Goal: Task Accomplishment & Management: Use online tool/utility

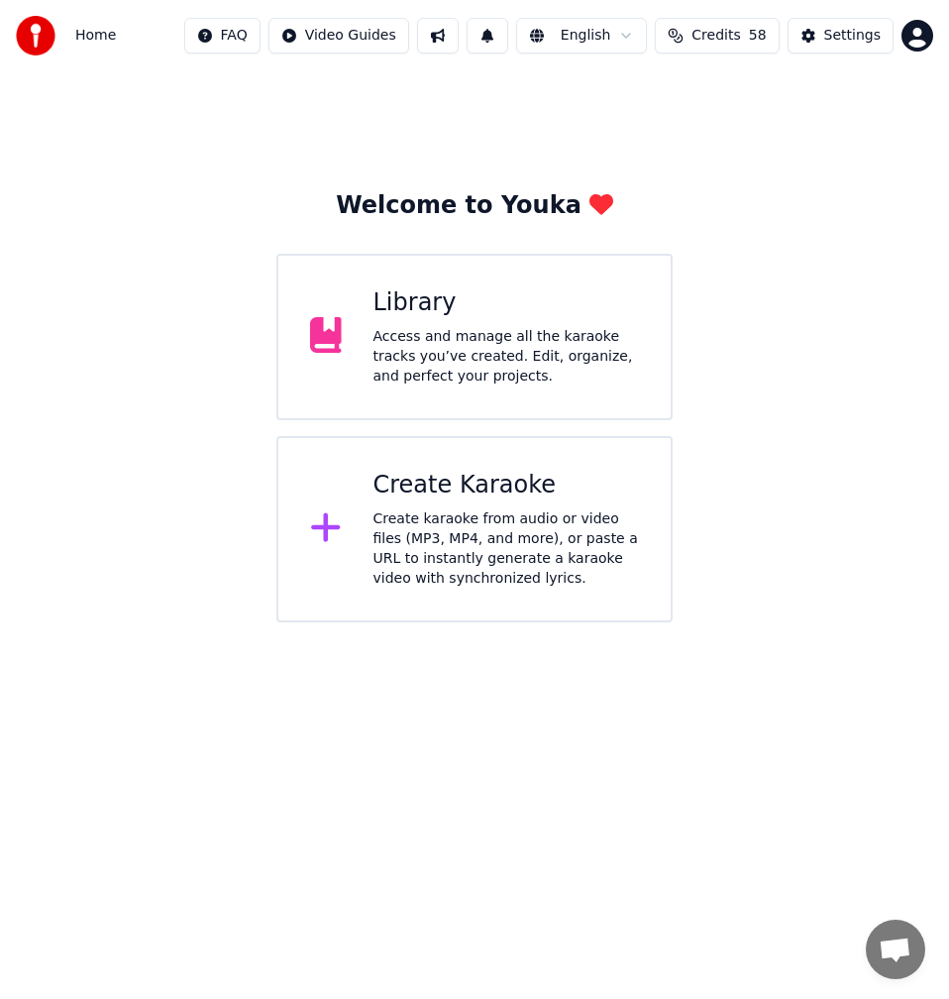
click at [451, 509] on div "Create karaoke from audio or video files (MP3, MP4, and more), or paste a URL t…" at bounding box center [507, 548] width 267 height 79
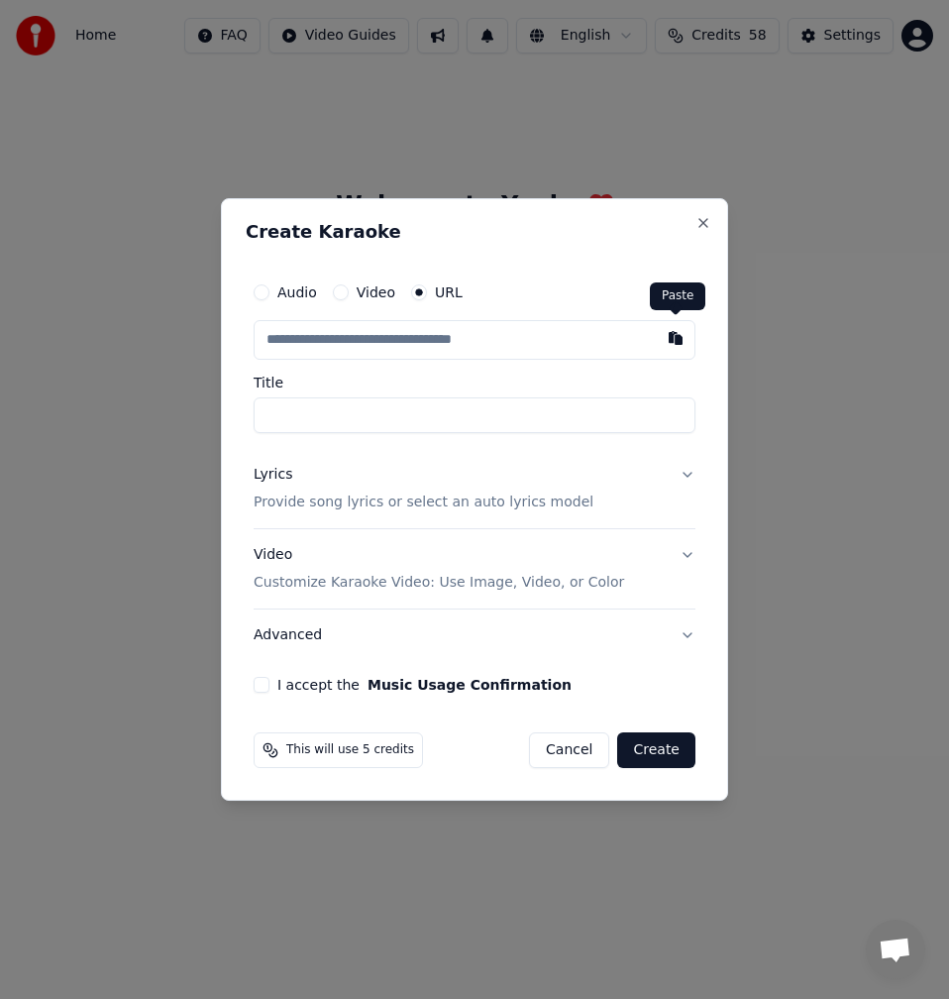
click at [670, 344] on button "button" at bounding box center [676, 338] width 40 height 36
type input "**********"
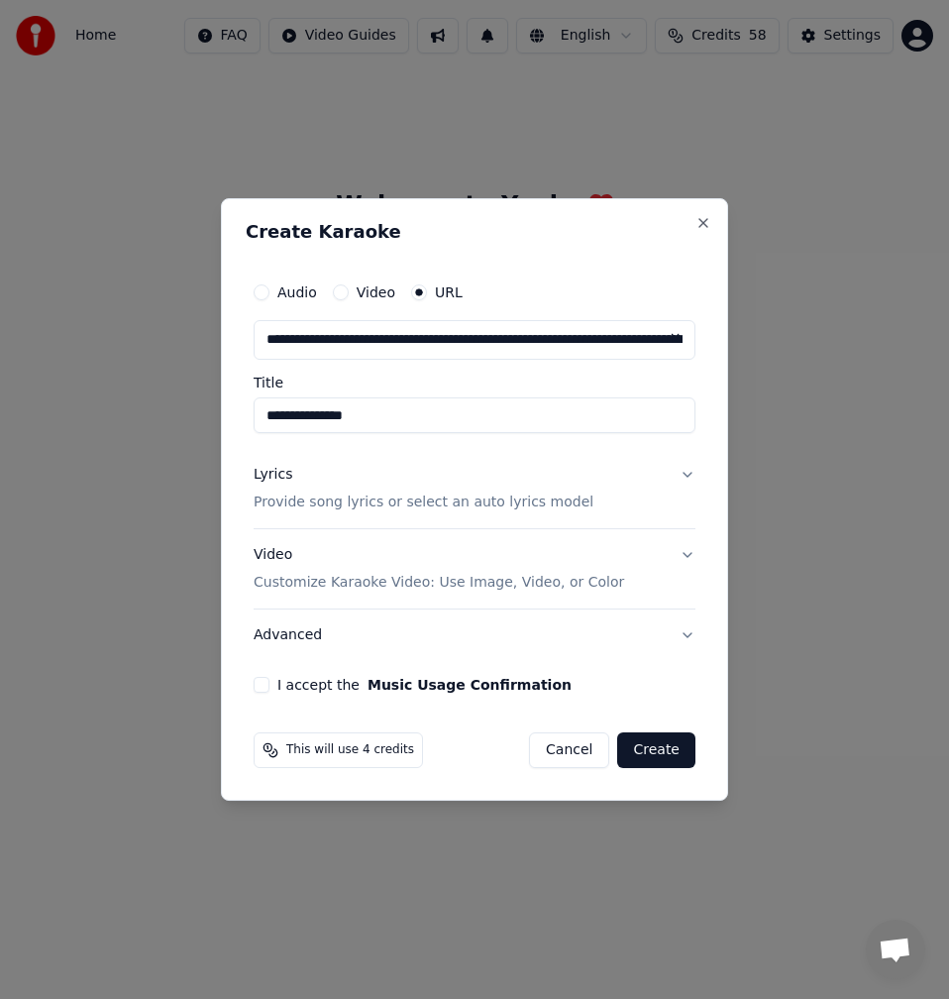
click at [264, 421] on input "**********" at bounding box center [475, 415] width 442 height 36
type input "**********"
click at [307, 495] on p "Provide song lyrics or select an auto lyrics model" at bounding box center [424, 503] width 340 height 20
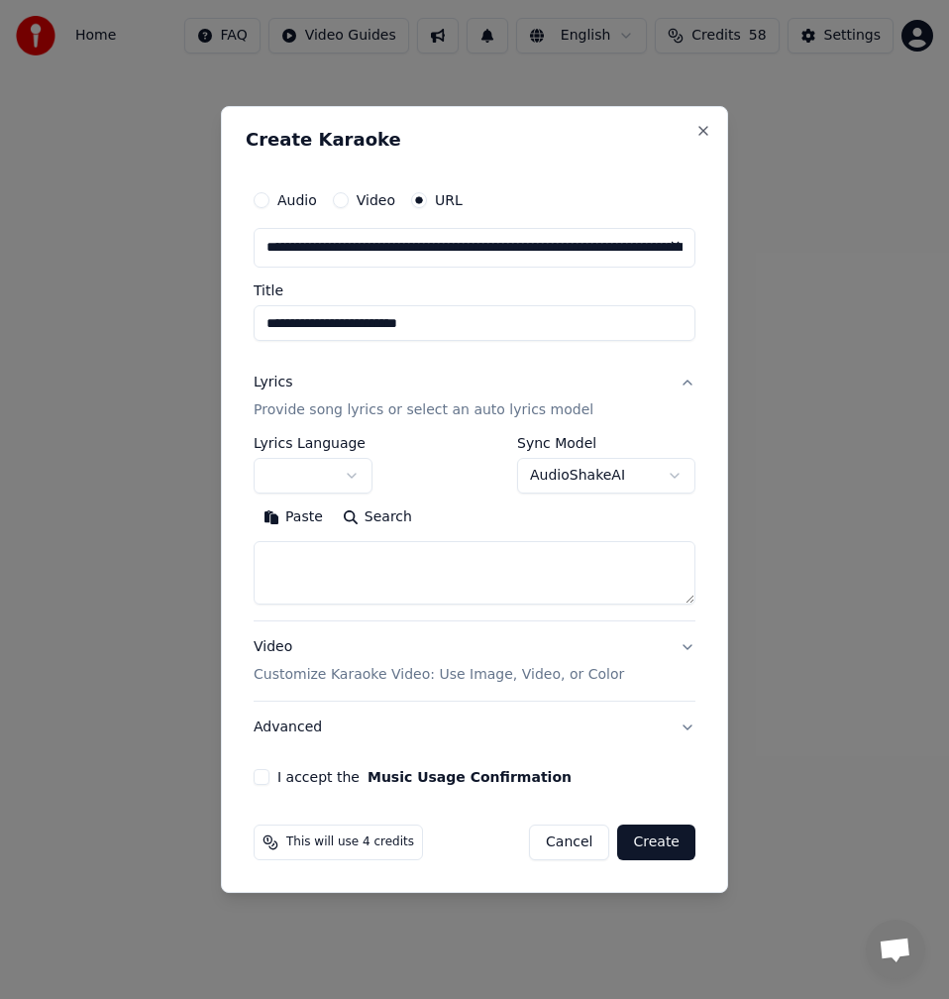
click at [388, 520] on button "Search" at bounding box center [377, 517] width 89 height 32
click at [471, 515] on button "Expand" at bounding box center [467, 517] width 93 height 32
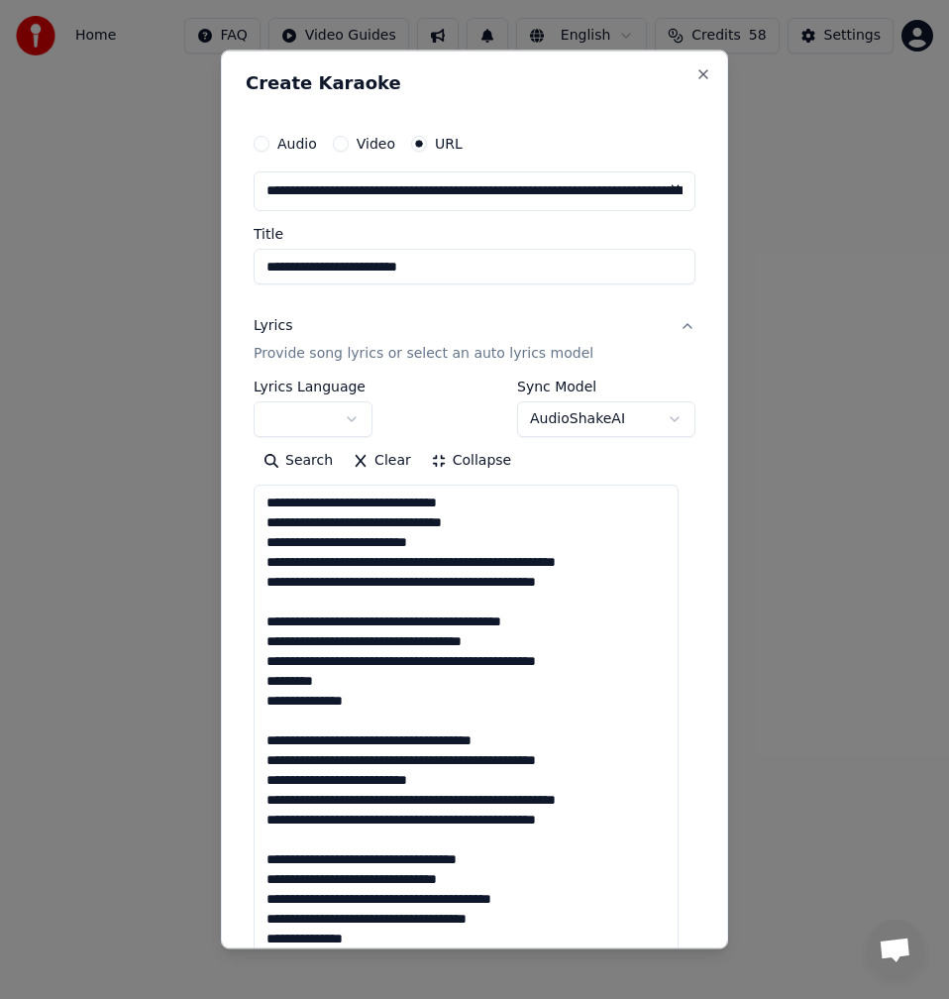
click at [414, 614] on textarea at bounding box center [466, 829] width 425 height 689
click at [330, 605] on textarea at bounding box center [466, 829] width 425 height 689
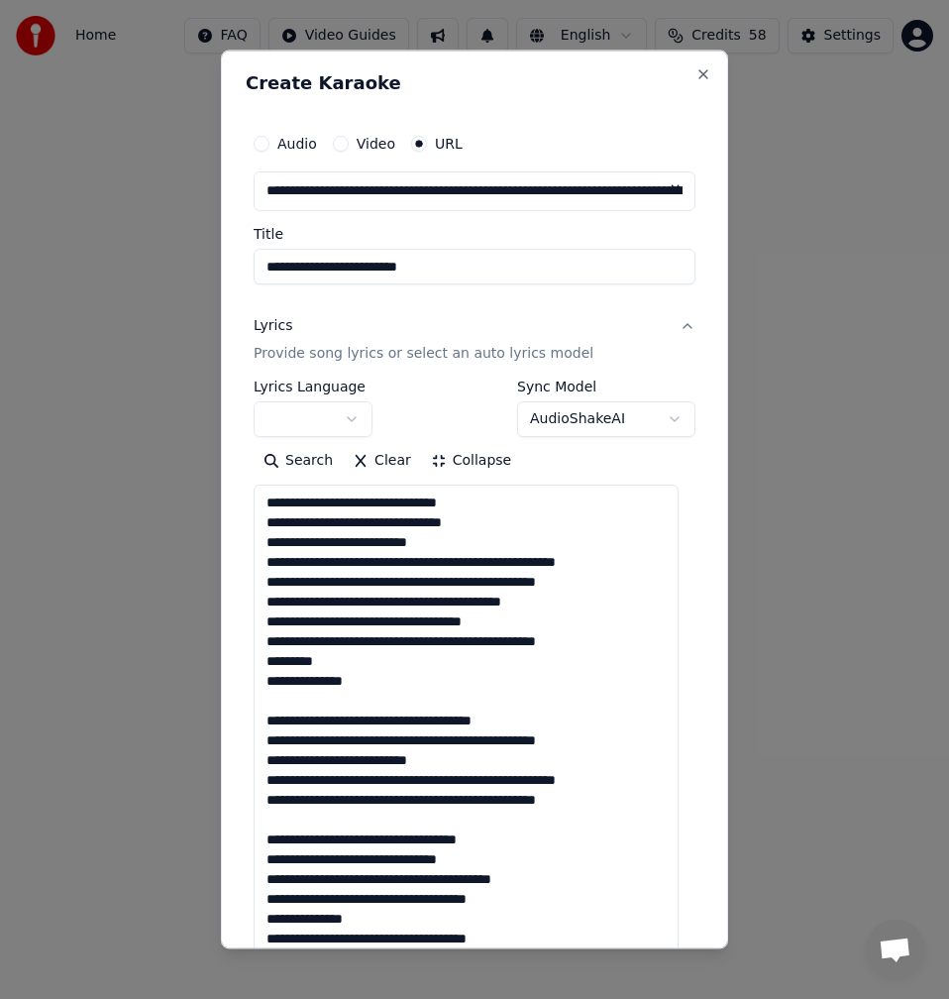
click at [327, 705] on textarea at bounding box center [466, 829] width 425 height 689
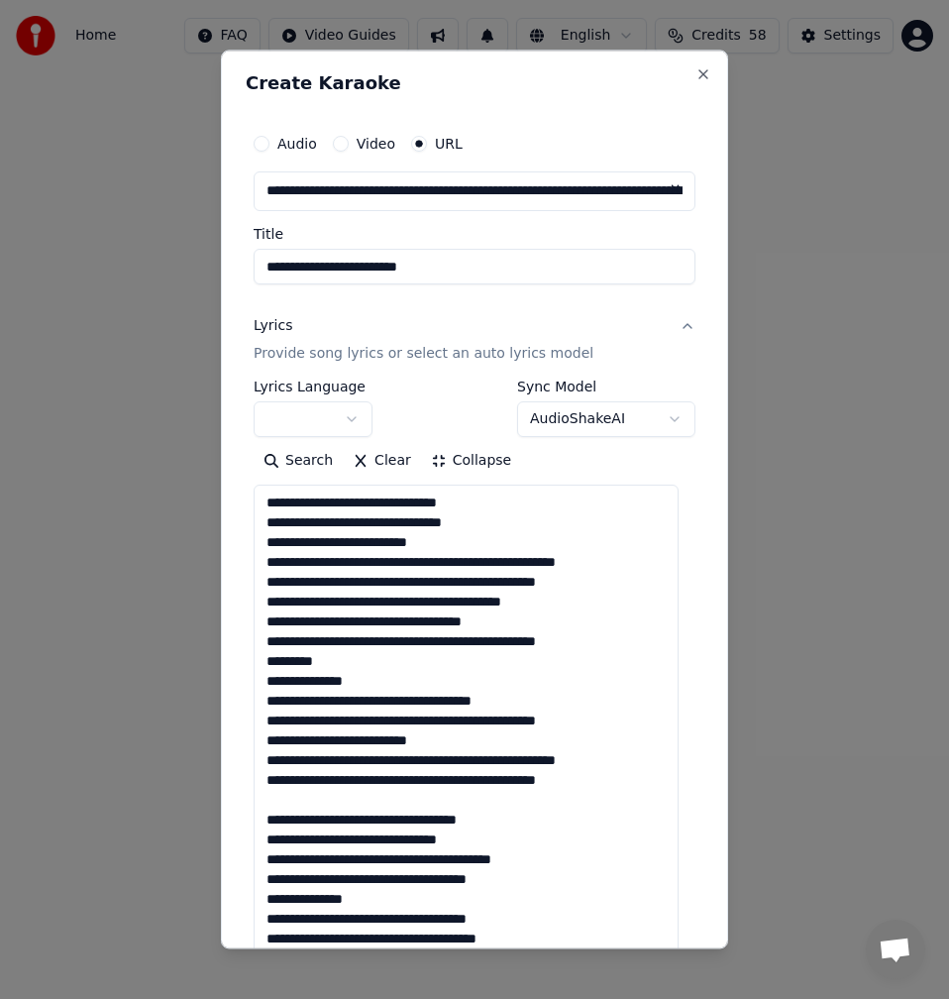
scroll to position [198, 0]
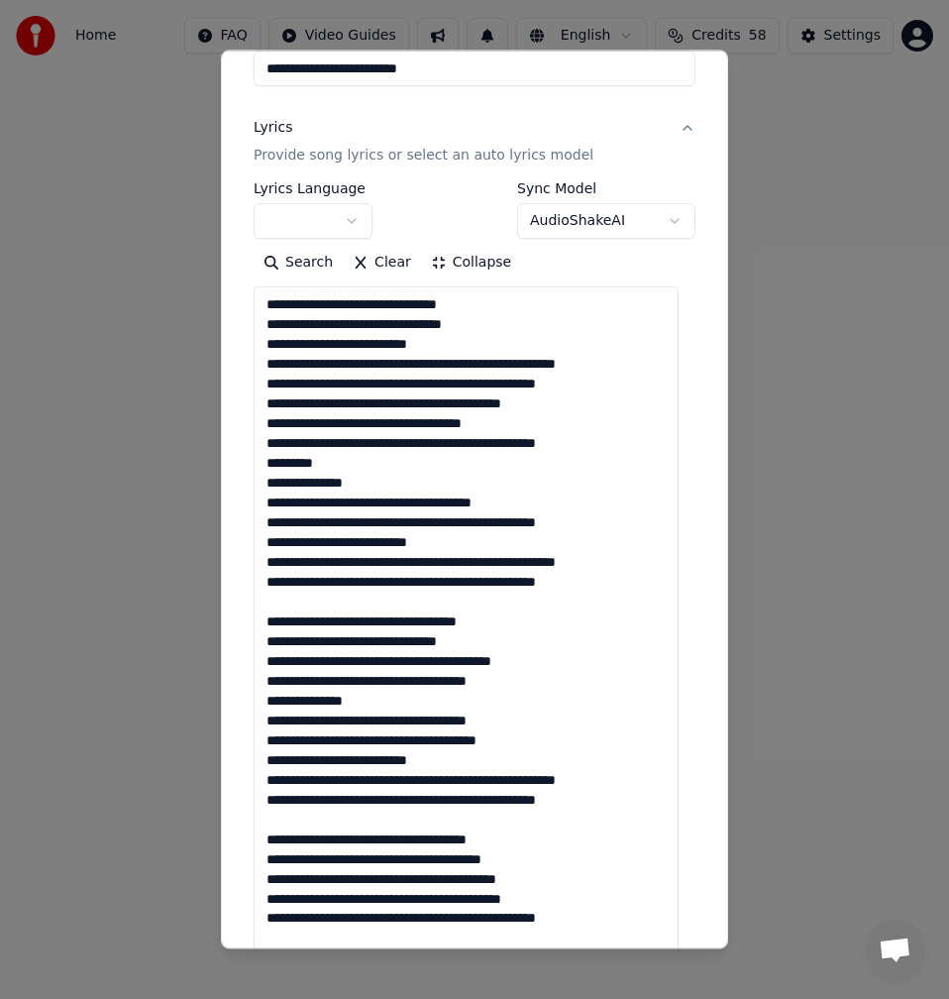
click at [315, 604] on textarea at bounding box center [466, 630] width 425 height 689
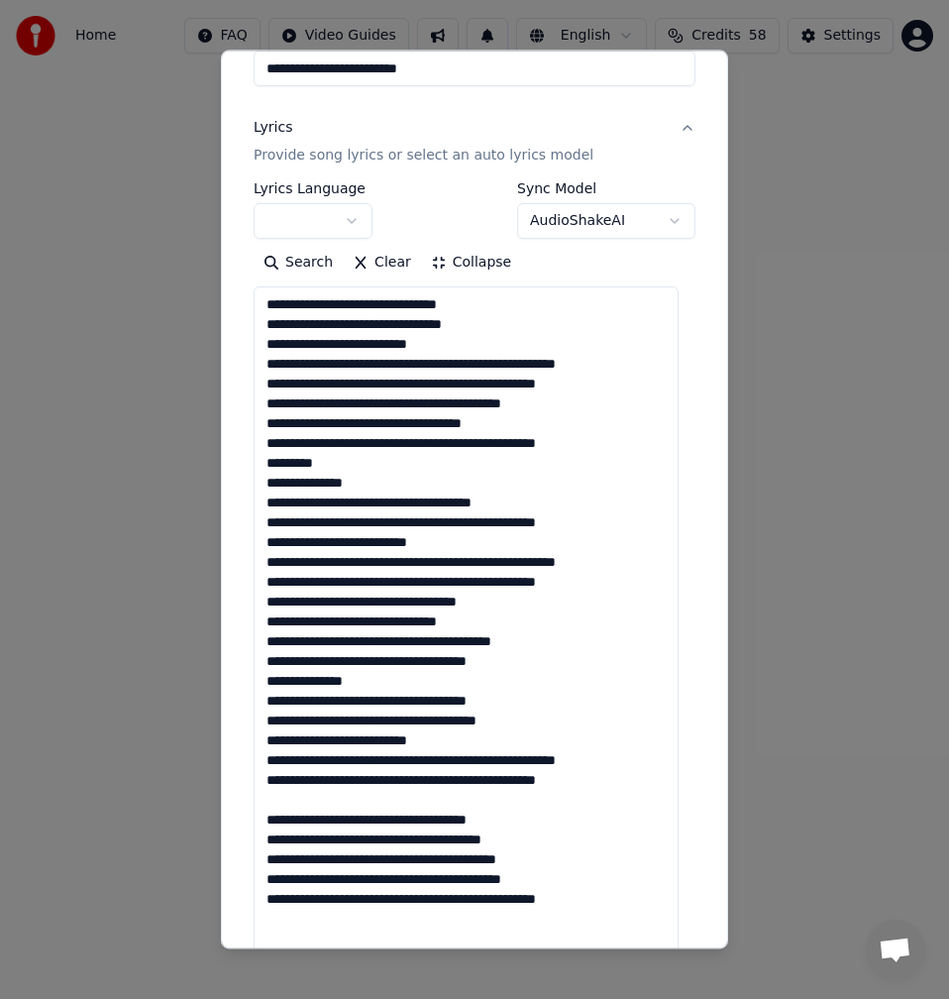
click at [312, 801] on textarea at bounding box center [466, 630] width 425 height 689
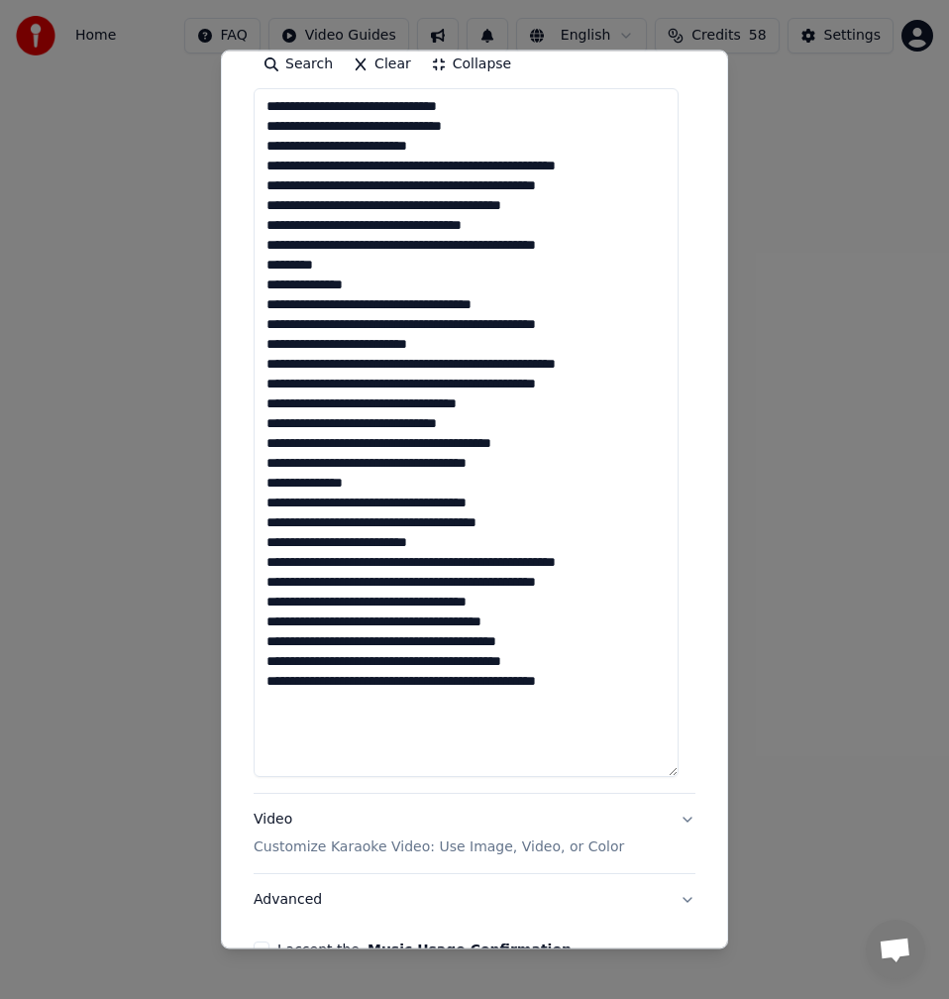
scroll to position [0, 0]
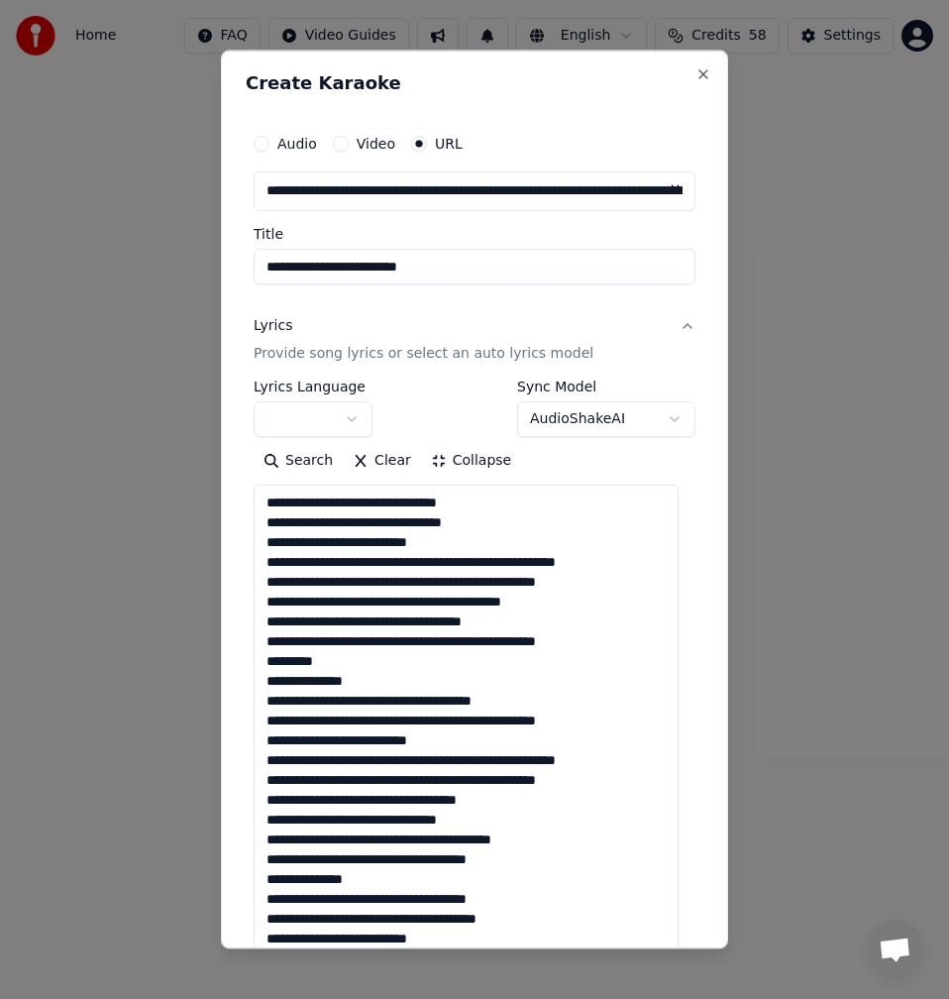
click at [359, 504] on textarea at bounding box center [466, 829] width 425 height 689
click at [362, 503] on textarea at bounding box center [466, 829] width 425 height 689
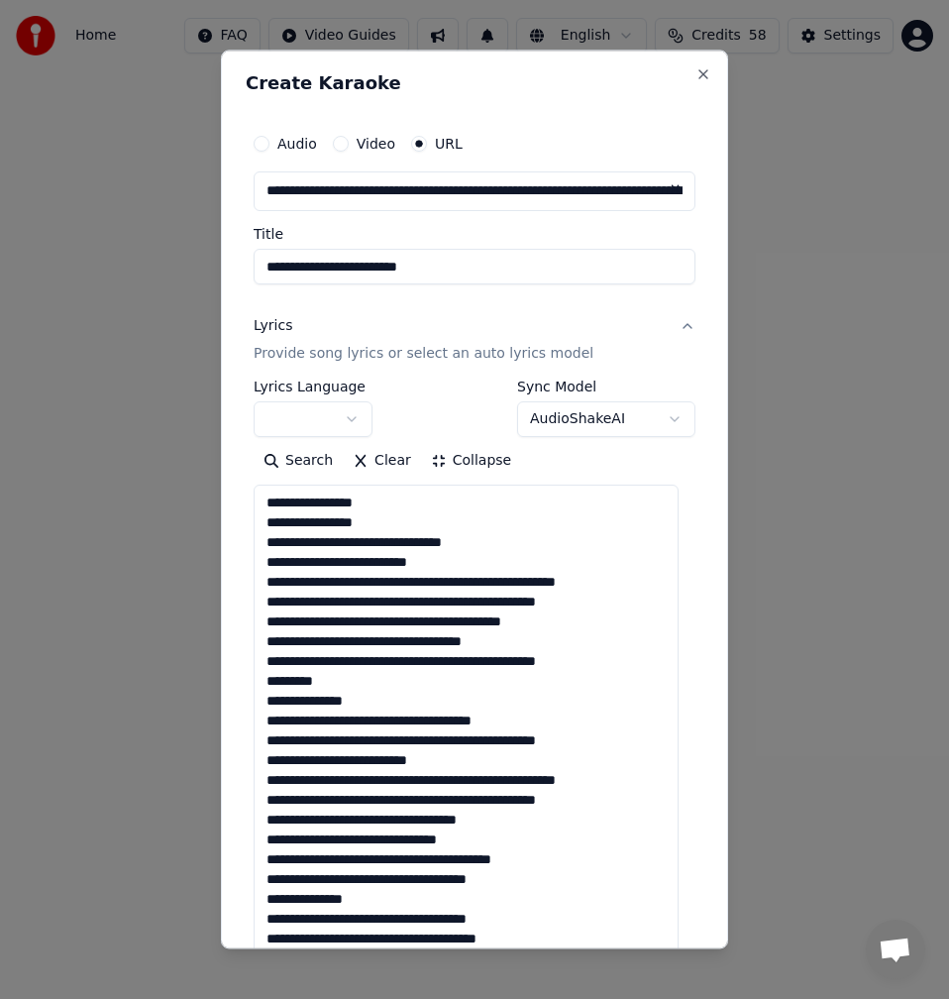
click at [335, 523] on textarea at bounding box center [466, 829] width 425 height 689
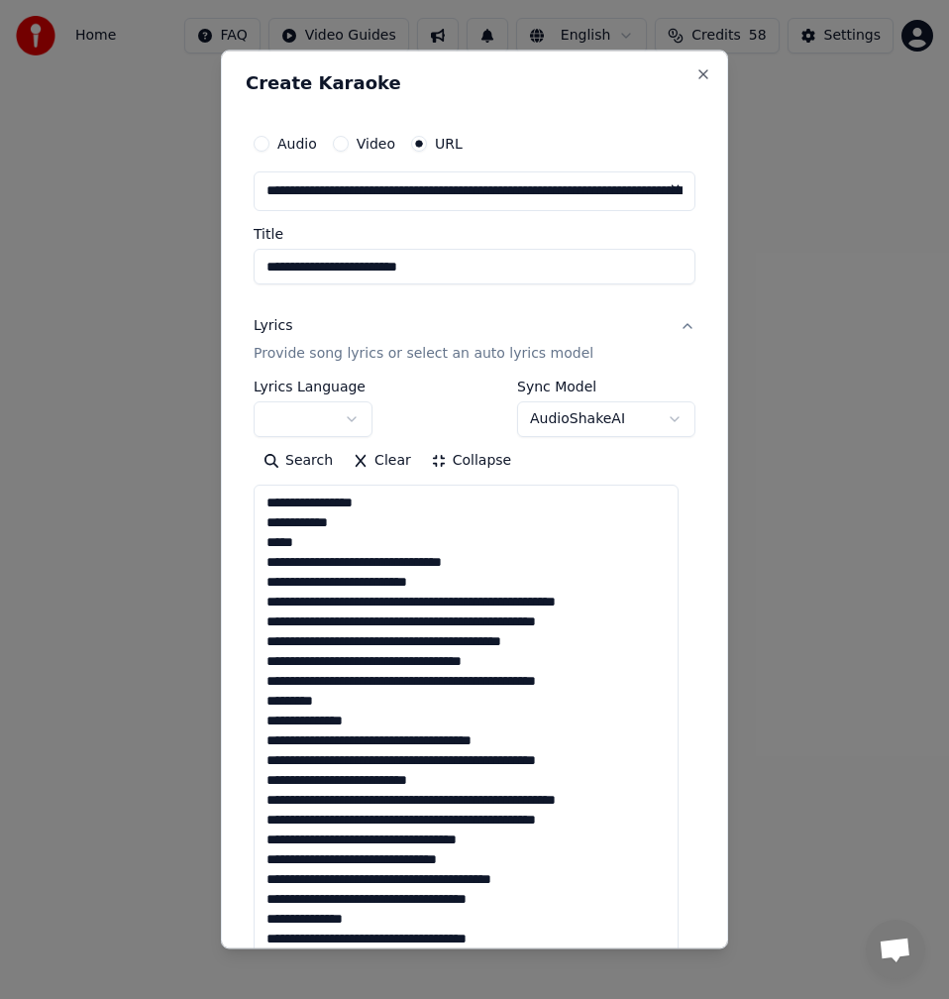
click at [268, 522] on textarea at bounding box center [466, 829] width 425 height 689
click at [430, 562] on textarea at bounding box center [466, 829] width 425 height 689
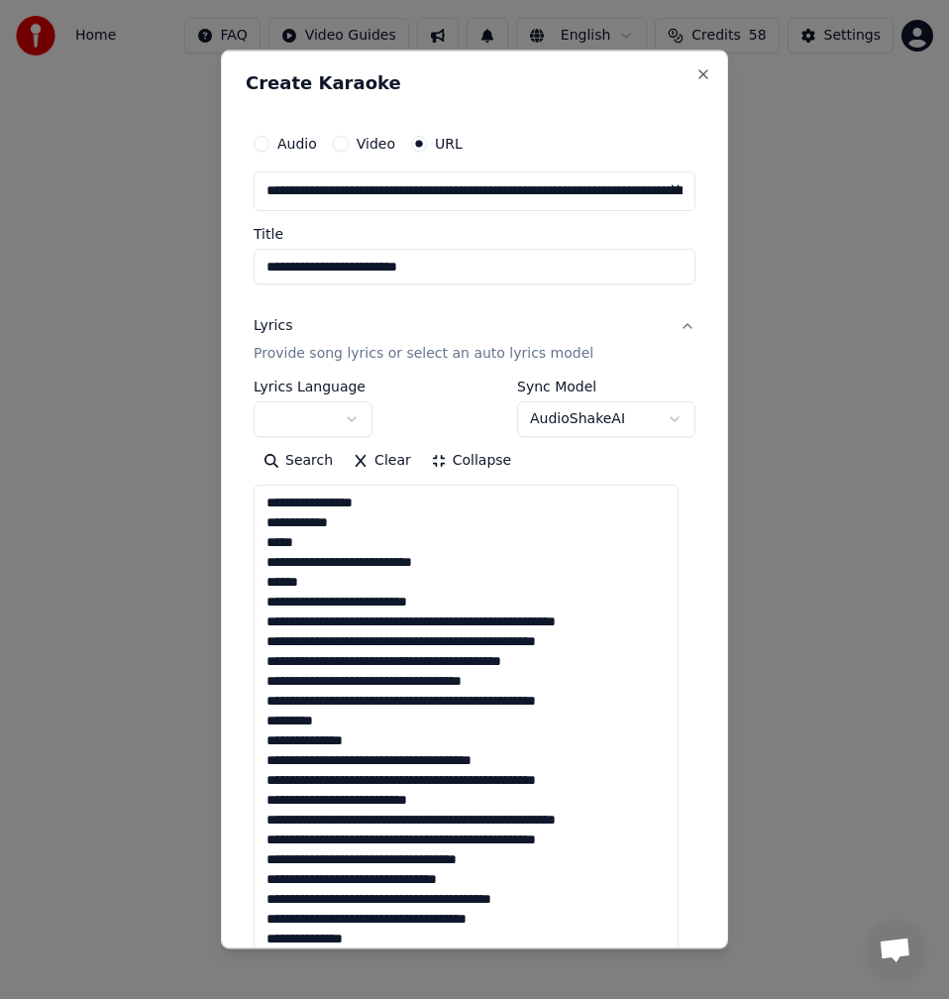
click at [263, 532] on textarea at bounding box center [466, 829] width 425 height 689
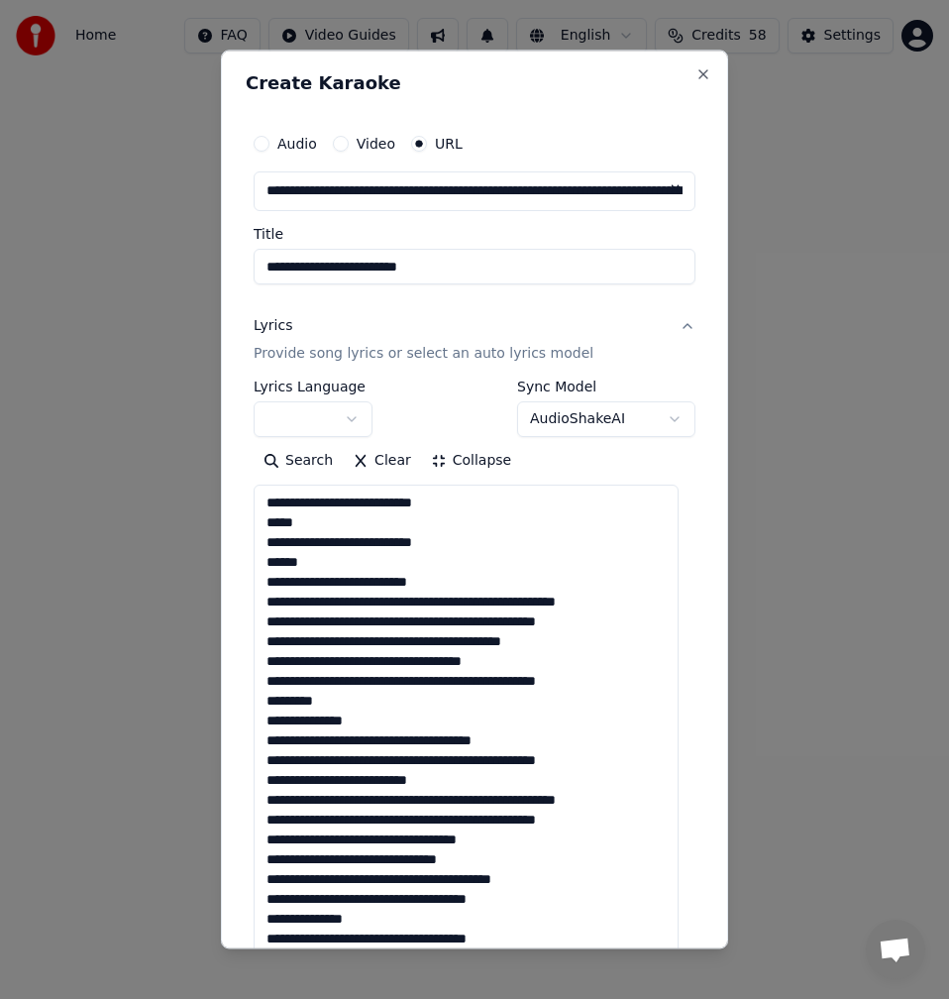
click at [456, 603] on textarea at bounding box center [466, 829] width 425 height 689
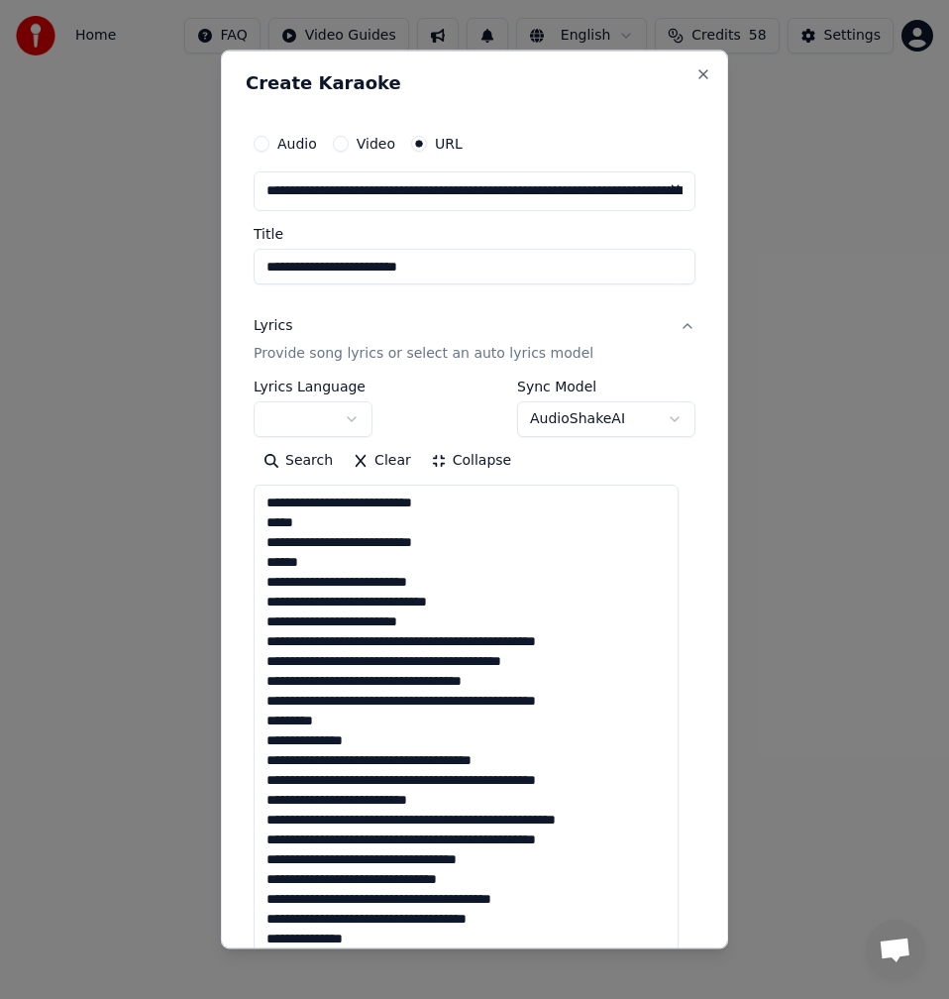
scroll to position [99, 0]
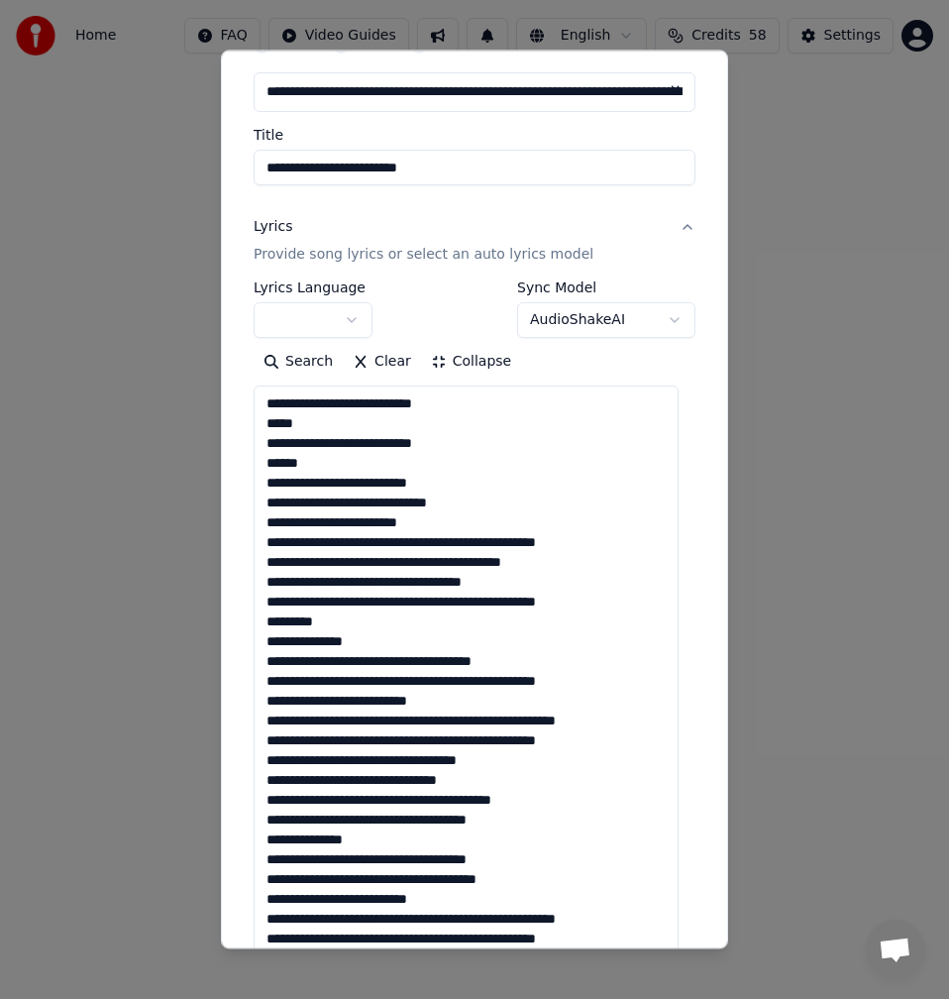
click at [429, 543] on textarea at bounding box center [466, 729] width 425 height 689
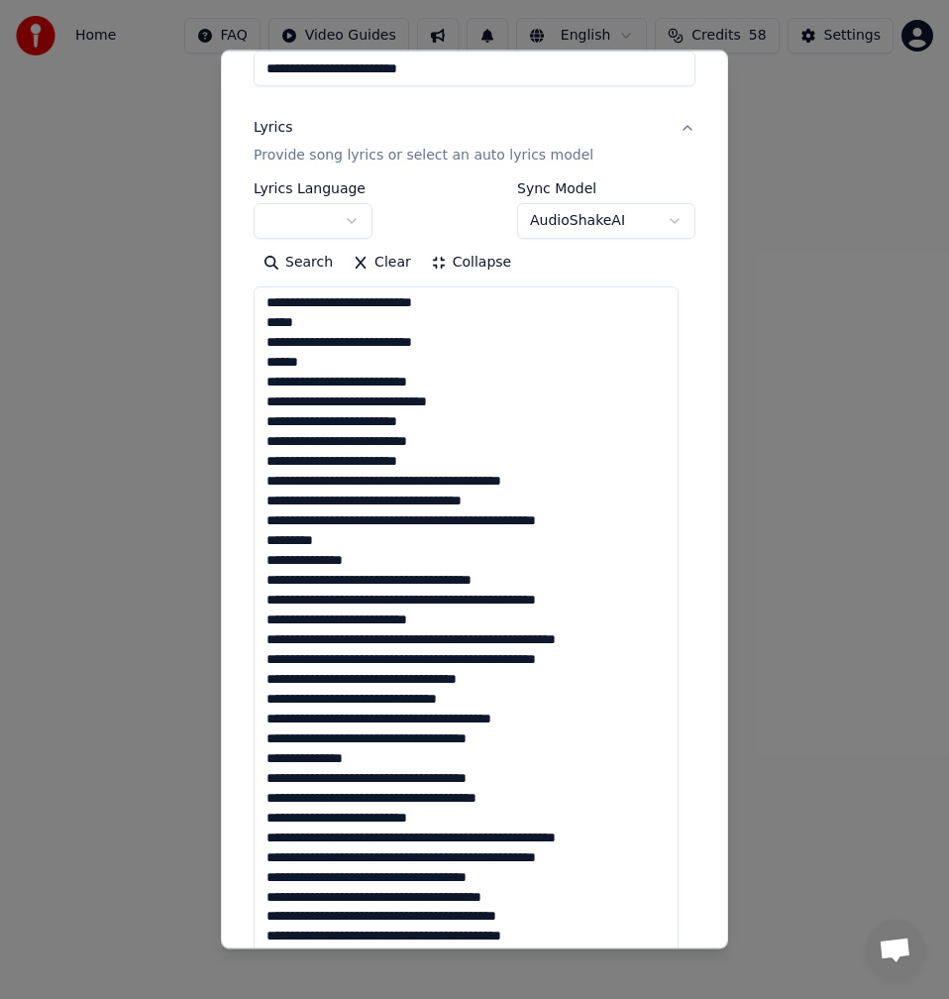
scroll to position [297, 0]
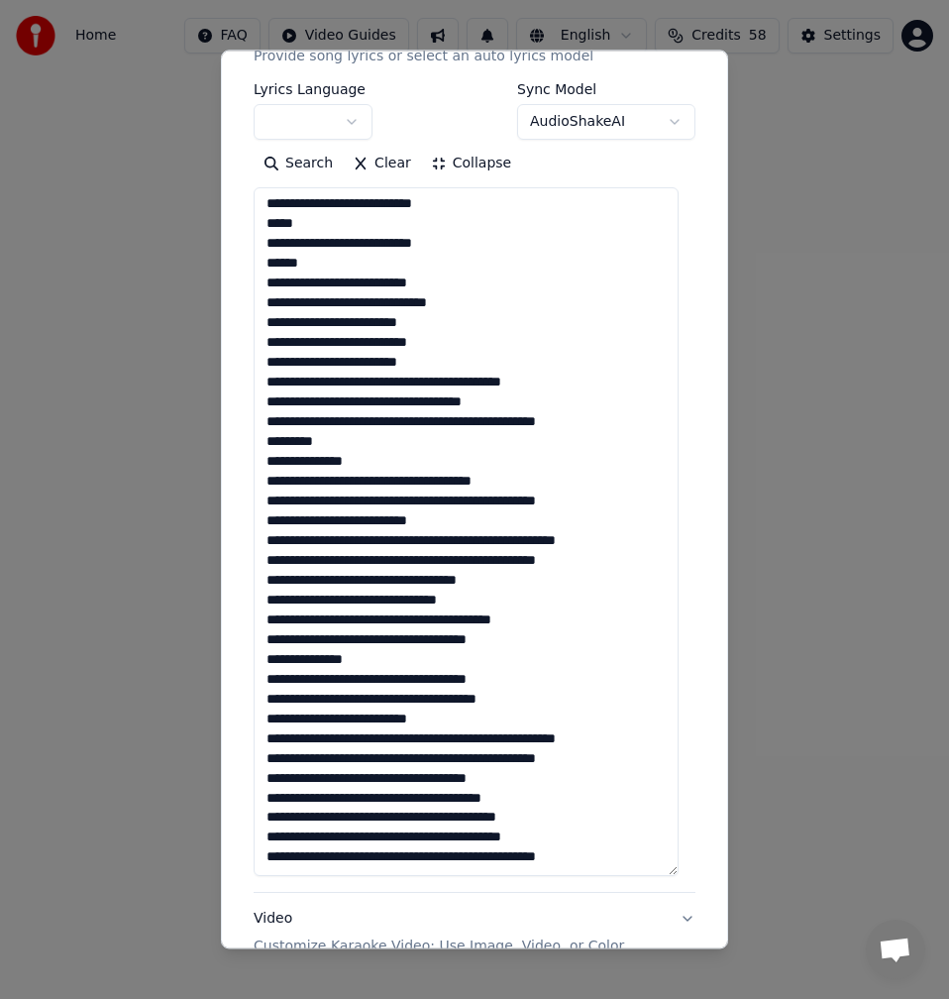
click at [367, 383] on textarea at bounding box center [466, 531] width 425 height 689
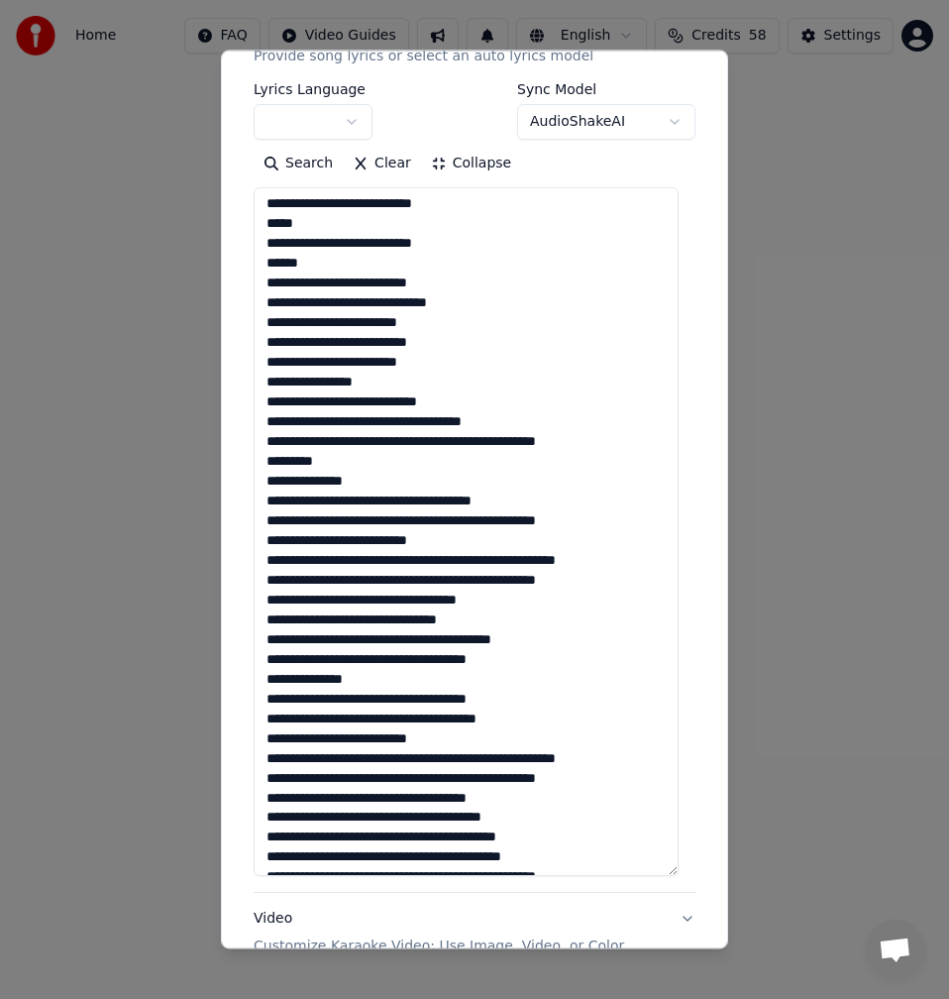
click at [409, 402] on textarea at bounding box center [466, 531] width 425 height 689
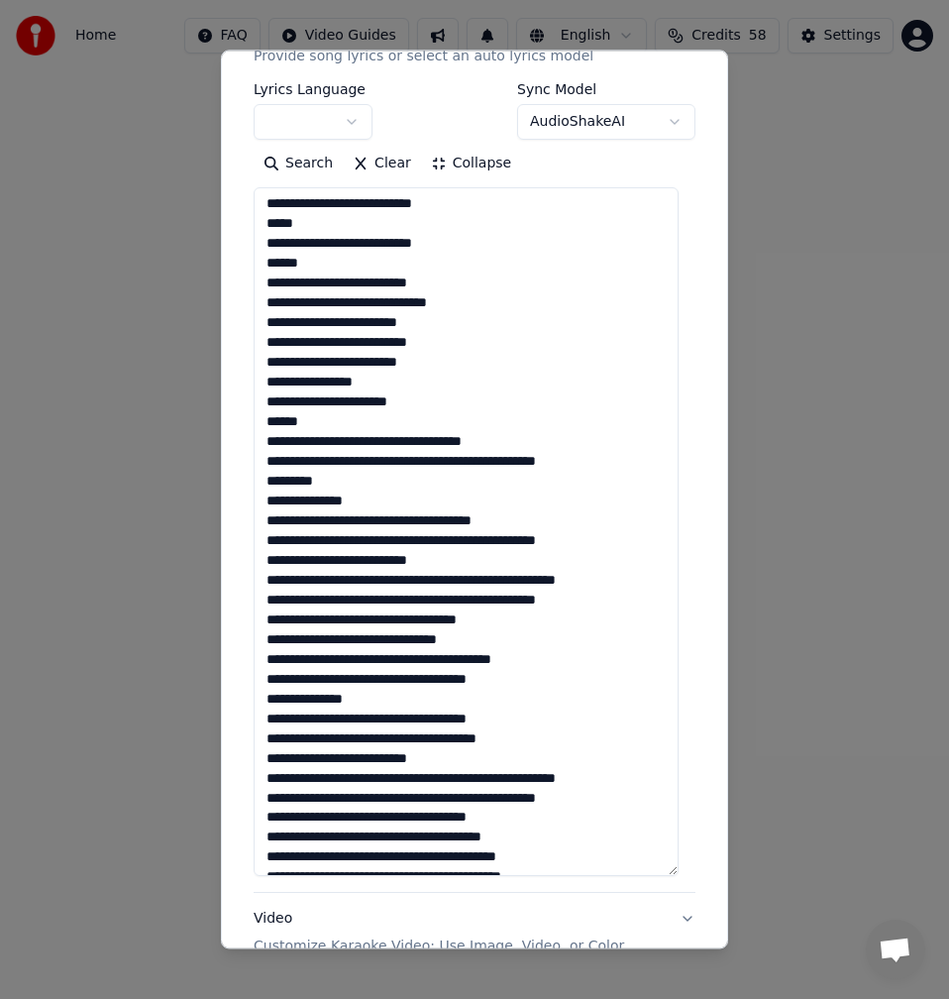
click at [324, 424] on textarea at bounding box center [466, 531] width 425 height 689
click at [307, 427] on textarea at bounding box center [466, 531] width 425 height 689
click at [417, 458] on textarea at bounding box center [466, 531] width 425 height 689
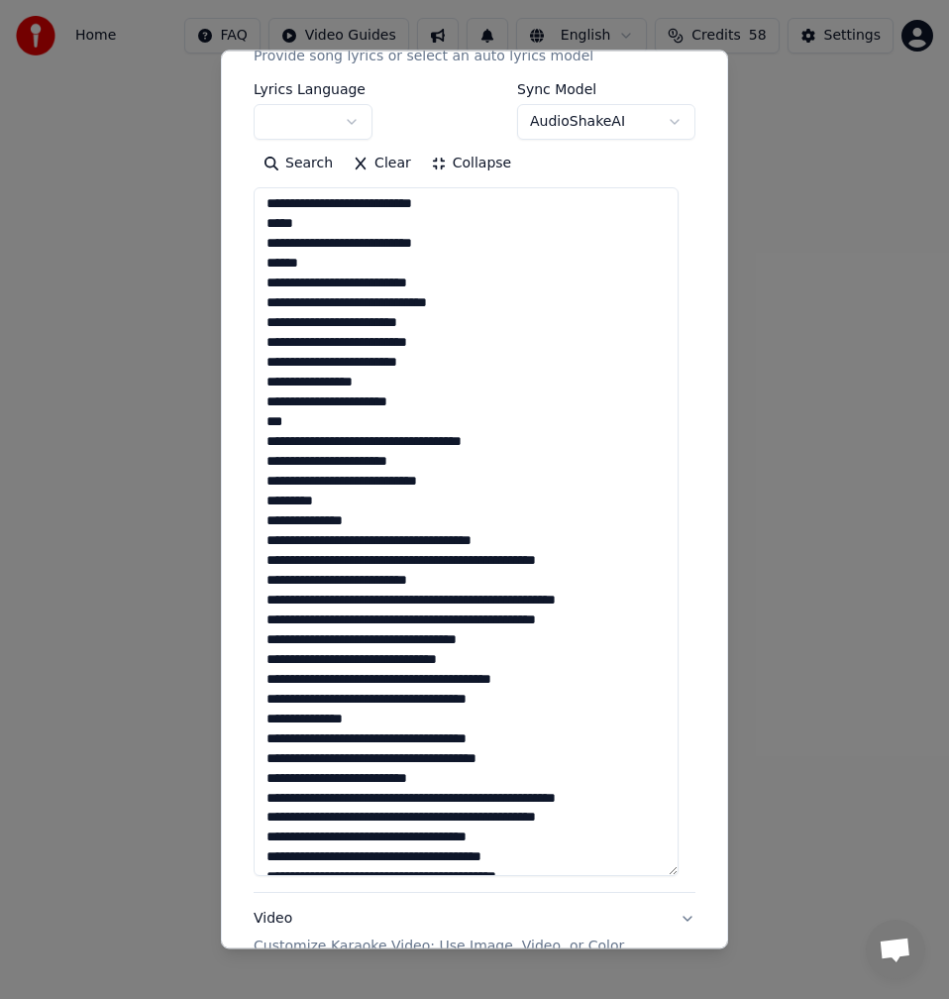
click at [322, 489] on textarea at bounding box center [466, 531] width 425 height 689
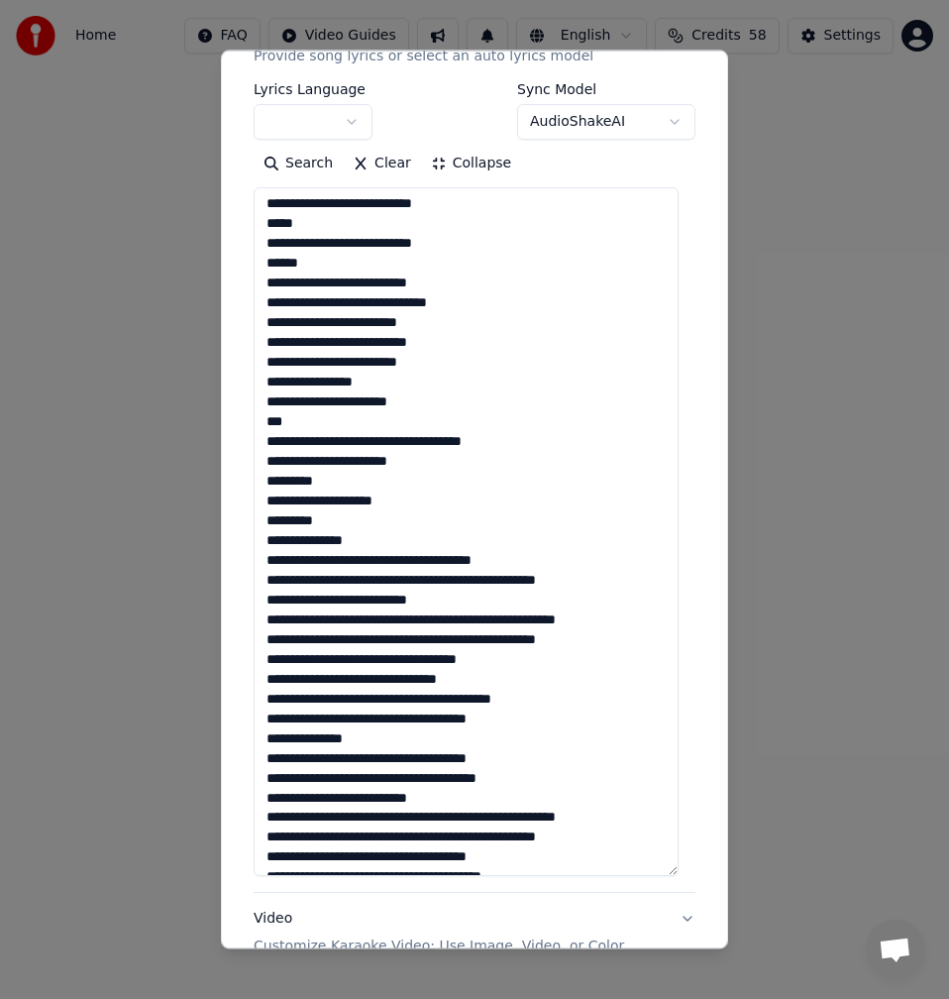
click at [267, 520] on textarea at bounding box center [466, 531] width 425 height 689
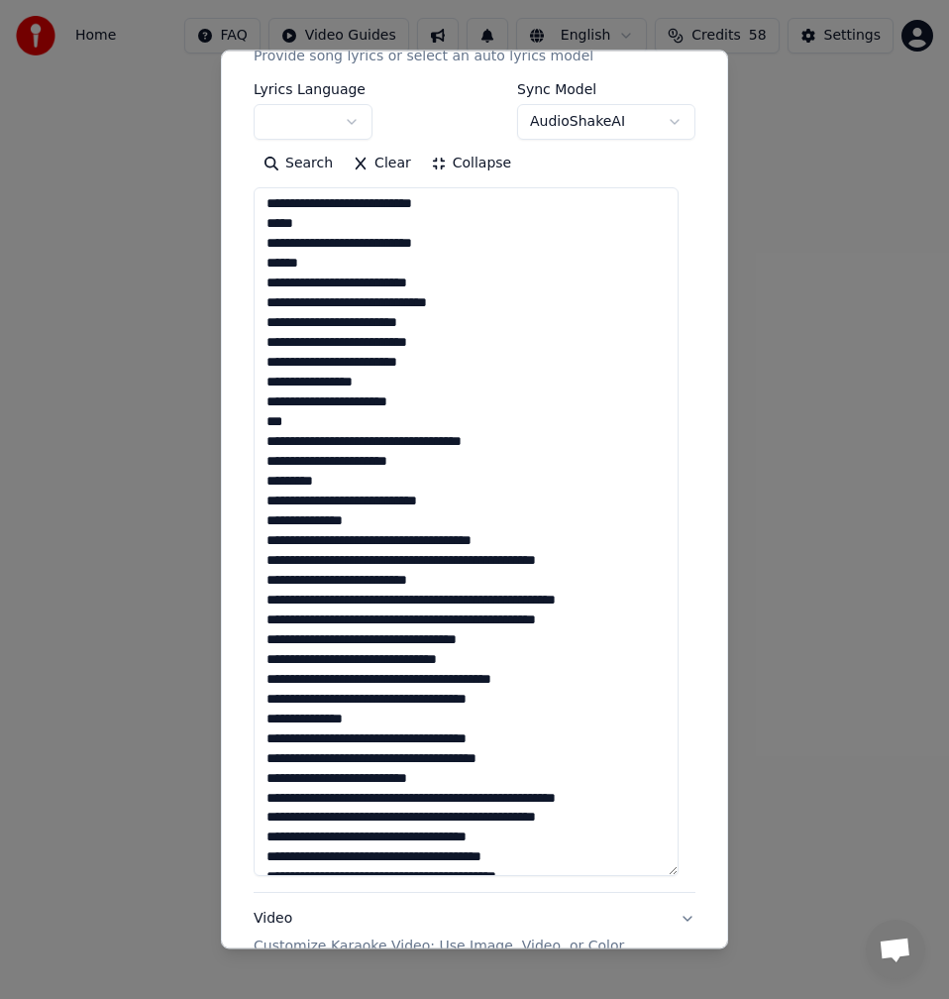
click at [380, 502] on textarea at bounding box center [466, 531] width 425 height 689
click at [384, 503] on textarea at bounding box center [466, 531] width 425 height 689
click at [389, 503] on textarea at bounding box center [466, 531] width 425 height 689
click at [389, 509] on textarea at bounding box center [466, 531] width 425 height 689
click at [430, 539] on textarea at bounding box center [466, 531] width 425 height 689
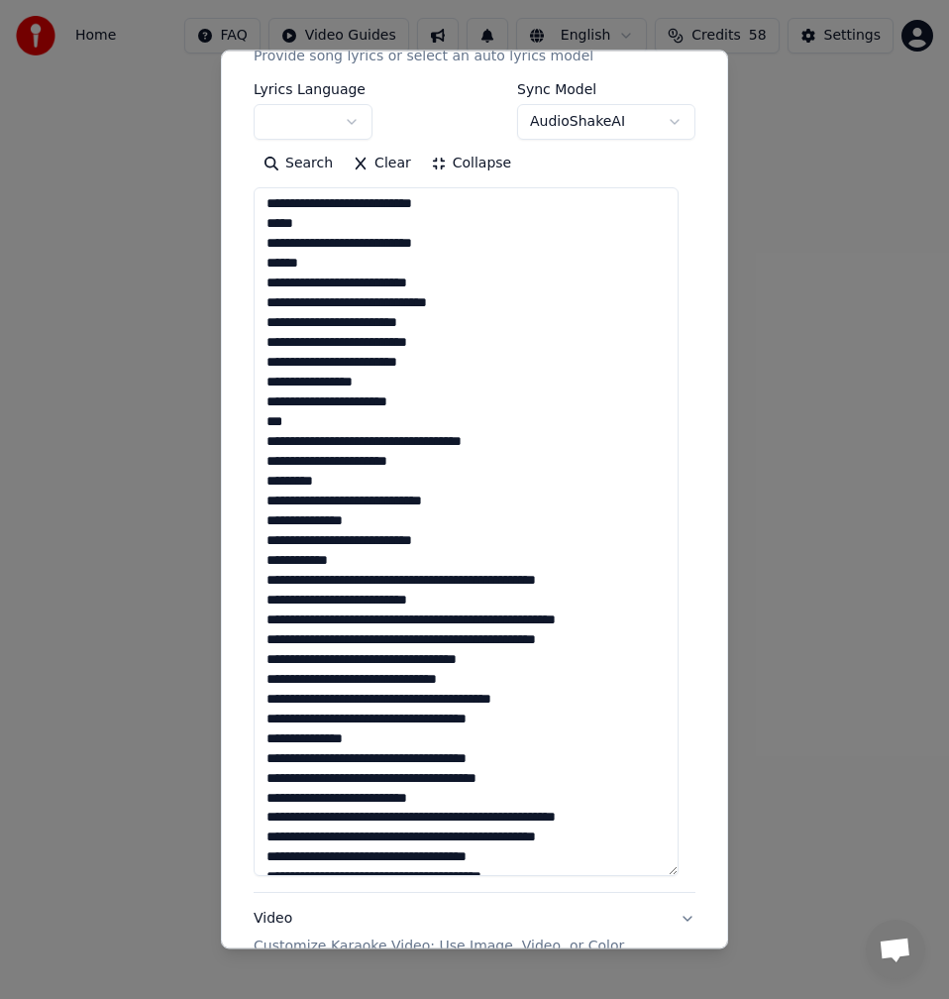
click at [432, 585] on textarea at bounding box center [466, 531] width 425 height 689
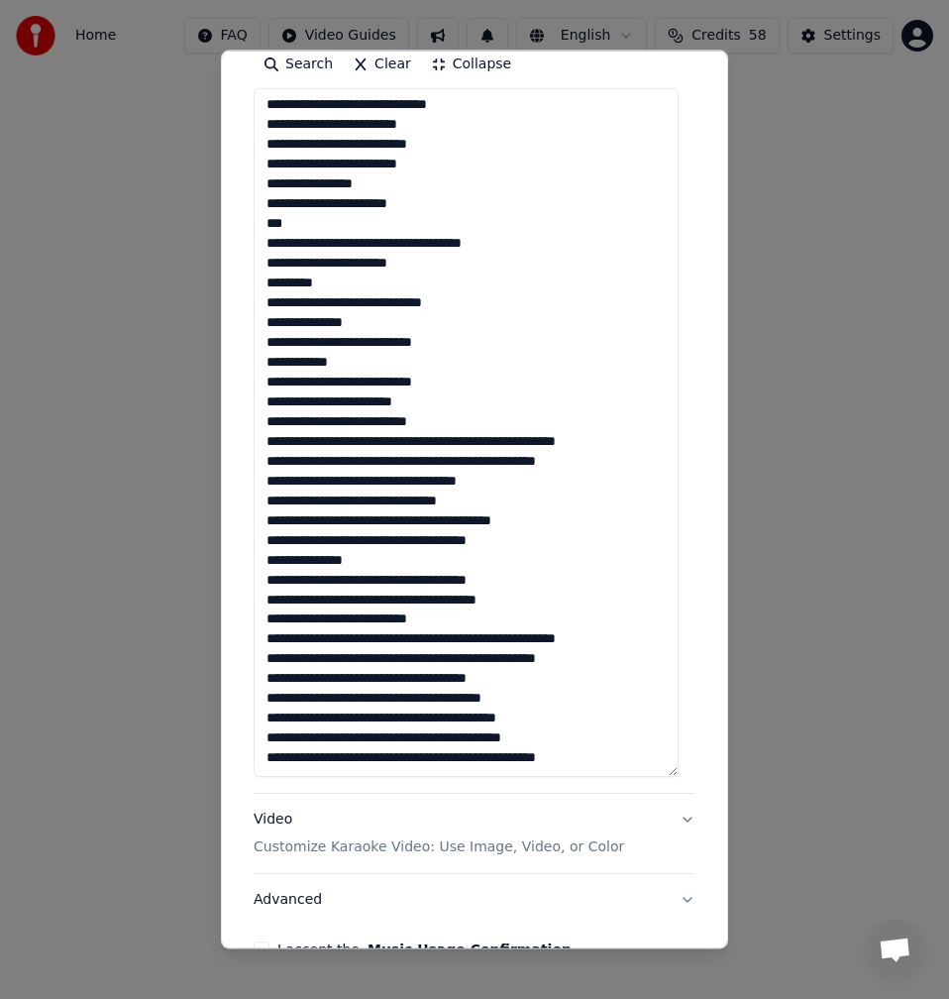
scroll to position [496, 0]
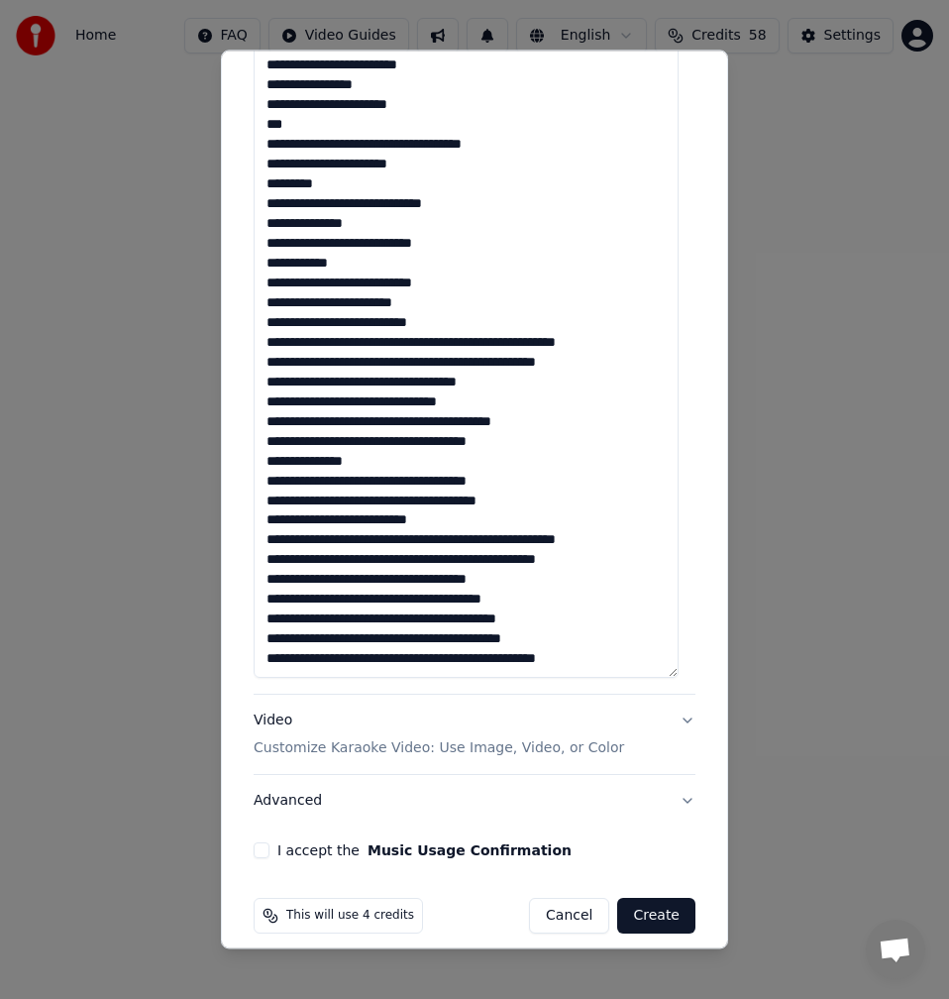
click at [460, 341] on textarea at bounding box center [466, 333] width 425 height 689
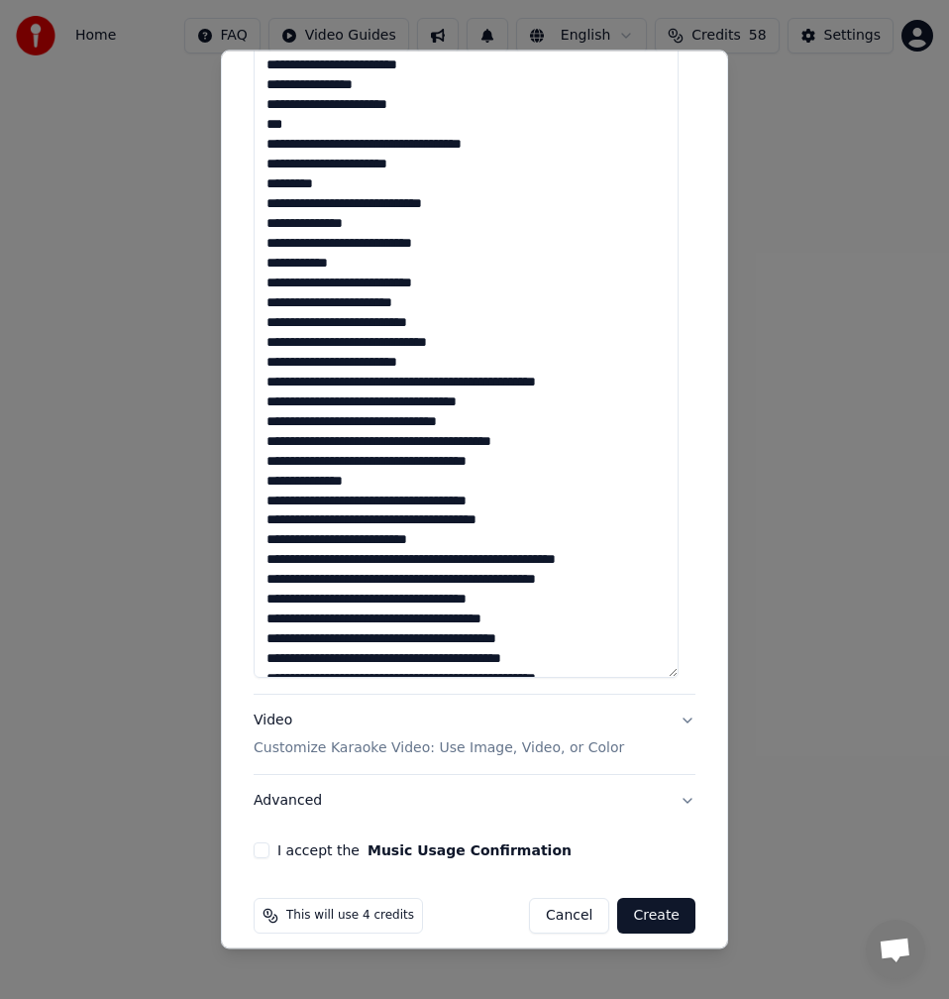
drag, startPoint x: 280, startPoint y: 385, endPoint x: 265, endPoint y: 385, distance: 15.9
click at [265, 385] on textarea at bounding box center [466, 333] width 425 height 689
click at [420, 380] on textarea at bounding box center [466, 333] width 425 height 689
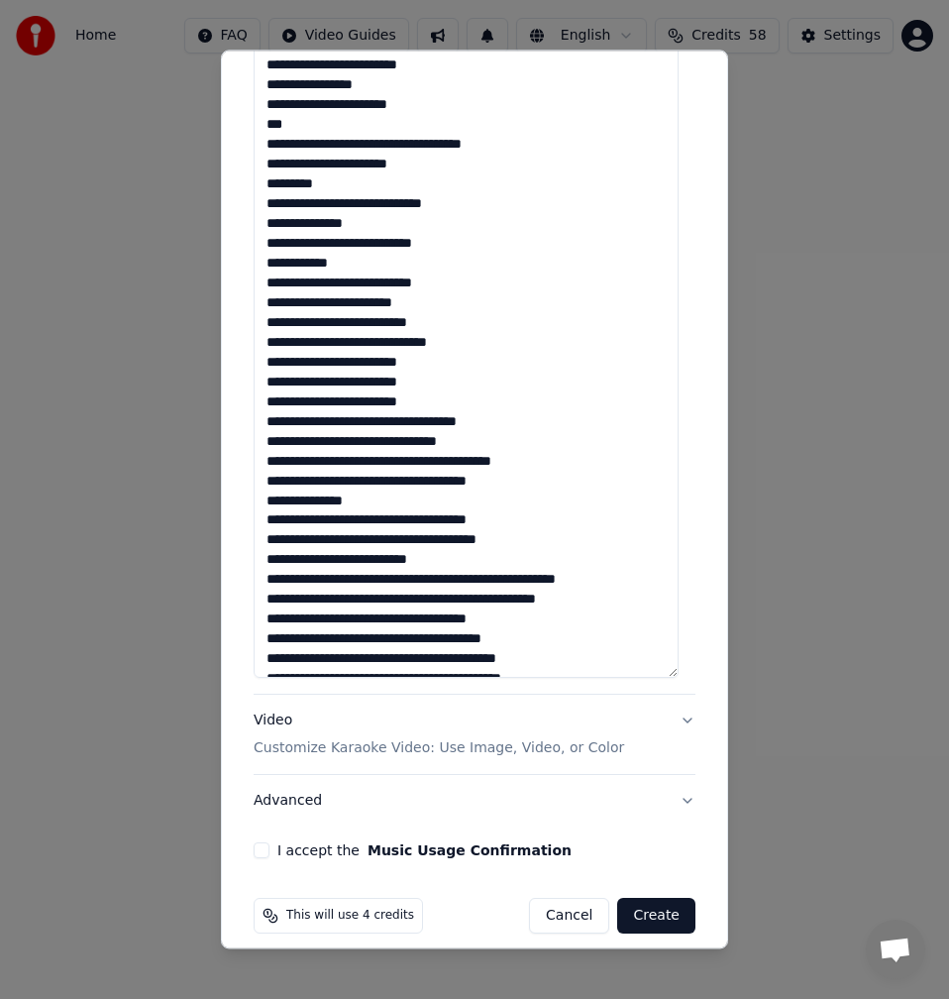
click at [378, 422] on textarea at bounding box center [466, 333] width 425 height 689
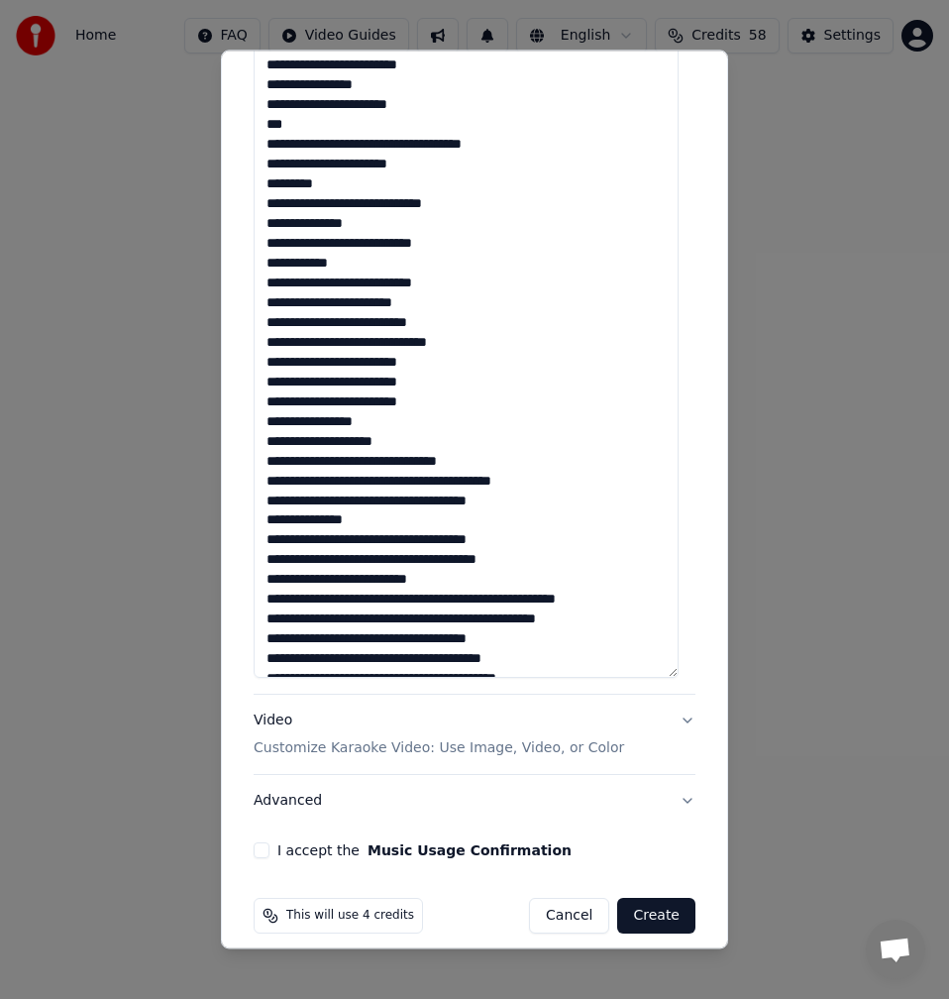
click at [290, 444] on textarea at bounding box center [466, 333] width 425 height 689
click at [300, 442] on textarea at bounding box center [466, 333] width 425 height 689
click at [380, 462] on textarea at bounding box center [466, 333] width 425 height 689
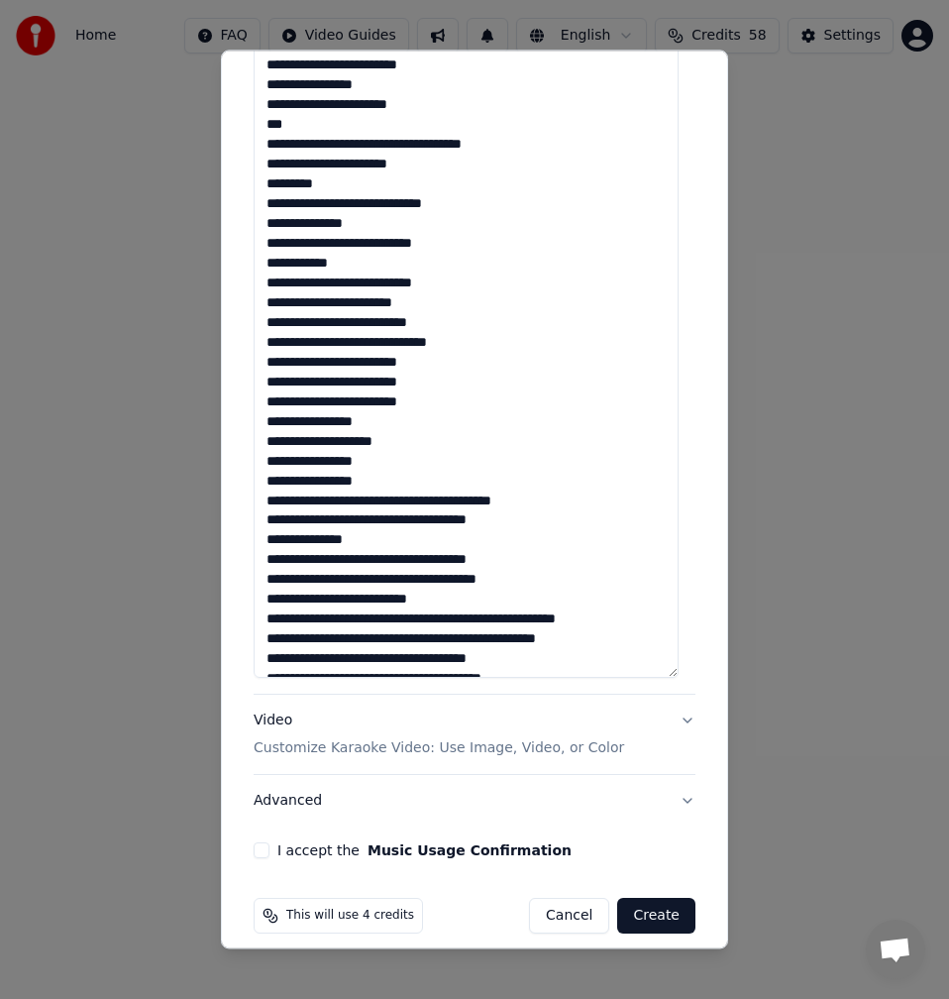
click at [369, 498] on textarea at bounding box center [466, 333] width 425 height 689
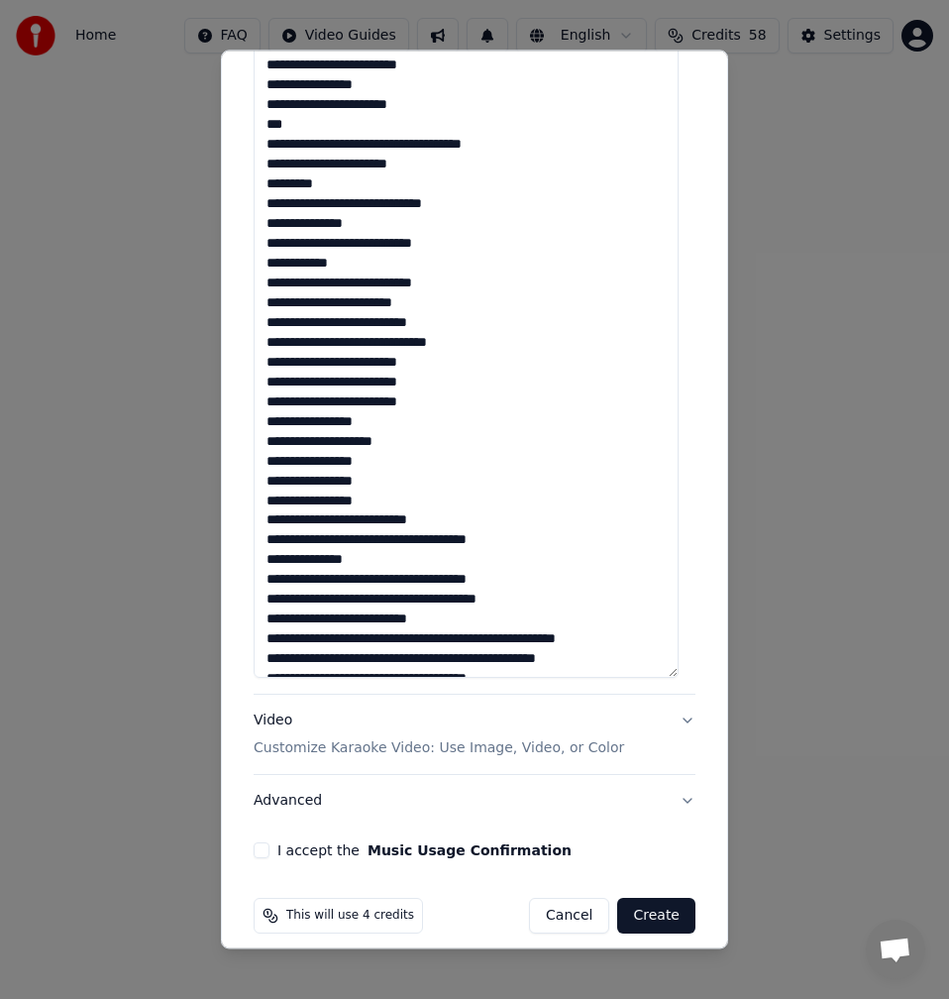
scroll to position [200, 0]
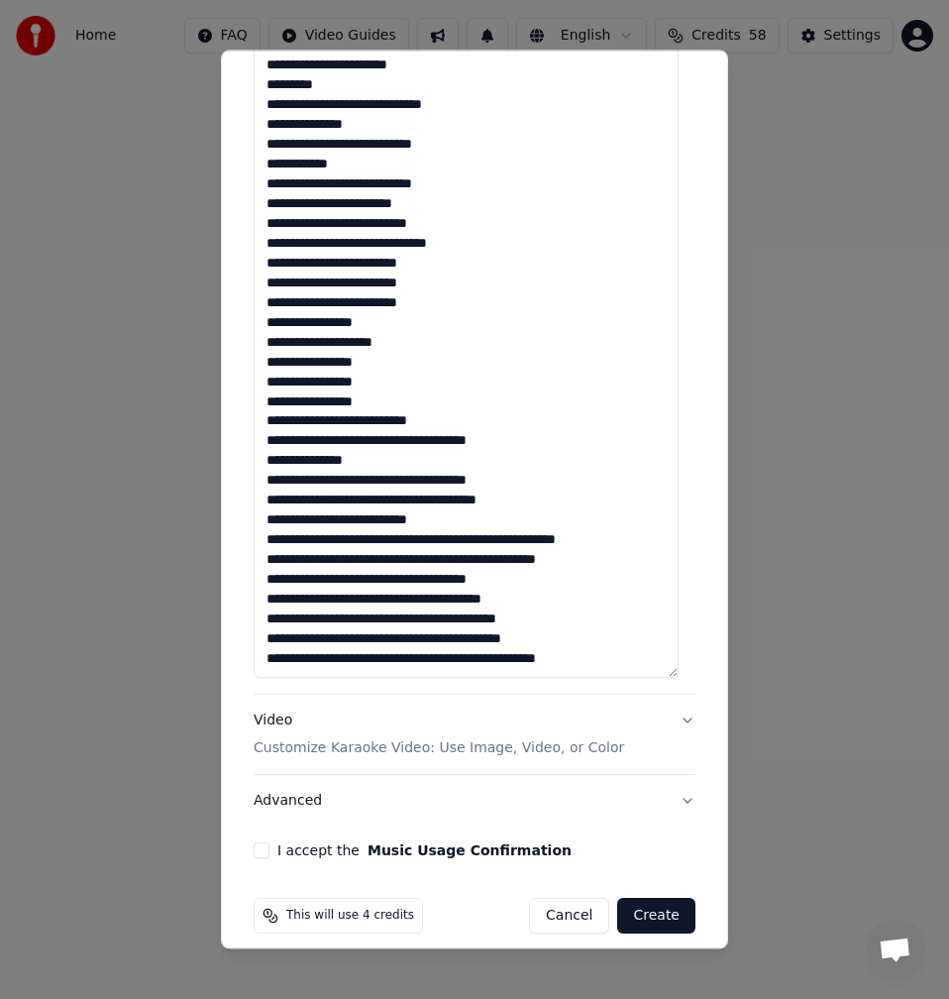
click at [421, 443] on textarea at bounding box center [466, 333] width 425 height 689
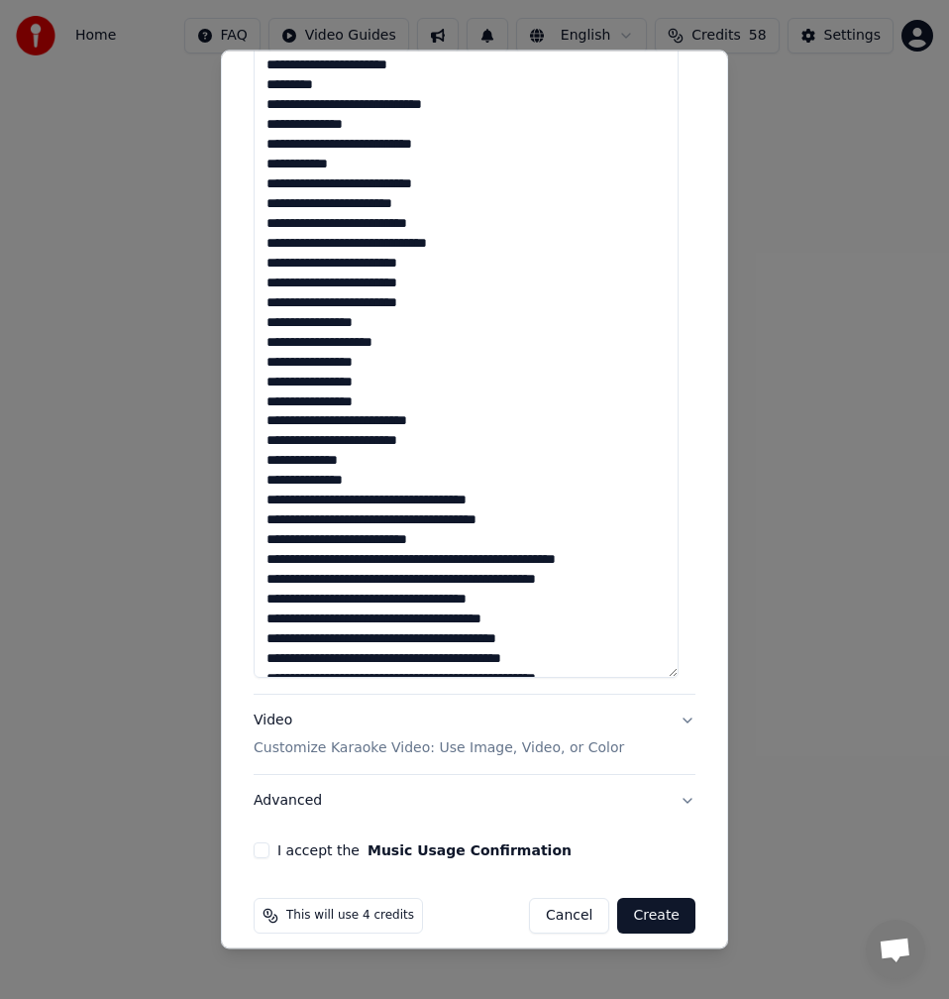
scroll to position [220, 0]
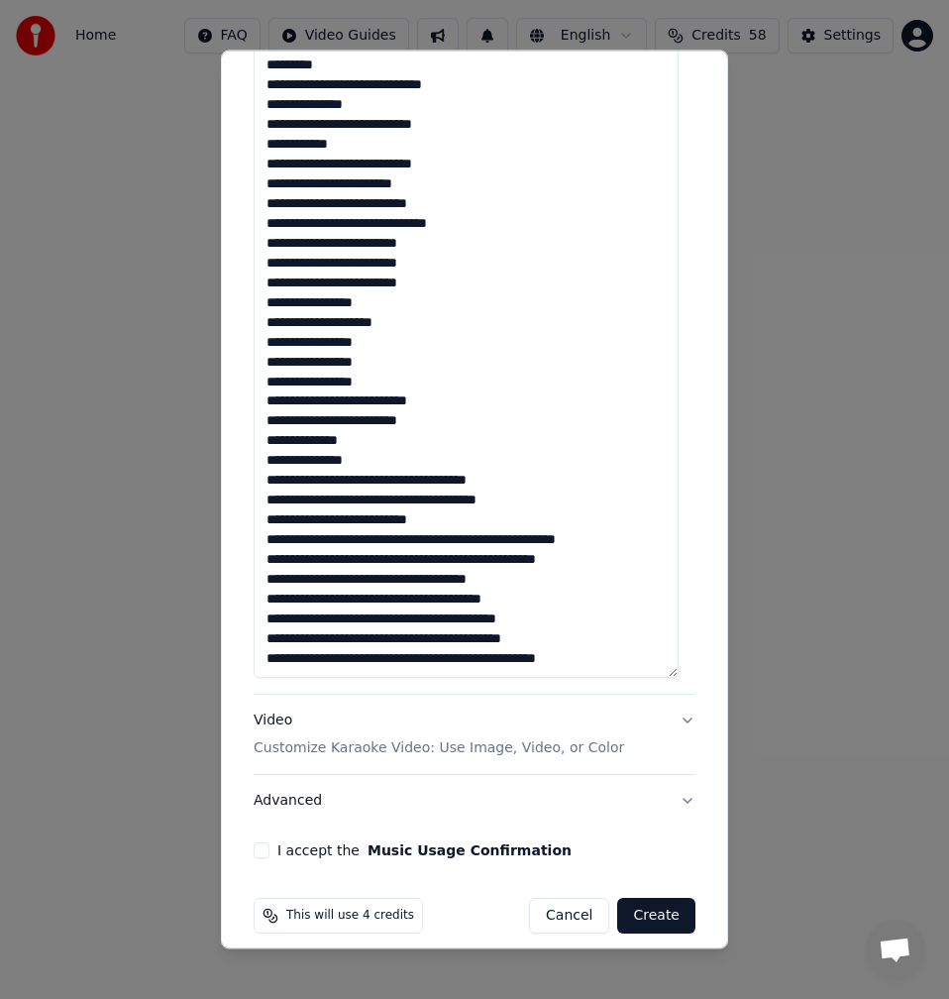
click at [360, 481] on textarea at bounding box center [466, 333] width 425 height 689
click at [436, 477] on textarea at bounding box center [466, 333] width 425 height 689
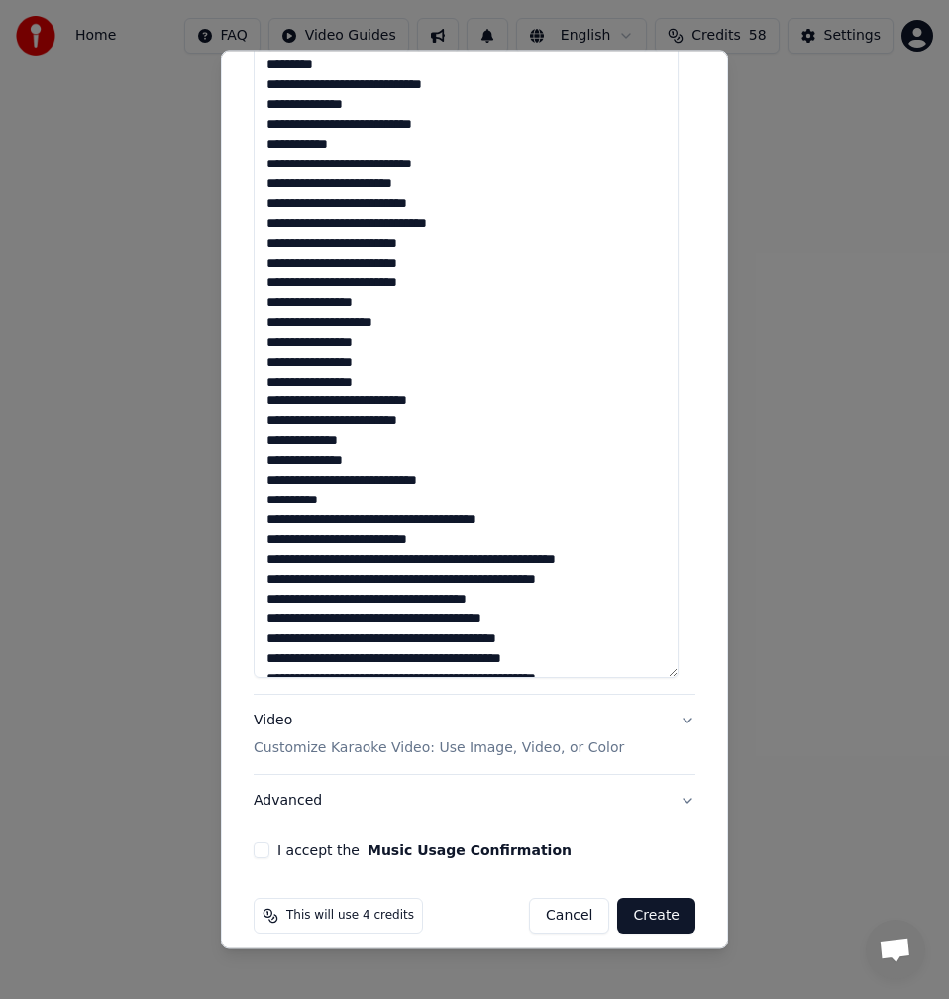
click at [360, 502] on textarea at bounding box center [466, 333] width 425 height 689
click at [435, 525] on textarea at bounding box center [466, 333] width 425 height 689
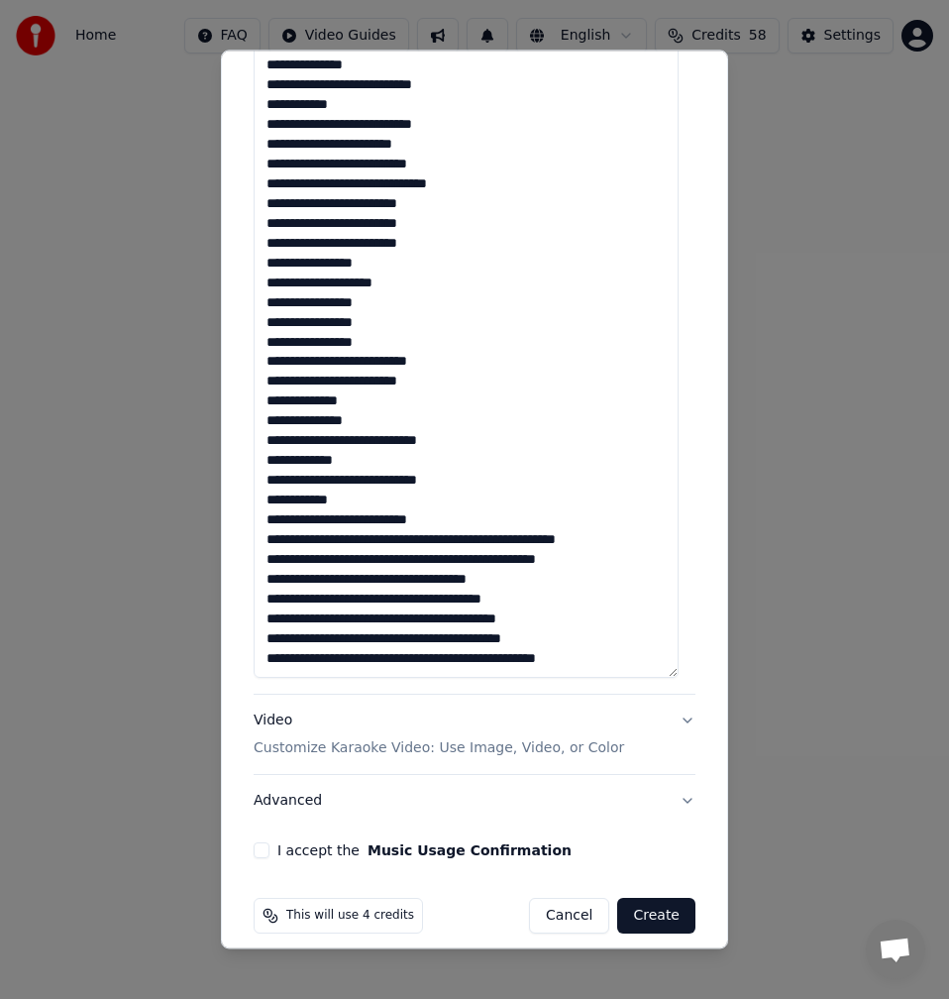
scroll to position [513, 0]
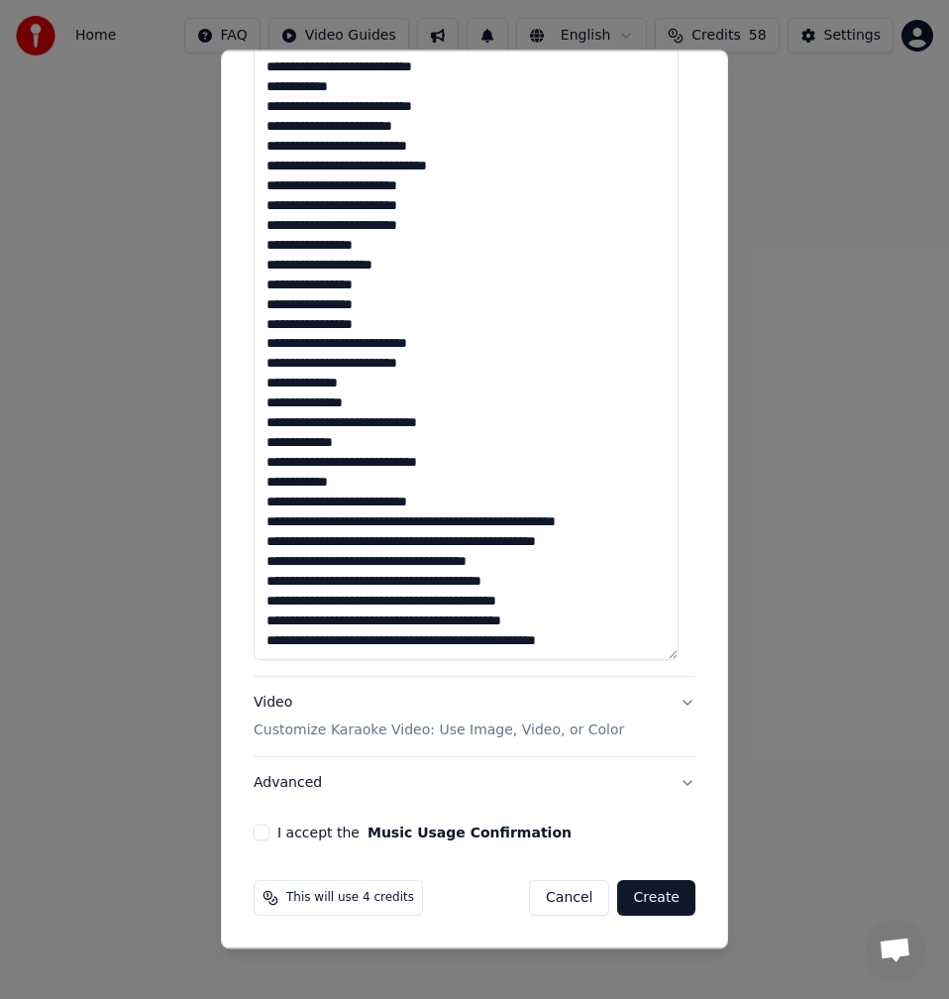
click at [455, 521] on textarea at bounding box center [466, 315] width 425 height 689
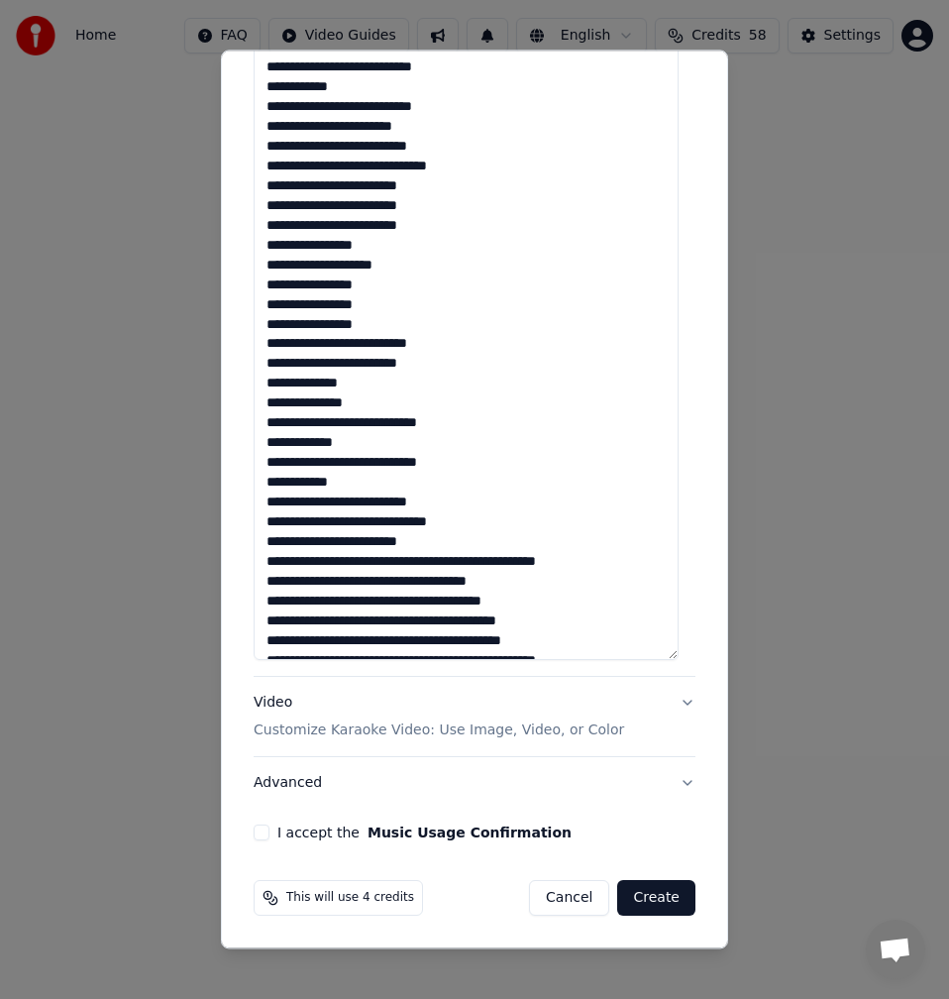
scroll to position [279, 0]
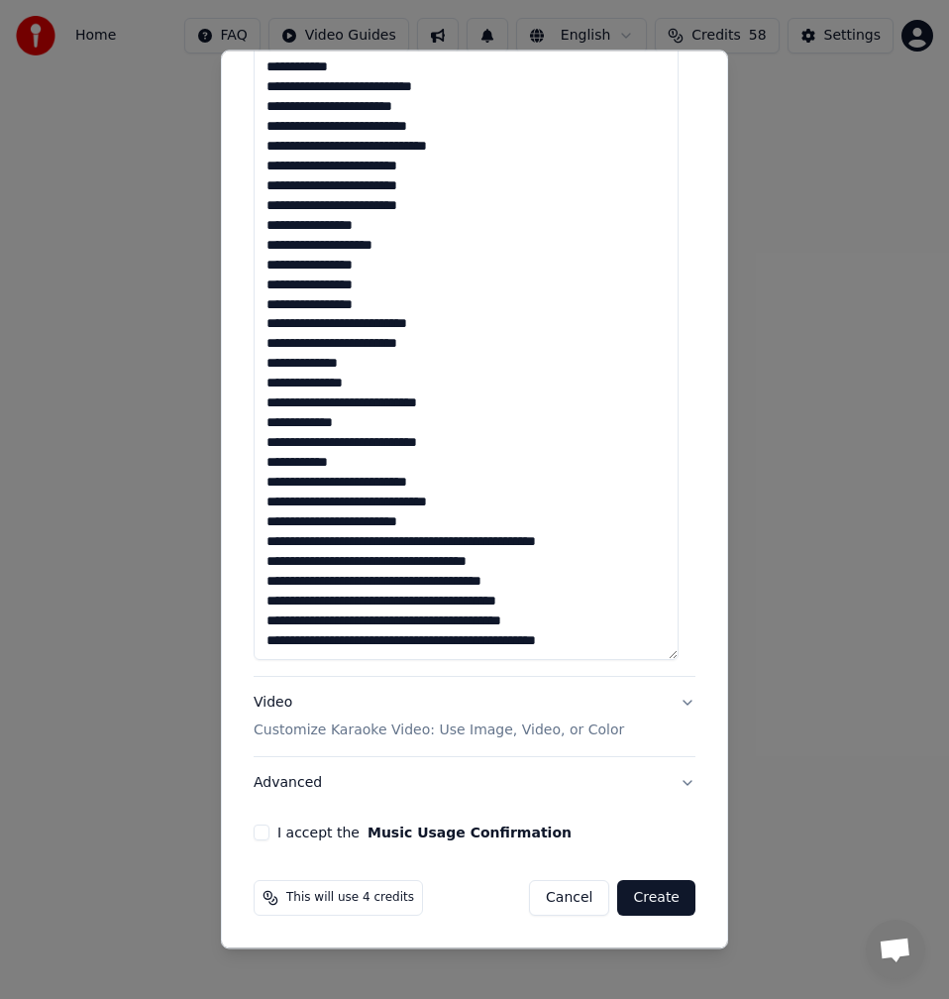
click at [426, 542] on textarea at bounding box center [466, 315] width 425 height 689
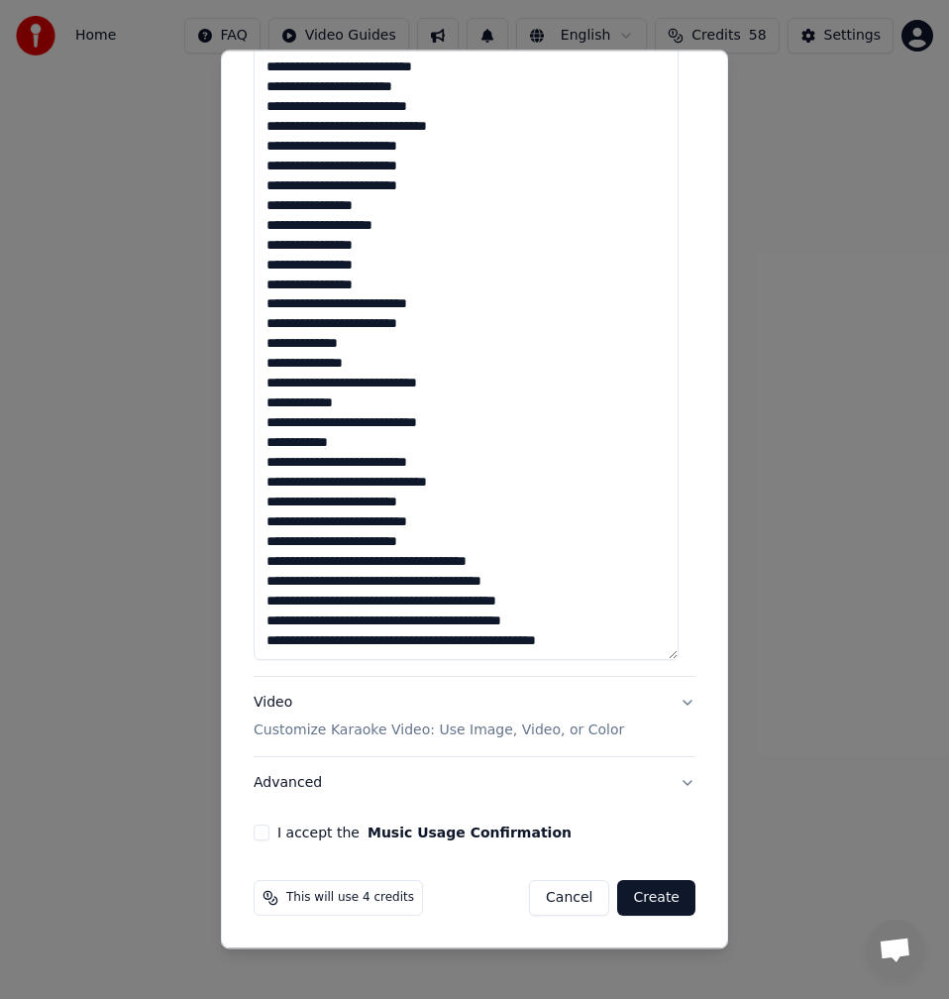
click at [435, 560] on textarea at bounding box center [466, 315] width 425 height 689
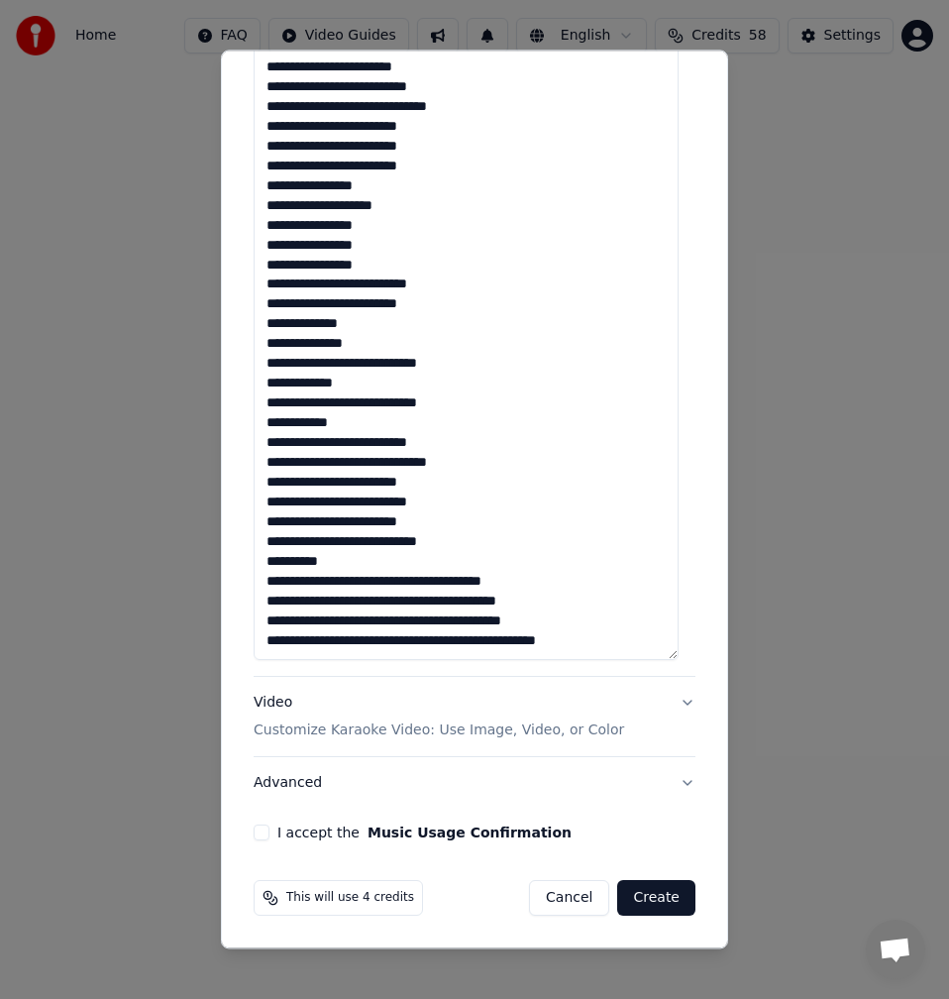
click at [433, 584] on textarea at bounding box center [466, 315] width 425 height 689
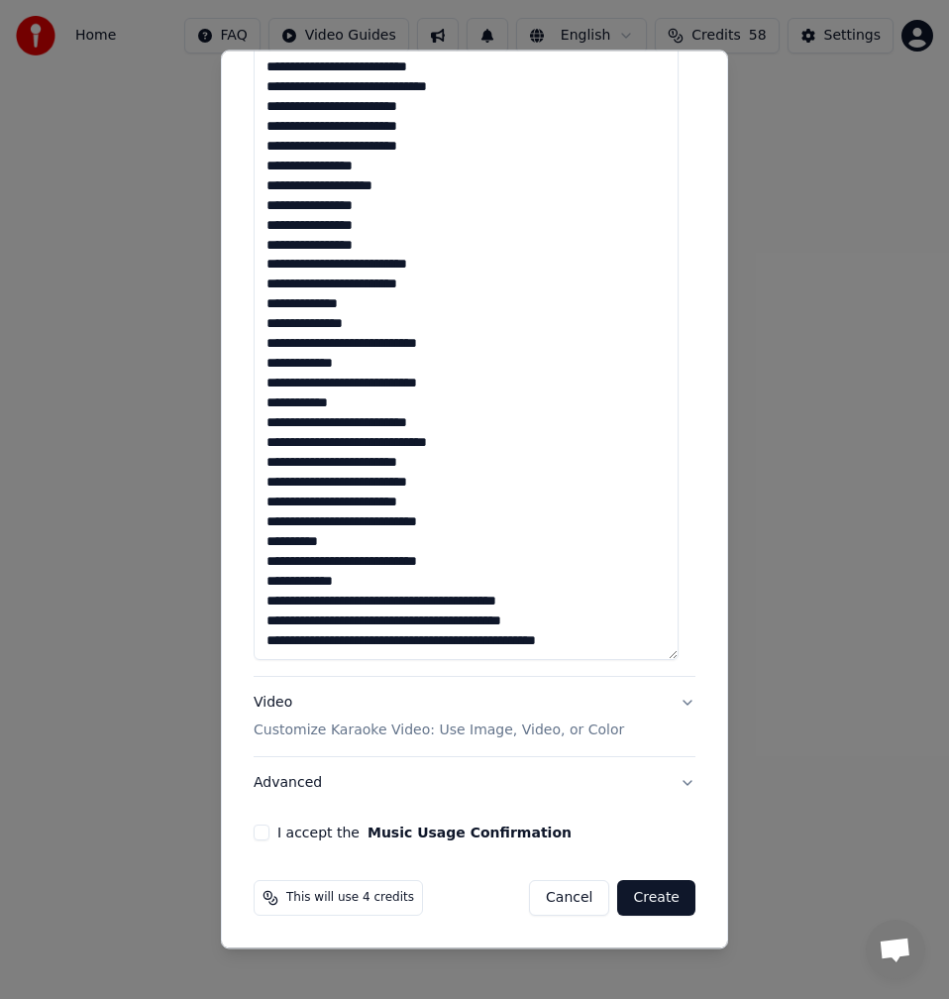
click at [434, 601] on textarea at bounding box center [466, 315] width 425 height 689
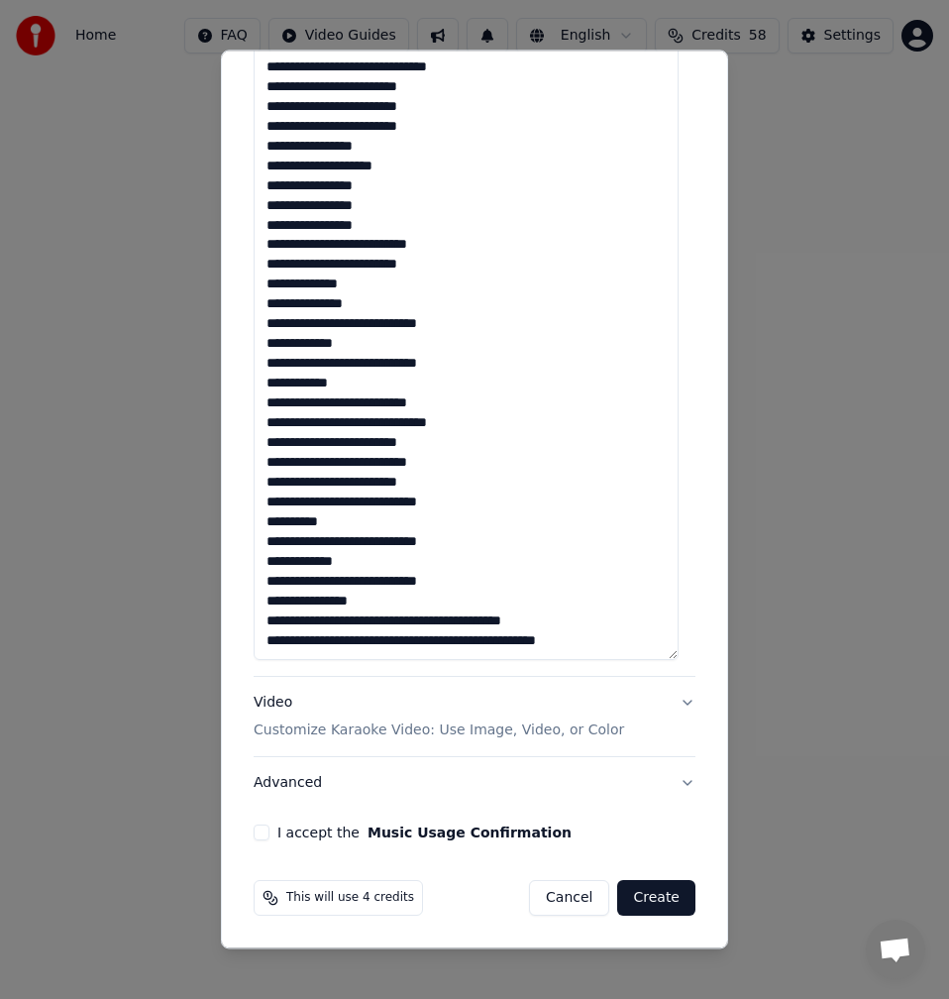
click at [342, 523] on textarea at bounding box center [466, 315] width 425 height 689
click at [450, 539] on textarea at bounding box center [466, 315] width 425 height 689
click at [356, 557] on textarea at bounding box center [466, 315] width 425 height 689
click at [451, 584] on textarea at bounding box center [466, 315] width 425 height 689
click at [392, 627] on textarea at bounding box center [466, 315] width 425 height 689
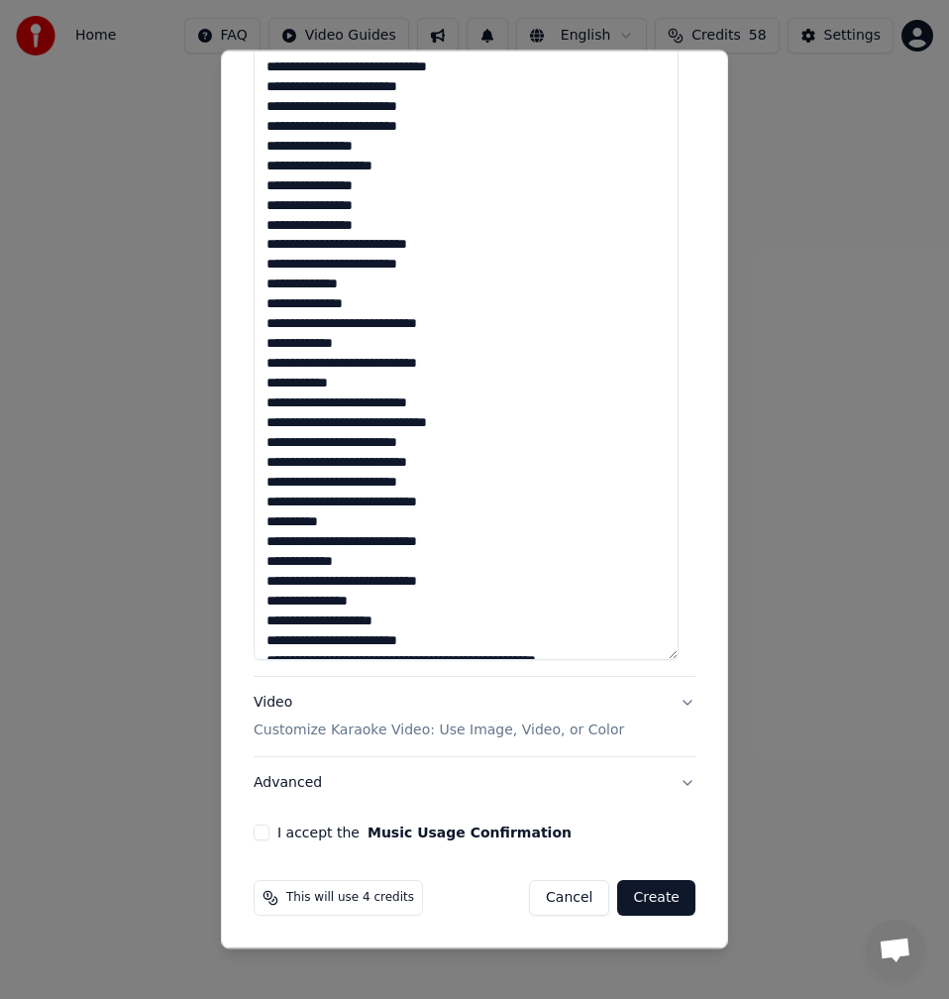
scroll to position [379, 0]
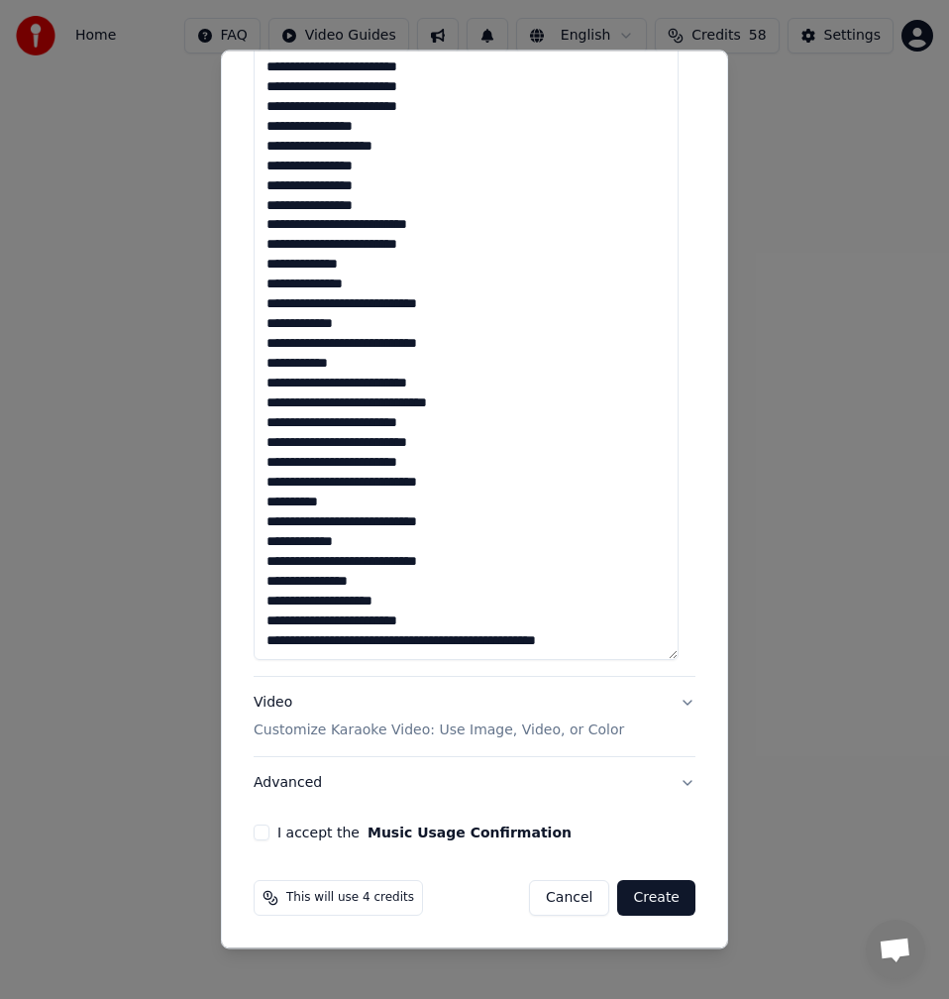
drag, startPoint x: 610, startPoint y: 637, endPoint x: 261, endPoint y: 641, distance: 349.8
click at [261, 641] on textarea at bounding box center [466, 315] width 425 height 689
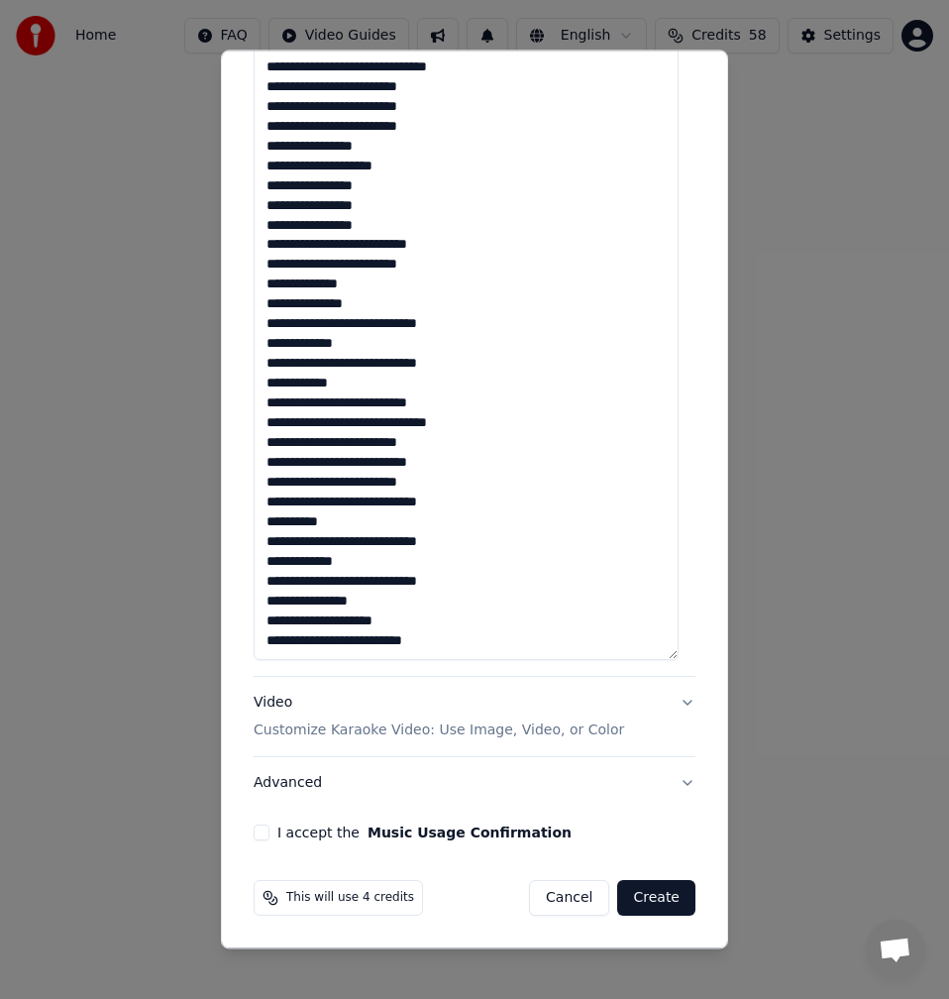
click at [295, 648] on textarea at bounding box center [466, 315] width 425 height 689
type textarea "**********"
click at [267, 828] on button "I accept the Music Usage Confirmation" at bounding box center [262, 833] width 16 height 16
click at [642, 902] on button "Create" at bounding box center [656, 898] width 78 height 36
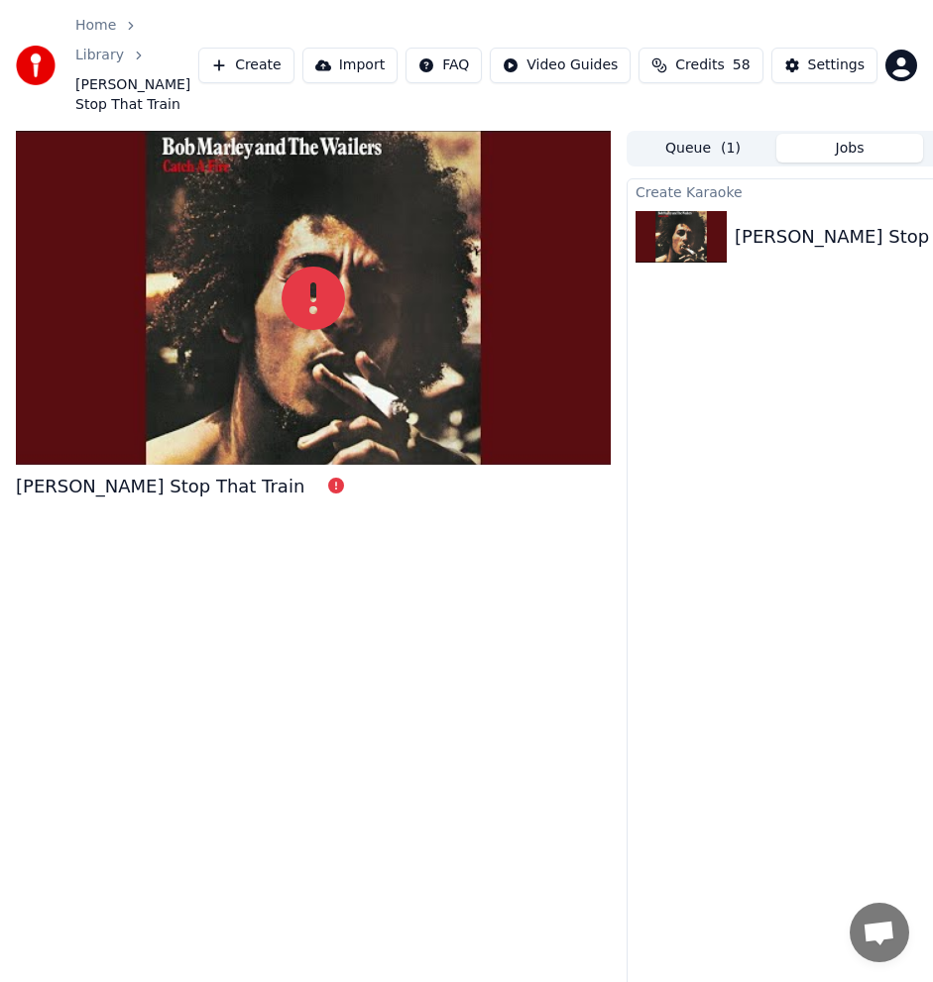
click at [797, 390] on div "Create Karaoke [PERSON_NAME] Stop That Train" at bounding box center [849, 595] width 446 height 834
click at [265, 48] on button "Create" at bounding box center [246, 66] width 96 height 36
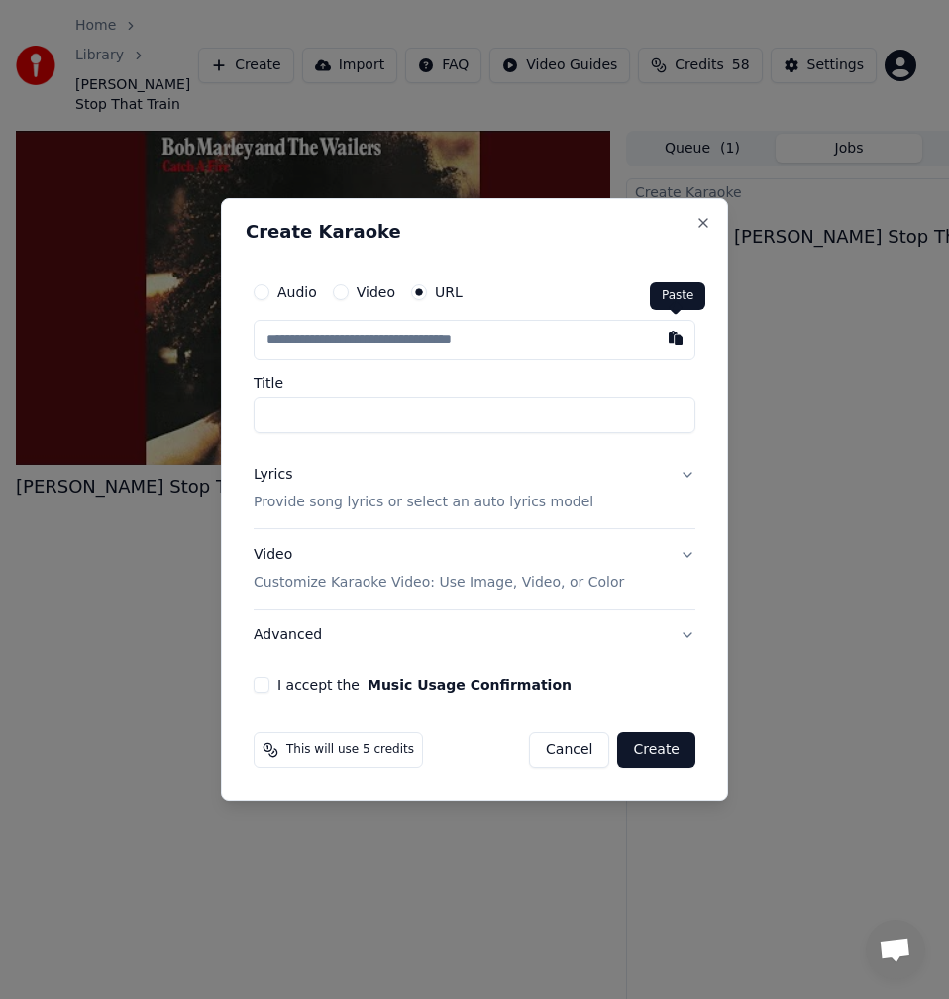
click at [669, 335] on button "button" at bounding box center [676, 338] width 40 height 36
type input "**********"
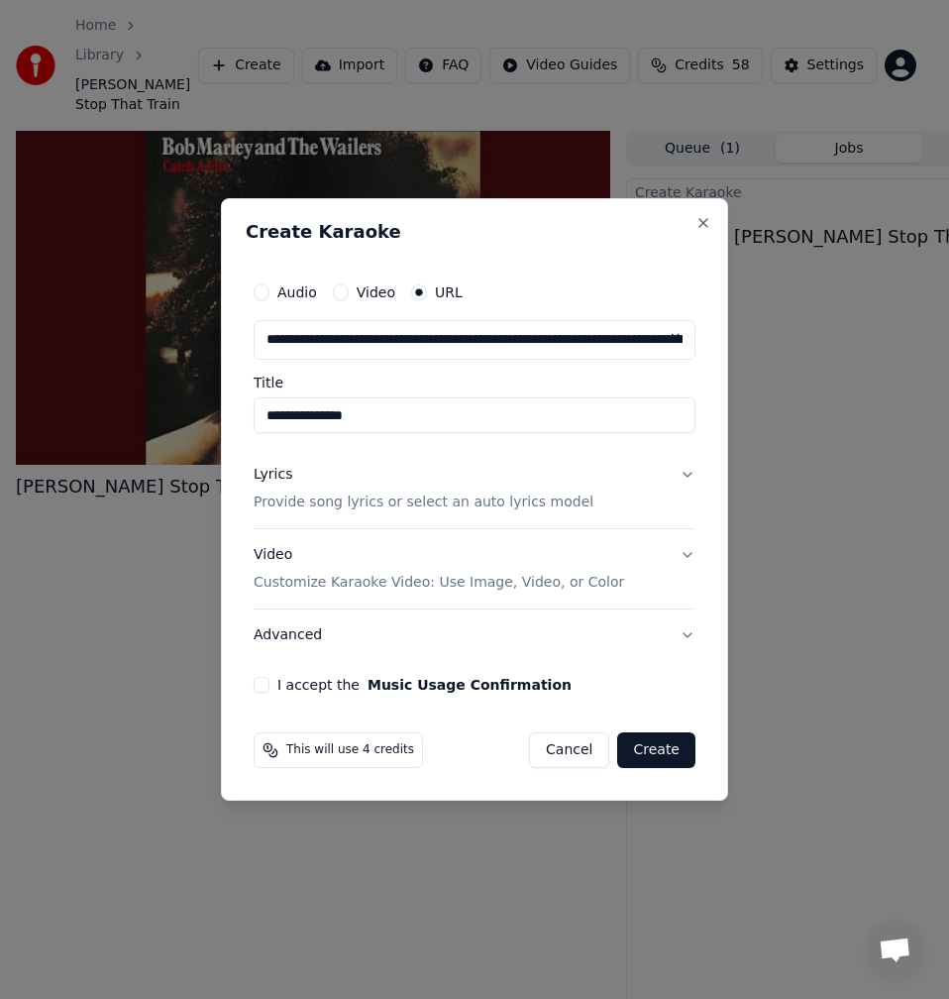
click at [404, 421] on input "**********" at bounding box center [475, 415] width 442 height 36
click at [273, 419] on input "**********" at bounding box center [475, 415] width 442 height 36
click at [269, 417] on input "**********" at bounding box center [475, 415] width 442 height 36
type input "**********"
click at [335, 476] on div "Lyrics Provide song lyrics or select an auto lyrics model" at bounding box center [424, 489] width 340 height 48
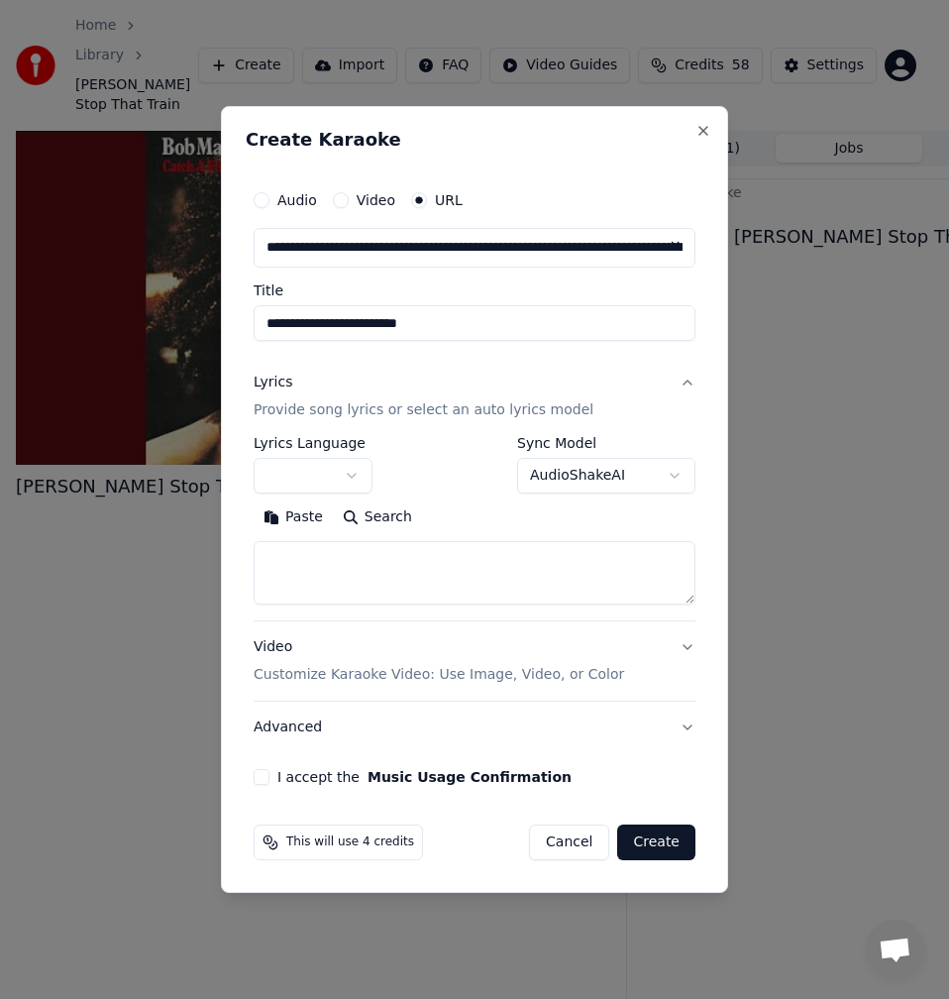
click at [398, 522] on button "Search" at bounding box center [377, 517] width 89 height 32
click at [437, 510] on button "Expand" at bounding box center [467, 517] width 93 height 32
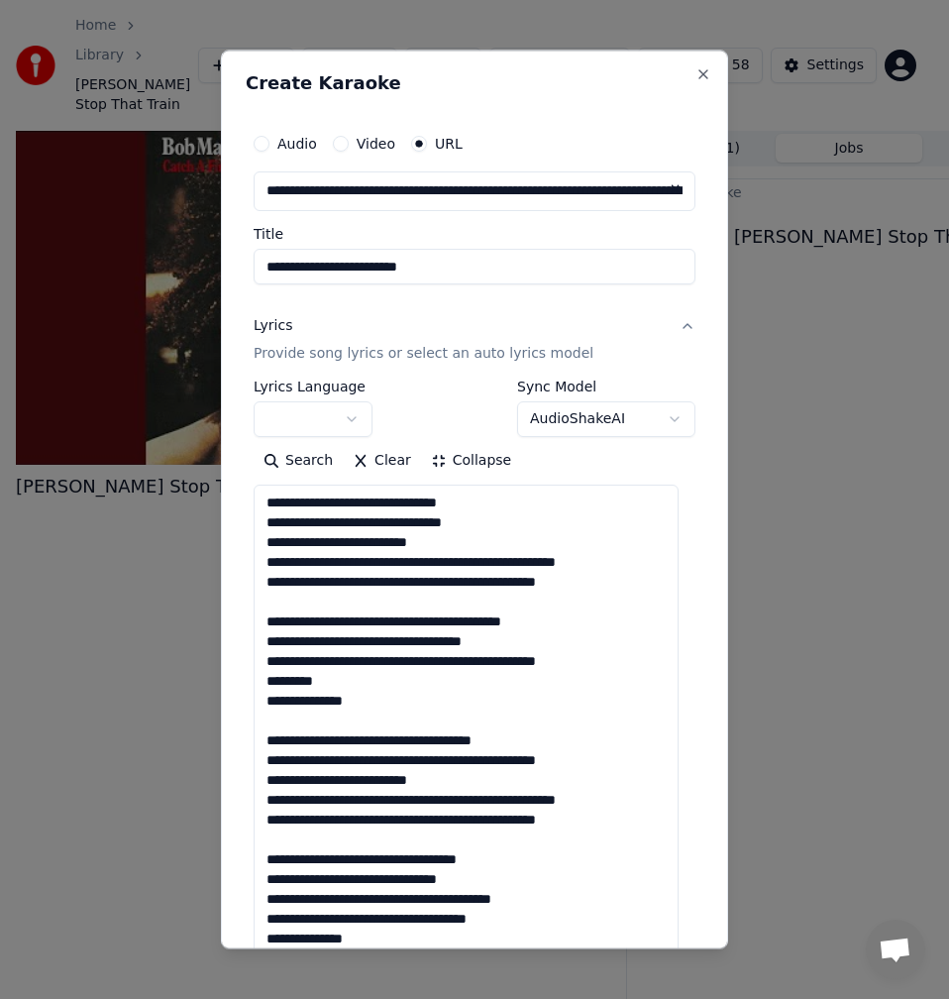
click at [360, 501] on textarea at bounding box center [466, 829] width 425 height 689
click at [433, 507] on textarea at bounding box center [466, 829] width 425 height 689
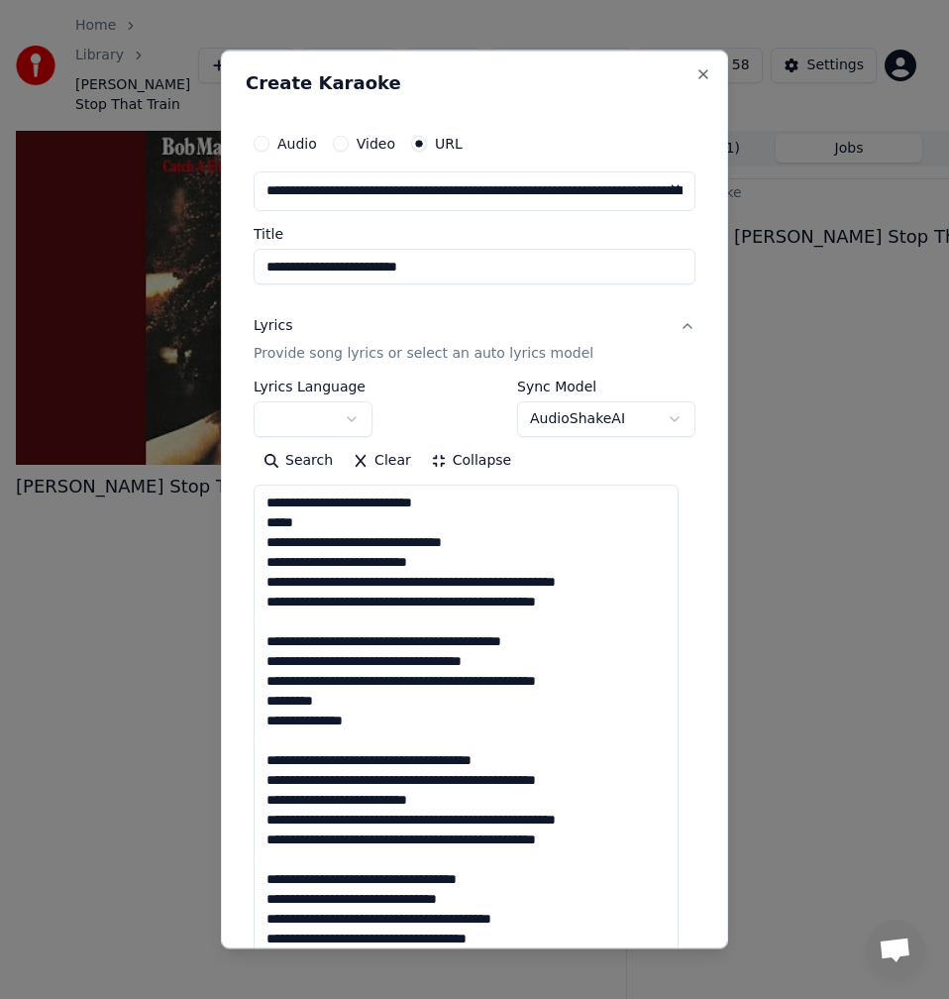
click at [429, 538] on textarea at bounding box center [466, 829] width 425 height 689
click at [435, 544] on textarea at bounding box center [466, 829] width 425 height 689
click at [428, 542] on textarea at bounding box center [466, 829] width 425 height 689
click at [430, 546] on textarea at bounding box center [466, 829] width 425 height 689
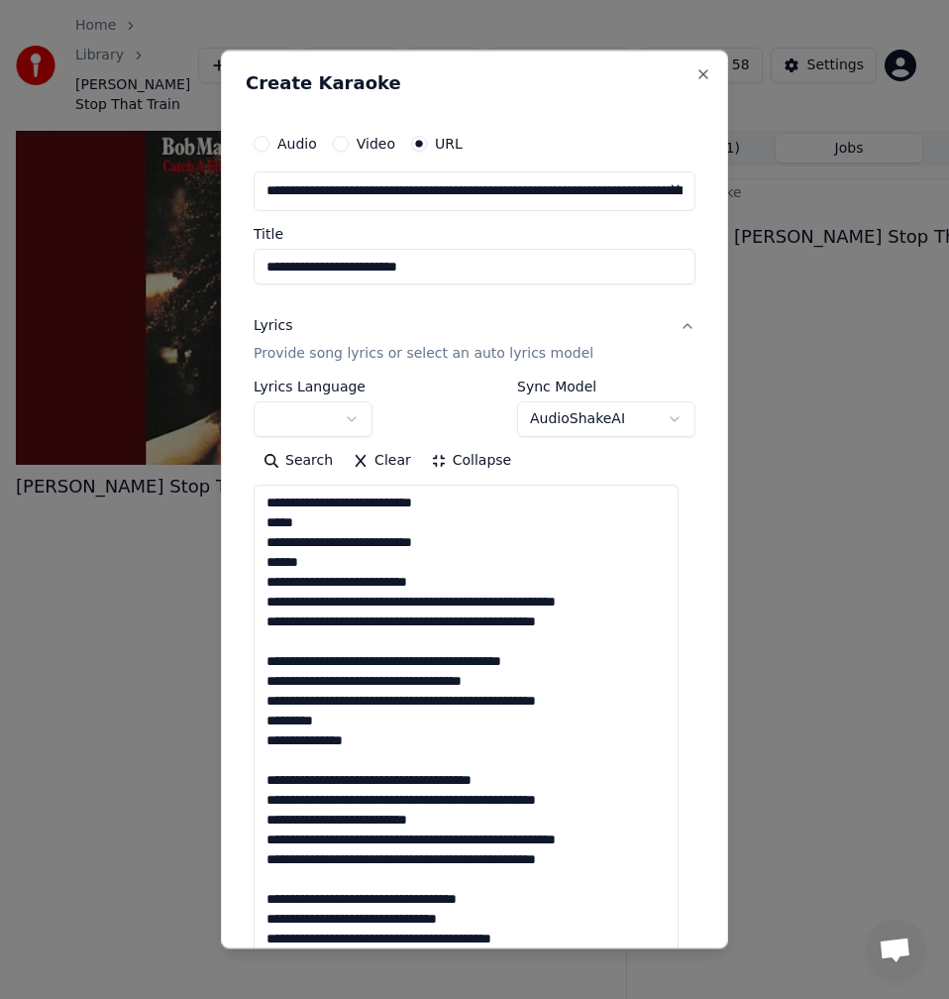
click at [458, 603] on textarea at bounding box center [466, 829] width 425 height 689
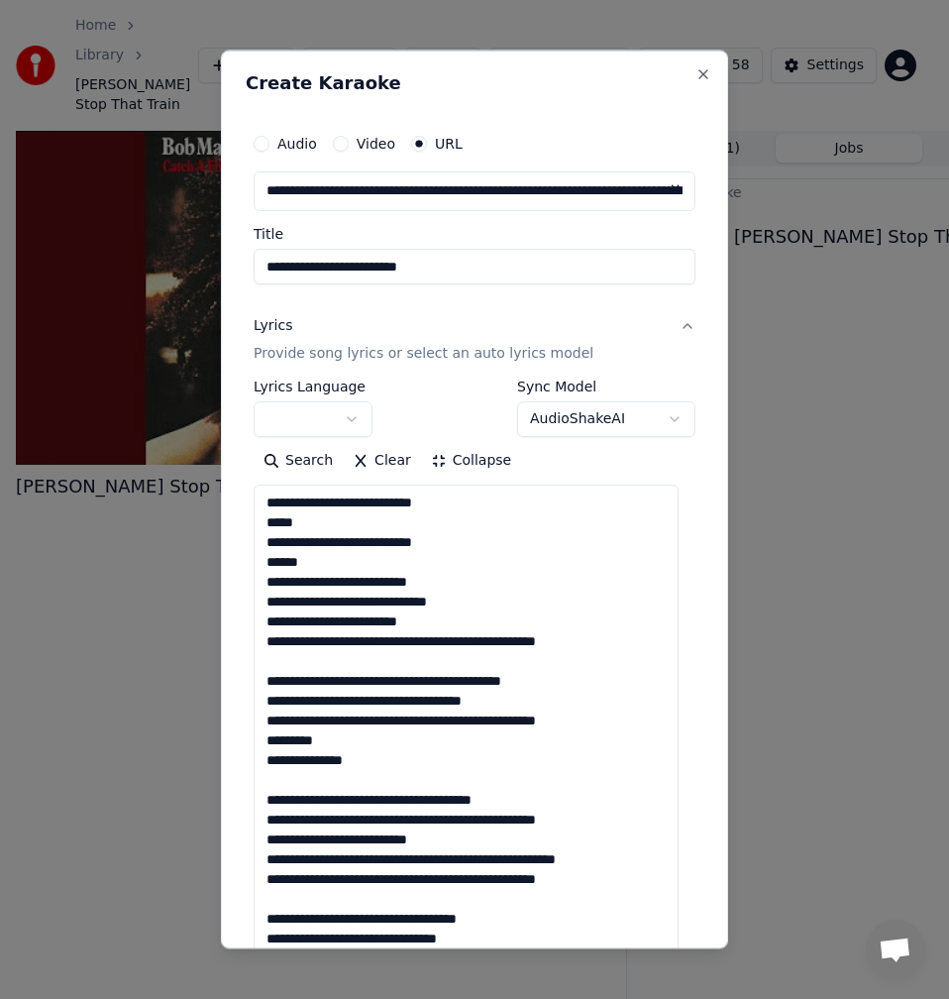
click at [426, 642] on textarea at bounding box center [466, 829] width 425 height 689
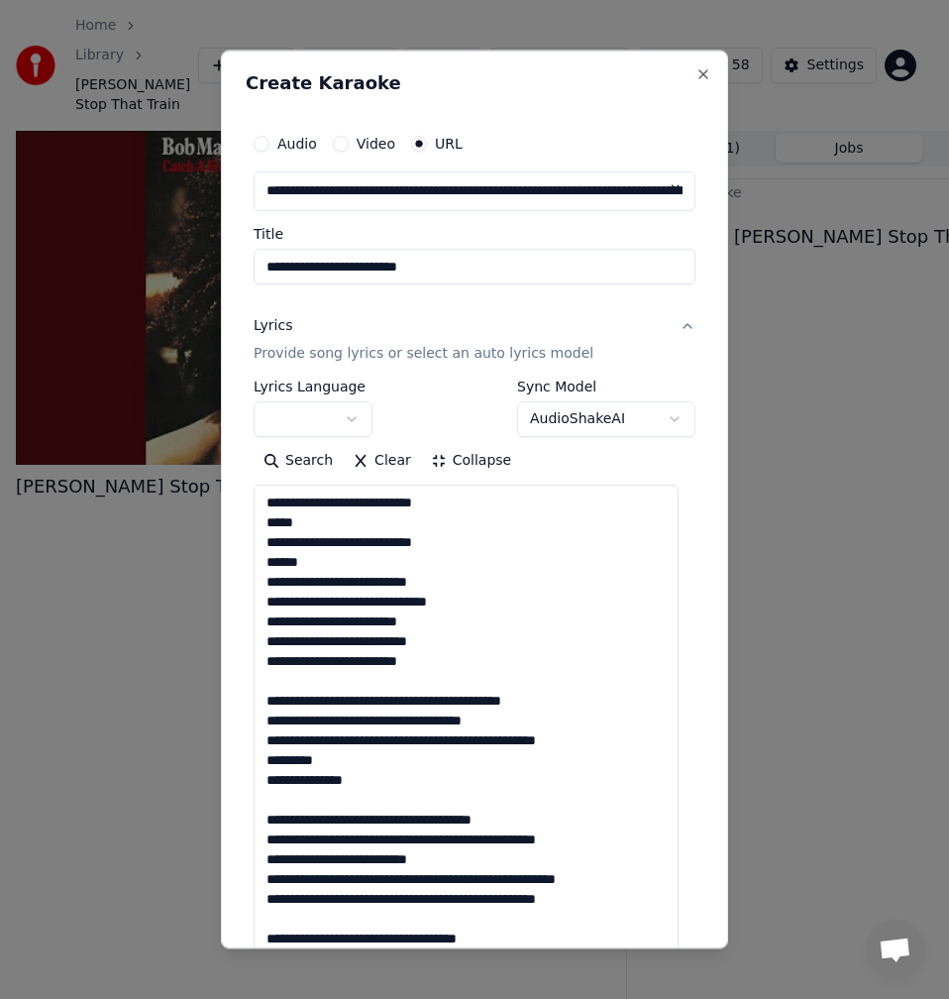
click at [314, 687] on textarea at bounding box center [466, 829] width 425 height 689
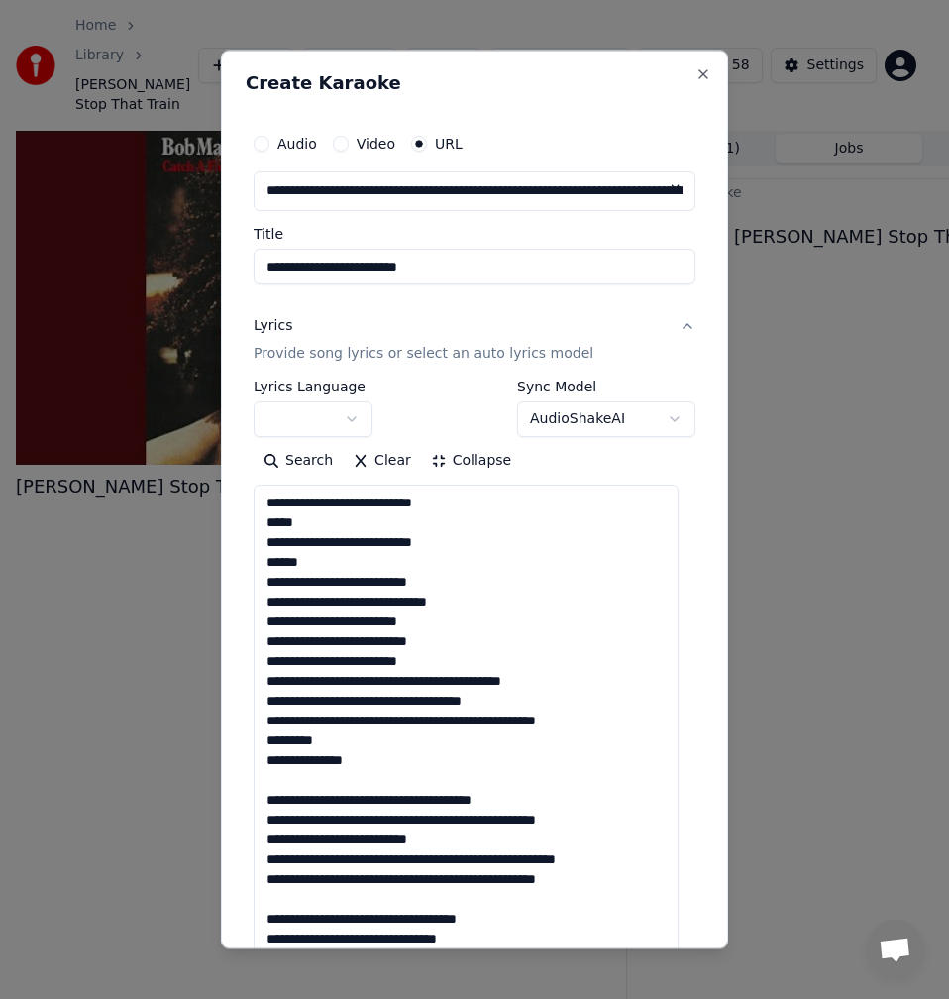
click at [364, 684] on textarea at bounding box center [466, 829] width 425 height 689
click at [365, 690] on textarea at bounding box center [466, 829] width 425 height 689
click at [365, 686] on textarea at bounding box center [466, 829] width 425 height 689
click at [366, 681] on textarea at bounding box center [466, 829] width 425 height 689
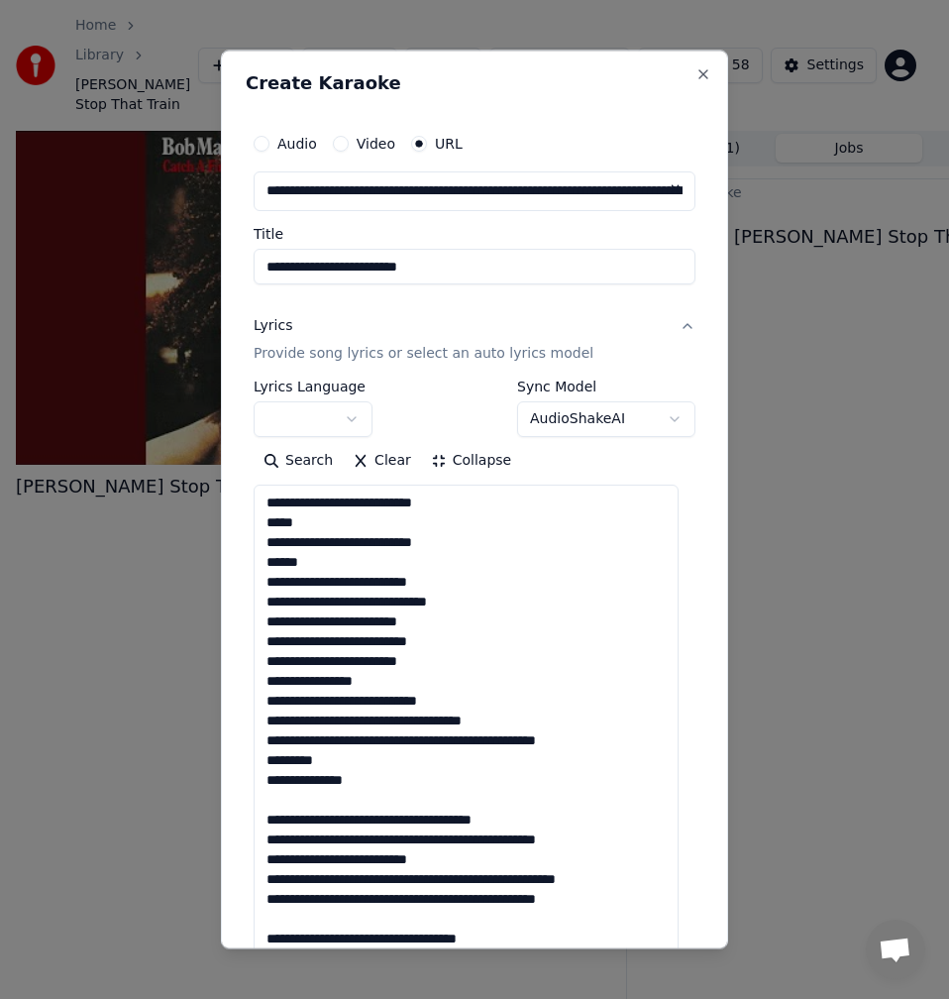
drag, startPoint x: 484, startPoint y: 699, endPoint x: 410, endPoint y: 696, distance: 73.4
click at [410, 696] on textarea at bounding box center [466, 829] width 425 height 689
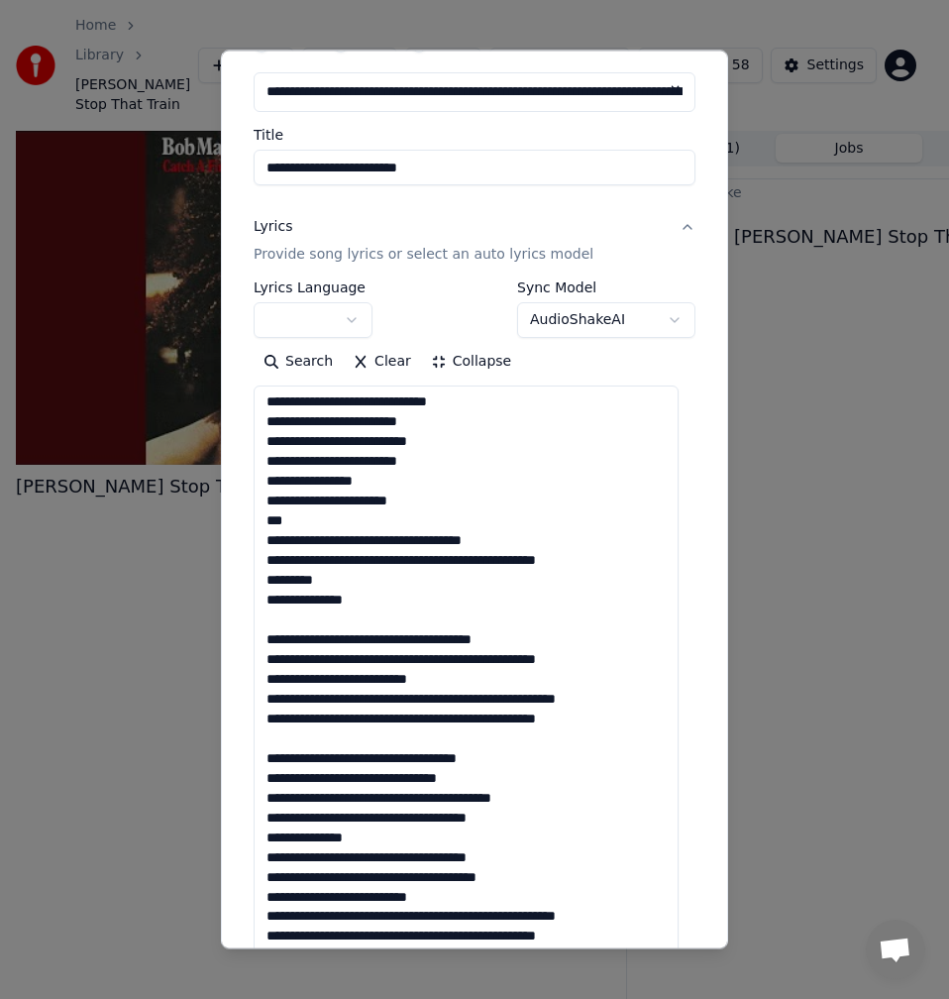
scroll to position [198, 0]
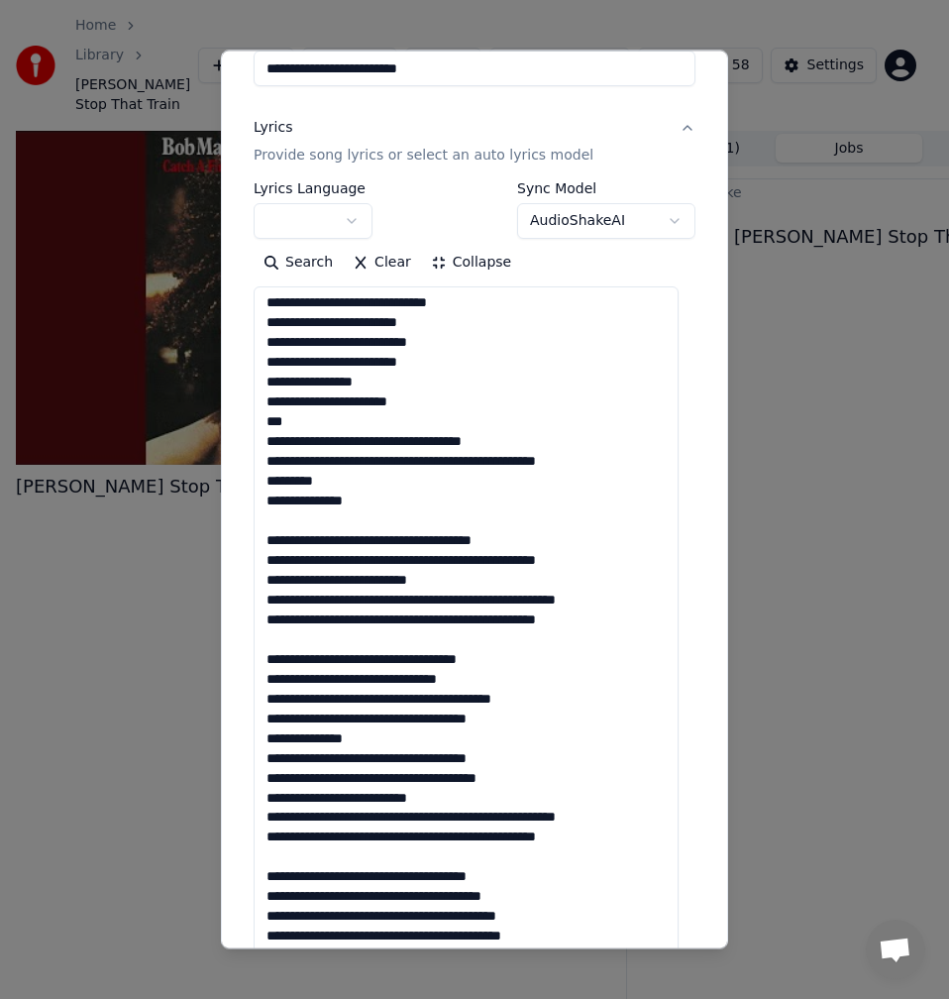
click at [377, 465] on textarea at bounding box center [466, 630] width 425 height 689
click at [472, 466] on textarea at bounding box center [466, 630] width 425 height 689
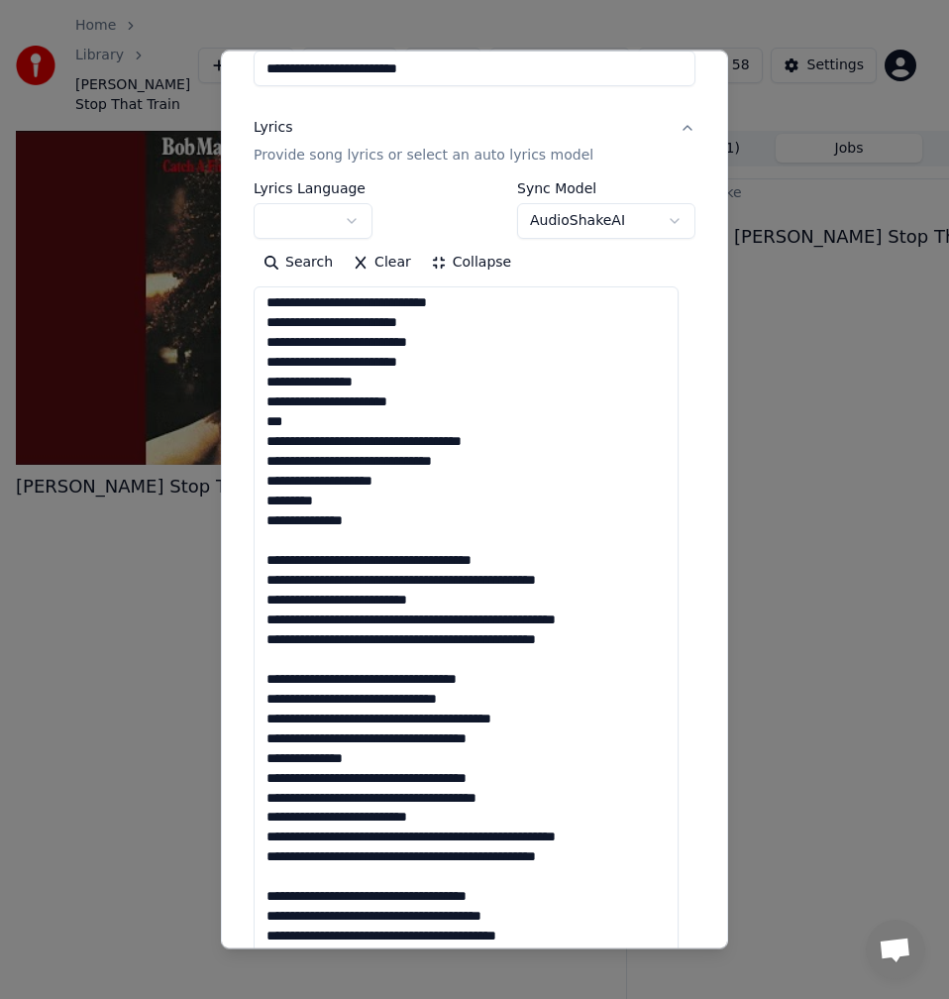
click at [275, 504] on textarea at bounding box center [466, 630] width 425 height 689
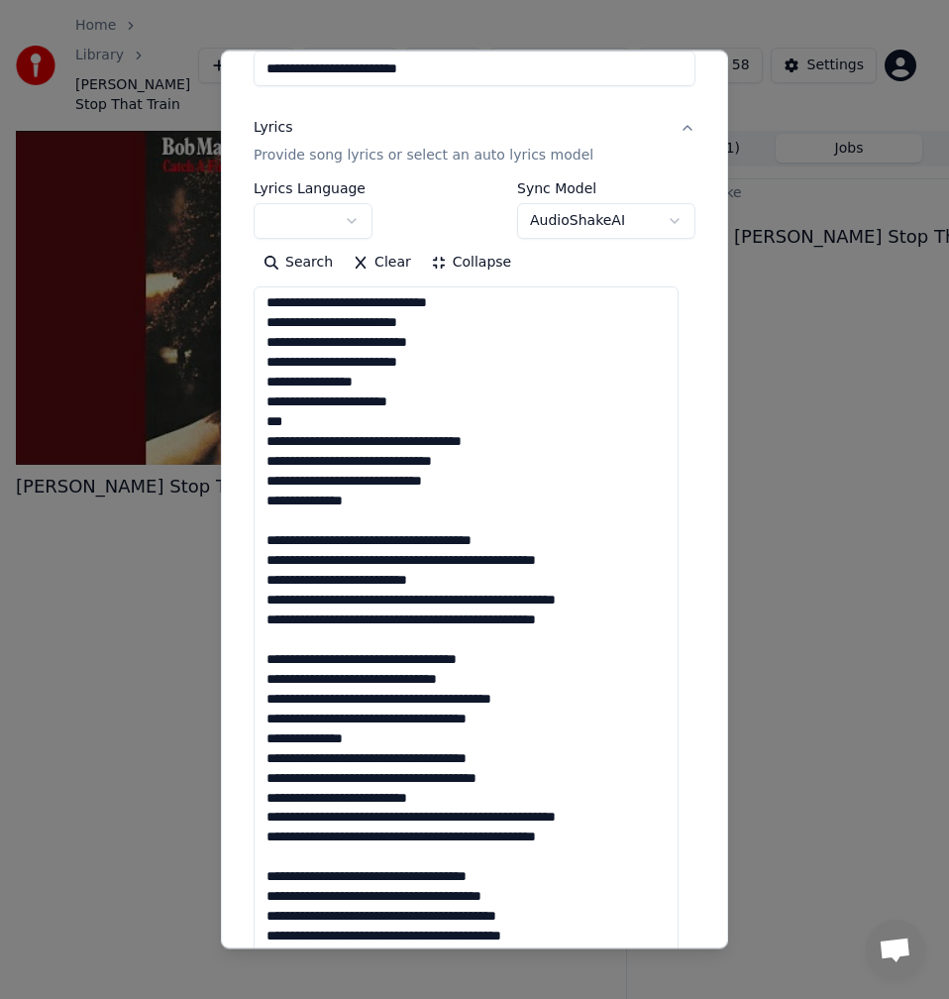
click at [277, 519] on textarea at bounding box center [466, 630] width 425 height 689
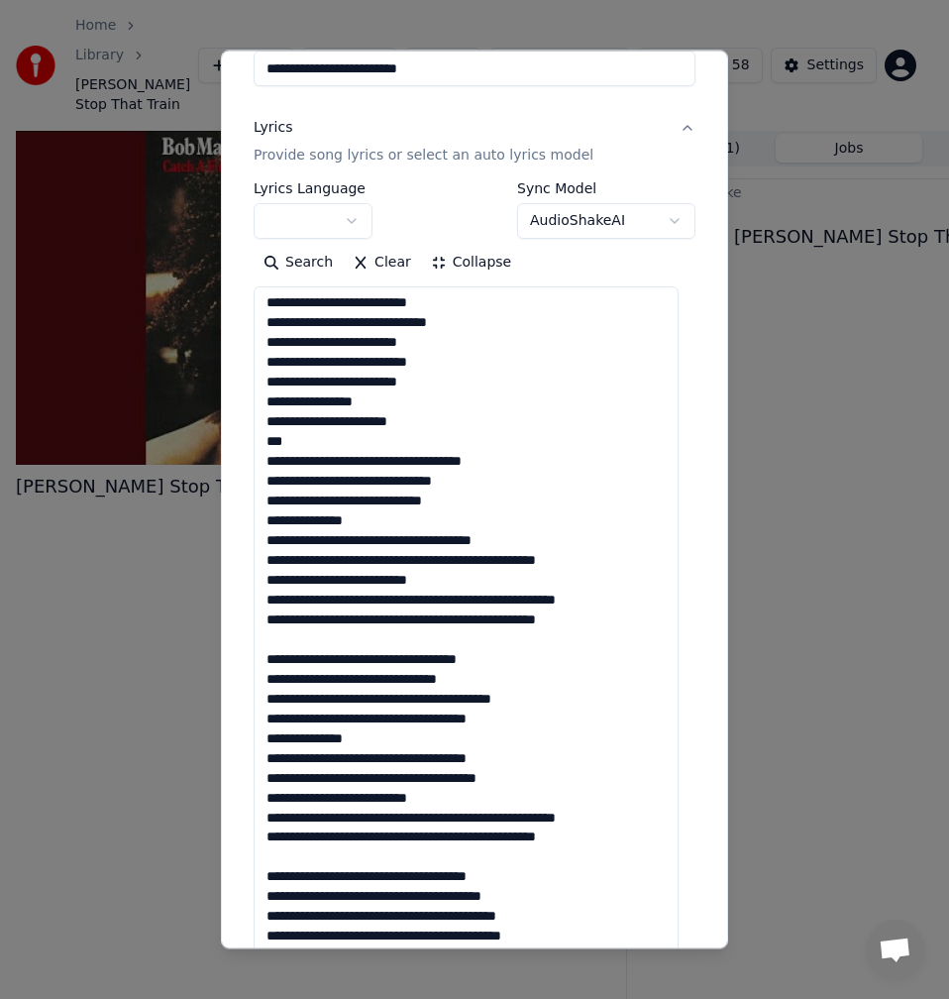
scroll to position [81, 0]
click at [361, 542] on textarea at bounding box center [466, 630] width 425 height 689
click at [431, 540] on textarea at bounding box center [466, 630] width 425 height 689
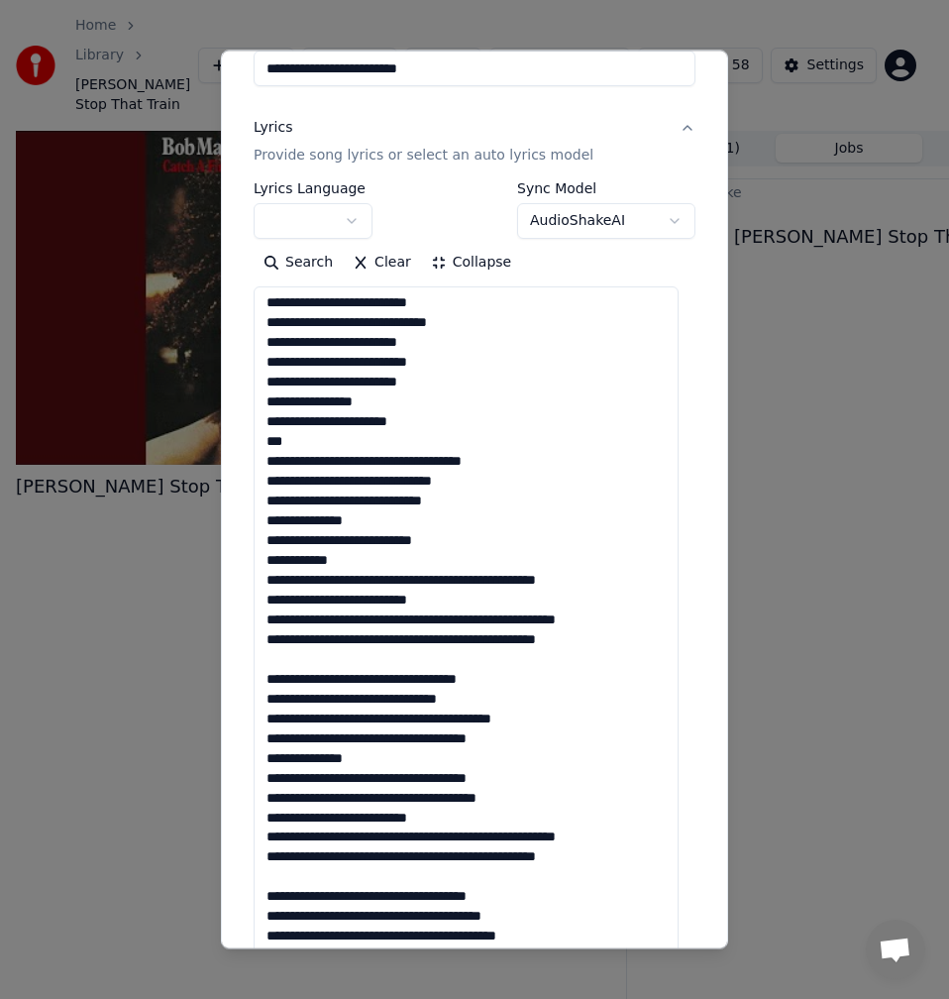
scroll to position [101, 0]
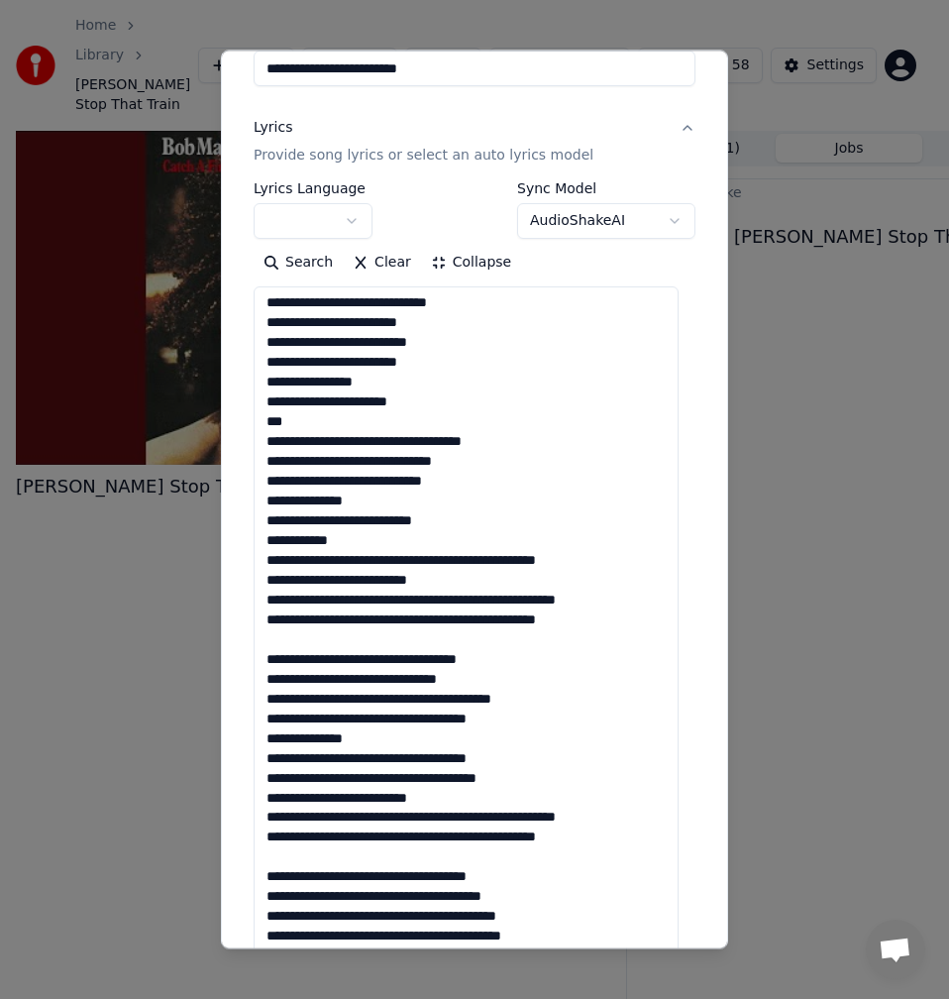
click at [430, 559] on textarea at bounding box center [466, 630] width 425 height 689
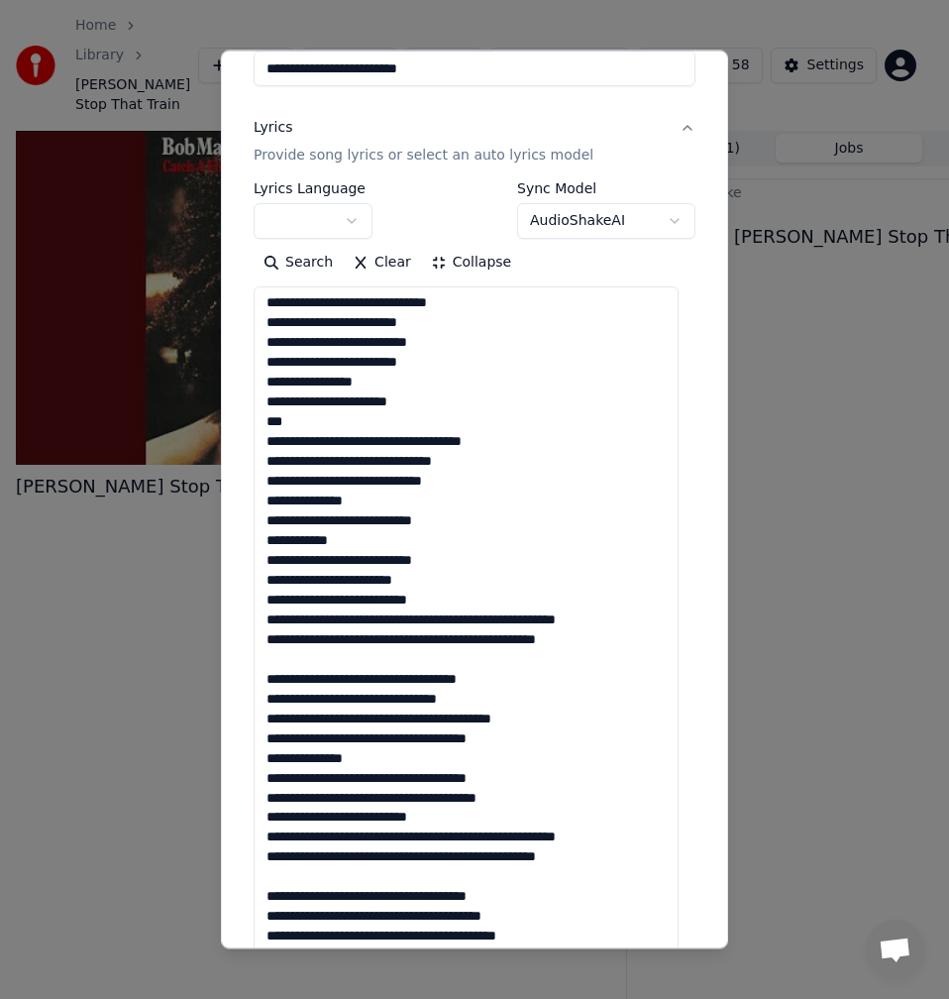
click at [458, 621] on textarea at bounding box center [466, 630] width 425 height 689
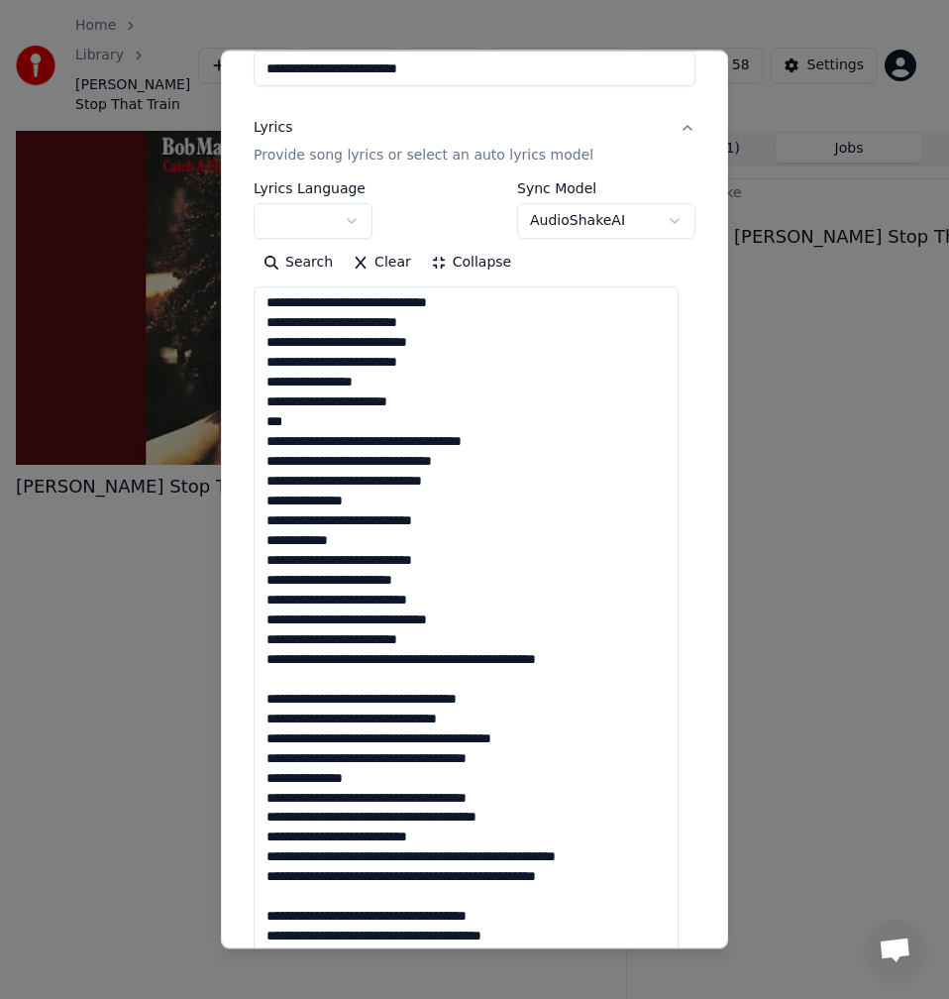
click at [427, 658] on textarea at bounding box center [466, 630] width 425 height 689
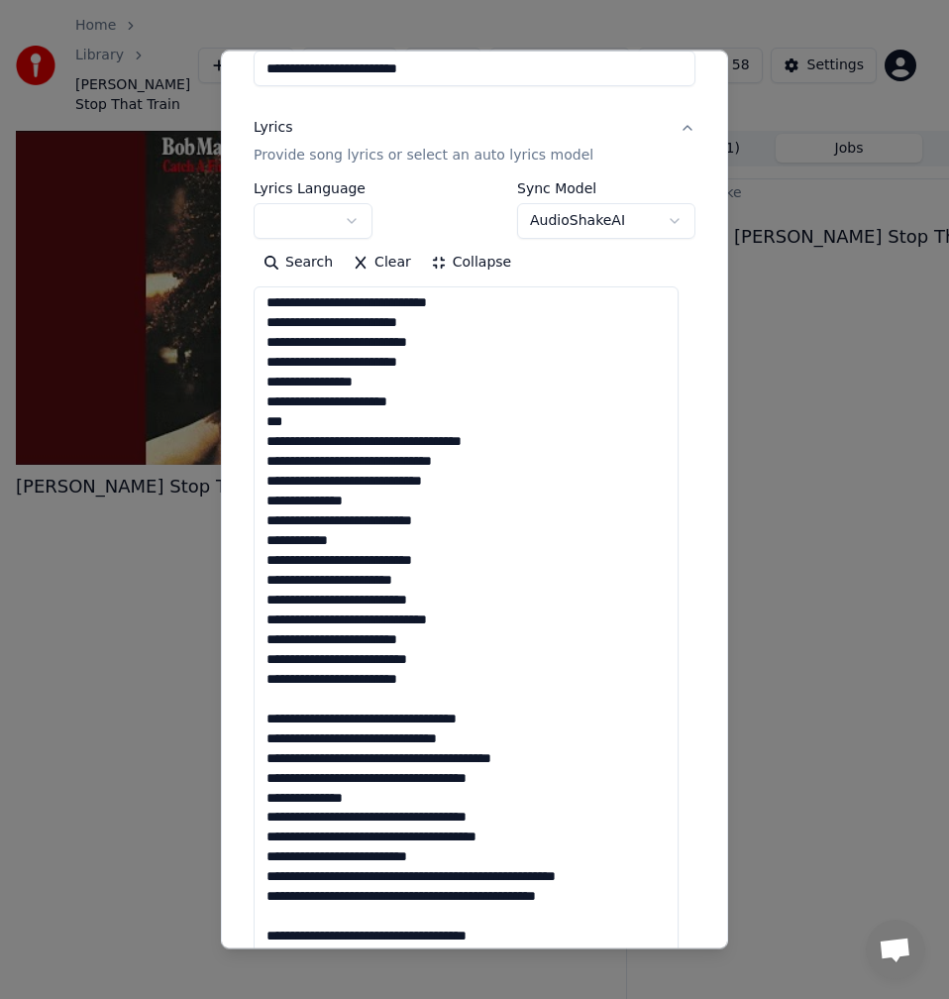
click at [341, 702] on textarea at bounding box center [466, 630] width 425 height 689
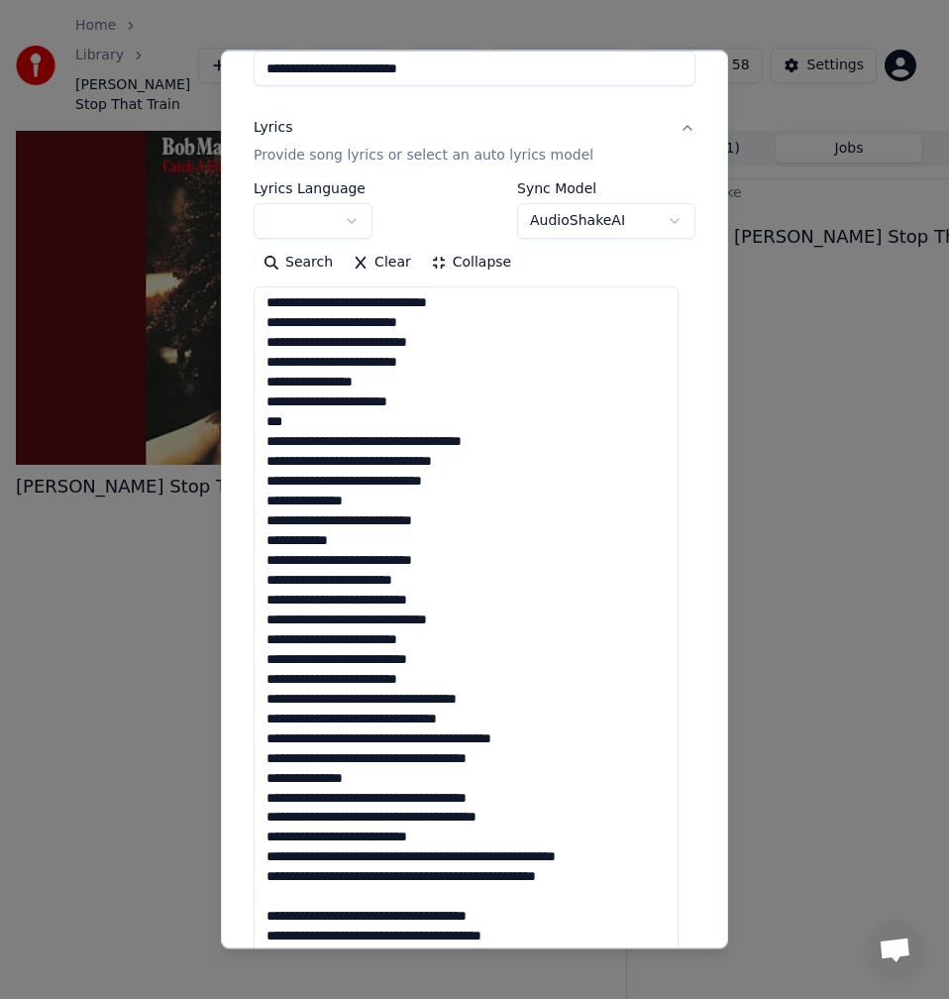
scroll to position [141, 0]
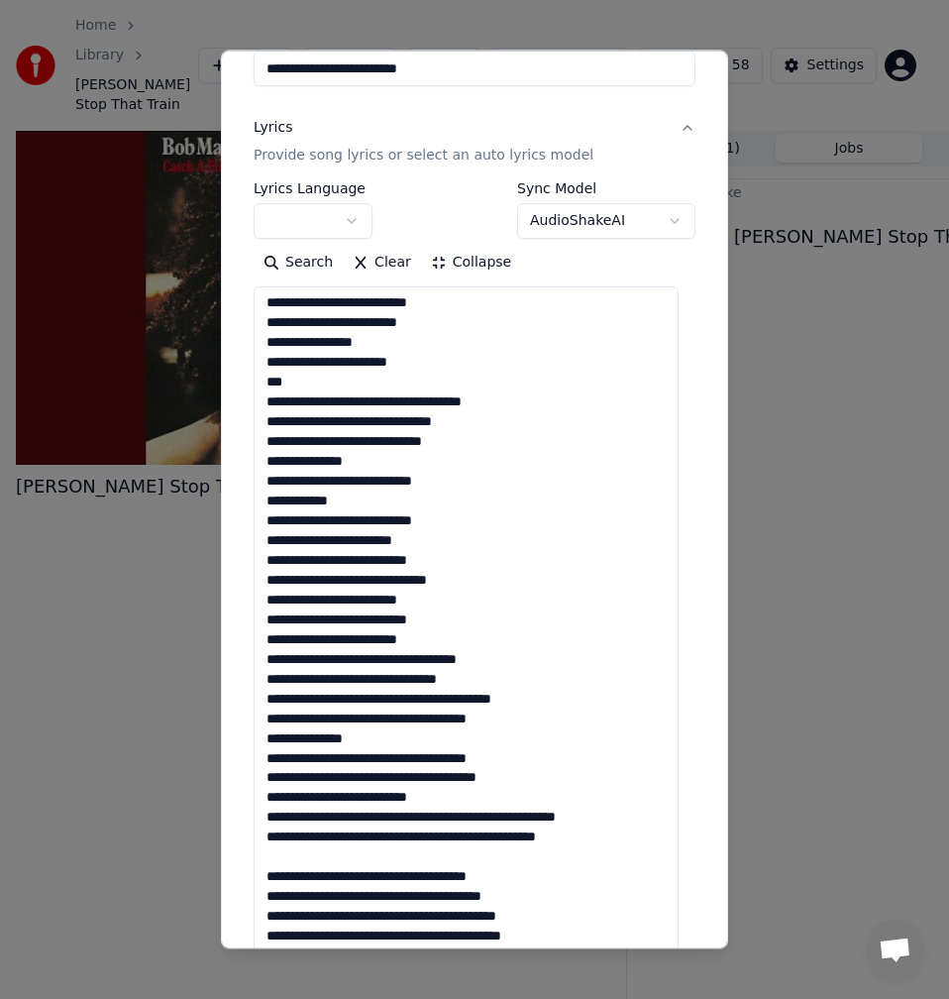
drag, startPoint x: 277, startPoint y: 624, endPoint x: 264, endPoint y: 623, distance: 13.9
click at [264, 623] on textarea at bounding box center [466, 630] width 425 height 689
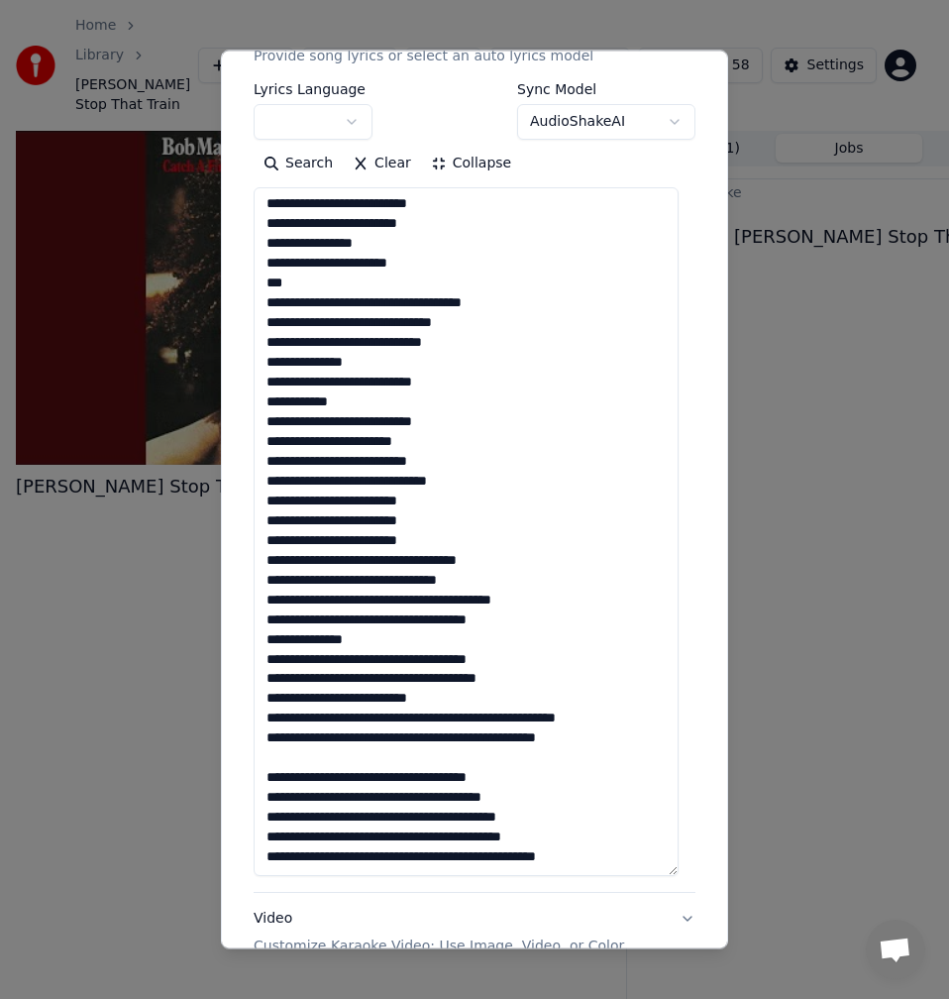
scroll to position [396, 0]
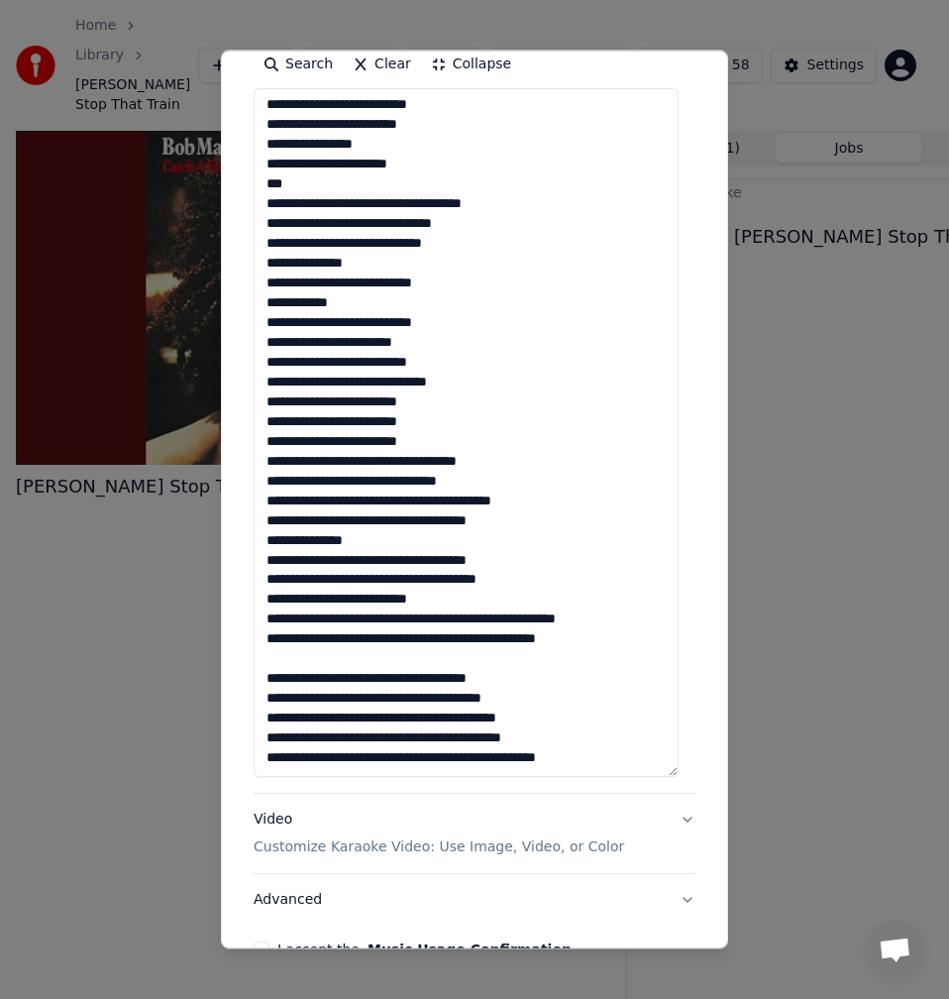
click at [380, 464] on textarea at bounding box center [466, 432] width 425 height 689
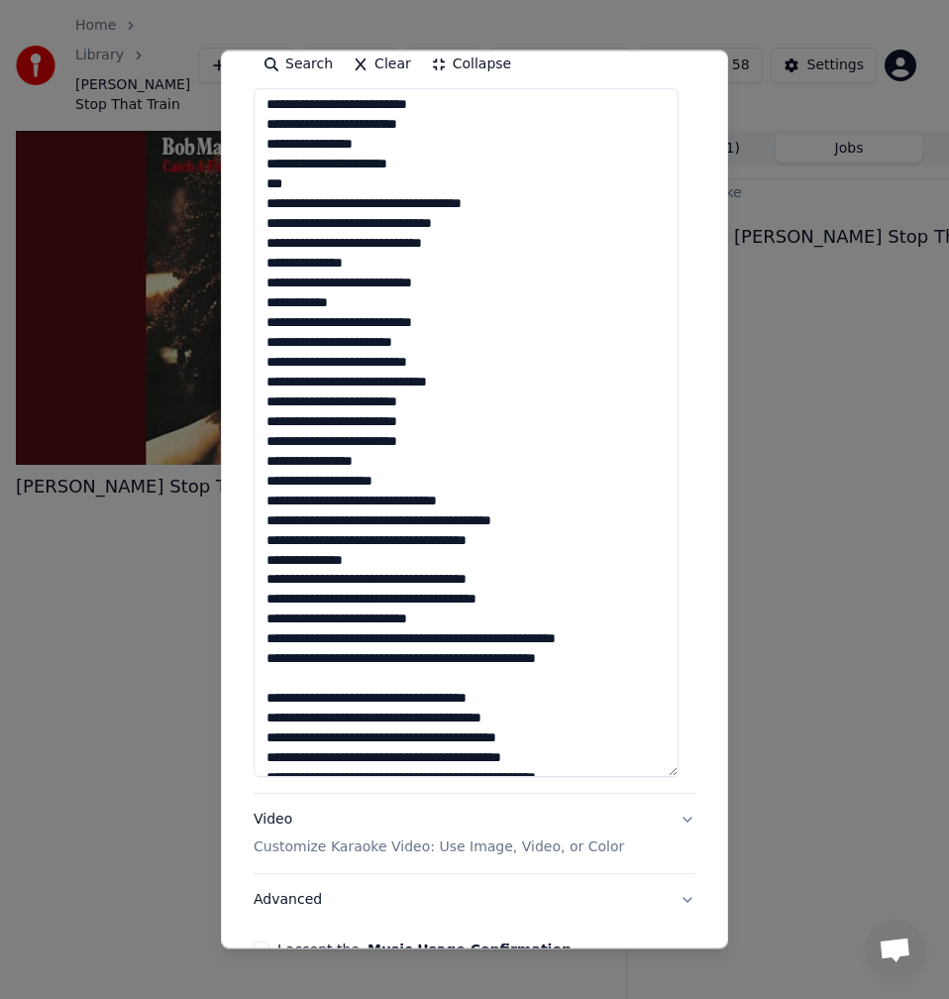
click at [295, 484] on textarea at bounding box center [466, 432] width 425 height 689
click at [369, 522] on textarea at bounding box center [466, 432] width 425 height 689
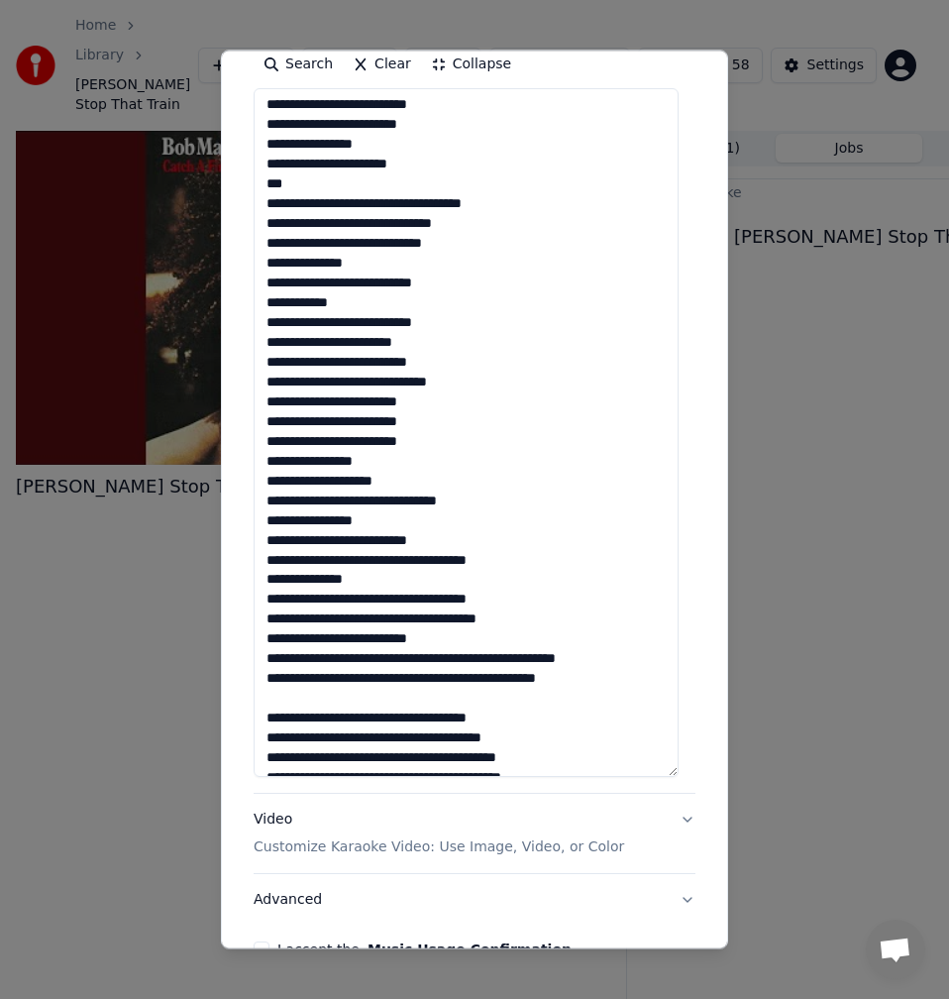
click at [382, 501] on textarea at bounding box center [466, 432] width 425 height 689
click at [374, 503] on textarea at bounding box center [466, 432] width 425 height 689
click at [376, 505] on textarea at bounding box center [466, 432] width 425 height 689
click at [379, 505] on textarea at bounding box center [466, 432] width 425 height 689
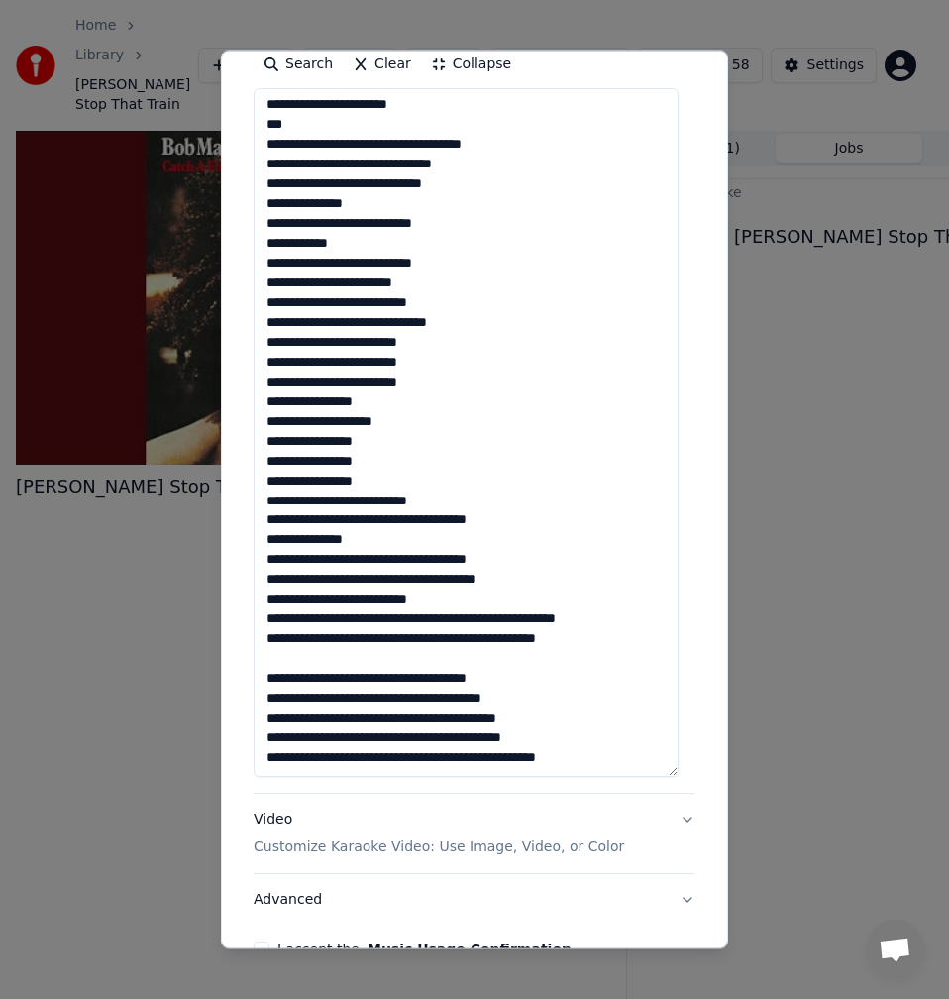
scroll to position [496, 0]
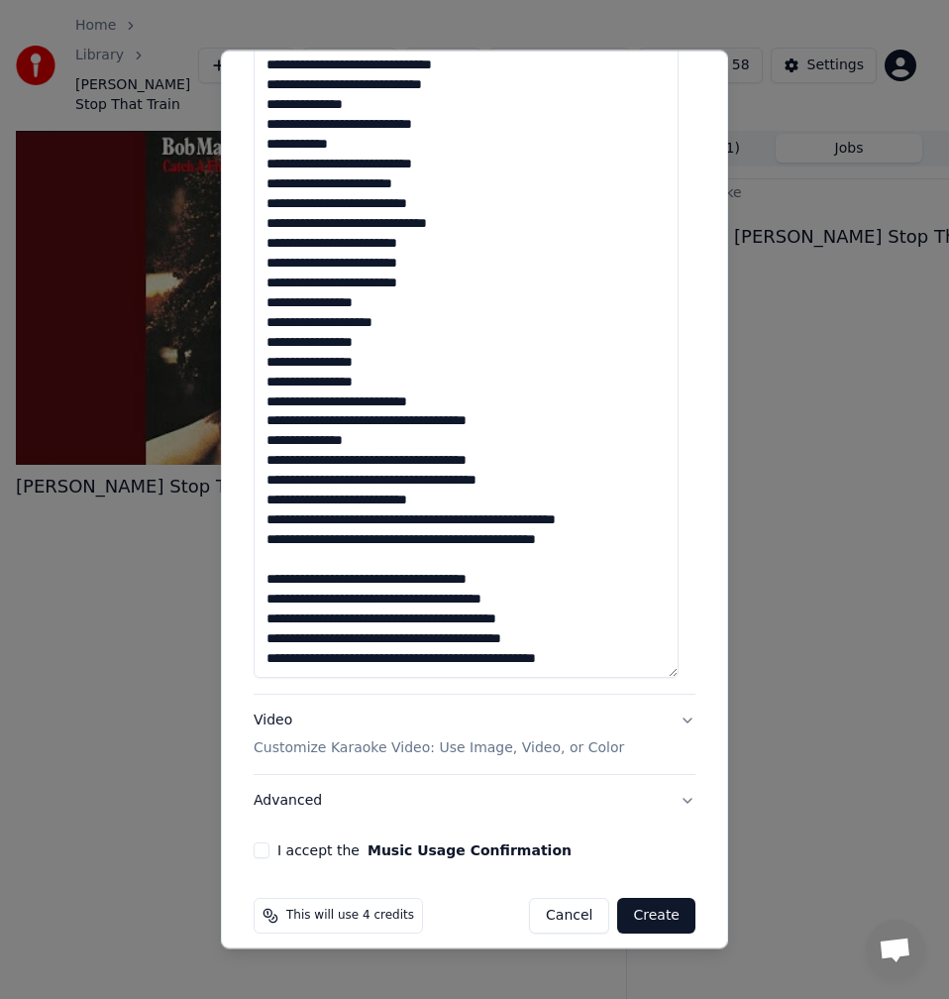
click at [417, 420] on textarea at bounding box center [466, 333] width 425 height 689
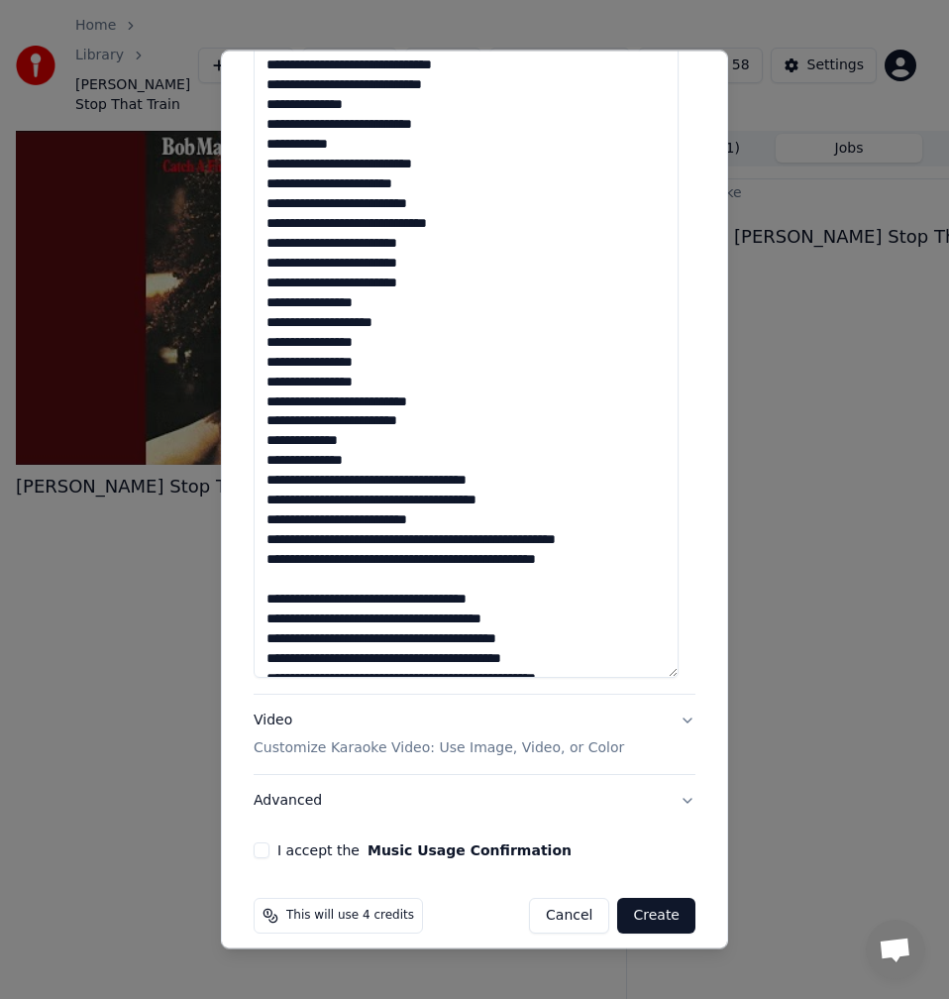
click at [435, 482] on textarea at bounding box center [466, 333] width 425 height 689
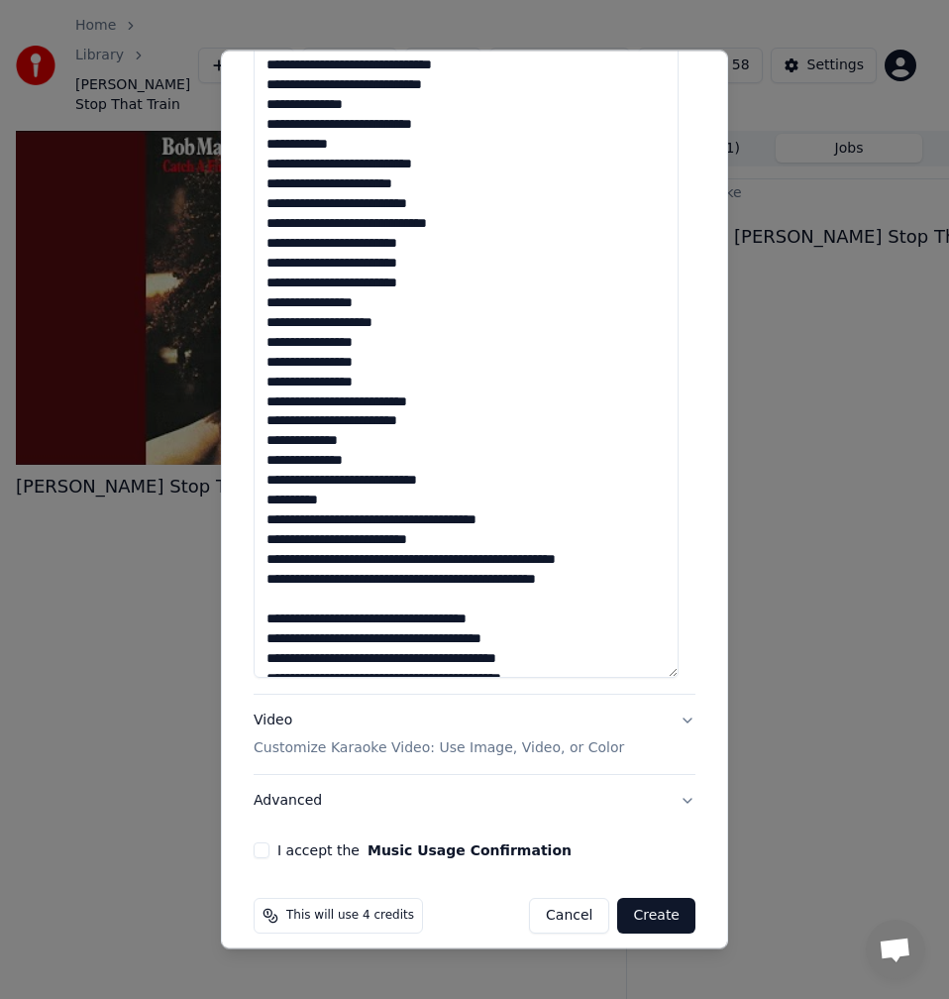
click at [432, 521] on textarea at bounding box center [466, 333] width 425 height 689
click at [435, 523] on textarea at bounding box center [466, 333] width 425 height 689
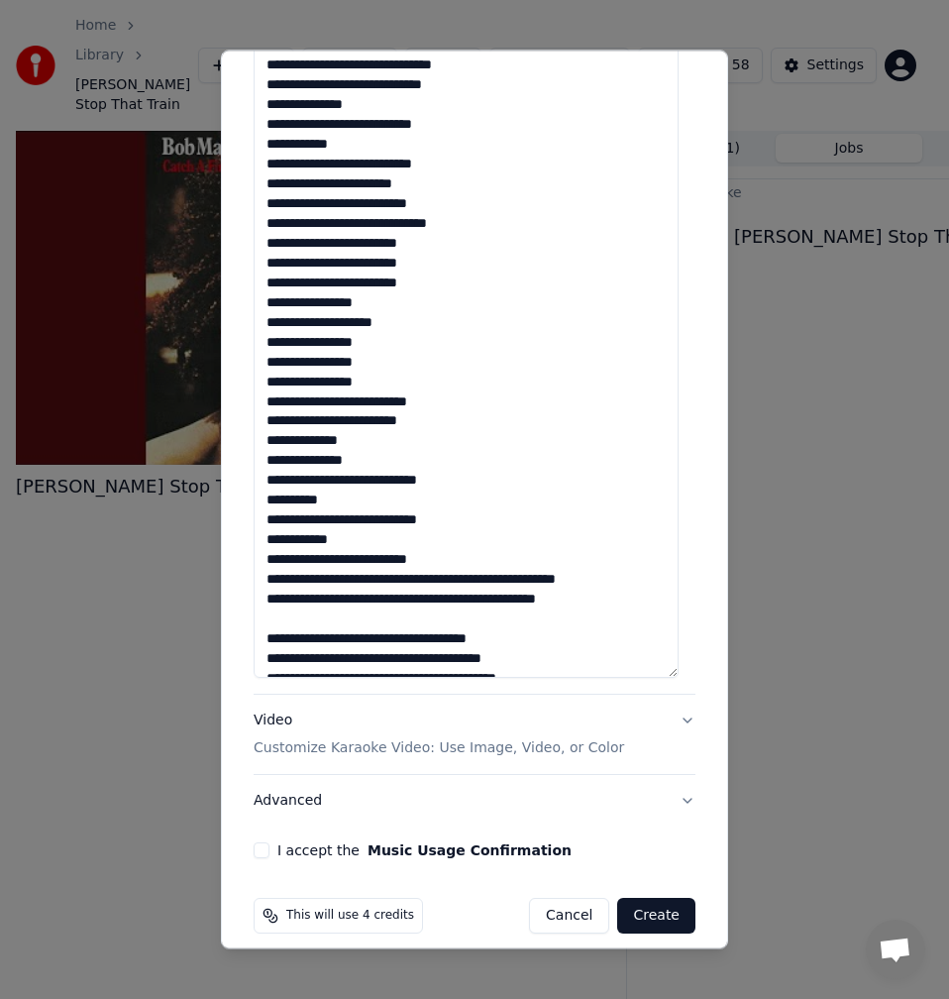
scroll to position [260, 0]
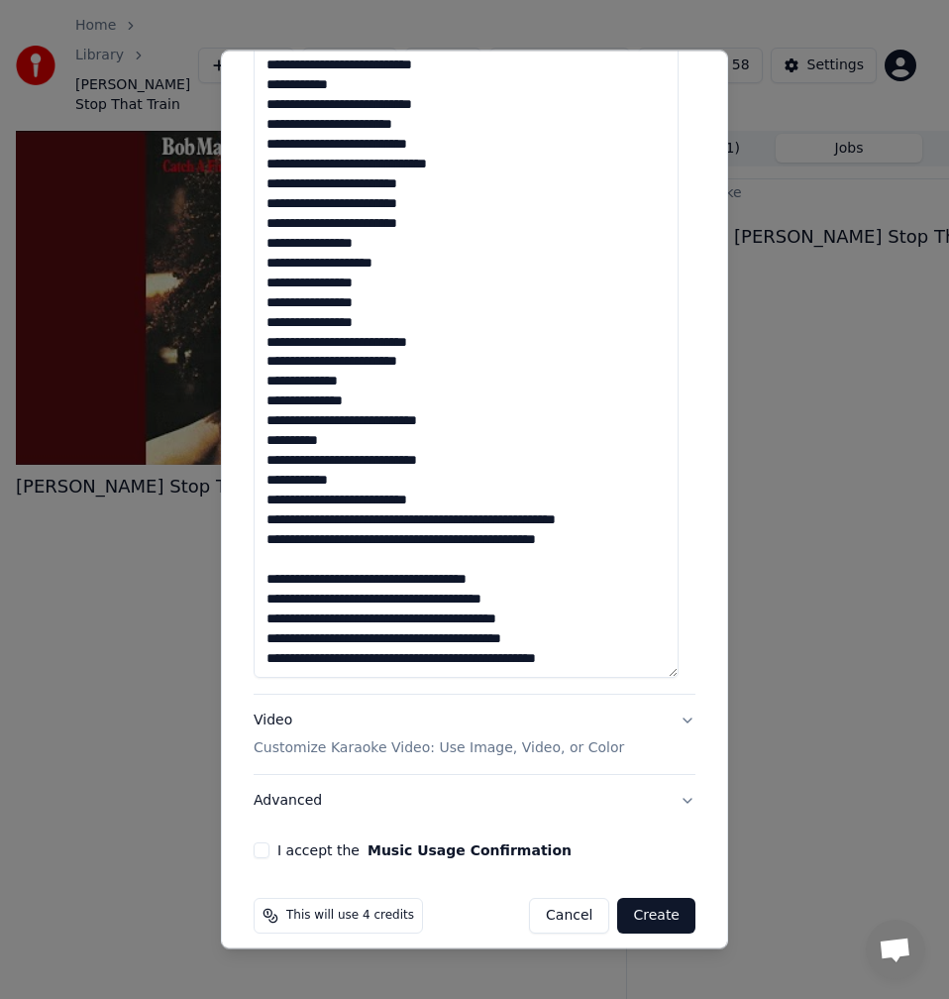
click at [456, 520] on textarea at bounding box center [466, 333] width 425 height 689
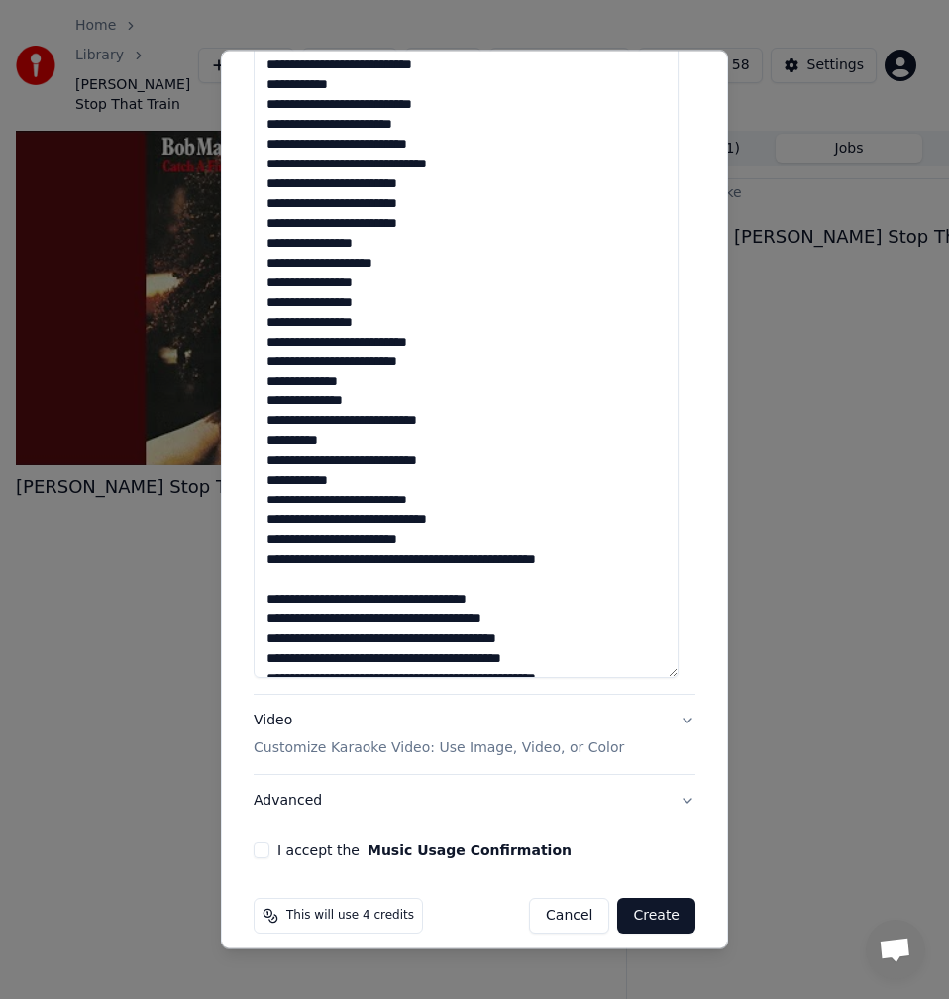
click at [428, 562] on textarea at bounding box center [466, 333] width 425 height 689
click at [375, 600] on textarea at bounding box center [466, 333] width 425 height 689
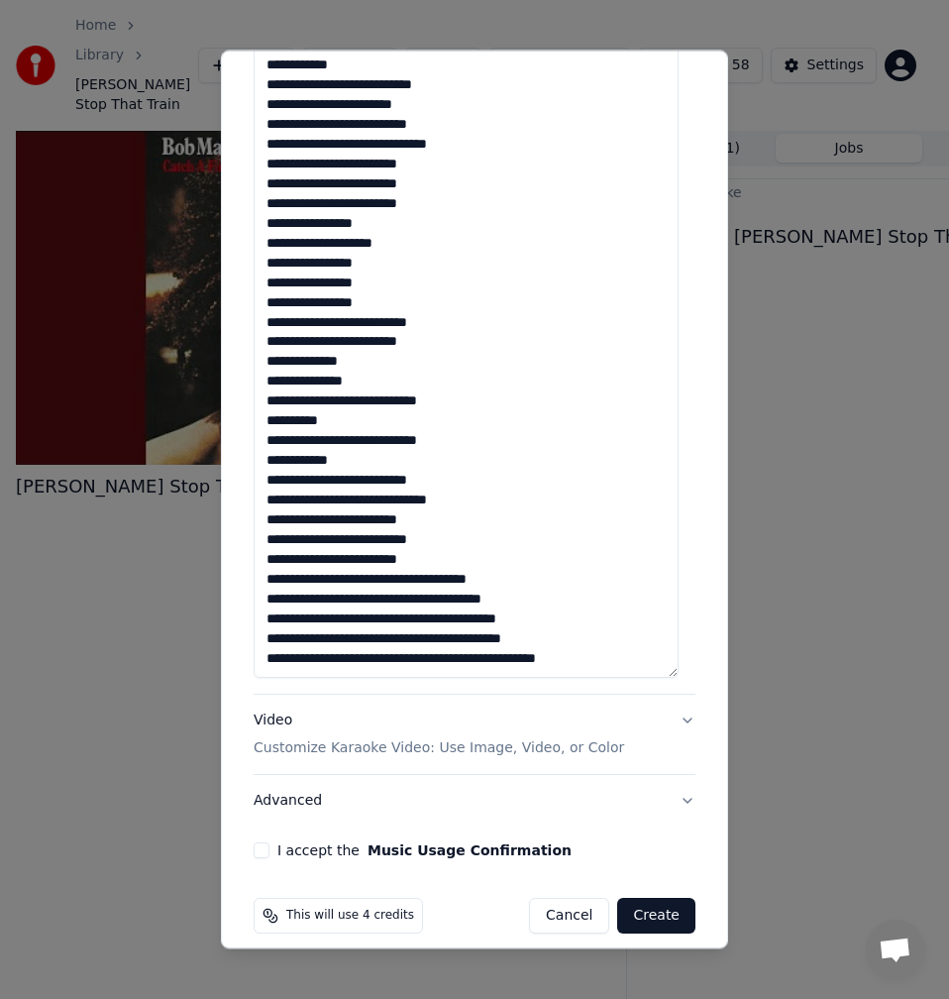
click at [433, 581] on textarea at bounding box center [466, 333] width 425 height 689
click at [432, 624] on textarea at bounding box center [466, 333] width 425 height 689
click at [436, 621] on textarea at bounding box center [466, 333] width 425 height 689
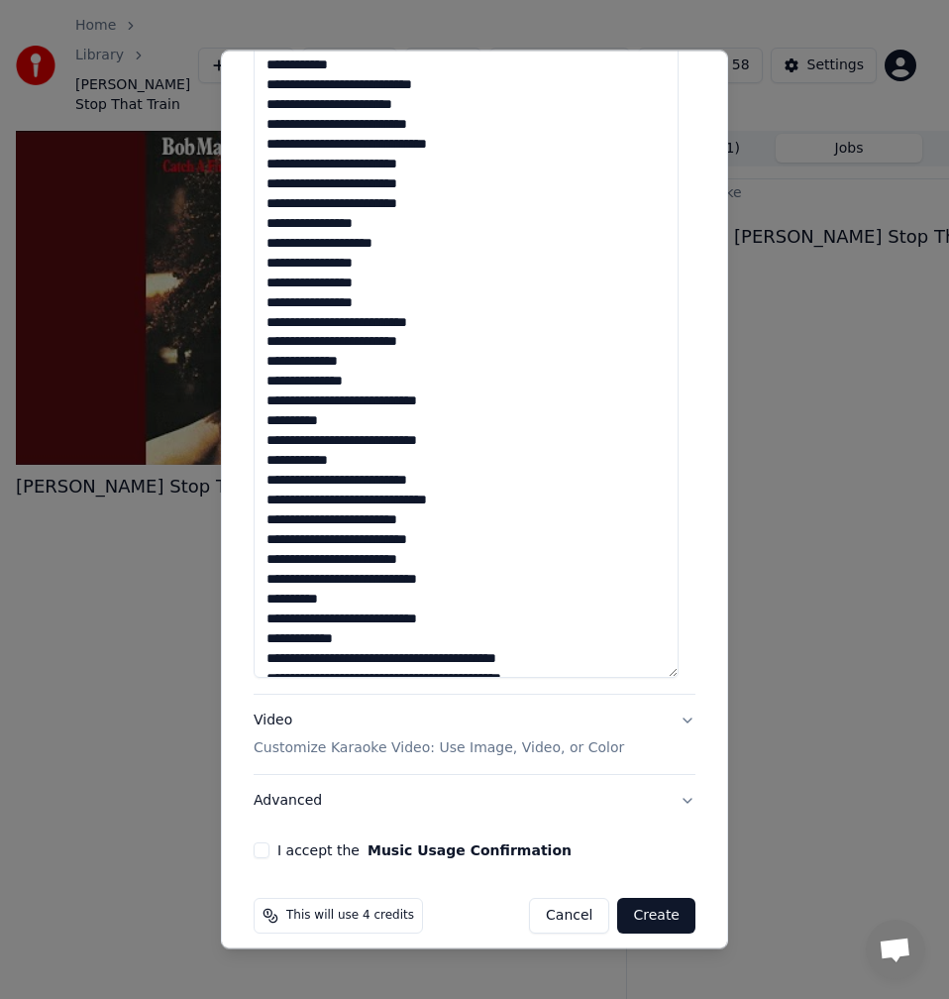
scroll to position [319, 0]
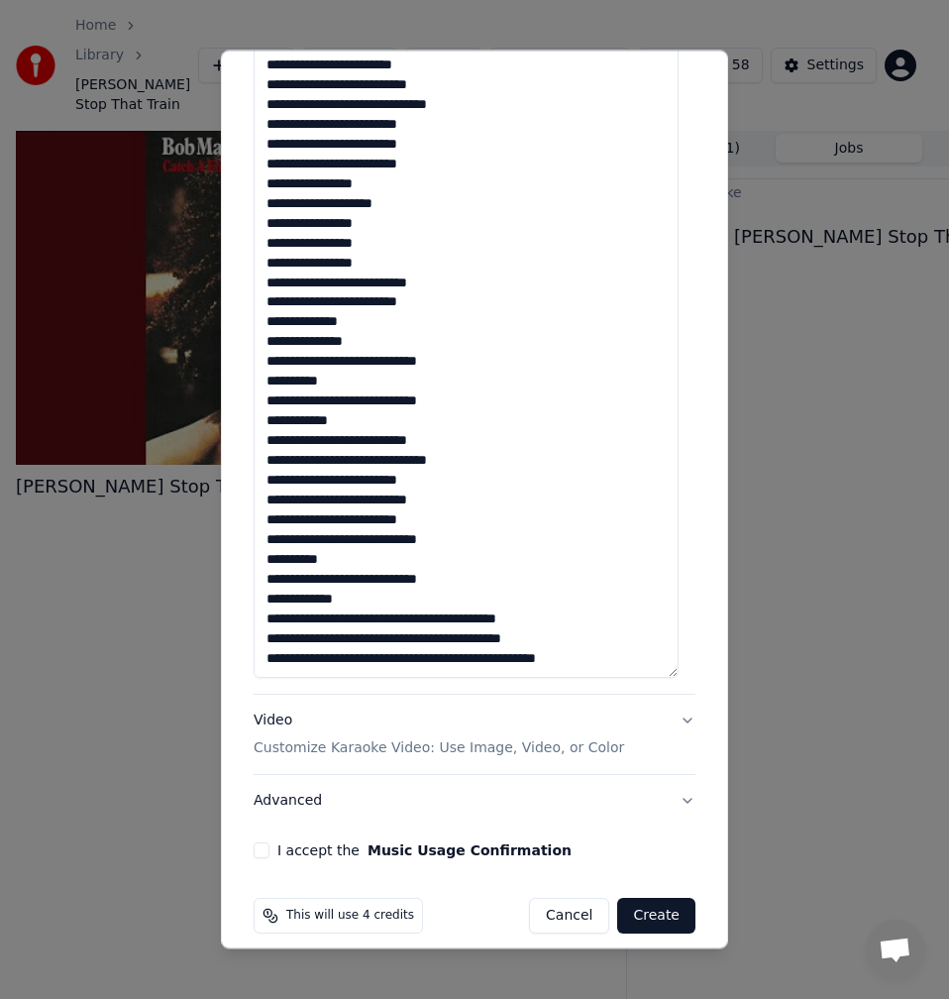
click at [437, 621] on textarea at bounding box center [466, 333] width 425 height 689
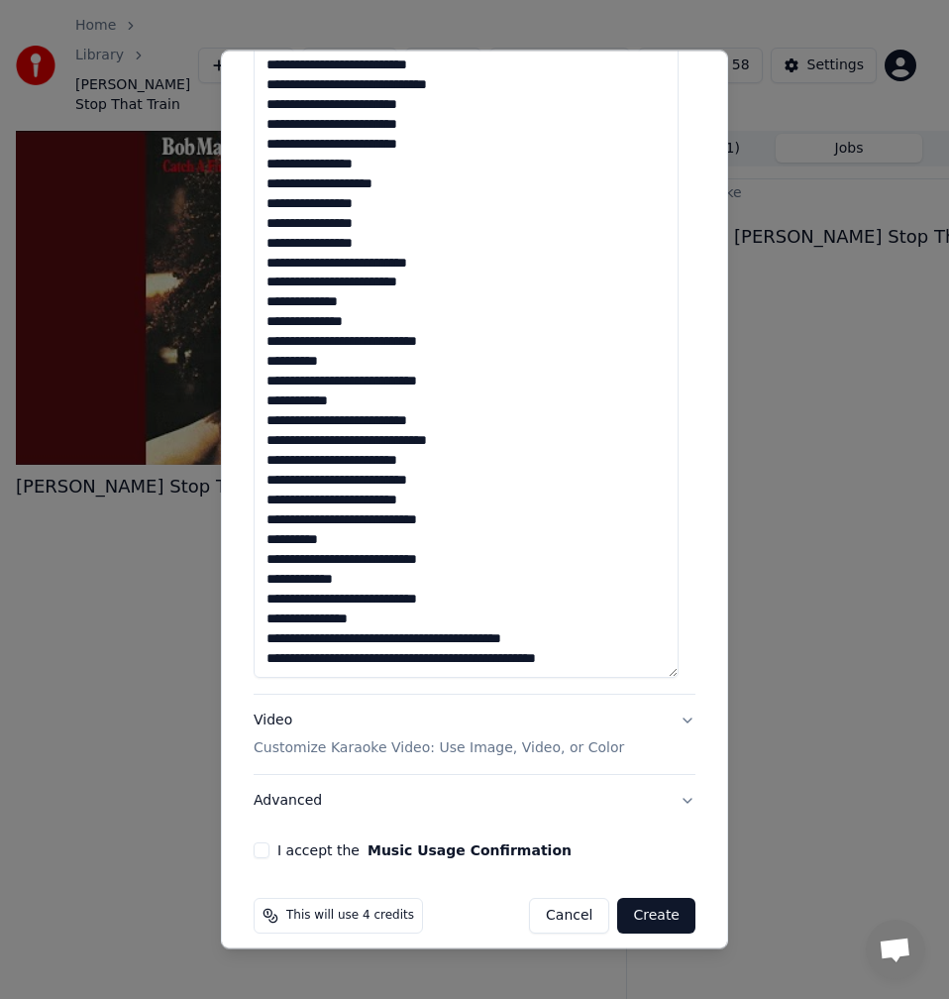
click at [446, 639] on textarea at bounding box center [466, 333] width 425 height 689
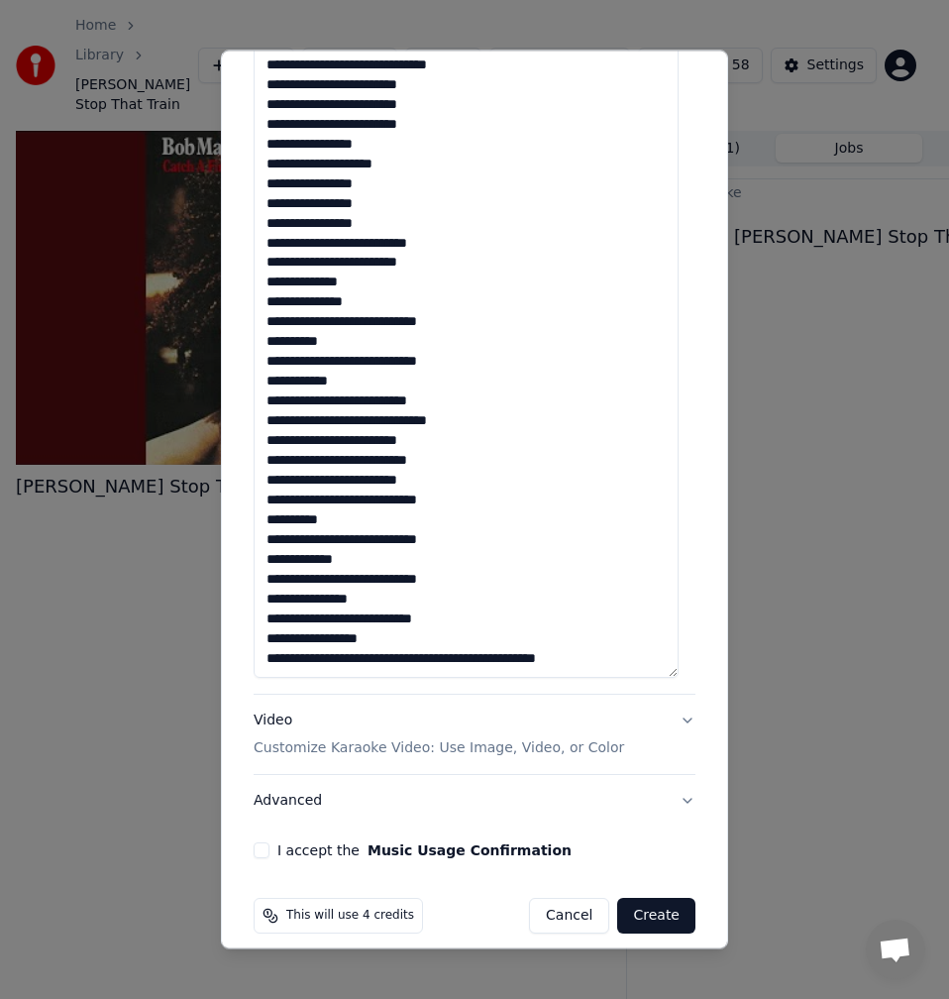
drag, startPoint x: 597, startPoint y: 661, endPoint x: 259, endPoint y: 661, distance: 337.9
click at [259, 661] on textarea at bounding box center [466, 333] width 425 height 689
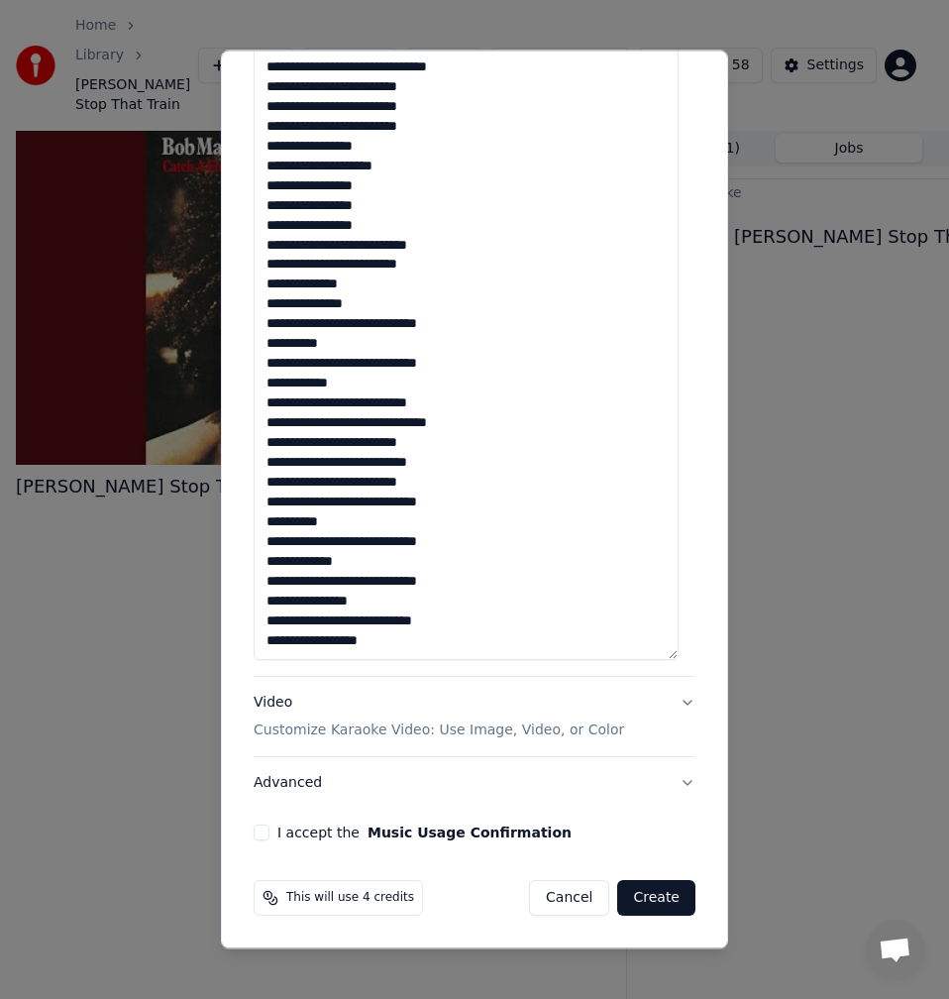
scroll to position [339, 0]
type textarea "**********"
click at [262, 833] on button "I accept the Music Usage Confirmation" at bounding box center [262, 833] width 16 height 16
drag, startPoint x: 403, startPoint y: 649, endPoint x: 179, endPoint y: 144, distance: 552.8
click at [179, 144] on body "**********" at bounding box center [466, 499] width 933 height 999
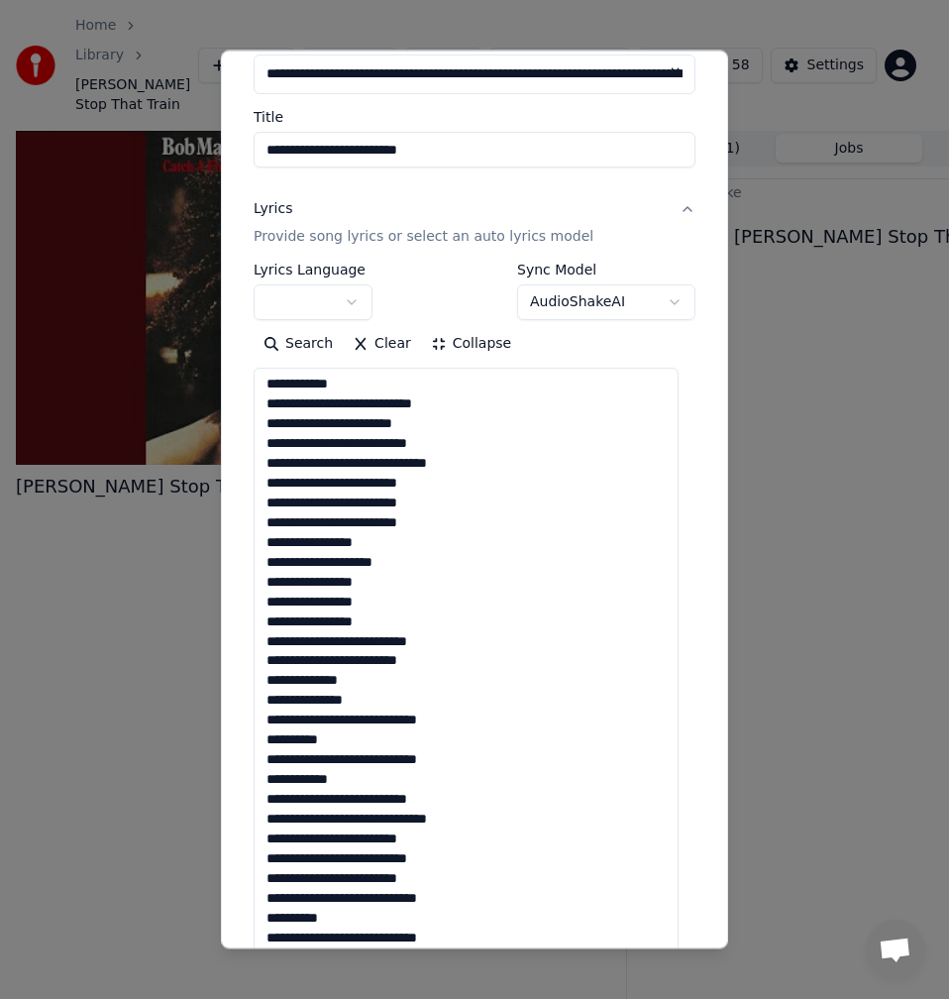
scroll to position [513, 0]
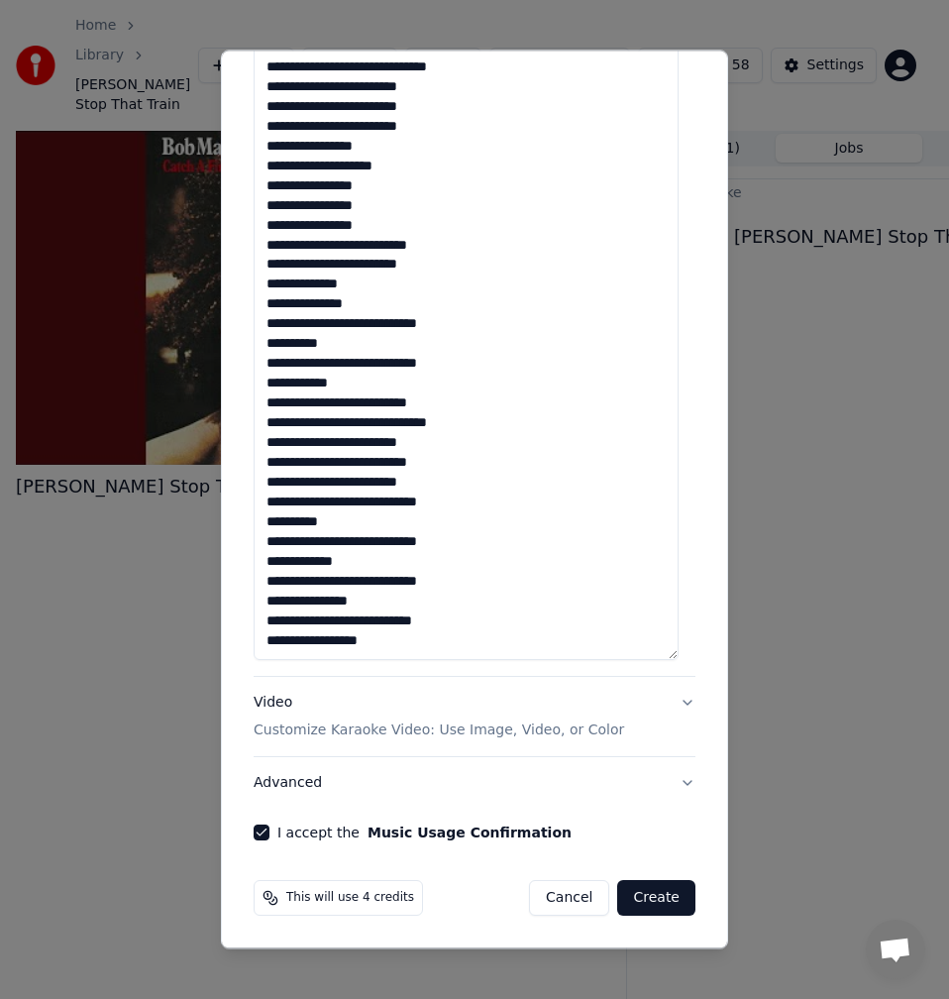
click at [404, 650] on textarea at bounding box center [466, 315] width 425 height 689
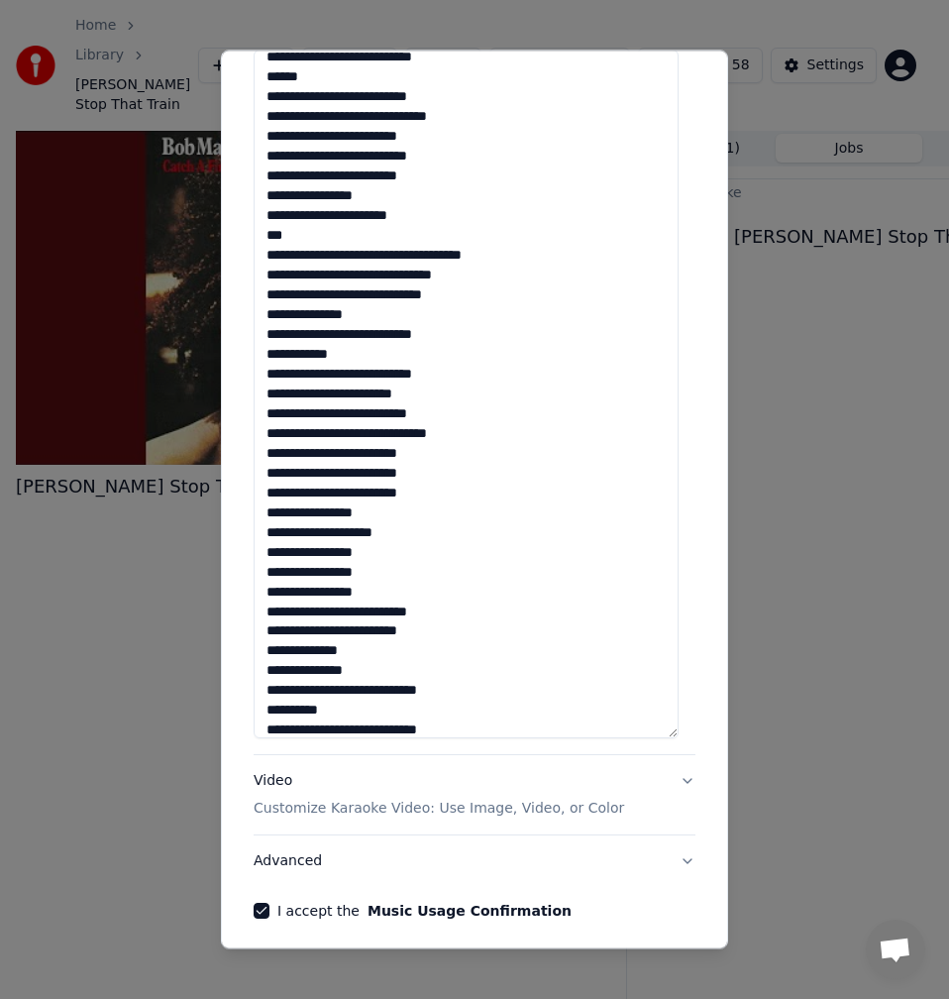
scroll to position [0, 0]
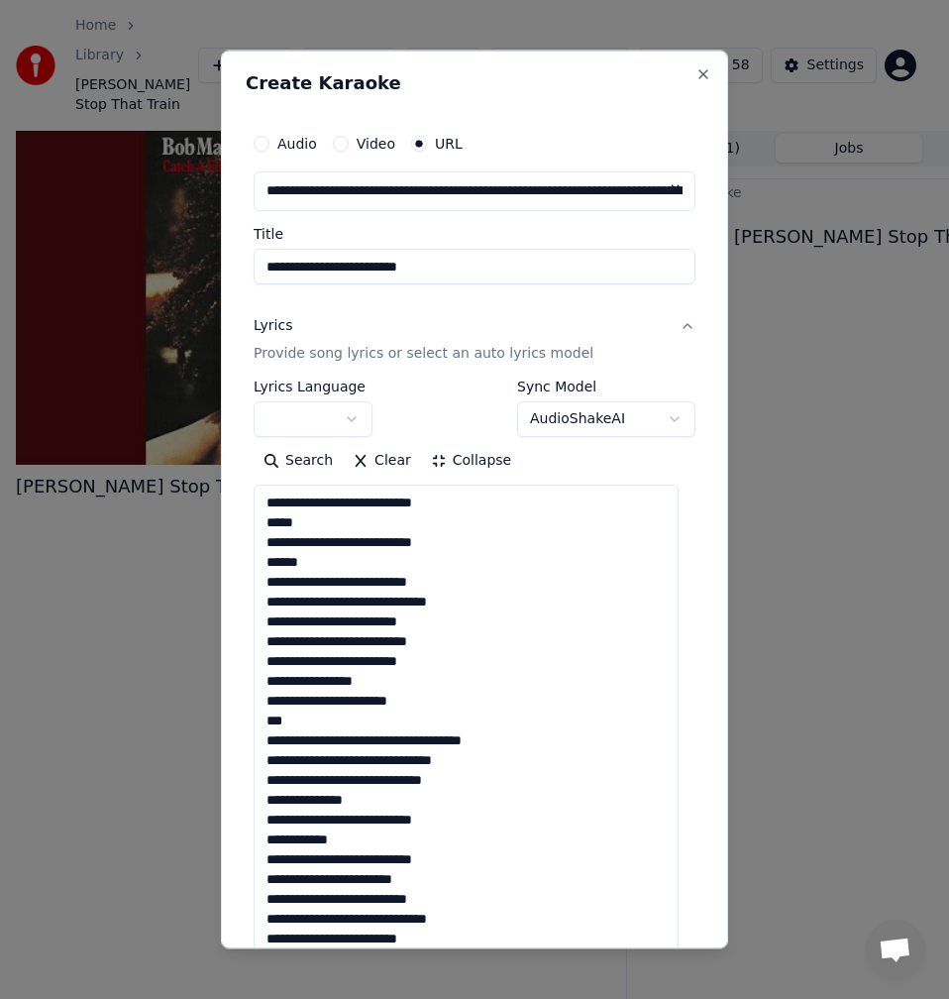
drag, startPoint x: 404, startPoint y: 647, endPoint x: 245, endPoint y: 496, distance: 220.1
click at [245, 496] on div "**********" at bounding box center [474, 499] width 507 height 899
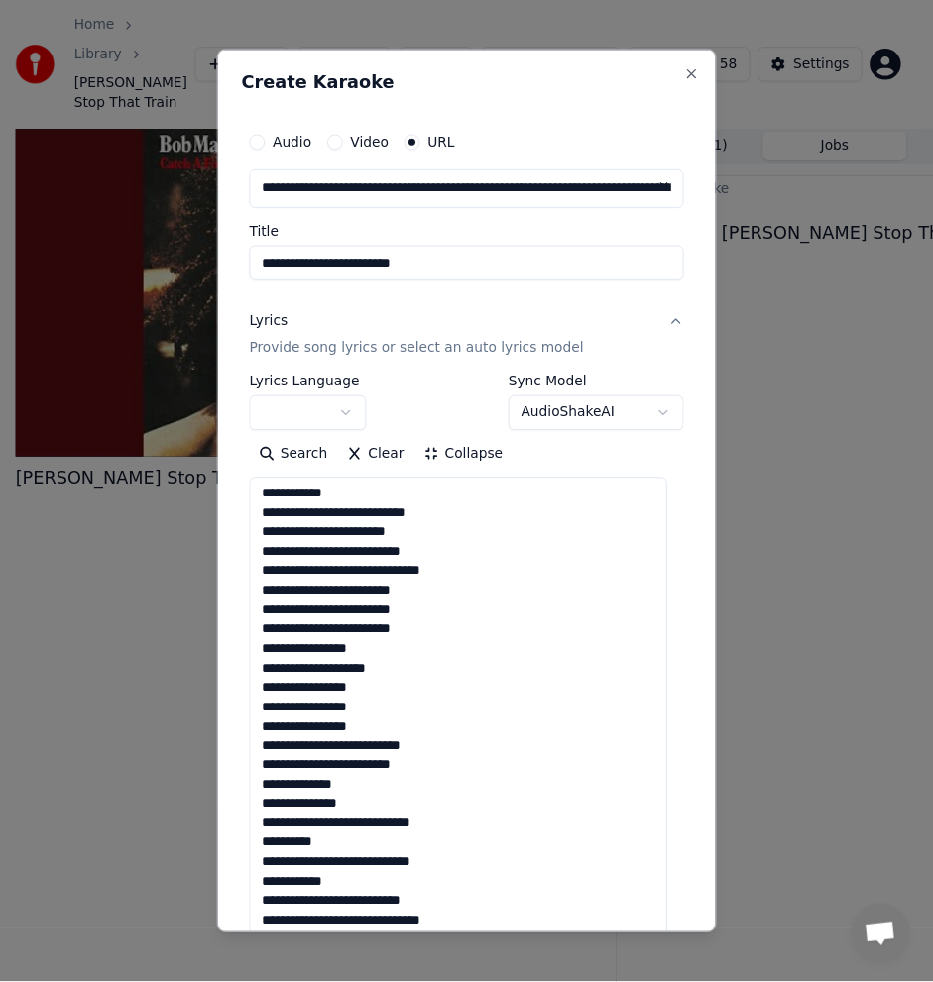
scroll to position [513, 0]
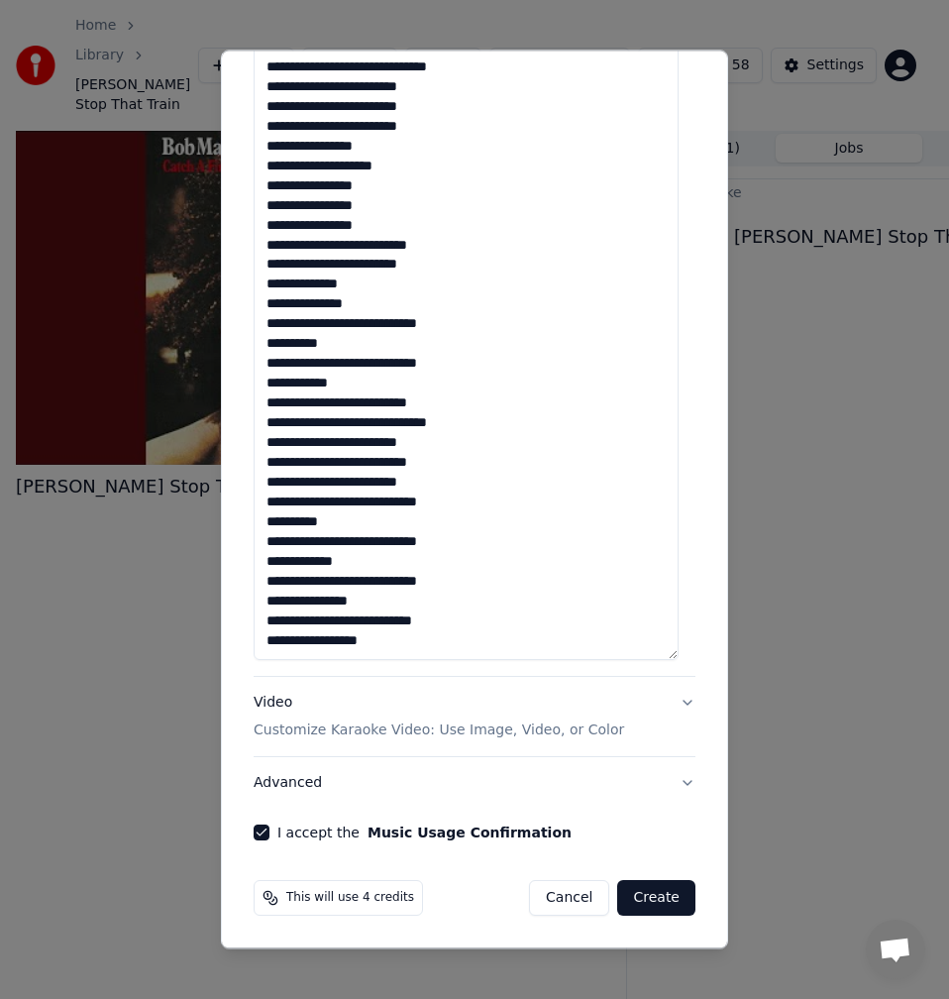
click at [566, 632] on textarea at bounding box center [466, 315] width 425 height 689
click at [648, 902] on button "Create" at bounding box center [656, 898] width 78 height 36
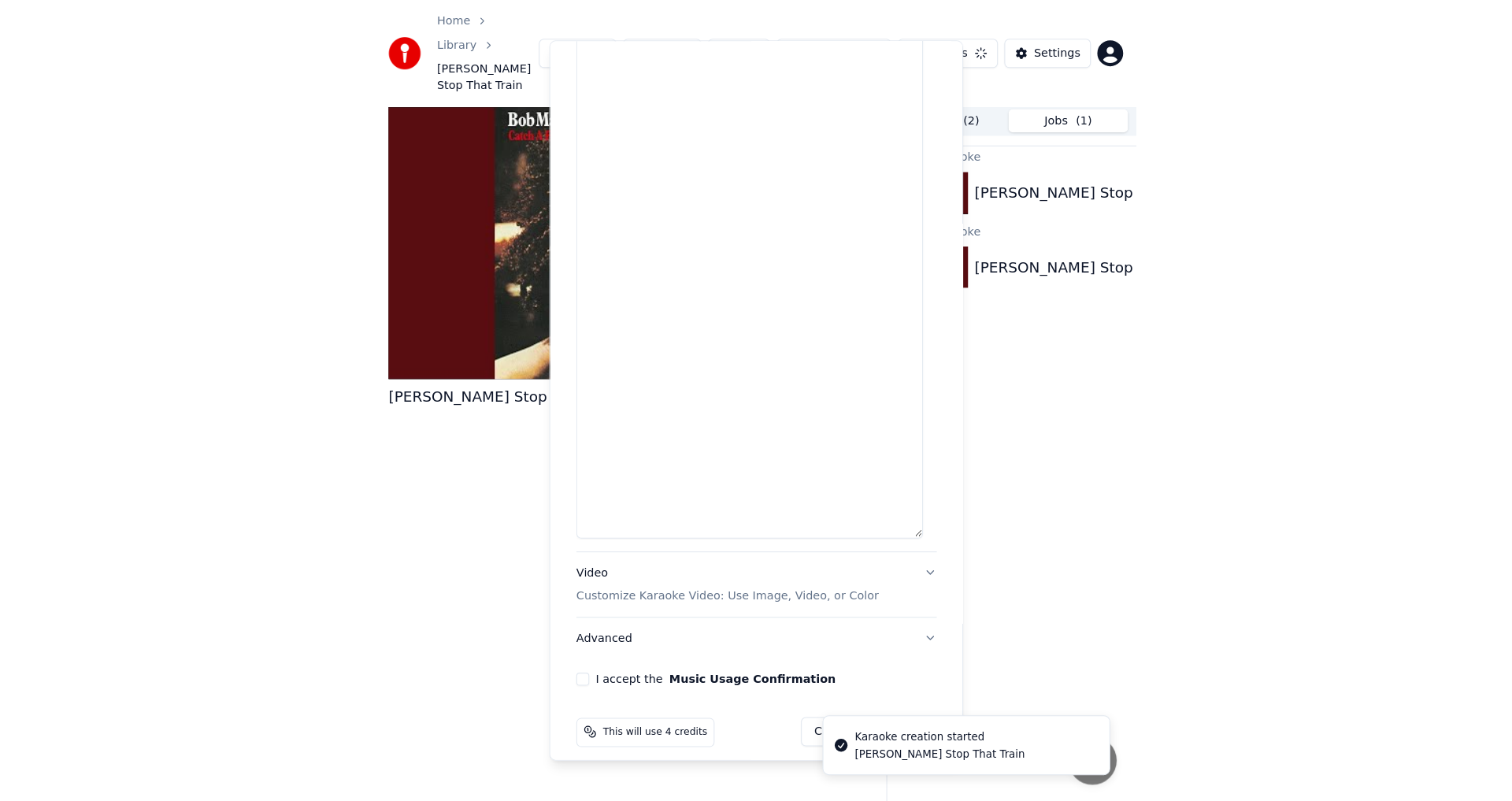
scroll to position [0, 0]
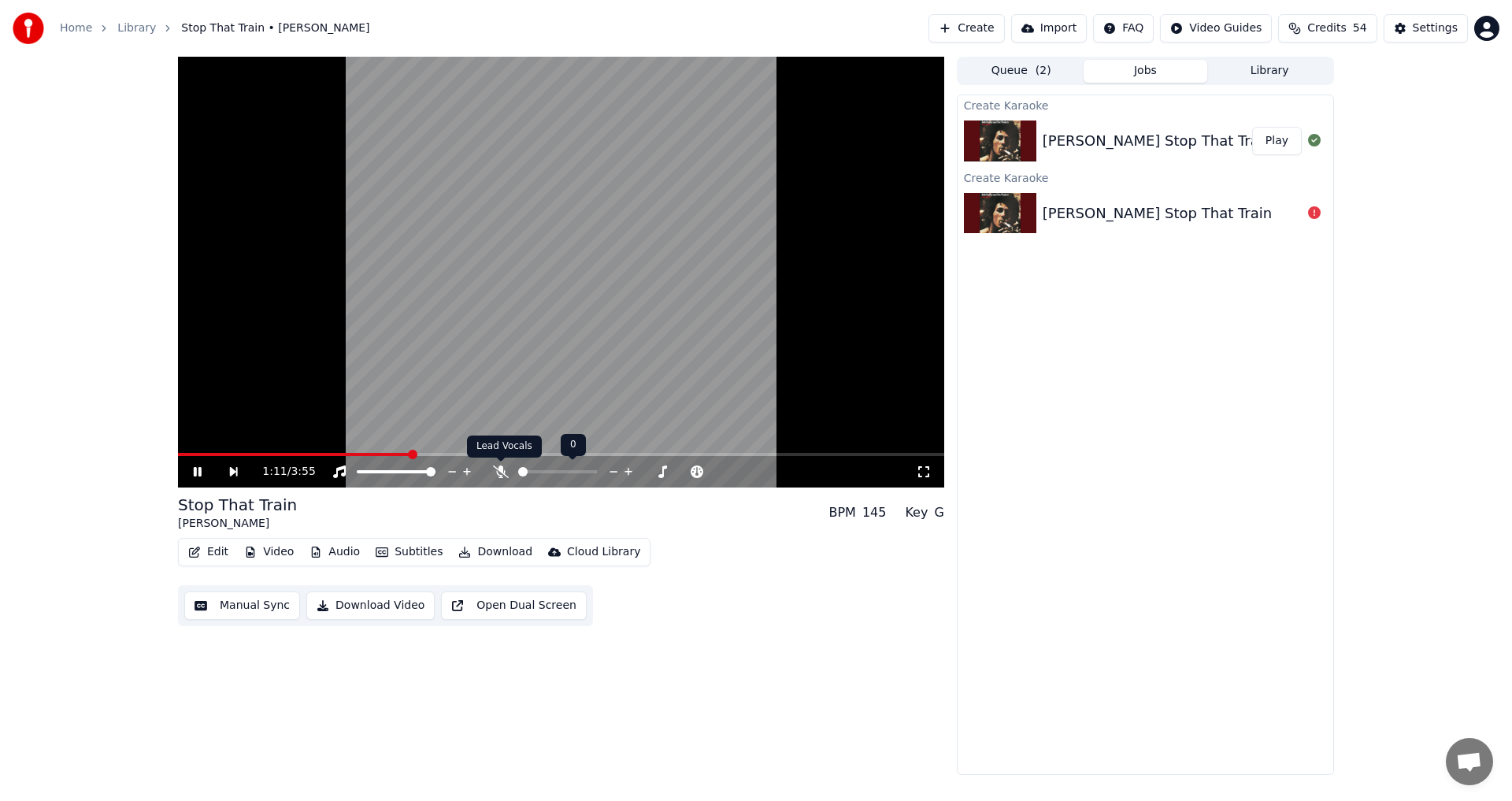
click at [502, 470] on icon at bounding box center [501, 472] width 16 height 13
click at [199, 470] on icon at bounding box center [198, 472] width 8 height 10
click at [227, 606] on button "Manual Sync" at bounding box center [242, 606] width 116 height 29
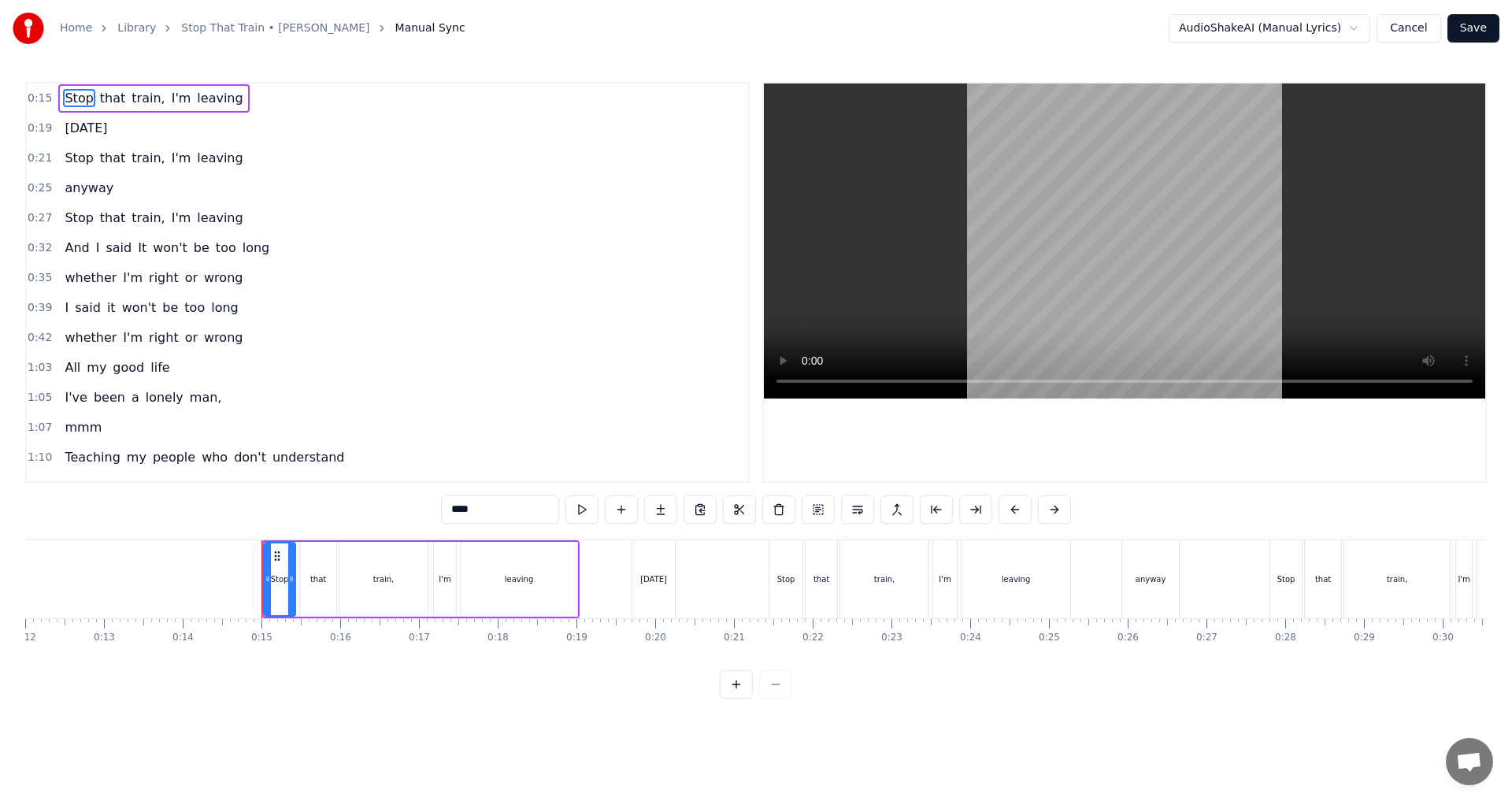
scroll to position [0, 1007]
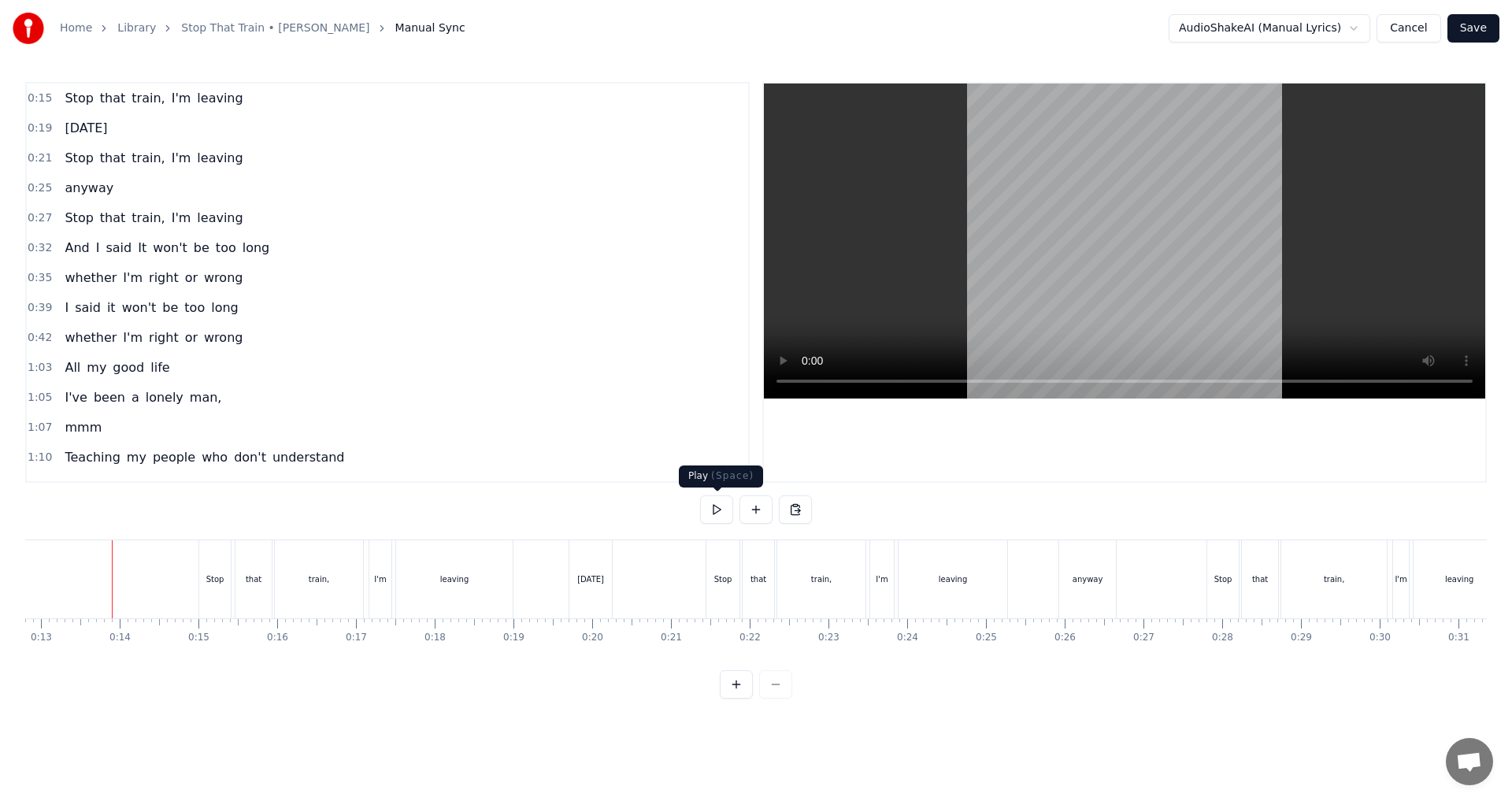
click at [721, 515] on button at bounding box center [717, 509] width 33 height 29
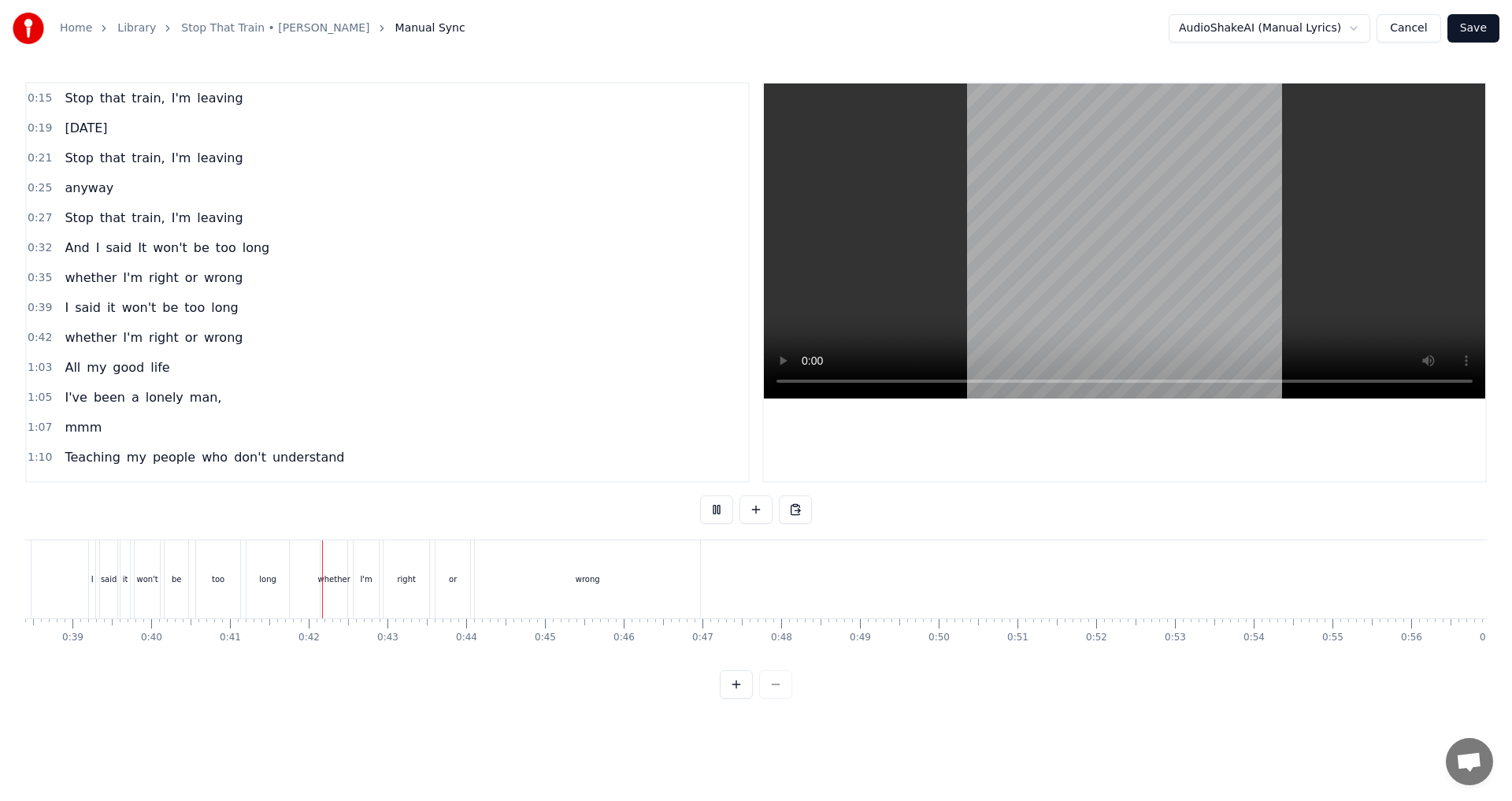
scroll to position [0, 3055]
click at [729, 511] on button at bounding box center [717, 509] width 33 height 29
click at [663, 569] on div "wrong" at bounding box center [555, 579] width 225 height 78
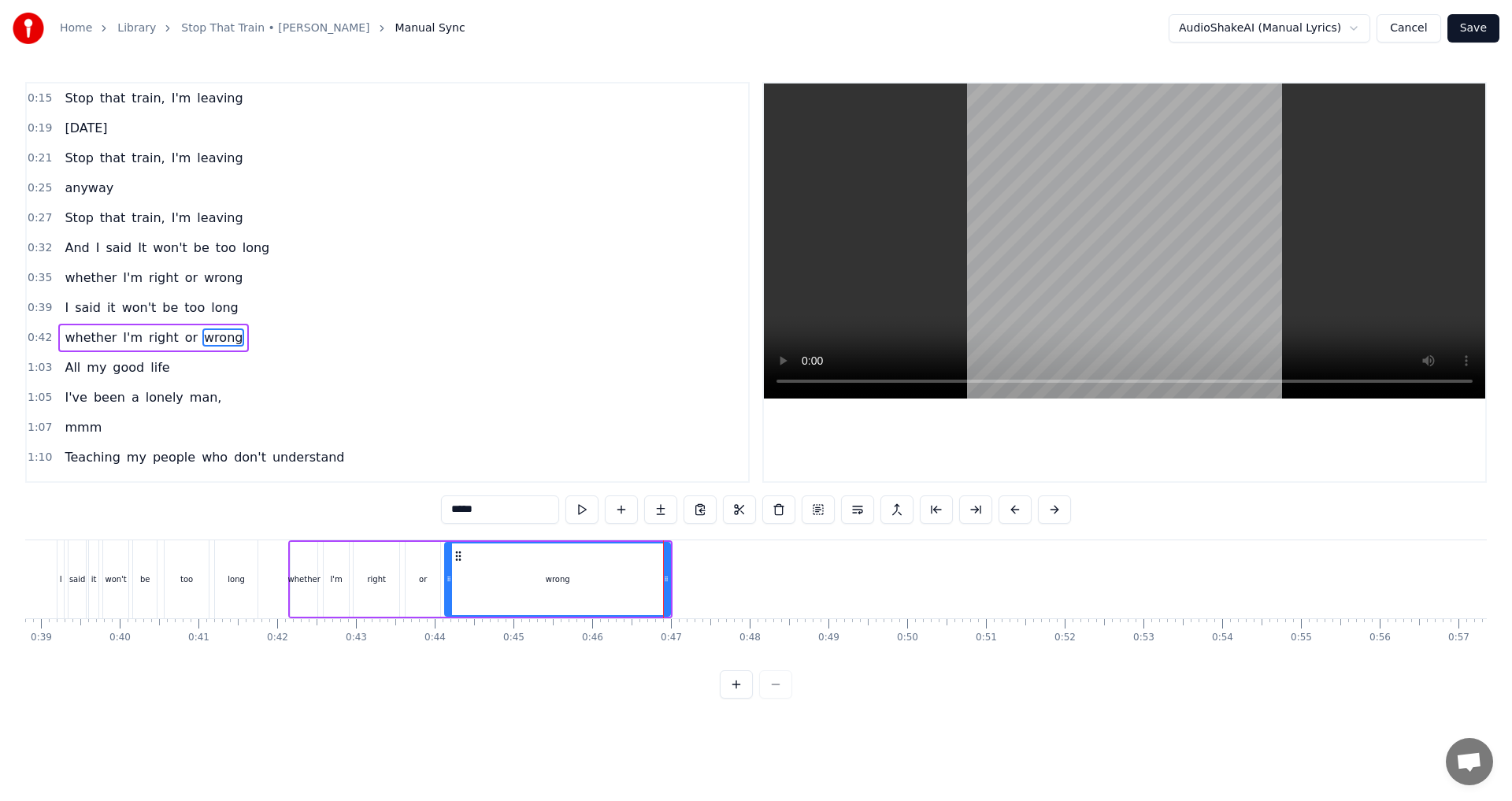
scroll to position [55, 0]
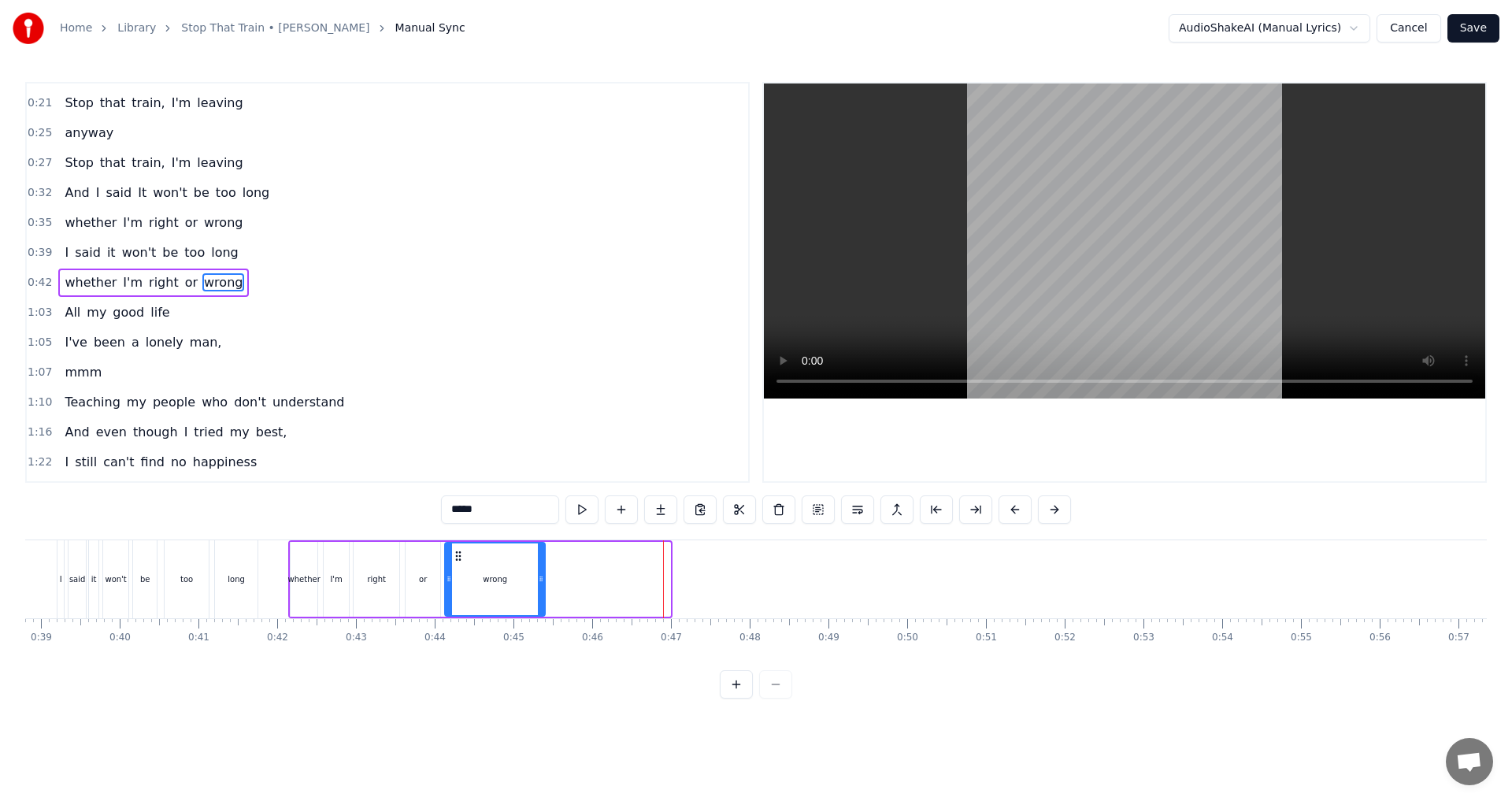
drag, startPoint x: 666, startPoint y: 578, endPoint x: 541, endPoint y: 581, distance: 125.0
click at [541, 581] on icon at bounding box center [541, 578] width 6 height 13
click at [565, 513] on button at bounding box center [563, 509] width 33 height 29
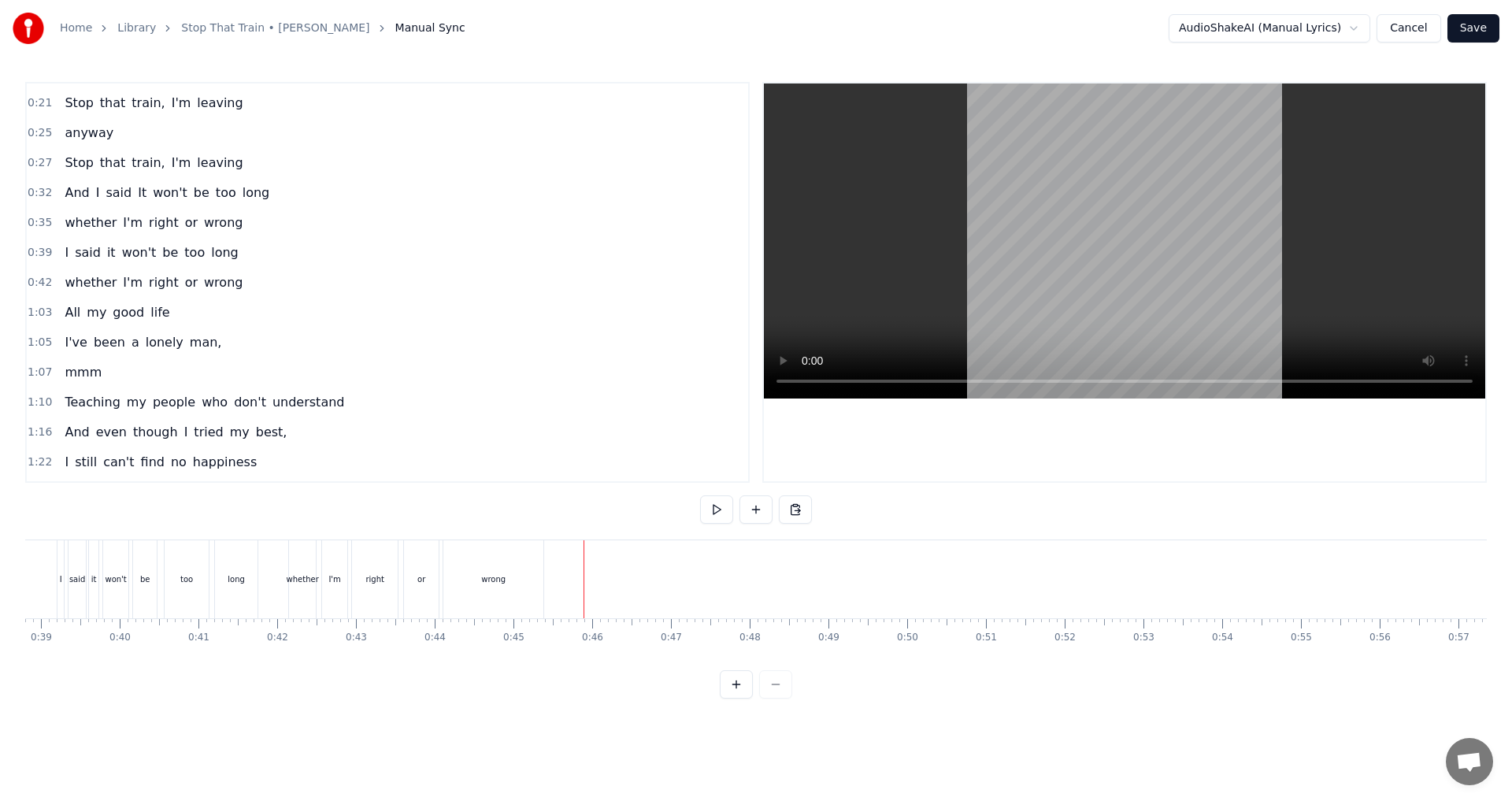
click at [727, 509] on button at bounding box center [717, 509] width 33 height 29
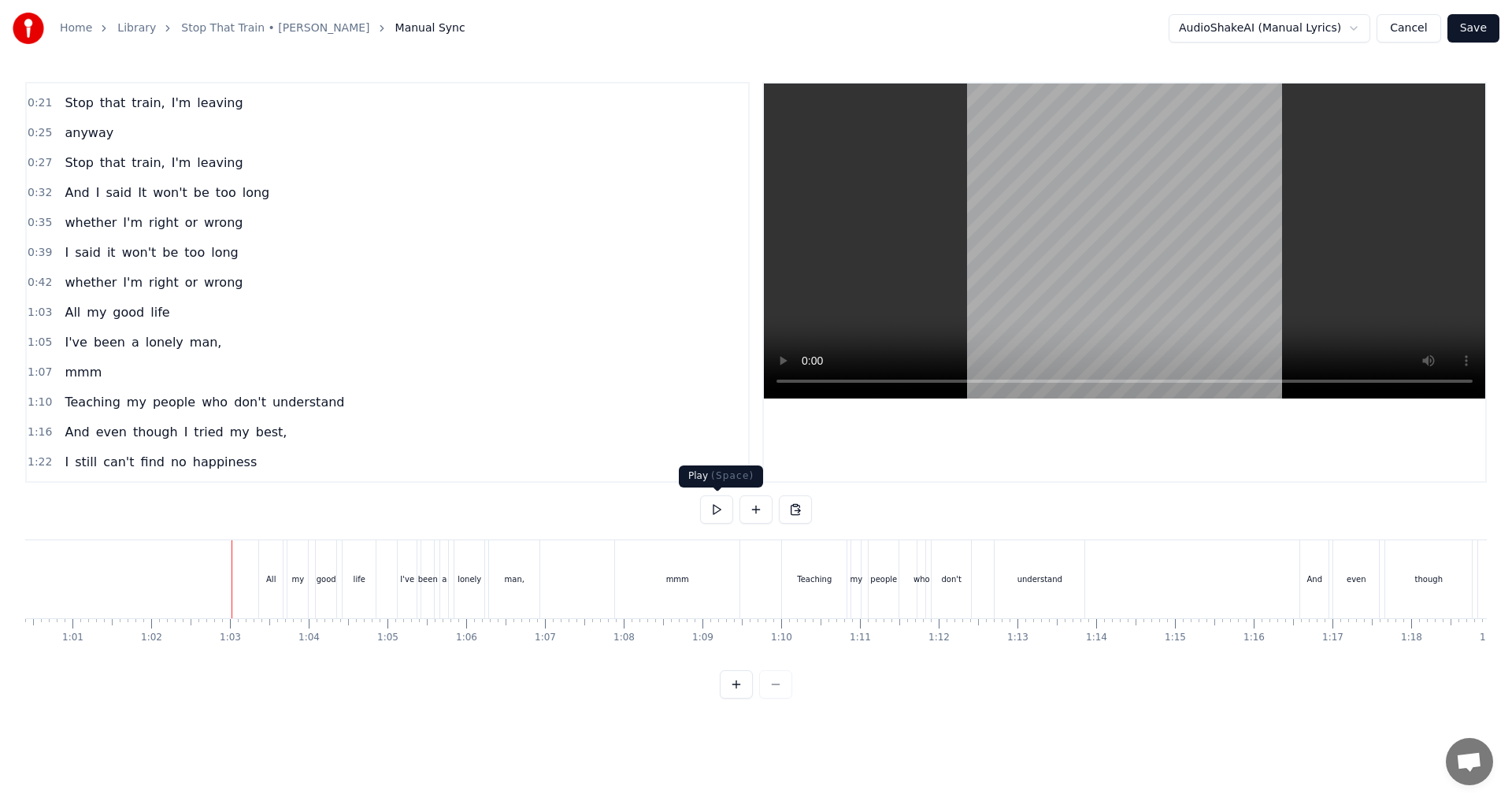
click at [713, 517] on button at bounding box center [717, 509] width 33 height 29
click at [753, 571] on div "my" at bounding box center [856, 579] width 10 height 78
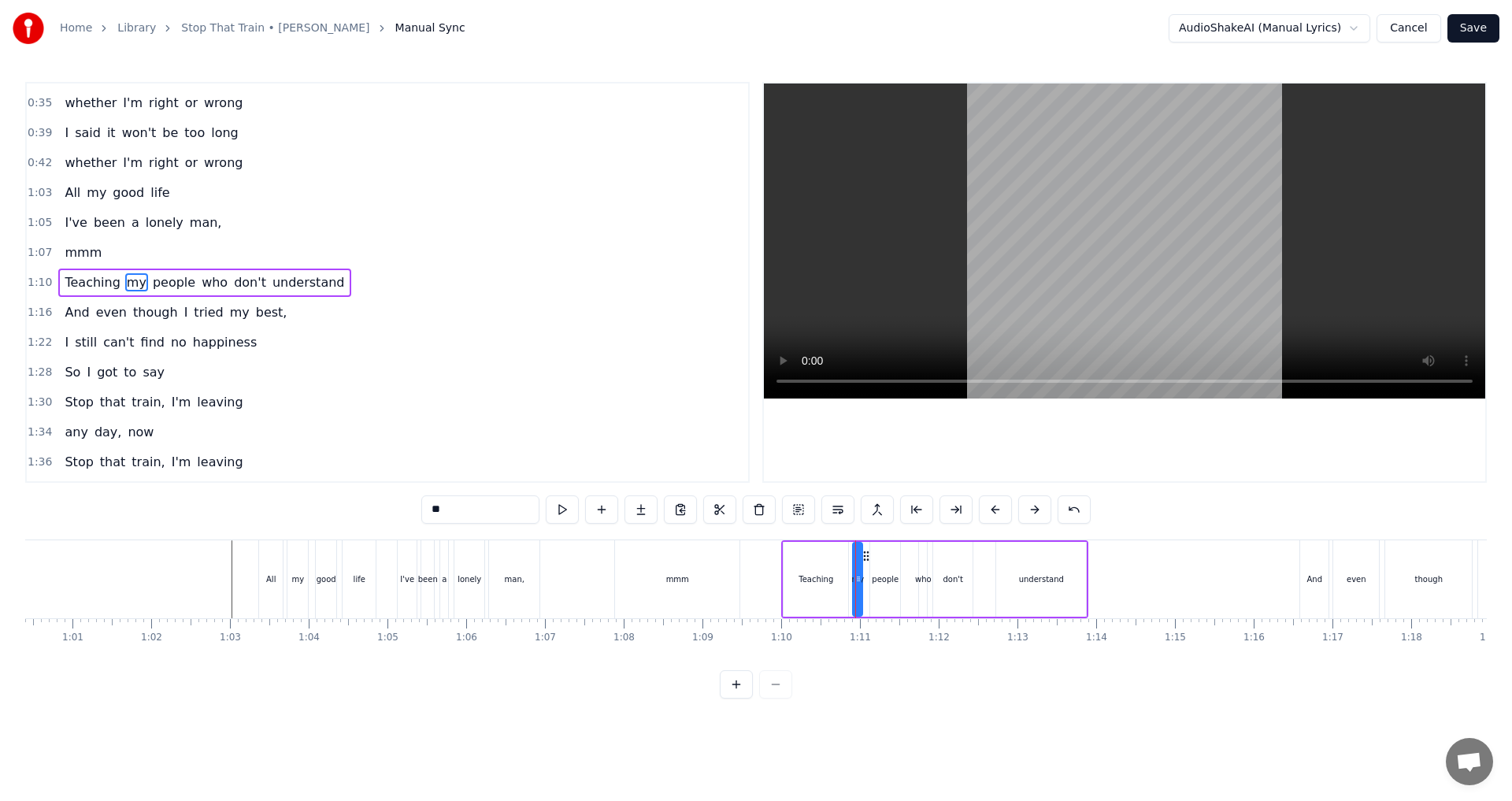
drag, startPoint x: 426, startPoint y: 507, endPoint x: 379, endPoint y: 505, distance: 47.0
click at [379, 505] on div "0:15 Stop that train, I'm leaving 0:19 [DATE] 0:21 Stop that train, I'm leaving…" at bounding box center [756, 390] width 1461 height 617
click at [753, 580] on icon at bounding box center [864, 578] width 6 height 13
type input "***"
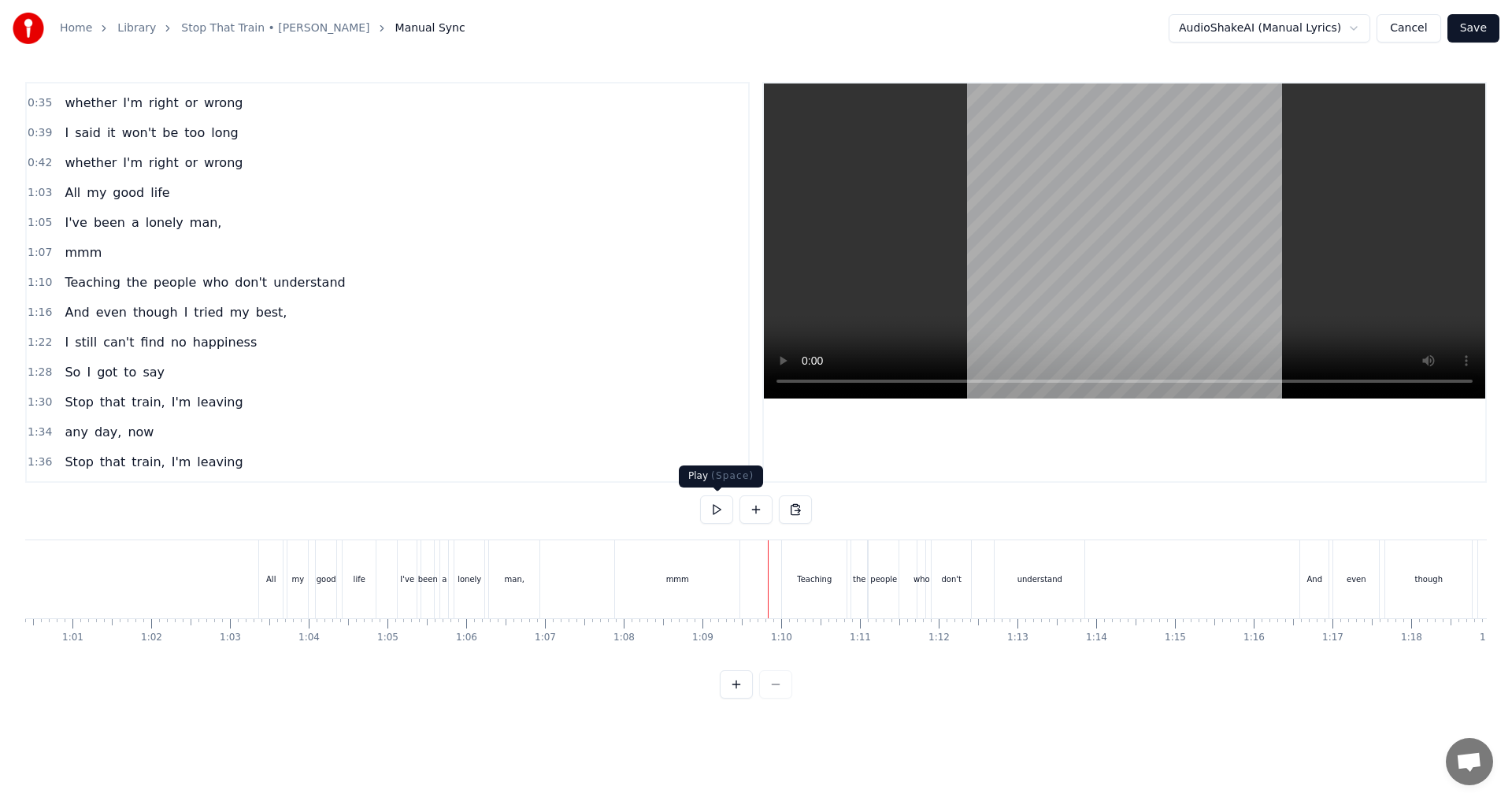
click at [723, 503] on button at bounding box center [717, 509] width 33 height 29
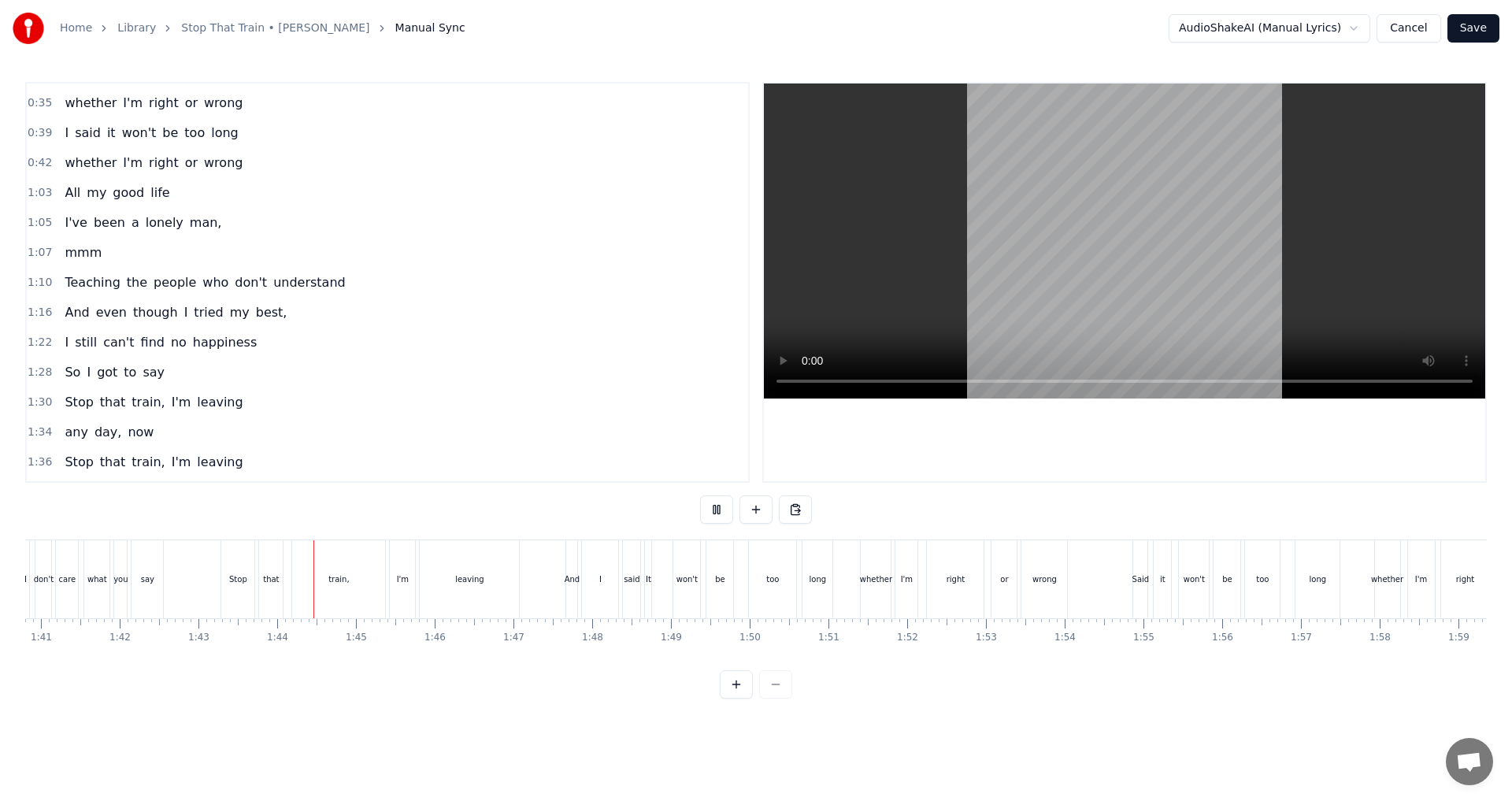
scroll to position [0, 8000]
click at [721, 507] on button at bounding box center [717, 509] width 33 height 29
click at [539, 586] on div "I" at bounding box center [537, 579] width 37 height 78
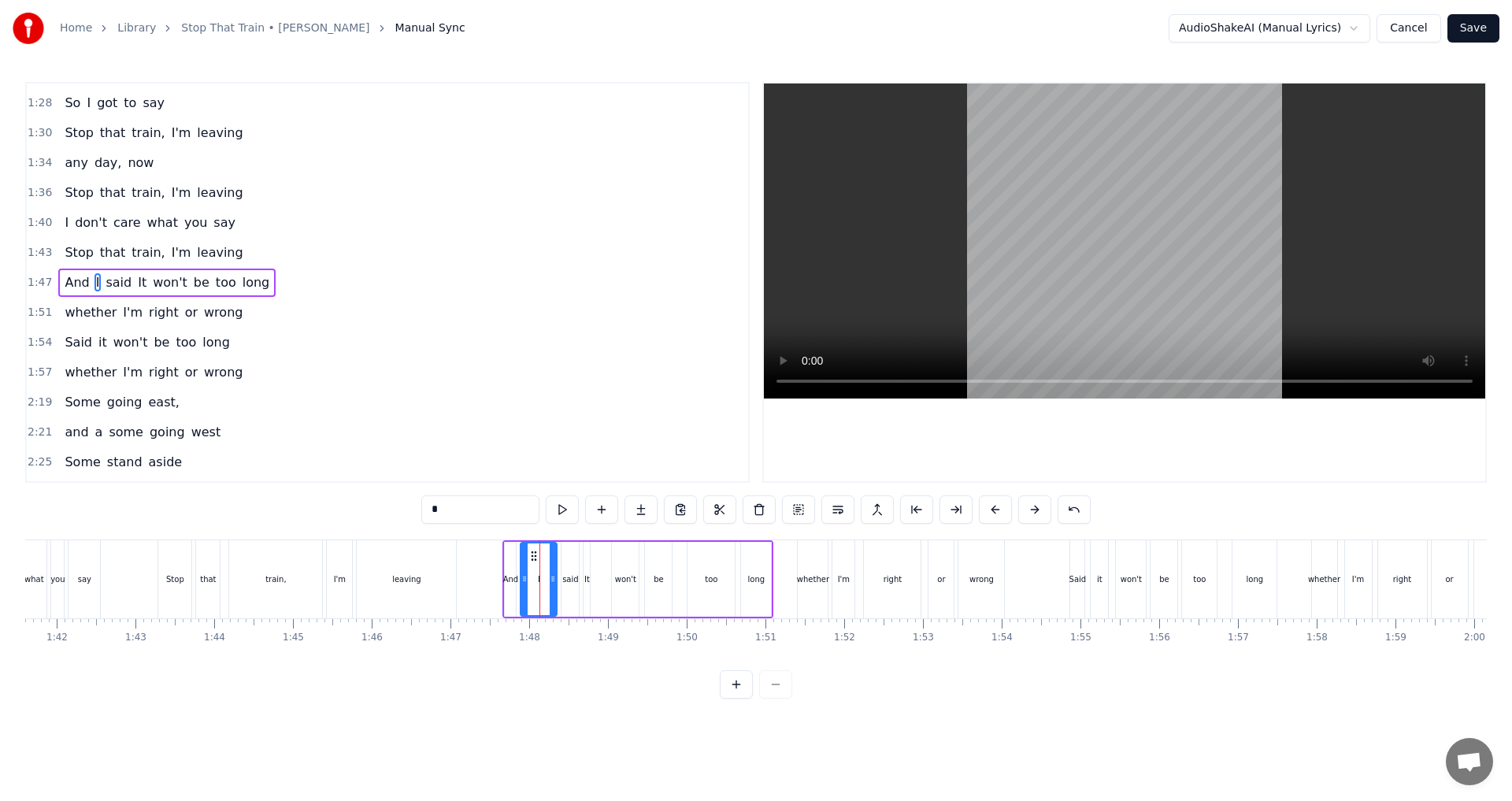
click at [457, 497] on input "*" at bounding box center [480, 509] width 118 height 29
type input "***"
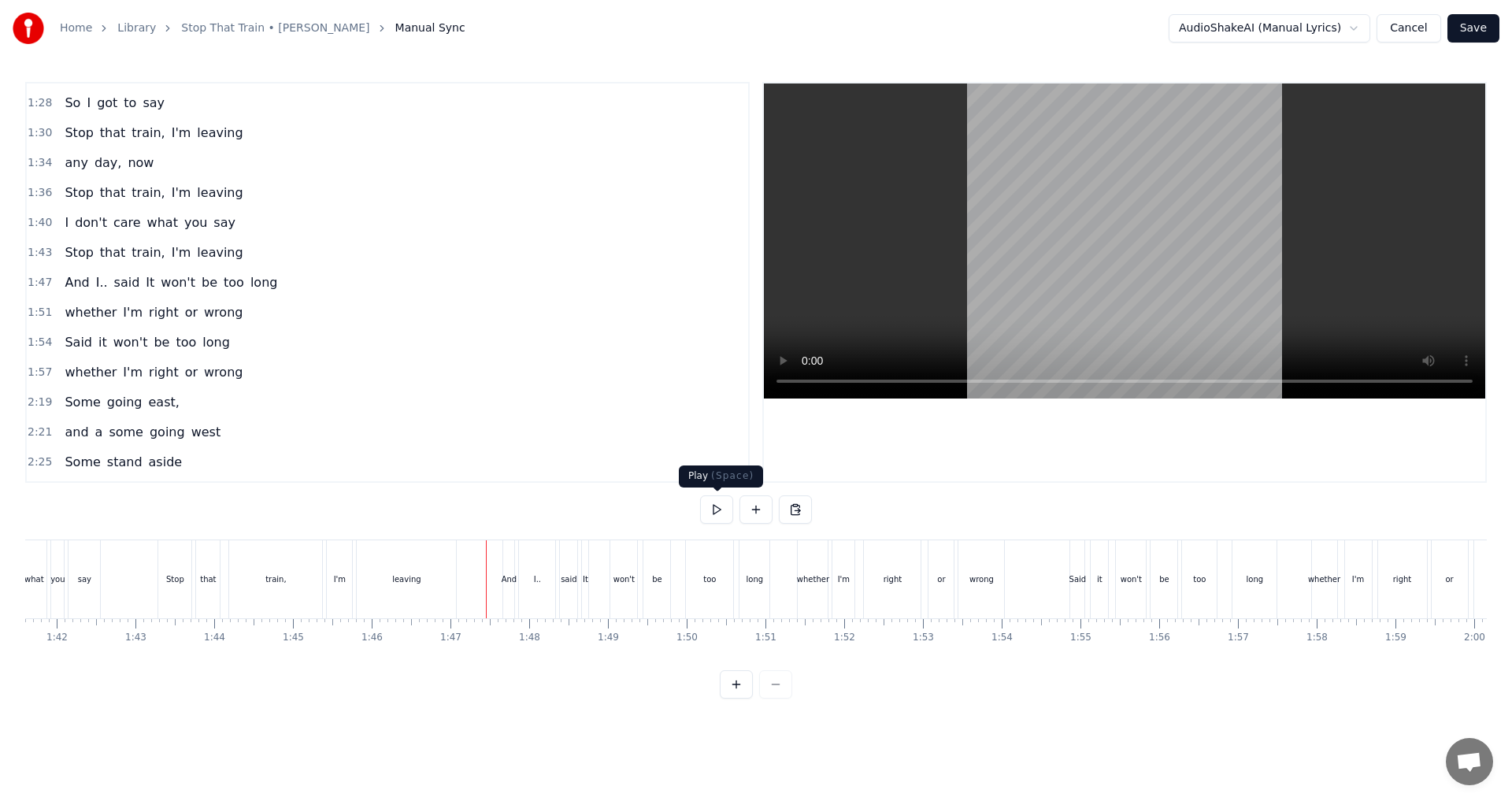
click at [713, 510] on button at bounding box center [717, 509] width 33 height 29
click at [722, 516] on button at bounding box center [717, 509] width 33 height 29
click at [692, 592] on div "too" at bounding box center [709, 579] width 47 height 78
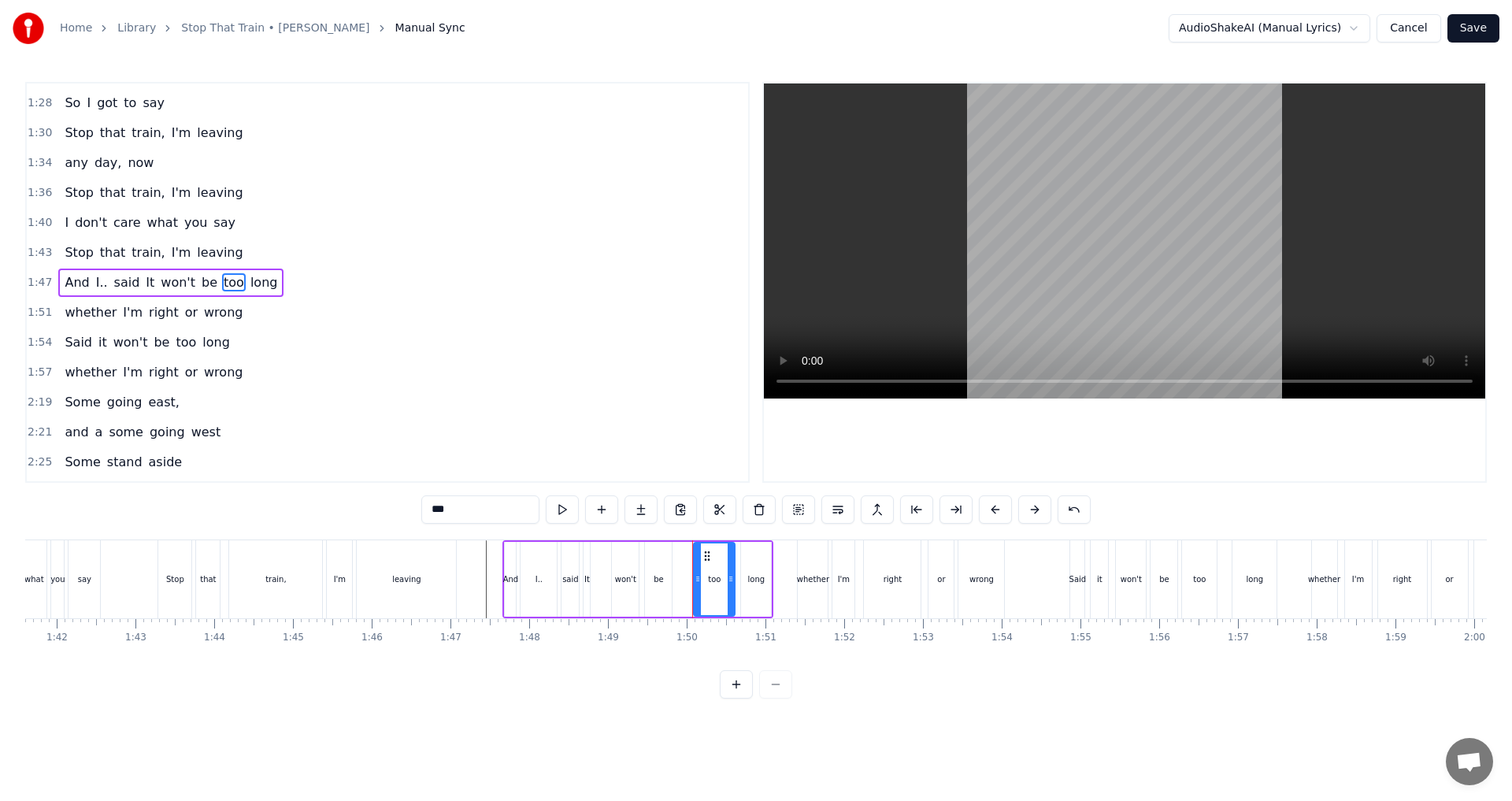
click at [694, 585] on div at bounding box center [698, 579] width 6 height 72
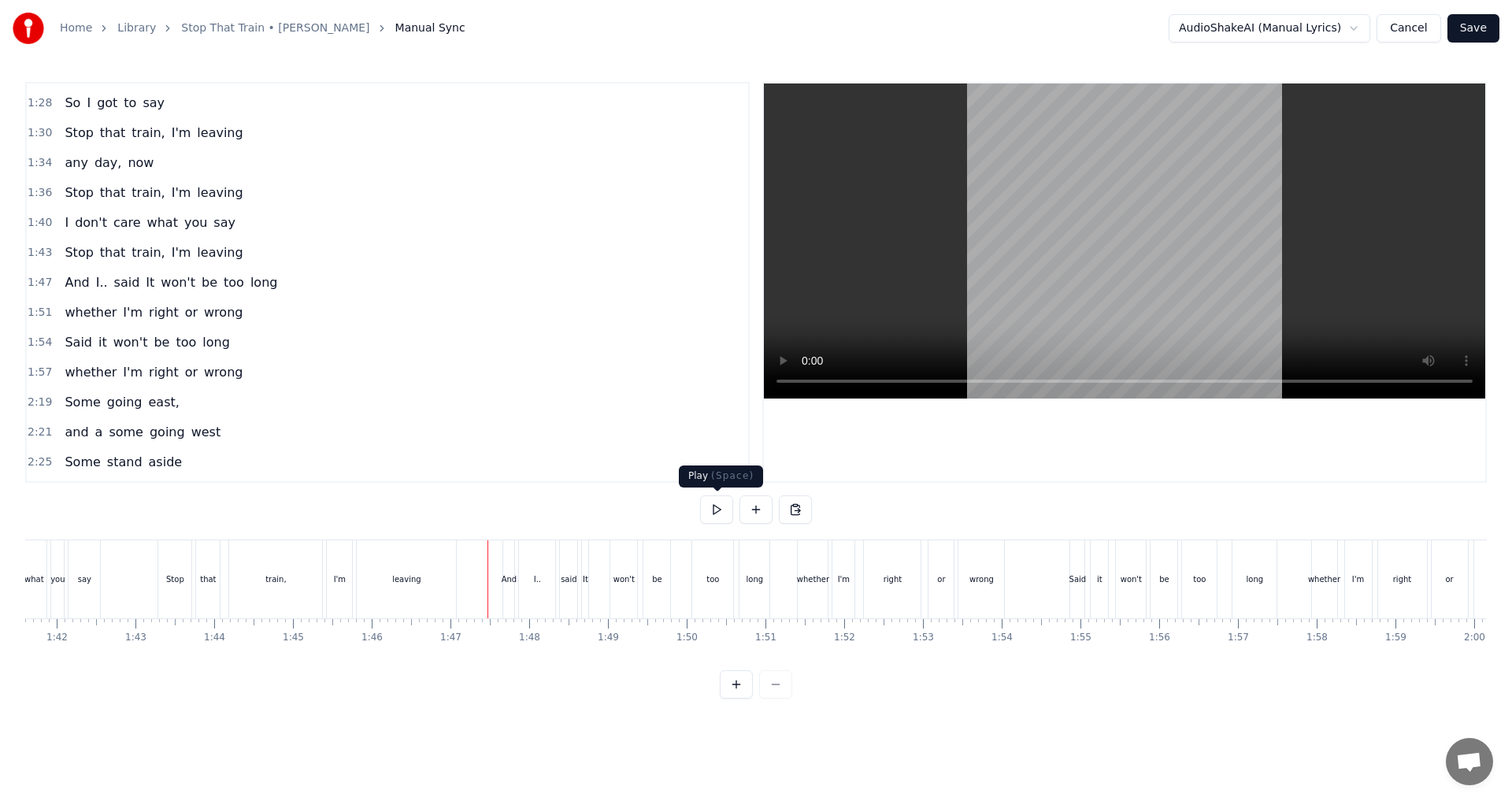
click at [708, 510] on button at bounding box center [717, 509] width 33 height 29
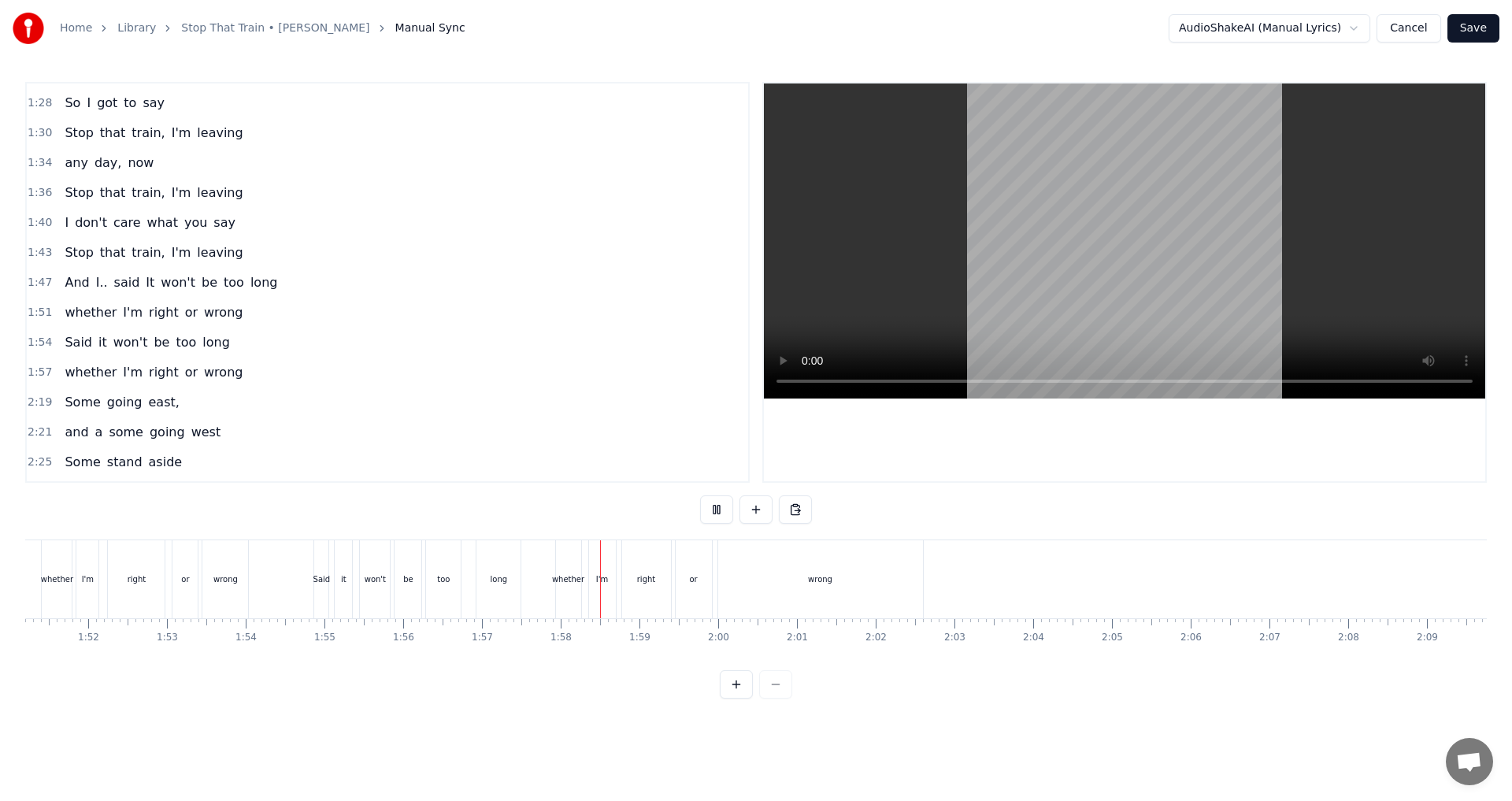
scroll to position [0, 8850]
click at [718, 509] on button at bounding box center [717, 509] width 33 height 29
click at [753, 579] on div "wrong" at bounding box center [726, 579] width 205 height 78
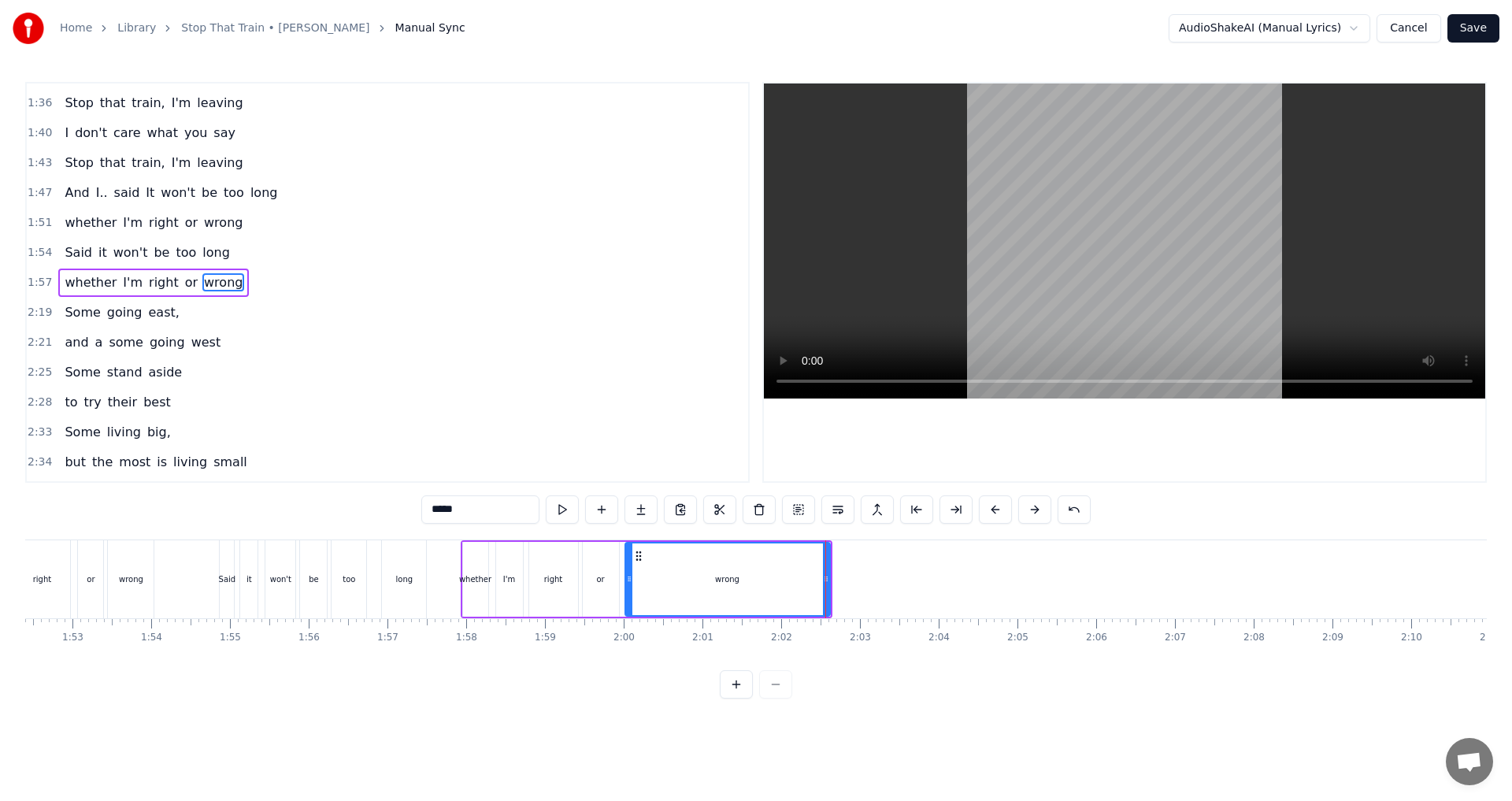
click at [753, 579] on div at bounding box center [826, 579] width 1 height 78
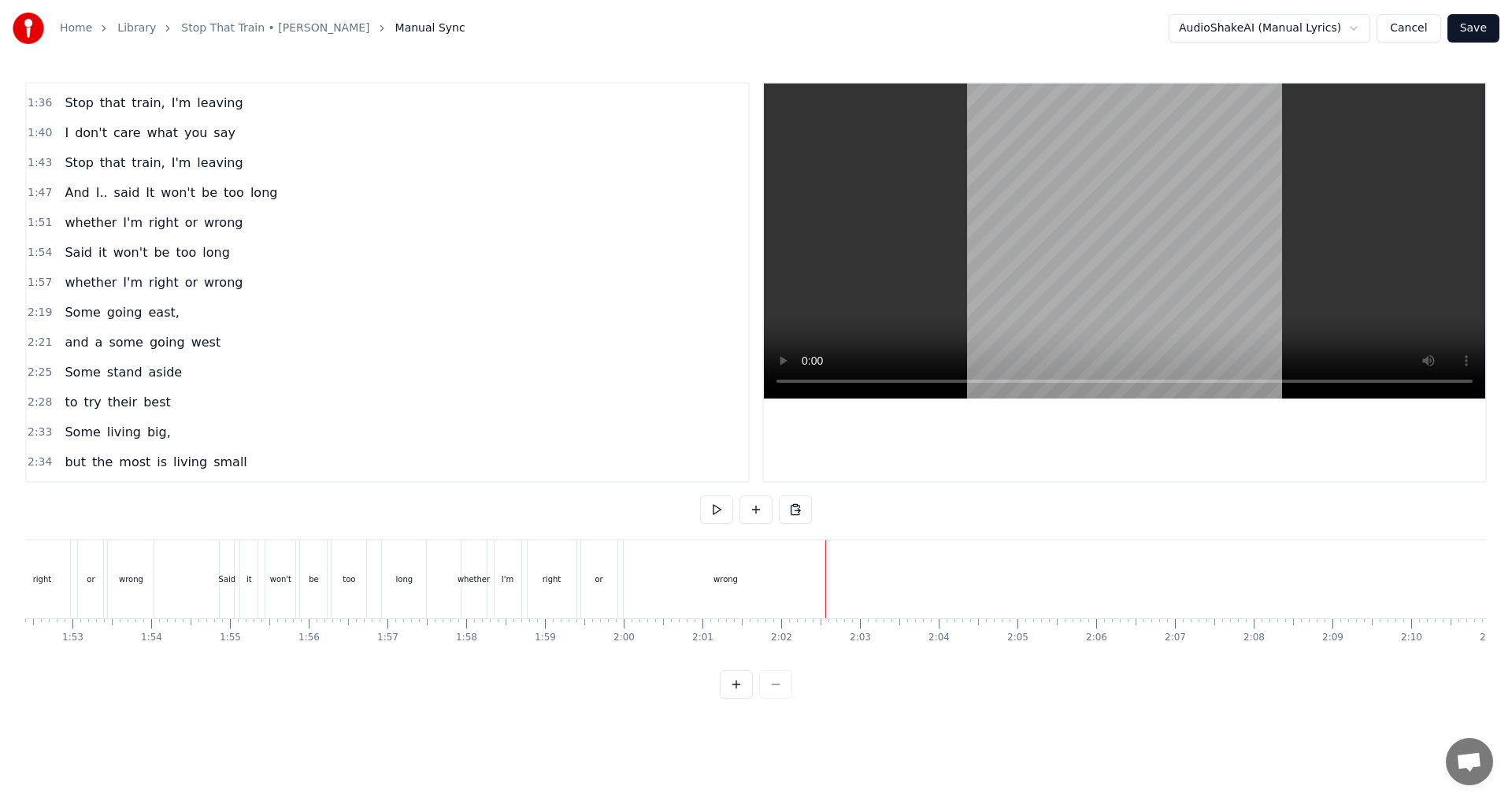
click at [753, 578] on div "wrong" at bounding box center [726, 579] width 205 height 78
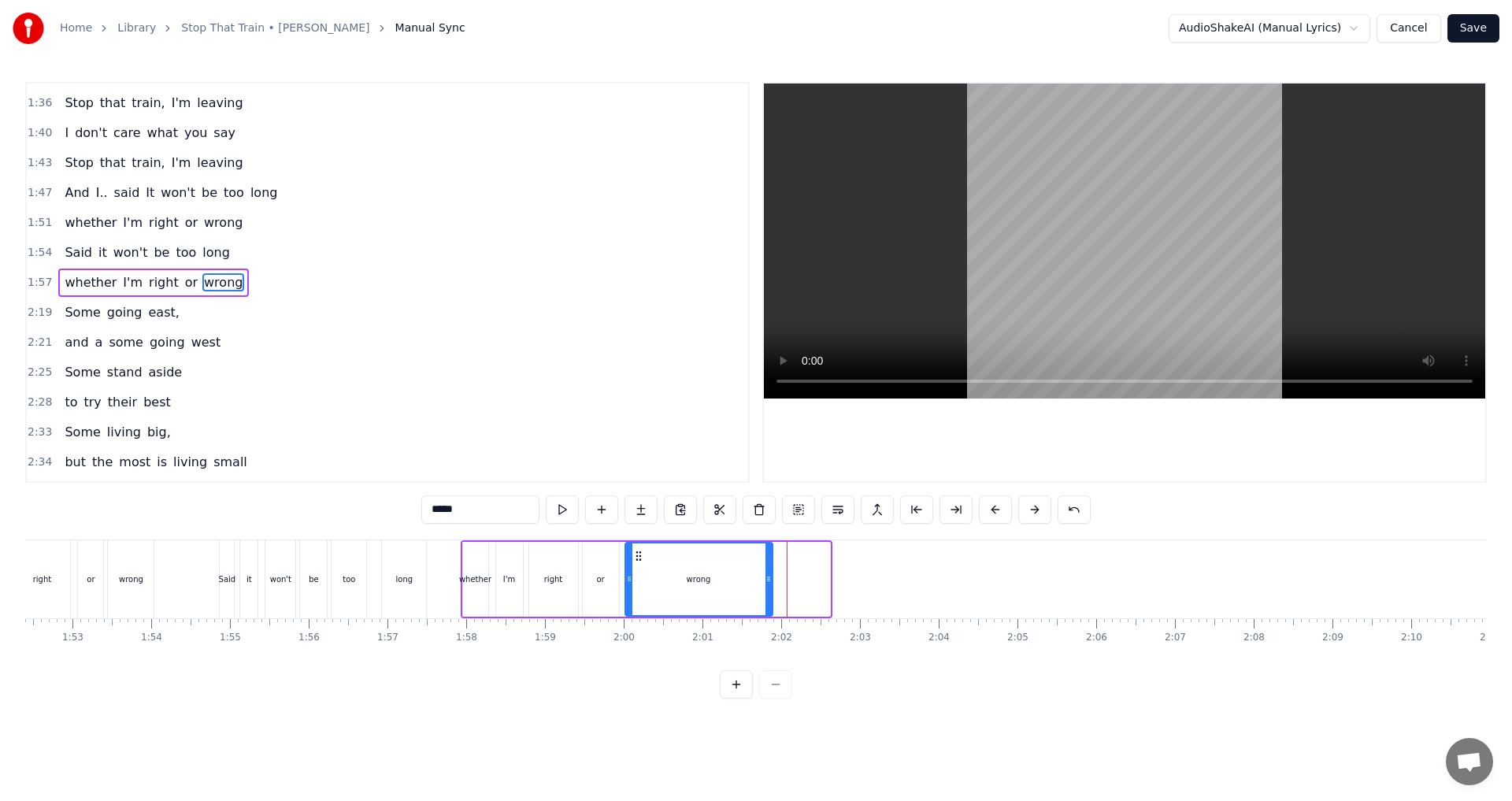
drag, startPoint x: 827, startPoint y: 578, endPoint x: 770, endPoint y: 578, distance: 57.0
click at [753, 578] on circle at bounding box center [768, 578] width 1 height 1
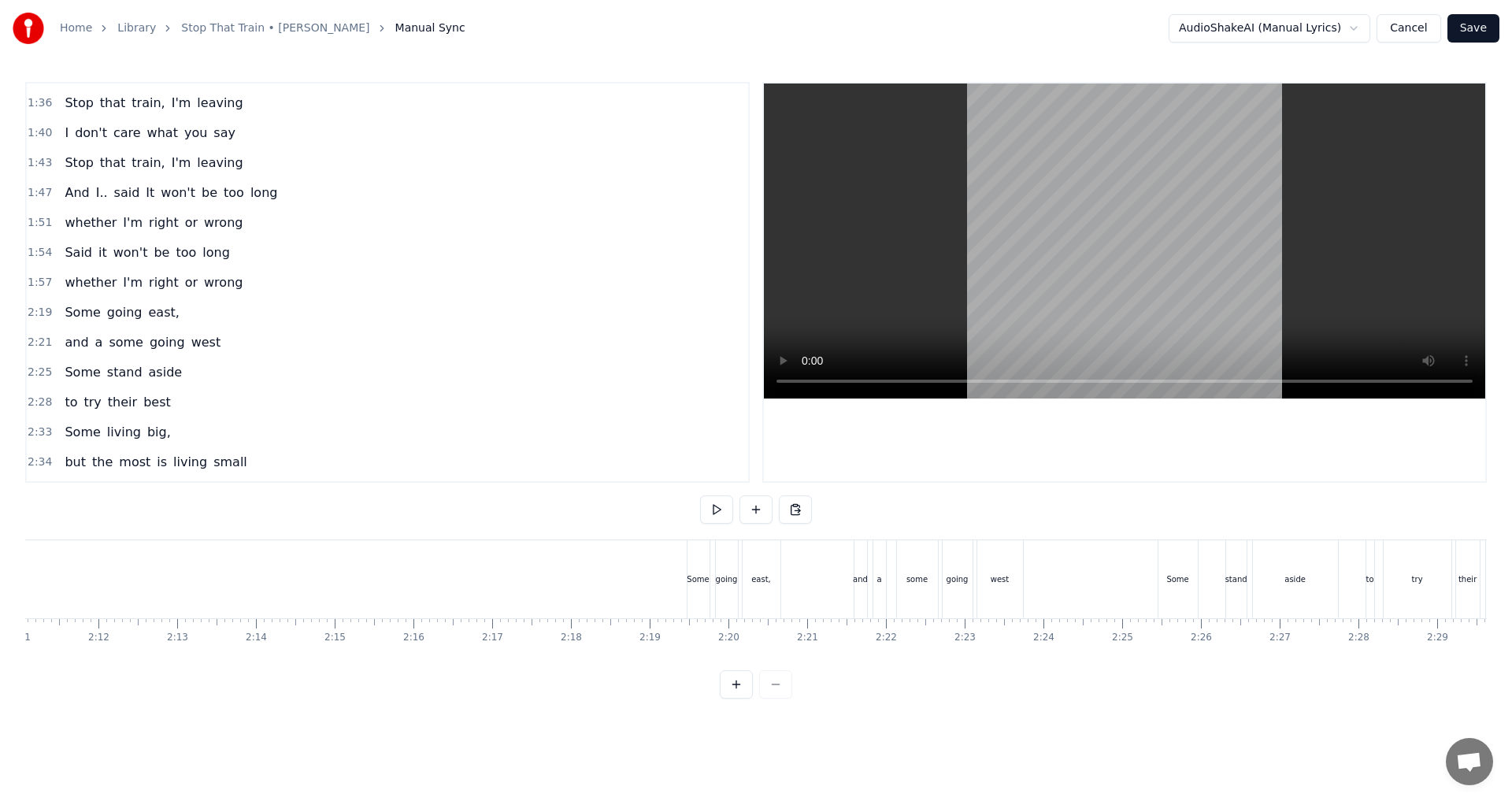
scroll to position [0, 10249]
click at [713, 509] on button at bounding box center [717, 509] width 33 height 29
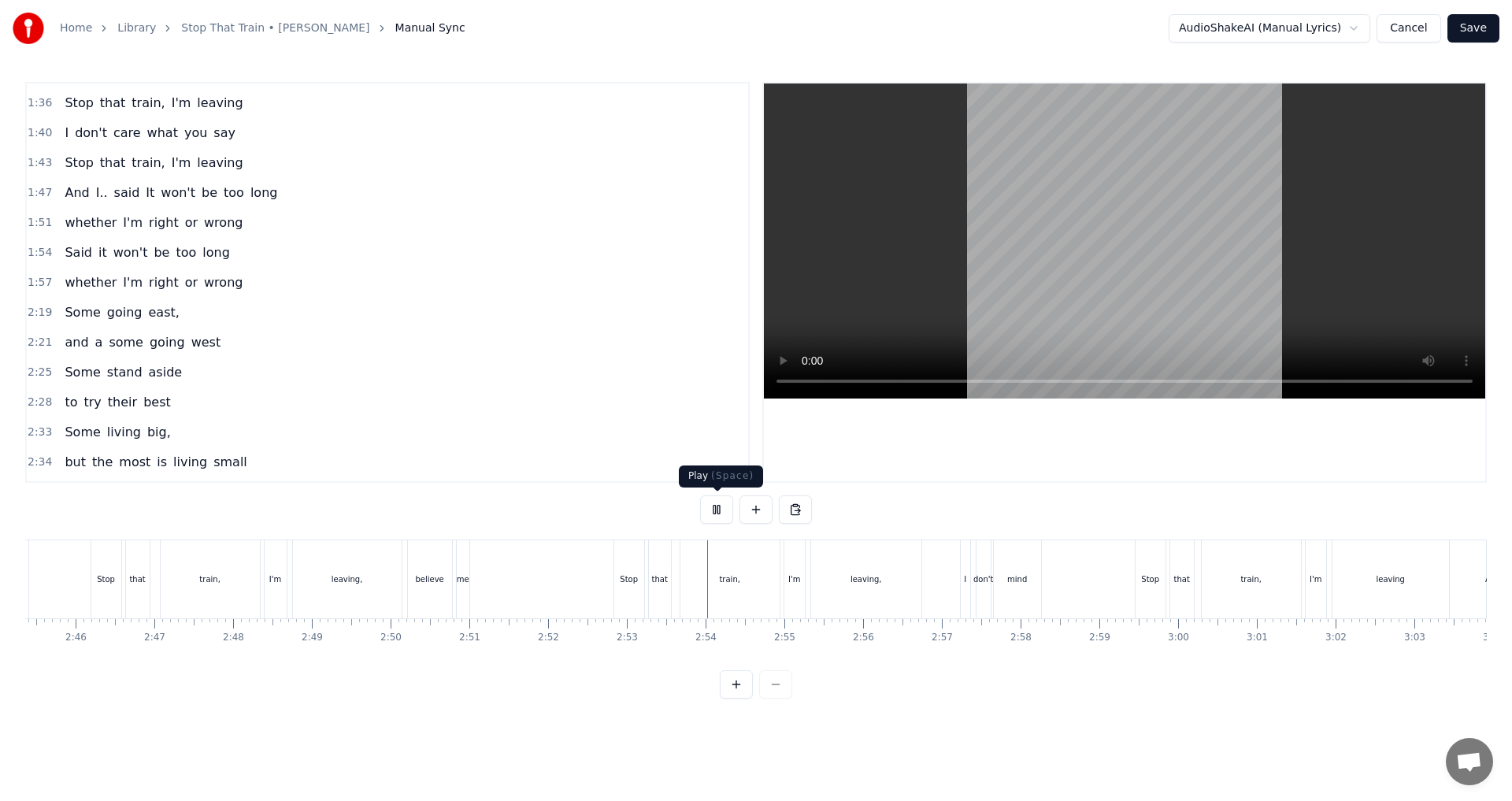
drag, startPoint x: 718, startPoint y: 504, endPoint x: 683, endPoint y: 519, distance: 38.1
click at [712, 504] on button at bounding box center [717, 509] width 33 height 29
click at [719, 515] on button at bounding box center [717, 509] width 33 height 29
click at [753, 509] on button at bounding box center [756, 509] width 33 height 29
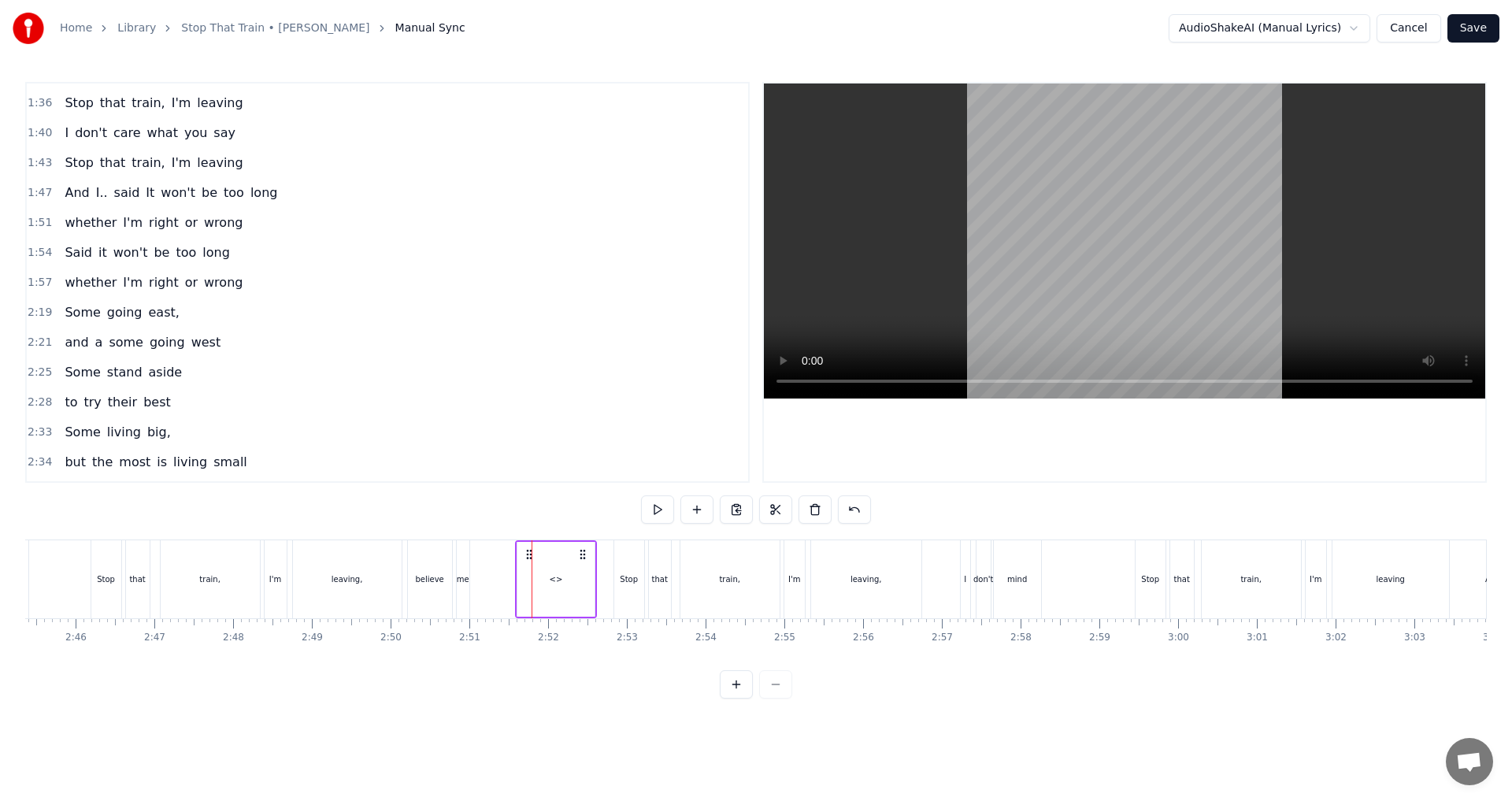
drag, startPoint x: 549, startPoint y: 553, endPoint x: 532, endPoint y: 551, distance: 17.1
click at [532, 551] on icon at bounding box center [529, 555] width 13 height 13
click at [586, 580] on div "<>" at bounding box center [555, 579] width 77 height 75
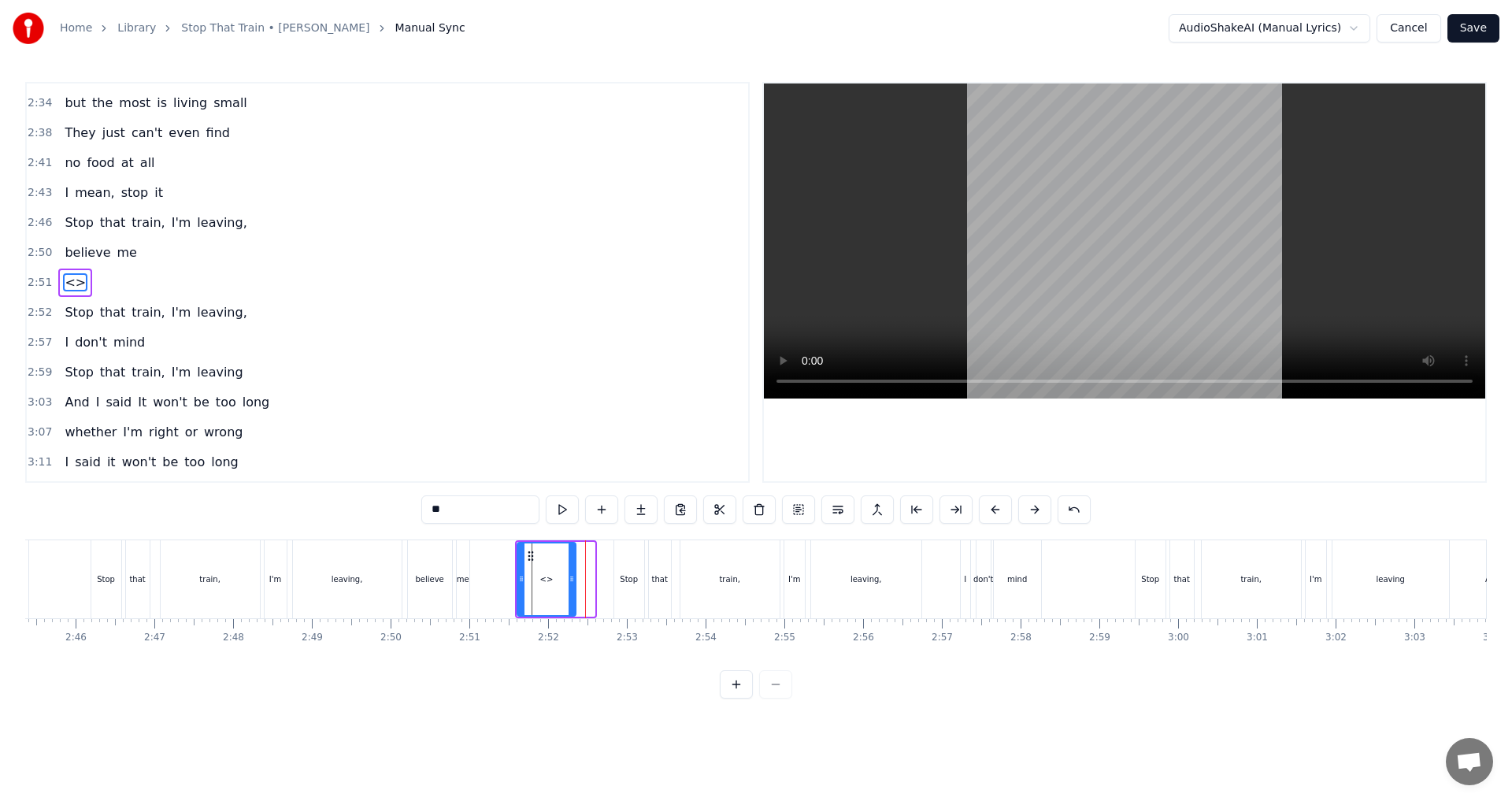
drag, startPoint x: 590, startPoint y: 582, endPoint x: 571, endPoint y: 579, distance: 19.2
click at [571, 579] on icon at bounding box center [572, 578] width 6 height 13
click at [471, 493] on div "0:15 Stop that train, I'm leaving 0:19 [DATE] 0:21 Stop that train, I'm leaving…" at bounding box center [756, 390] width 1461 height 617
drag, startPoint x: 359, startPoint y: 505, endPoint x: 306, endPoint y: 498, distance: 53.5
click at [306, 498] on div "0:15 Stop that train, I'm leaving 0:19 [DATE] 0:21 Stop that train, I'm leaving…" at bounding box center [756, 390] width 1461 height 617
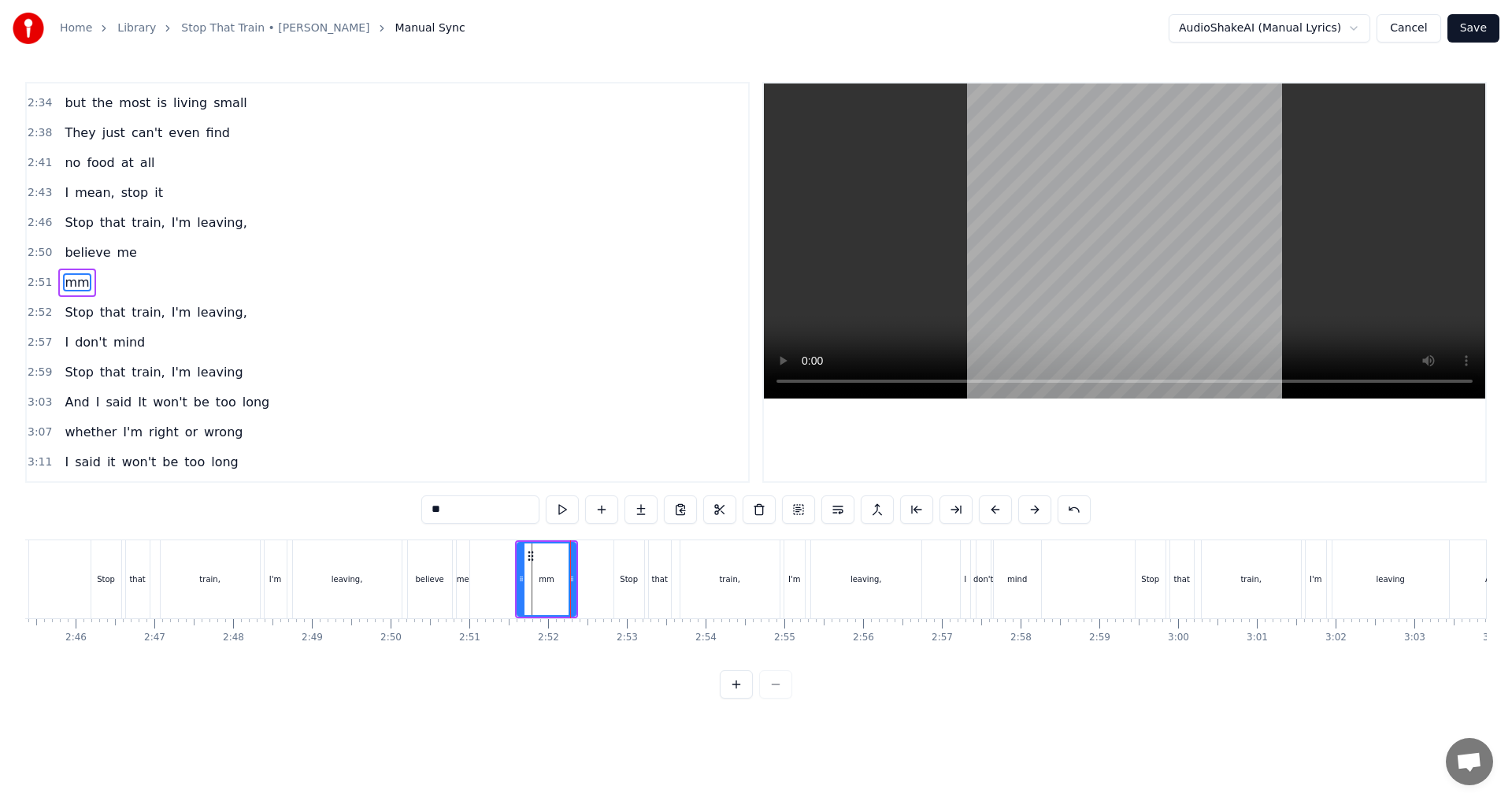
type input "**"
click at [707, 512] on button at bounding box center [717, 509] width 33 height 29
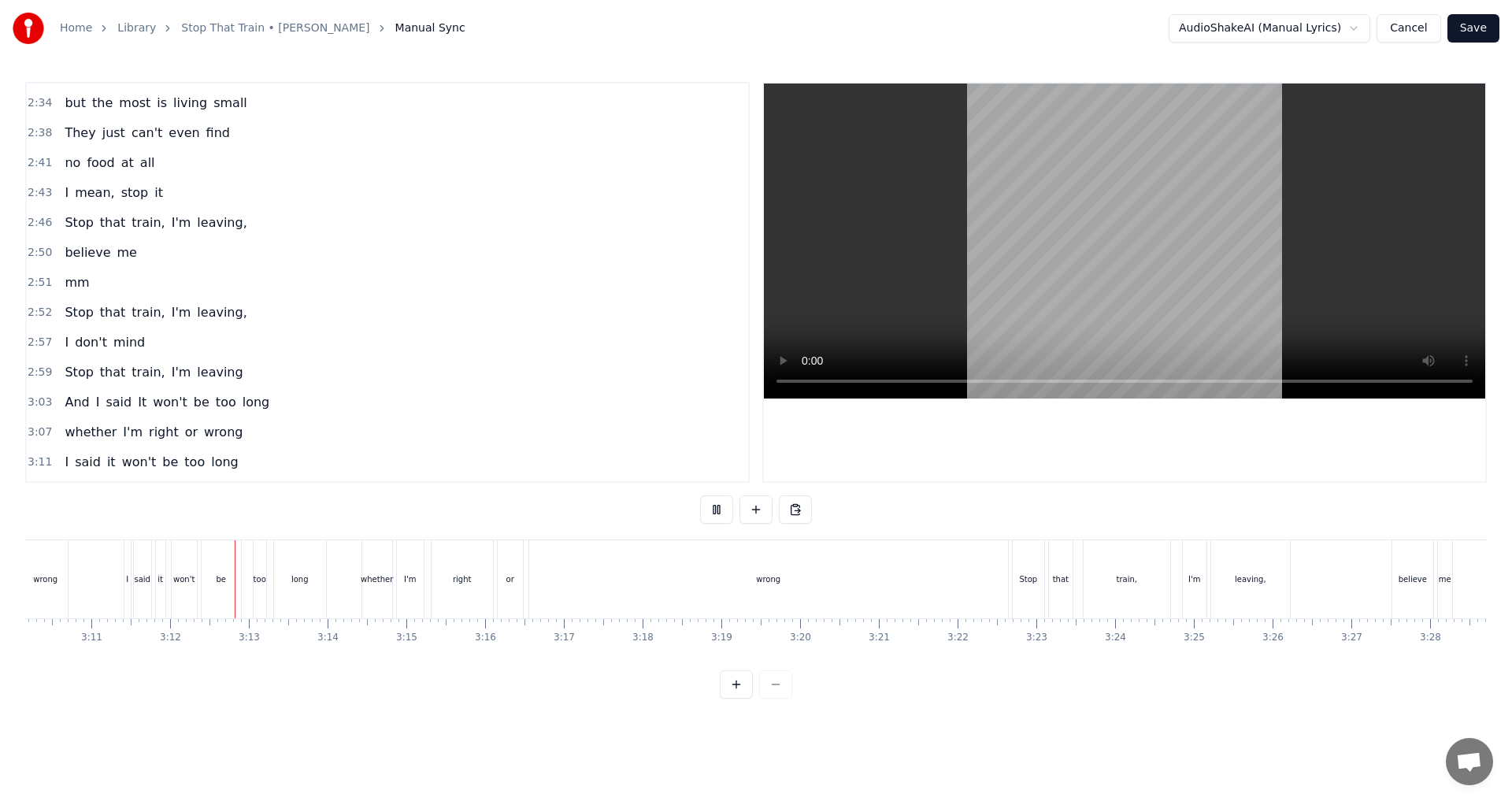
scroll to position [0, 15068]
click at [727, 506] on button at bounding box center [717, 509] width 33 height 29
click at [710, 572] on div "wrong" at bounding box center [674, 579] width 479 height 78
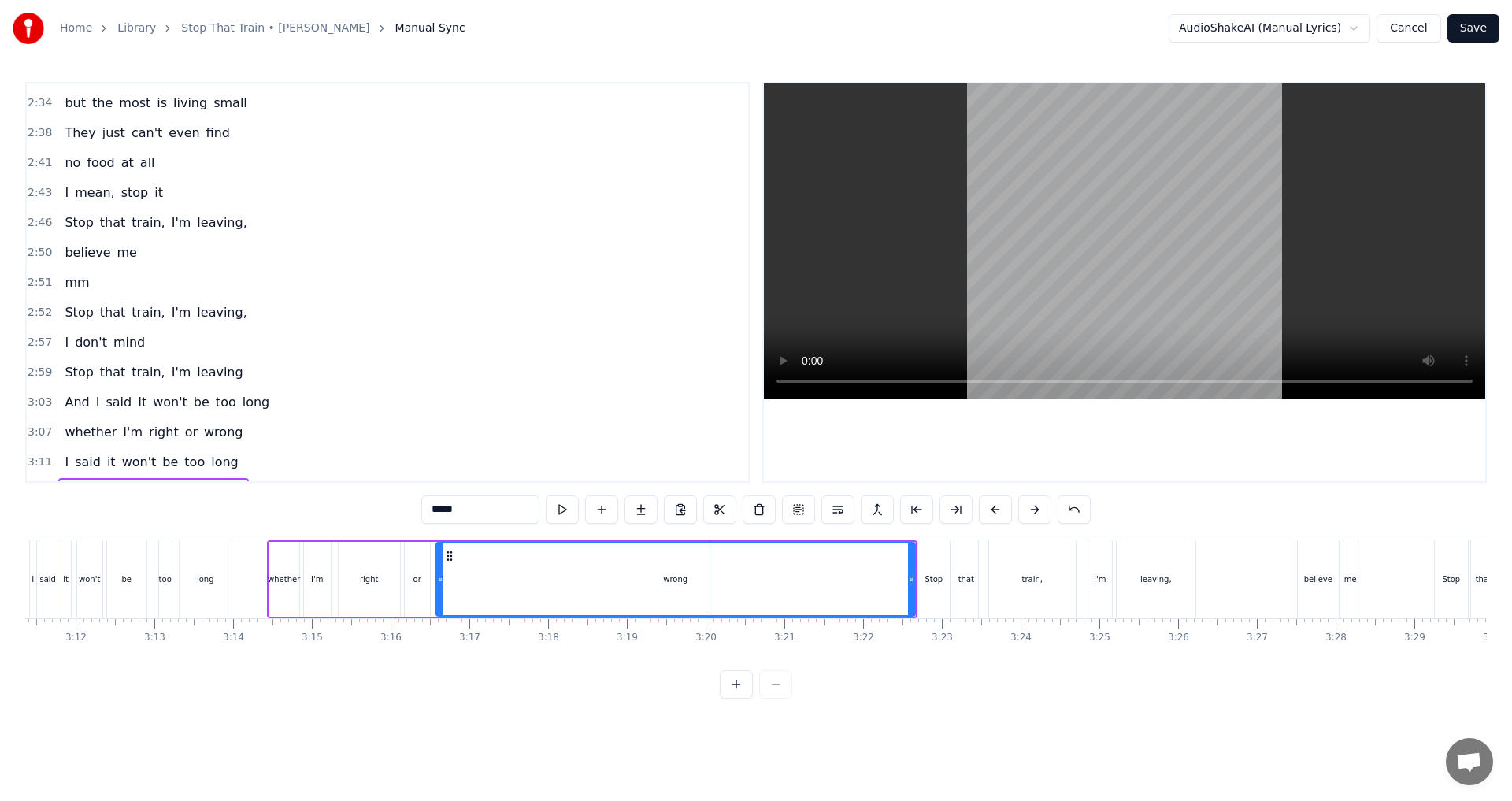
scroll to position [1102, 0]
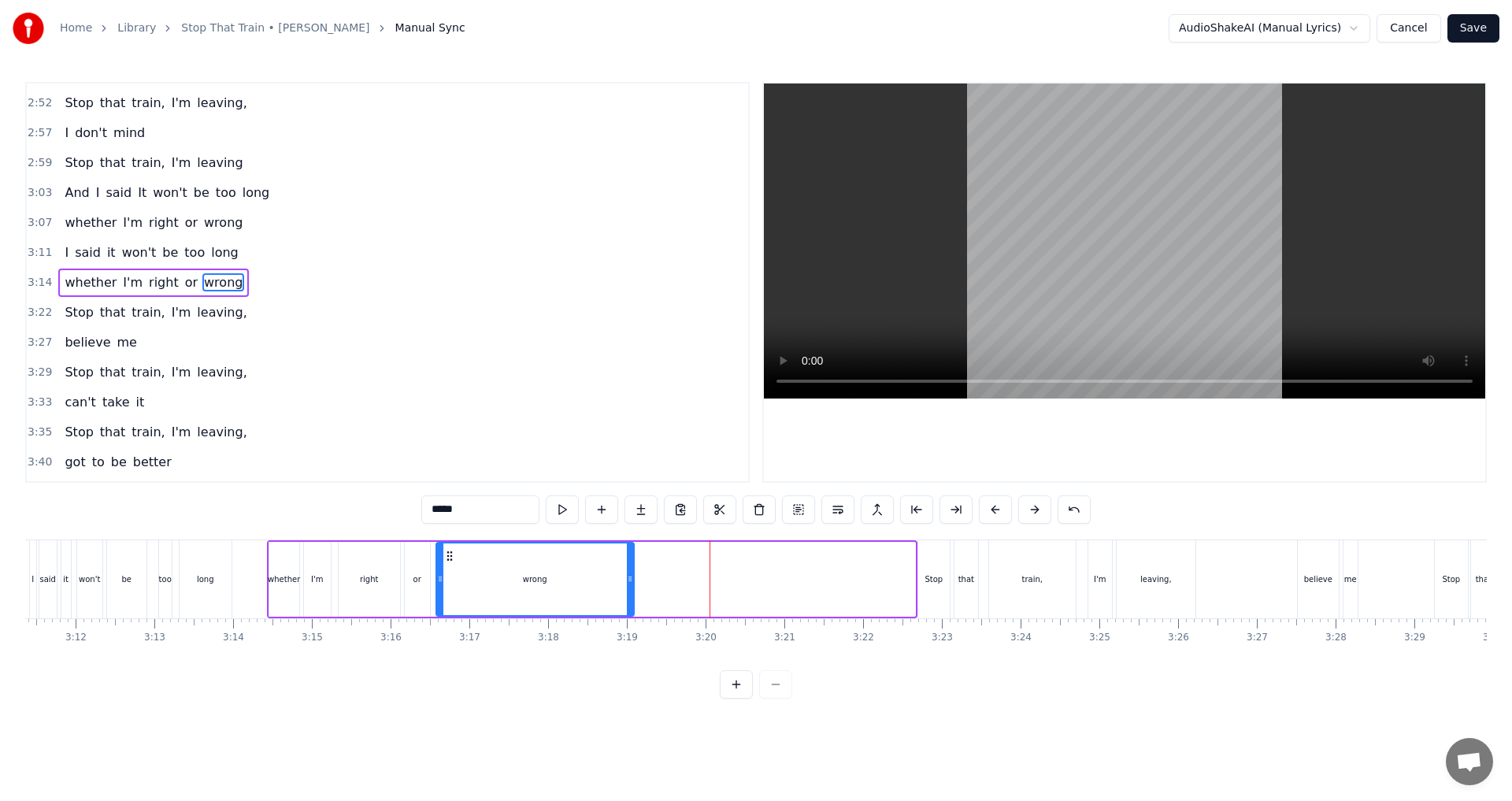
drag, startPoint x: 908, startPoint y: 581, endPoint x: 625, endPoint y: 581, distance: 283.0
click at [627, 581] on icon at bounding box center [630, 578] width 6 height 13
drag, startPoint x: 628, startPoint y: 577, endPoint x: 618, endPoint y: 577, distance: 10.0
click at [618, 577] on circle at bounding box center [617, 576] width 1 height 1
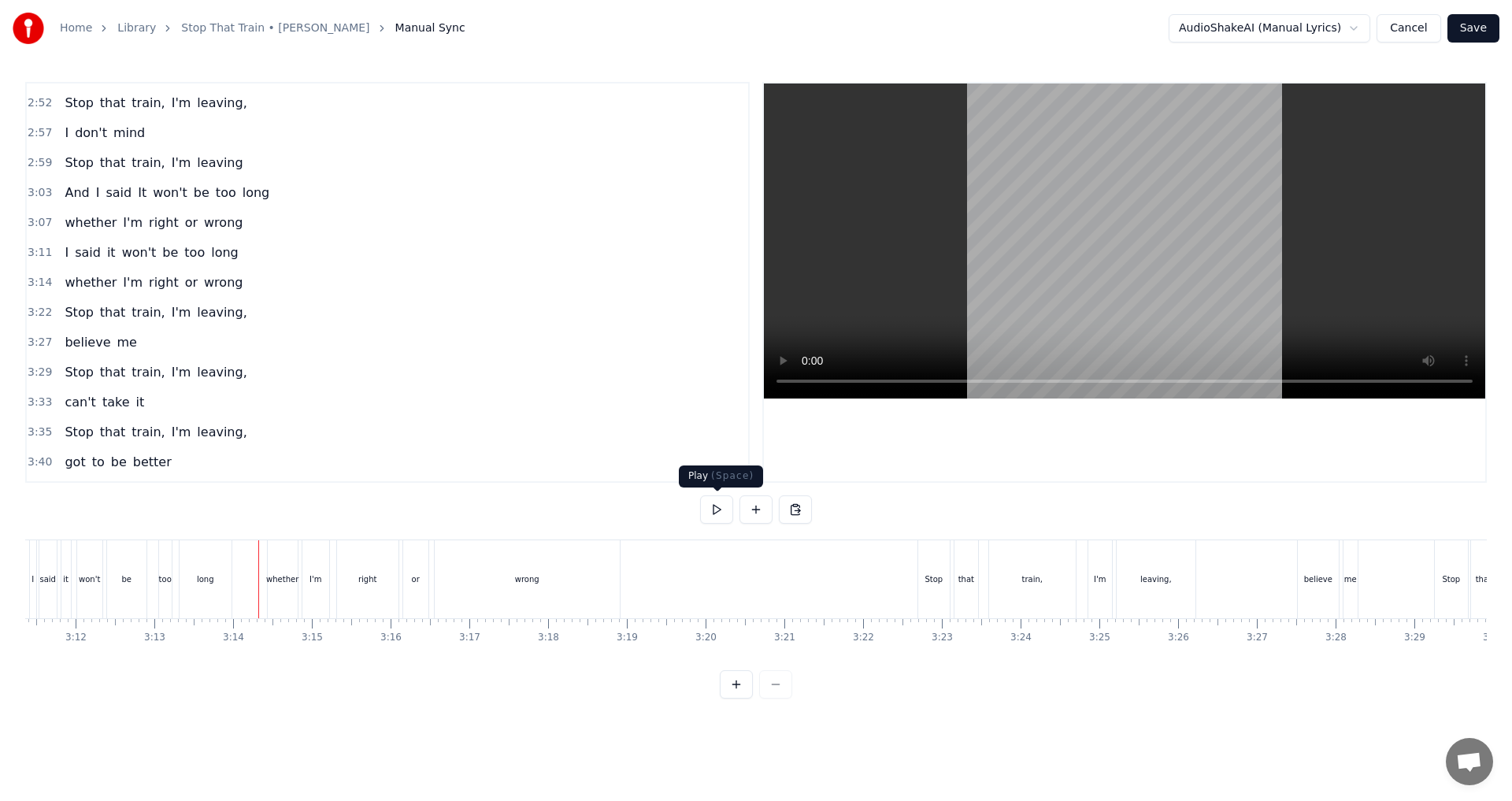
click at [718, 505] on button at bounding box center [717, 509] width 33 height 29
click at [753, 664] on div "Home Library Stop That Train • [PERSON_NAME] Manual Sync AudioShakeAI (Manual L…" at bounding box center [756, 349] width 1512 height 698
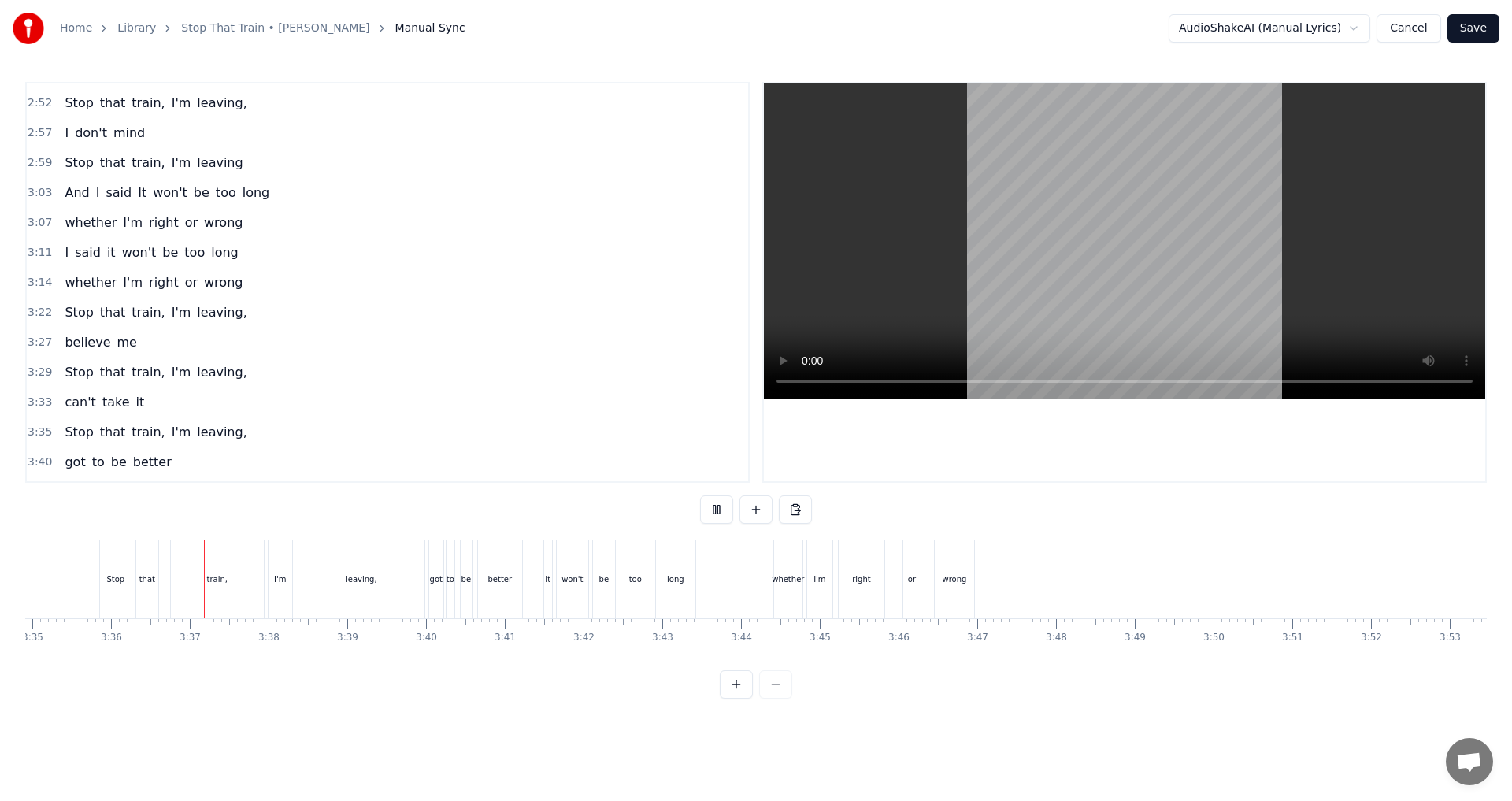
scroll to position [0, 16985]
click at [712, 509] on button at bounding box center [717, 509] width 33 height 29
click at [328, 587] on div "leaving," at bounding box center [298, 579] width 126 height 78
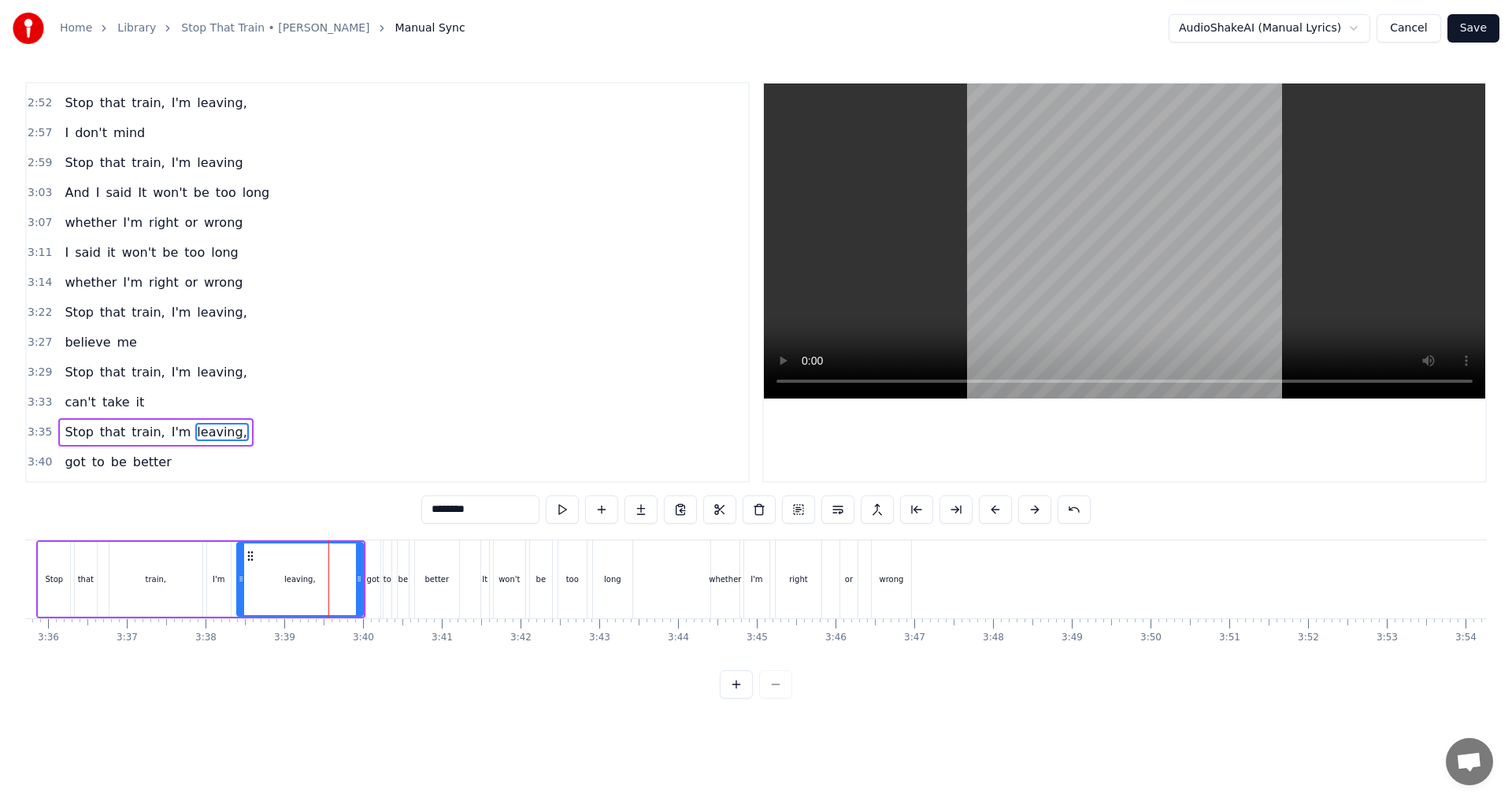
scroll to position [1159, 0]
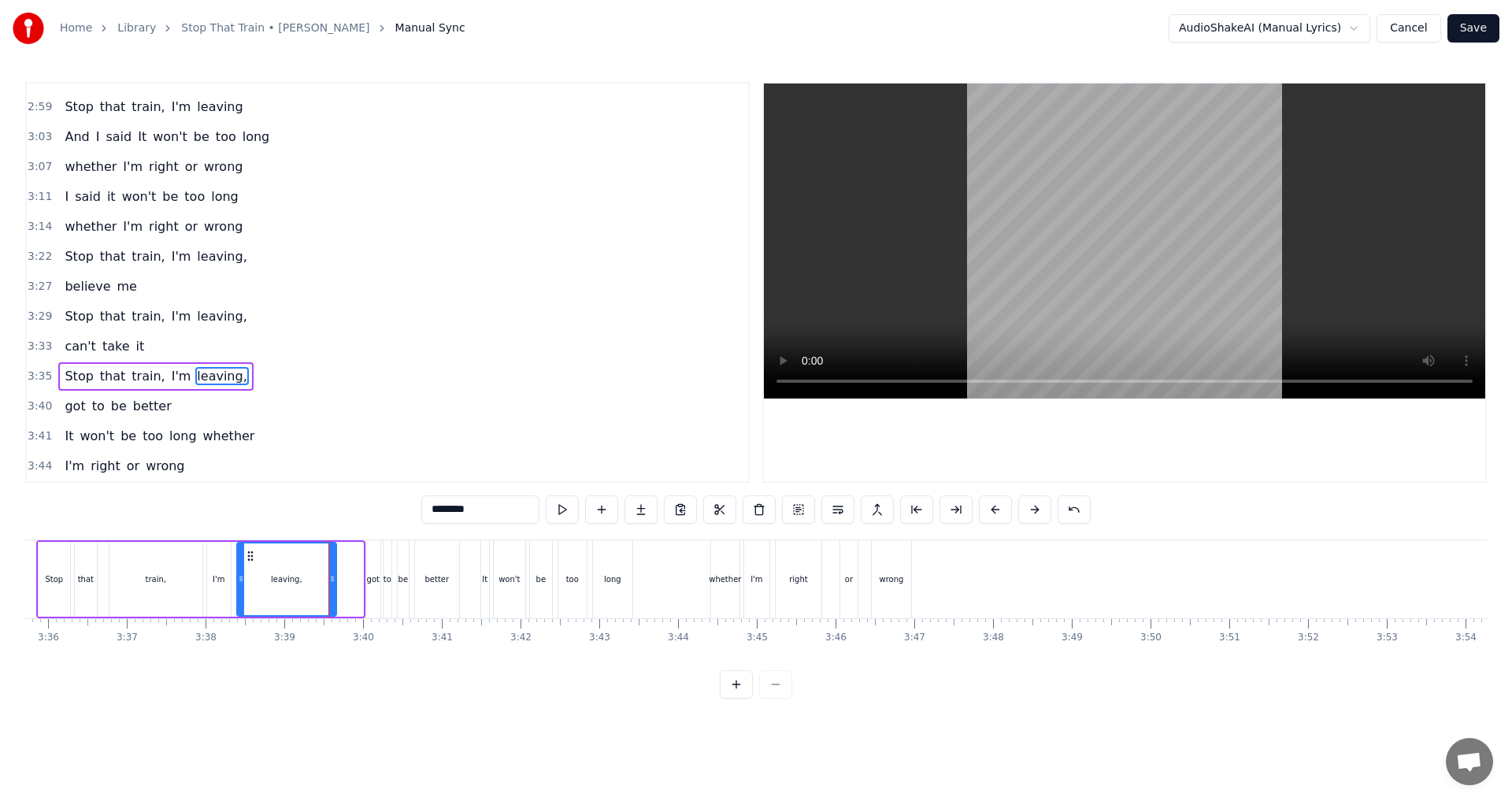
drag, startPoint x: 358, startPoint y: 584, endPoint x: 331, endPoint y: 582, distance: 27.1
click at [331, 582] on icon at bounding box center [332, 578] width 6 height 13
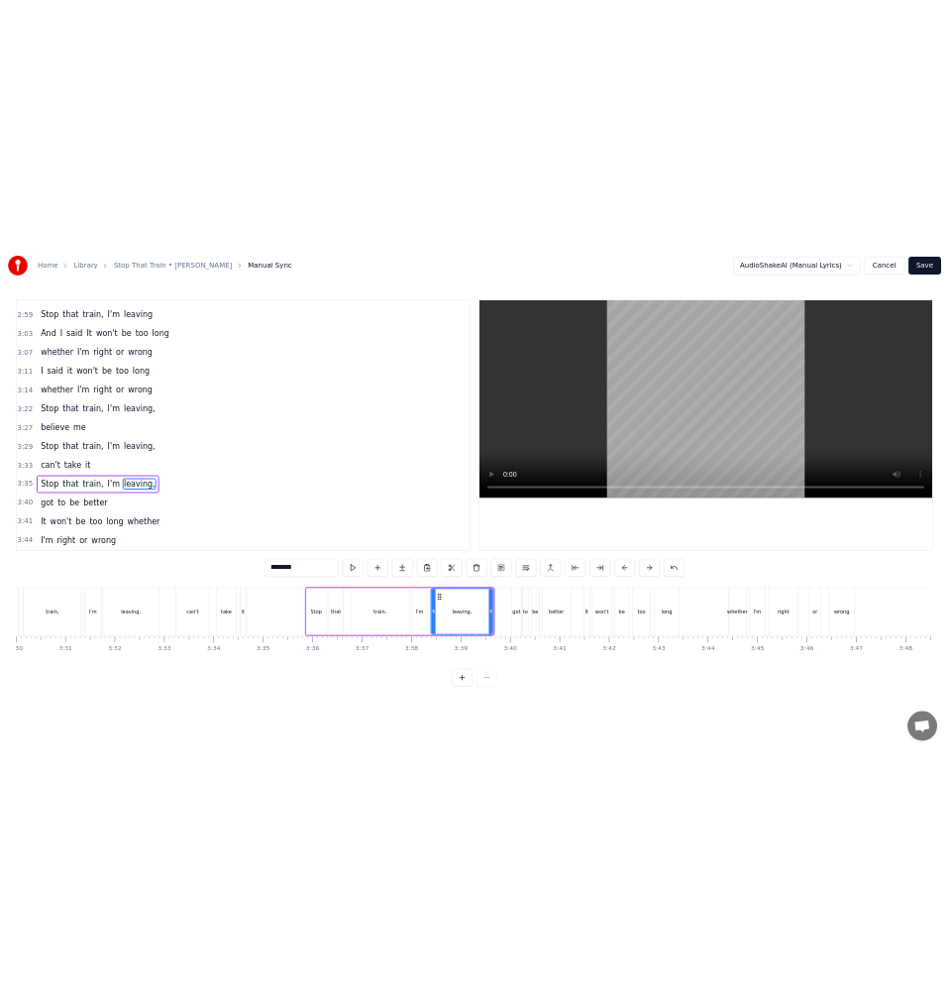
scroll to position [0, 20824]
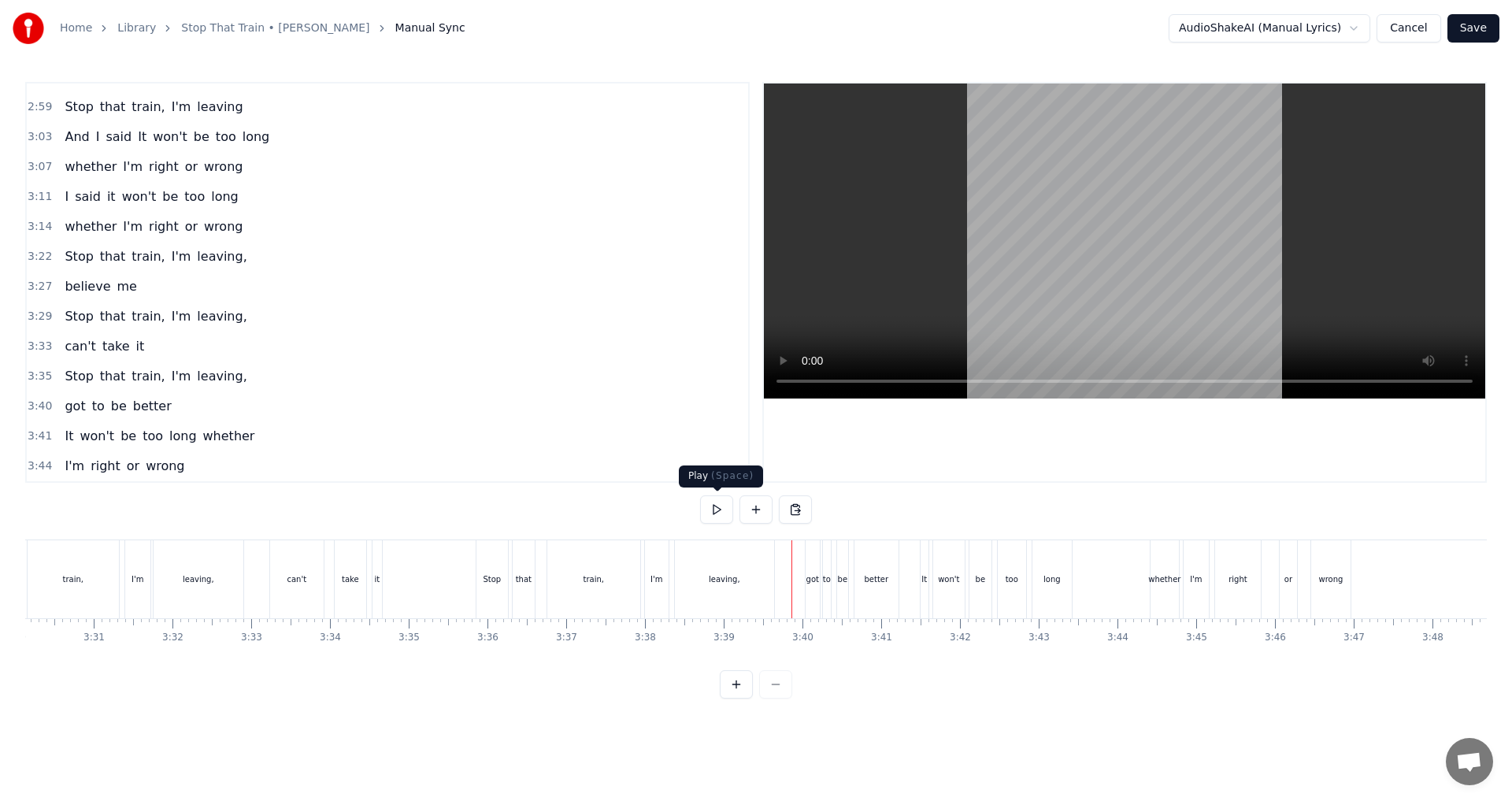
click at [706, 512] on button at bounding box center [717, 509] width 33 height 29
click at [715, 509] on button at bounding box center [717, 509] width 33 height 29
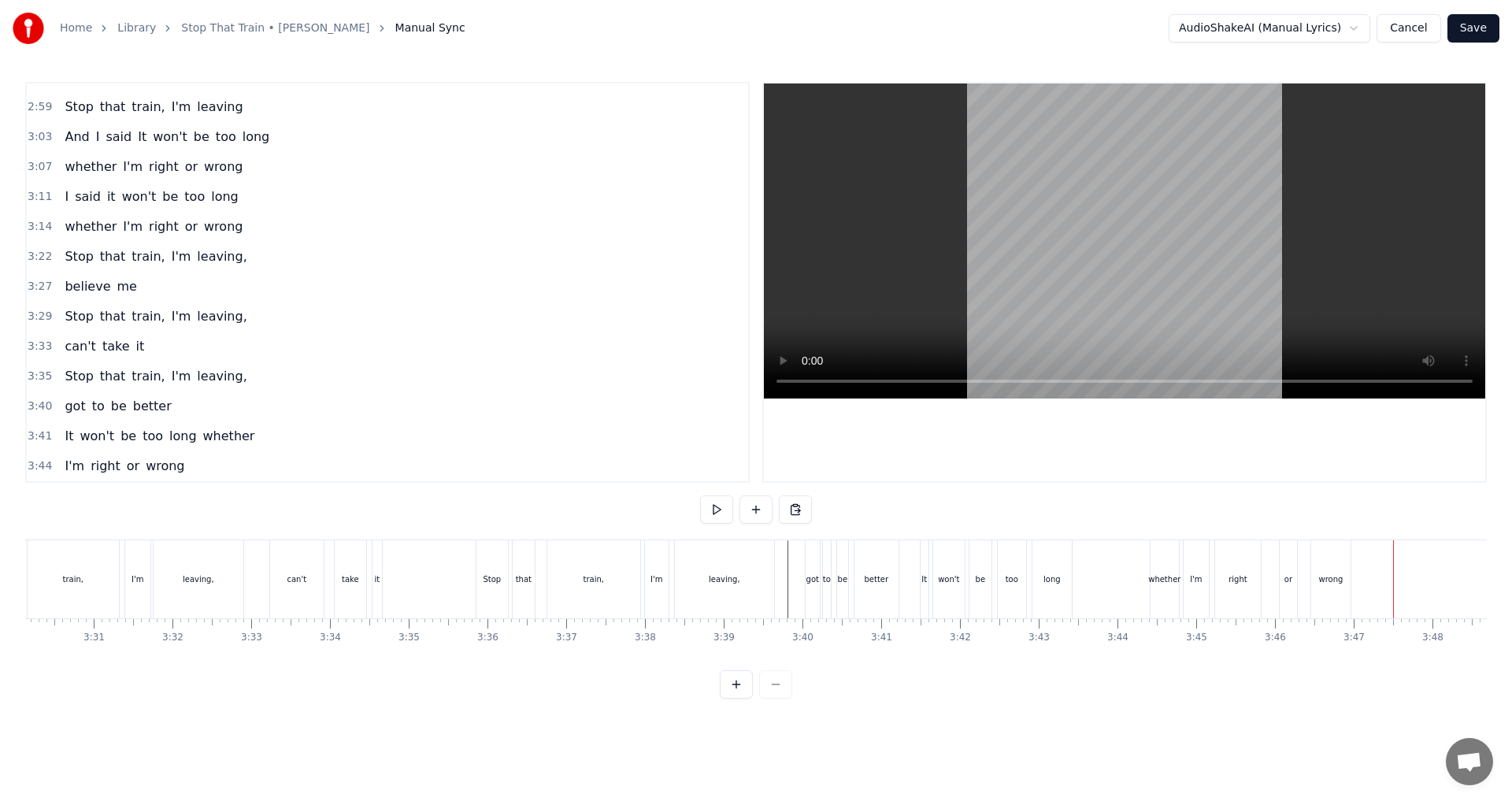
click at [753, 30] on button "Save" at bounding box center [1472, 29] width 52 height 29
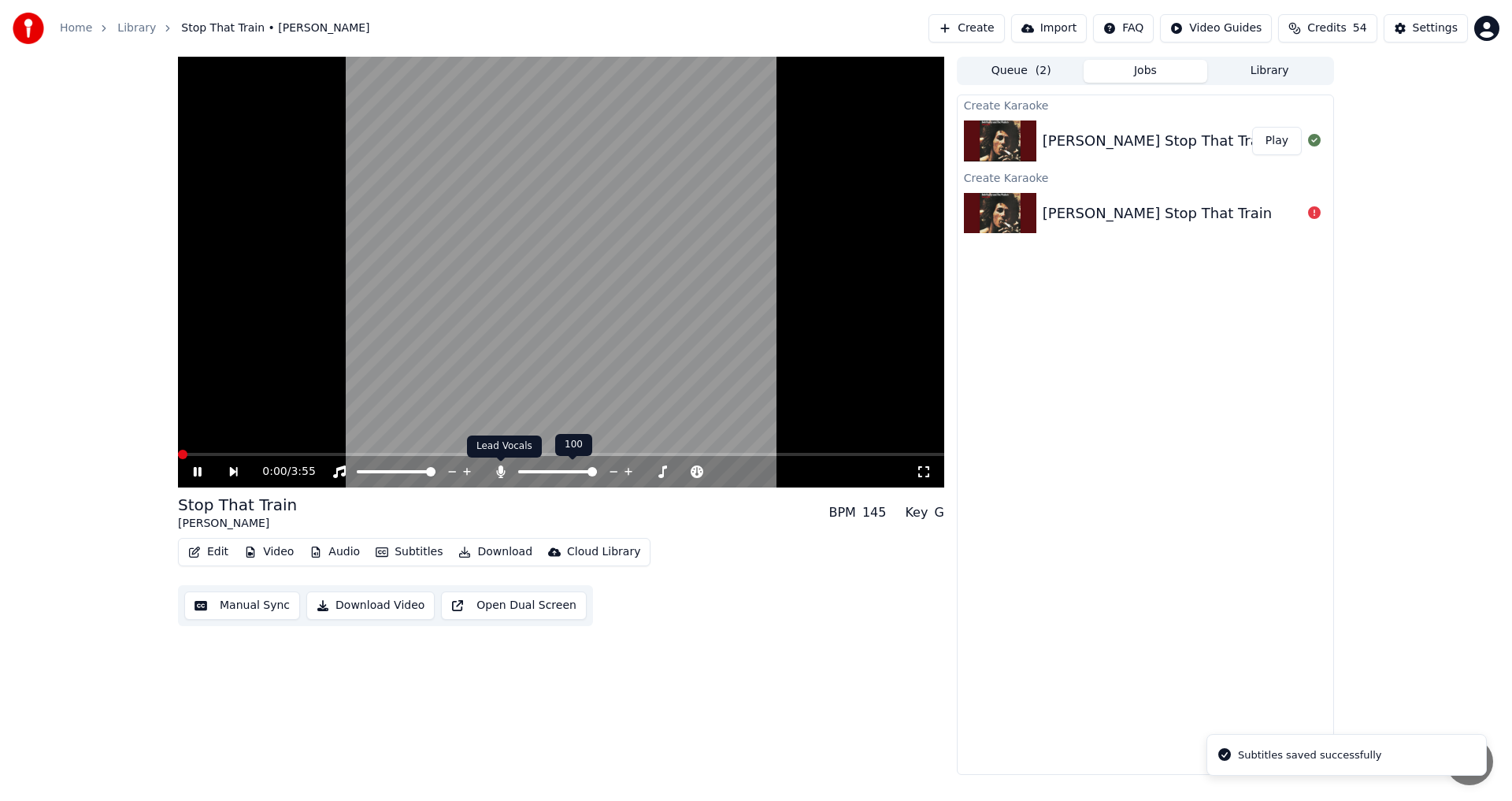
click at [495, 473] on icon at bounding box center [501, 472] width 16 height 13
click at [281, 552] on button "Video" at bounding box center [269, 552] width 62 height 22
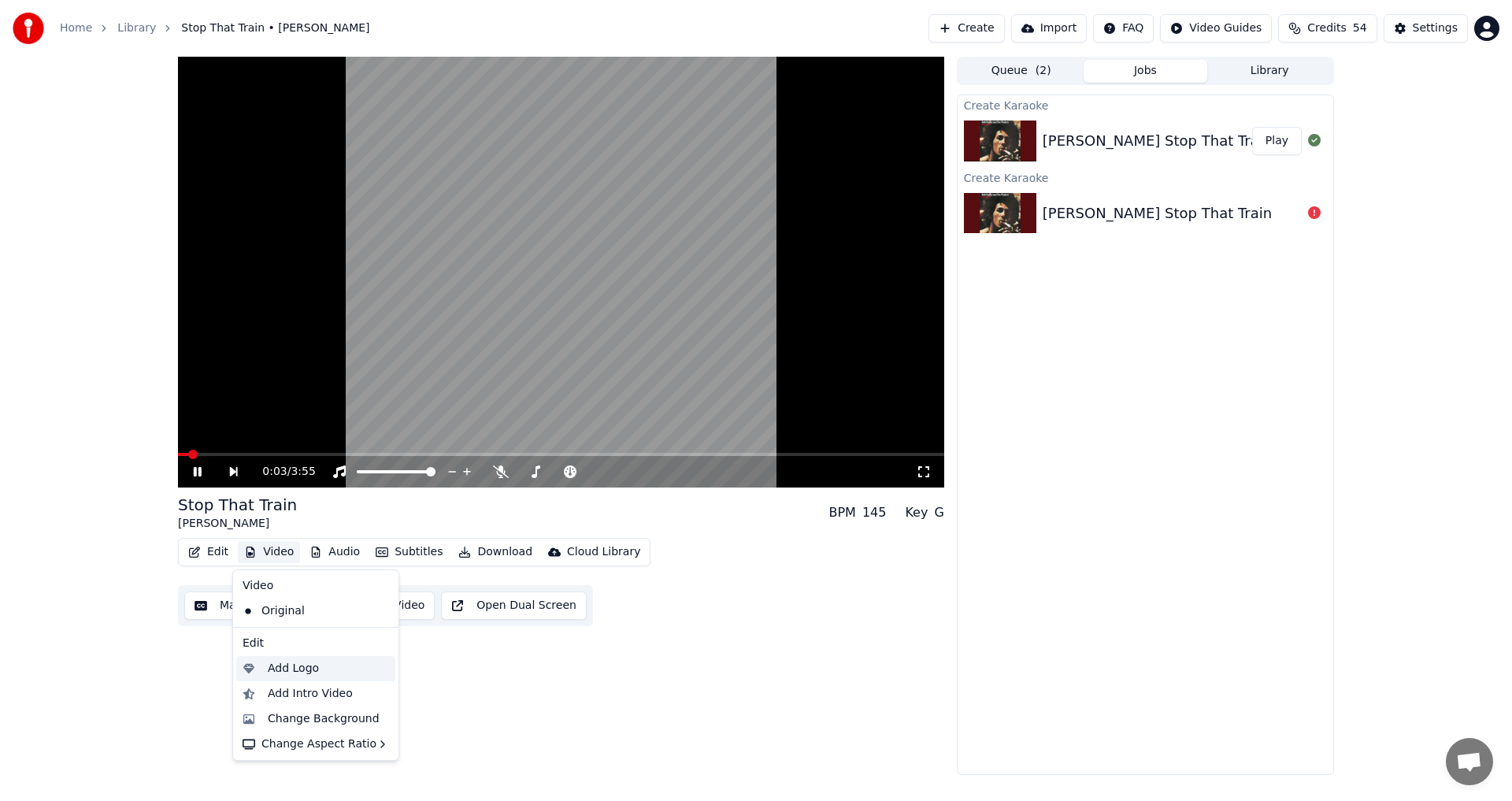
click at [275, 664] on div "Add Logo" at bounding box center [293, 668] width 51 height 16
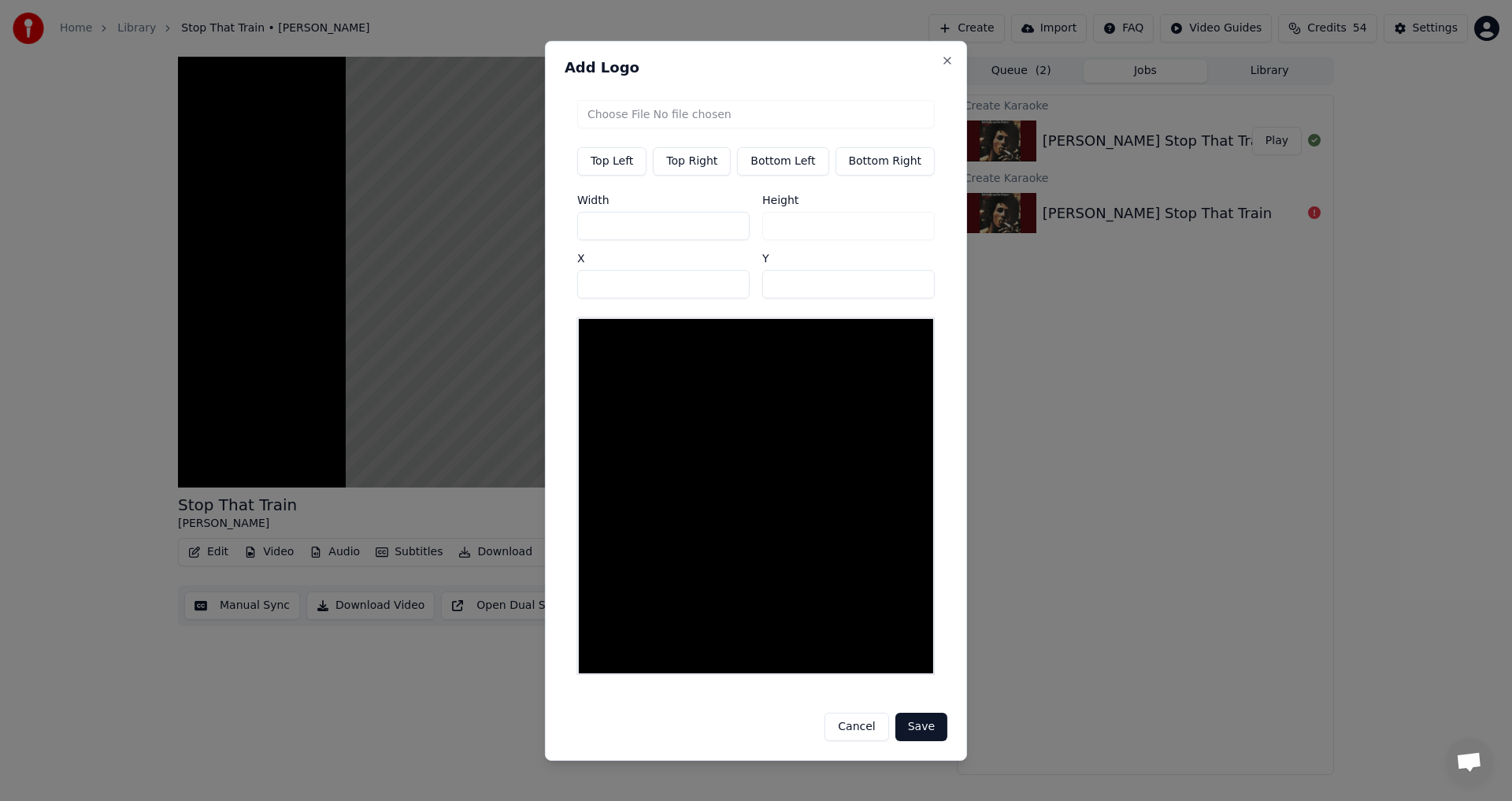
click at [697, 170] on button "Top Right" at bounding box center [692, 161] width 78 height 29
type input "***"
click at [705, 126] on input "file" at bounding box center [756, 114] width 358 height 29
type input "**********"
type input "***"
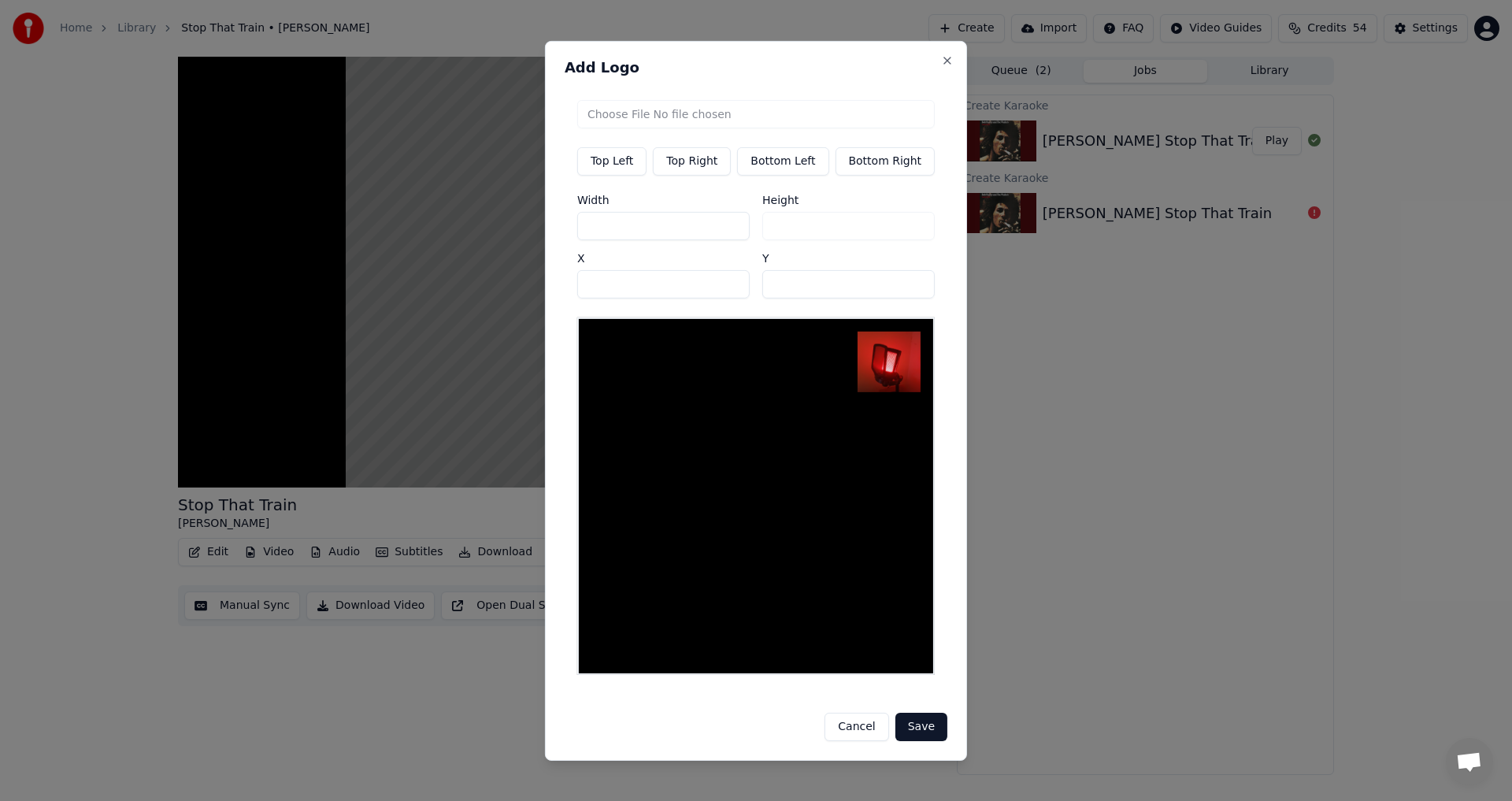
click at [753, 737] on div "Add Logo Top Left Top Right Bottom Left Bottom Right Width *** Height *** X ***…" at bounding box center [756, 400] width 422 height 720
click at [753, 723] on button "Save" at bounding box center [921, 727] width 52 height 29
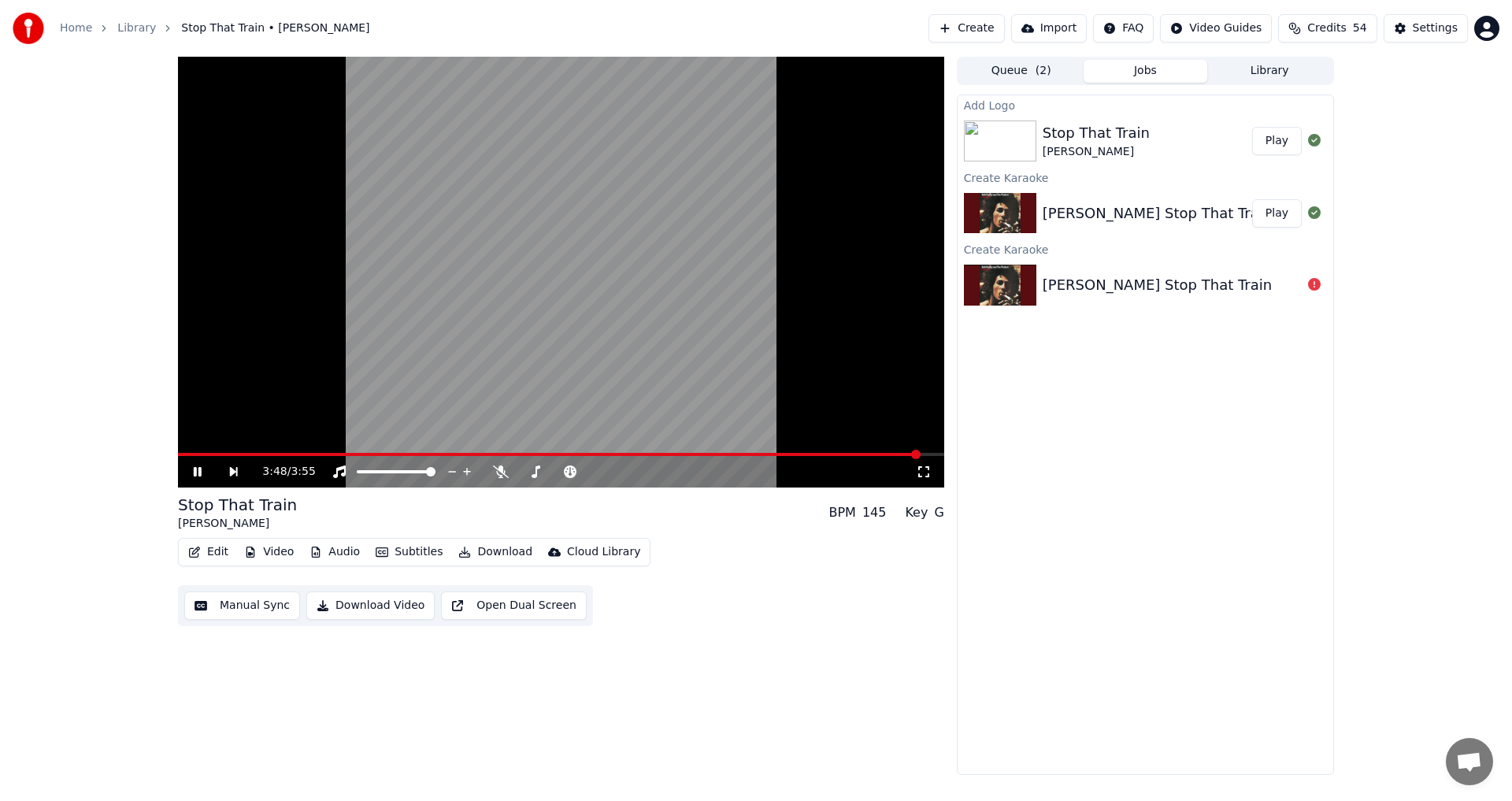
click at [194, 470] on icon at bounding box center [198, 472] width 8 height 10
click at [199, 470] on icon at bounding box center [198, 472] width 10 height 11
click at [199, 470] on icon at bounding box center [198, 472] width 8 height 10
click at [753, 145] on button "Play" at bounding box center [1277, 141] width 49 height 29
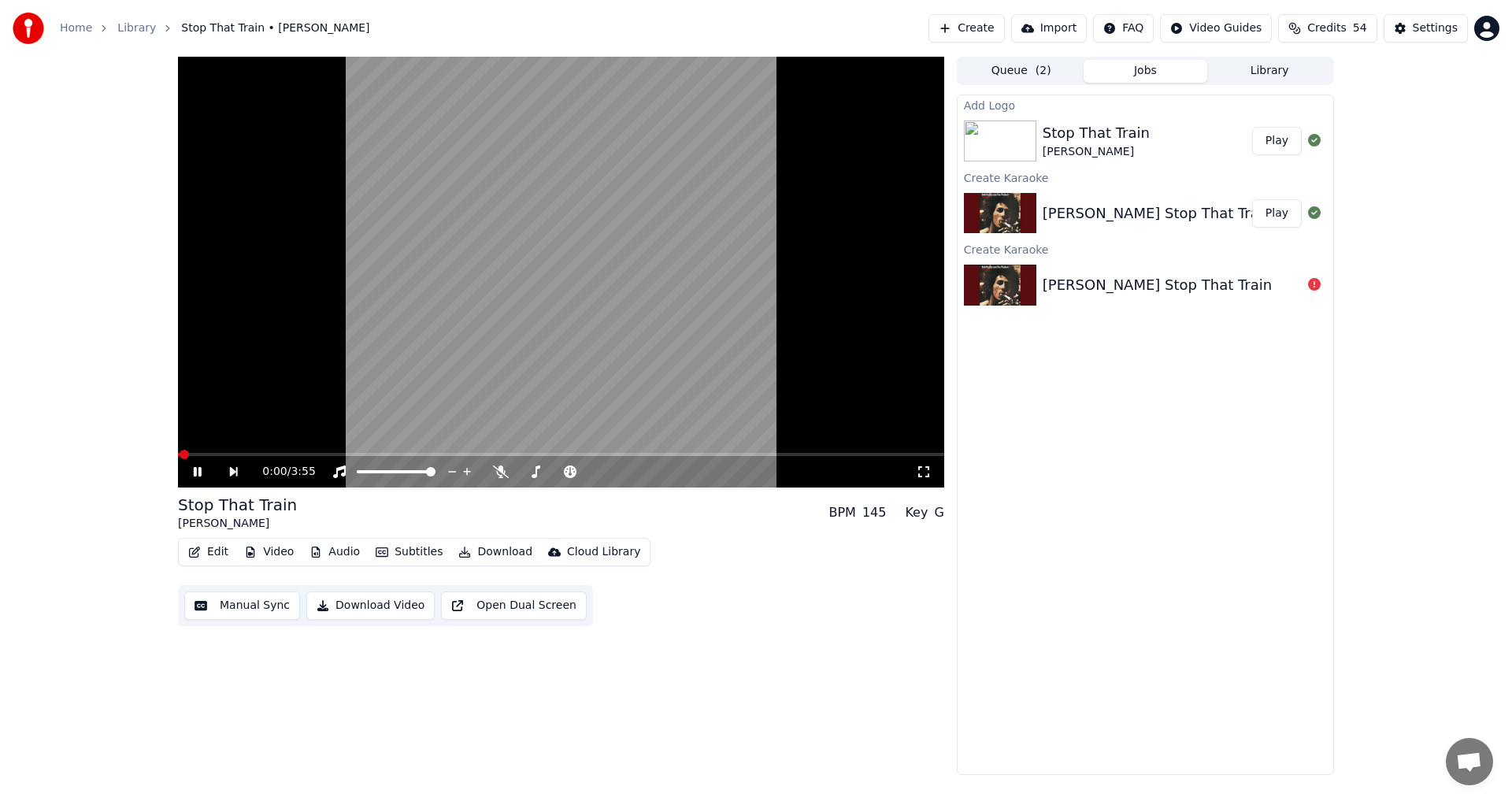
click at [199, 469] on icon at bounding box center [198, 472] width 8 height 10
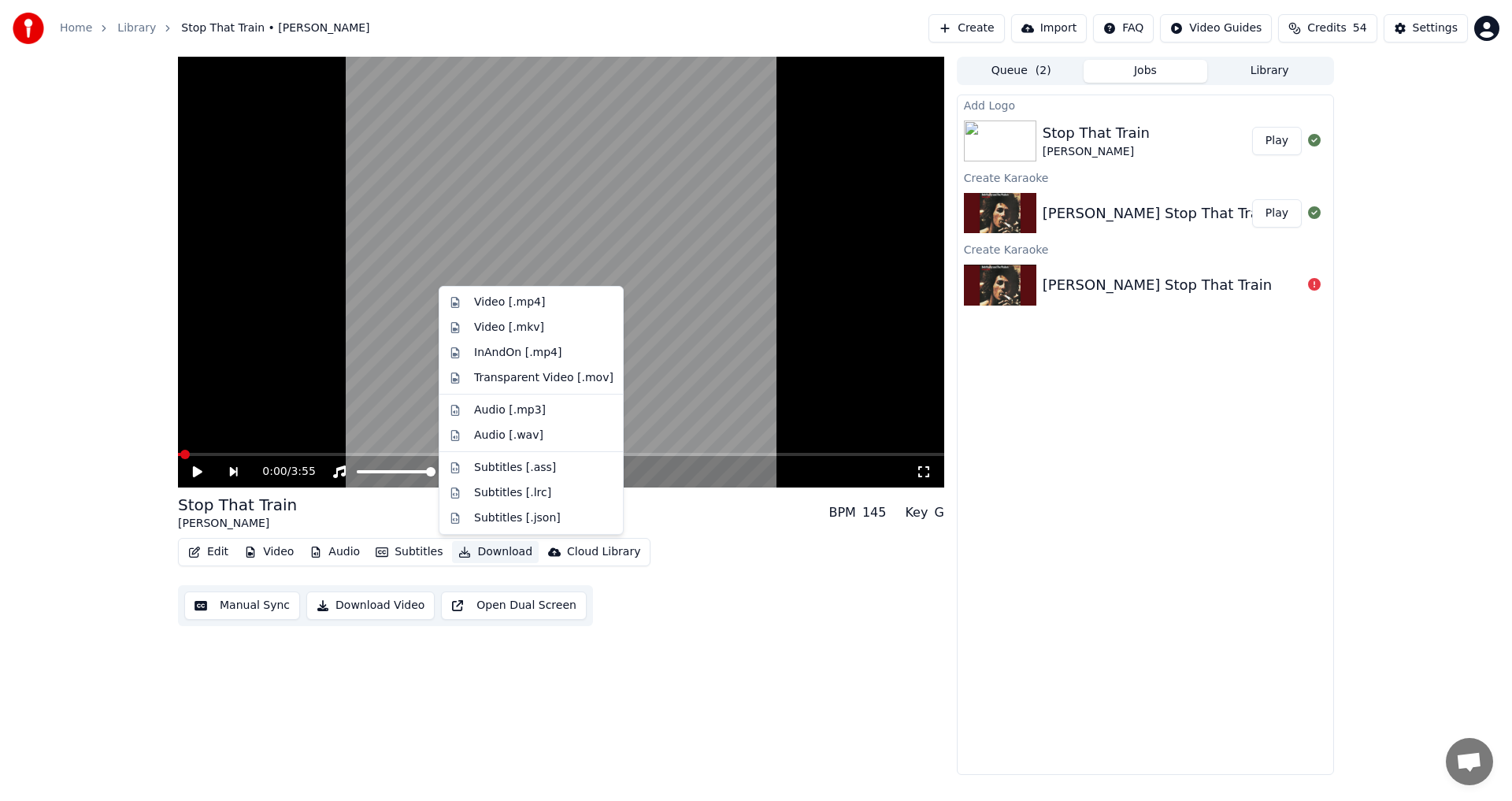
click at [481, 557] on button "Download" at bounding box center [495, 552] width 87 height 22
click at [536, 306] on div "Video [.mp4]" at bounding box center [509, 303] width 71 height 16
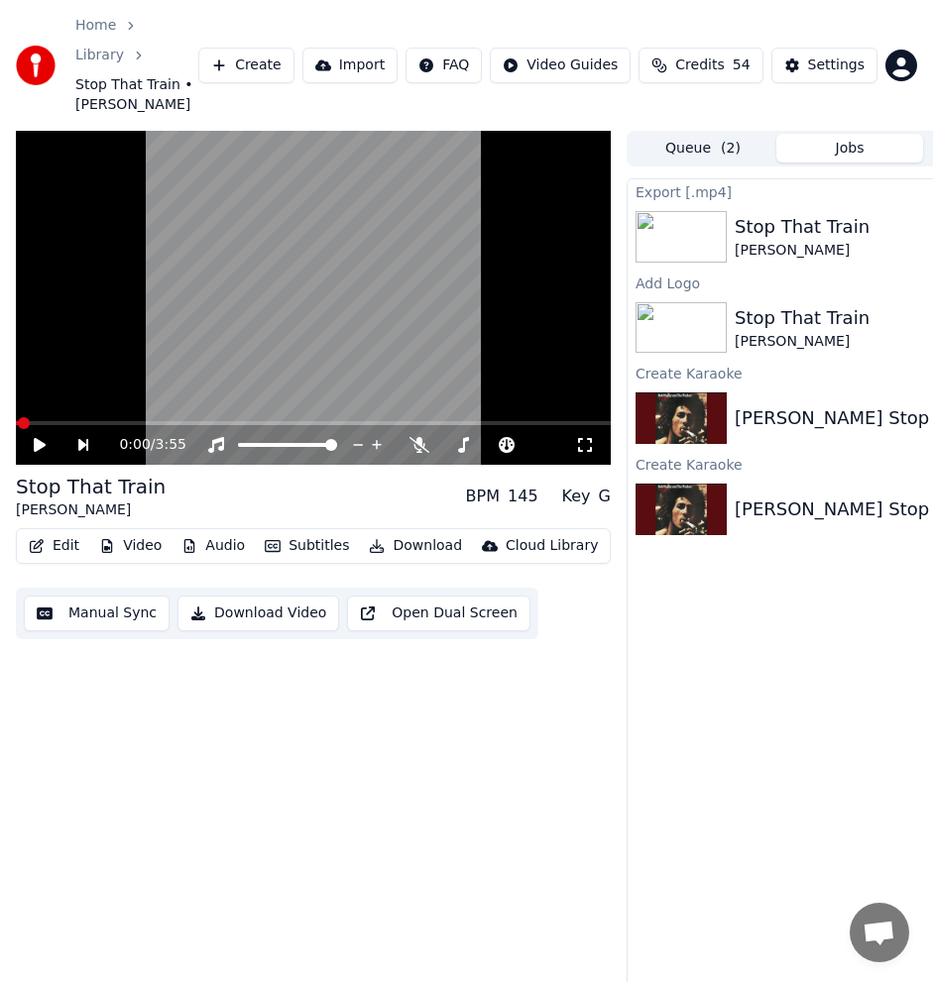
click at [286, 50] on button "Create" at bounding box center [246, 66] width 96 height 36
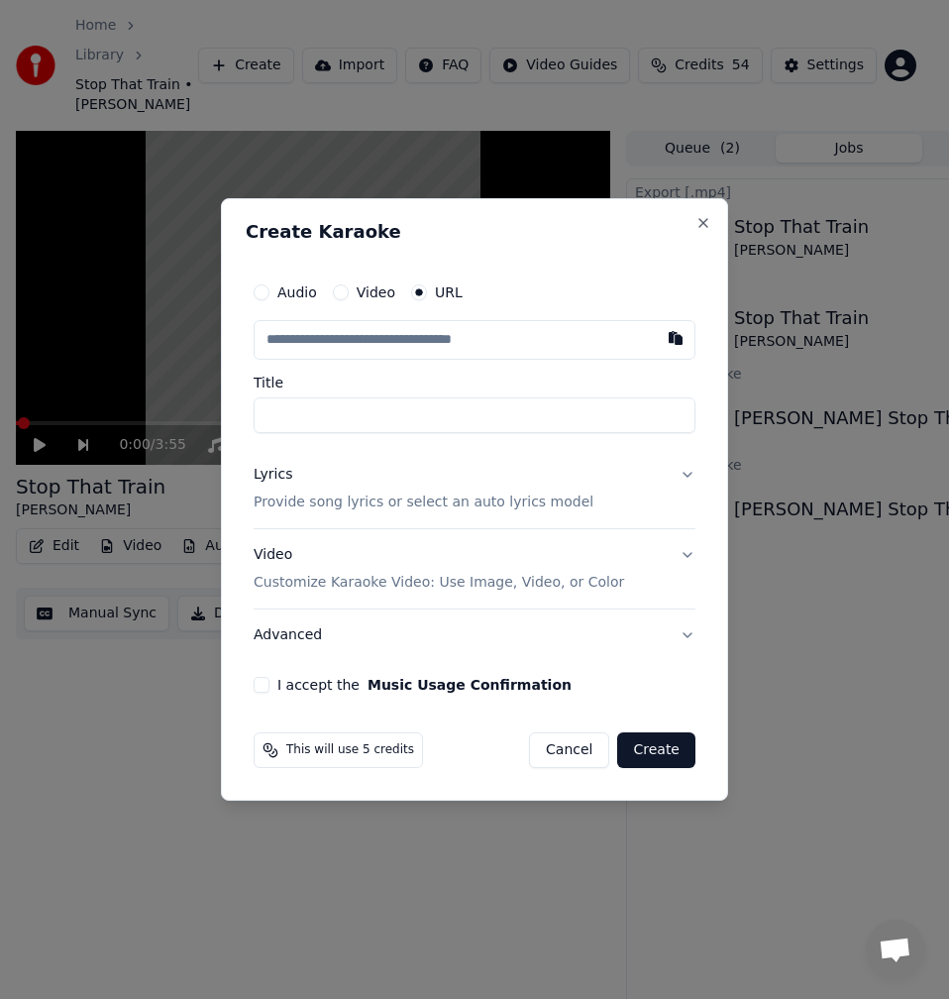
click at [567, 344] on input "text" at bounding box center [475, 340] width 442 height 40
click at [674, 340] on button "button" at bounding box center [676, 338] width 40 height 36
type input "**********"
click at [268, 418] on input "**********" at bounding box center [475, 415] width 442 height 36
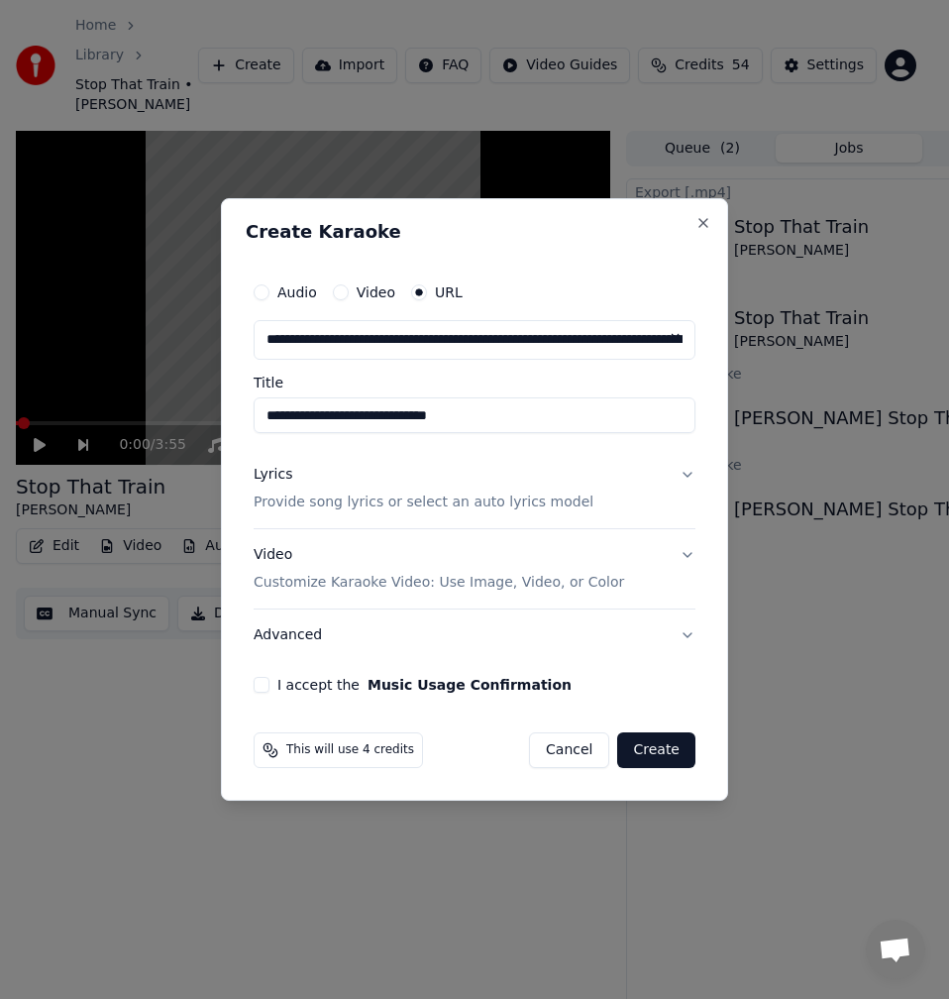
type input "**********"
click at [621, 489] on button "Lyrics Provide song lyrics or select an auto lyrics model" at bounding box center [475, 488] width 442 height 79
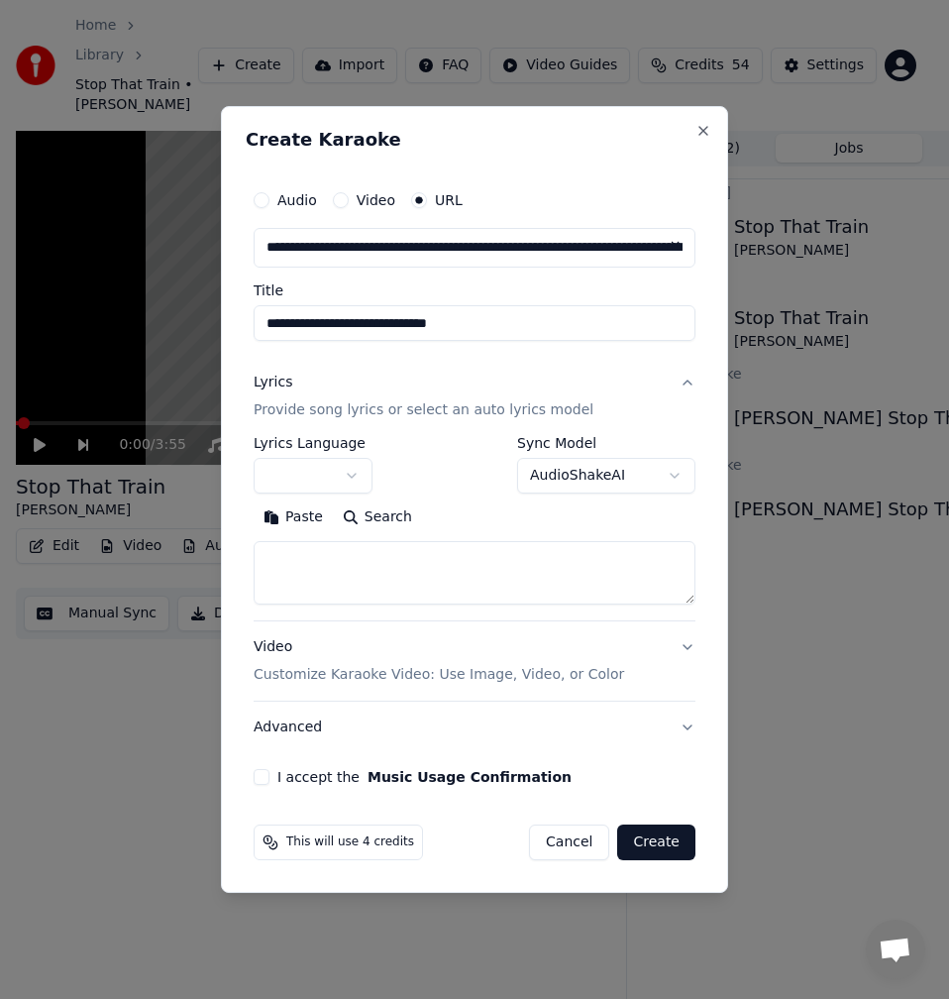
click at [385, 525] on button "Search" at bounding box center [377, 517] width 89 height 32
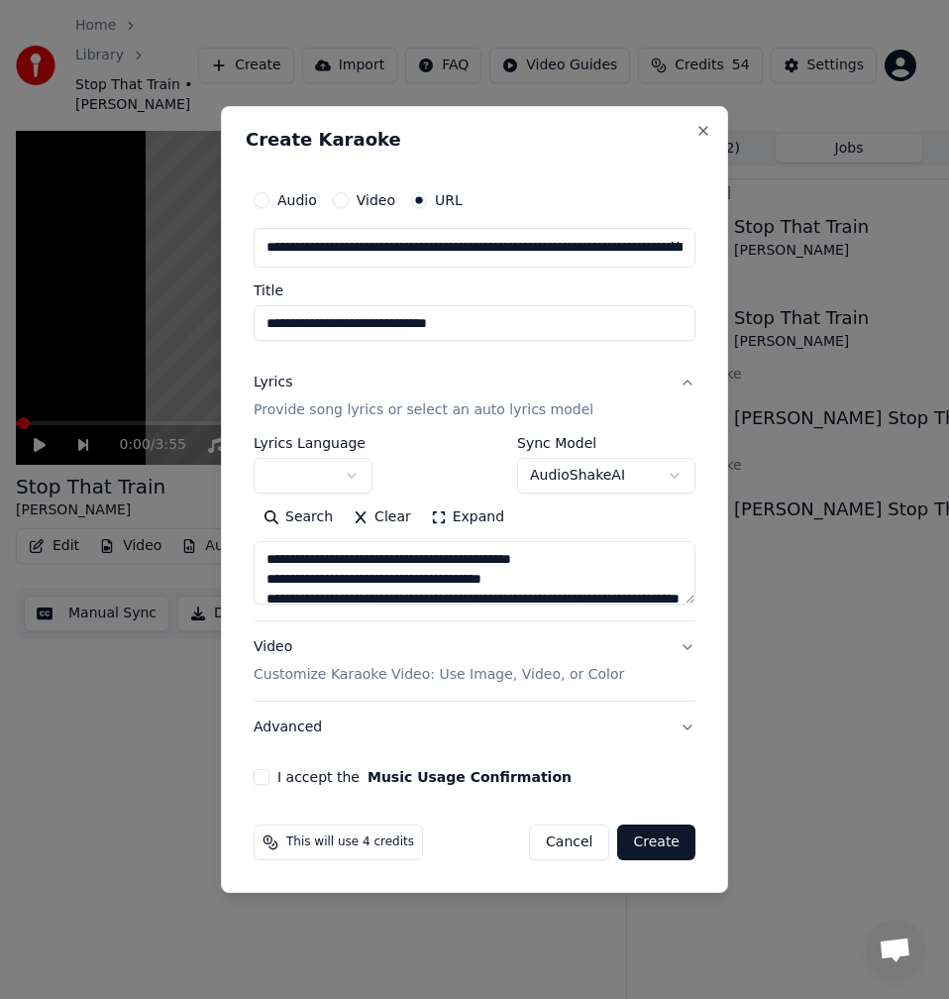
click at [452, 519] on button "Expand" at bounding box center [467, 517] width 93 height 32
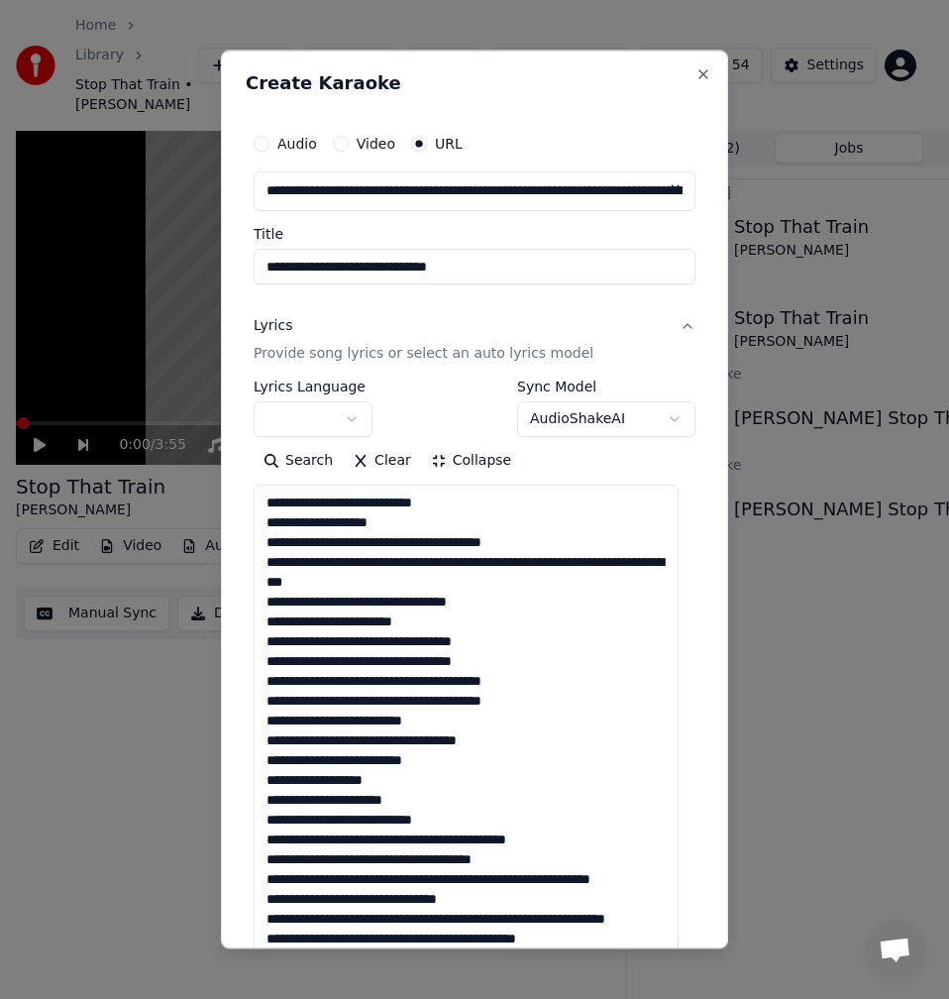
scroll to position [297, 0]
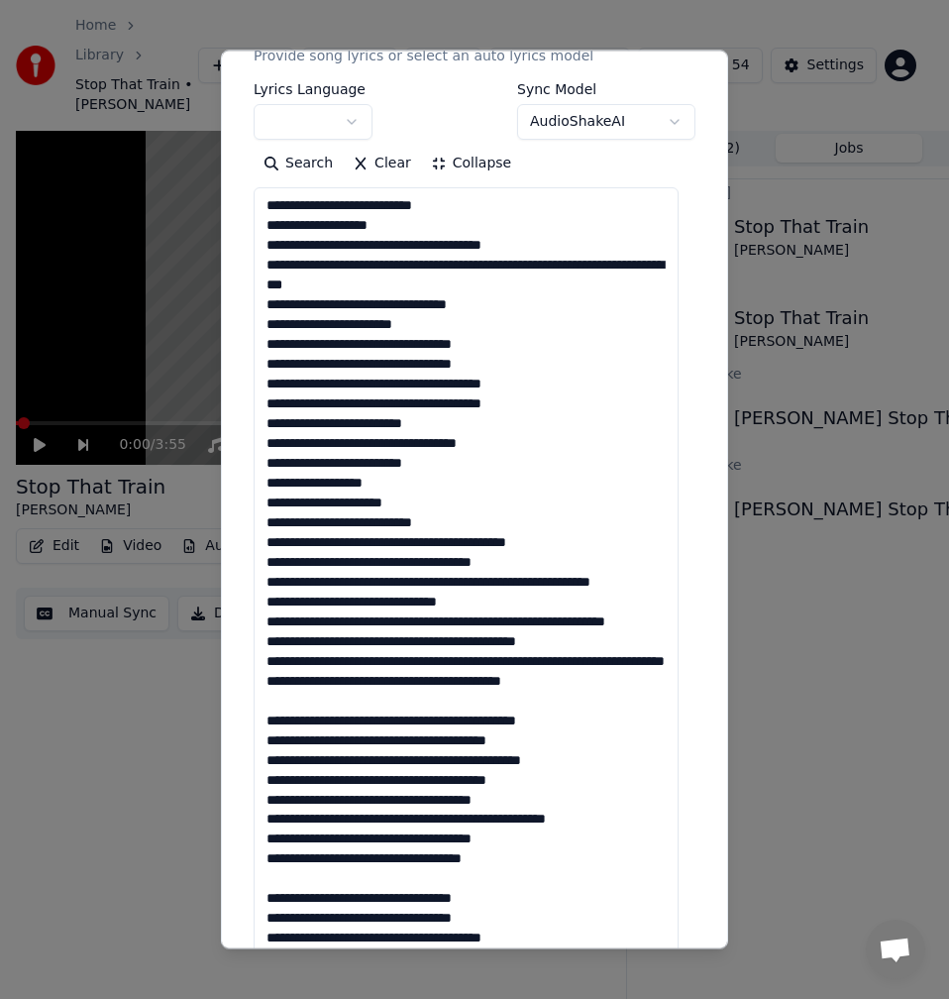
click at [287, 740] on textarea at bounding box center [466, 729] width 425 height 1085
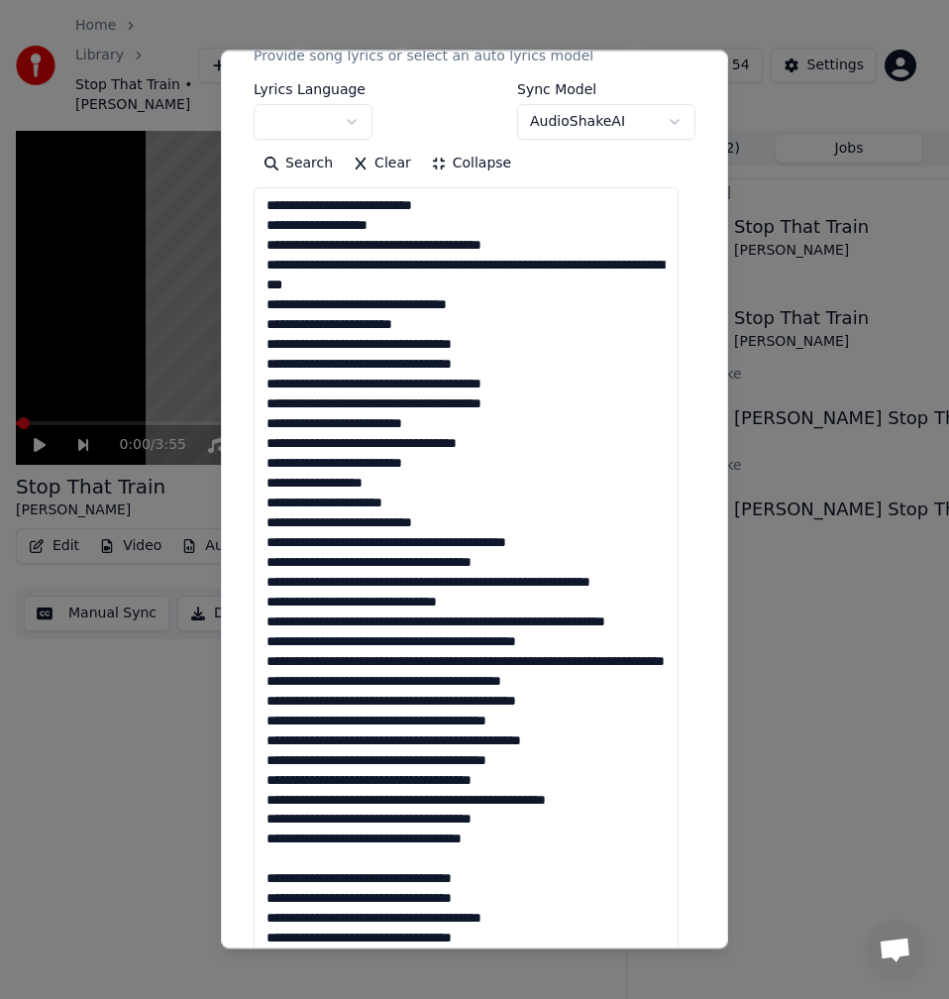
click at [298, 898] on textarea at bounding box center [466, 729] width 425 height 1085
click at [312, 428] on textarea at bounding box center [466, 729] width 425 height 1085
click at [334, 428] on textarea at bounding box center [466, 729] width 425 height 1085
click at [351, 429] on textarea at bounding box center [466, 729] width 425 height 1085
click at [389, 428] on textarea at bounding box center [466, 729] width 425 height 1085
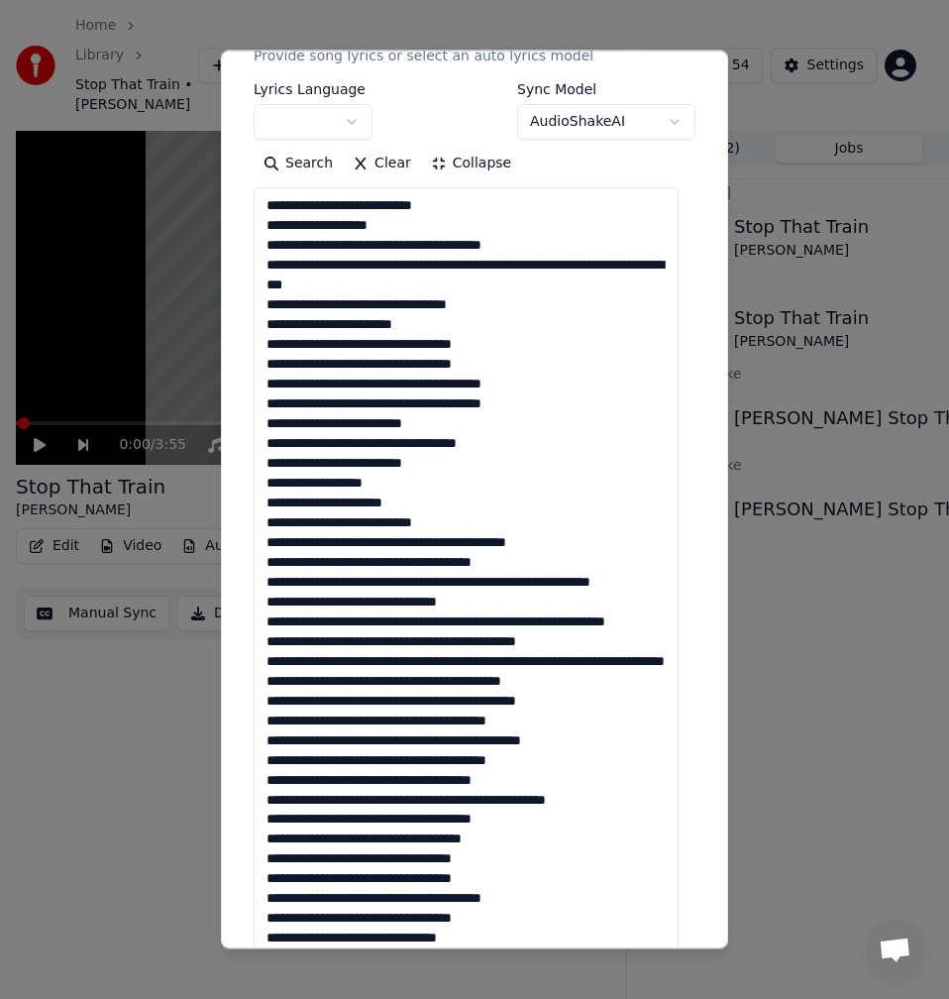
click at [404, 425] on textarea at bounding box center [466, 729] width 425 height 1085
click at [365, 422] on textarea at bounding box center [466, 729] width 425 height 1085
click at [369, 426] on textarea at bounding box center [466, 729] width 425 height 1085
click at [403, 422] on textarea at bounding box center [466, 729] width 425 height 1085
click at [421, 426] on textarea at bounding box center [466, 729] width 425 height 1085
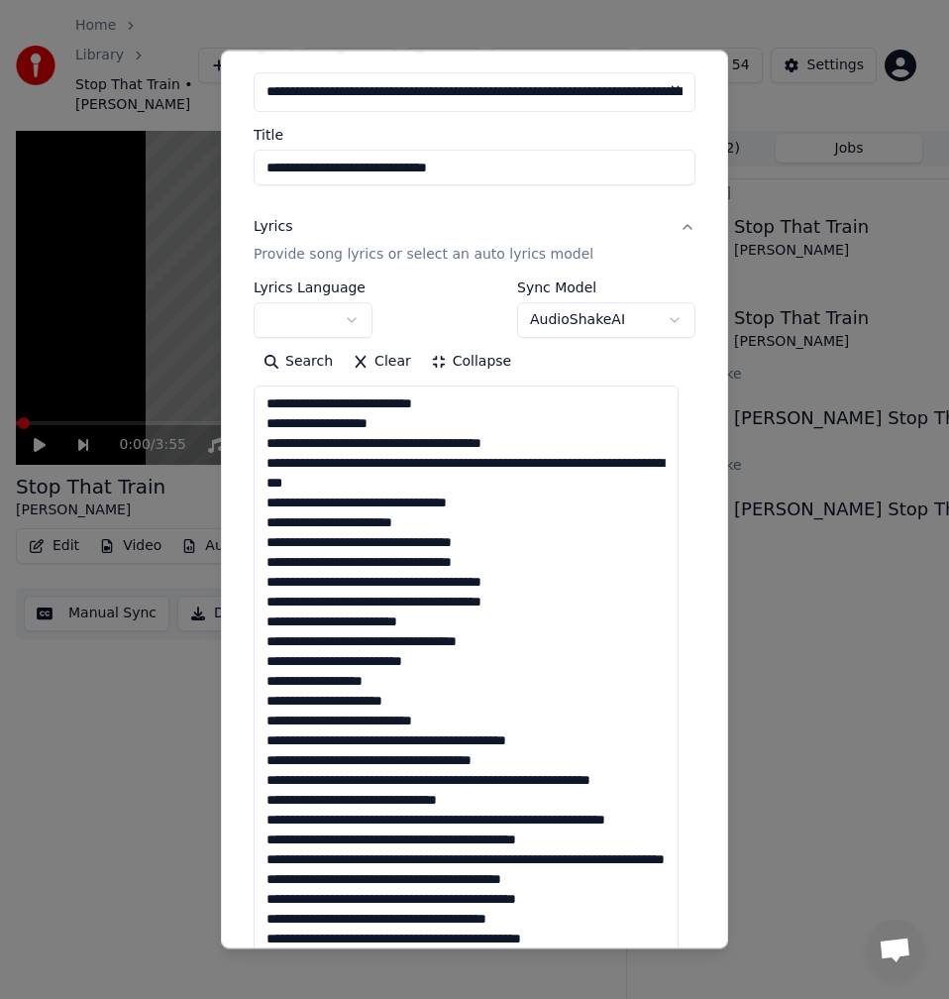
scroll to position [0, 0]
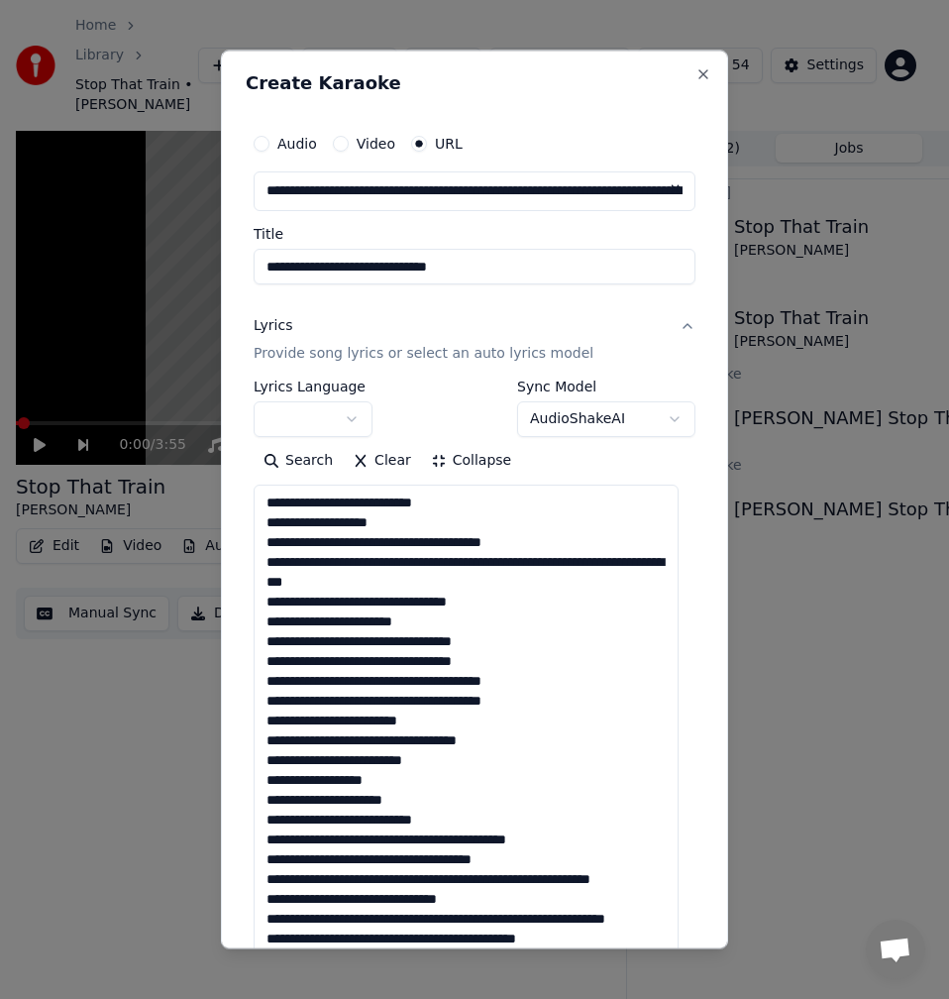
drag, startPoint x: 433, startPoint y: 523, endPoint x: 251, endPoint y: 527, distance: 182.4
click at [251, 527] on div "**********" at bounding box center [475, 937] width 458 height 1642
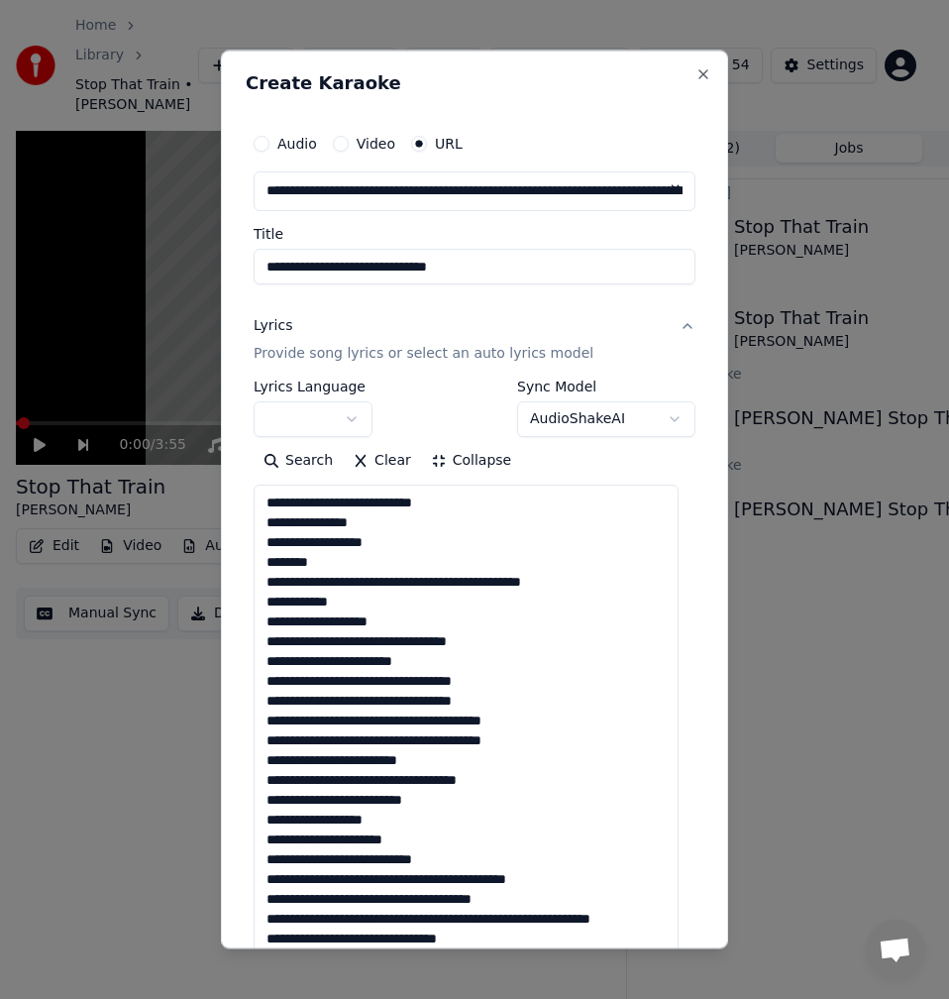
drag, startPoint x: 381, startPoint y: 619, endPoint x: 258, endPoint y: 627, distance: 123.1
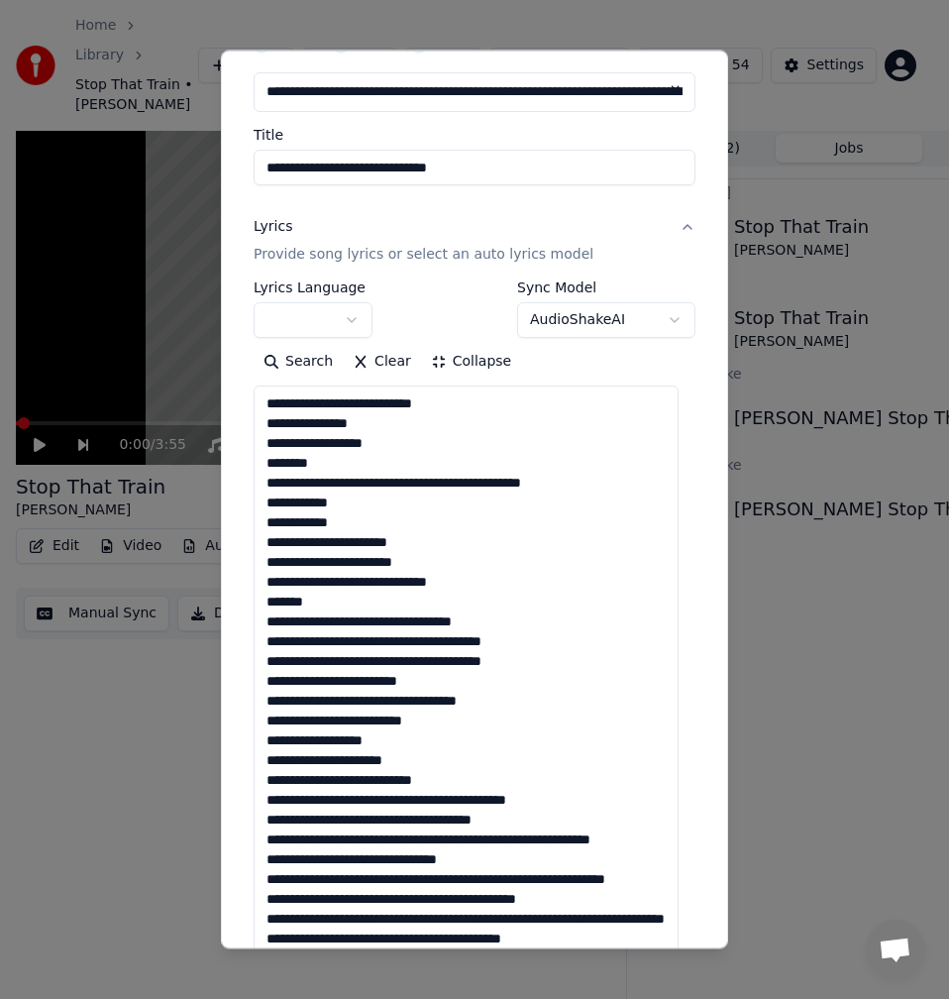
click at [433, 621] on textarea at bounding box center [466, 927] width 425 height 1085
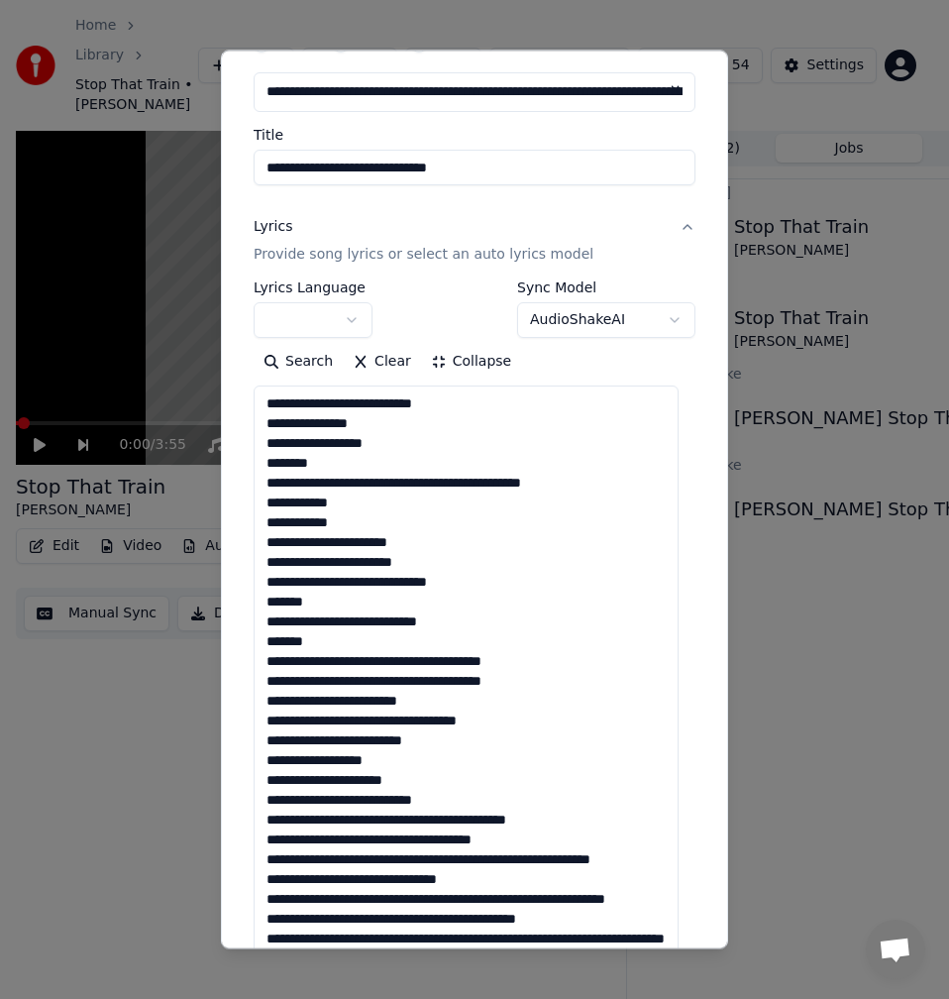
click at [473, 660] on textarea at bounding box center [466, 927] width 425 height 1085
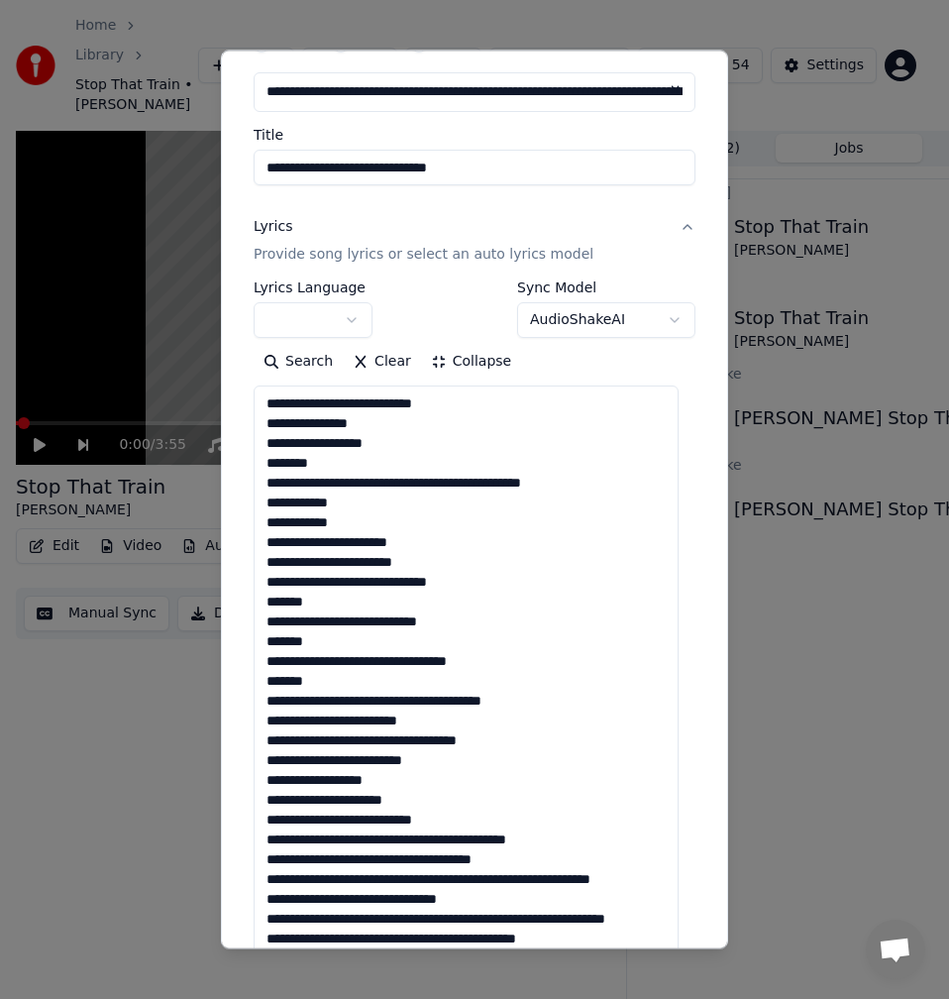
click at [329, 643] on textarea at bounding box center [466, 927] width 425 height 1085
click at [266, 648] on textarea at bounding box center [466, 927] width 425 height 1085
click at [331, 675] on textarea at bounding box center [466, 927] width 425 height 1085
click at [264, 681] on textarea at bounding box center [466, 927] width 425 height 1085
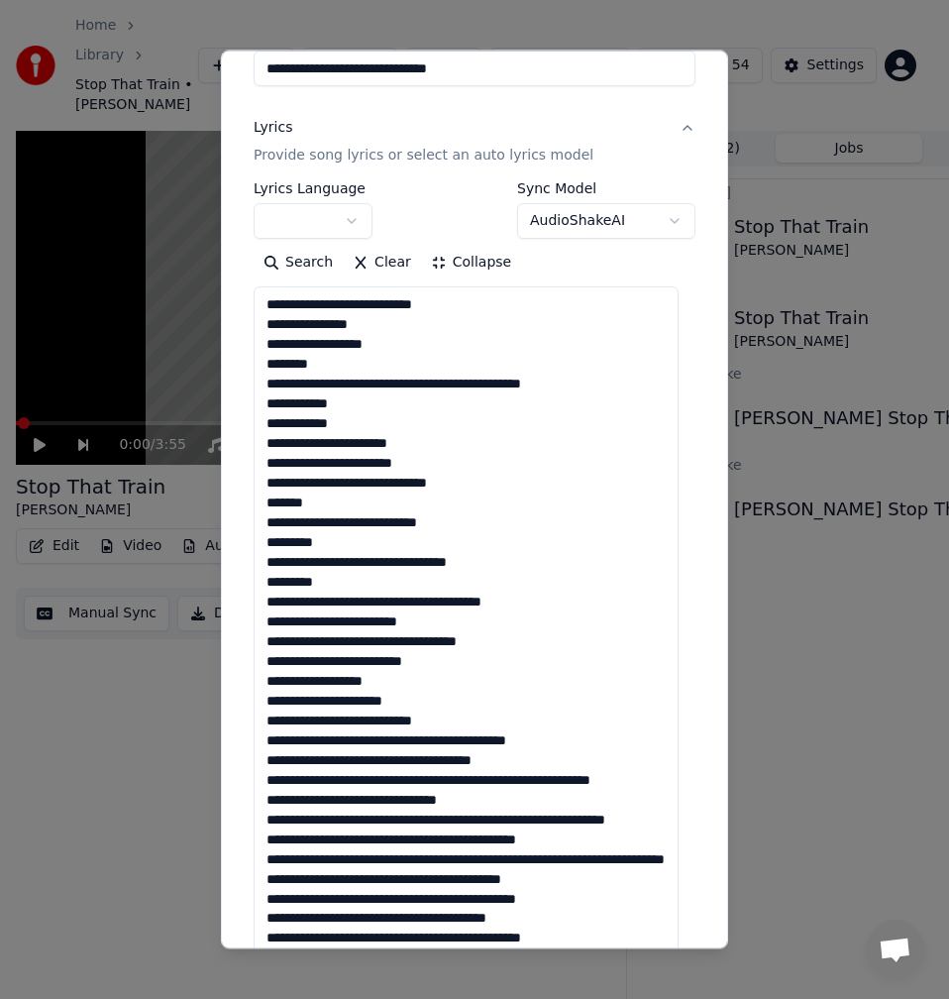
click at [344, 376] on textarea at bounding box center [466, 828] width 425 height 1085
click at [430, 406] on textarea at bounding box center [466, 828] width 425 height 1085
click at [443, 425] on textarea at bounding box center [466, 828] width 425 height 1085
click at [333, 499] on textarea at bounding box center [466, 828] width 425 height 1085
click at [272, 499] on textarea at bounding box center [466, 828] width 425 height 1085
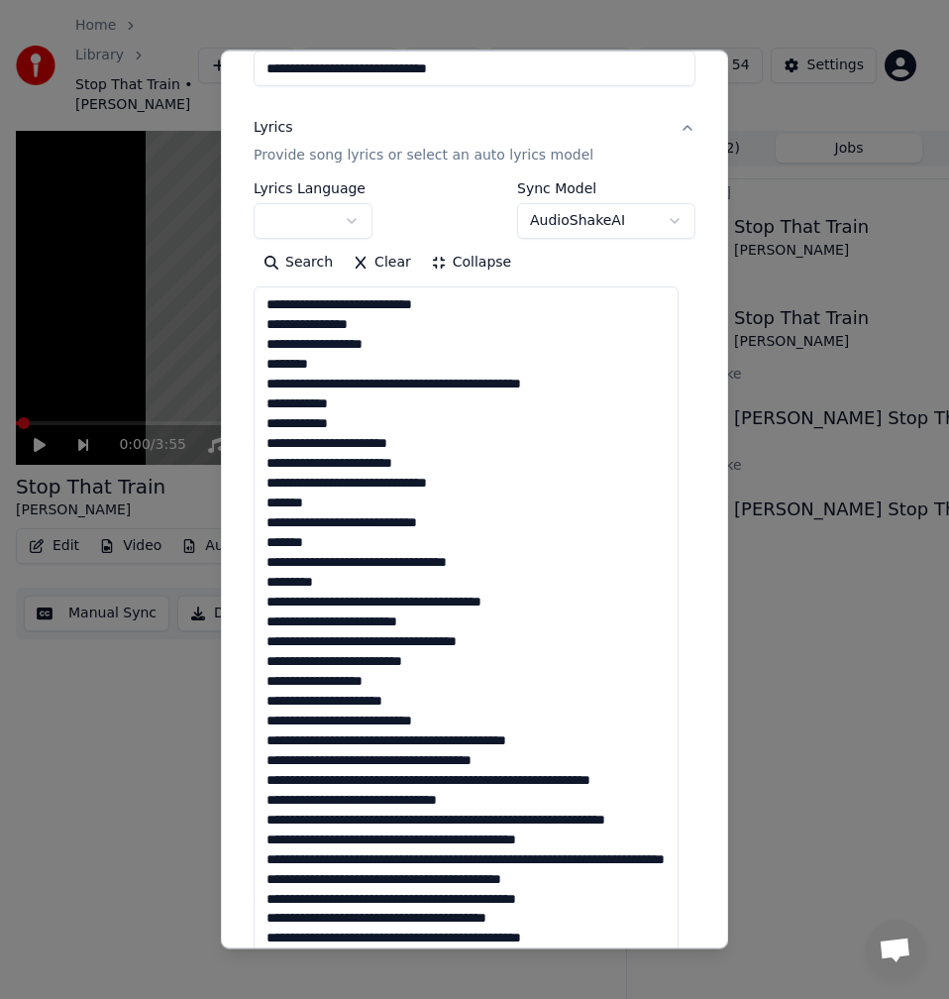
click at [265, 574] on textarea at bounding box center [466, 828] width 425 height 1085
drag, startPoint x: 286, startPoint y: 562, endPoint x: 261, endPoint y: 559, distance: 25.9
click at [261, 559] on textarea at bounding box center [466, 828] width 425 height 1085
drag, startPoint x: 308, startPoint y: 565, endPoint x: 273, endPoint y: 562, distance: 35.8
click at [273, 562] on textarea at bounding box center [466, 828] width 425 height 1085
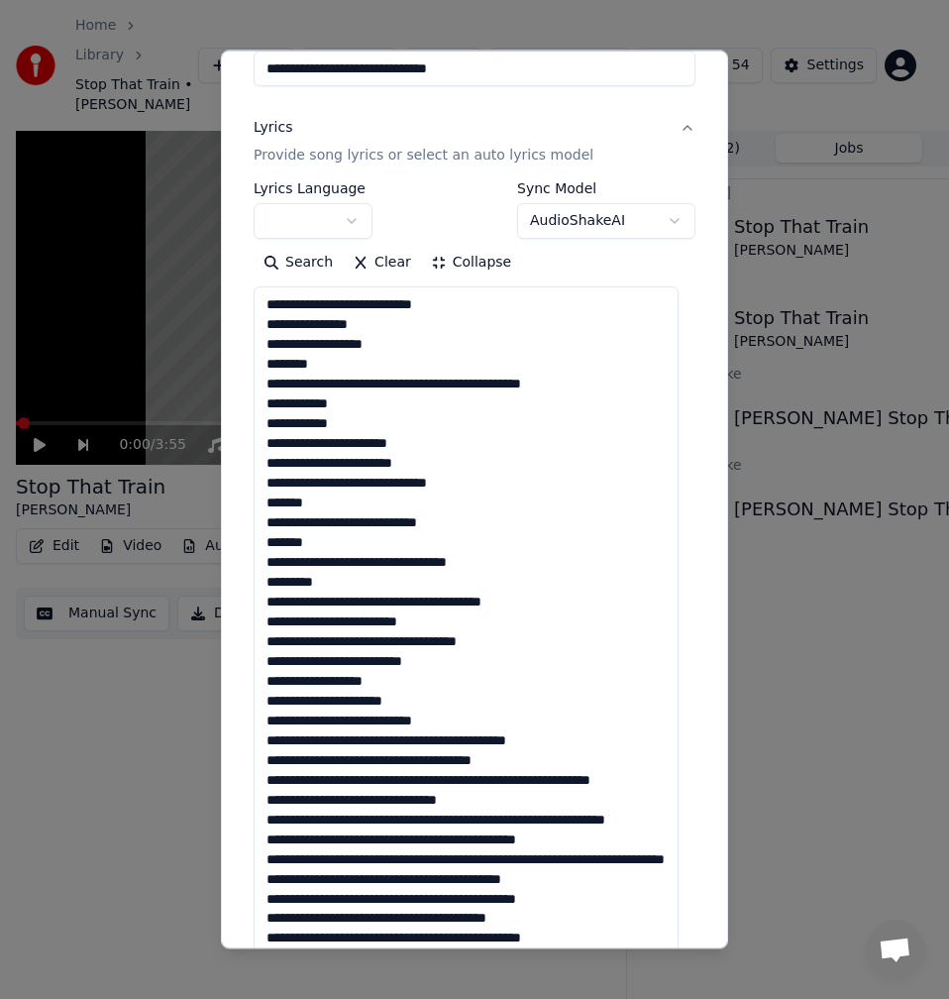
click at [304, 562] on textarea at bounding box center [466, 828] width 425 height 1085
drag, startPoint x: 297, startPoint y: 565, endPoint x: 262, endPoint y: 565, distance: 35.7
click at [262, 565] on textarea at bounding box center [466, 828] width 425 height 1085
drag, startPoint x: 301, startPoint y: 564, endPoint x: 268, endPoint y: 564, distance: 33.7
click at [268, 564] on textarea at bounding box center [466, 828] width 425 height 1085
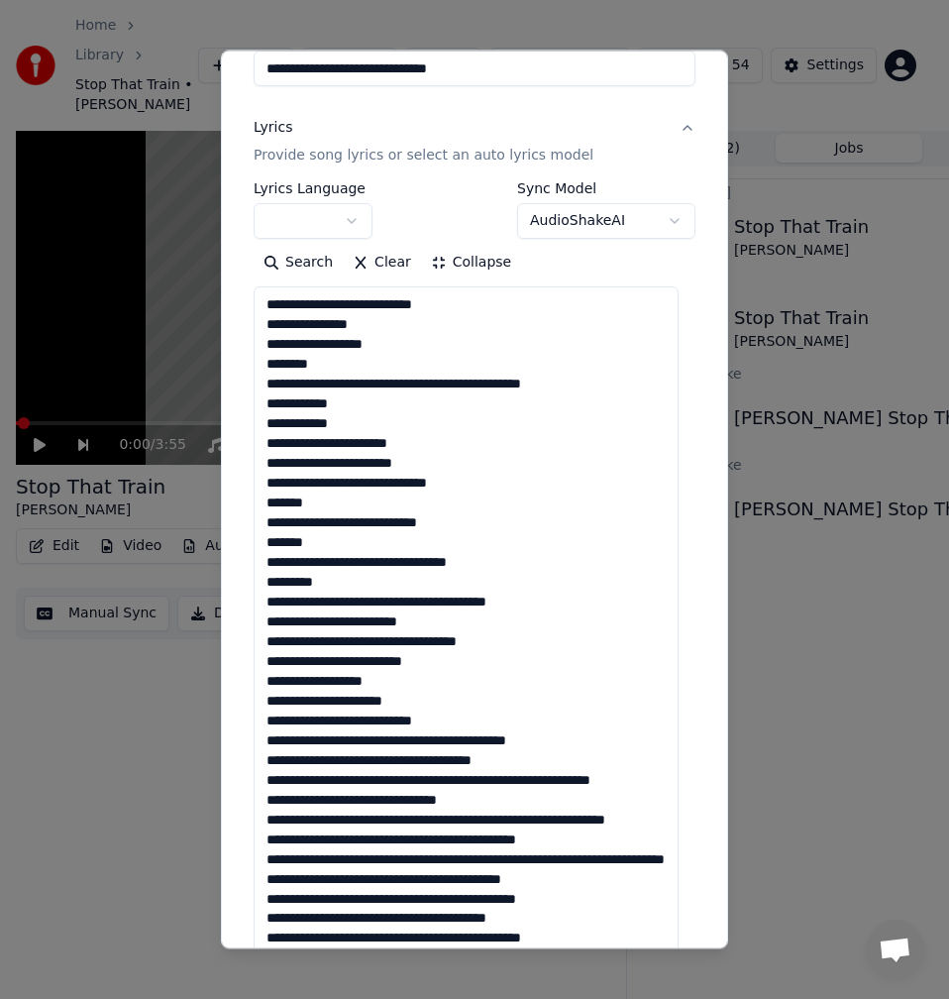
click at [477, 556] on textarea at bounding box center [466, 828] width 425 height 1085
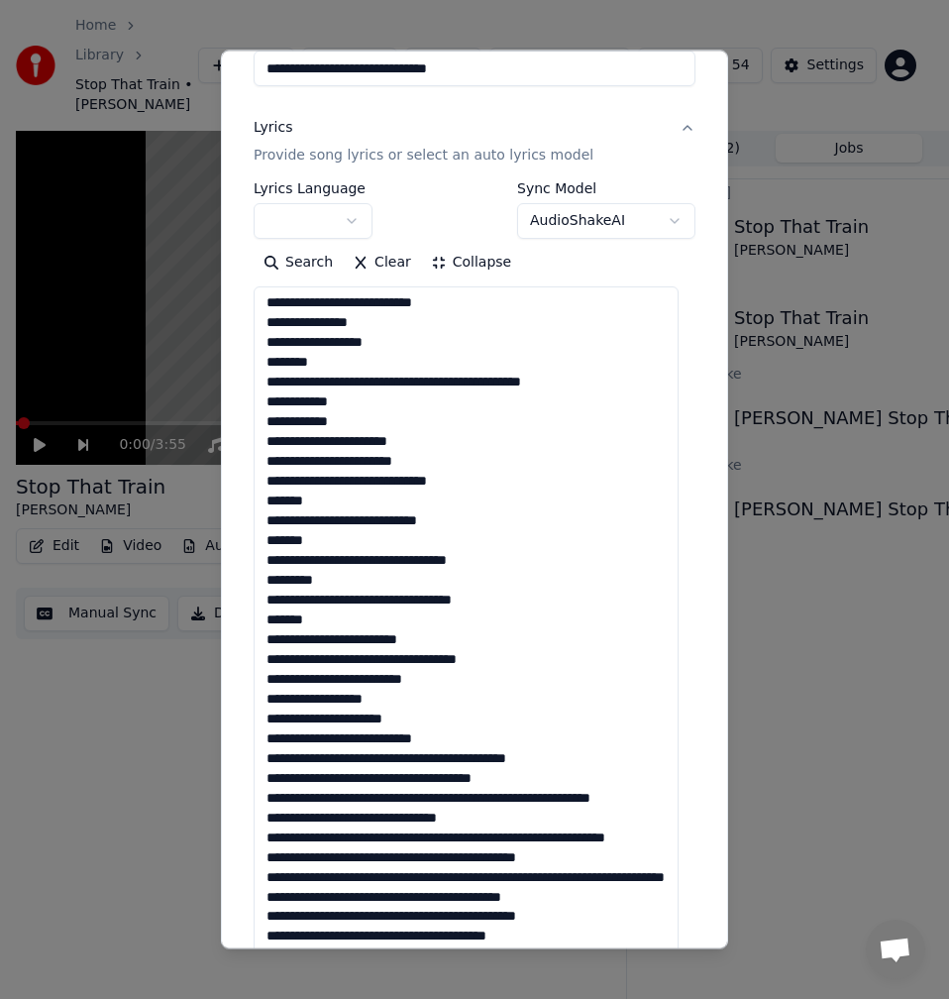
click at [292, 623] on textarea at bounding box center [466, 828] width 425 height 1085
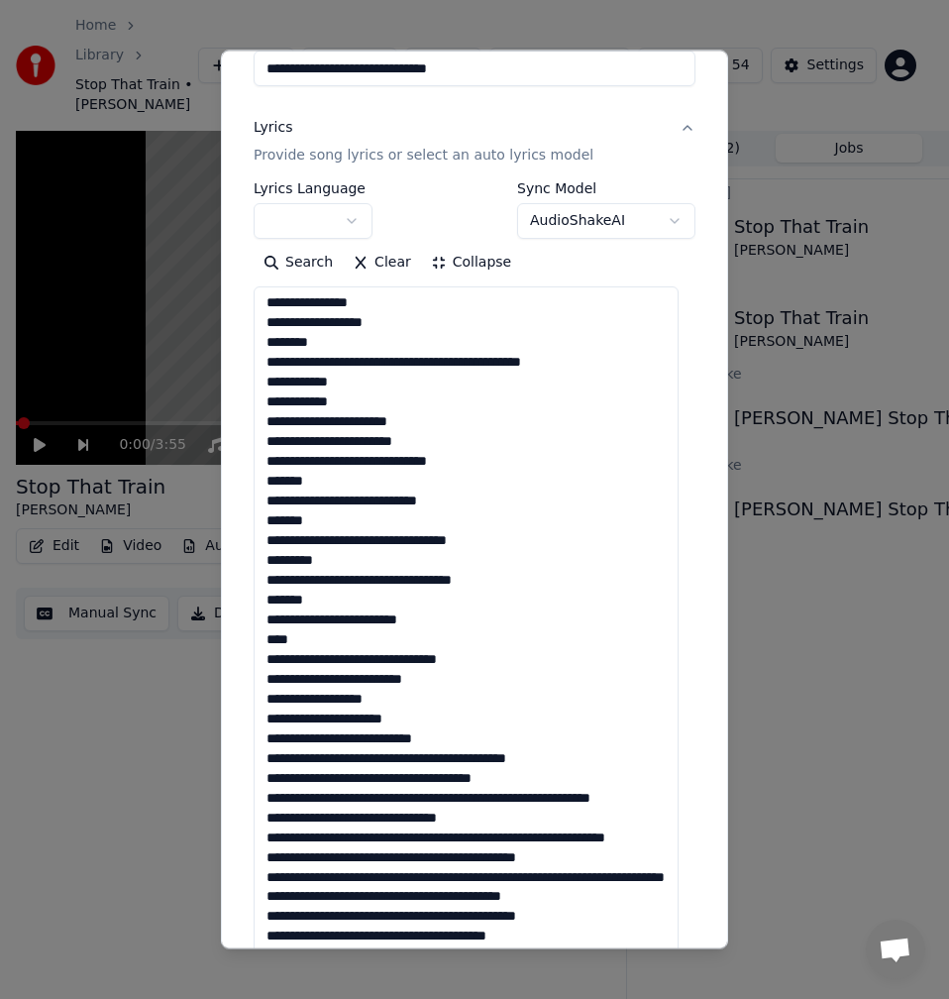
click at [504, 639] on textarea at bounding box center [466, 828] width 425 height 1085
click at [423, 626] on textarea at bounding box center [466, 828] width 425 height 1085
click at [409, 646] on textarea at bounding box center [466, 828] width 425 height 1085
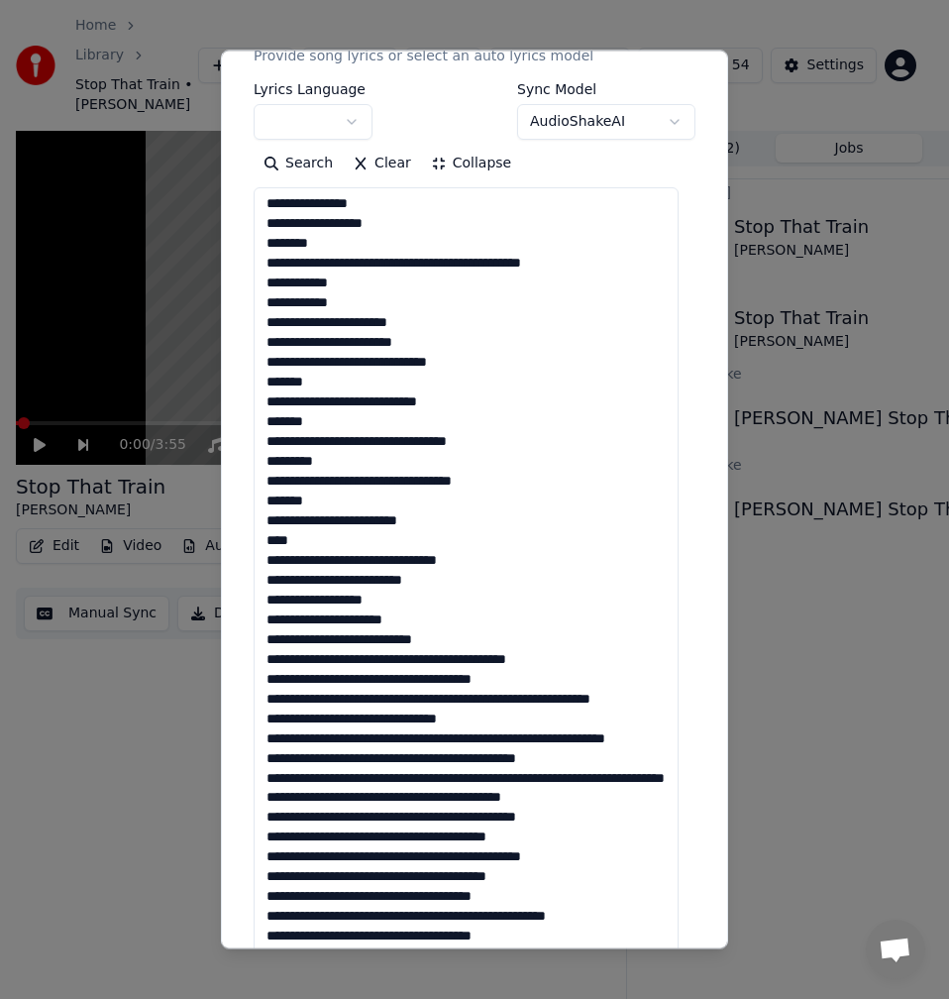
click at [387, 539] on textarea at bounding box center [466, 729] width 425 height 1085
click at [452, 584] on textarea at bounding box center [466, 729] width 425 height 1085
click at [479, 600] on textarea at bounding box center [466, 729] width 425 height 1085
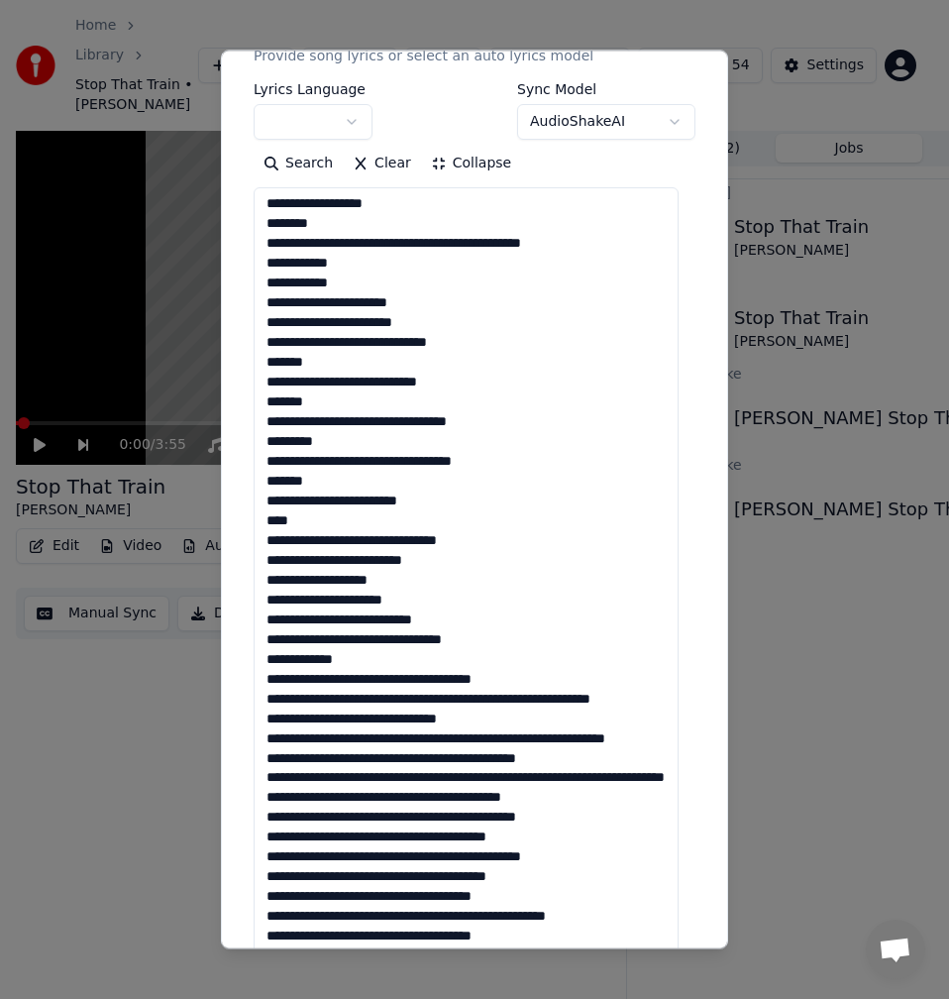
drag, startPoint x: 324, startPoint y: 622, endPoint x: 257, endPoint y: 622, distance: 67.4
click at [257, 622] on textarea at bounding box center [466, 729] width 425 height 1085
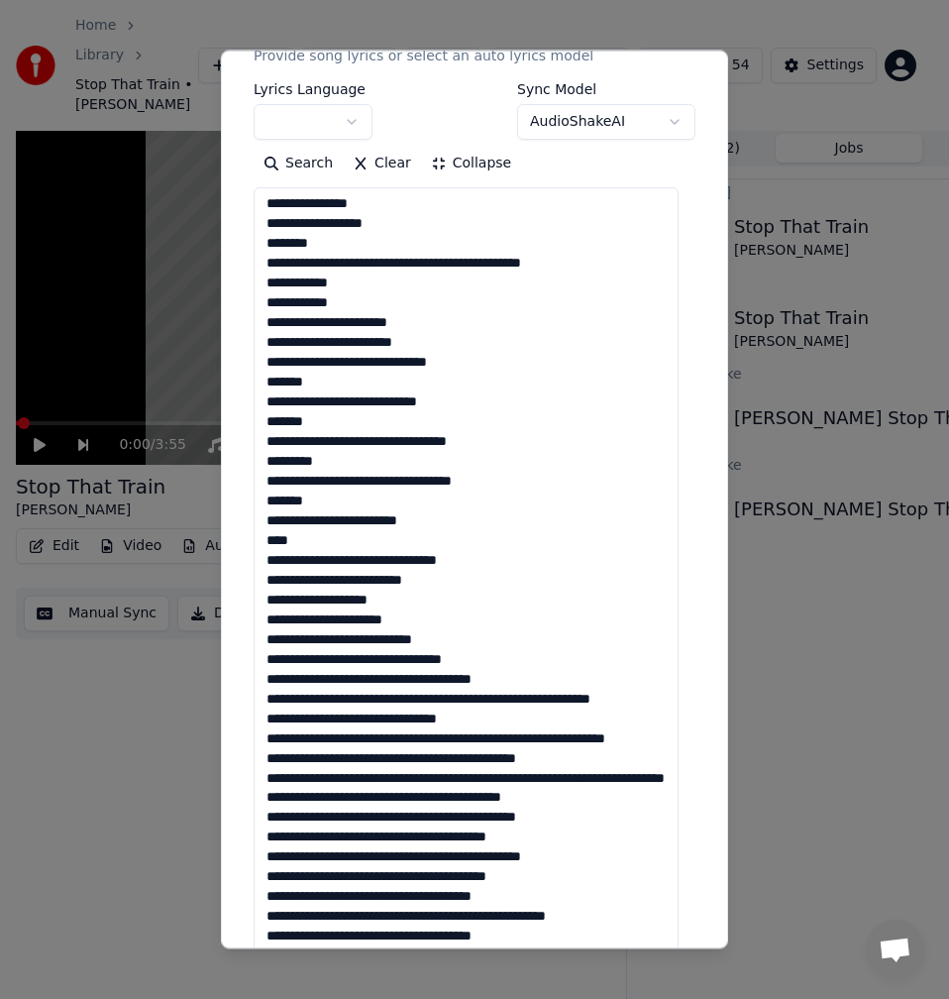
click at [477, 596] on textarea at bounding box center [466, 729] width 425 height 1085
click at [260, 601] on textarea at bounding box center [466, 729] width 425 height 1085
drag, startPoint x: 504, startPoint y: 599, endPoint x: 233, endPoint y: 596, distance: 271.6
click at [233, 596] on div "**********" at bounding box center [474, 499] width 507 height 899
click at [480, 615] on textarea at bounding box center [466, 729] width 425 height 1085
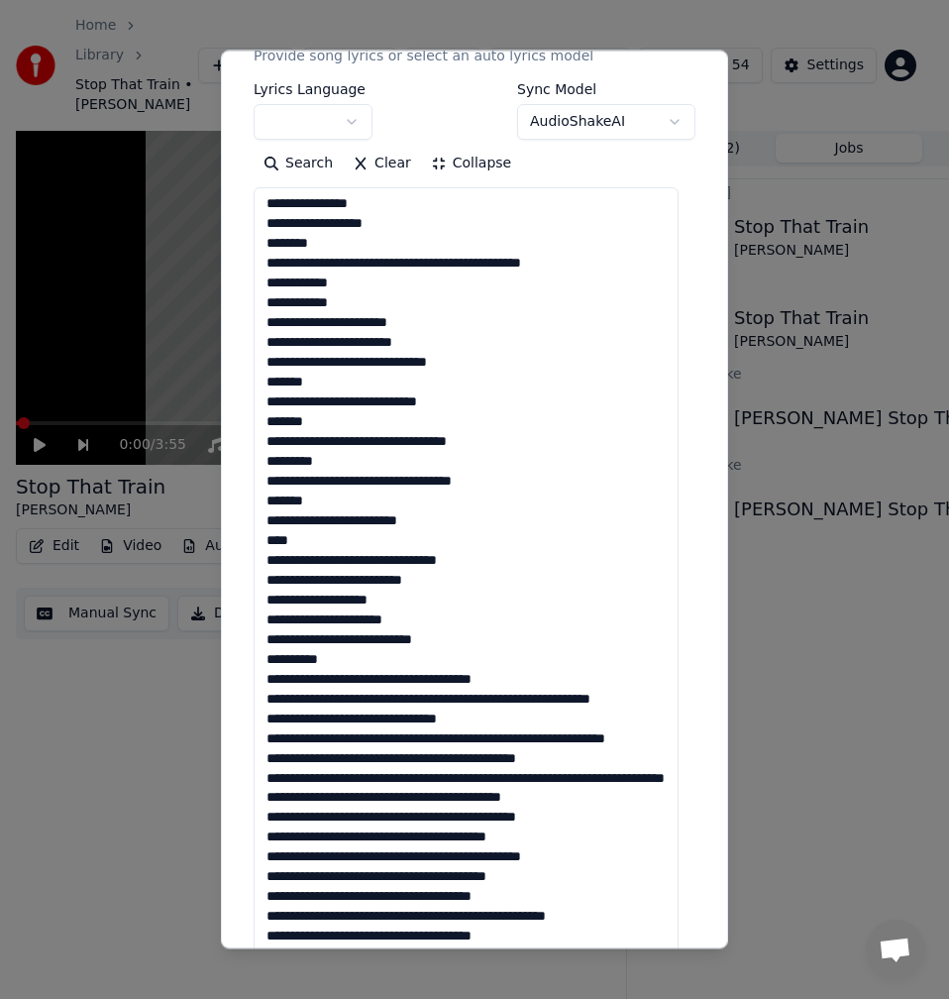
click at [473, 618] on textarea at bounding box center [466, 729] width 425 height 1085
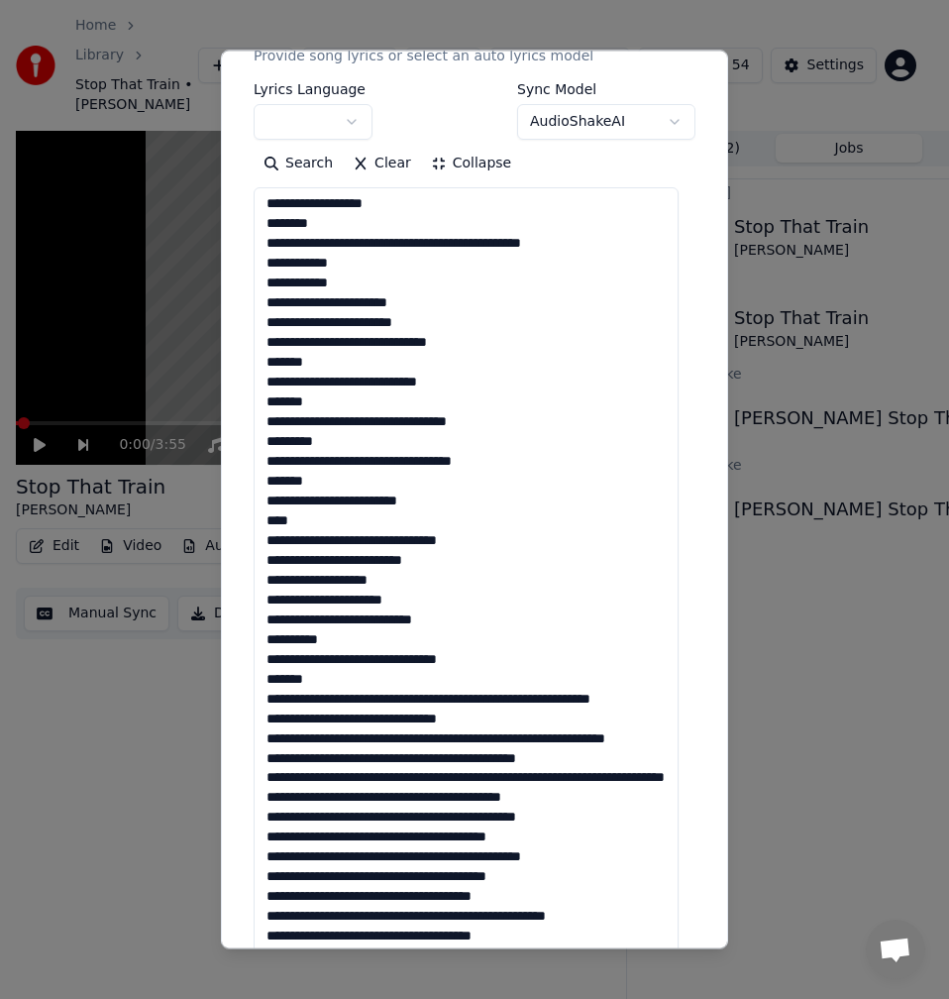
click at [329, 635] on textarea at bounding box center [466, 729] width 425 height 1085
drag, startPoint x: 268, startPoint y: 646, endPoint x: 266, endPoint y: 660, distance: 14.0
click at [268, 646] on textarea at bounding box center [466, 729] width 425 height 1085
click at [475, 663] on textarea at bounding box center [466, 729] width 425 height 1085
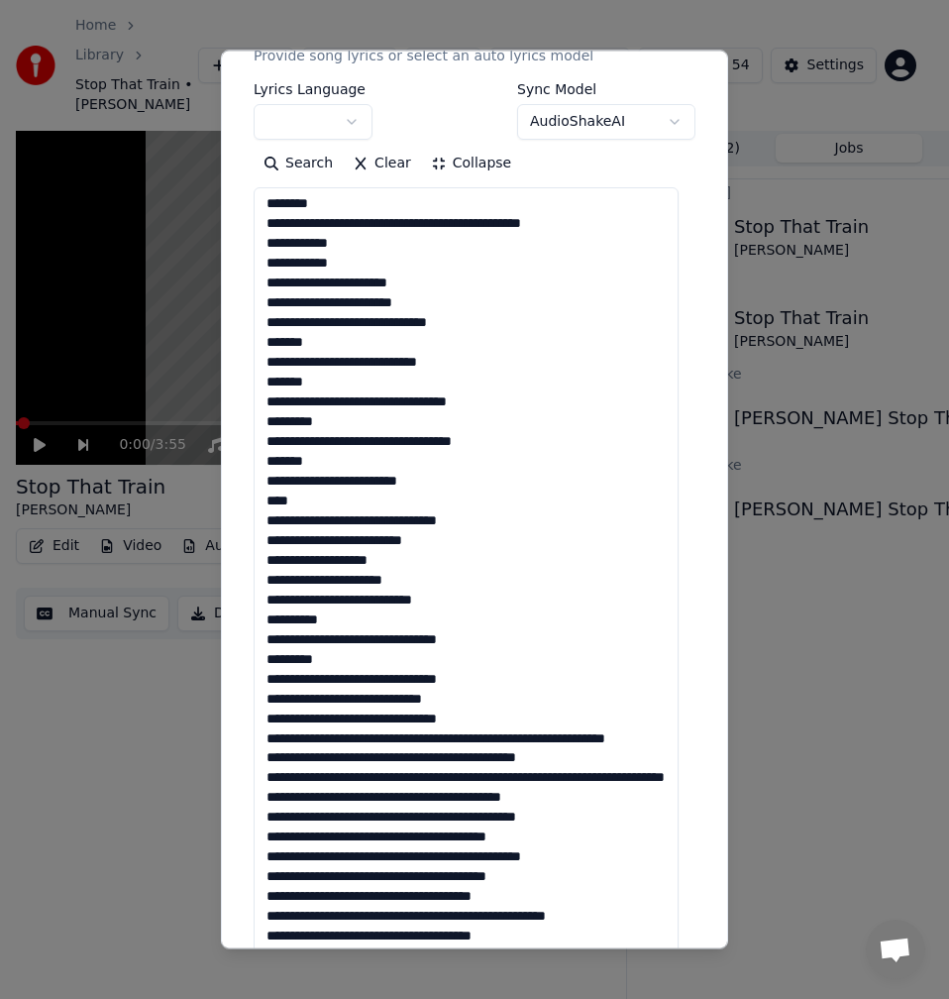
click at [401, 686] on textarea at bounding box center [466, 729] width 425 height 1085
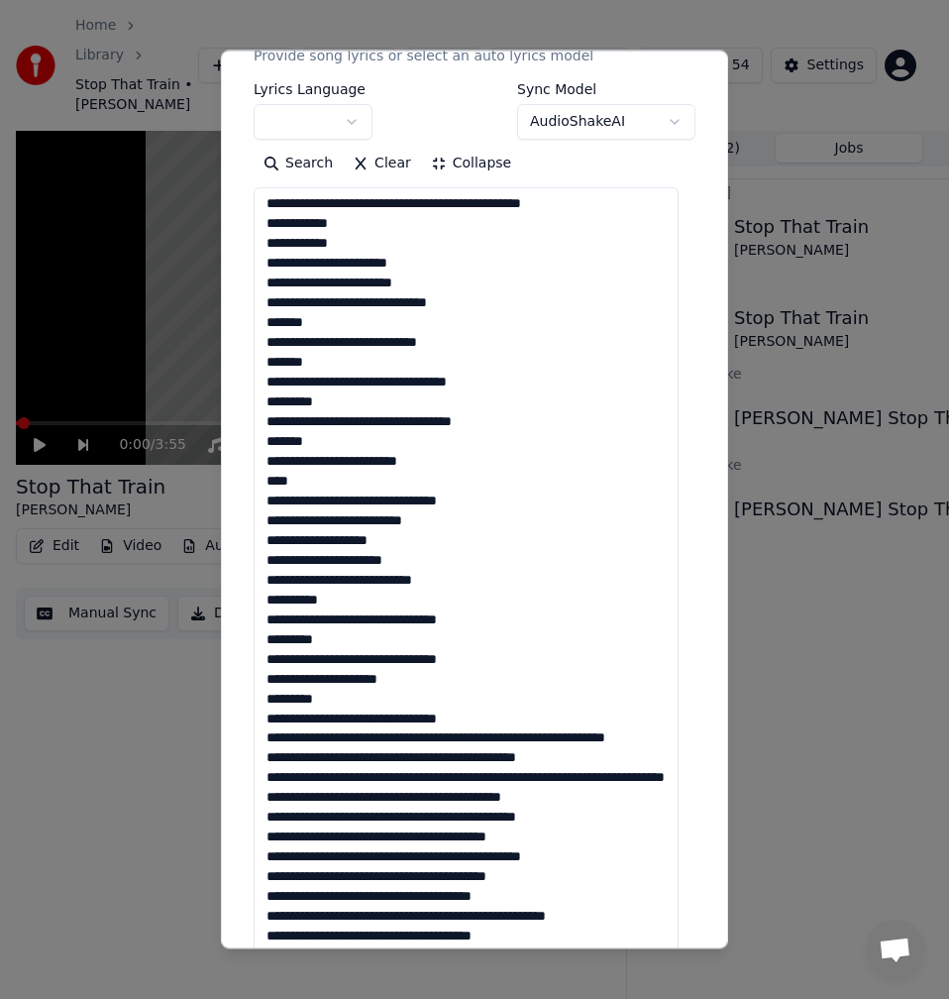
drag, startPoint x: 354, startPoint y: 702, endPoint x: 256, endPoint y: 703, distance: 98.1
click at [256, 703] on textarea at bounding box center [466, 729] width 425 height 1085
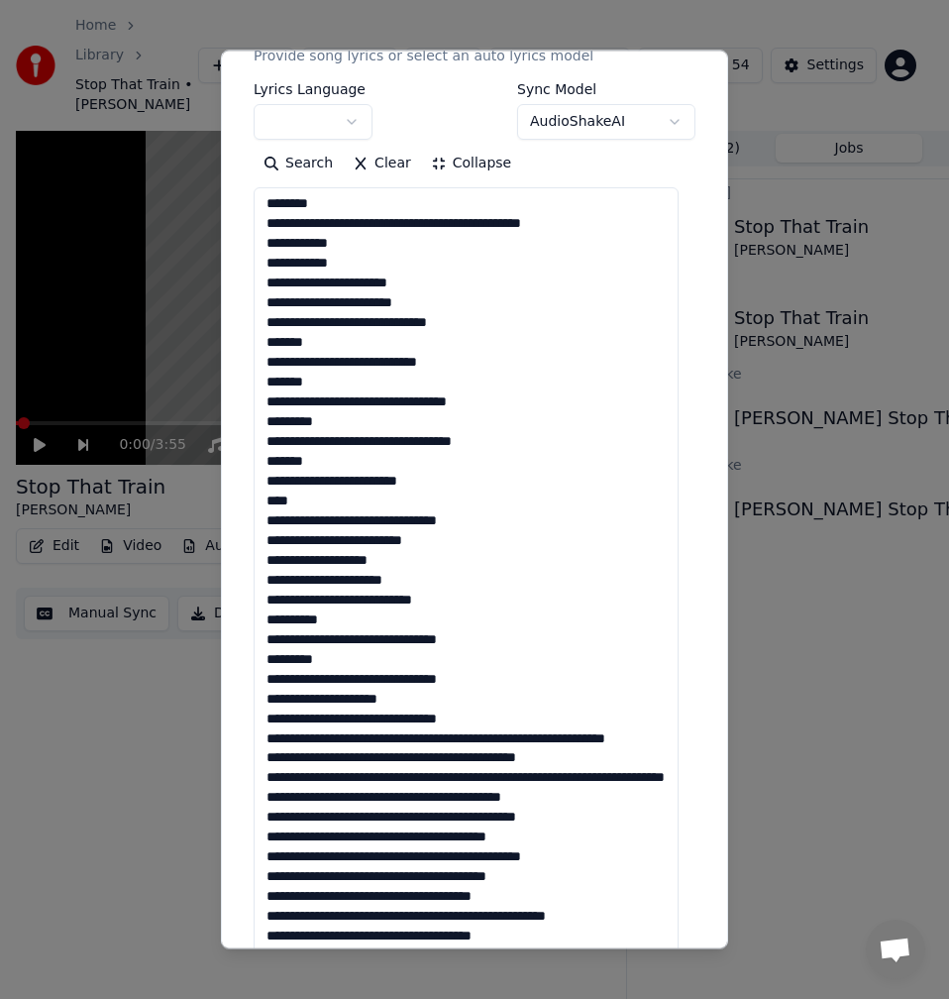
click at [430, 704] on textarea at bounding box center [466, 729] width 425 height 1085
click at [265, 681] on textarea at bounding box center [466, 729] width 425 height 1085
click at [431, 700] on textarea at bounding box center [466, 729] width 425 height 1085
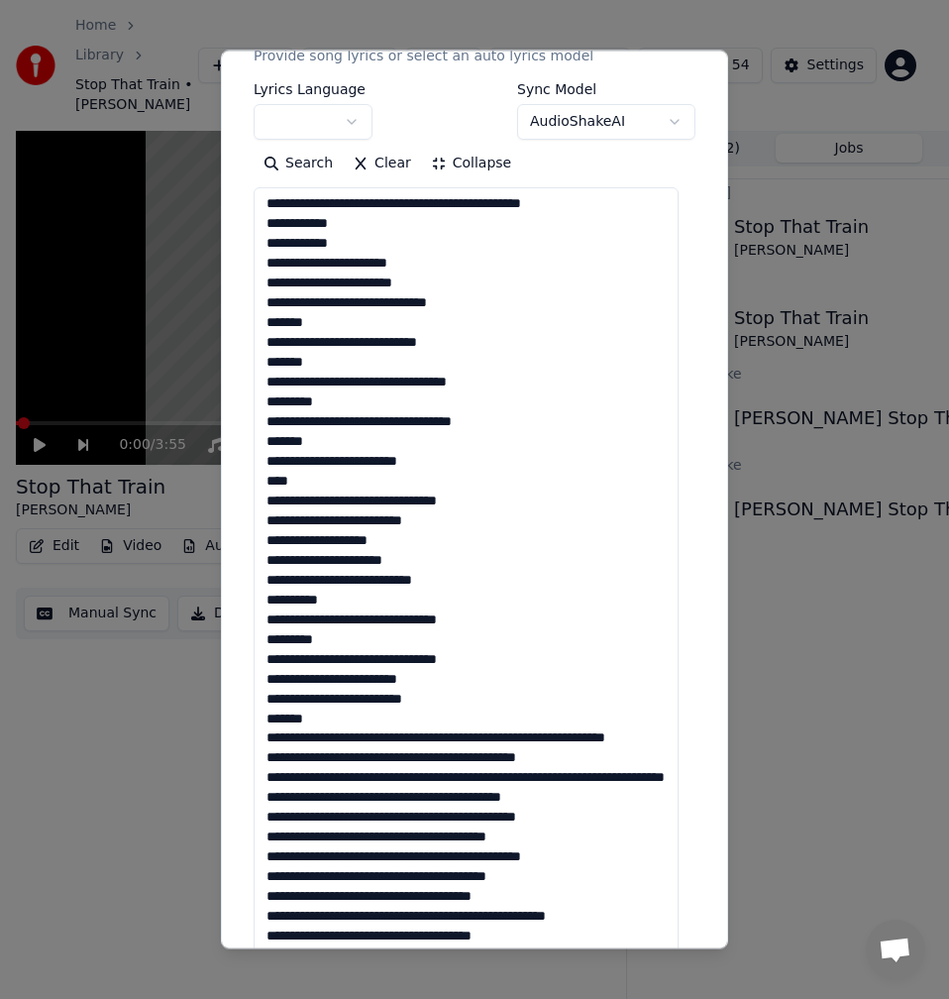
click at [292, 735] on textarea at bounding box center [466, 729] width 425 height 1085
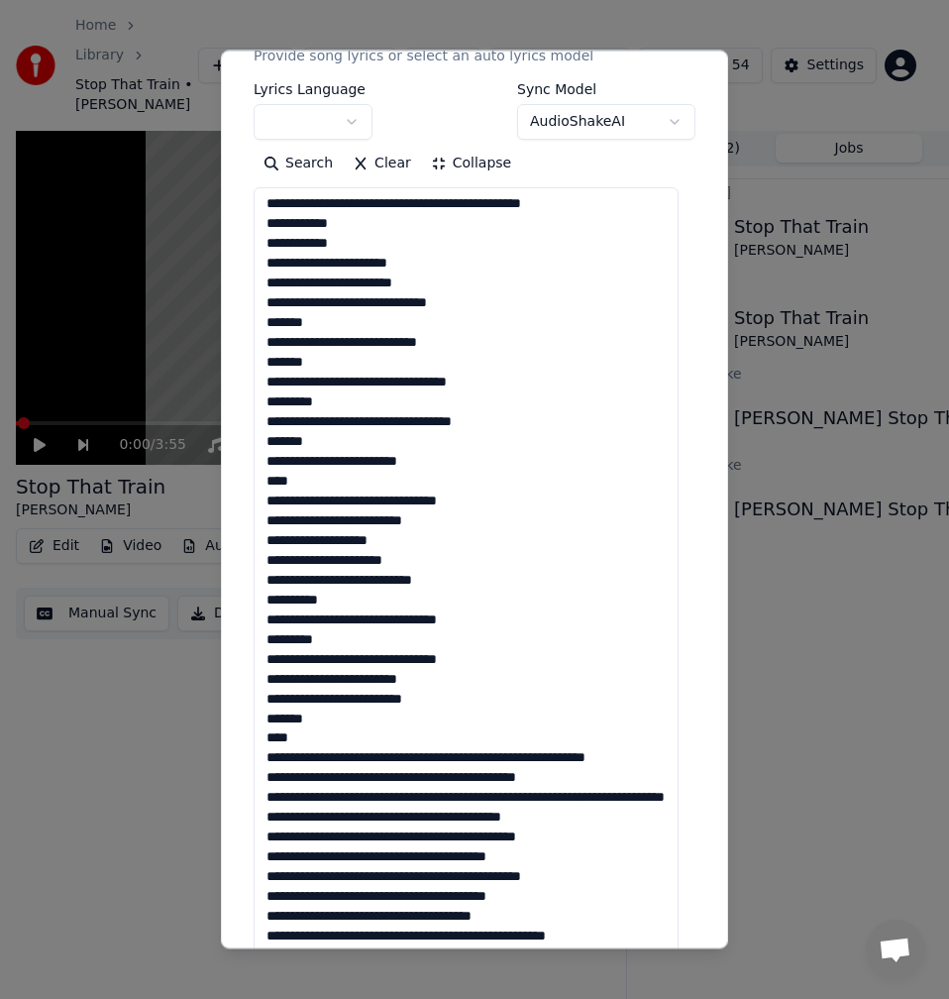
click at [309, 720] on textarea at bounding box center [466, 729] width 425 height 1085
drag, startPoint x: 262, startPoint y: 721, endPoint x: 265, endPoint y: 739, distance: 18.1
click at [263, 721] on textarea at bounding box center [466, 729] width 425 height 1085
click at [415, 759] on textarea at bounding box center [466, 729] width 425 height 1085
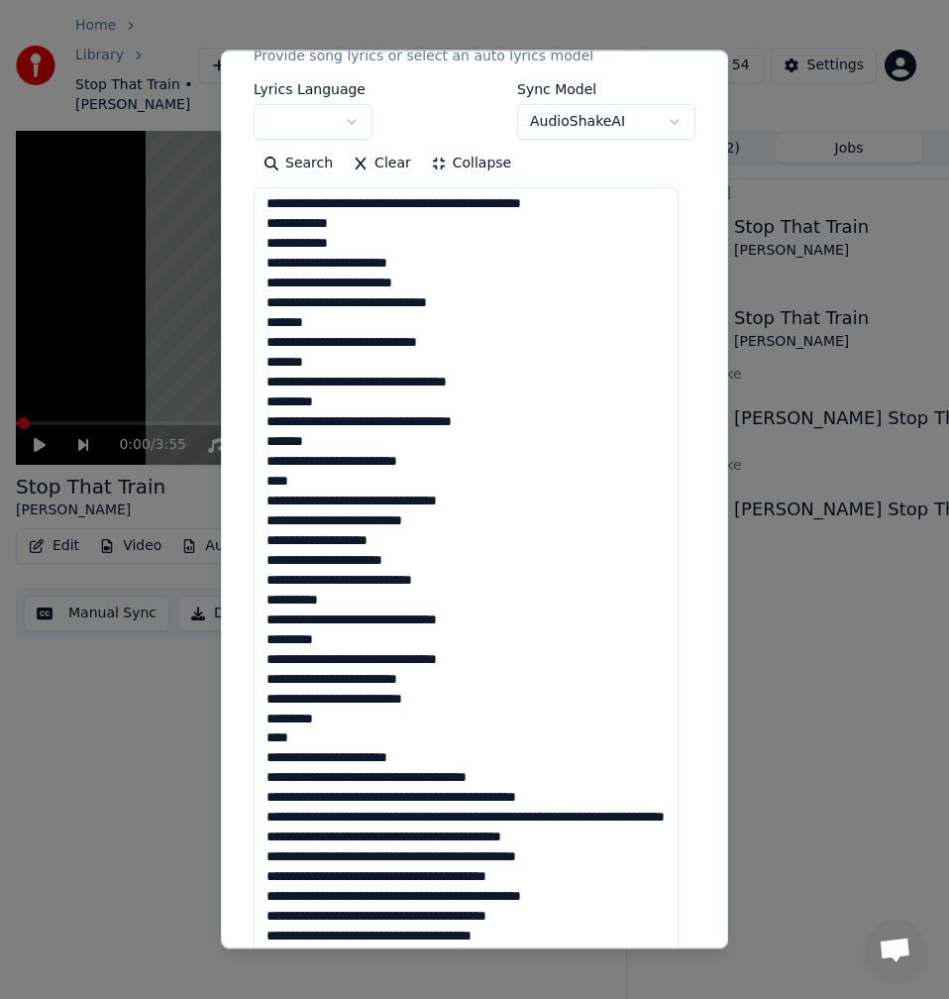
drag, startPoint x: 562, startPoint y: 772, endPoint x: 403, endPoint y: 776, distance: 158.6
click at [403, 776] on textarea at bounding box center [466, 729] width 425 height 1085
click at [453, 795] on textarea at bounding box center [466, 729] width 425 height 1085
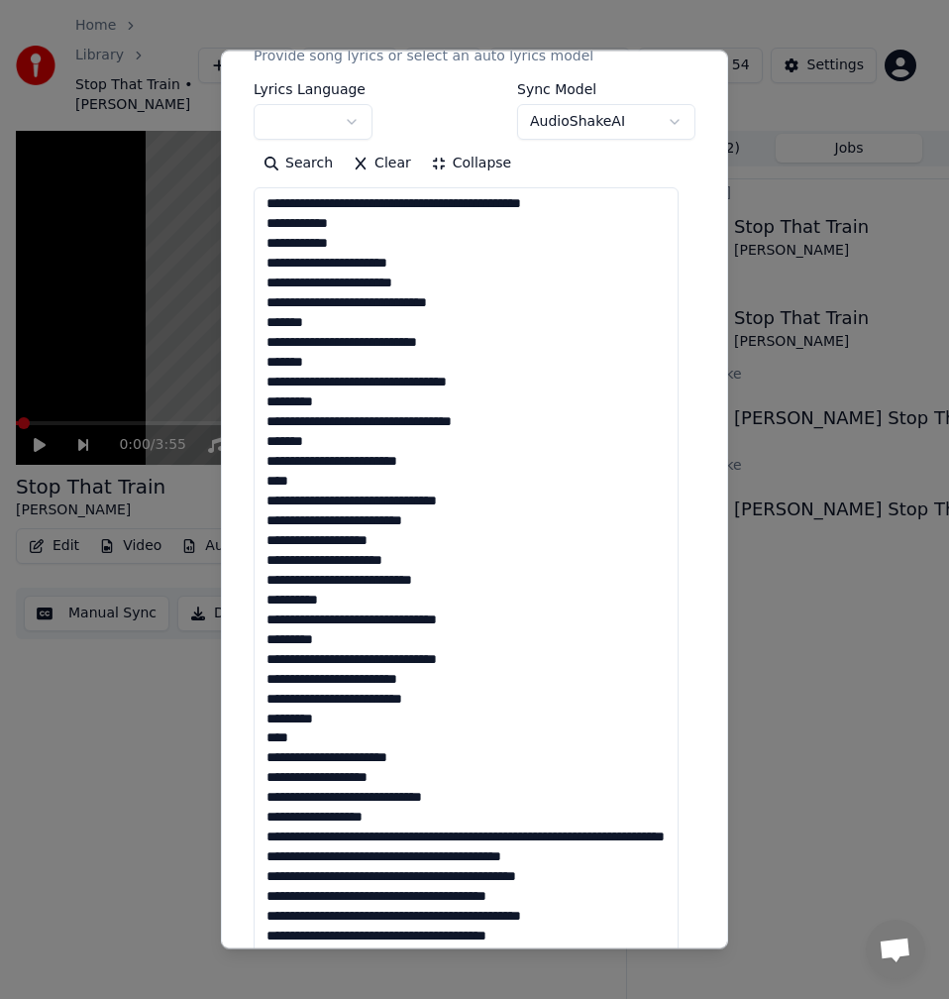
scroll to position [161, 0]
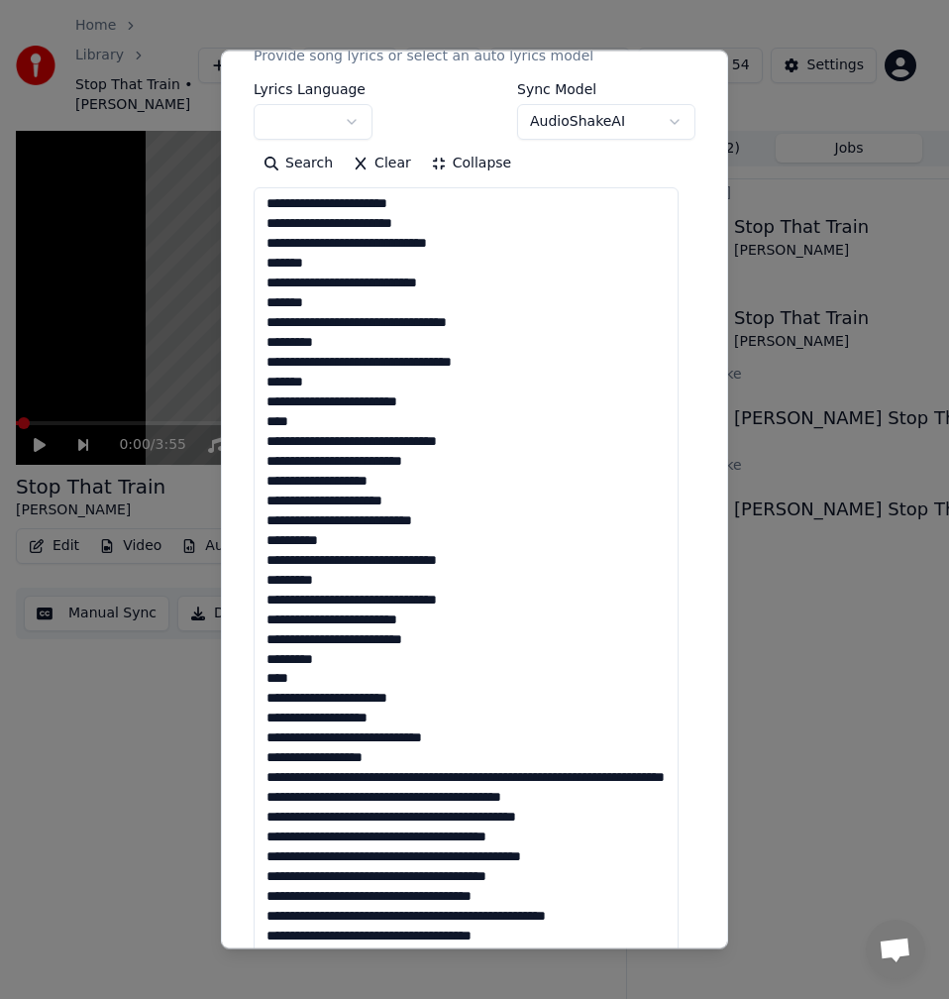
click at [566, 759] on textarea at bounding box center [466, 729] width 425 height 1085
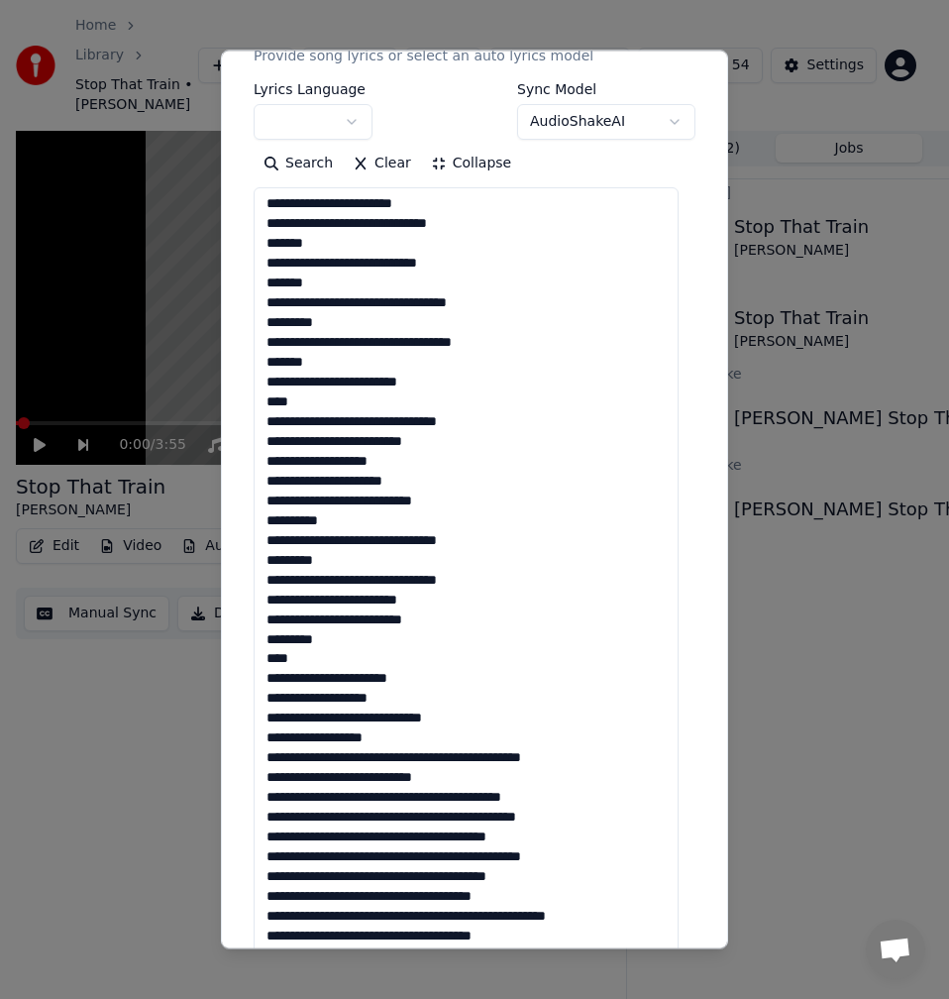
drag, startPoint x: 470, startPoint y: 775, endPoint x: 327, endPoint y: 780, distance: 142.8
click at [327, 780] on textarea at bounding box center [466, 729] width 425 height 1085
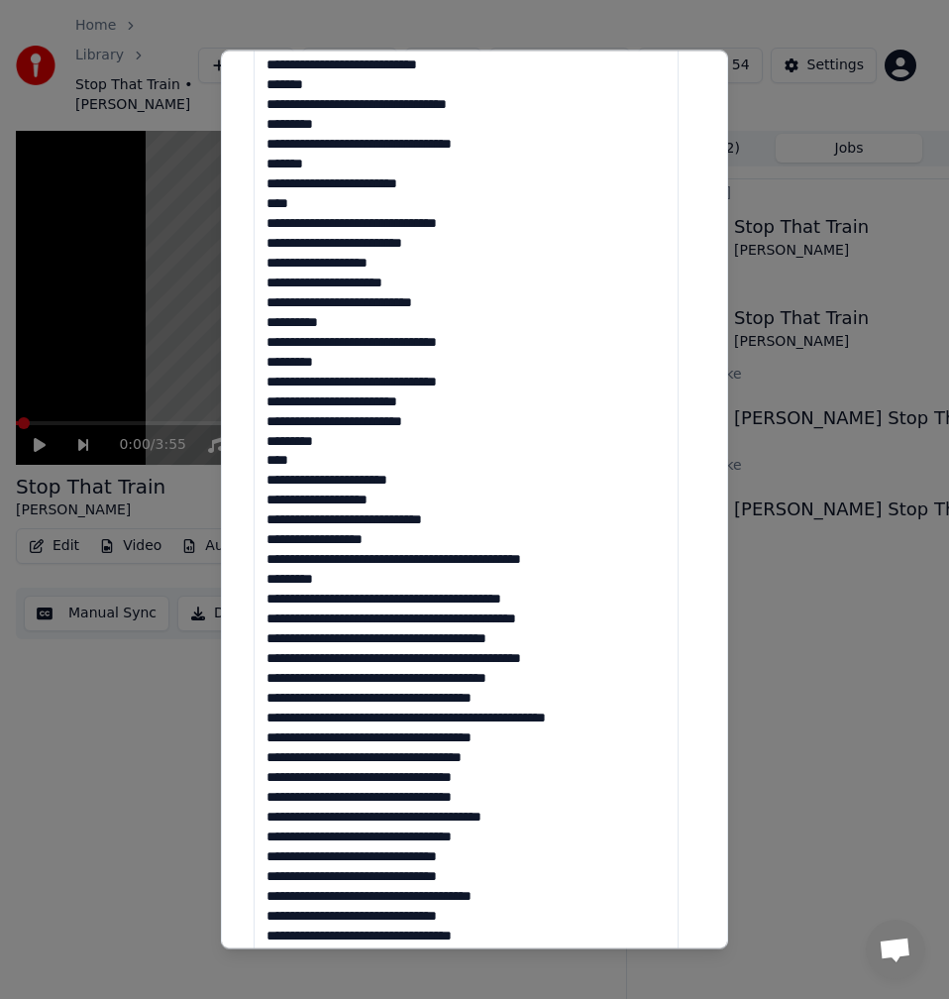
click at [498, 596] on textarea at bounding box center [466, 531] width 425 height 1085
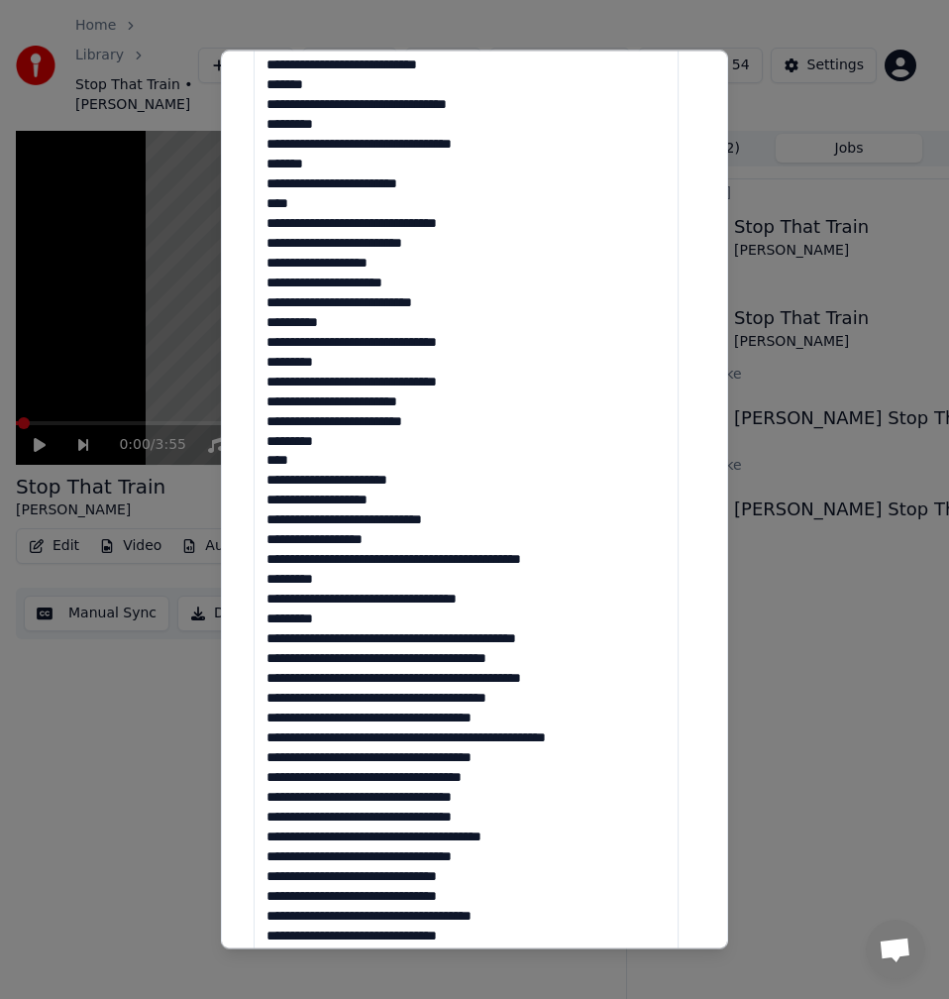
click at [400, 642] on textarea at bounding box center [466, 531] width 425 height 1085
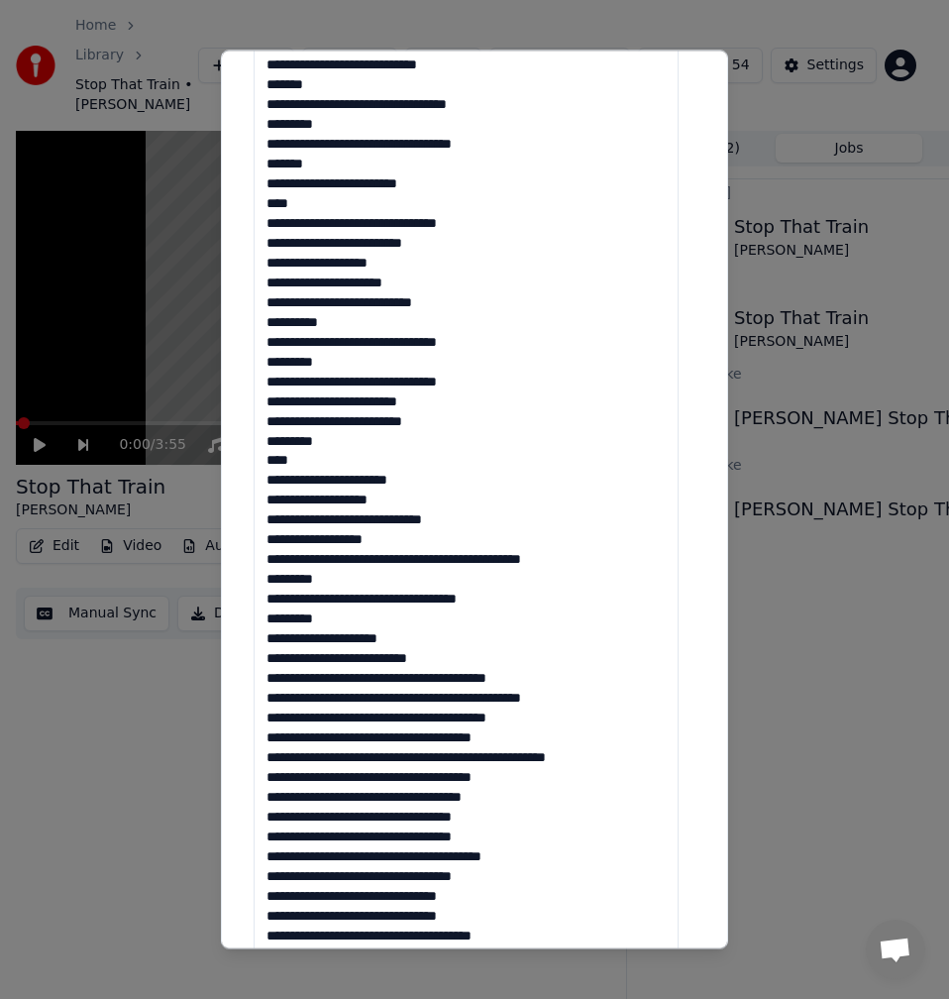
click at [385, 654] on textarea at bounding box center [466, 531] width 425 height 1085
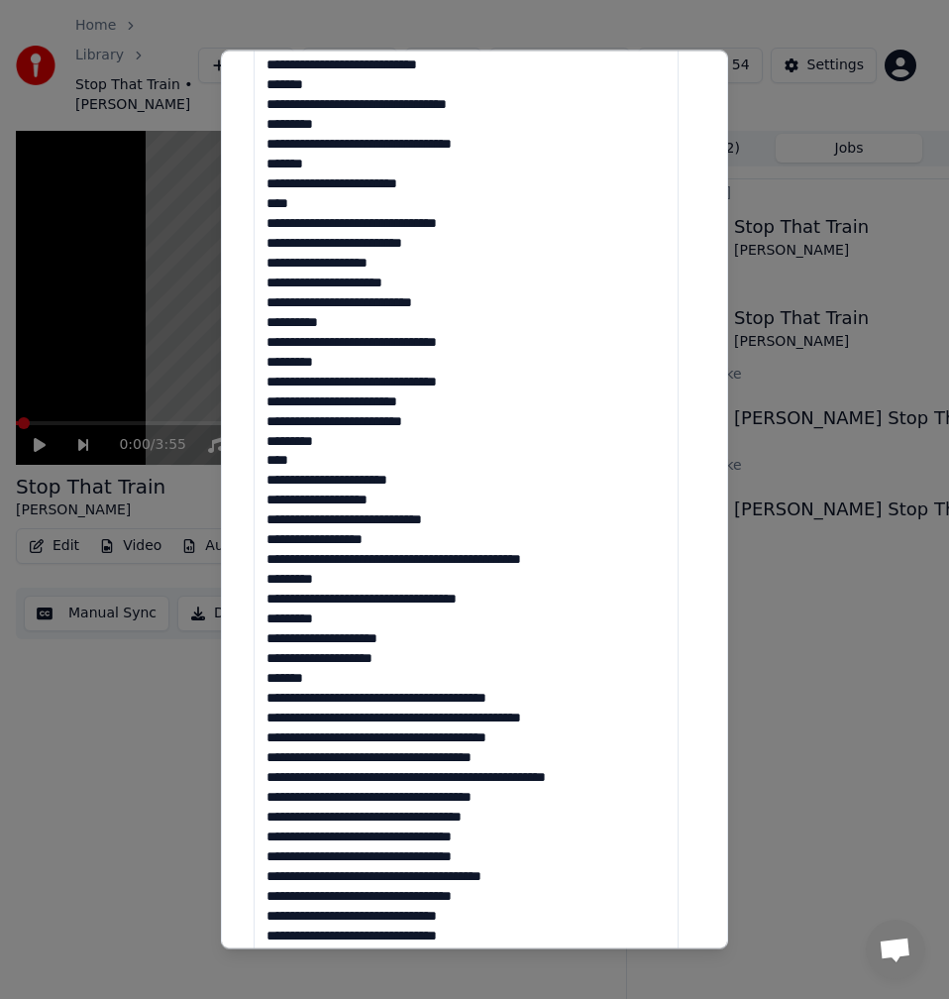
click at [339, 682] on textarea at bounding box center [466, 531] width 425 height 1085
click at [265, 676] on textarea at bounding box center [466, 531] width 425 height 1085
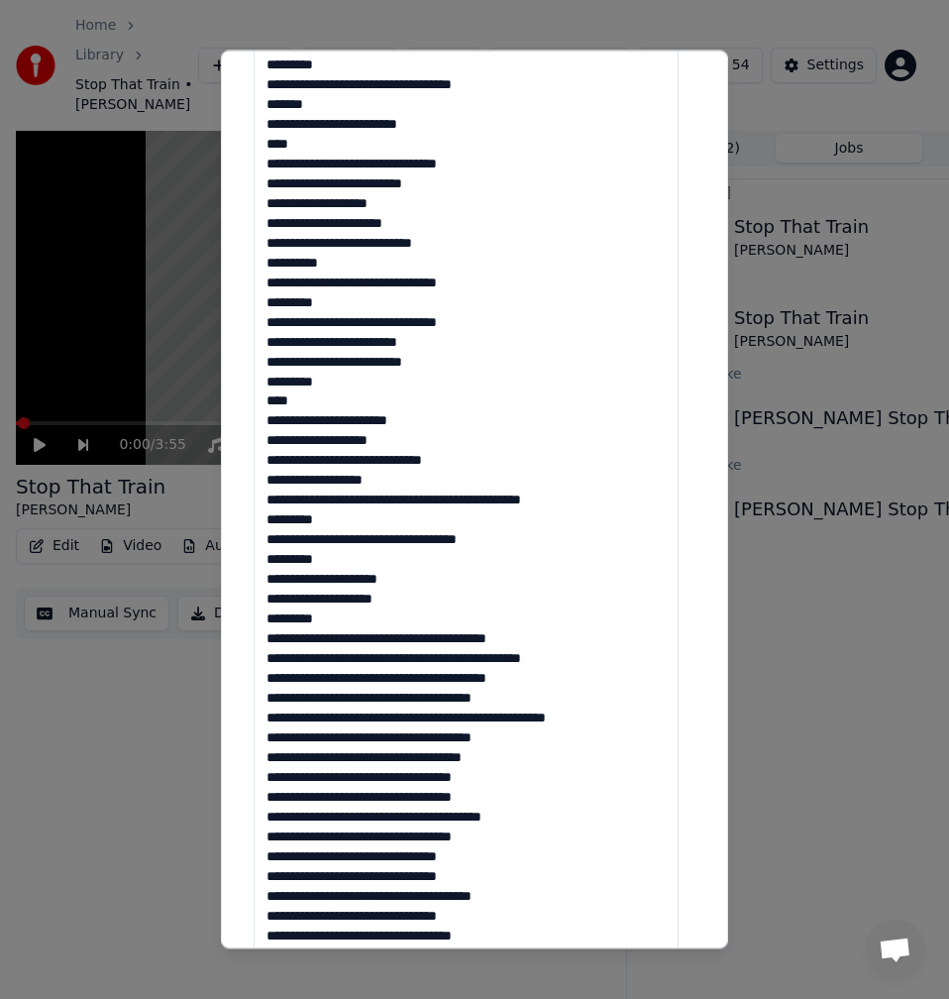
scroll to position [595, 0]
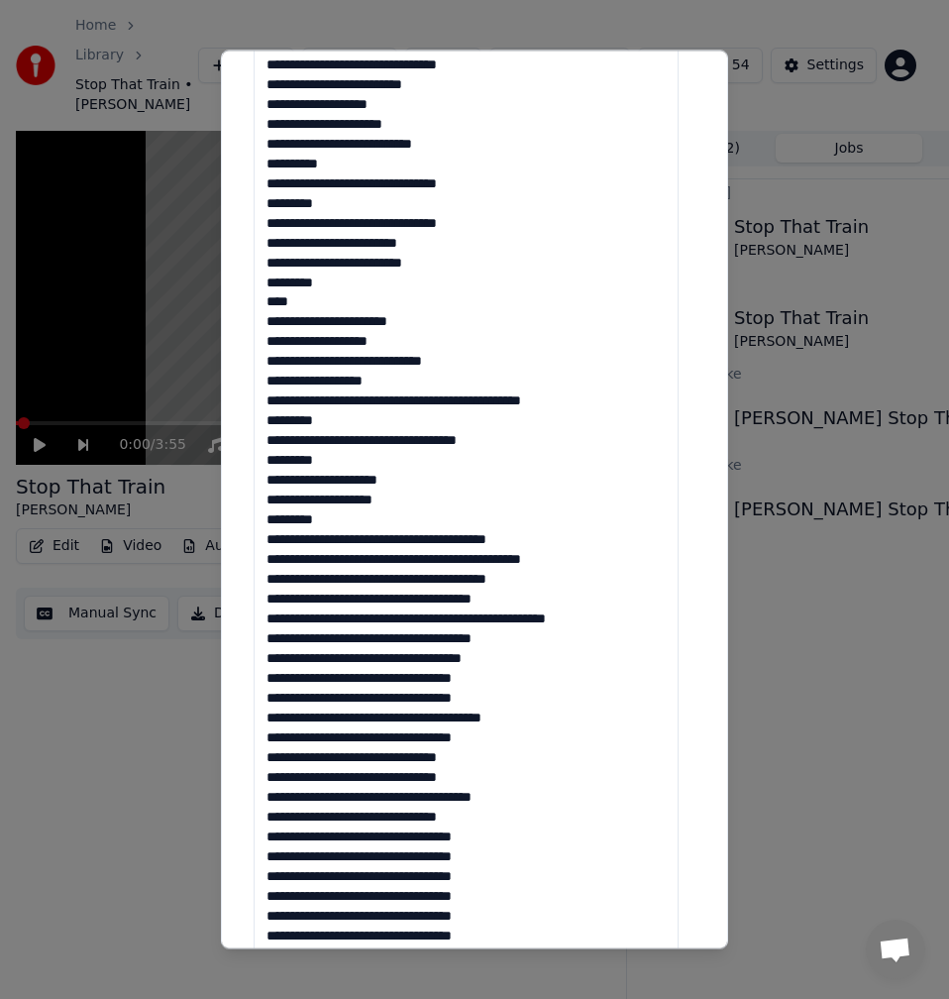
click at [391, 537] on textarea at bounding box center [466, 432] width 425 height 1085
click at [397, 541] on textarea at bounding box center [466, 432] width 425 height 1085
click at [395, 542] on textarea at bounding box center [466, 432] width 425 height 1085
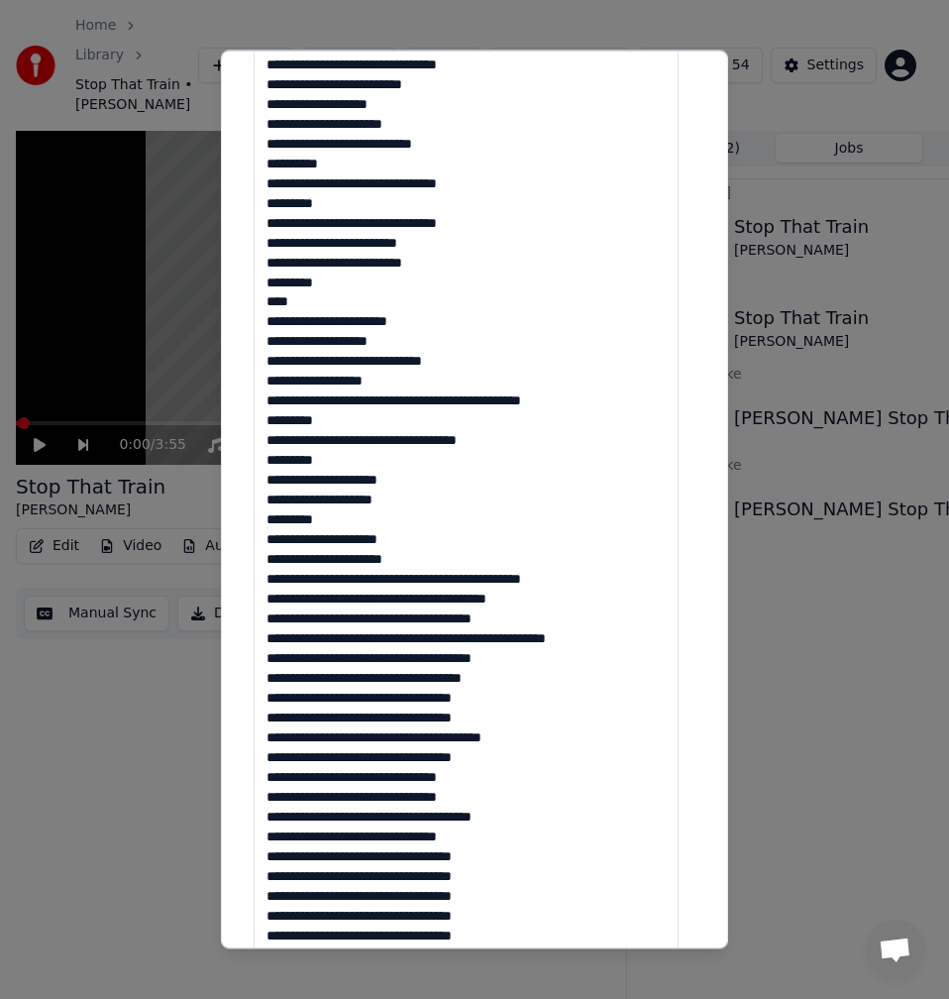
click at [407, 559] on textarea at bounding box center [466, 432] width 425 height 1085
click at [336, 583] on textarea at bounding box center [466, 432] width 425 height 1085
click at [332, 586] on textarea at bounding box center [466, 432] width 425 height 1085
click at [334, 586] on textarea at bounding box center [466, 432] width 425 height 1085
drag, startPoint x: 477, startPoint y: 600, endPoint x: 262, endPoint y: 600, distance: 215.0
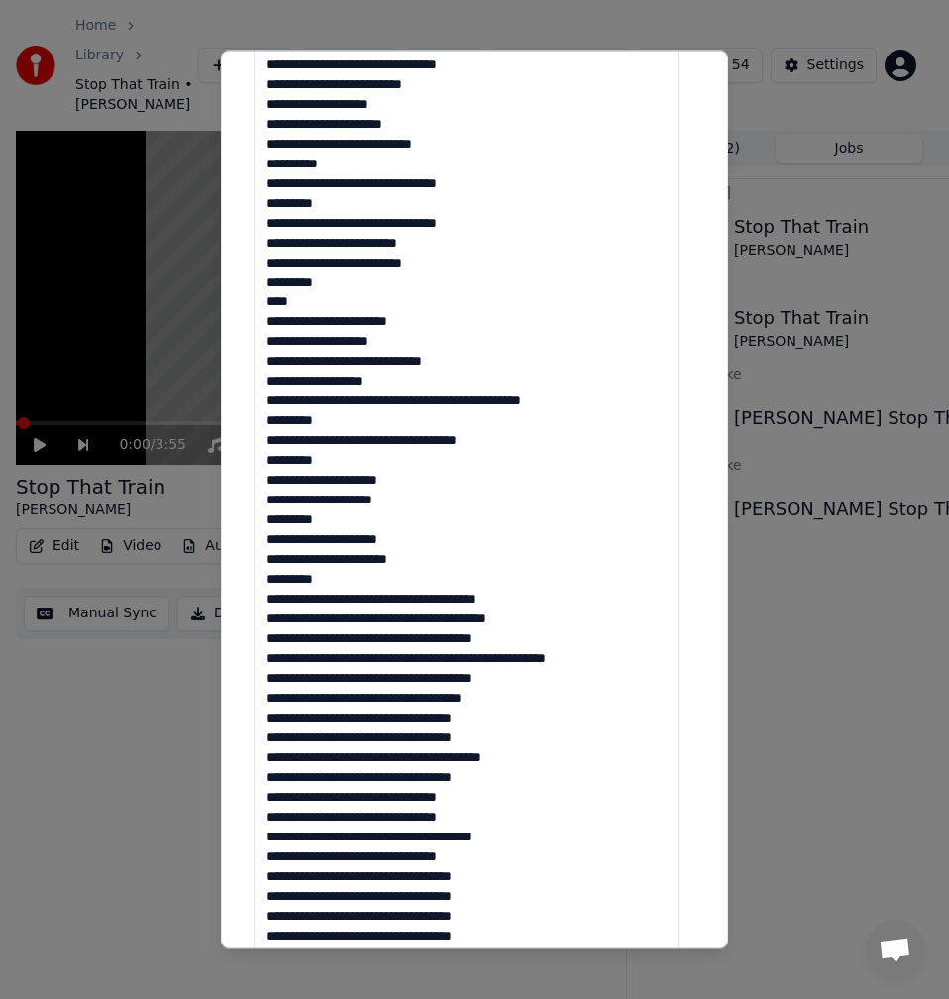
click at [262, 600] on textarea at bounding box center [466, 432] width 425 height 1085
click at [305, 598] on textarea at bounding box center [466, 432] width 425 height 1085
click at [272, 598] on textarea at bounding box center [466, 432] width 425 height 1085
click at [274, 603] on textarea at bounding box center [466, 432] width 425 height 1085
click at [316, 625] on textarea at bounding box center [466, 432] width 425 height 1085
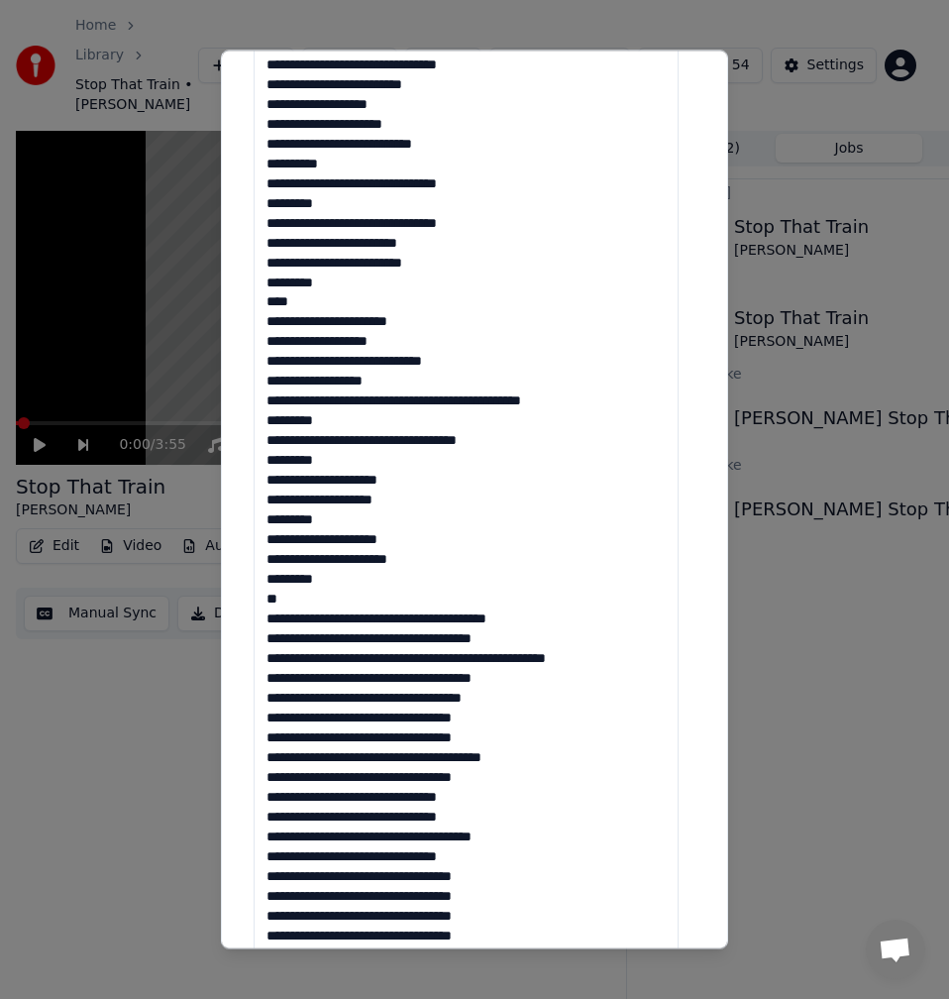
click at [311, 621] on textarea at bounding box center [466, 432] width 425 height 1085
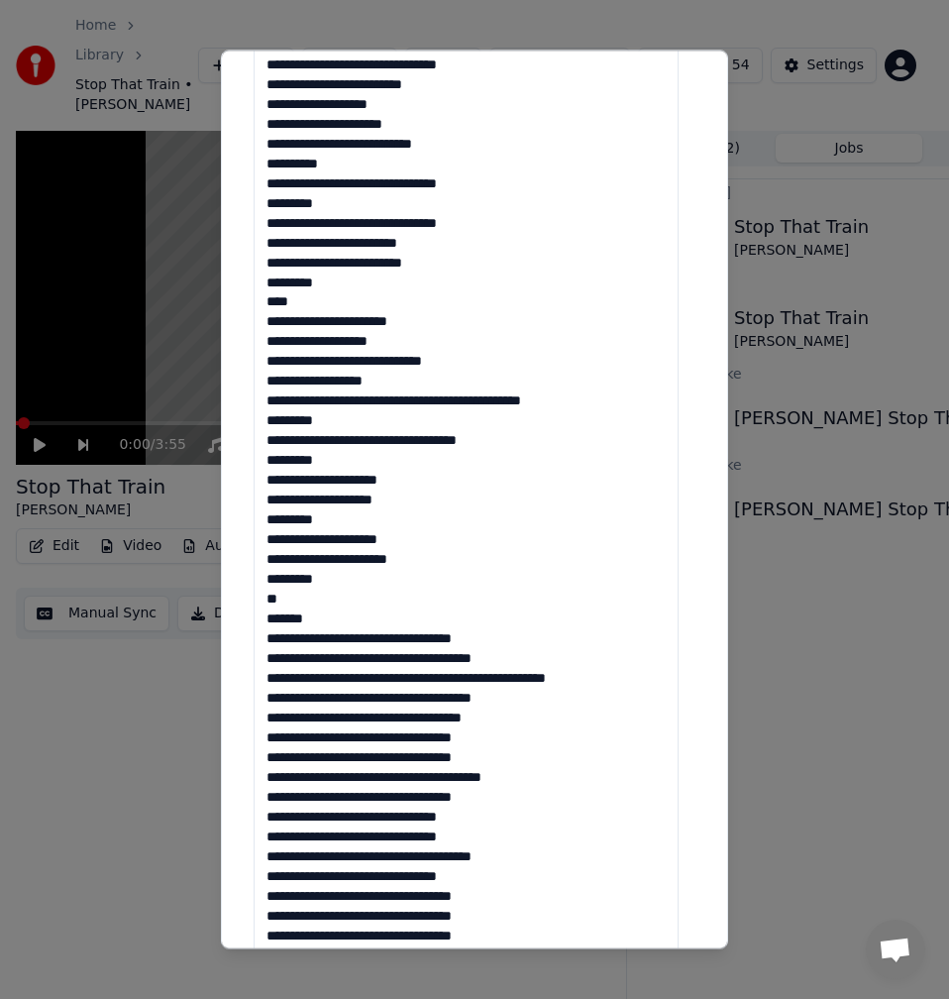
drag, startPoint x: 521, startPoint y: 643, endPoint x: 253, endPoint y: 642, distance: 268.6
click at [253, 642] on div "**********" at bounding box center [475, 342] width 458 height 1642
click at [473, 655] on textarea at bounding box center [466, 432] width 425 height 1085
click at [476, 661] on textarea at bounding box center [466, 432] width 425 height 1085
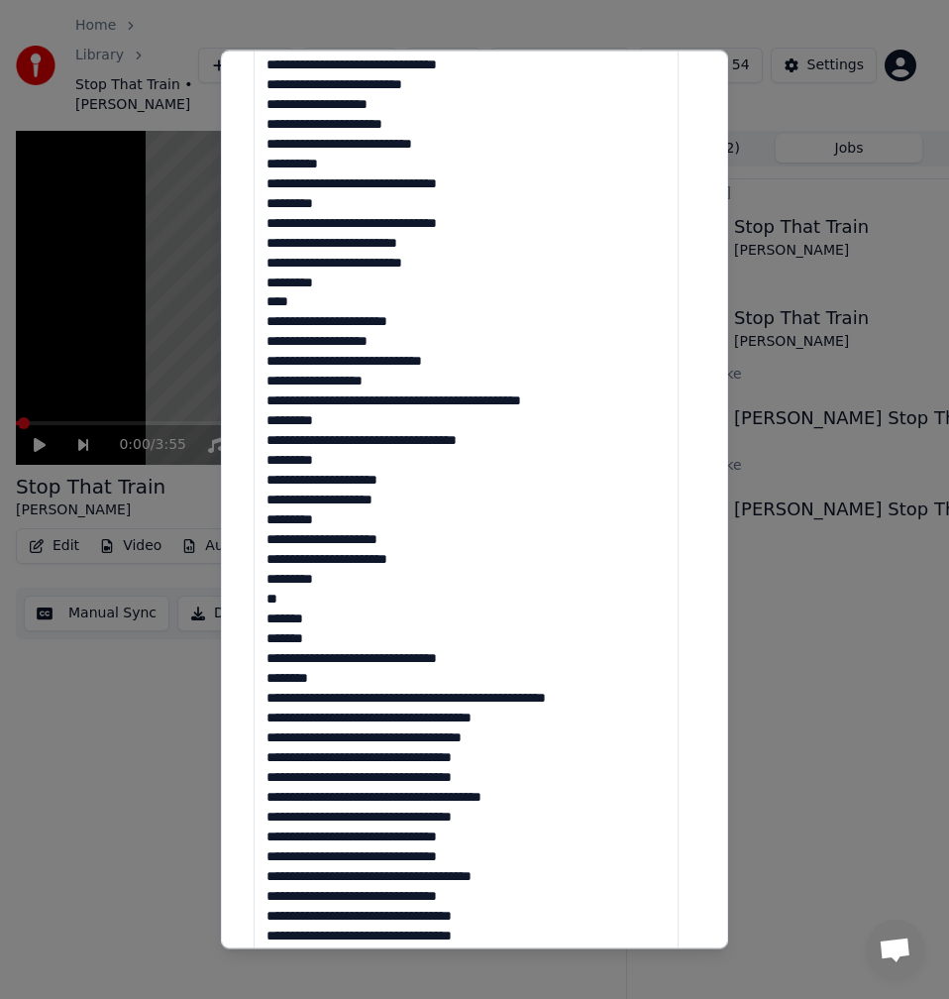
click at [339, 675] on textarea at bounding box center [466, 432] width 425 height 1085
drag, startPoint x: 523, startPoint y: 698, endPoint x: 315, endPoint y: 702, distance: 208.1
click at [315, 702] on textarea at bounding box center [466, 432] width 425 height 1085
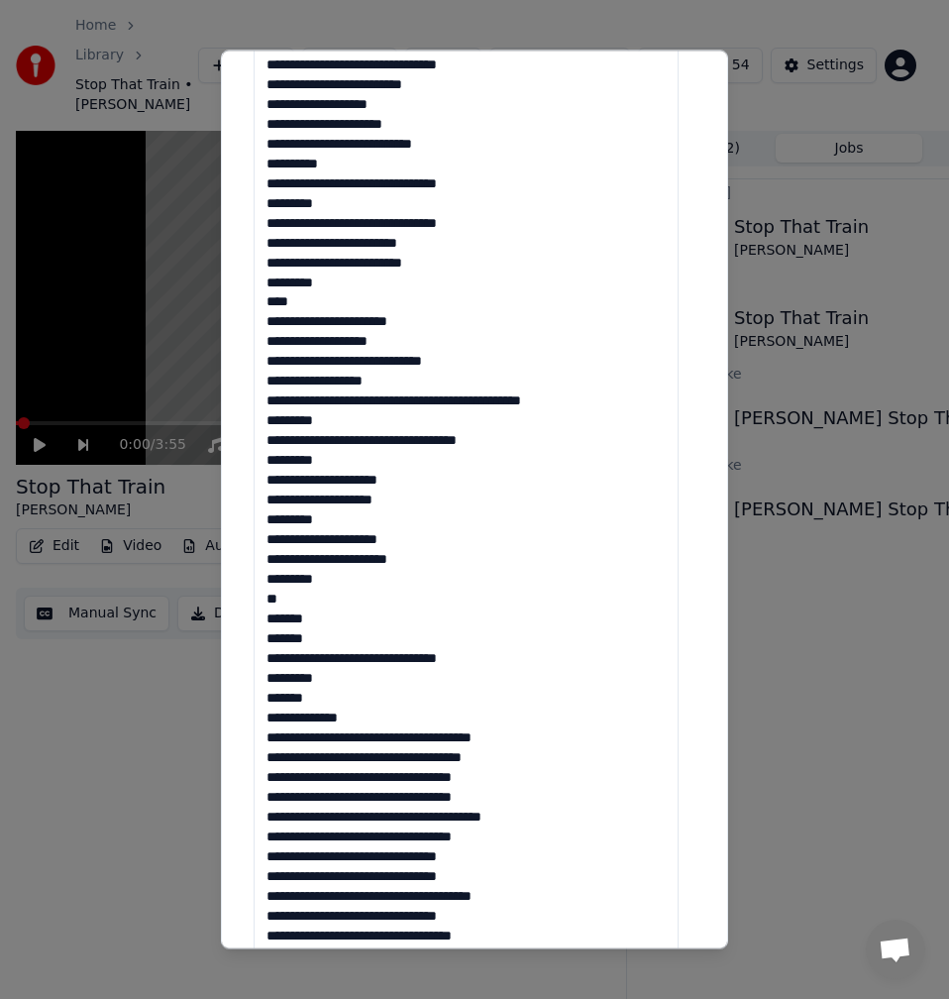
click at [273, 718] on textarea at bounding box center [466, 432] width 425 height 1085
click at [374, 710] on textarea at bounding box center [466, 432] width 425 height 1085
click at [475, 738] on textarea at bounding box center [466, 432] width 425 height 1085
click at [475, 737] on textarea at bounding box center [466, 432] width 425 height 1085
click at [475, 742] on textarea at bounding box center [466, 432] width 425 height 1085
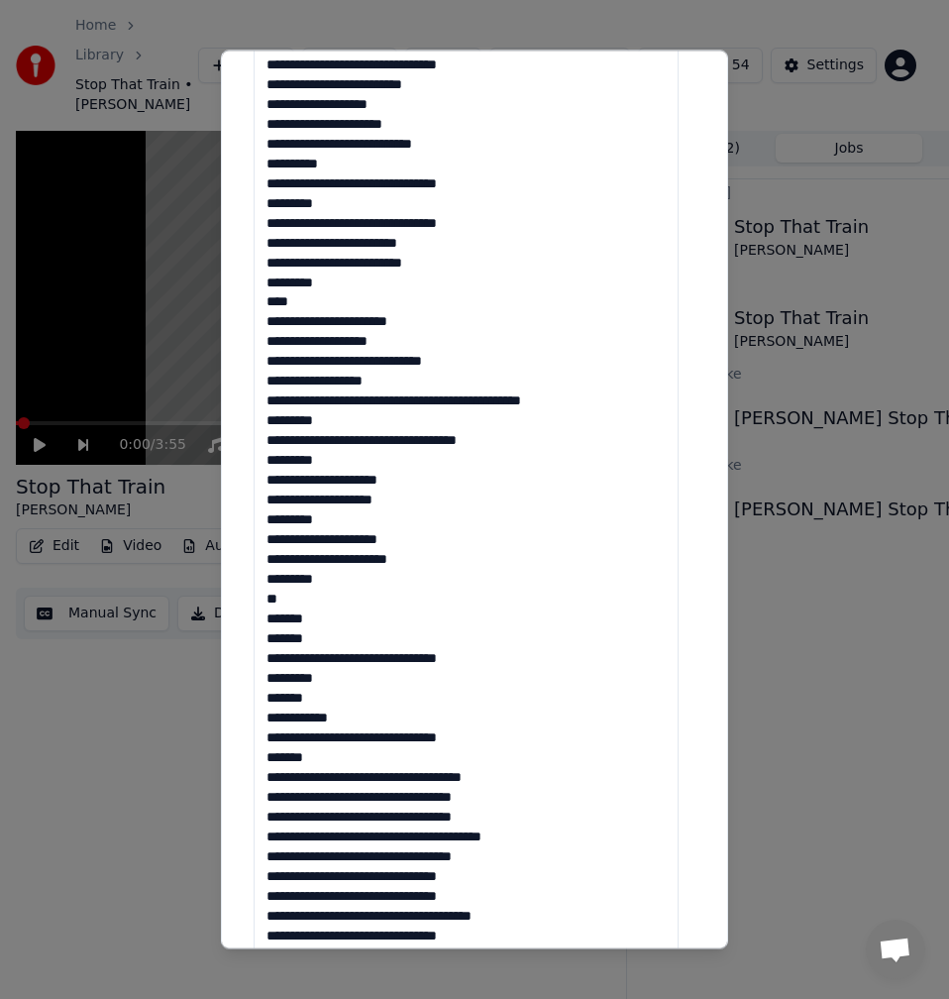
click at [339, 764] on textarea at bounding box center [466, 432] width 425 height 1085
click at [260, 763] on textarea at bounding box center [466, 432] width 425 height 1085
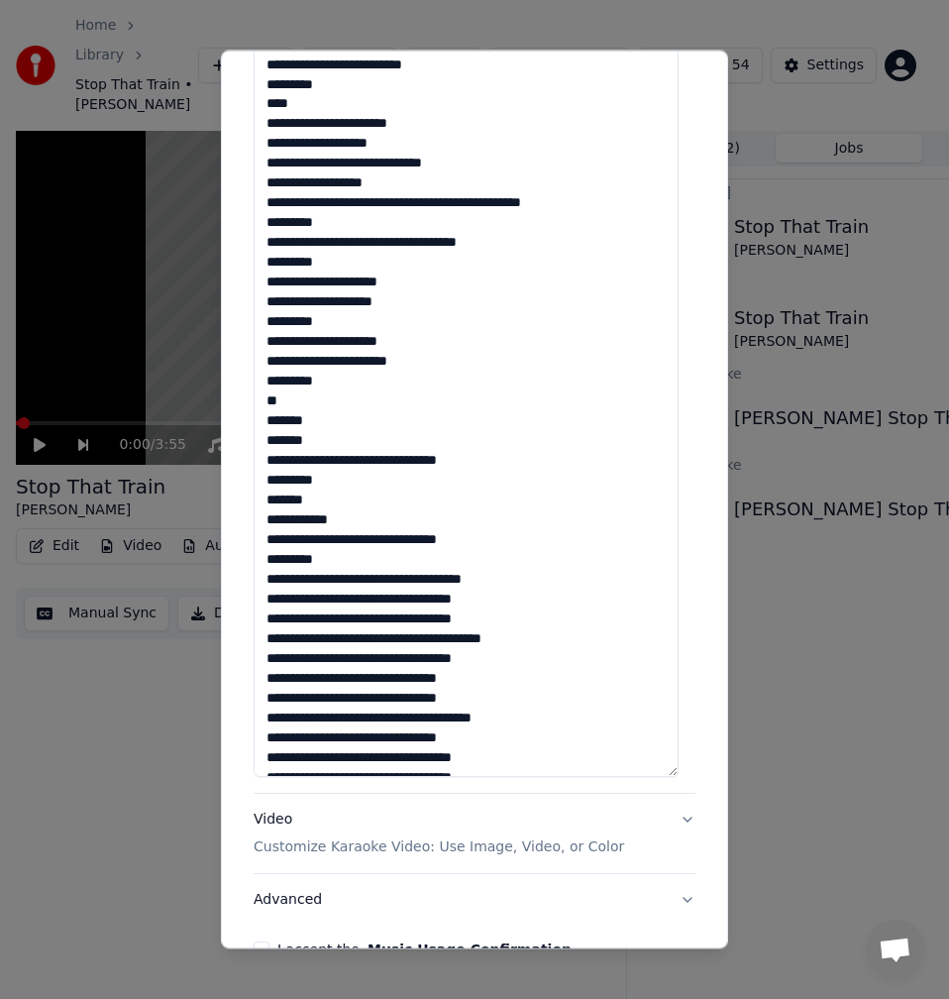
drag, startPoint x: 485, startPoint y: 578, endPoint x: 267, endPoint y: 581, distance: 218.0
click at [267, 581] on textarea at bounding box center [466, 234] width 425 height 1085
click at [294, 581] on textarea at bounding box center [466, 234] width 425 height 1085
click at [306, 587] on textarea at bounding box center [466, 234] width 425 height 1085
click at [355, 574] on textarea at bounding box center [466, 234] width 425 height 1085
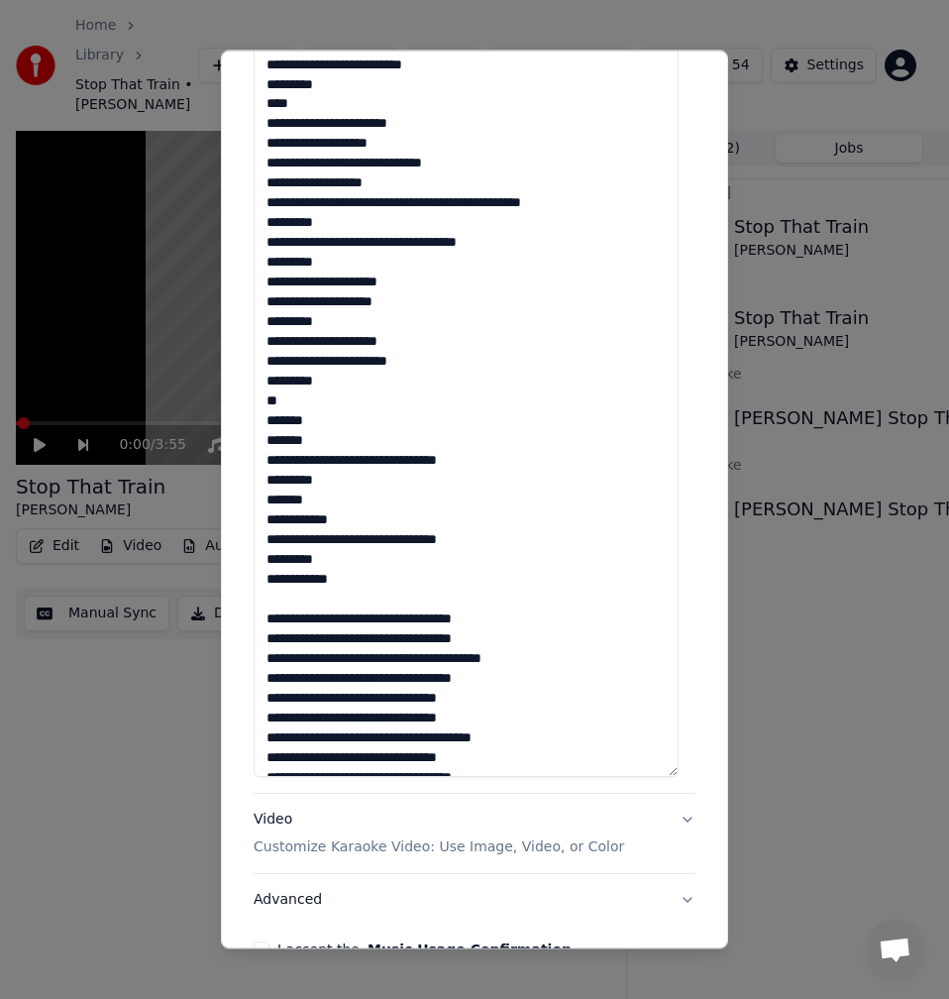
drag, startPoint x: 508, startPoint y: 635, endPoint x: 237, endPoint y: 621, distance: 271.9
click at [237, 621] on div "**********" at bounding box center [474, 499] width 507 height 899
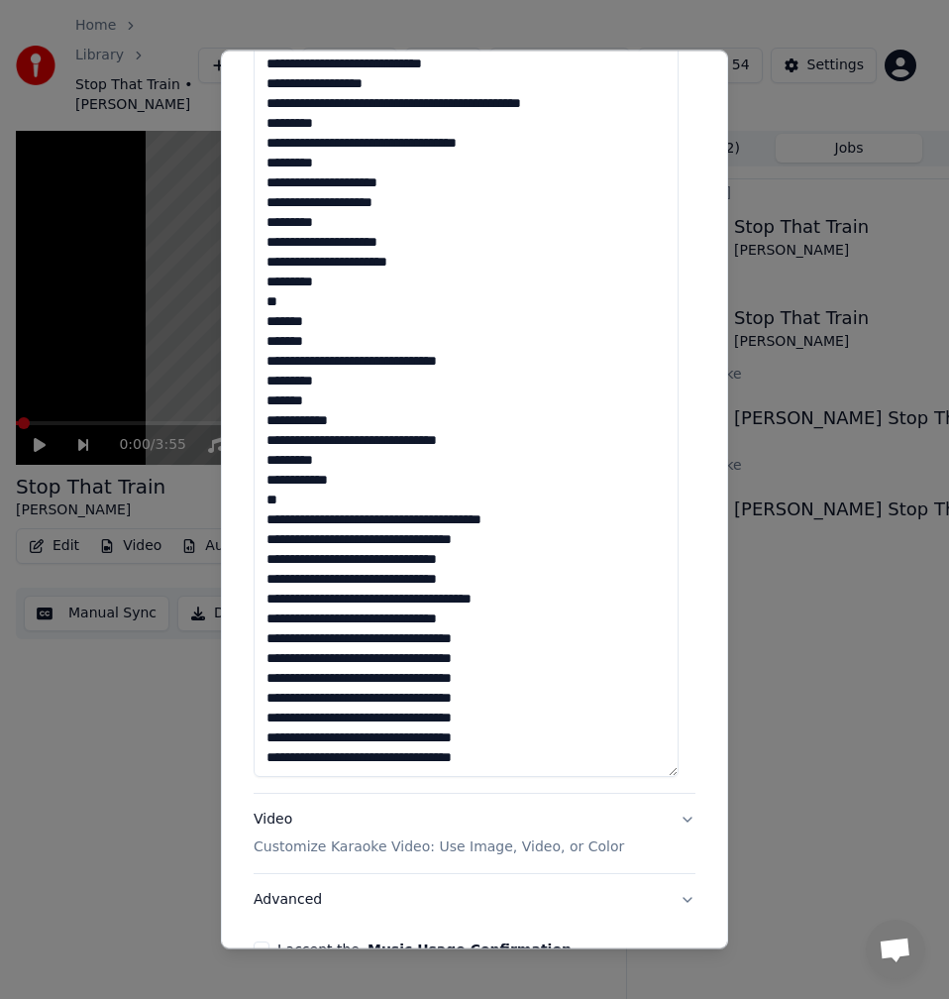
drag, startPoint x: 484, startPoint y: 639, endPoint x: 281, endPoint y: 658, distance: 203.0
click at [281, 658] on textarea at bounding box center [466, 234] width 425 height 1085
drag, startPoint x: 266, startPoint y: 638, endPoint x: 485, endPoint y: 665, distance: 220.6
click at [485, 665] on textarea at bounding box center [466, 234] width 425 height 1085
click at [297, 505] on textarea at bounding box center [466, 234] width 425 height 1085
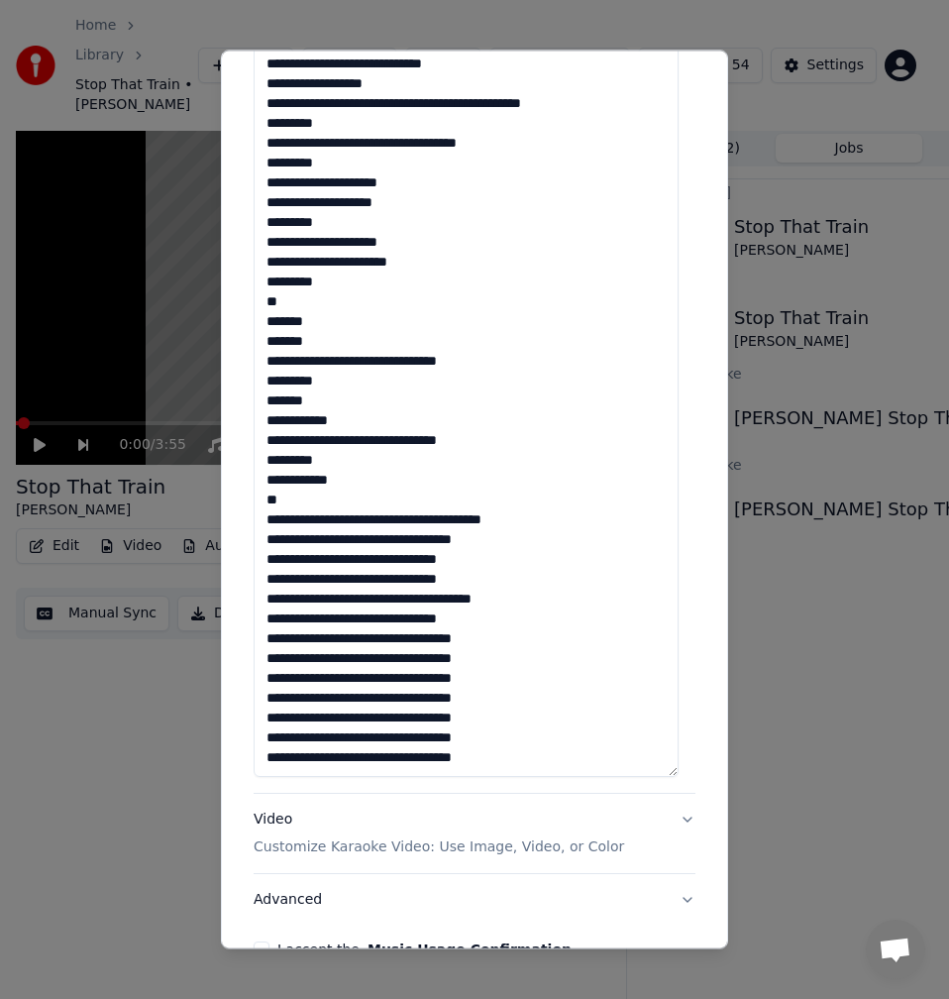
click at [391, 516] on textarea at bounding box center [466, 234] width 425 height 1085
click at [398, 529] on textarea at bounding box center [466, 234] width 425 height 1085
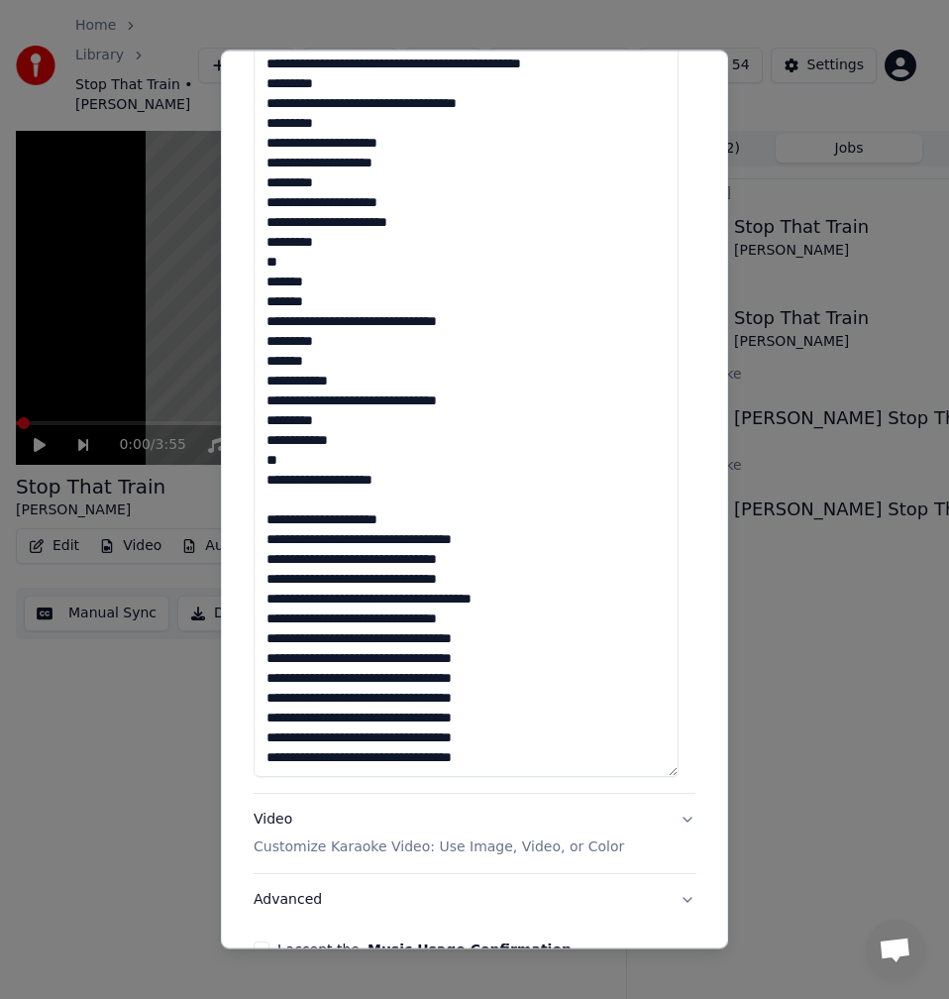
drag, startPoint x: 495, startPoint y: 763, endPoint x: 261, endPoint y: 526, distance: 332.9
click at [261, 526] on textarea at bounding box center [466, 234] width 425 height 1085
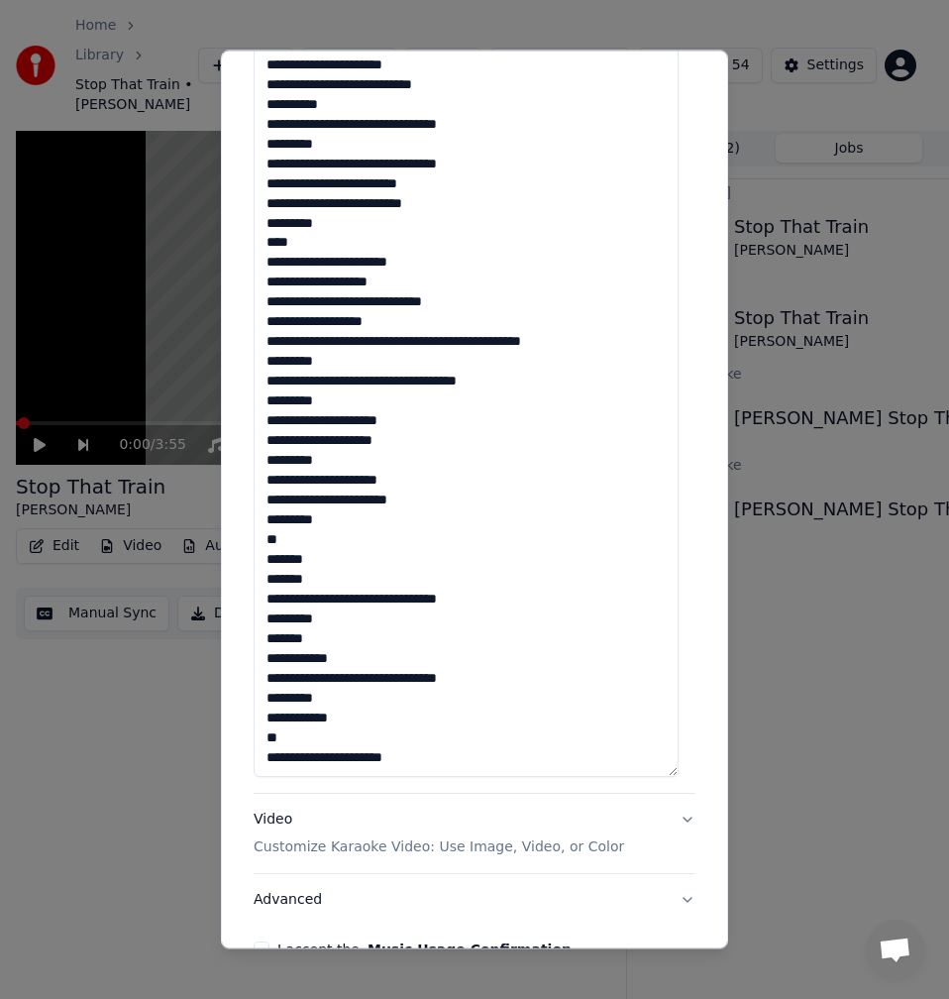
scroll to position [910, 0]
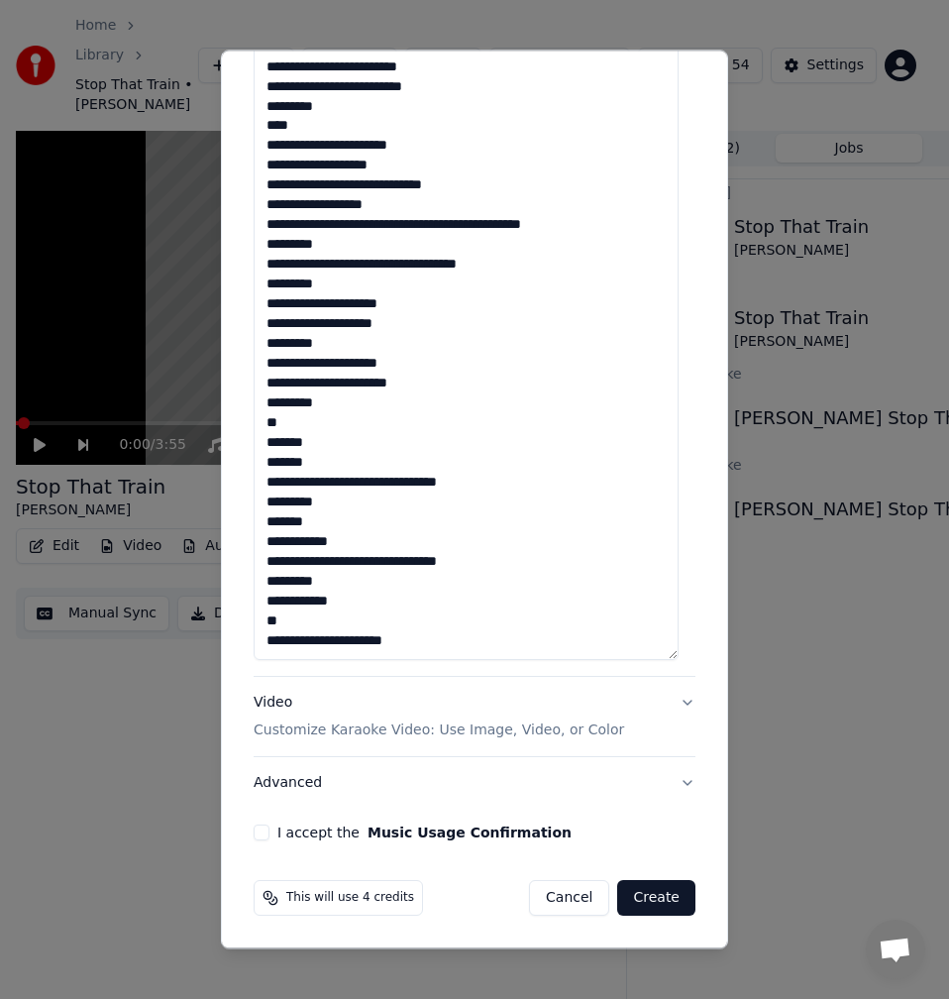
click at [279, 615] on textarea at bounding box center [466, 117] width 425 height 1085
click at [393, 603] on textarea at bounding box center [466, 117] width 425 height 1085
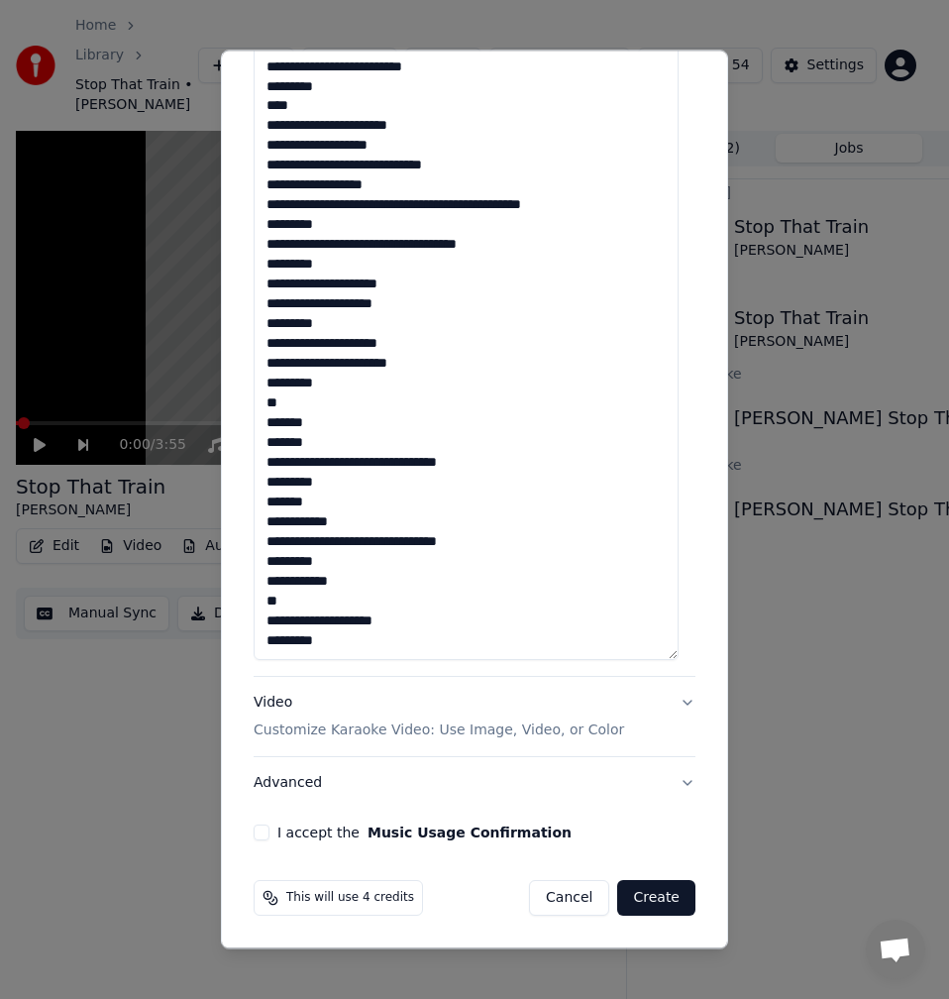
click at [317, 605] on textarea at bounding box center [466, 117] width 425 height 1085
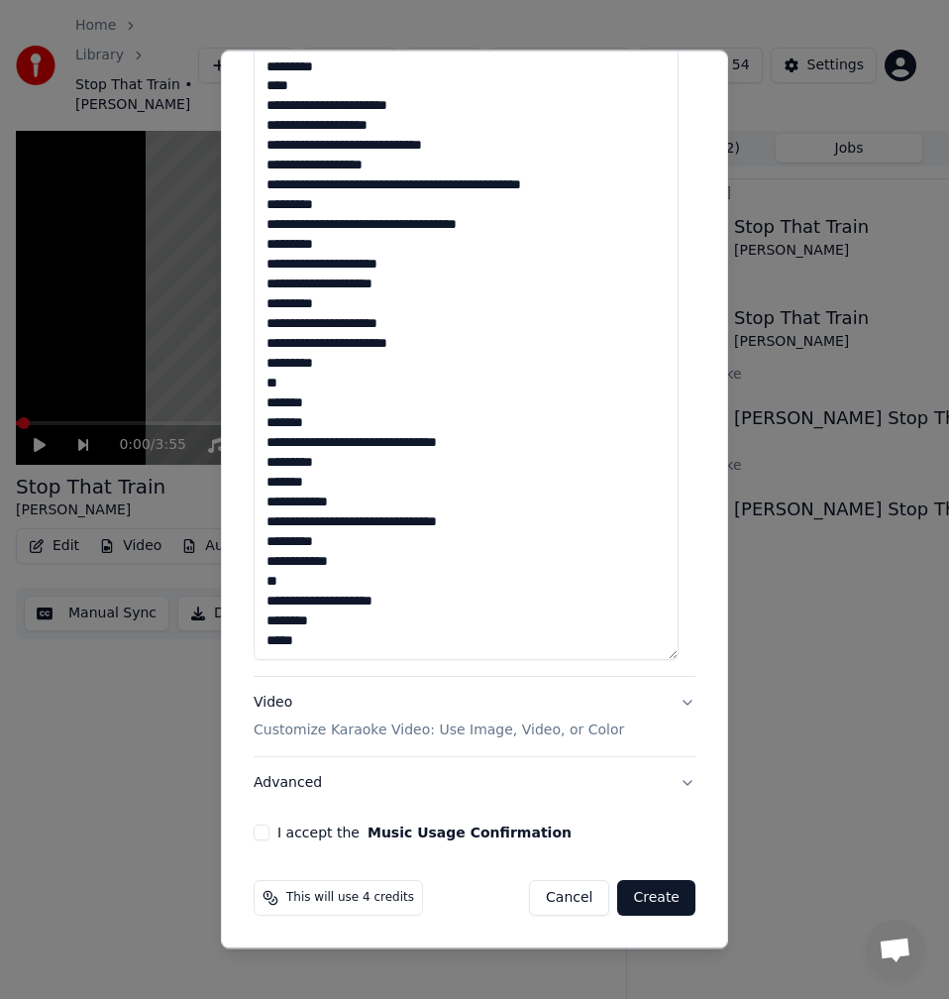
scroll to position [180, 0]
click at [275, 612] on textarea at bounding box center [466, 117] width 425 height 1085
click at [274, 597] on textarea at bounding box center [466, 117] width 425 height 1085
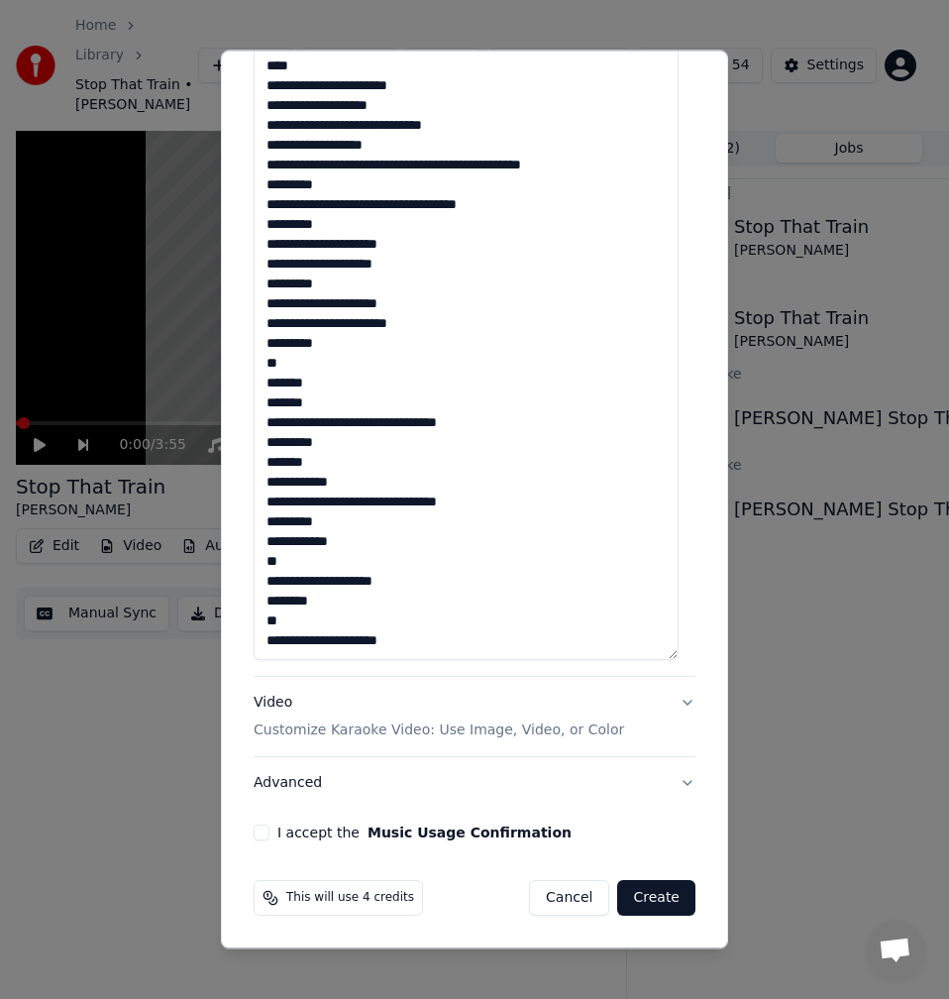
scroll to position [200, 0]
click at [284, 541] on textarea at bounding box center [466, 117] width 425 height 1085
click at [288, 564] on textarea at bounding box center [466, 117] width 425 height 1085
drag, startPoint x: 379, startPoint y: 582, endPoint x: 392, endPoint y: 583, distance: 13.9
click at [390, 582] on textarea at bounding box center [466, 117] width 425 height 1085
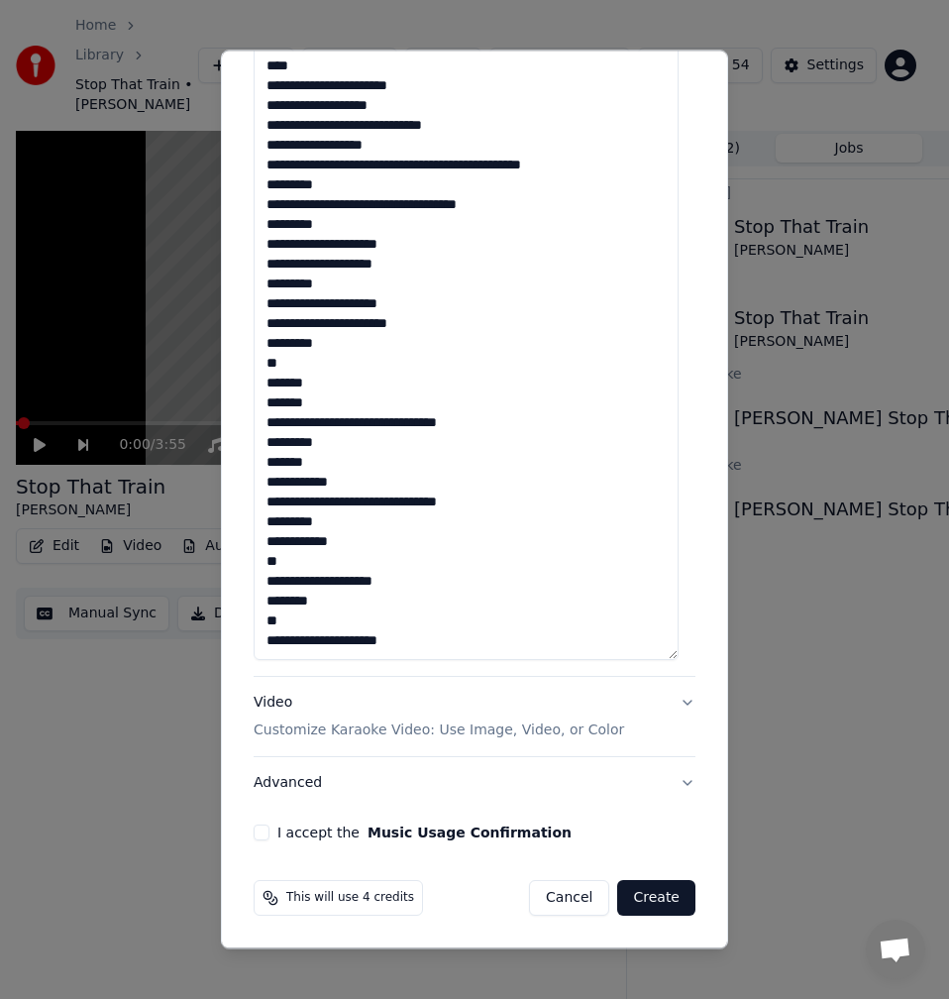
click at [393, 583] on textarea at bounding box center [466, 117] width 425 height 1085
click at [315, 575] on textarea at bounding box center [466, 117] width 425 height 1085
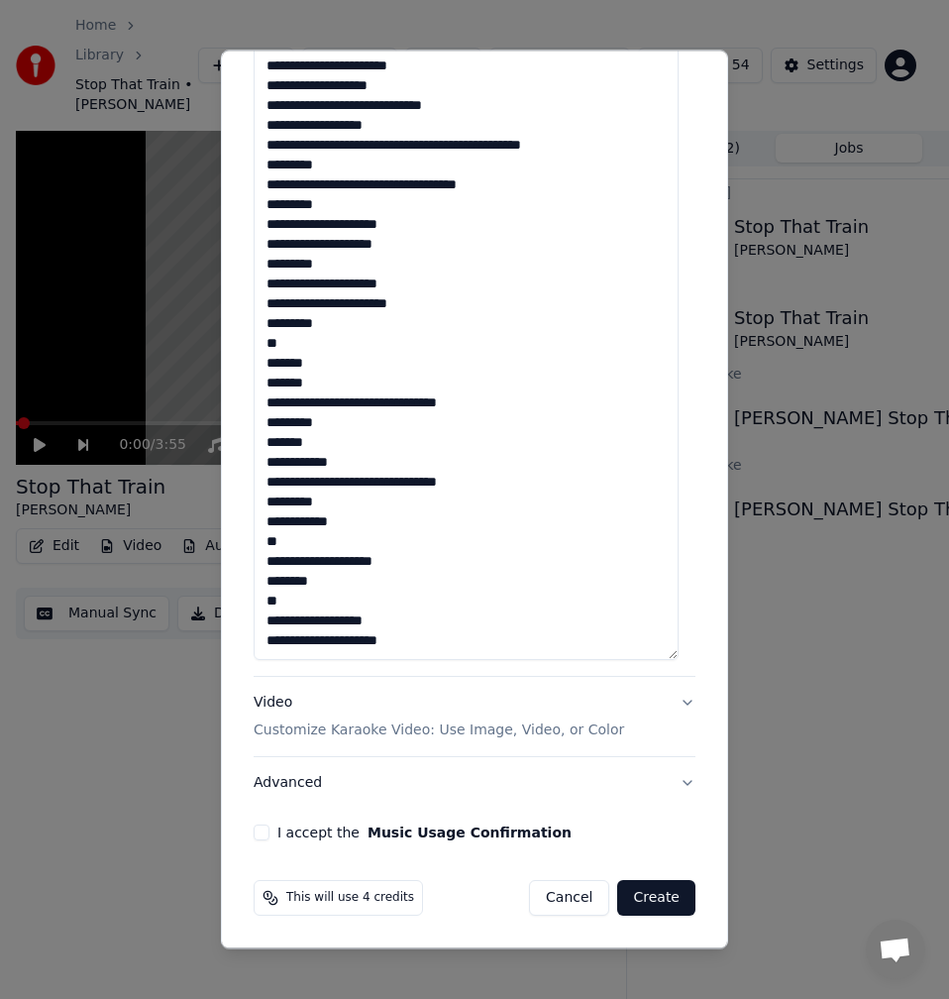
click at [389, 590] on textarea at bounding box center [466, 117] width 425 height 1085
click at [289, 578] on textarea at bounding box center [466, 117] width 425 height 1085
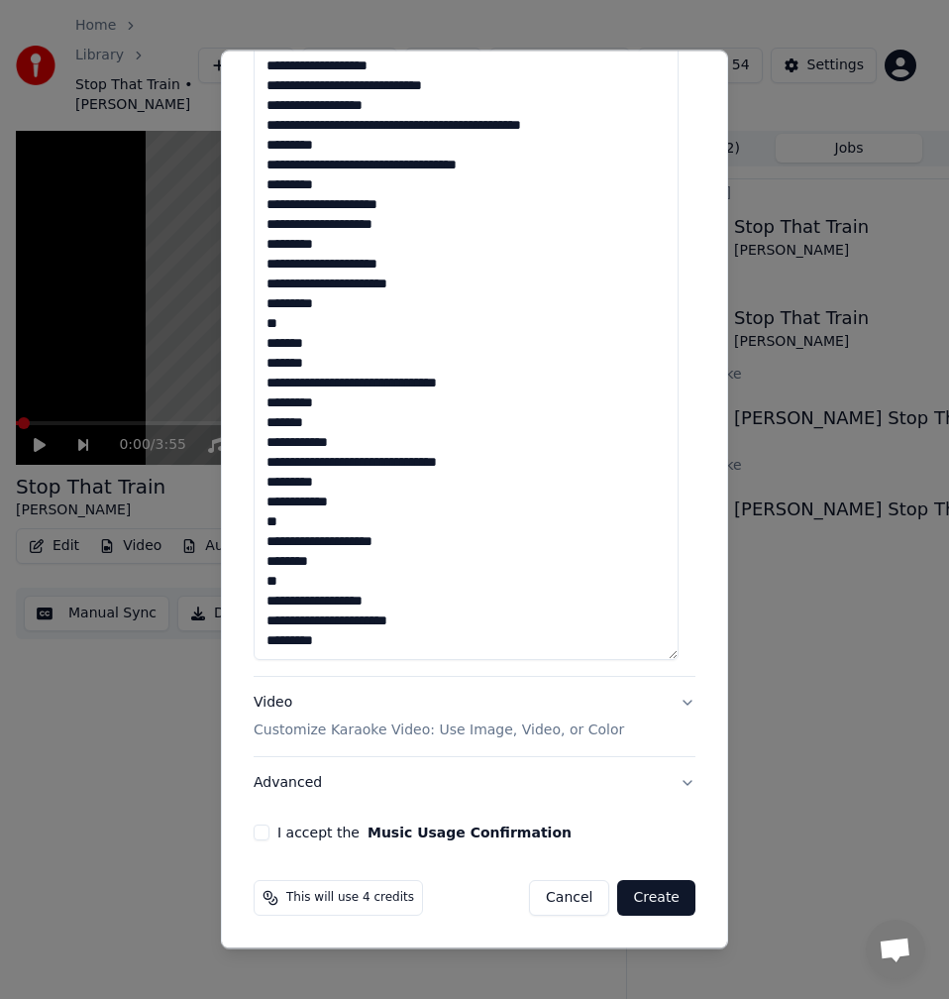
click at [318, 583] on textarea at bounding box center [466, 117] width 425 height 1085
click at [328, 583] on textarea at bounding box center [466, 117] width 425 height 1085
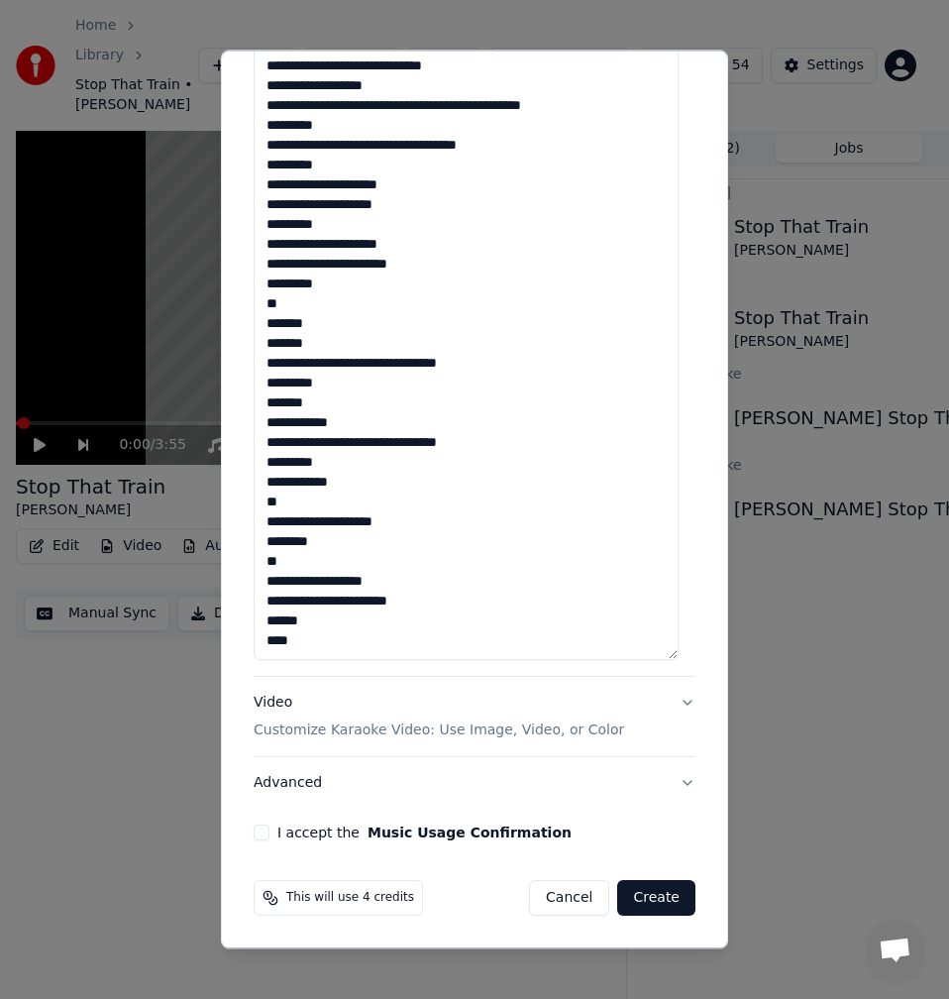
scroll to position [892, 0]
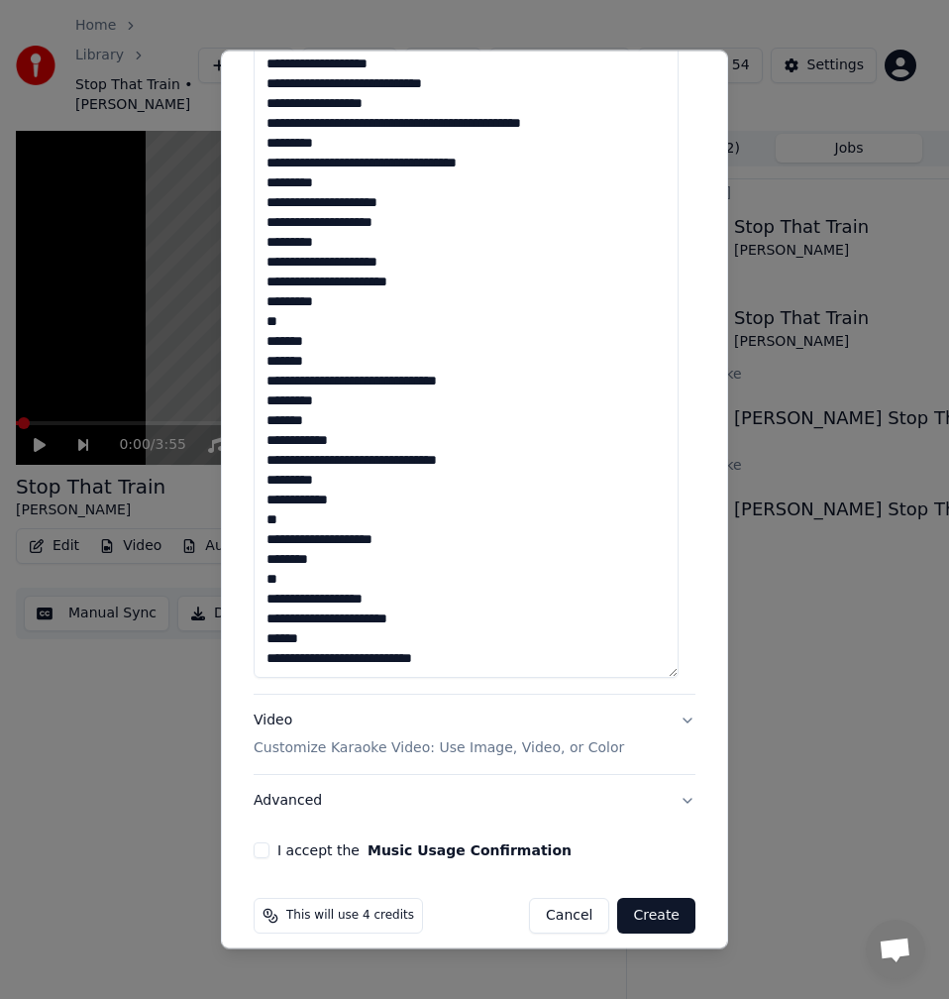
click at [439, 602] on textarea at bounding box center [466, 135] width 425 height 1085
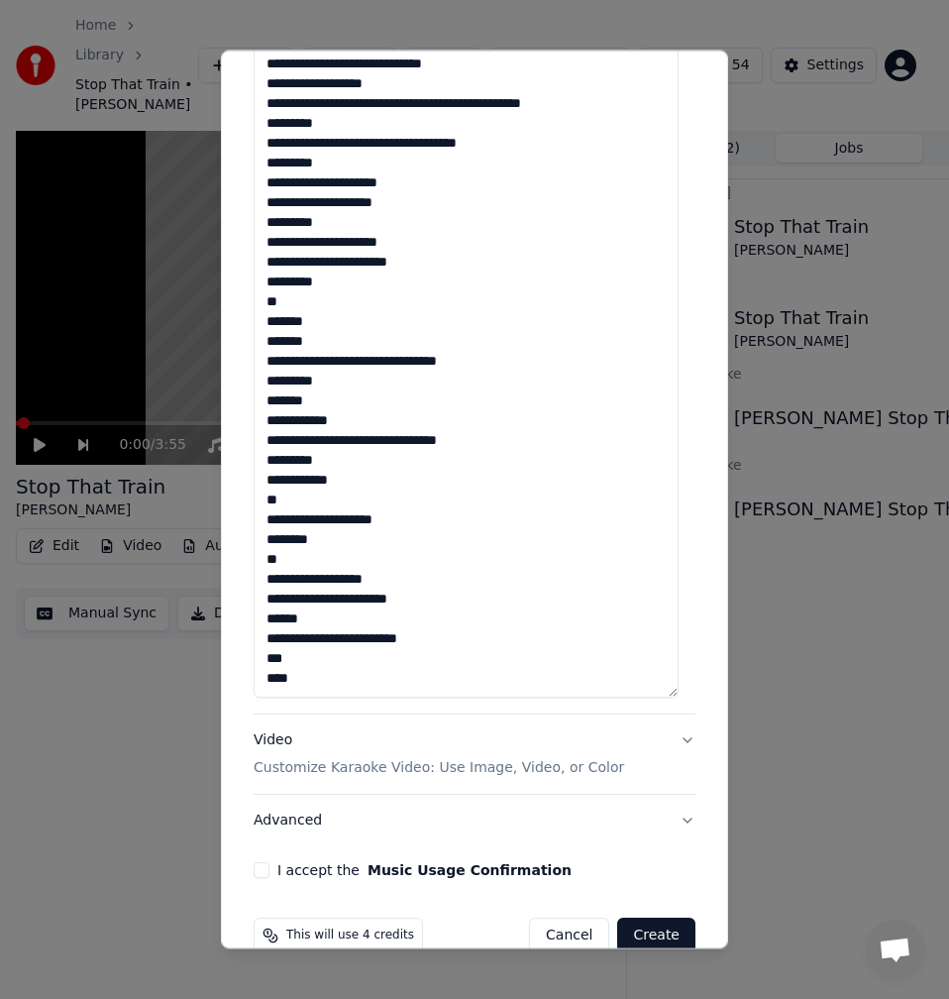
scroll to position [852, 0]
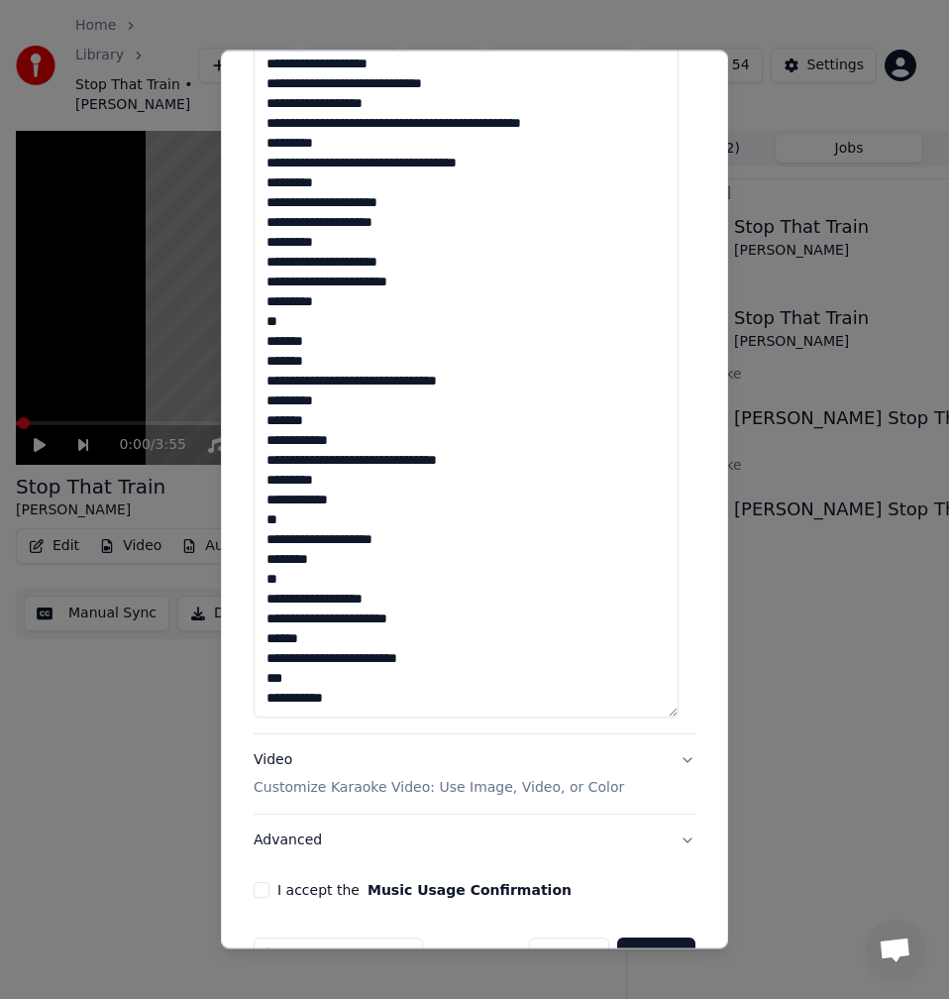
click at [330, 641] on textarea at bounding box center [466, 174] width 425 height 1085
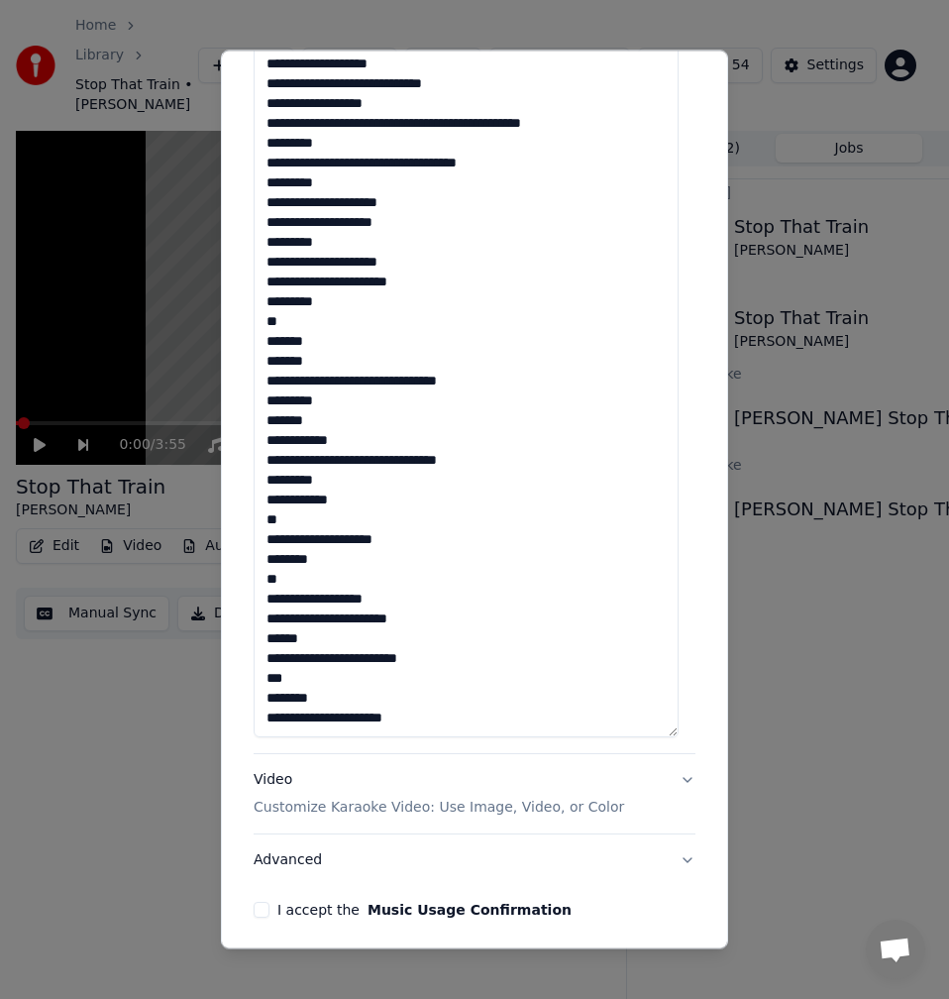
scroll to position [339, 0]
click at [285, 655] on textarea at bounding box center [466, 194] width 425 height 1085
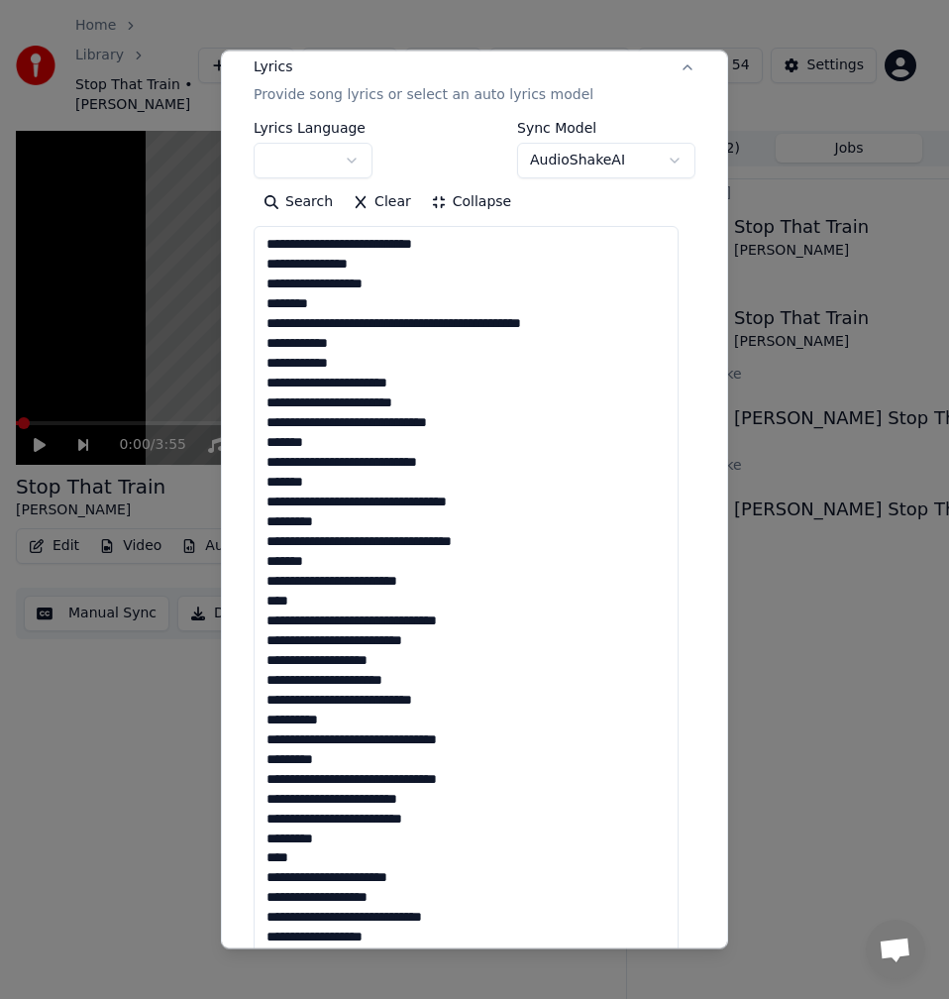
scroll to position [0, 0]
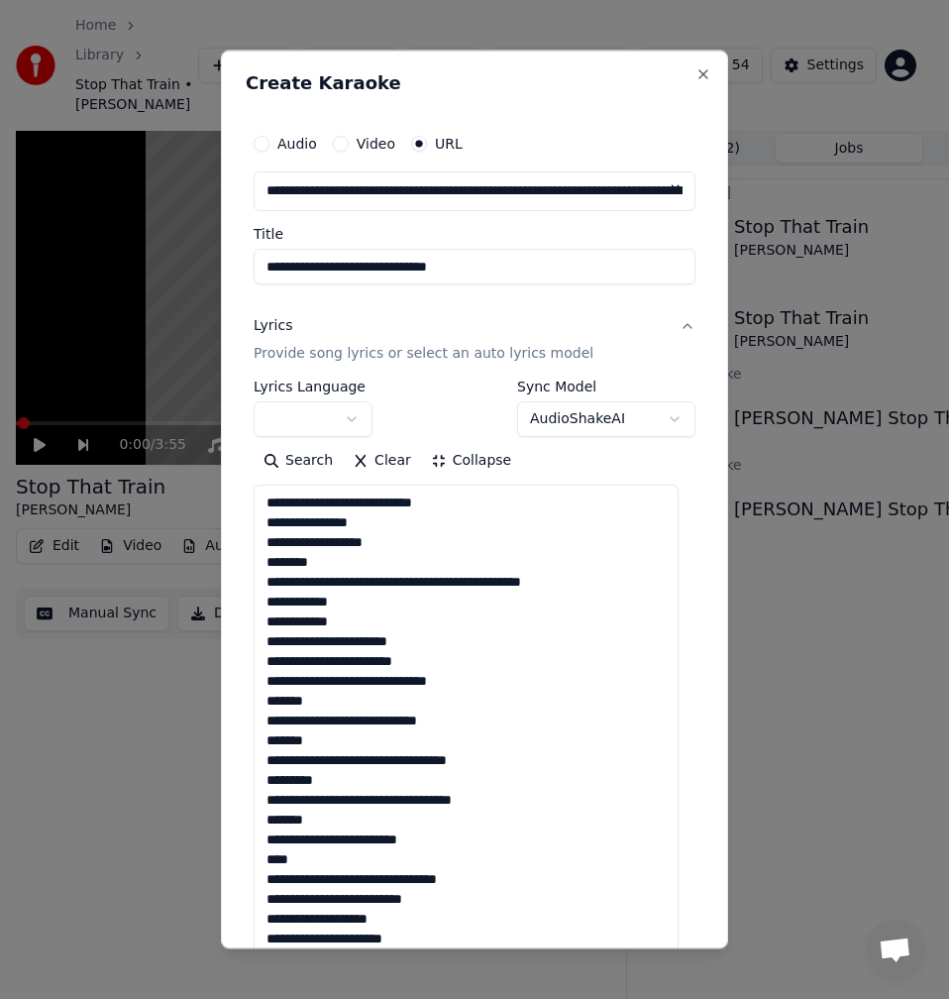
drag, startPoint x: 450, startPoint y: 678, endPoint x: 213, endPoint y: 192, distance: 540.3
click at [213, 192] on body "**********" at bounding box center [466, 499] width 933 height 999
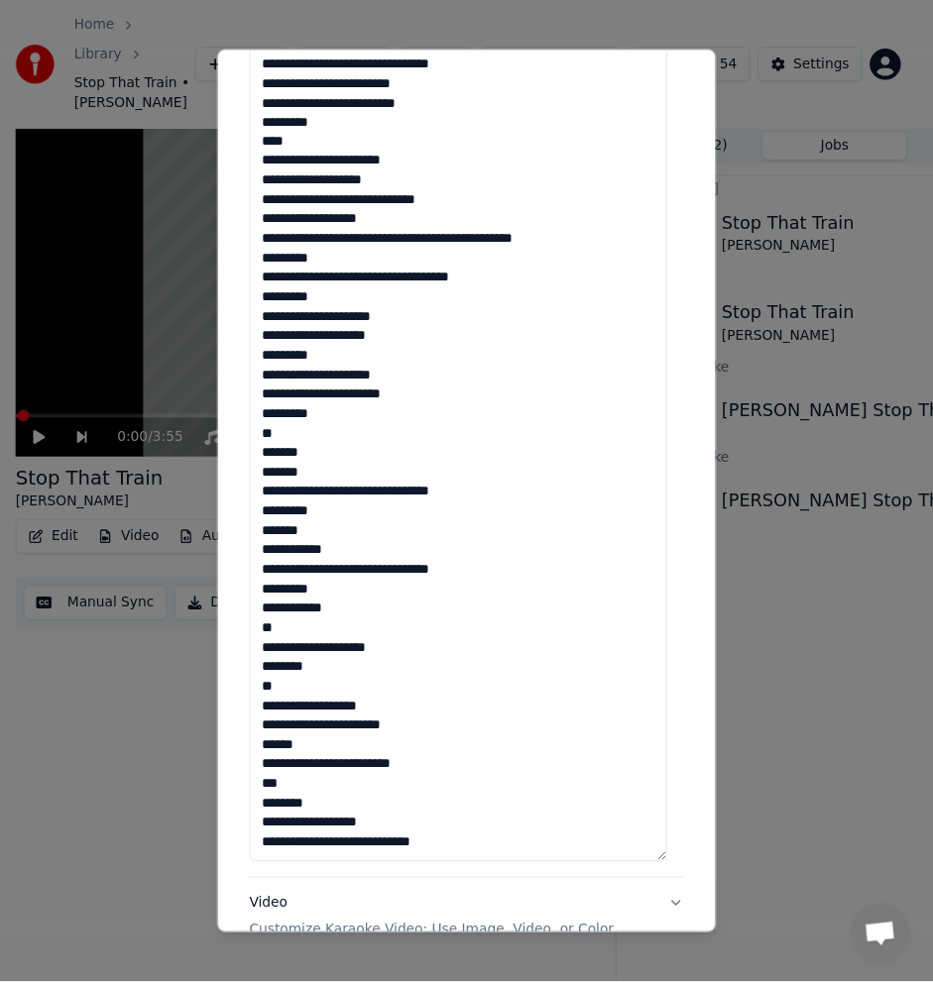
scroll to position [910, 0]
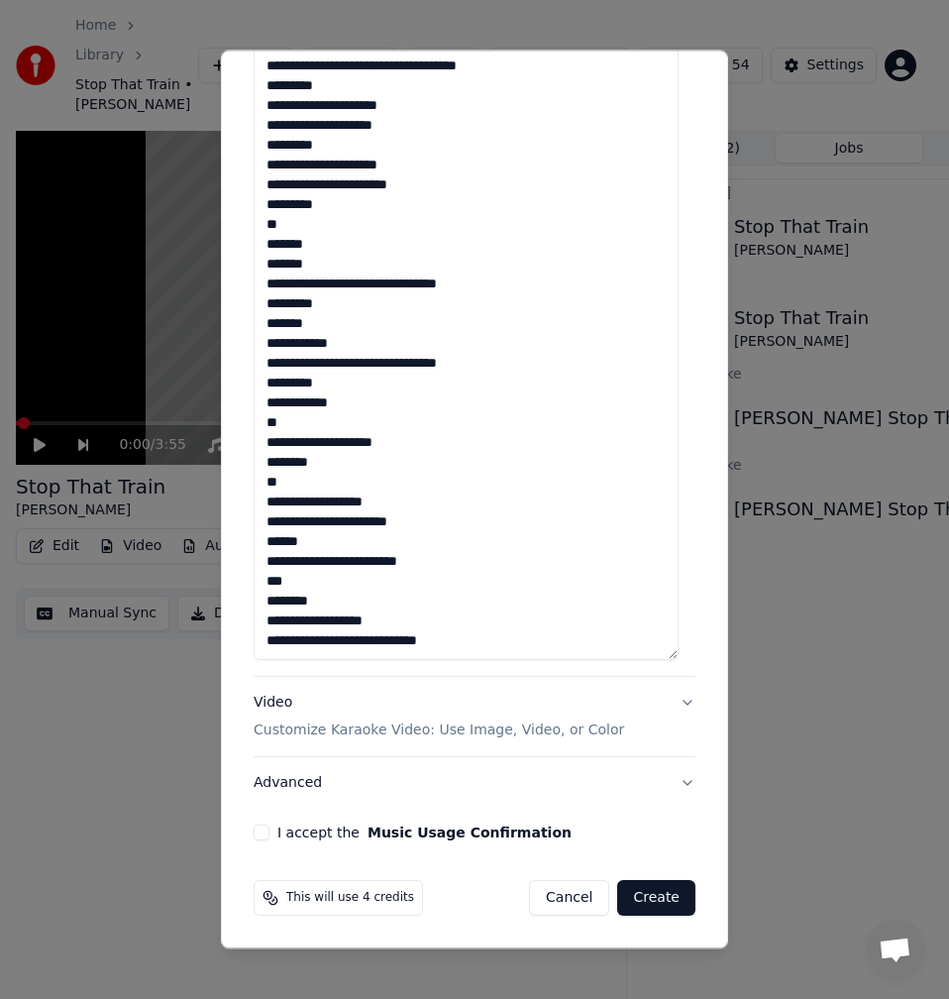
type textarea "**********"
click at [261, 834] on button "I accept the Music Usage Confirmation" at bounding box center [262, 833] width 16 height 16
click at [651, 894] on button "Create" at bounding box center [656, 898] width 78 height 36
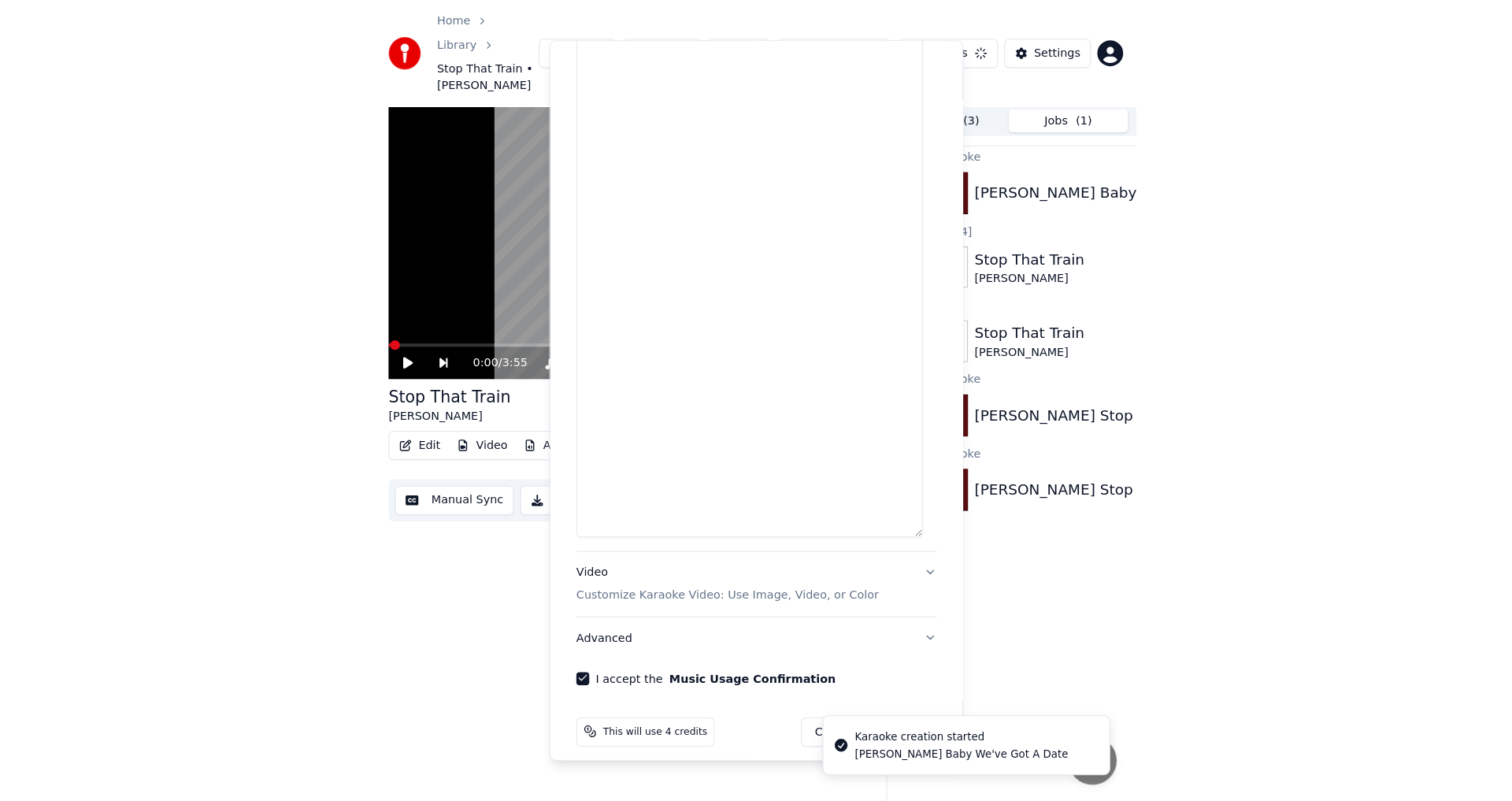
scroll to position [0, 0]
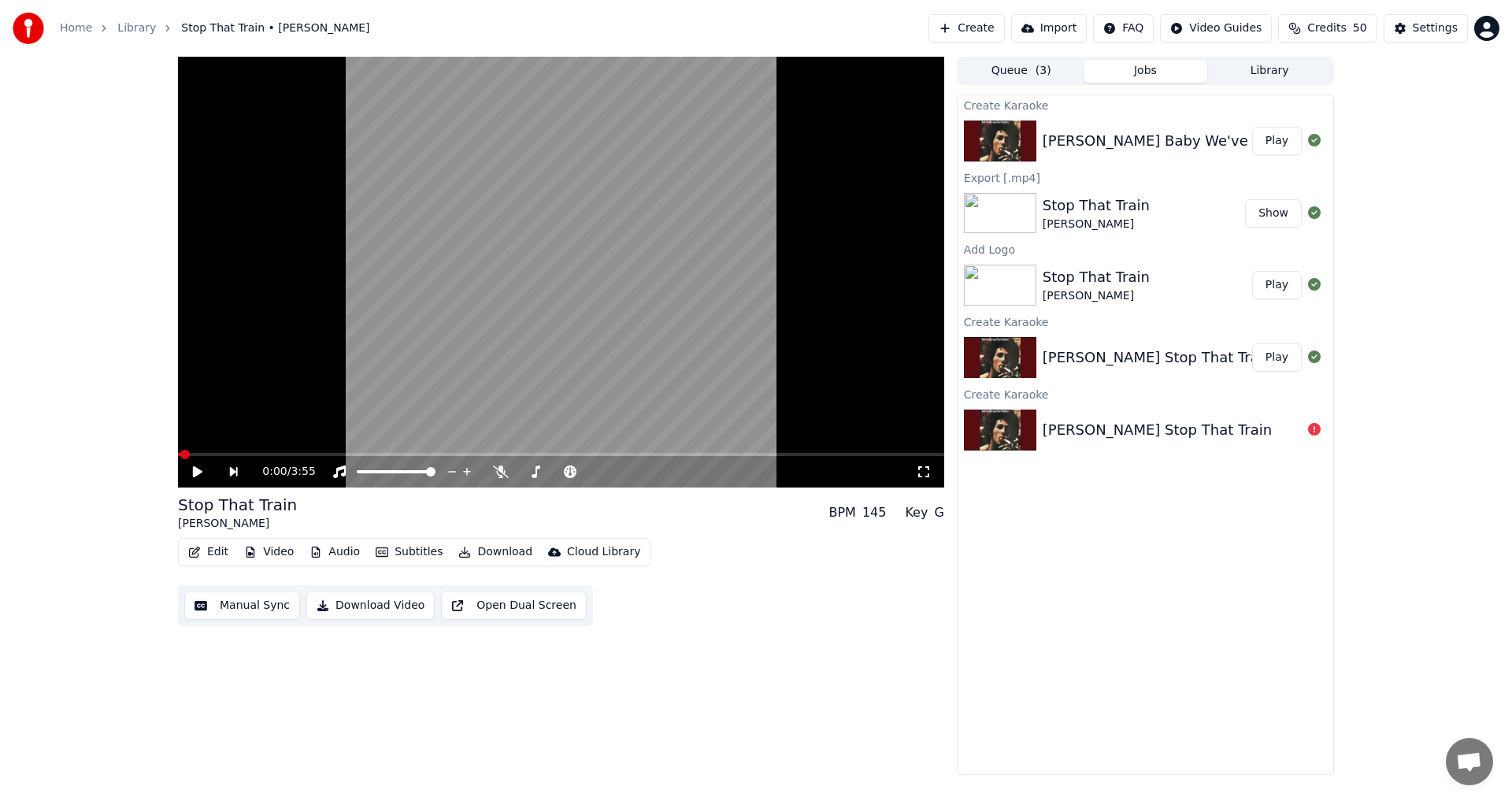
click at [753, 147] on button "Play" at bounding box center [1277, 141] width 49 height 29
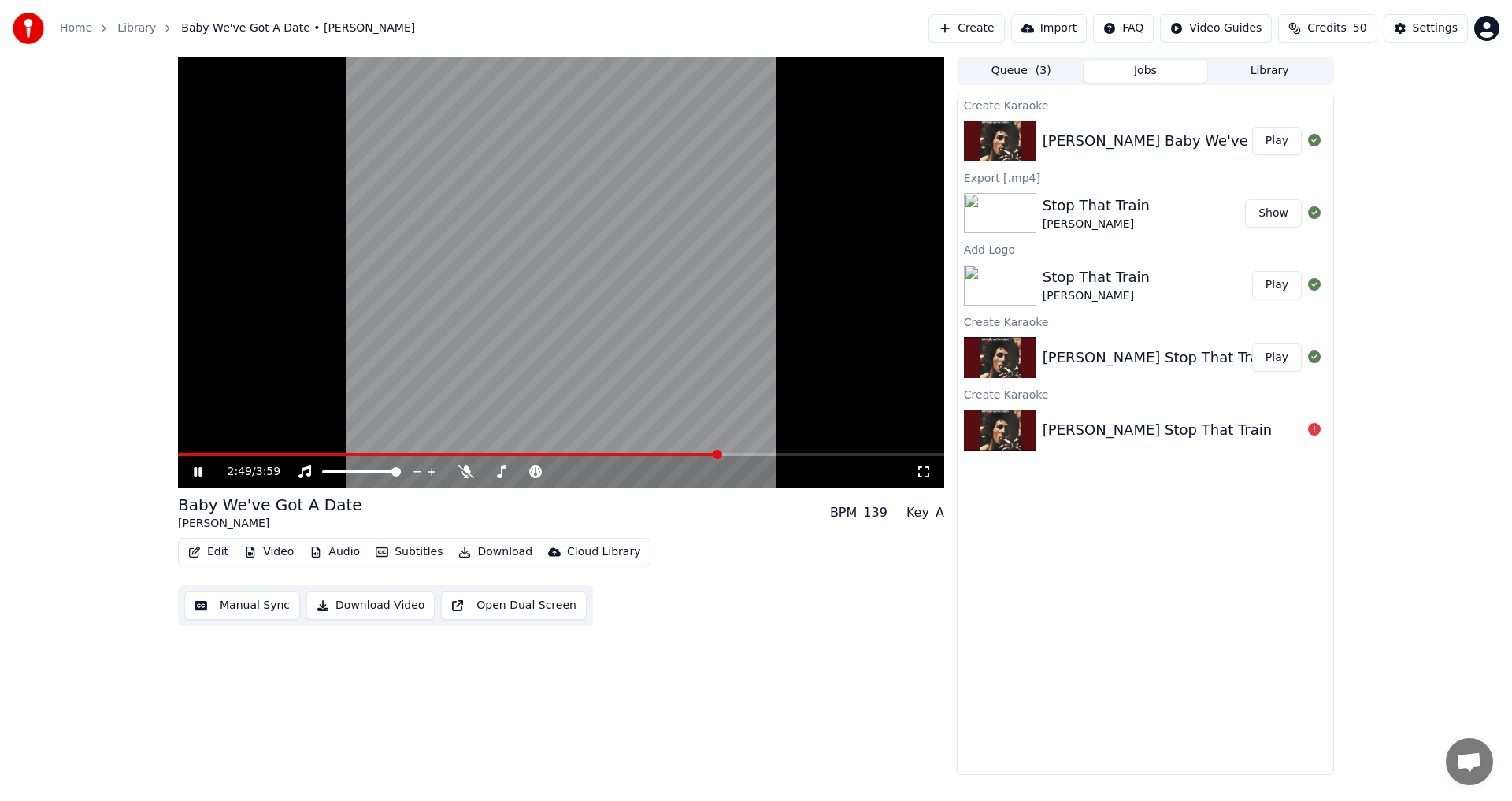
click at [719, 454] on span at bounding box center [561, 455] width 766 height 3
click at [753, 455] on span at bounding box center [561, 455] width 766 height 3
click at [196, 473] on icon at bounding box center [198, 472] width 8 height 10
click at [255, 606] on button "Manual Sync" at bounding box center [242, 606] width 116 height 29
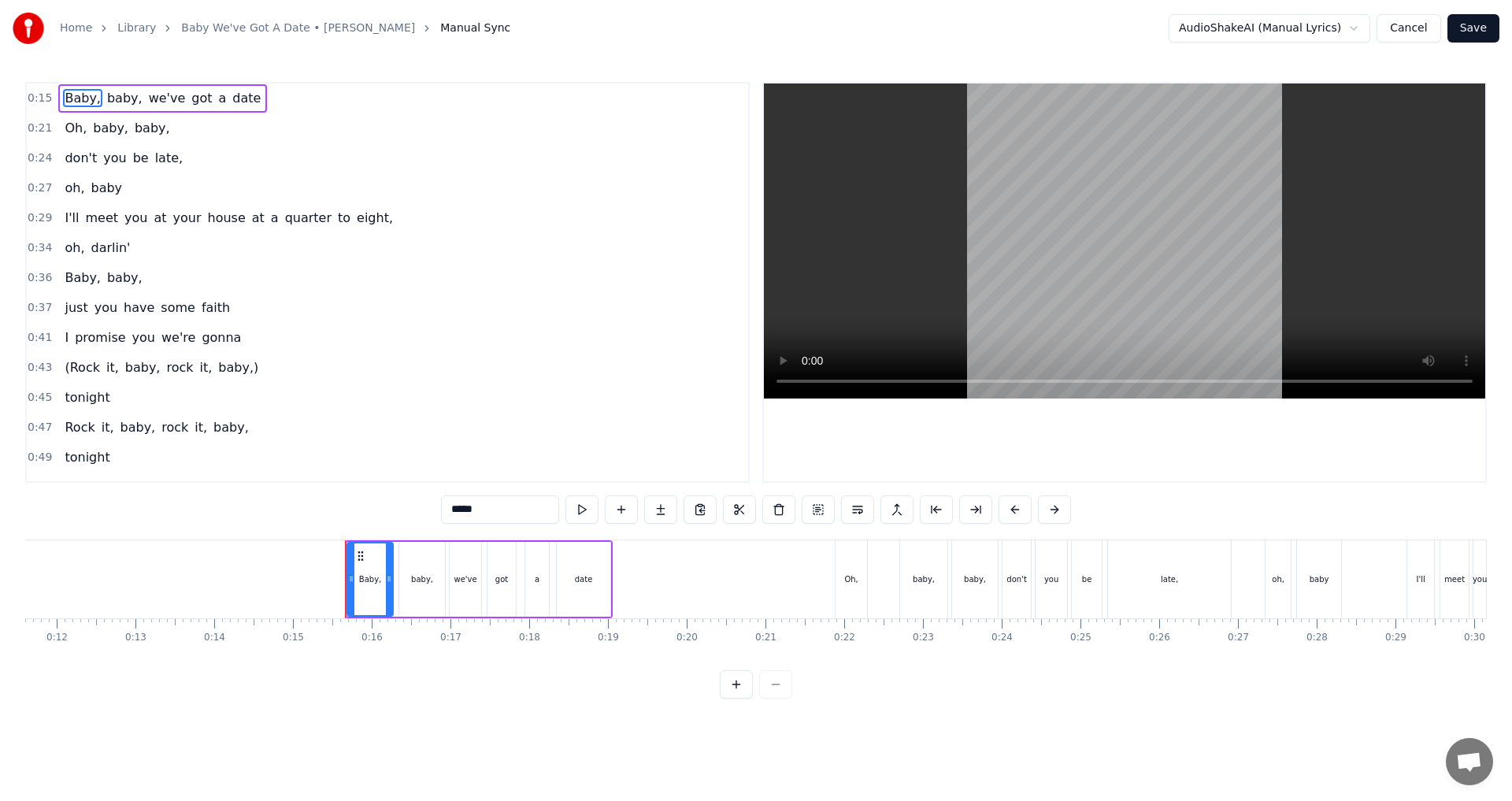
scroll to position [0, 976]
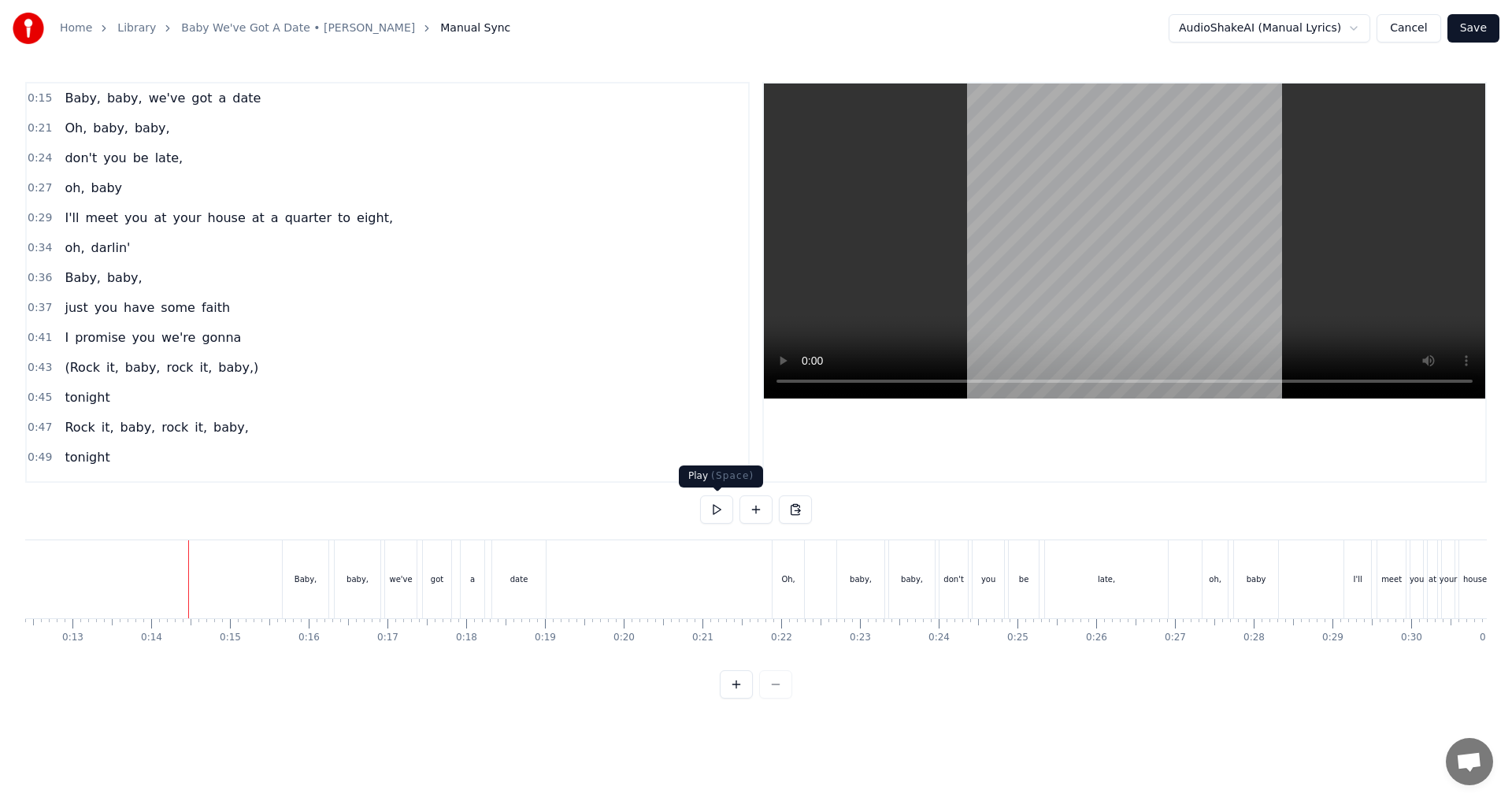
click at [716, 509] on button at bounding box center [717, 509] width 33 height 29
click at [727, 505] on button at bounding box center [717, 509] width 33 height 29
click at [613, 581] on div "late," at bounding box center [570, 579] width 123 height 78
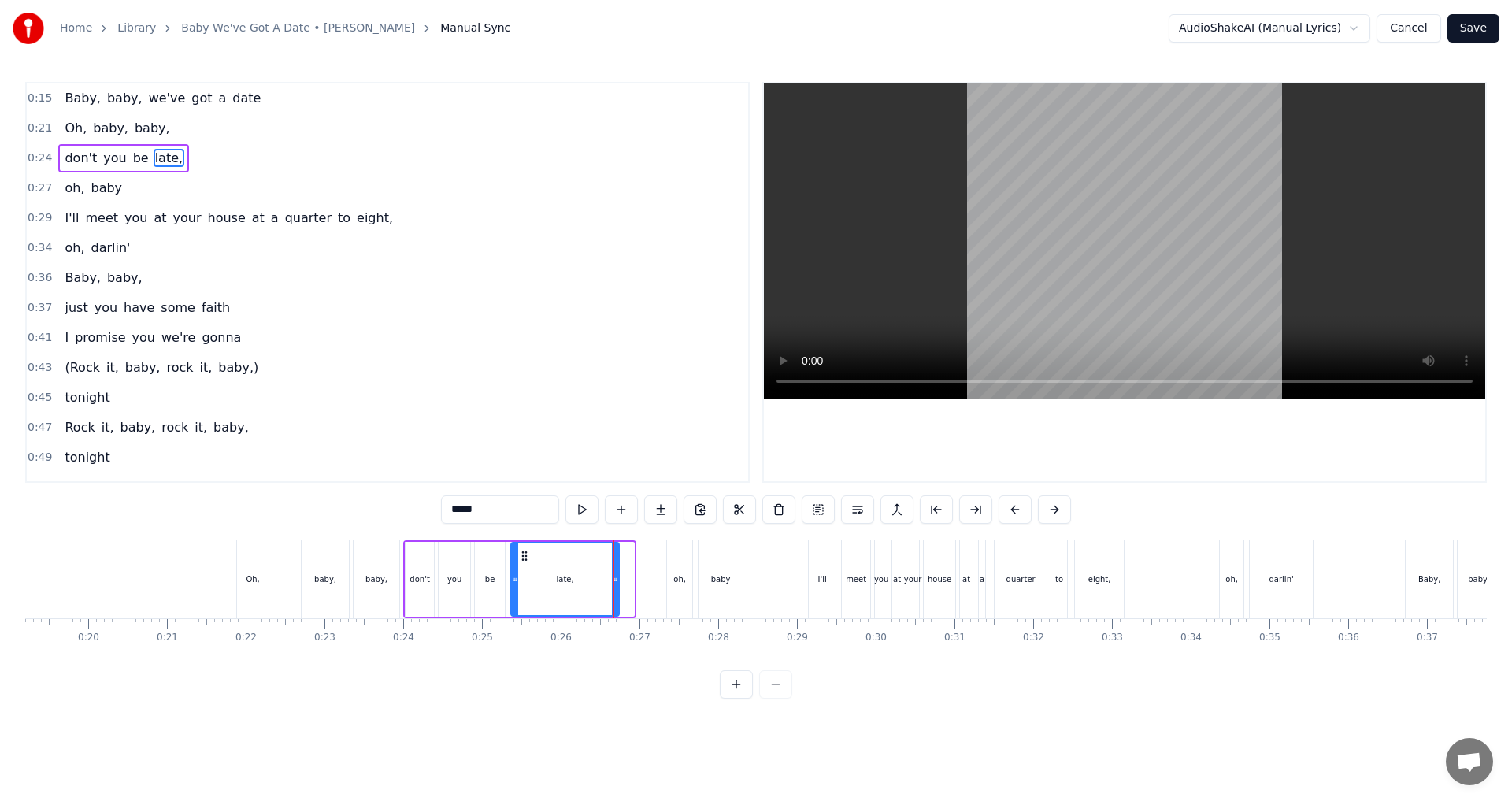
drag, startPoint x: 628, startPoint y: 586, endPoint x: 613, endPoint y: 583, distance: 15.3
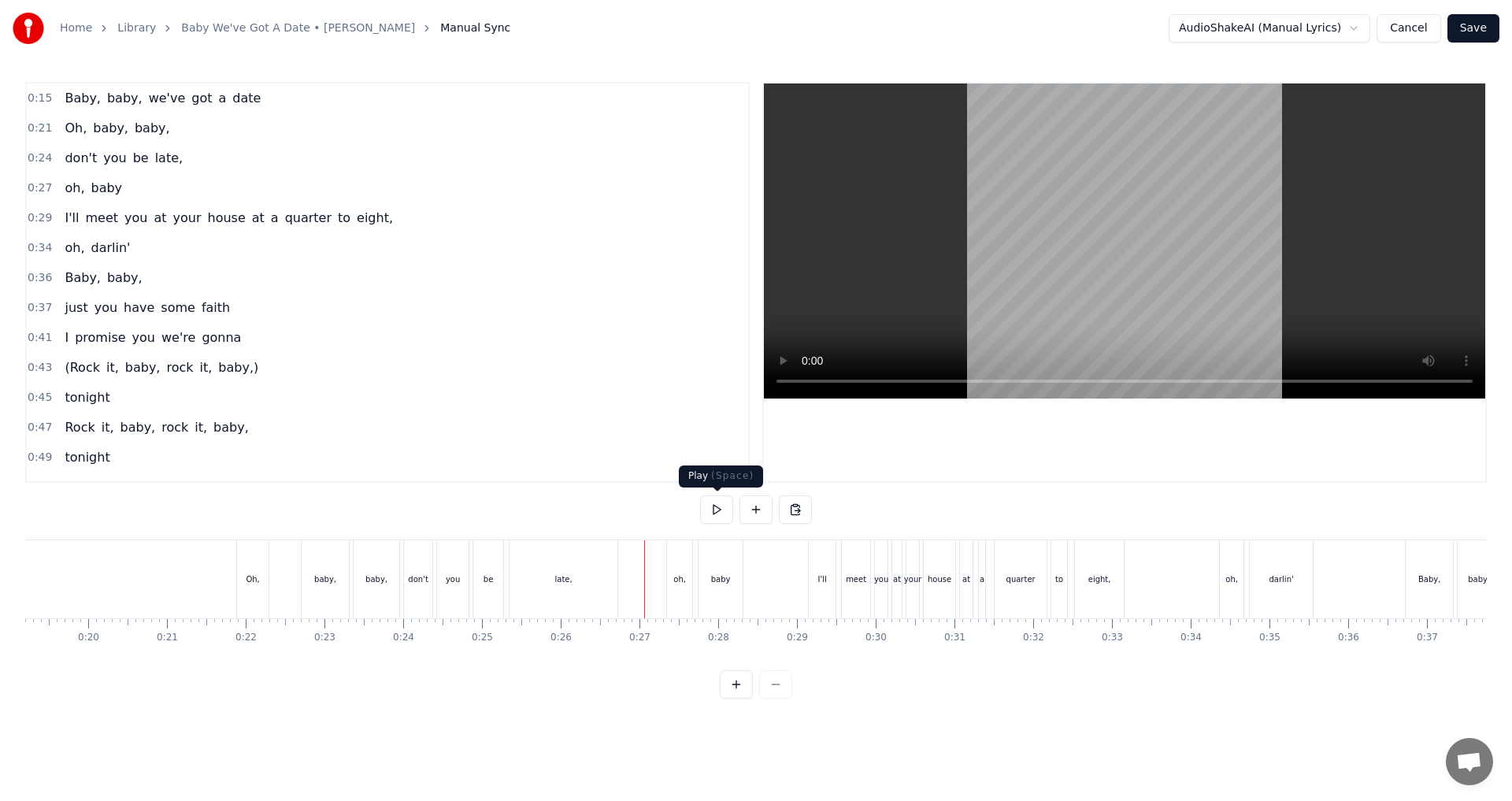
click at [720, 512] on button at bounding box center [717, 509] width 33 height 29
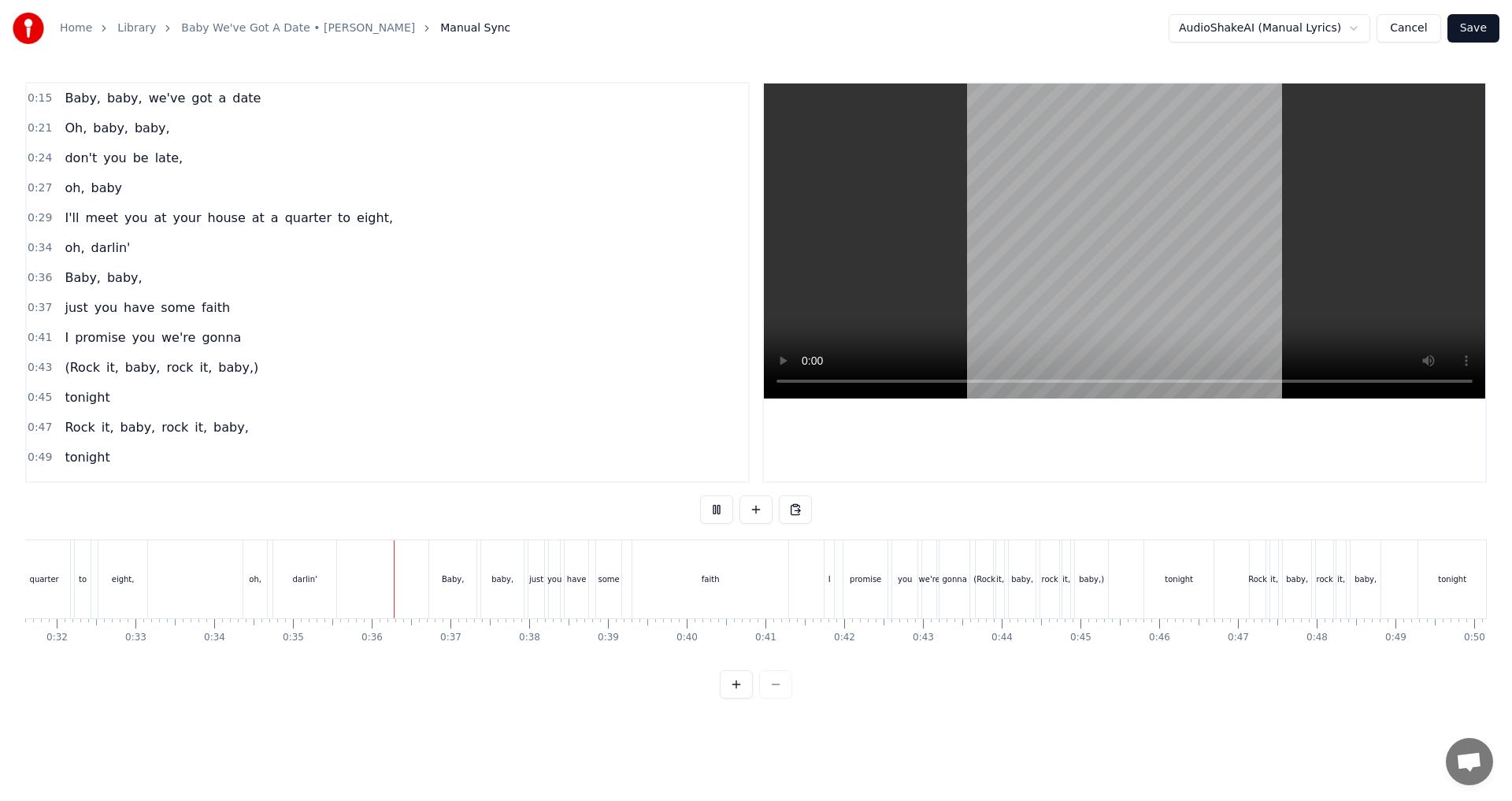
scroll to position [0, 2551]
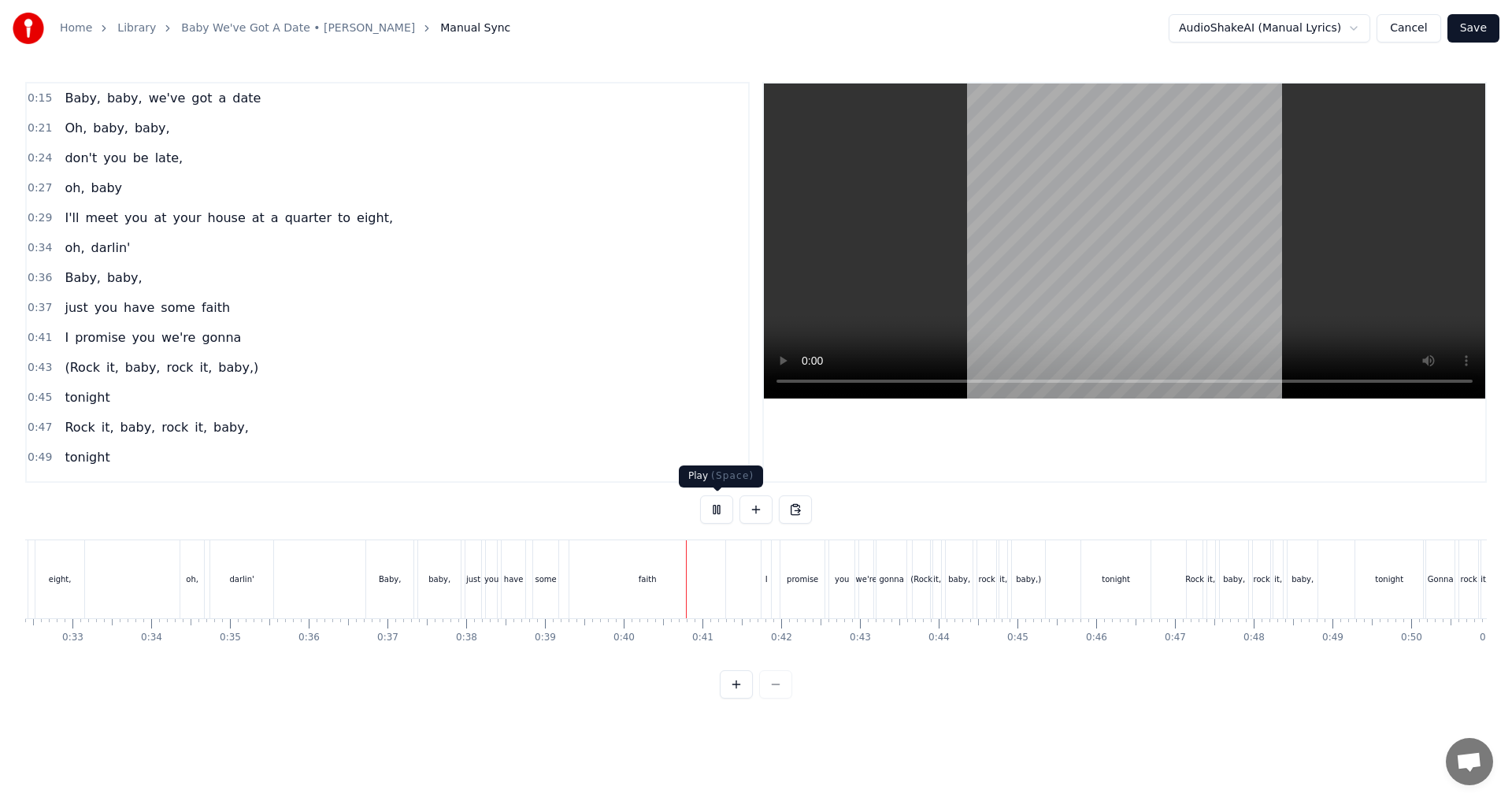
click at [725, 512] on button at bounding box center [717, 509] width 33 height 29
click at [654, 575] on div "faith" at bounding box center [648, 578] width 18 height 12
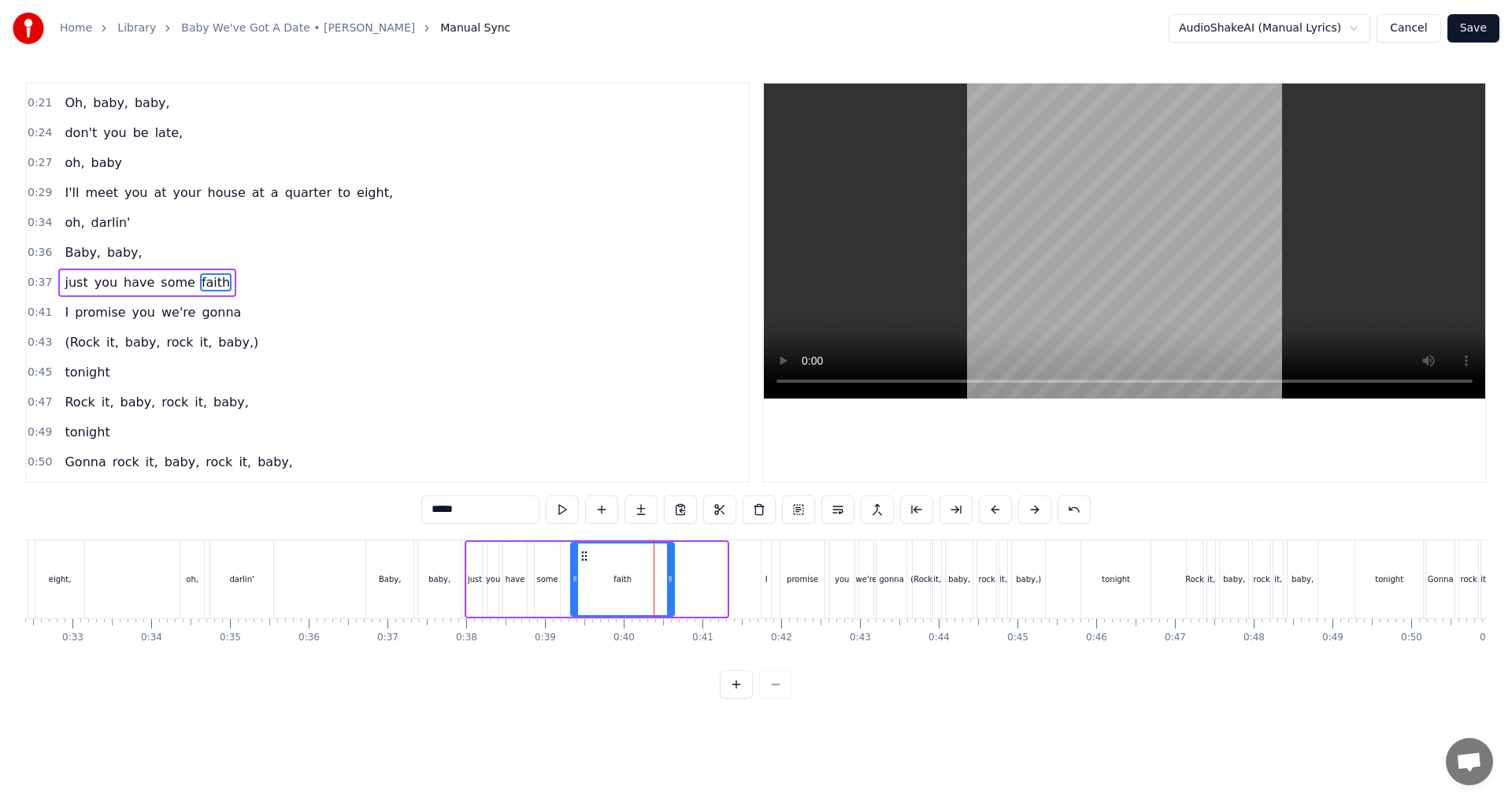
drag, startPoint x: 723, startPoint y: 578, endPoint x: 670, endPoint y: 571, distance: 53.5
click at [670, 571] on div at bounding box center [670, 579] width 6 height 72
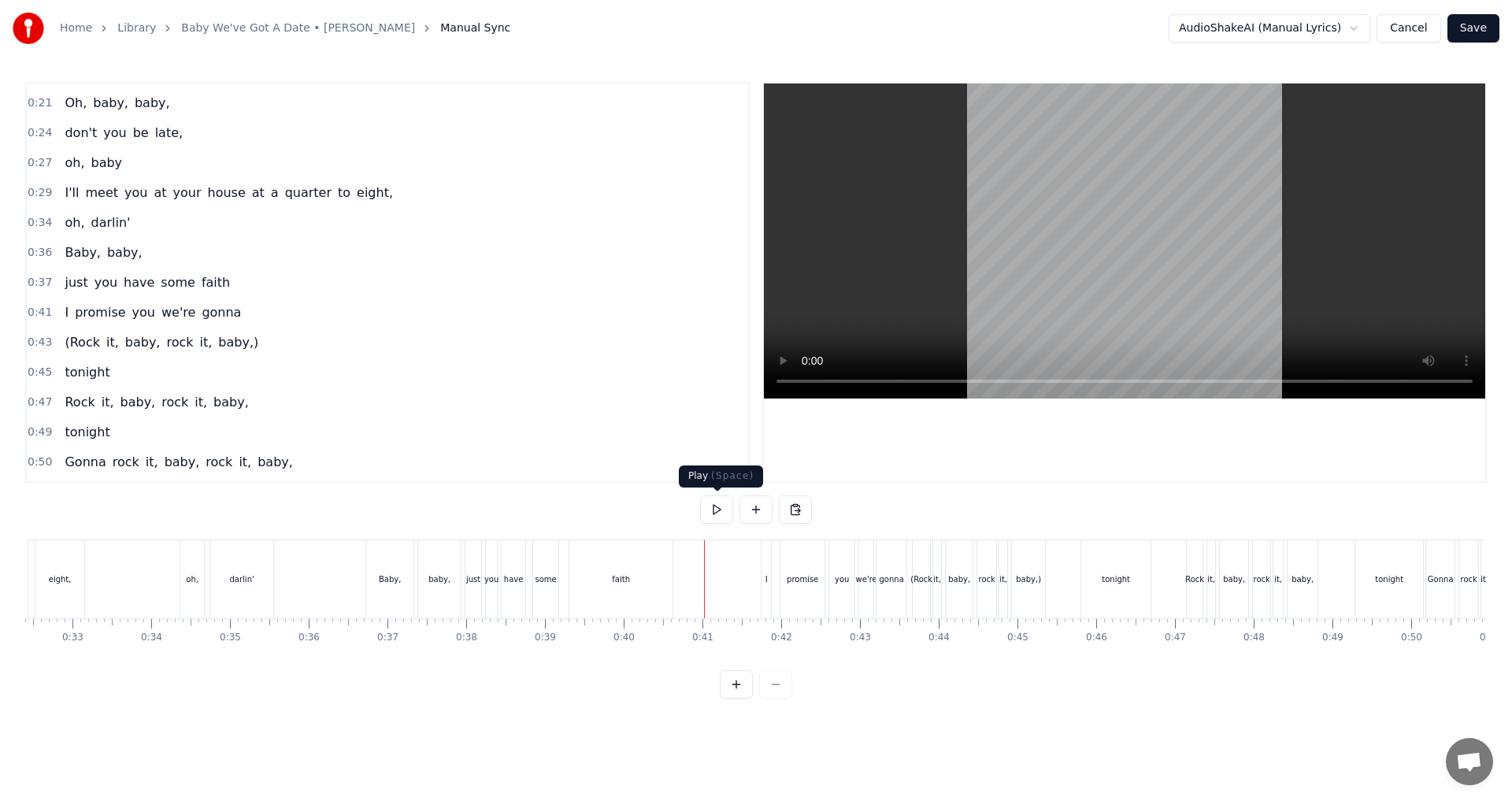
click at [713, 513] on button at bounding box center [717, 509] width 33 height 29
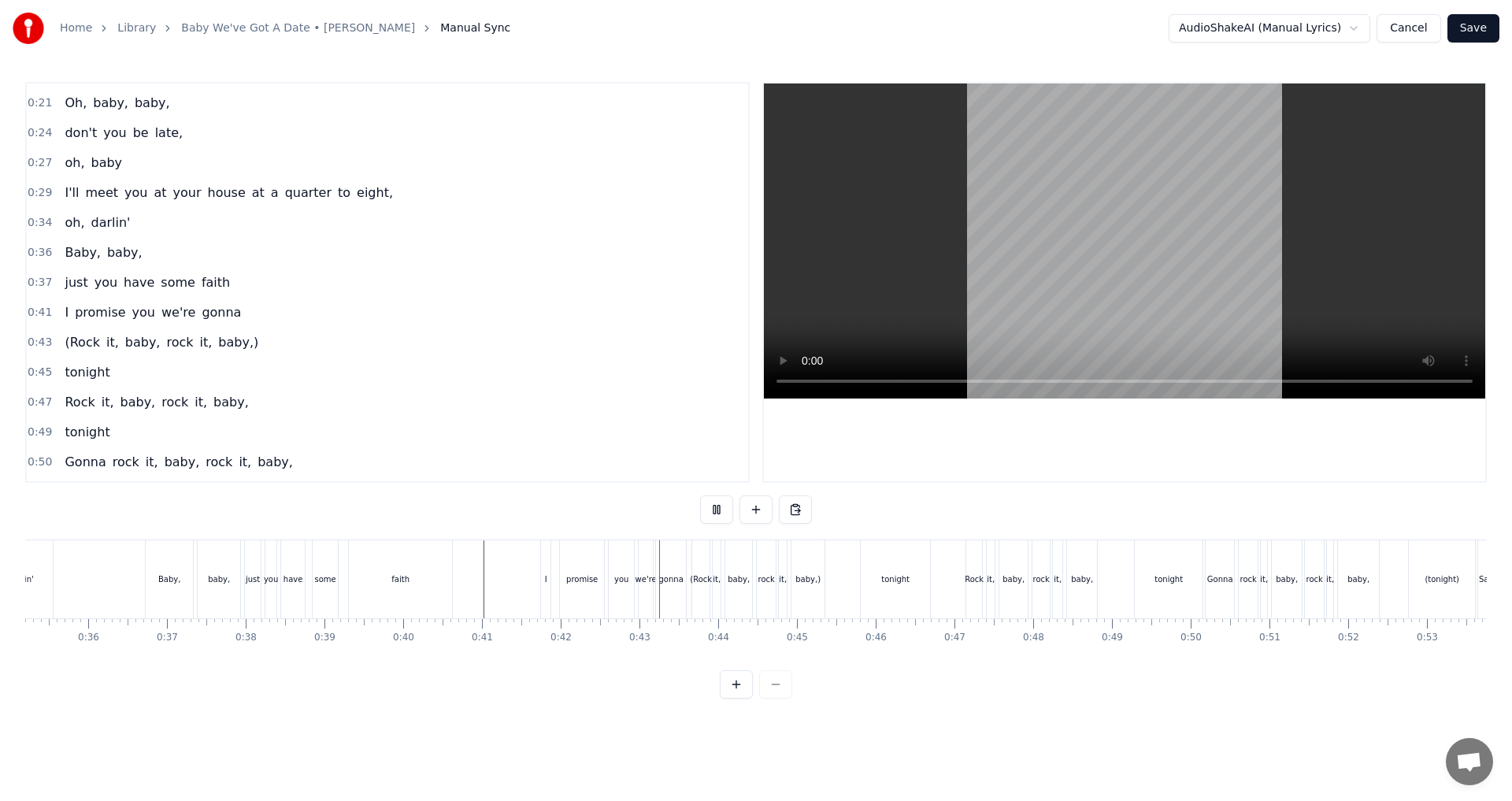
scroll to position [0, 2898]
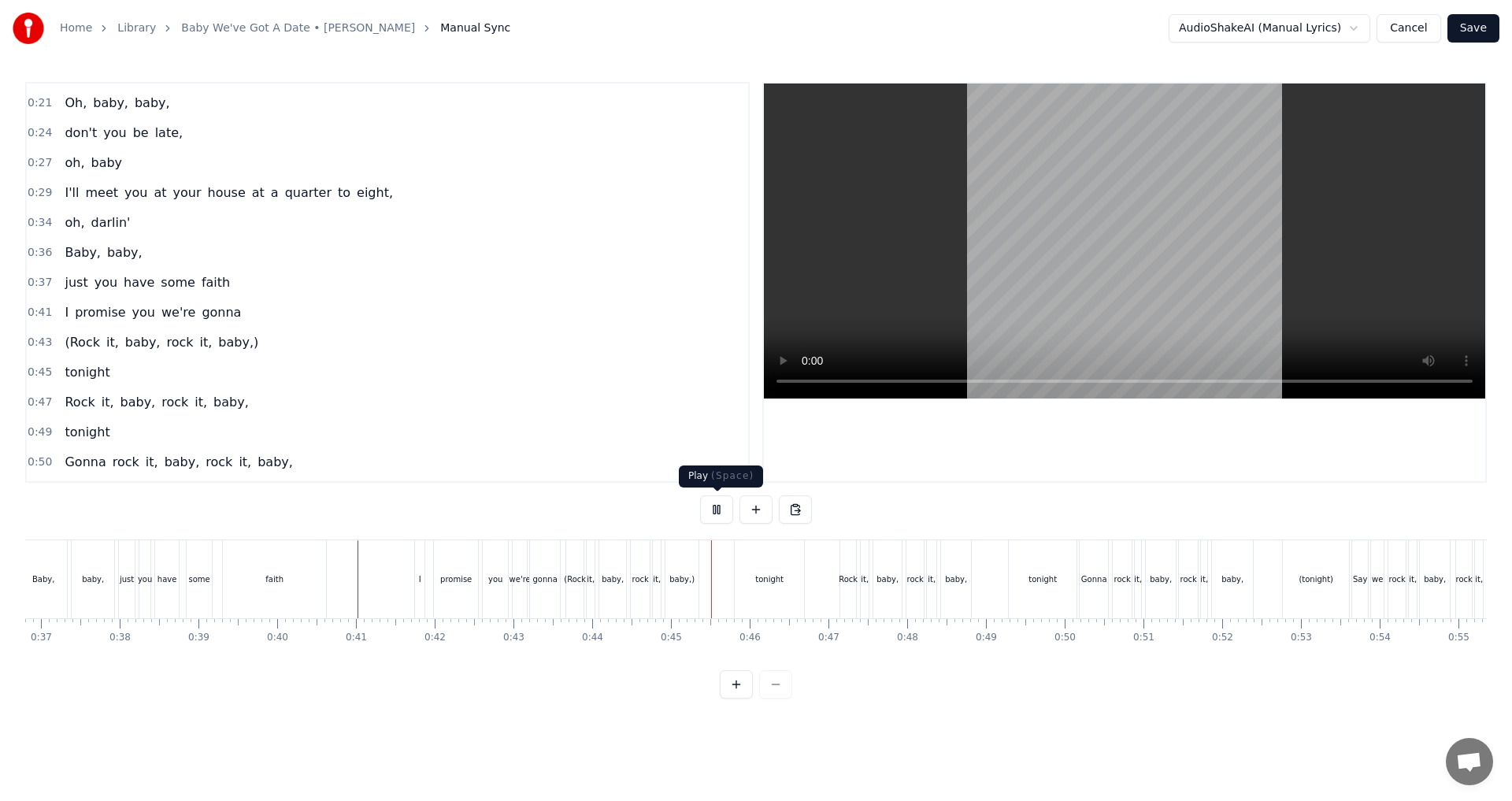
click at [710, 517] on button at bounding box center [717, 509] width 33 height 29
click at [570, 583] on div "(Rock" at bounding box center [575, 578] width 22 height 12
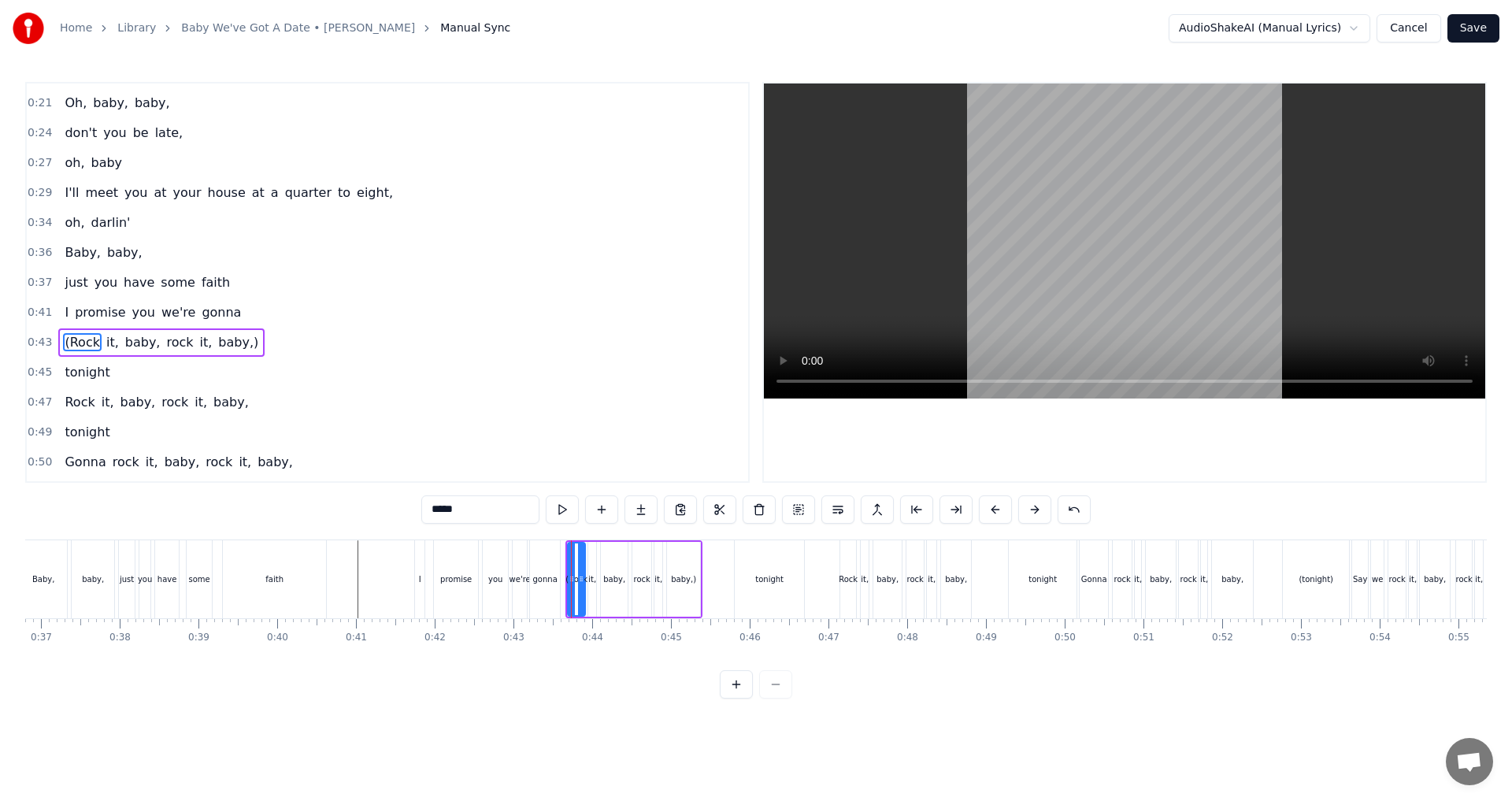
scroll to position [85, 0]
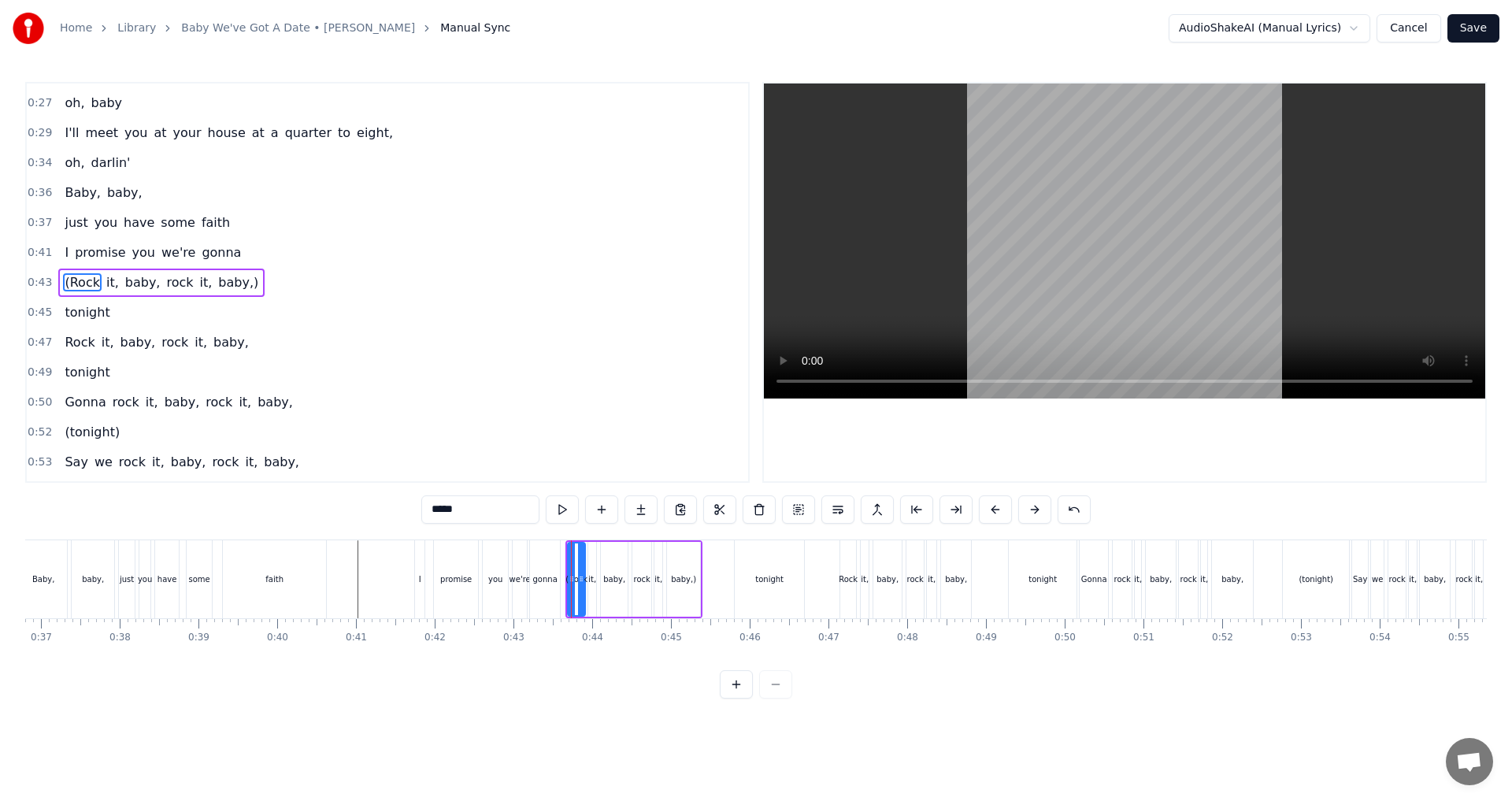
click at [227, 292] on div "(Rock it, baby, rock it, baby,)" at bounding box center [161, 283] width 207 height 29
click at [753, 511] on button at bounding box center [815, 509] width 33 height 29
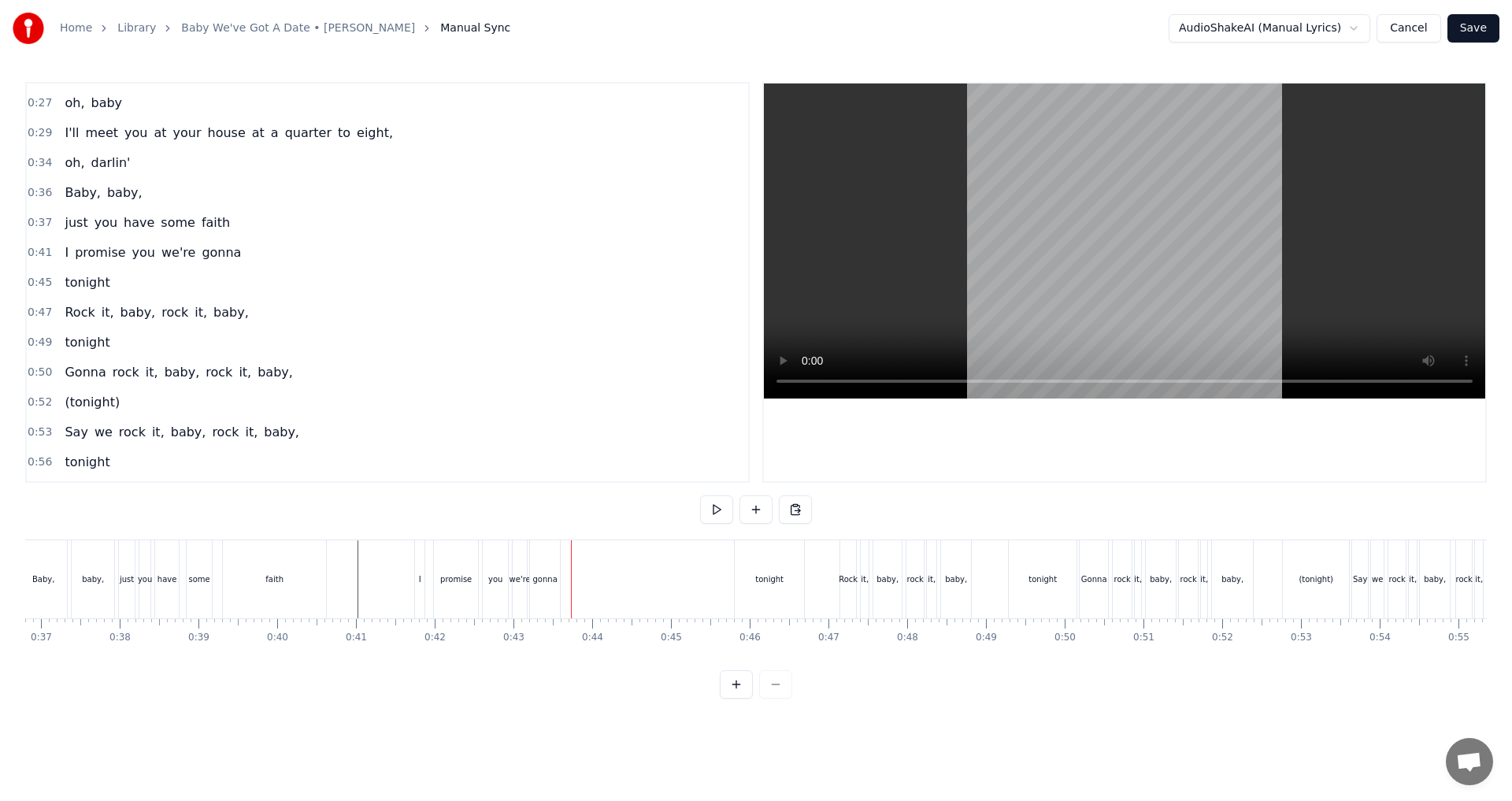
click at [556, 586] on div "gonna" at bounding box center [545, 579] width 30 height 78
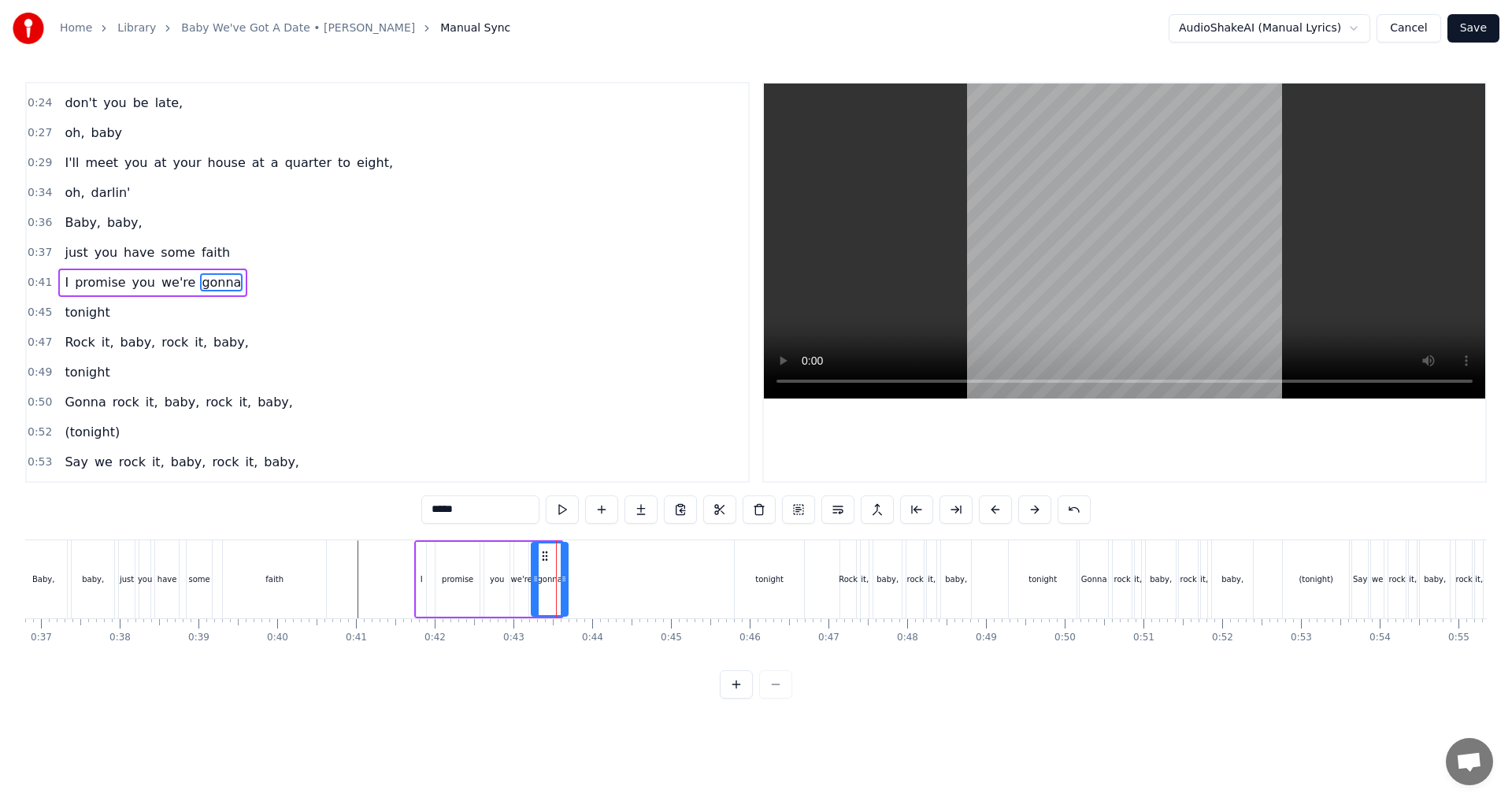
click at [567, 585] on div at bounding box center [564, 579] width 6 height 72
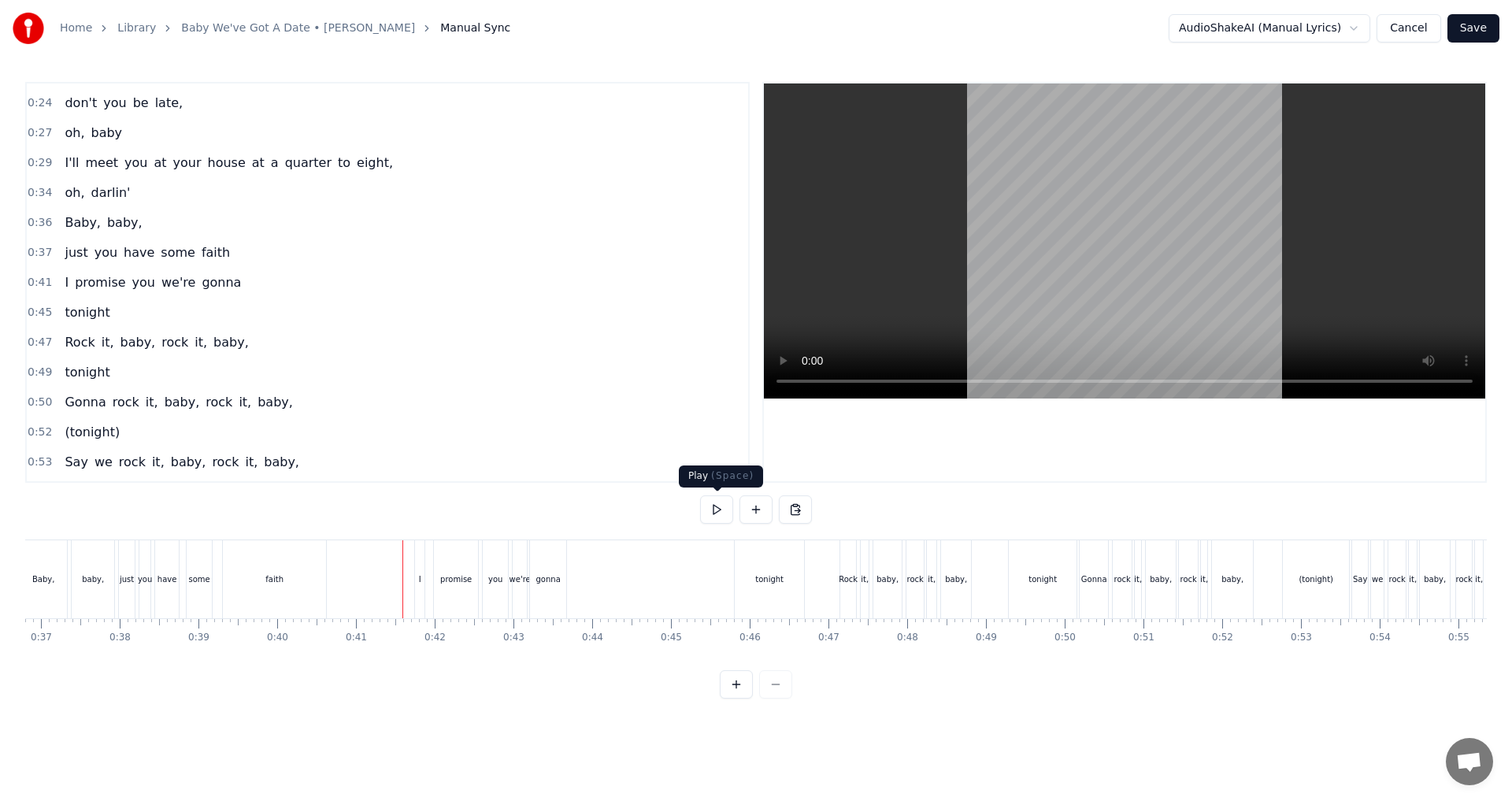
click at [732, 510] on button at bounding box center [717, 509] width 33 height 29
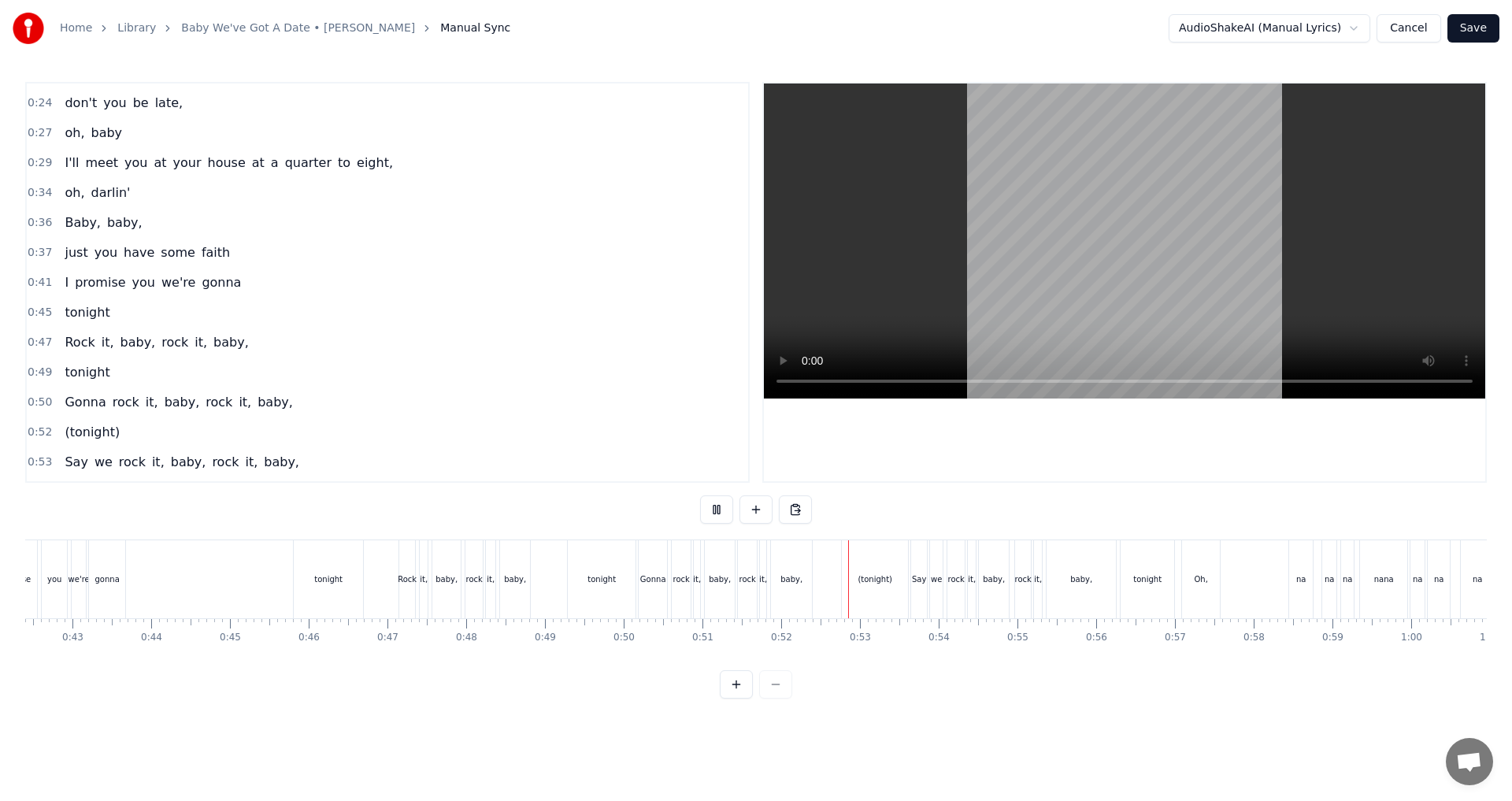
scroll to position [0, 3401]
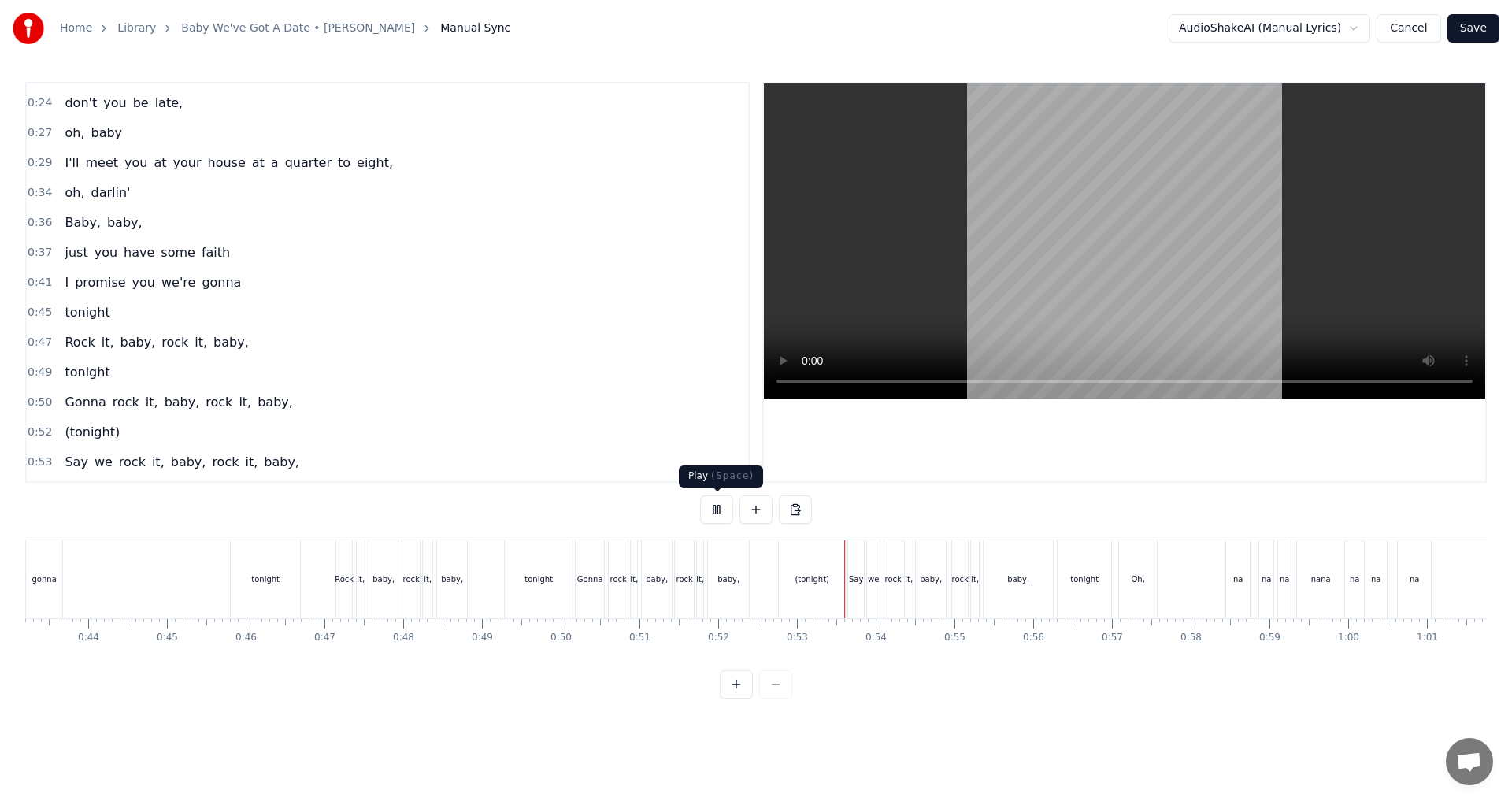
click at [715, 503] on button at bounding box center [717, 509] width 33 height 29
click at [753, 573] on div "(tonight)" at bounding box center [812, 578] width 35 height 12
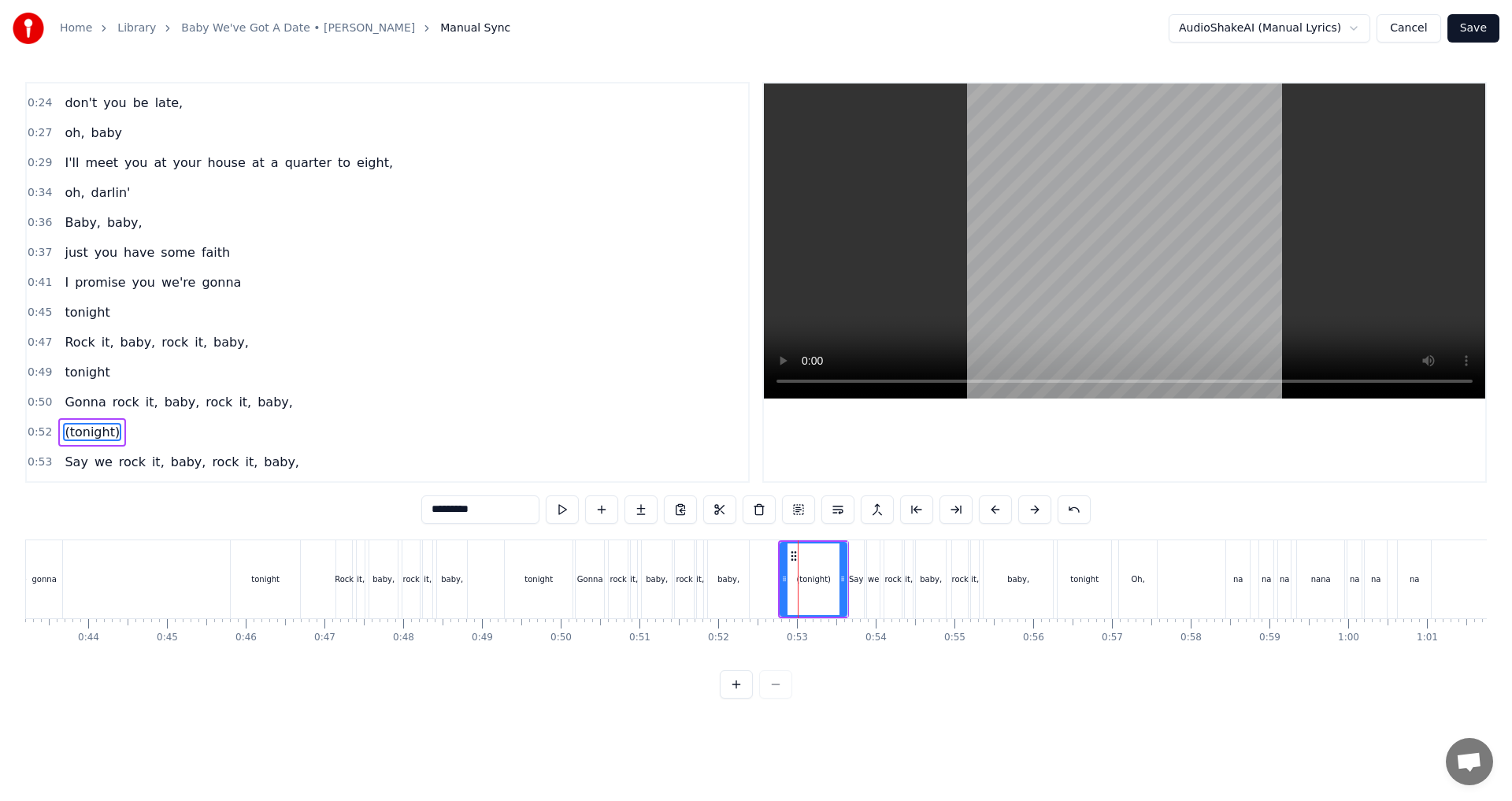
scroll to position [205, 0]
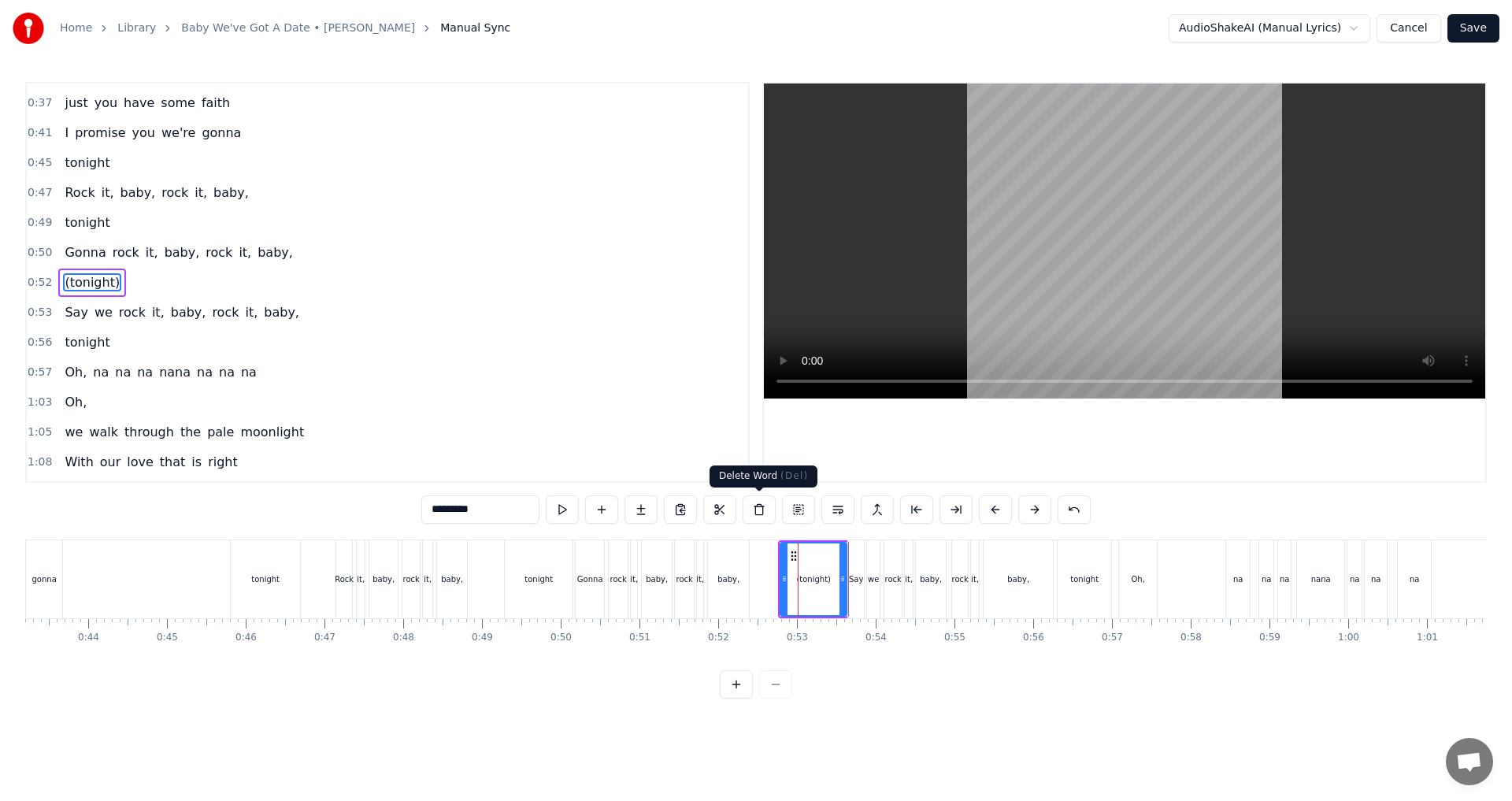
click at [753, 517] on button at bounding box center [760, 509] width 33 height 29
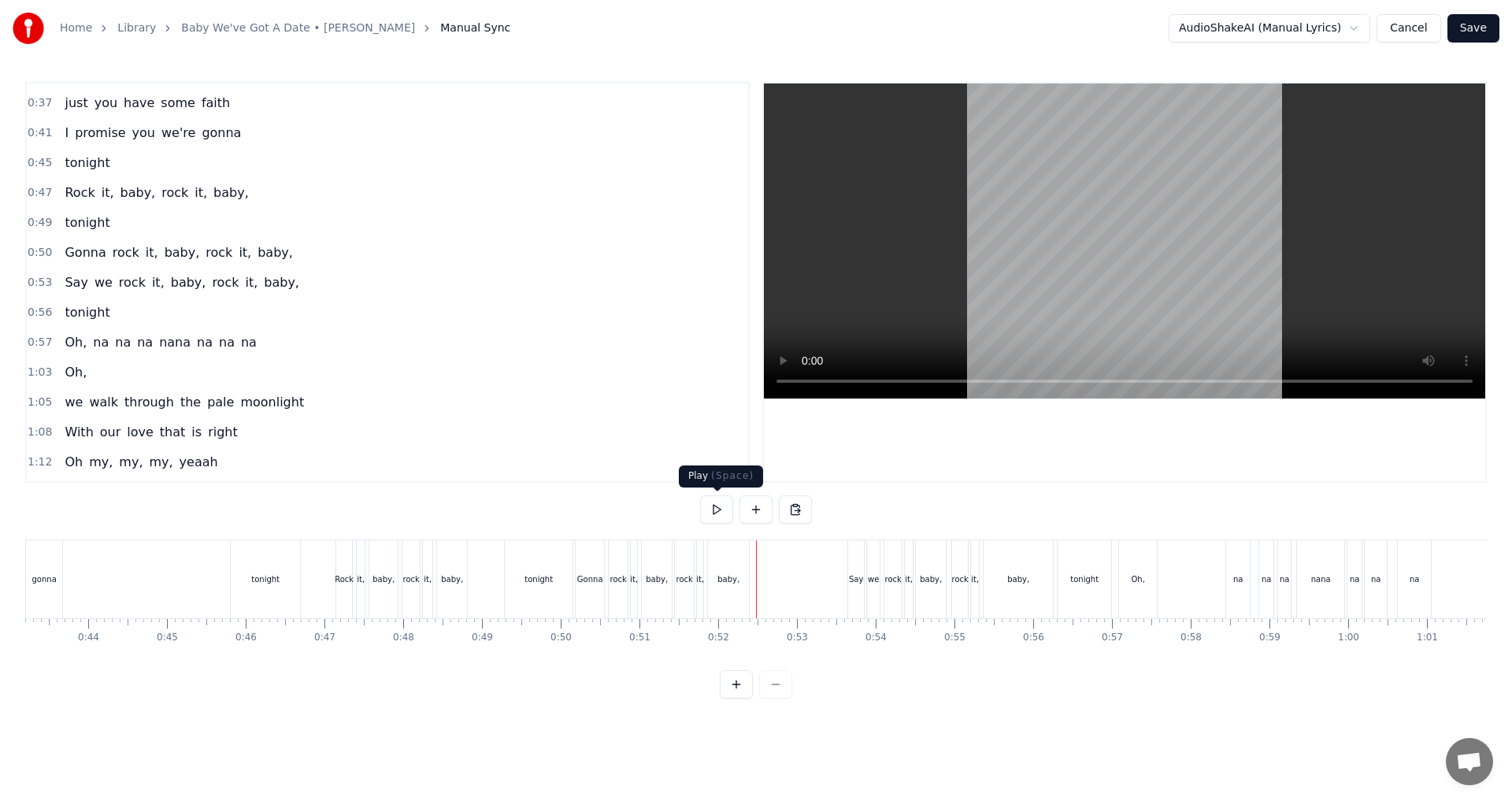
click at [715, 514] on button at bounding box center [717, 509] width 33 height 29
click at [716, 513] on button at bounding box center [717, 509] width 33 height 29
click at [715, 507] on button at bounding box center [717, 509] width 33 height 29
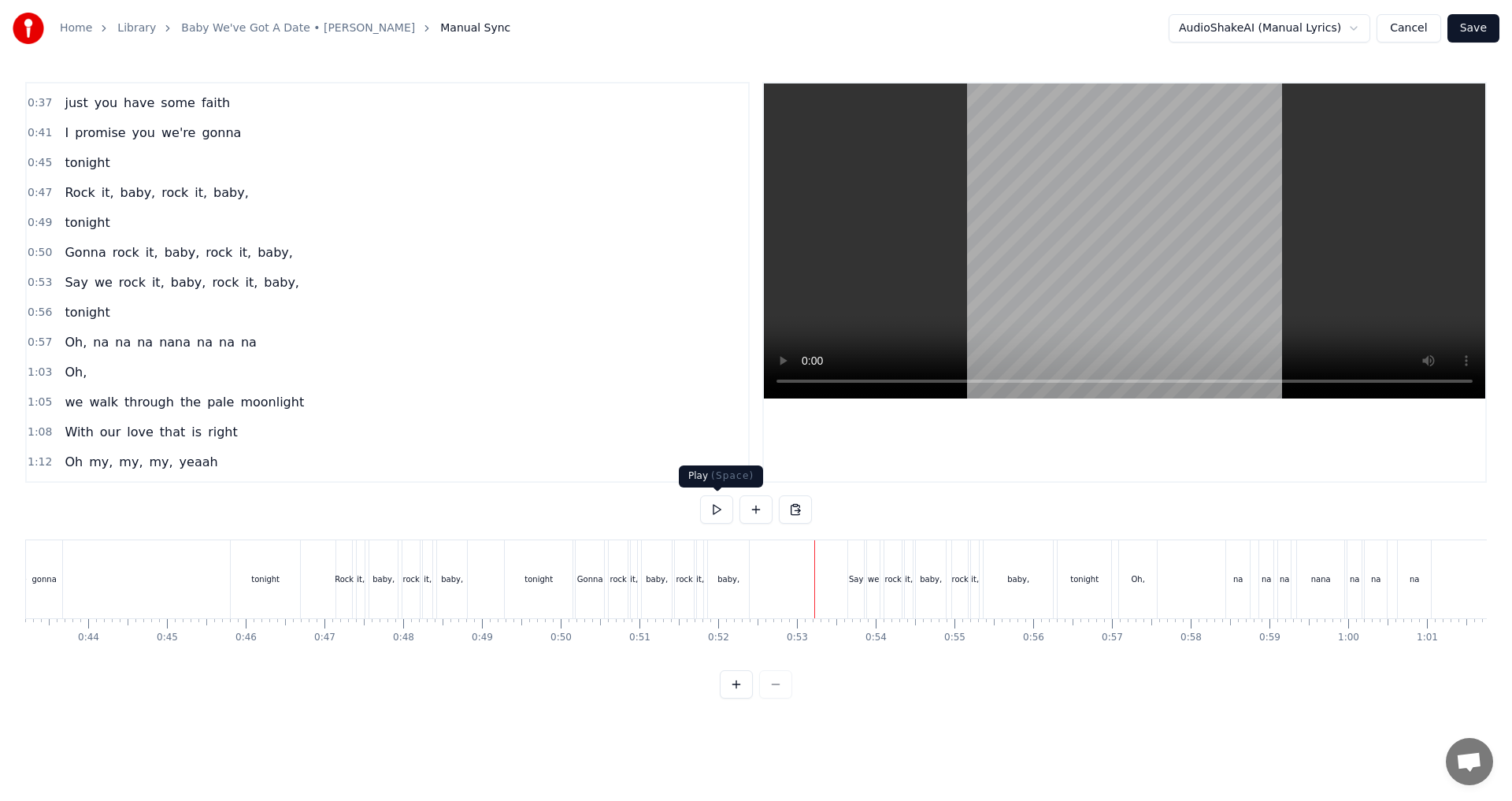
click at [717, 516] on button at bounding box center [717, 509] width 33 height 29
click at [720, 506] on button at bounding box center [717, 509] width 33 height 29
click at [753, 590] on div "tonight" at bounding box center [1084, 579] width 53 height 78
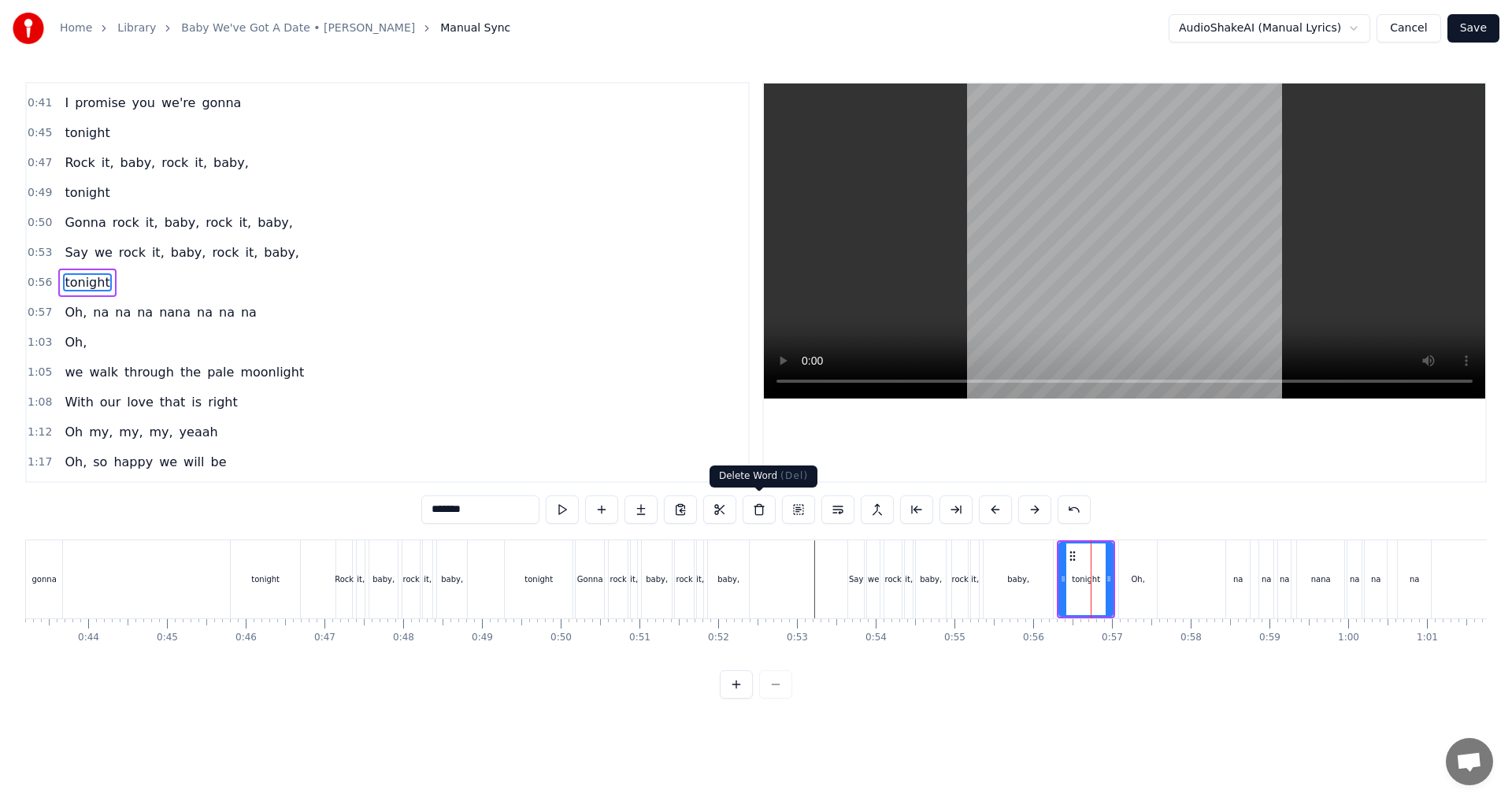
click at [753, 511] on button at bounding box center [760, 509] width 33 height 29
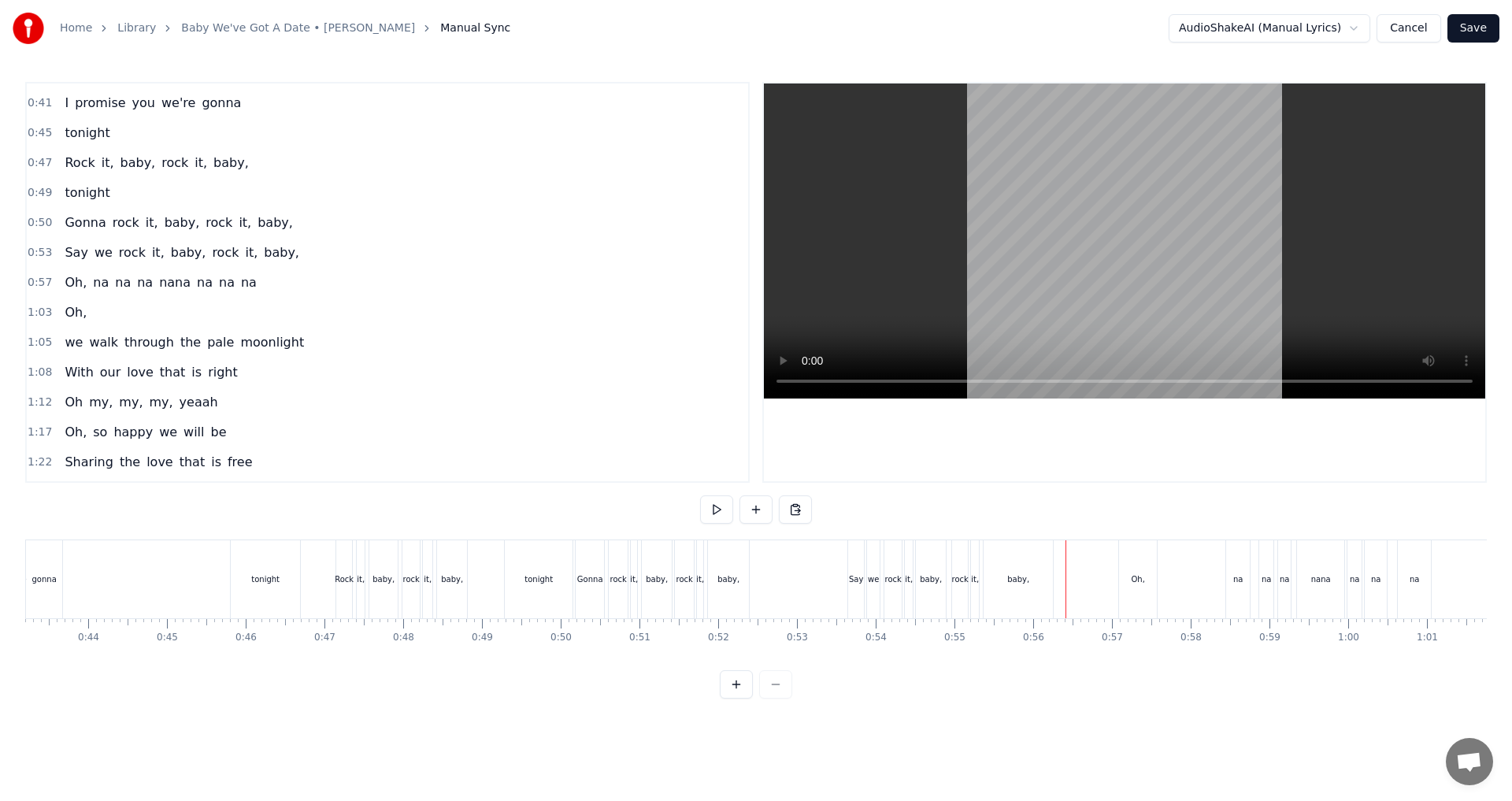
click at [716, 507] on button at bounding box center [717, 509] width 33 height 29
click at [534, 591] on div "nana" at bounding box center [532, 579] width 47 height 78
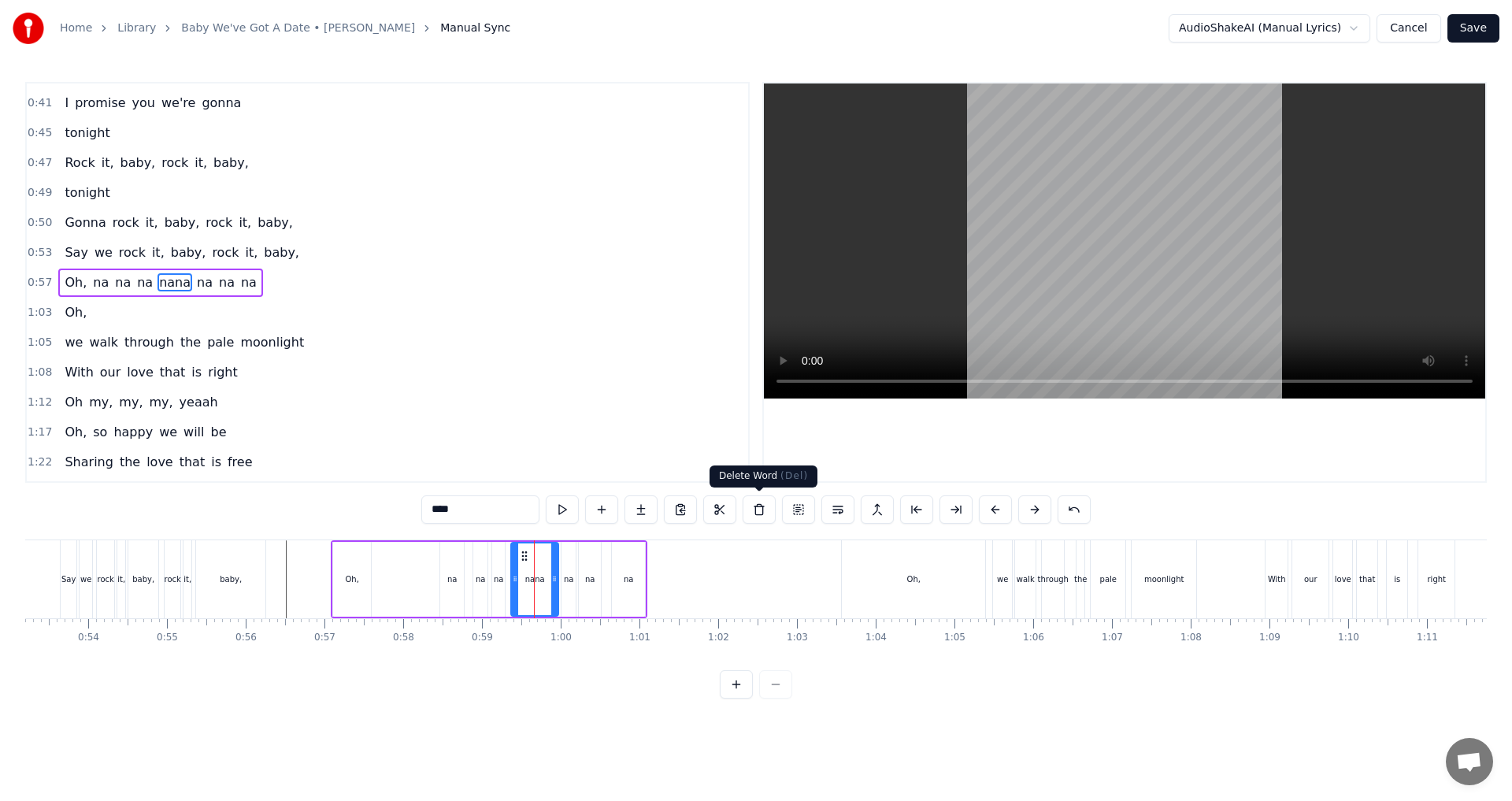
click at [753, 508] on button at bounding box center [760, 509] width 33 height 29
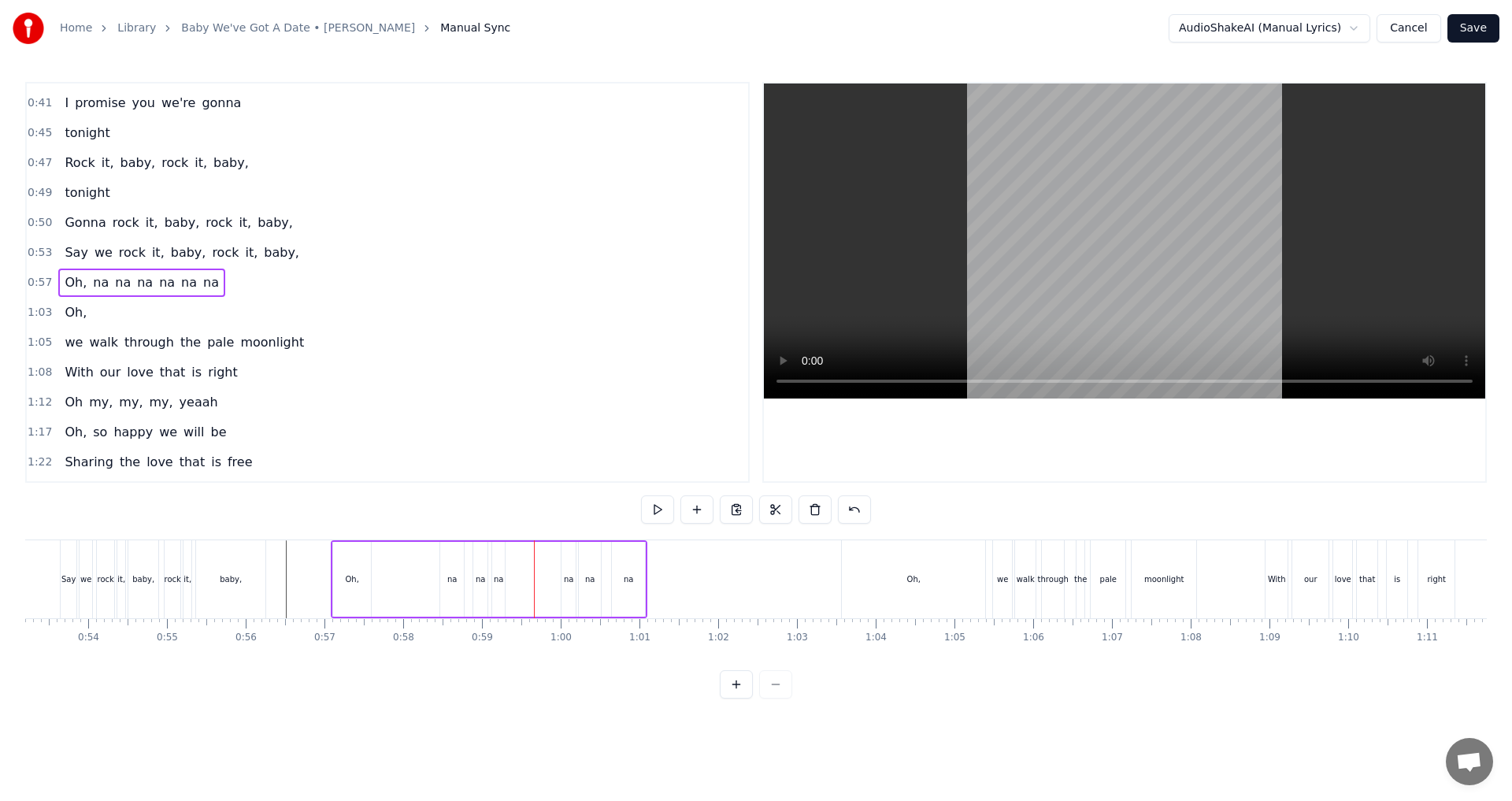
click at [496, 586] on div "na" at bounding box center [498, 579] width 13 height 75
click at [609, 509] on button at bounding box center [601, 509] width 33 height 29
drag, startPoint x: 469, startPoint y: 512, endPoint x: 338, endPoint y: 508, distance: 131.1
click at [339, 508] on div "0:15 Baby, baby, we've got a date 0:21 Oh, baby, baby, [DEMOGRAPHIC_DATA]:24 do…" at bounding box center [756, 390] width 1461 height 617
drag, startPoint x: 517, startPoint y: 578, endPoint x: 537, endPoint y: 578, distance: 20.0
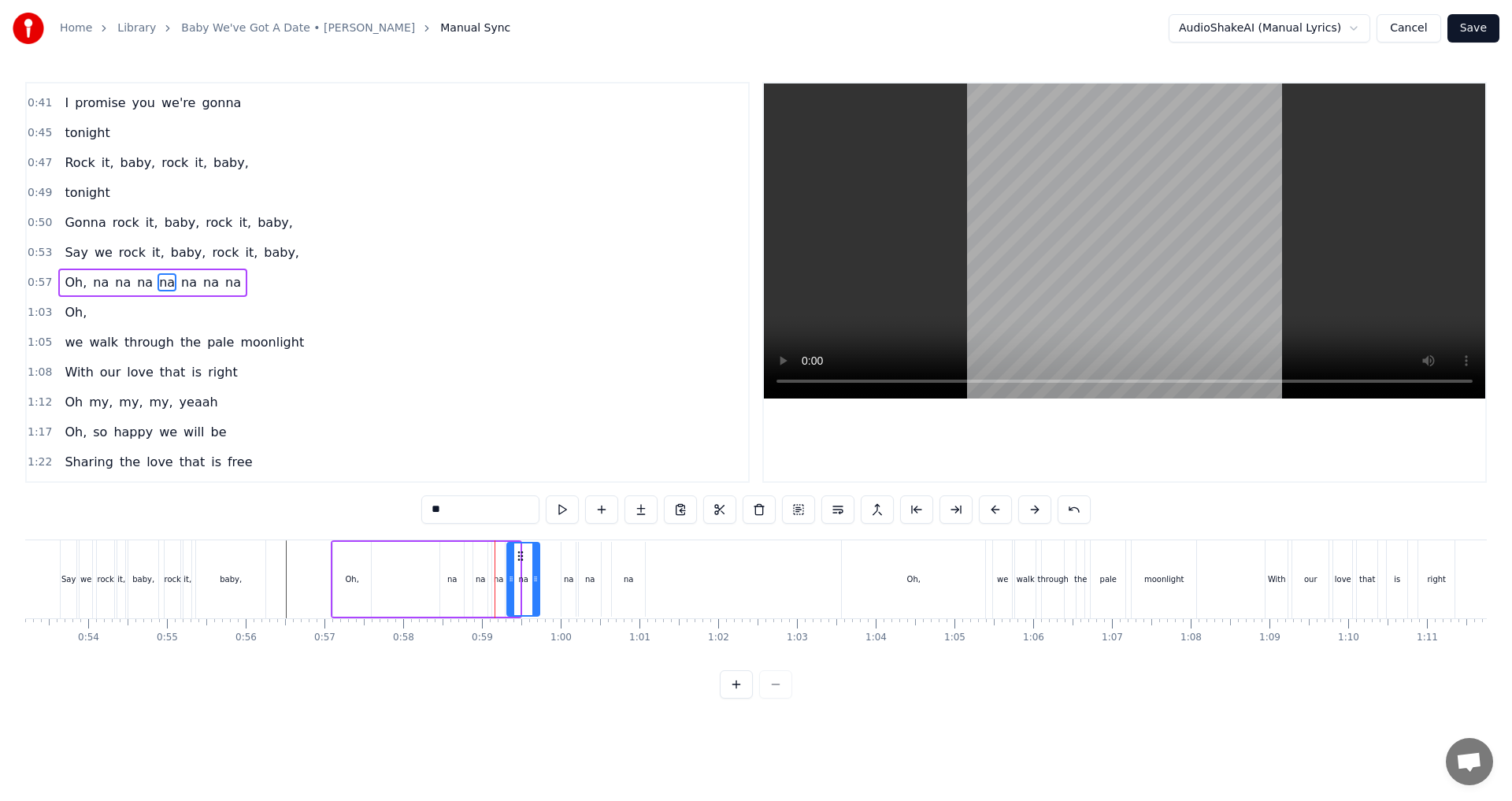
click at [537, 578] on icon at bounding box center [536, 578] width 6 height 13
type input "**"
click at [544, 579] on div "Oh, na na na na na na na" at bounding box center [489, 579] width 316 height 78
click at [527, 586] on div "na" at bounding box center [523, 579] width 33 height 75
click at [600, 510] on button at bounding box center [601, 509] width 33 height 29
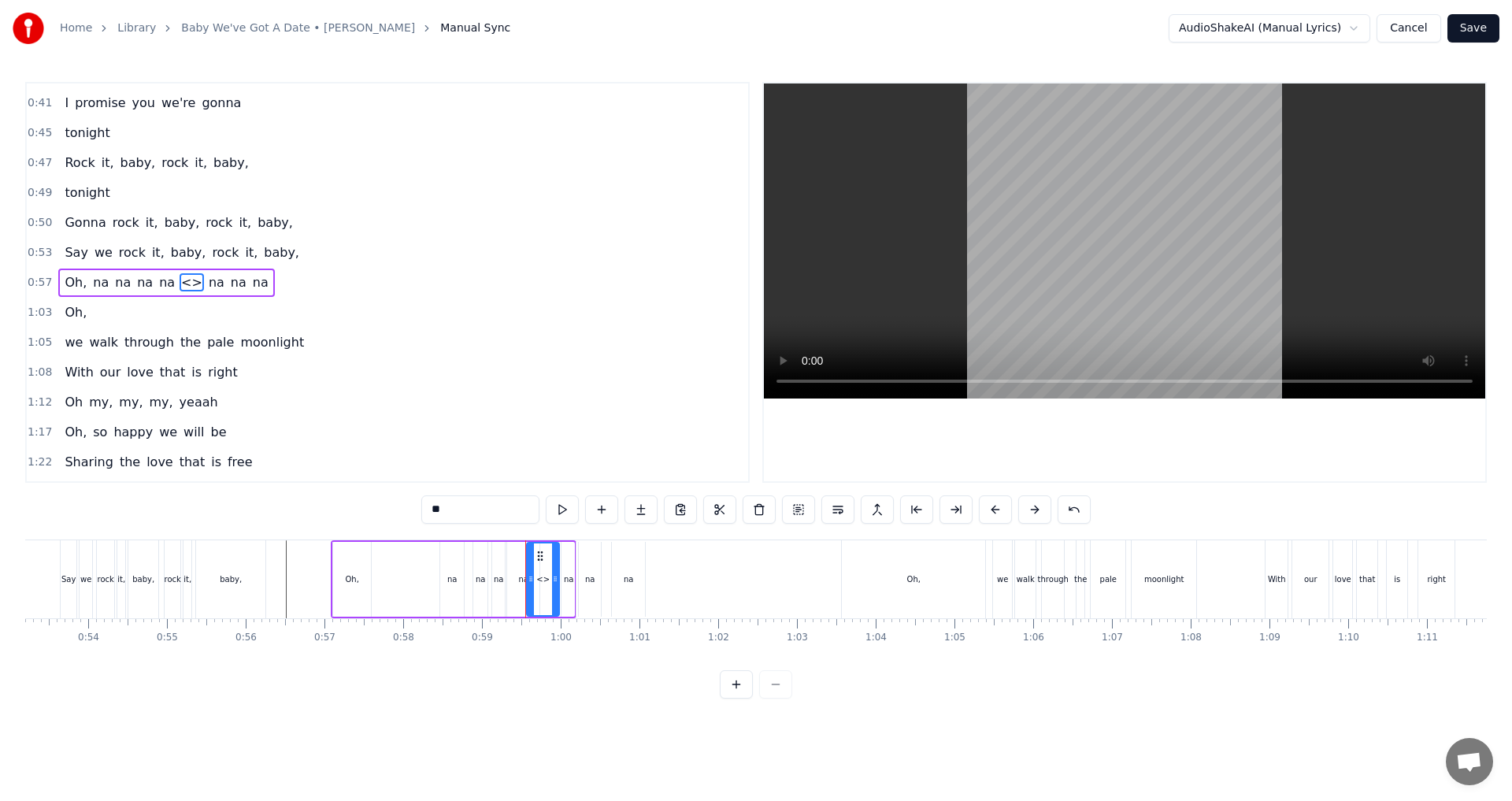
drag, startPoint x: 553, startPoint y: 555, endPoint x: 538, endPoint y: 554, distance: 15.0
click at [538, 554] on icon at bounding box center [540, 556] width 13 height 13
click at [556, 582] on icon at bounding box center [555, 578] width 6 height 13
drag, startPoint x: 530, startPoint y: 576, endPoint x: 546, endPoint y: 578, distance: 16.1
click at [546, 578] on icon at bounding box center [547, 578] width 6 height 13
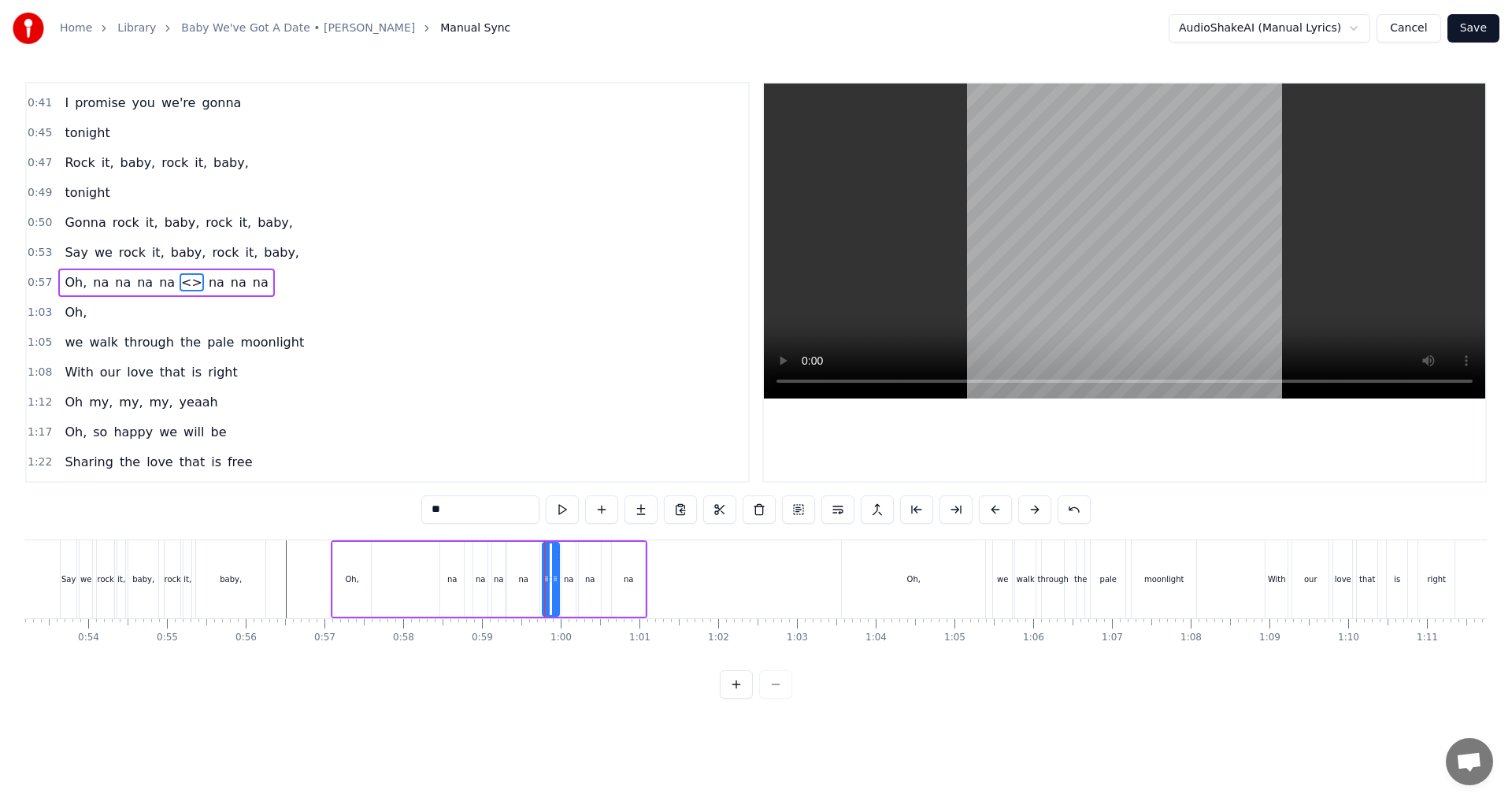
click at [529, 586] on div "na" at bounding box center [523, 579] width 33 height 75
click at [533, 579] on icon at bounding box center [532, 578] width 6 height 13
click at [552, 578] on div "<>" at bounding box center [551, 578] width 14 height 12
drag, startPoint x: 496, startPoint y: 518, endPoint x: 292, endPoint y: 497, distance: 205.1
click at [292, 497] on div "0:15 Baby, baby, we've got a date 0:21 Oh, baby, baby, [DEMOGRAPHIC_DATA]:24 do…" at bounding box center [756, 390] width 1461 height 617
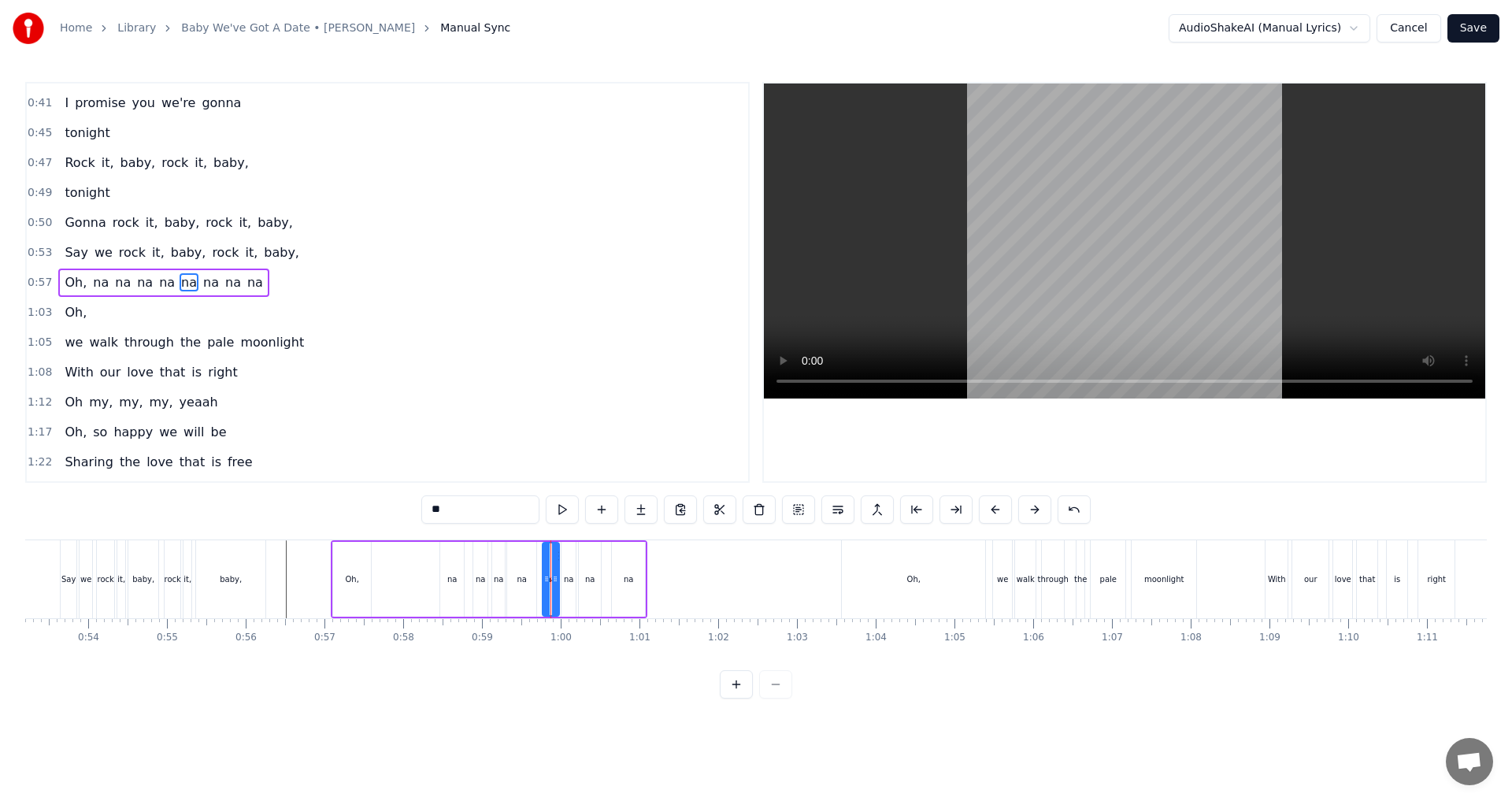
type input "**"
click at [427, 589] on div "Oh, na na na na na na na na" at bounding box center [489, 579] width 316 height 78
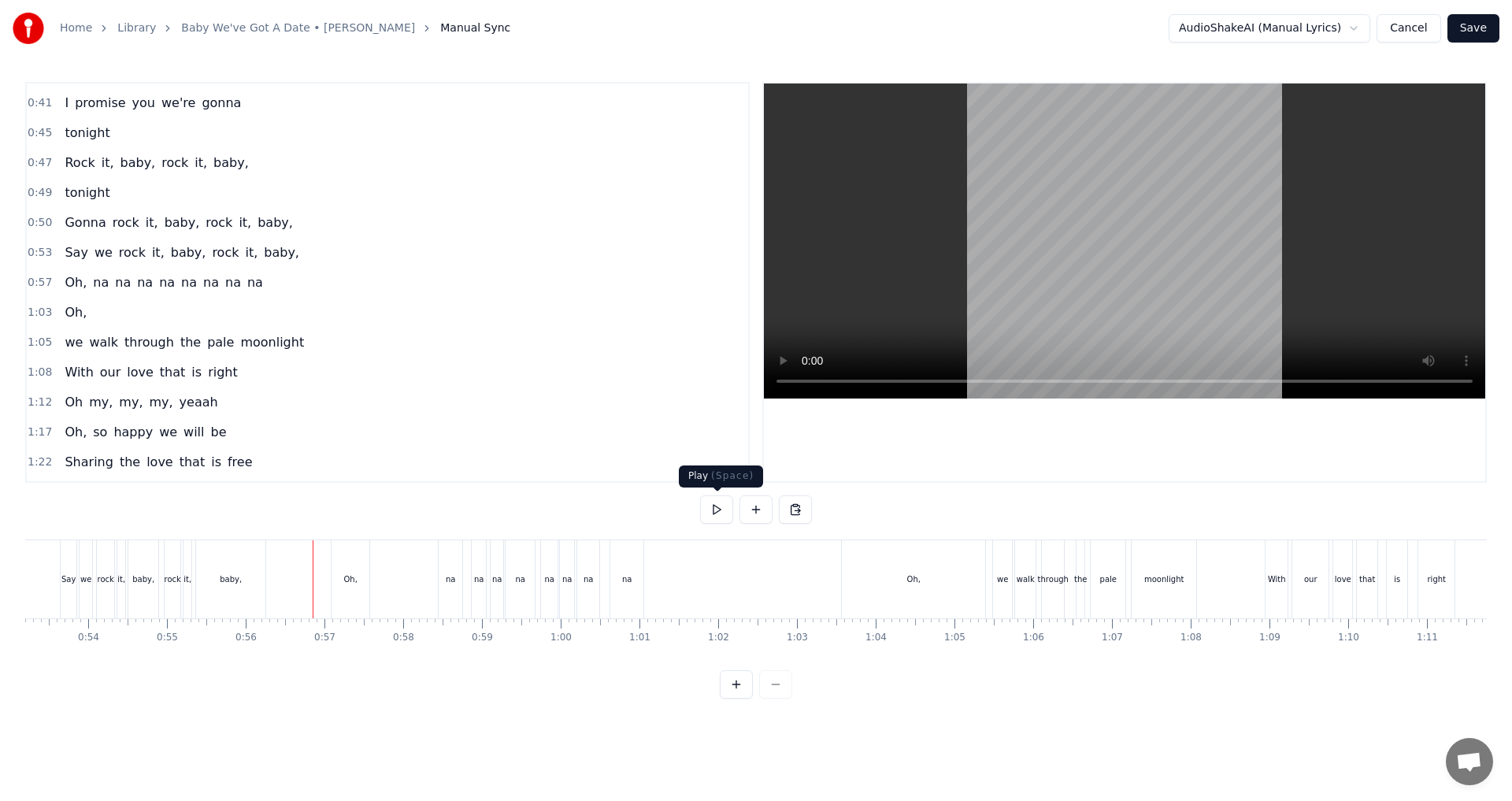
click at [715, 510] on button at bounding box center [717, 509] width 33 height 29
click at [753, 575] on div "Oh," at bounding box center [913, 579] width 143 height 78
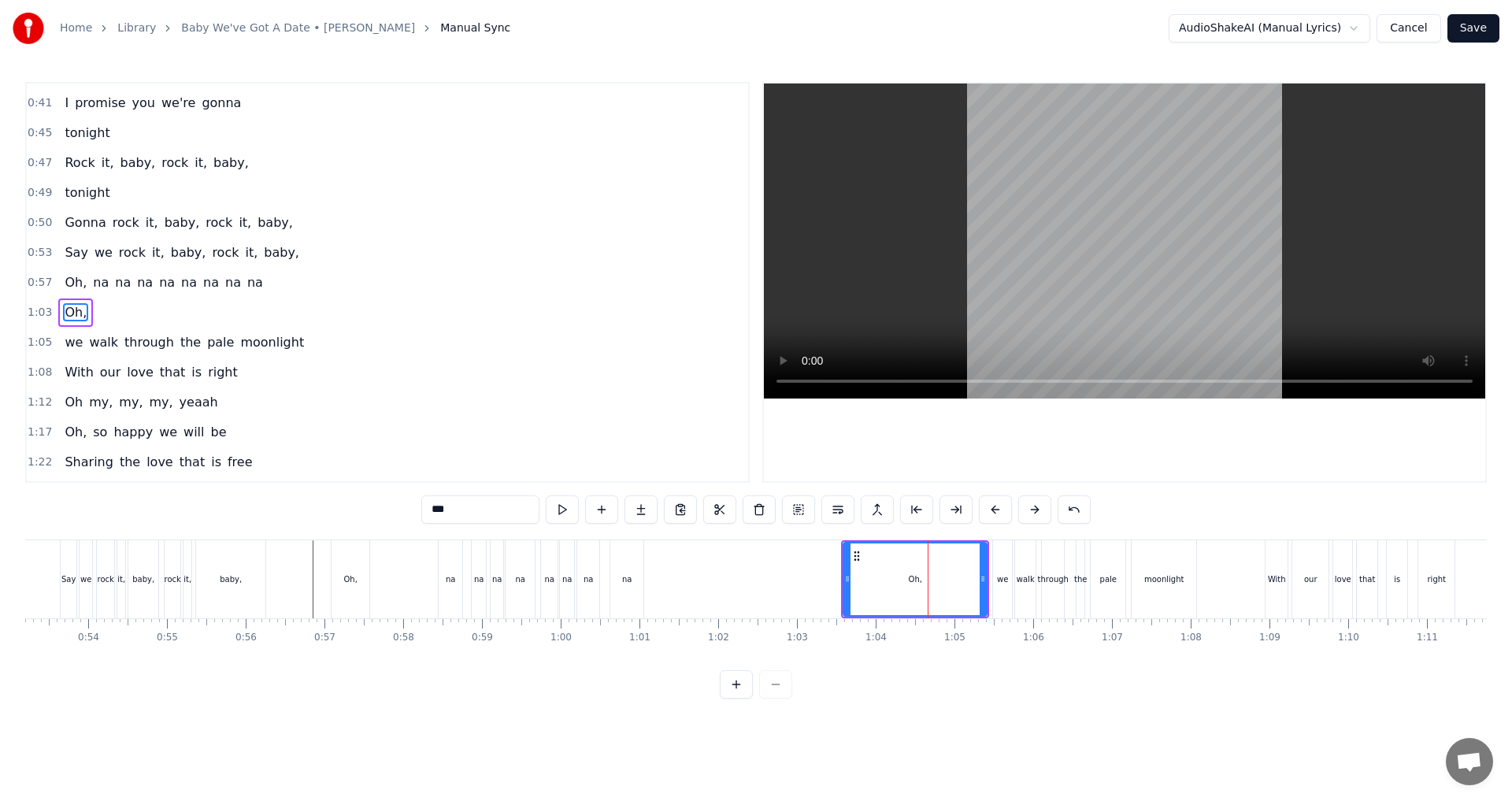
scroll to position [265, 0]
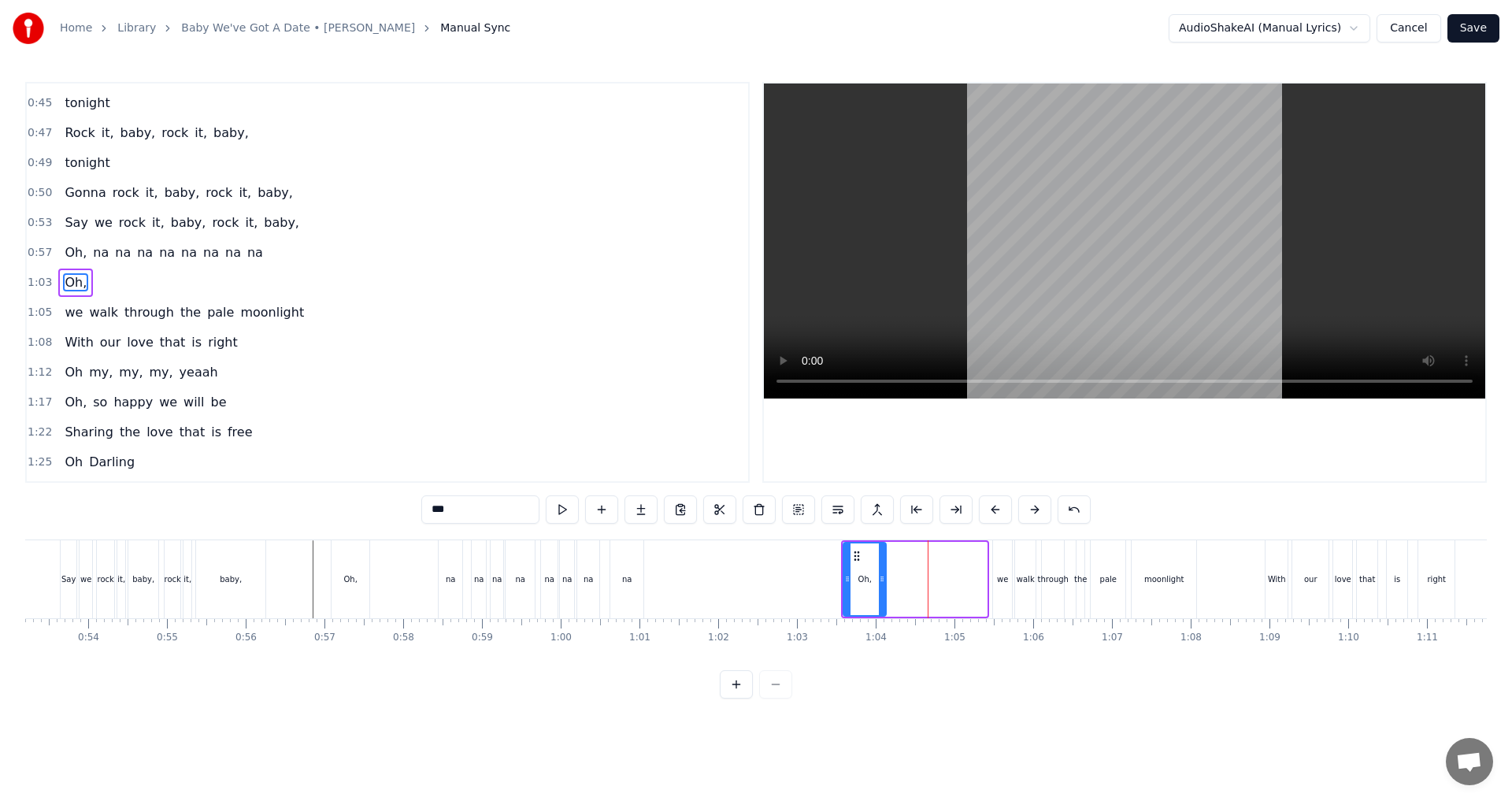
drag, startPoint x: 982, startPoint y: 581, endPoint x: 881, endPoint y: 575, distance: 101.2
click at [753, 575] on icon at bounding box center [882, 578] width 6 height 13
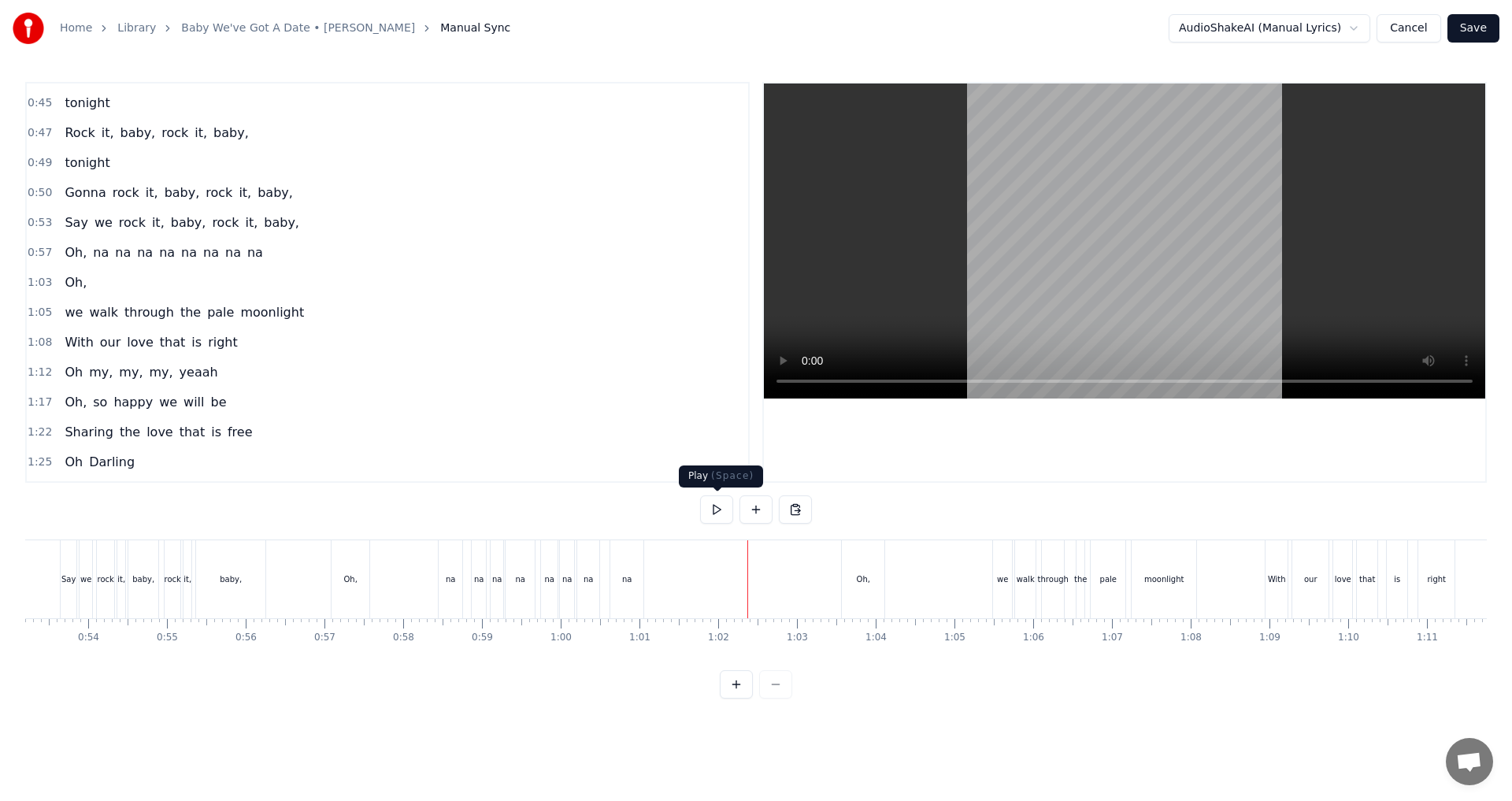
click at [714, 506] on button at bounding box center [717, 509] width 33 height 29
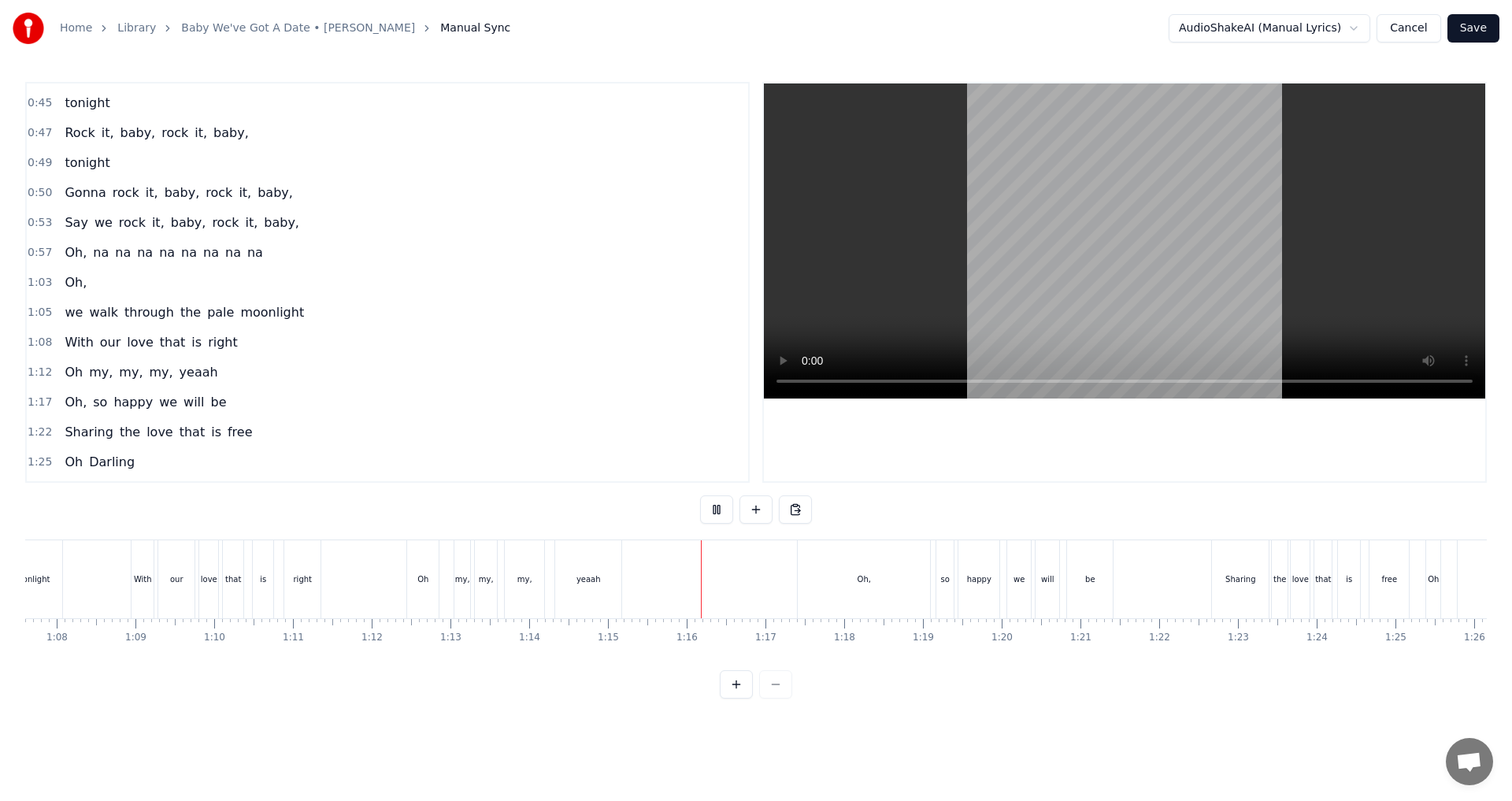
scroll to position [0, 5417]
click at [717, 511] on button at bounding box center [717, 509] width 33 height 29
click at [744, 584] on div "Oh," at bounding box center [769, 579] width 132 height 78
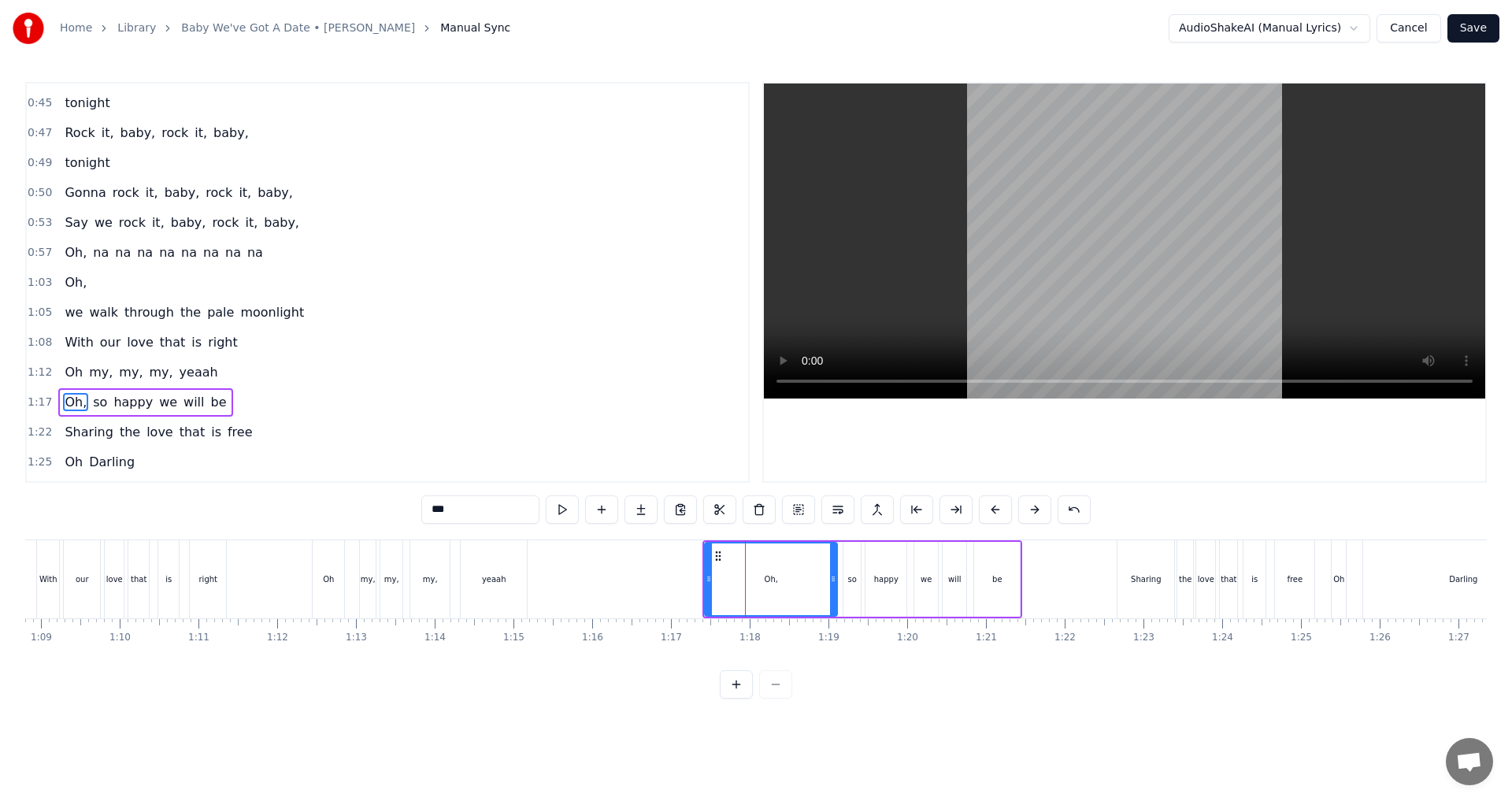
scroll to position [385, 0]
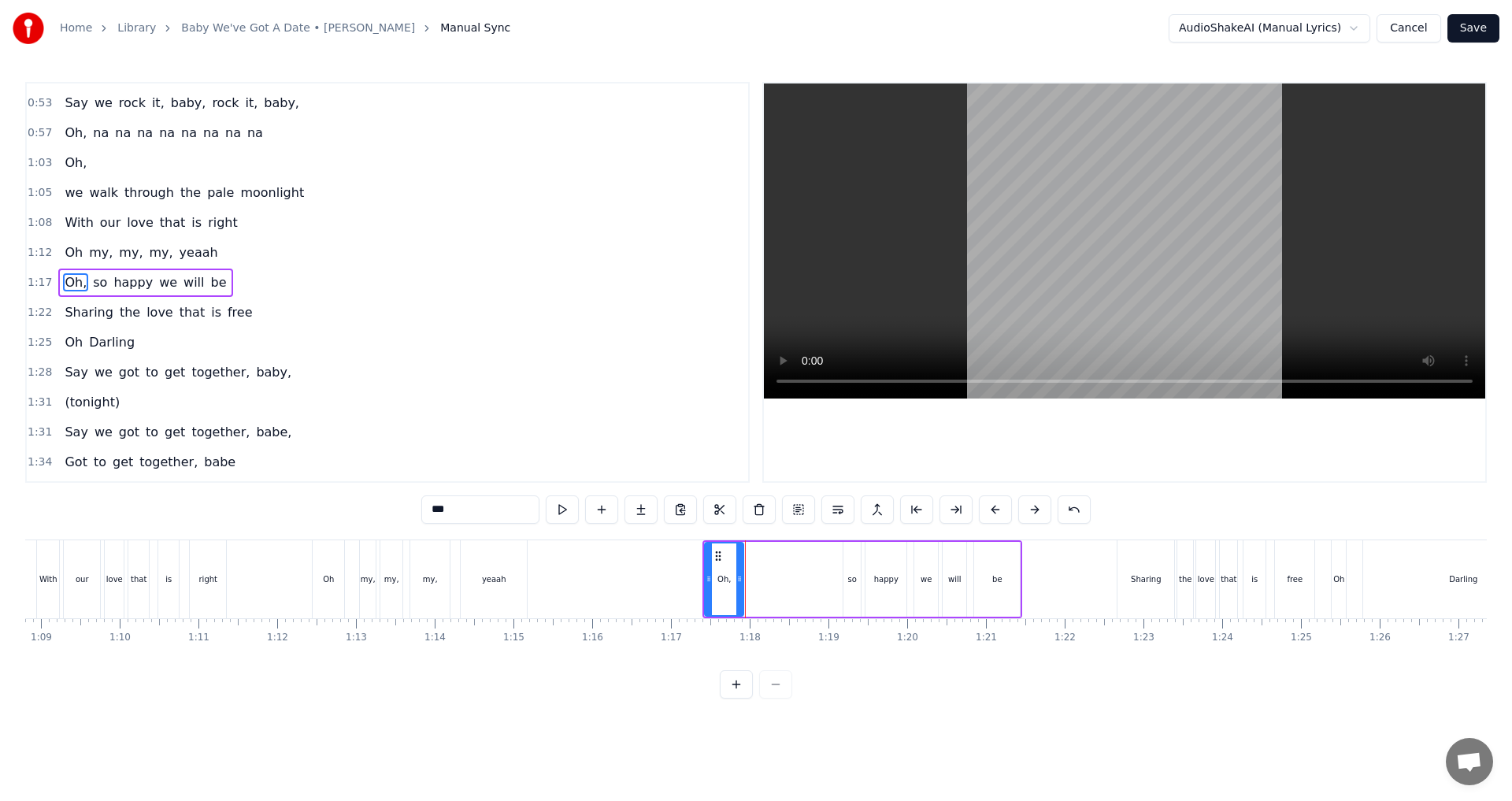
drag, startPoint x: 834, startPoint y: 578, endPoint x: 741, endPoint y: 582, distance: 93.1
click at [741, 582] on icon at bounding box center [740, 578] width 6 height 13
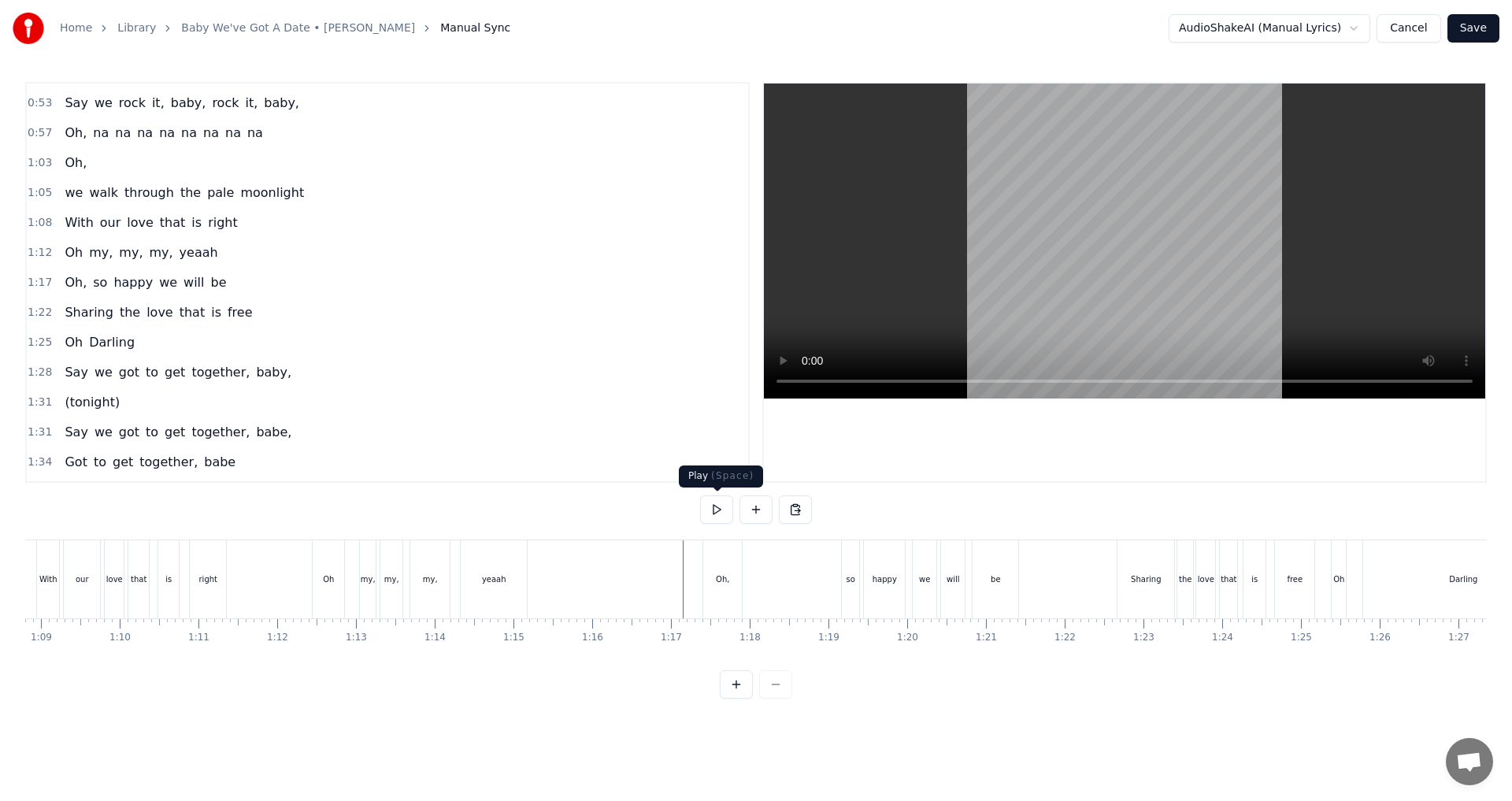
click at [720, 517] on button at bounding box center [717, 509] width 33 height 29
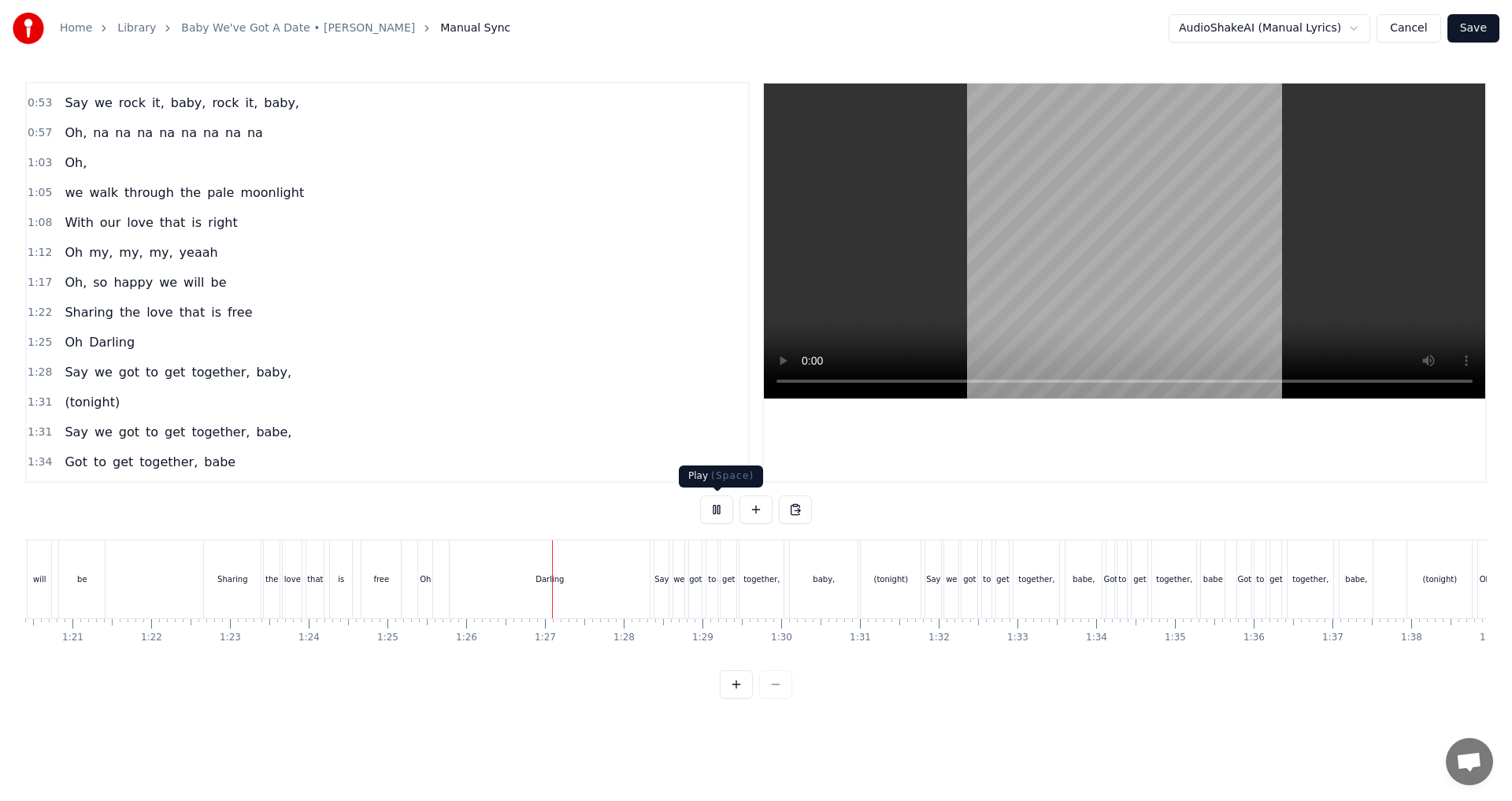
click at [725, 509] on button at bounding box center [717, 509] width 33 height 29
click at [421, 581] on div "Oh" at bounding box center [425, 579] width 16 height 78
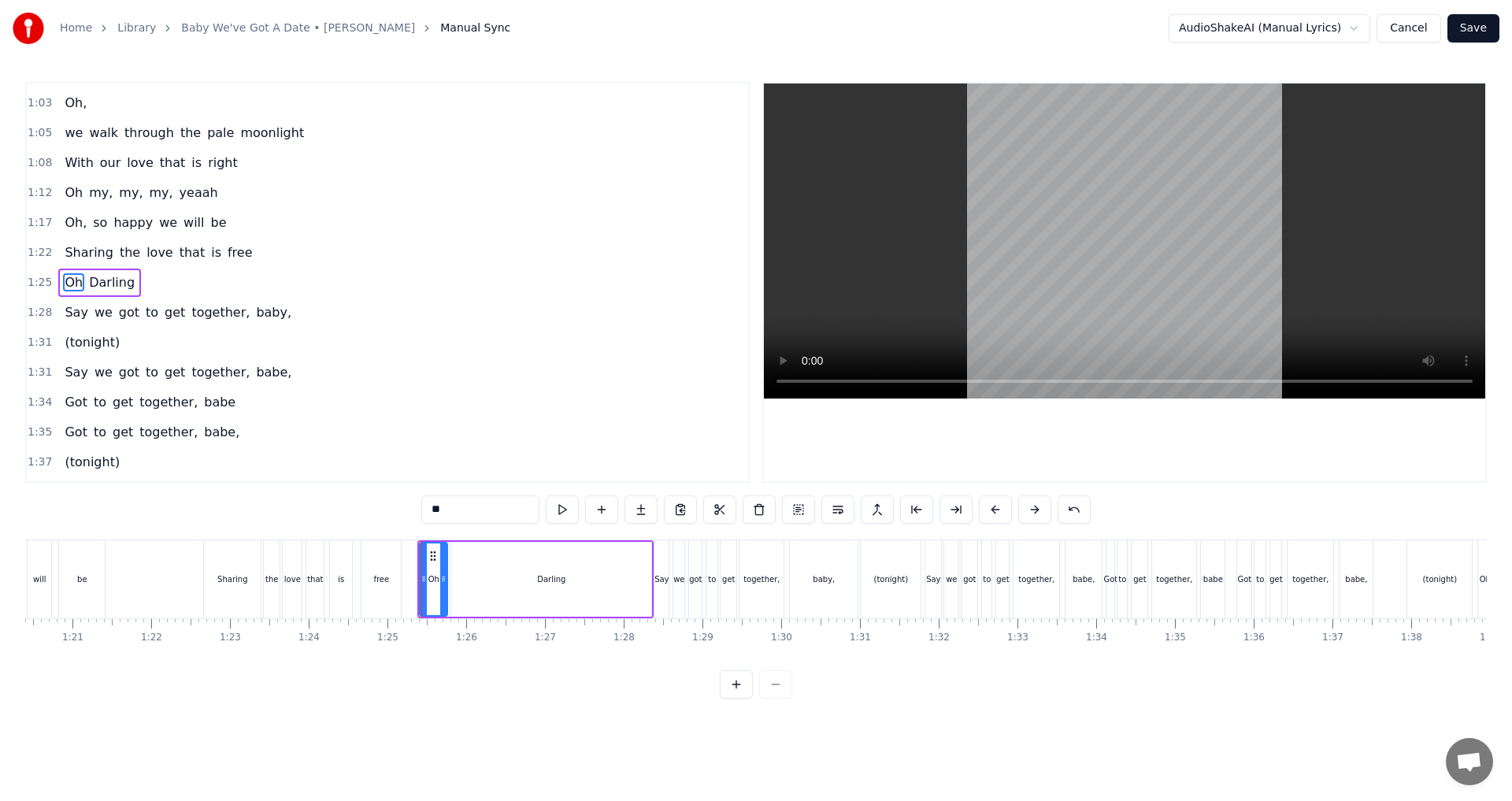
drag, startPoint x: 428, startPoint y: 576, endPoint x: 442, endPoint y: 576, distance: 14.0
click at [442, 576] on icon at bounding box center [443, 578] width 6 height 13
drag, startPoint x: 431, startPoint y: 555, endPoint x: 494, endPoint y: 555, distance: 63.0
click at [494, 555] on circle at bounding box center [494, 555] width 1 height 1
click at [511, 579] on icon at bounding box center [510, 578] width 6 height 13
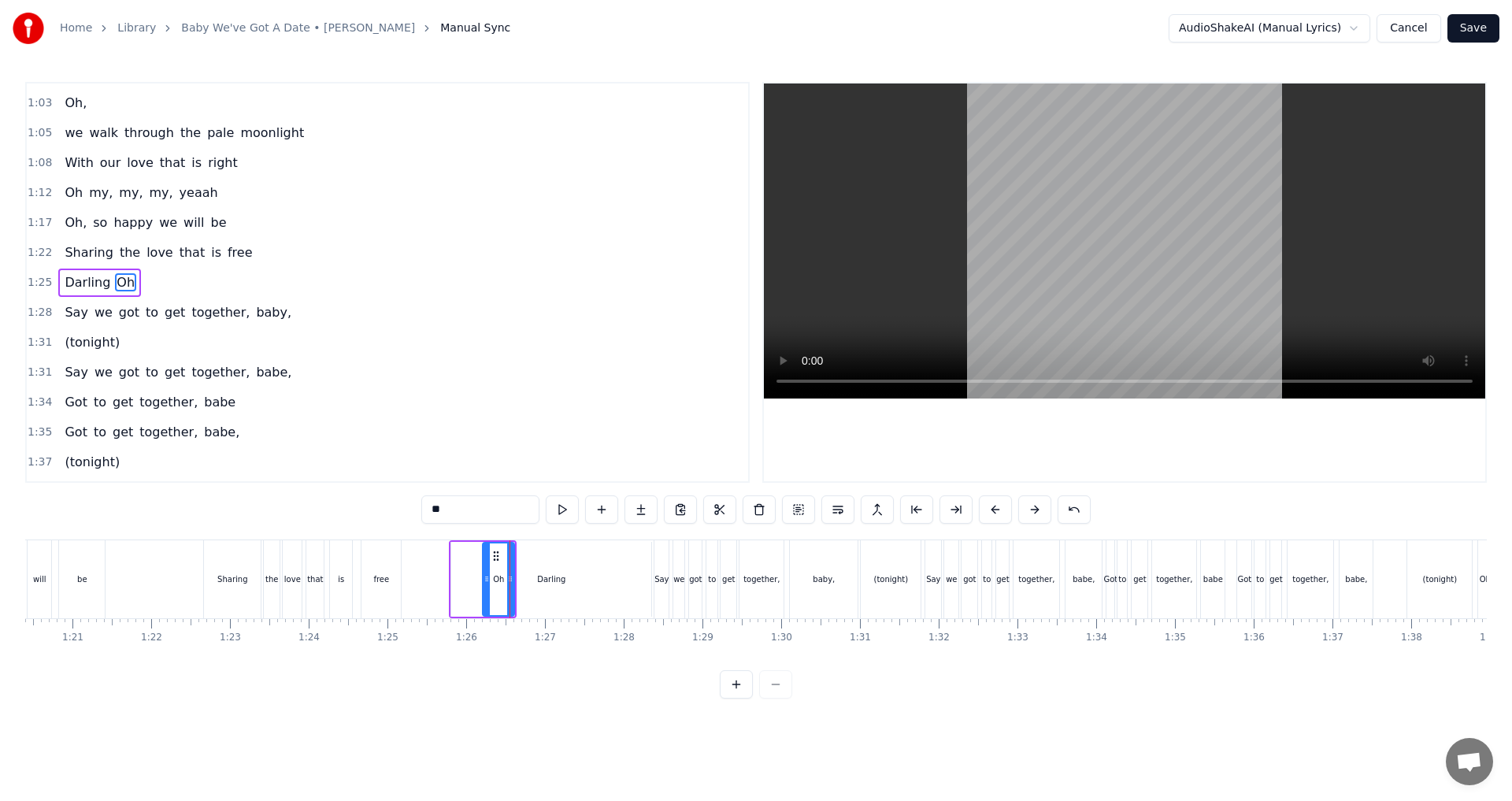
click at [463, 584] on div "Darling" at bounding box center [551, 579] width 200 height 75
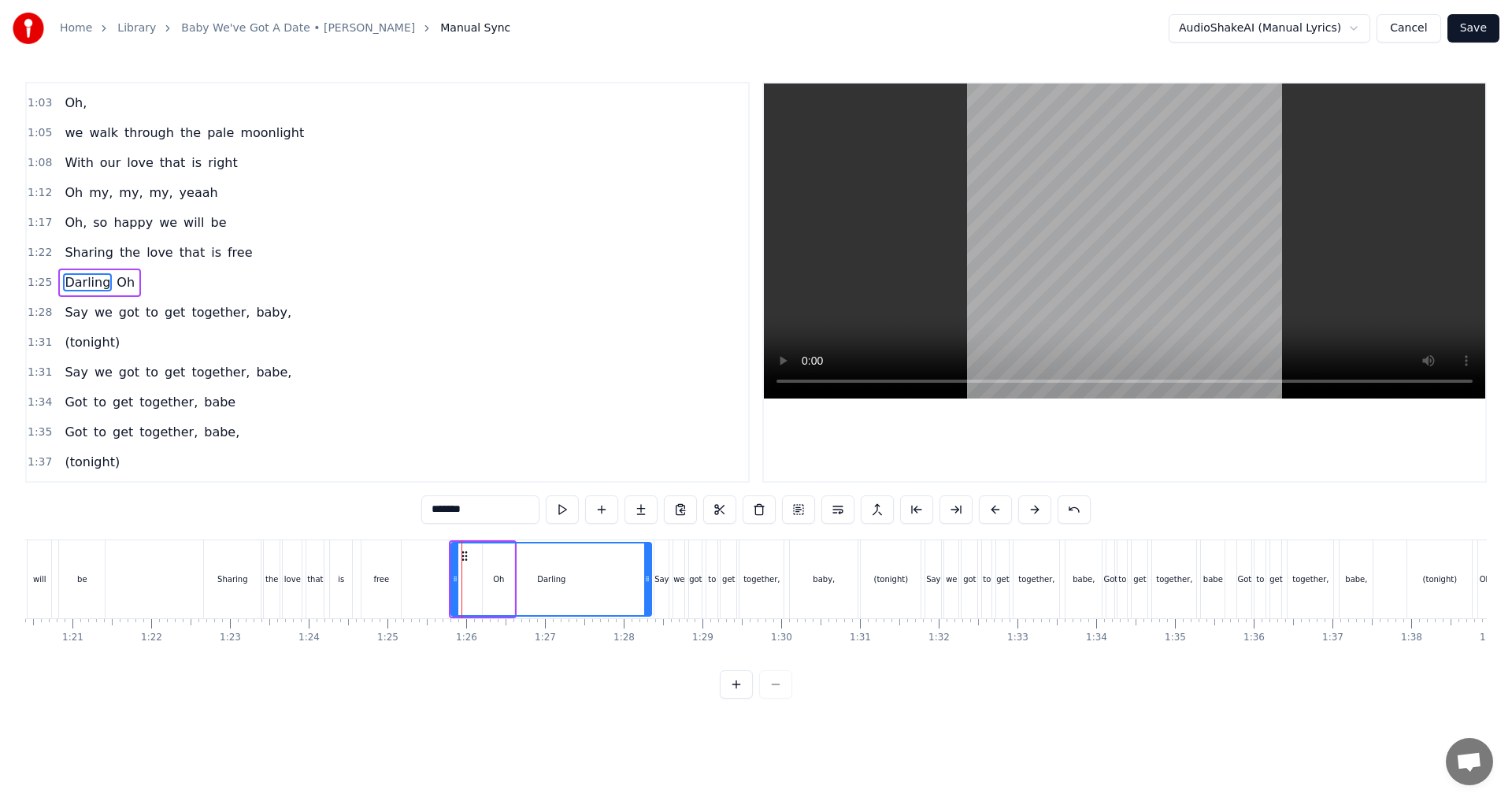
type input "*******"
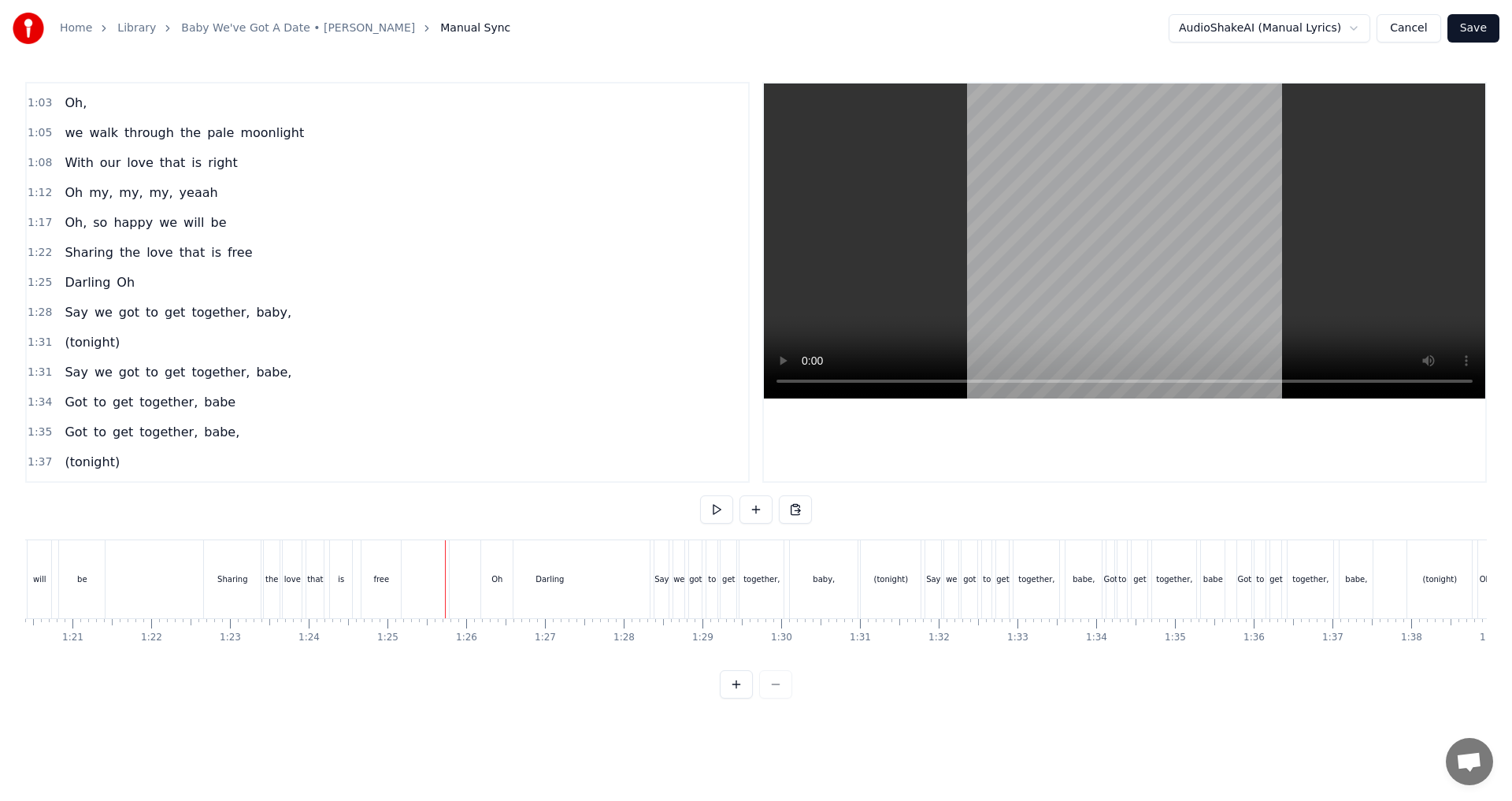
click at [486, 575] on div "Oh" at bounding box center [497, 579] width 32 height 78
click at [493, 556] on icon at bounding box center [495, 556] width 13 height 13
click at [488, 577] on icon at bounding box center [488, 578] width 6 height 13
click at [481, 580] on div "Darling" at bounding box center [551, 579] width 200 height 75
type input "*******"
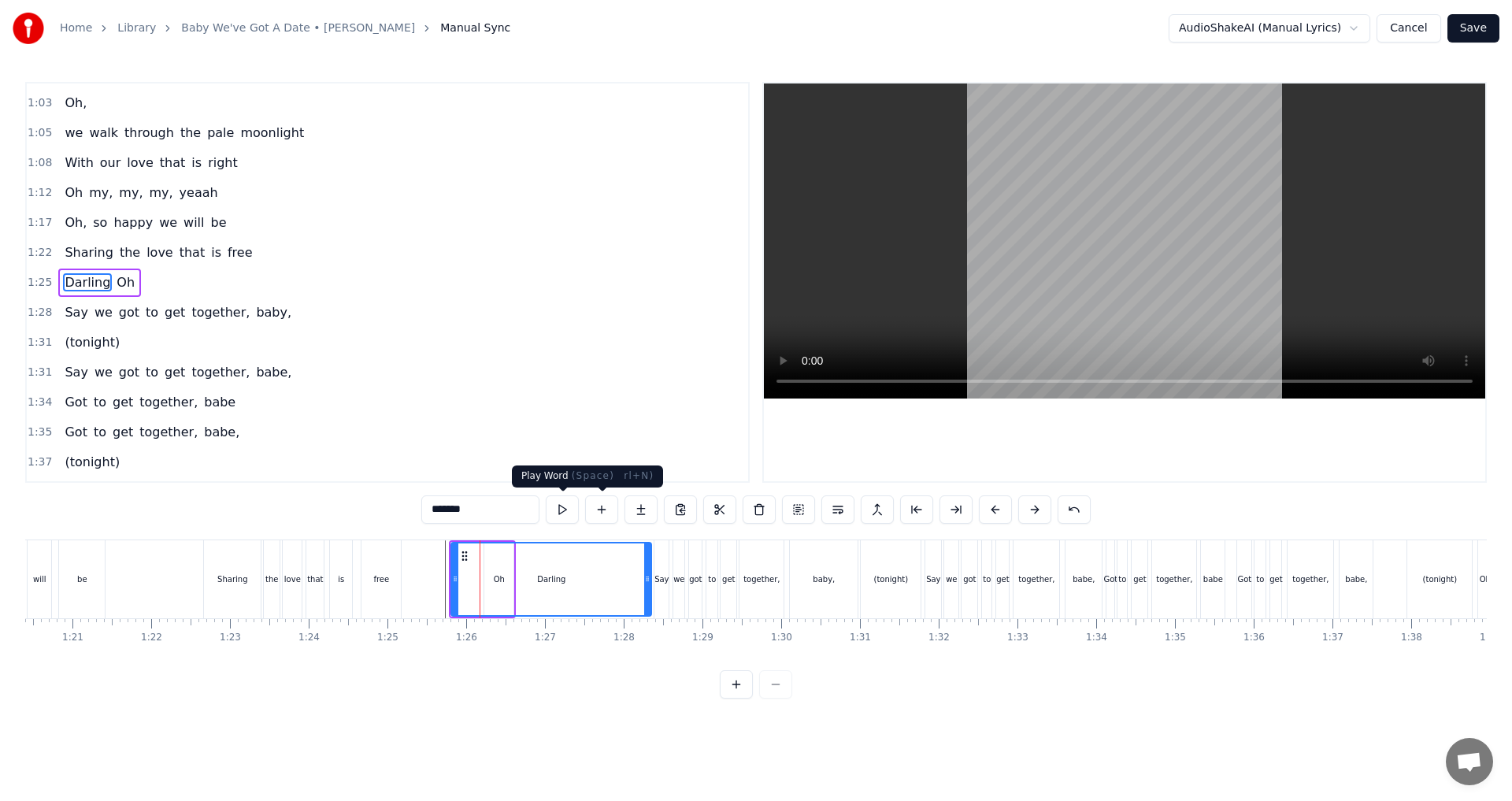
click at [558, 507] on button at bounding box center [563, 509] width 33 height 29
click at [575, 604] on div "Darling" at bounding box center [551, 579] width 199 height 72
drag, startPoint x: 650, startPoint y: 580, endPoint x: 573, endPoint y: 580, distance: 77.0
click at [573, 580] on icon at bounding box center [571, 578] width 6 height 13
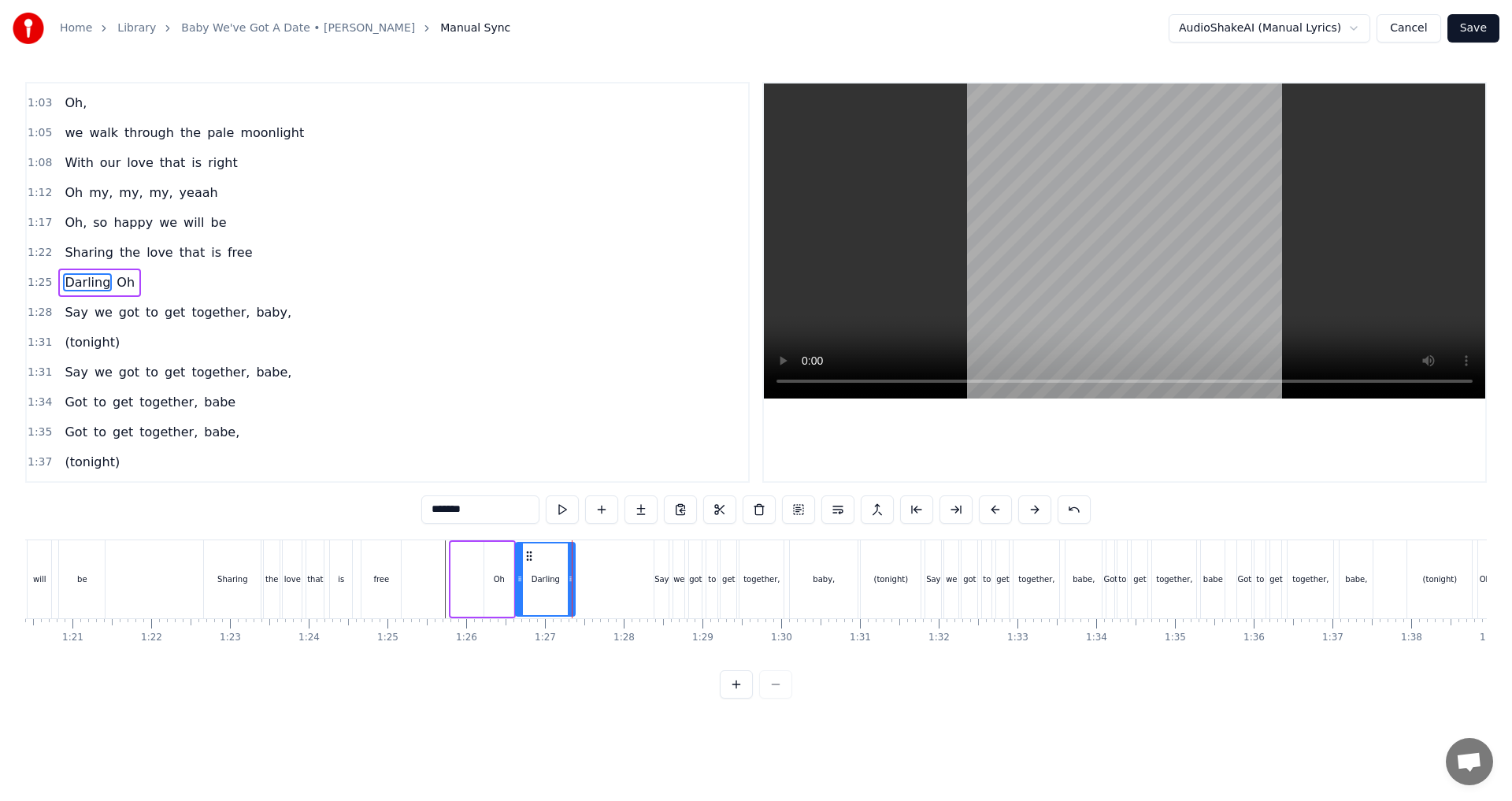
drag, startPoint x: 452, startPoint y: 576, endPoint x: 516, endPoint y: 575, distance: 64.0
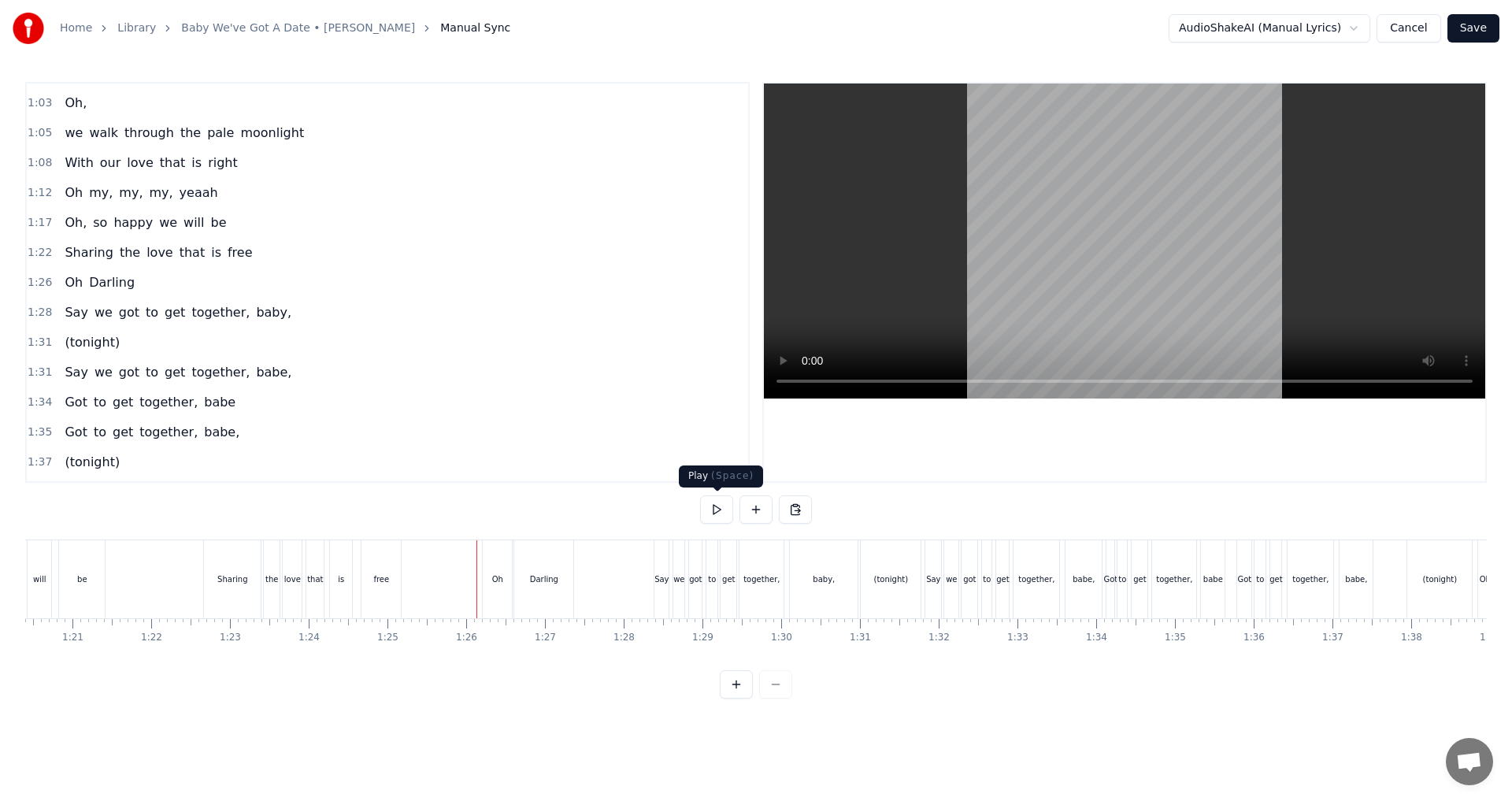
click at [720, 511] on button at bounding box center [717, 509] width 33 height 29
click at [721, 509] on button at bounding box center [717, 509] width 33 height 29
click at [709, 511] on button at bounding box center [717, 509] width 33 height 29
click at [753, 586] on div "(tonight)" at bounding box center [890, 579] width 60 height 78
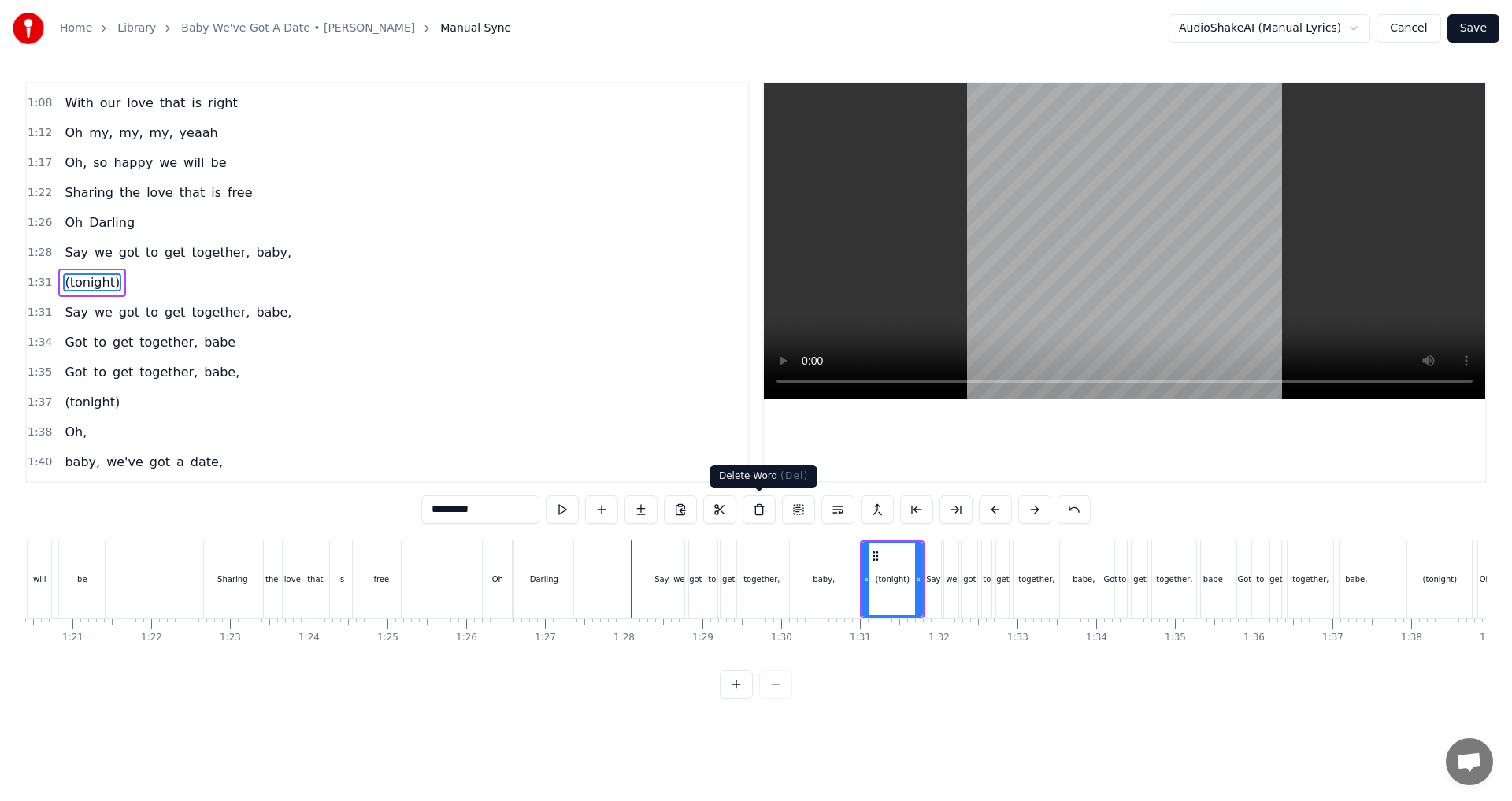
click at [753, 514] on button at bounding box center [760, 509] width 33 height 29
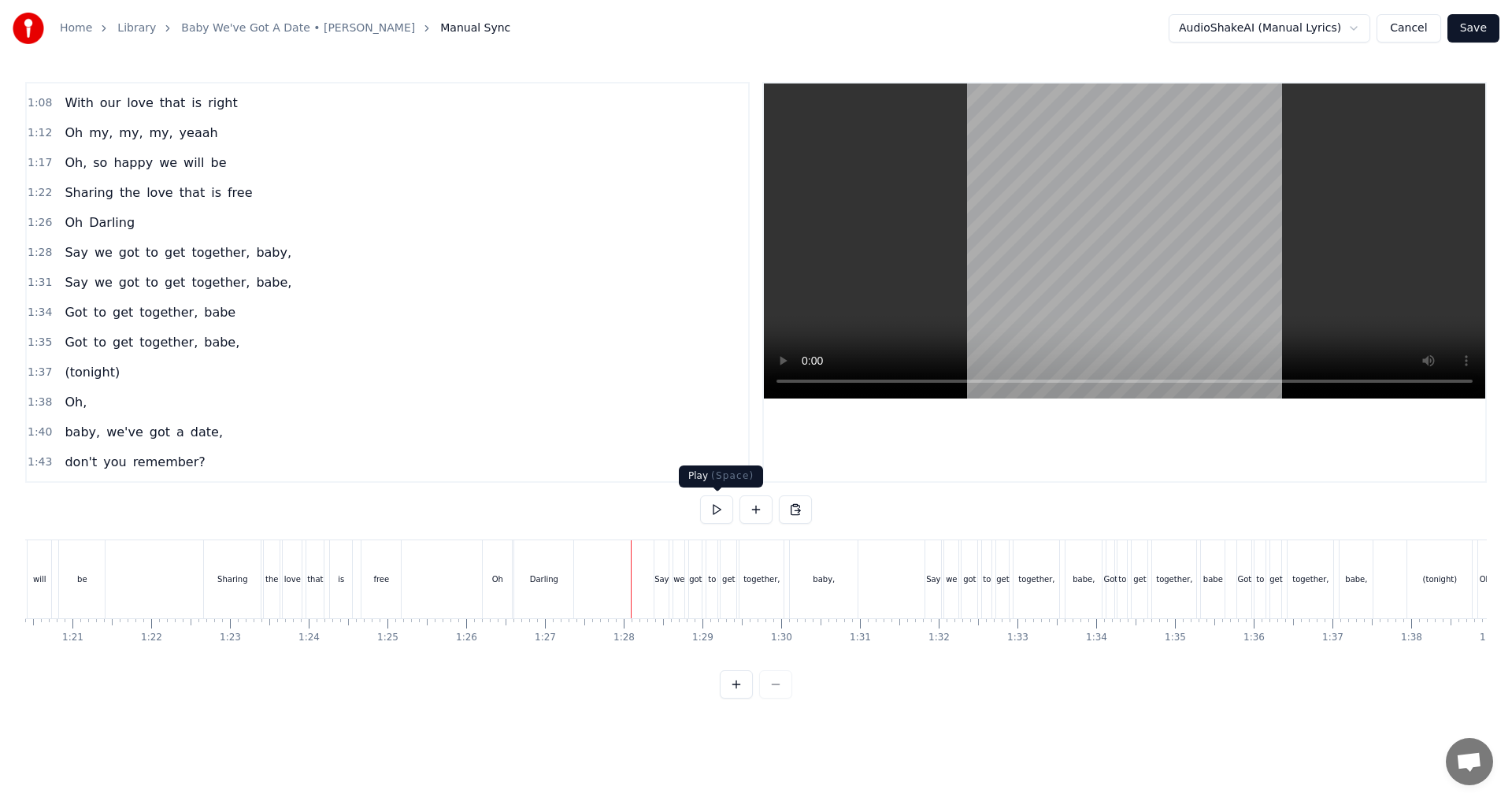
click at [726, 510] on button at bounding box center [717, 509] width 33 height 29
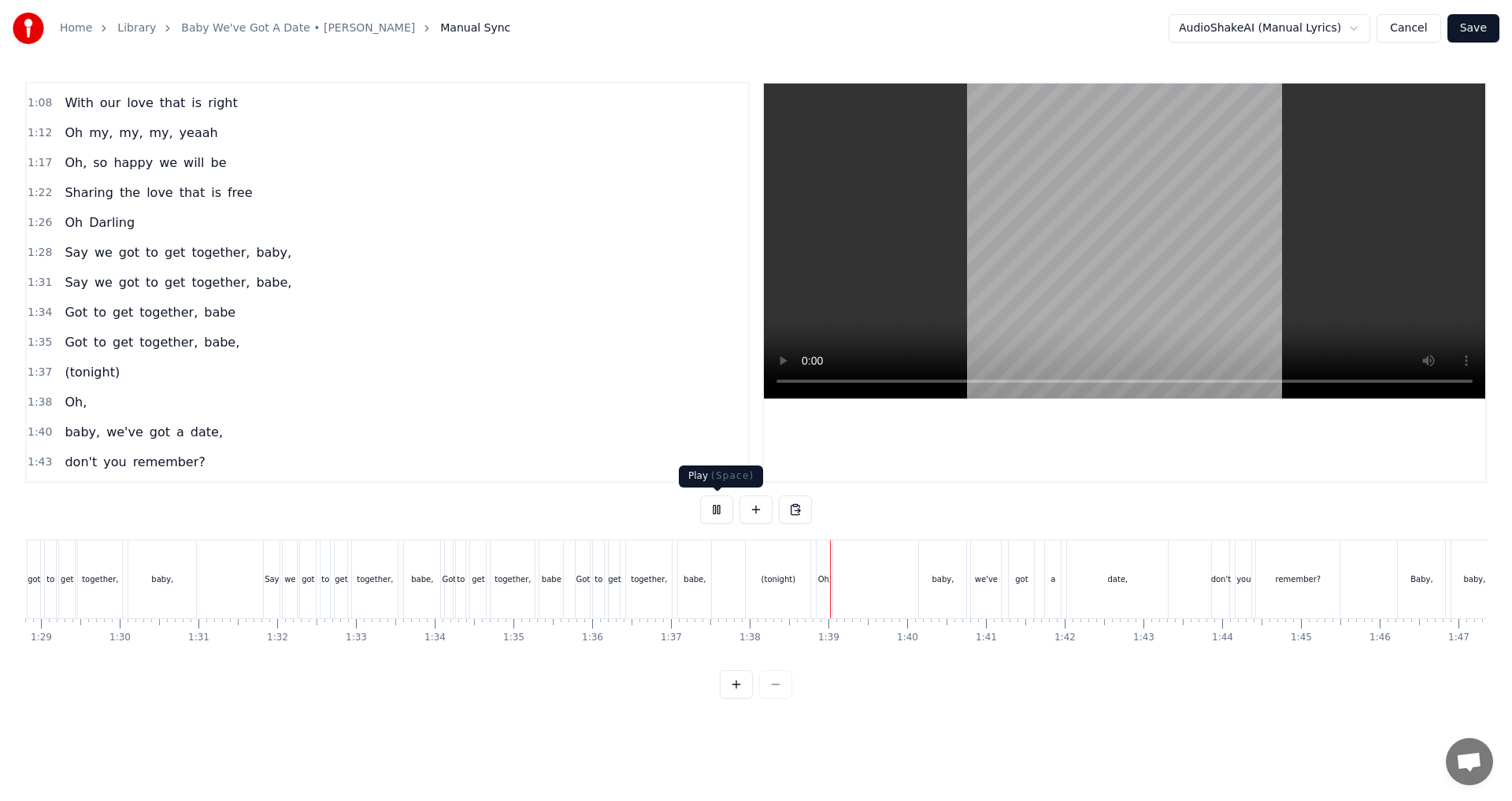
click at [717, 508] on button at bounding box center [717, 509] width 33 height 29
click at [753, 569] on div "(tonight)" at bounding box center [777, 579] width 64 height 78
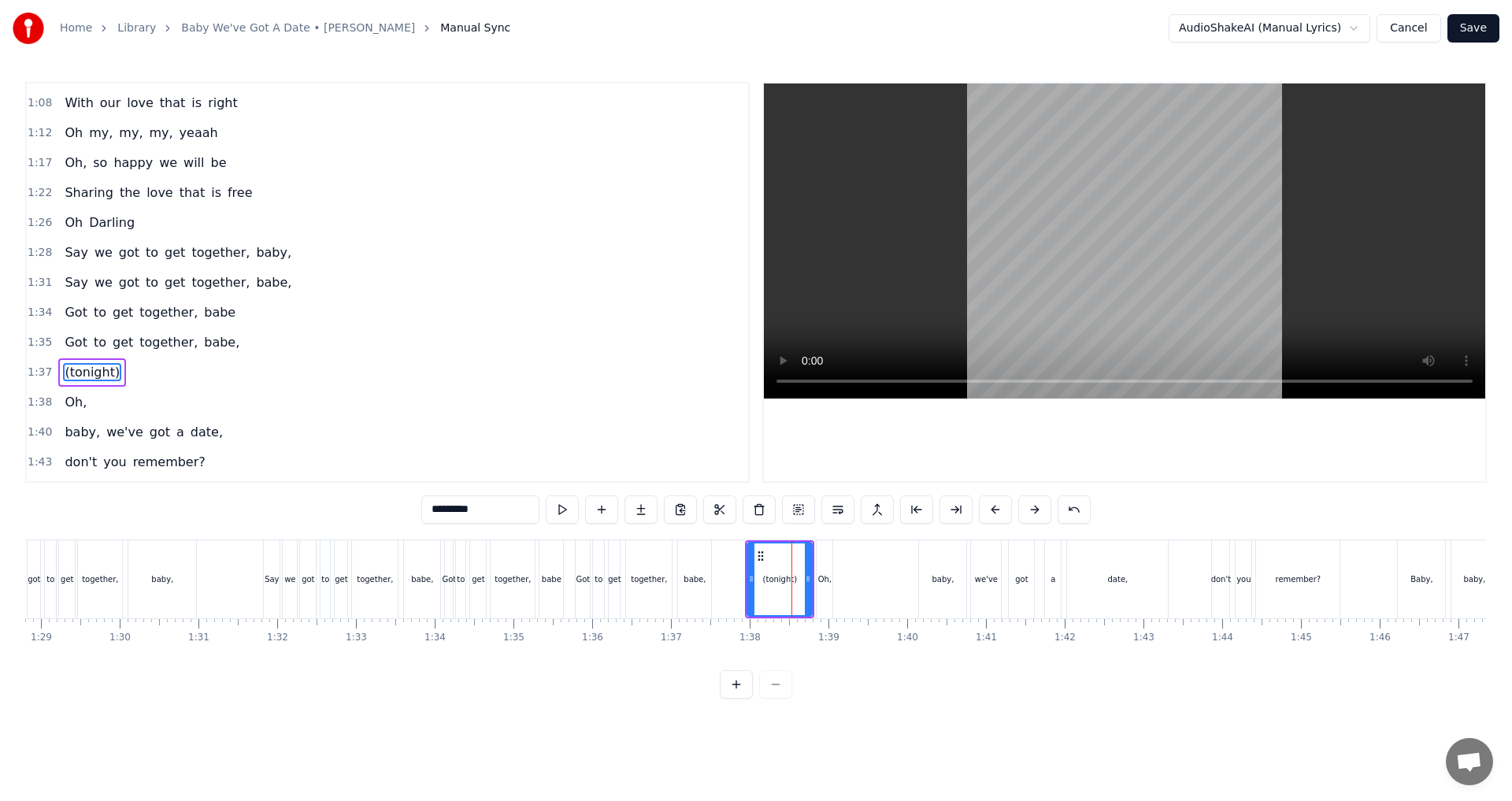
scroll to position [594, 0]
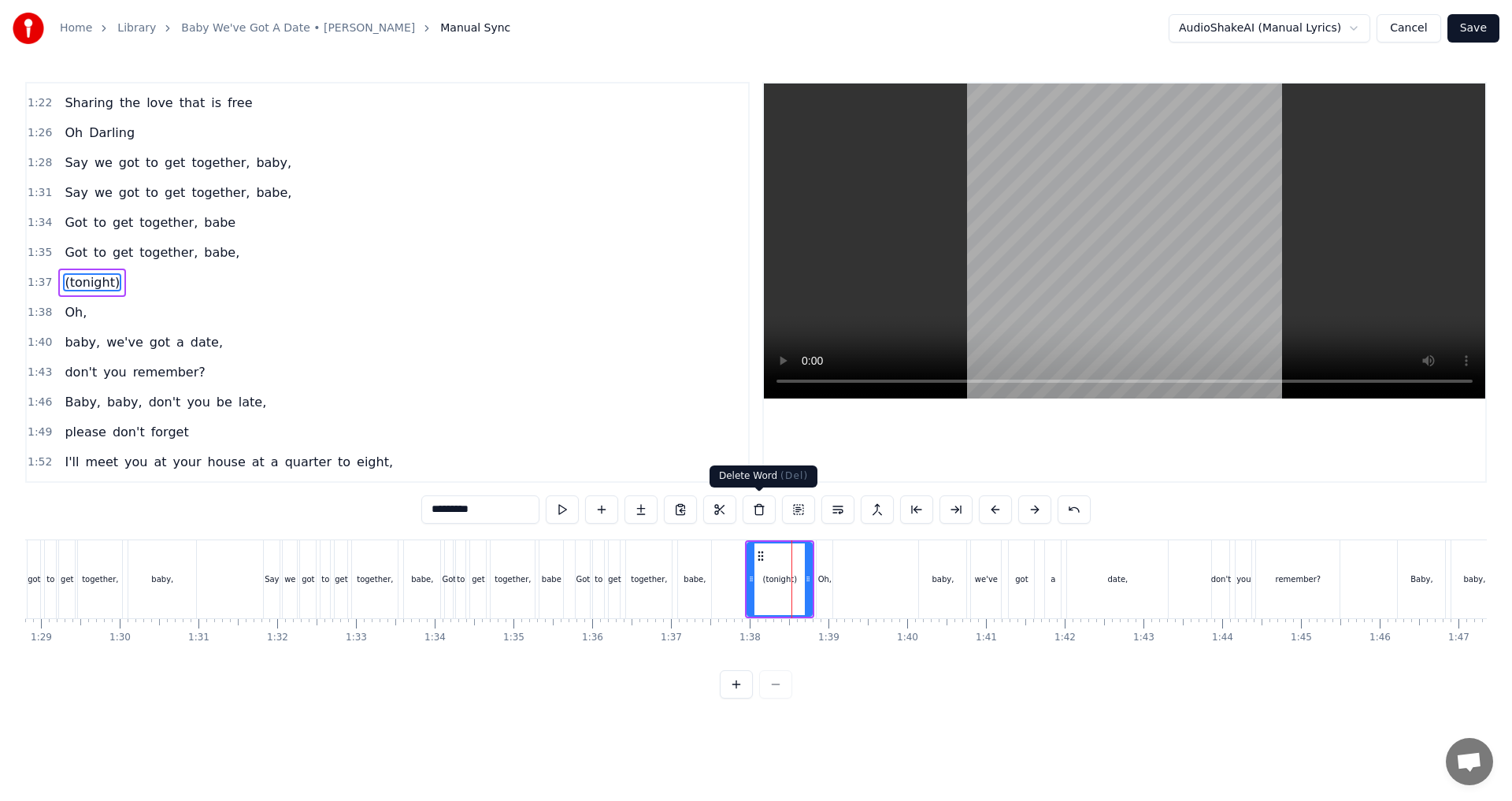
click at [753, 513] on button at bounding box center [760, 509] width 33 height 29
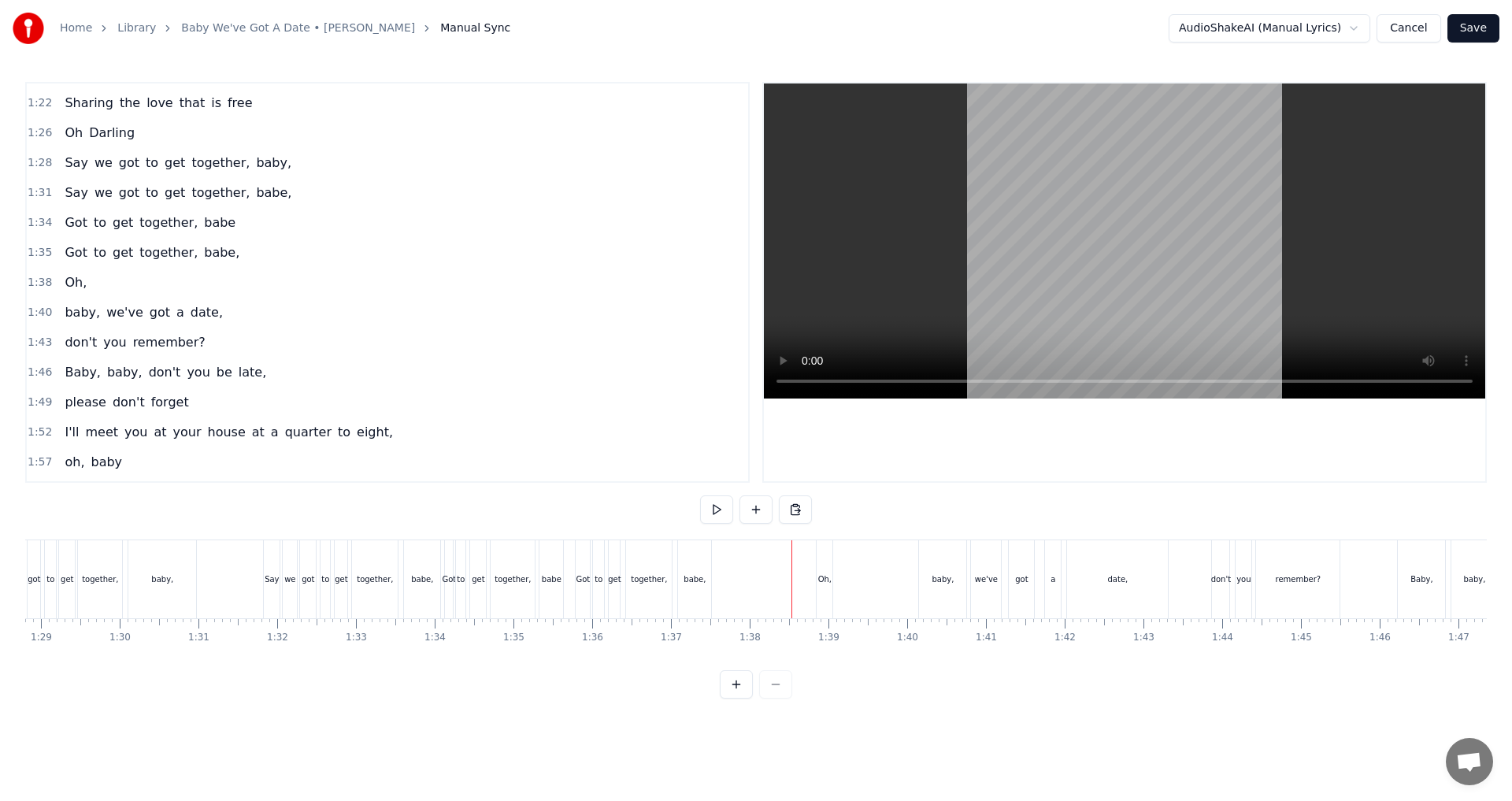
click at [753, 583] on div "Oh," at bounding box center [825, 578] width 14 height 12
drag, startPoint x: 820, startPoint y: 582, endPoint x: 800, endPoint y: 581, distance: 20.0
click at [753, 581] on icon at bounding box center [802, 578] width 6 height 13
click at [723, 515] on button at bounding box center [717, 509] width 33 height 29
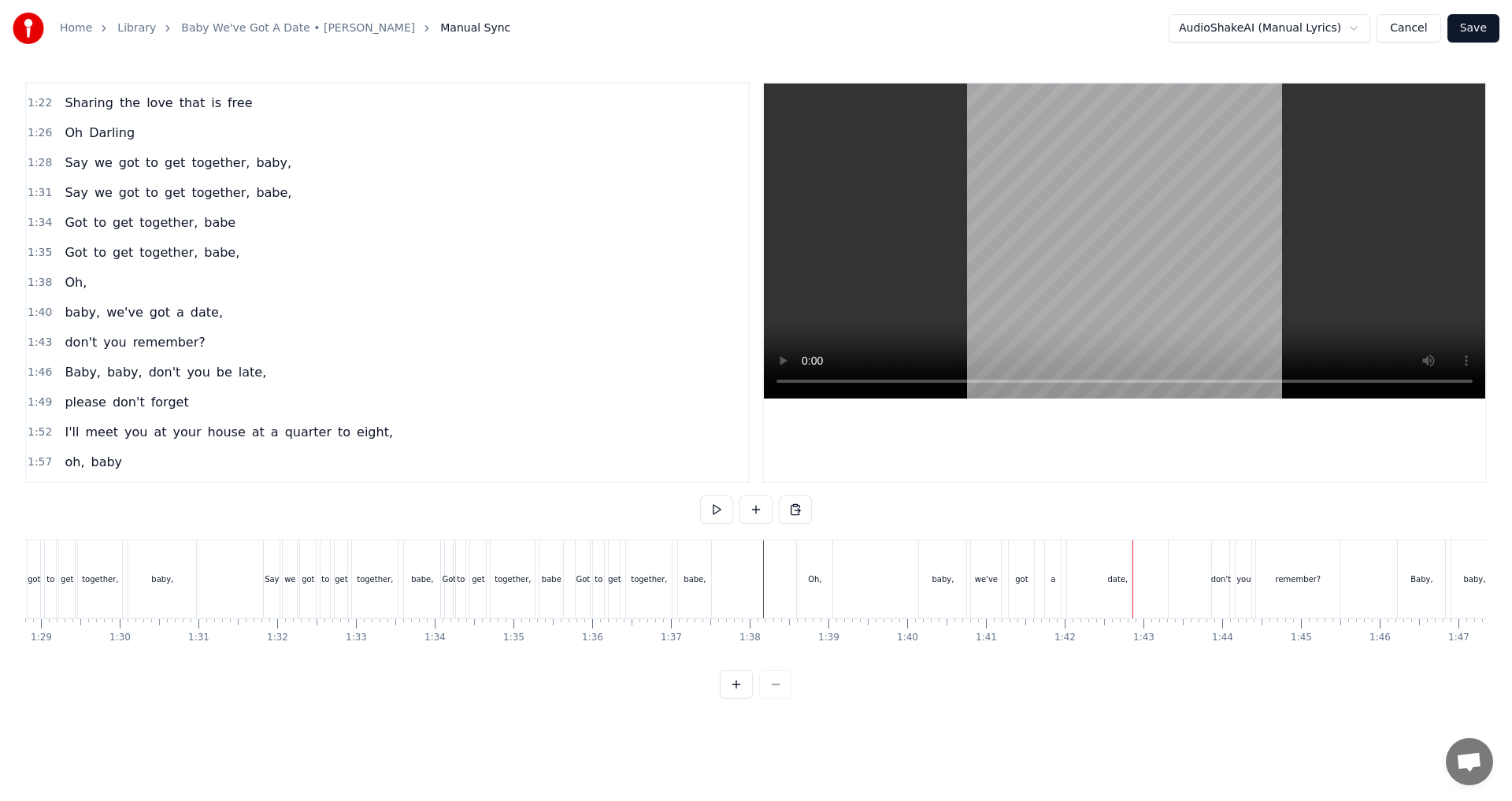
click at [753, 586] on div "date," at bounding box center [1117, 579] width 101 height 78
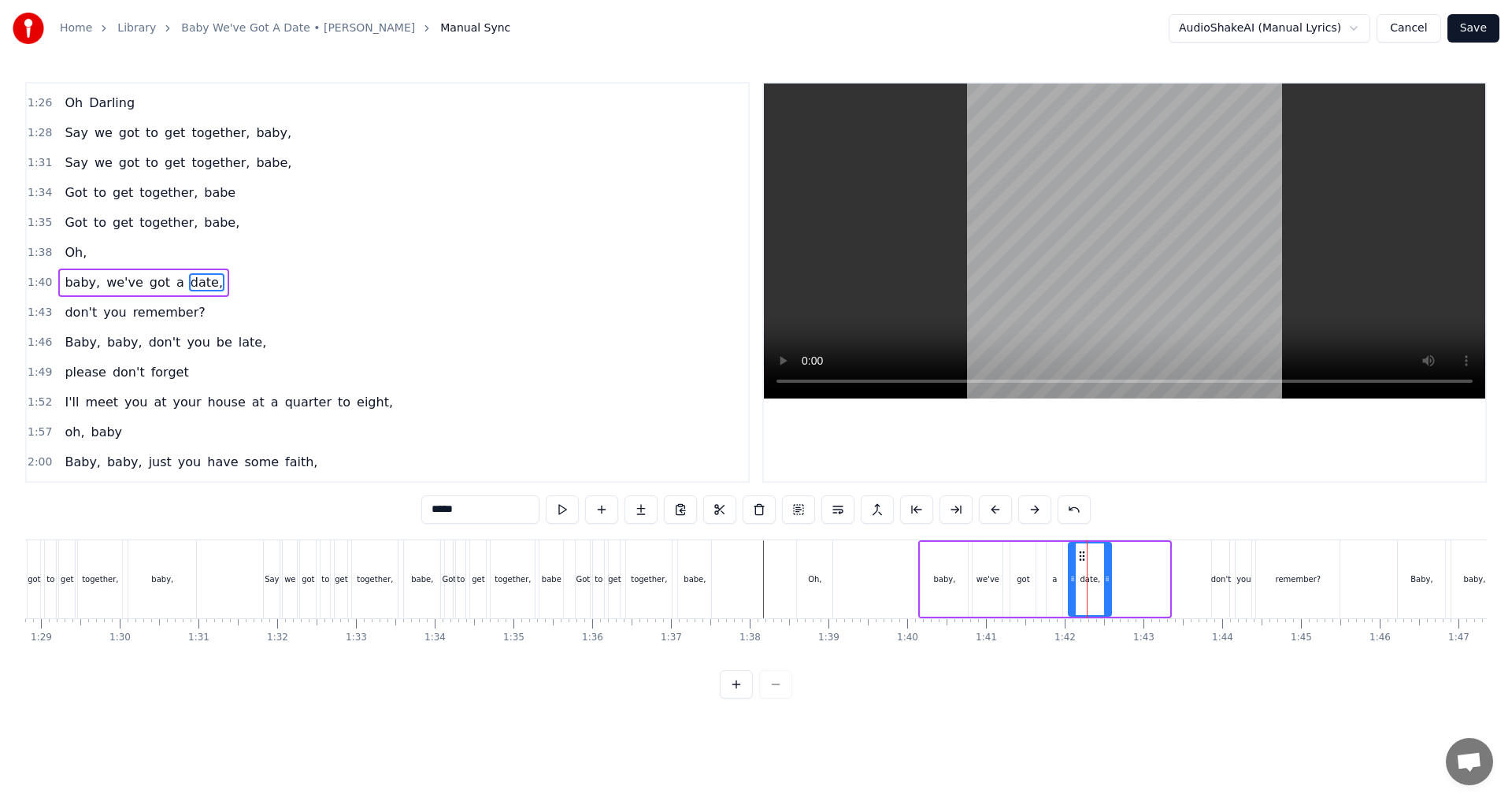
drag, startPoint x: 1169, startPoint y: 583, endPoint x: 1110, endPoint y: 586, distance: 59.1
click at [753, 586] on div at bounding box center [1107, 579] width 6 height 72
click at [753, 586] on div at bounding box center [1110, 579] width 6 height 72
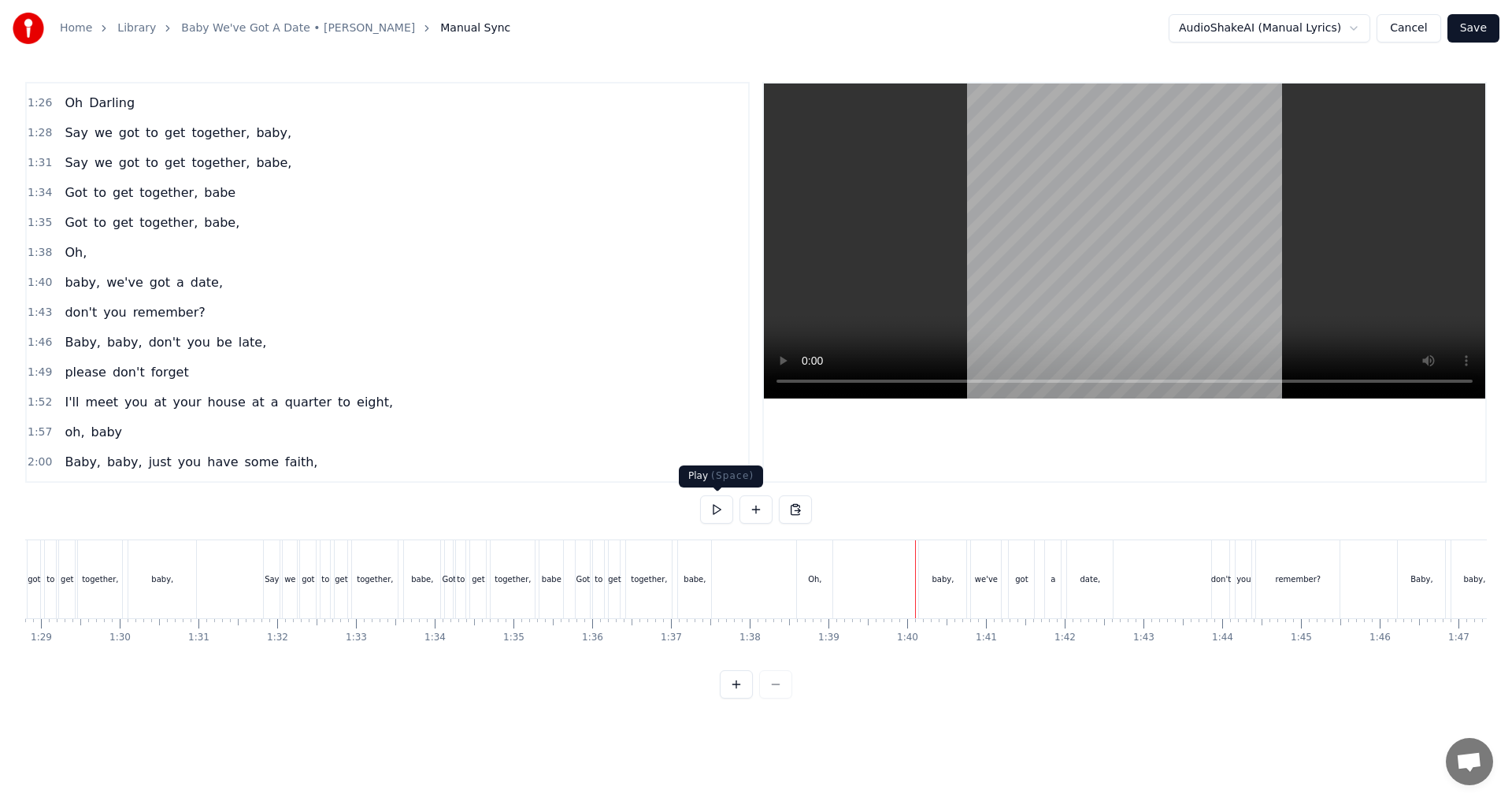
click at [723, 513] on button at bounding box center [717, 509] width 33 height 29
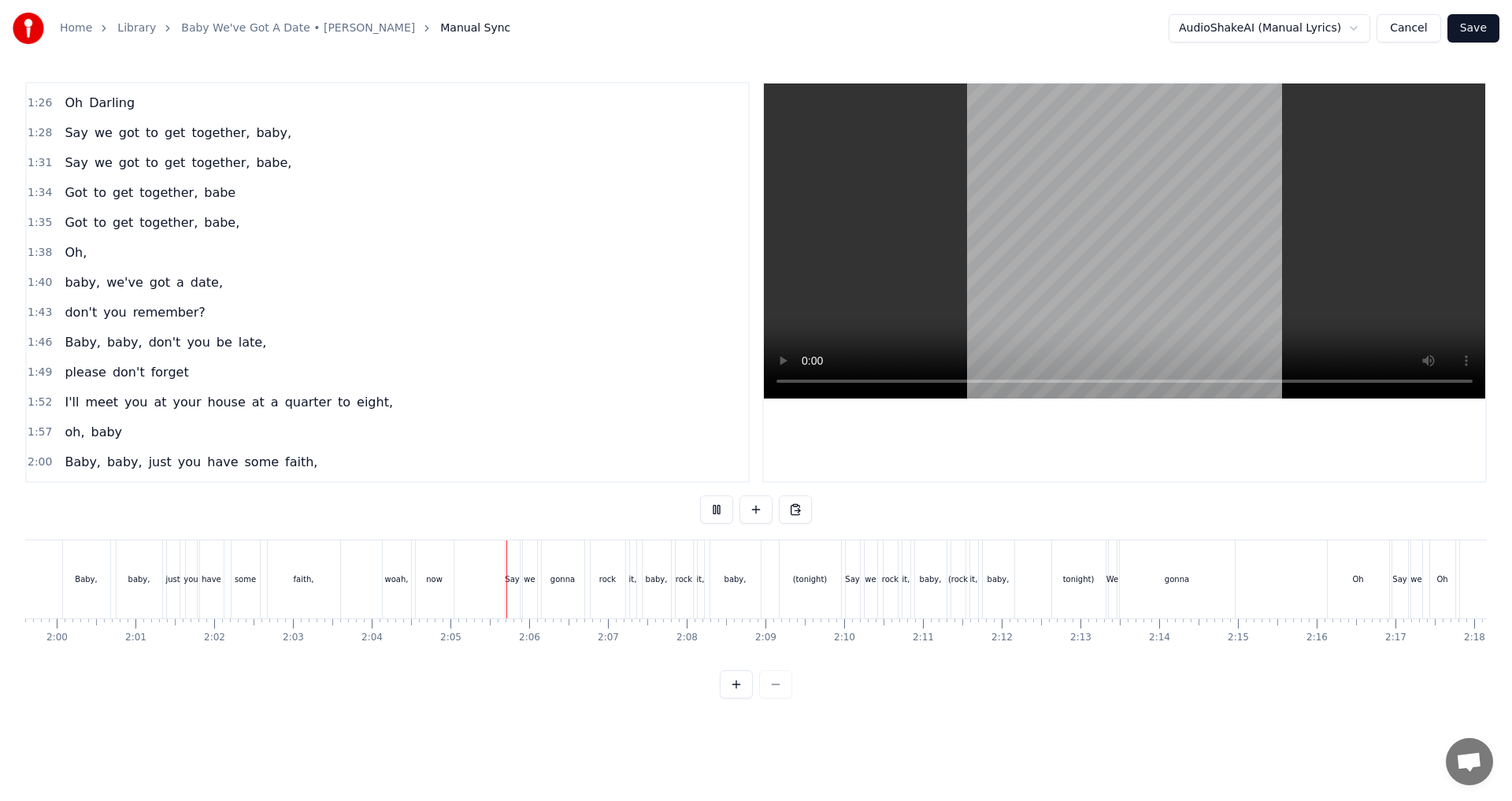
scroll to position [0, 9449]
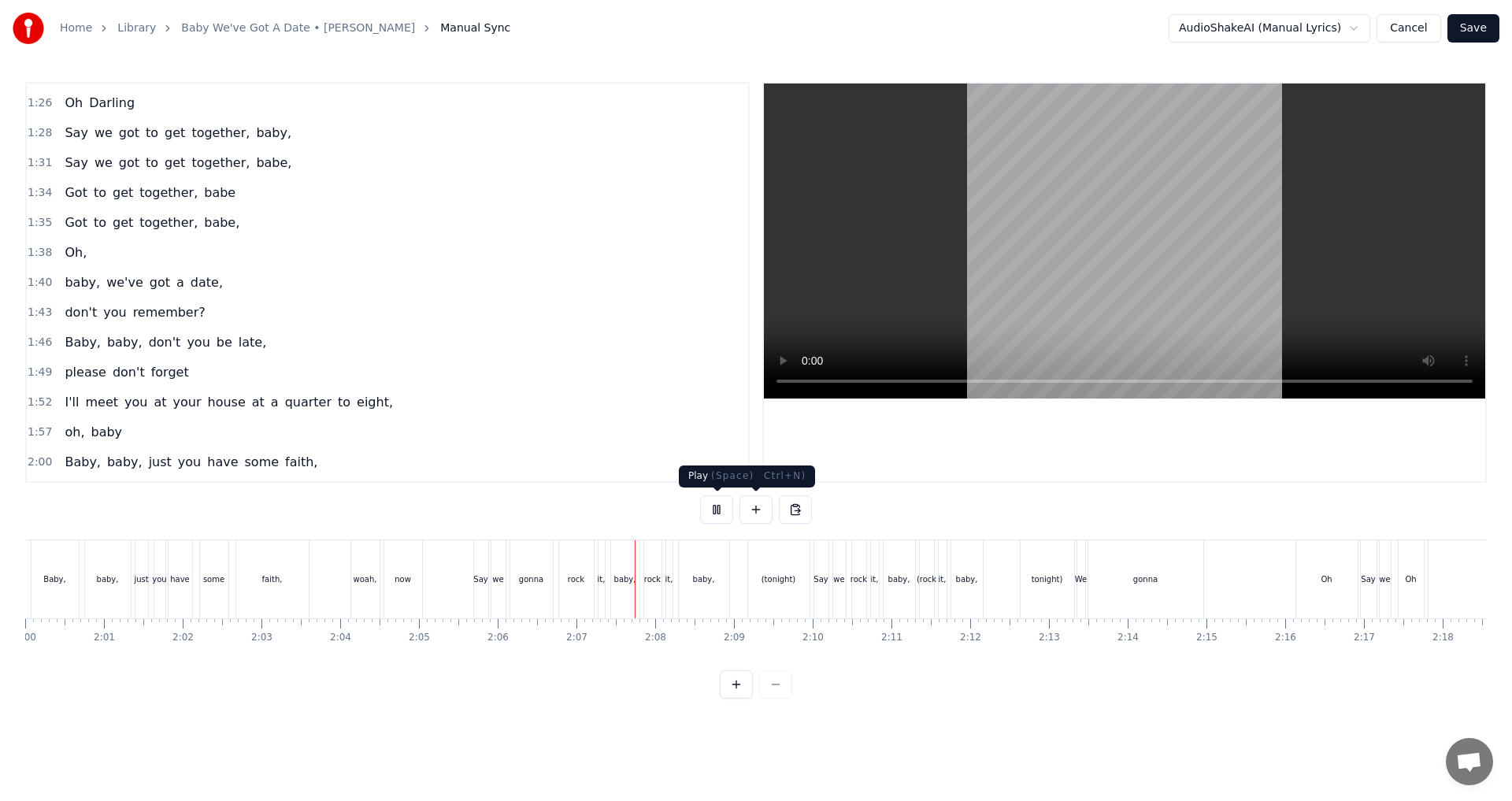
click at [730, 507] on button at bounding box center [717, 509] width 33 height 29
click at [753, 571] on div "(tonight)" at bounding box center [778, 579] width 61 height 78
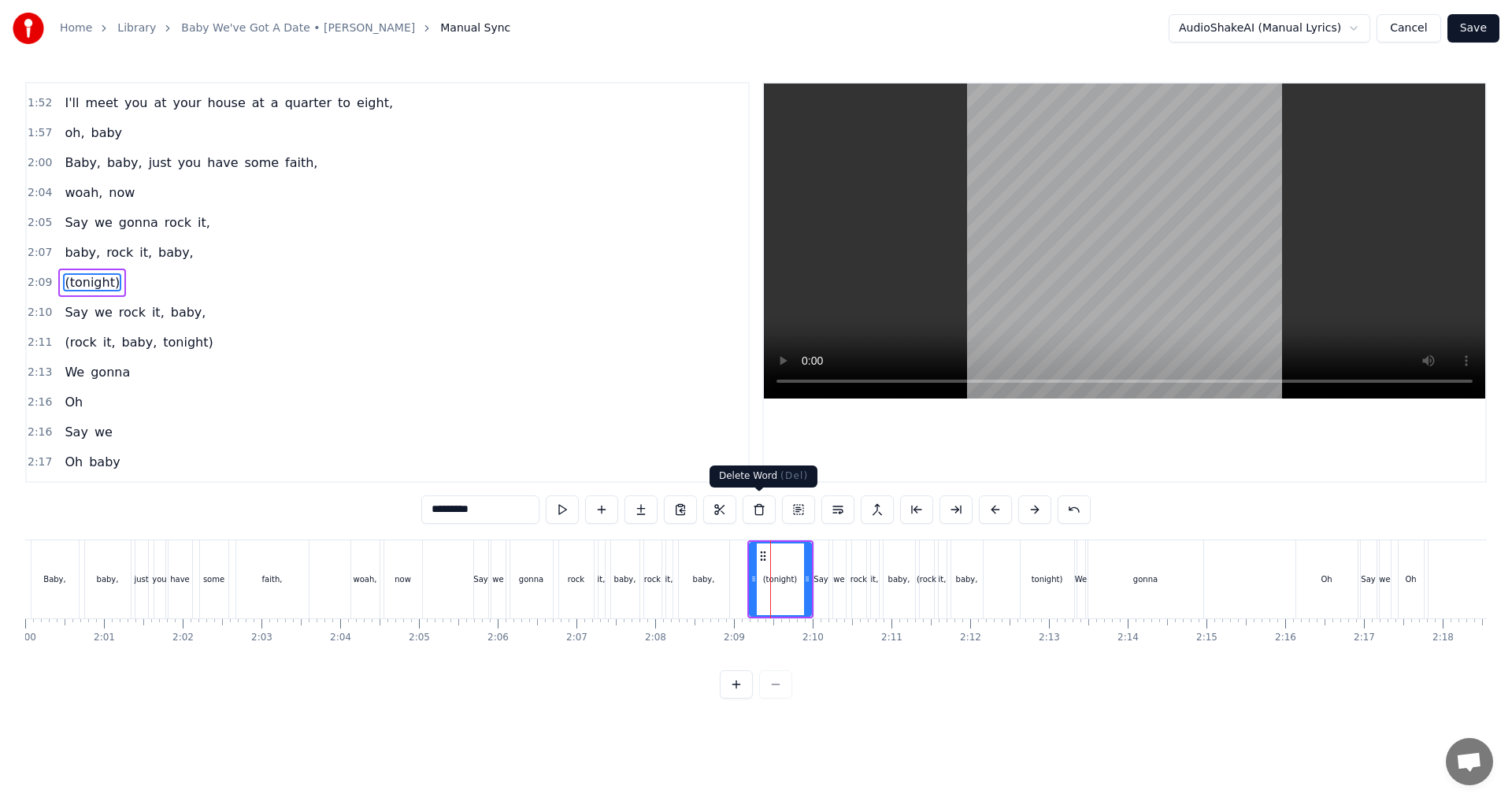
click at [753, 510] on button at bounding box center [760, 509] width 33 height 29
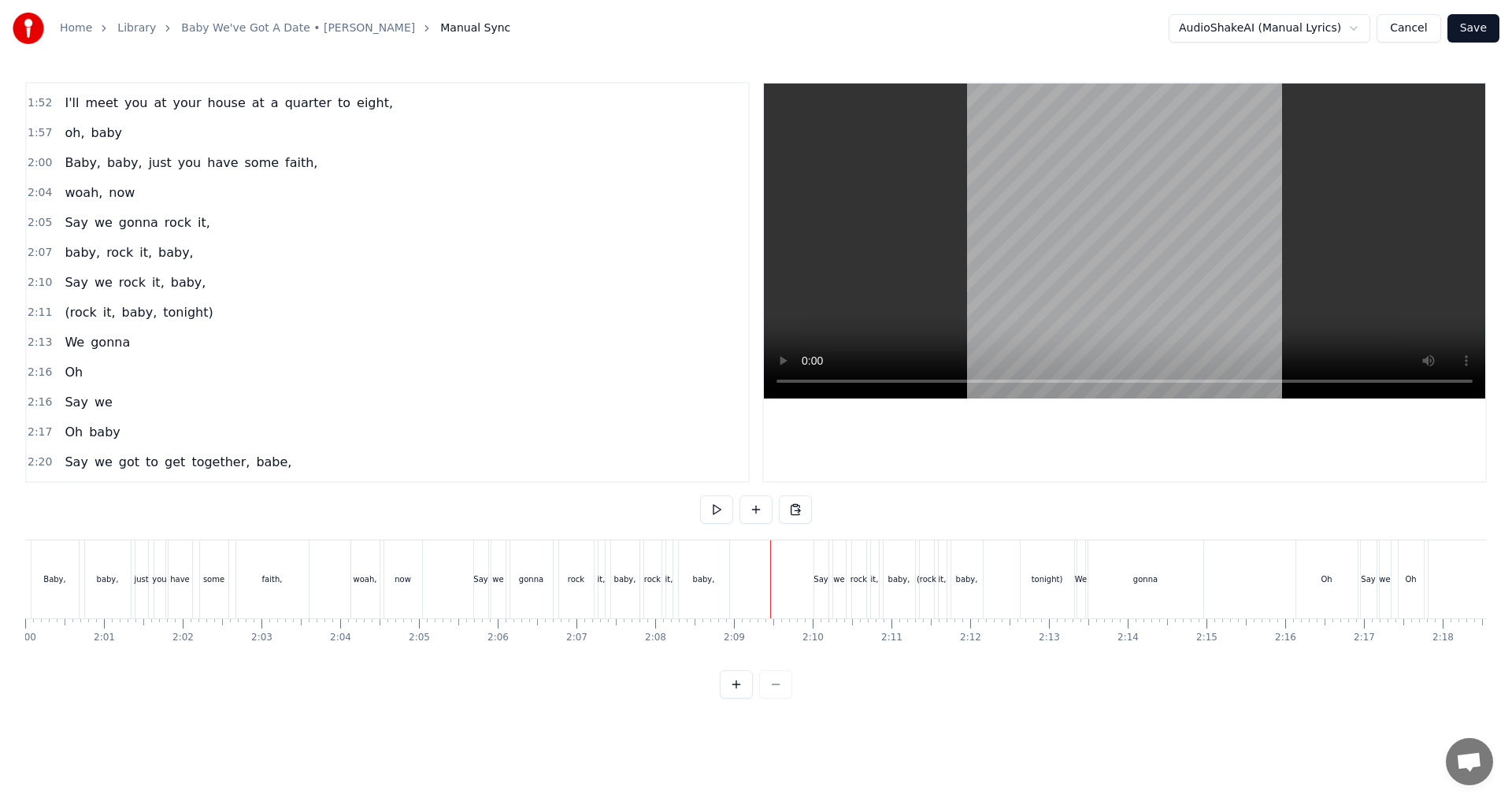
click at [753, 581] on div at bounding box center [770, 579] width 1 height 78
click at [722, 514] on button at bounding box center [717, 509] width 33 height 29
click at [717, 506] on button at bounding box center [717, 509] width 33 height 29
click at [753, 585] on div "rock" at bounding box center [859, 579] width 14 height 78
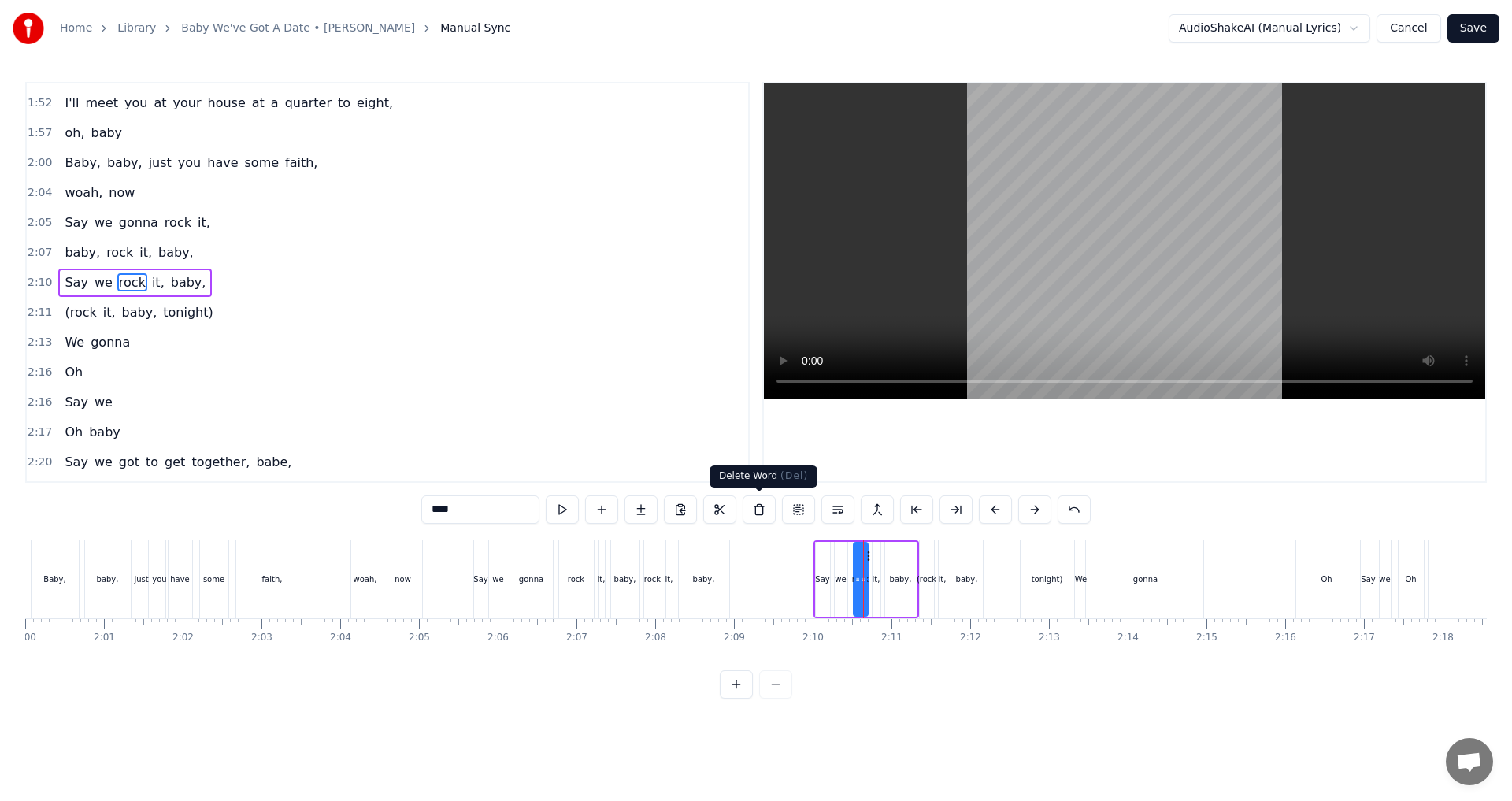
click at [753, 512] on button at bounding box center [760, 509] width 33 height 29
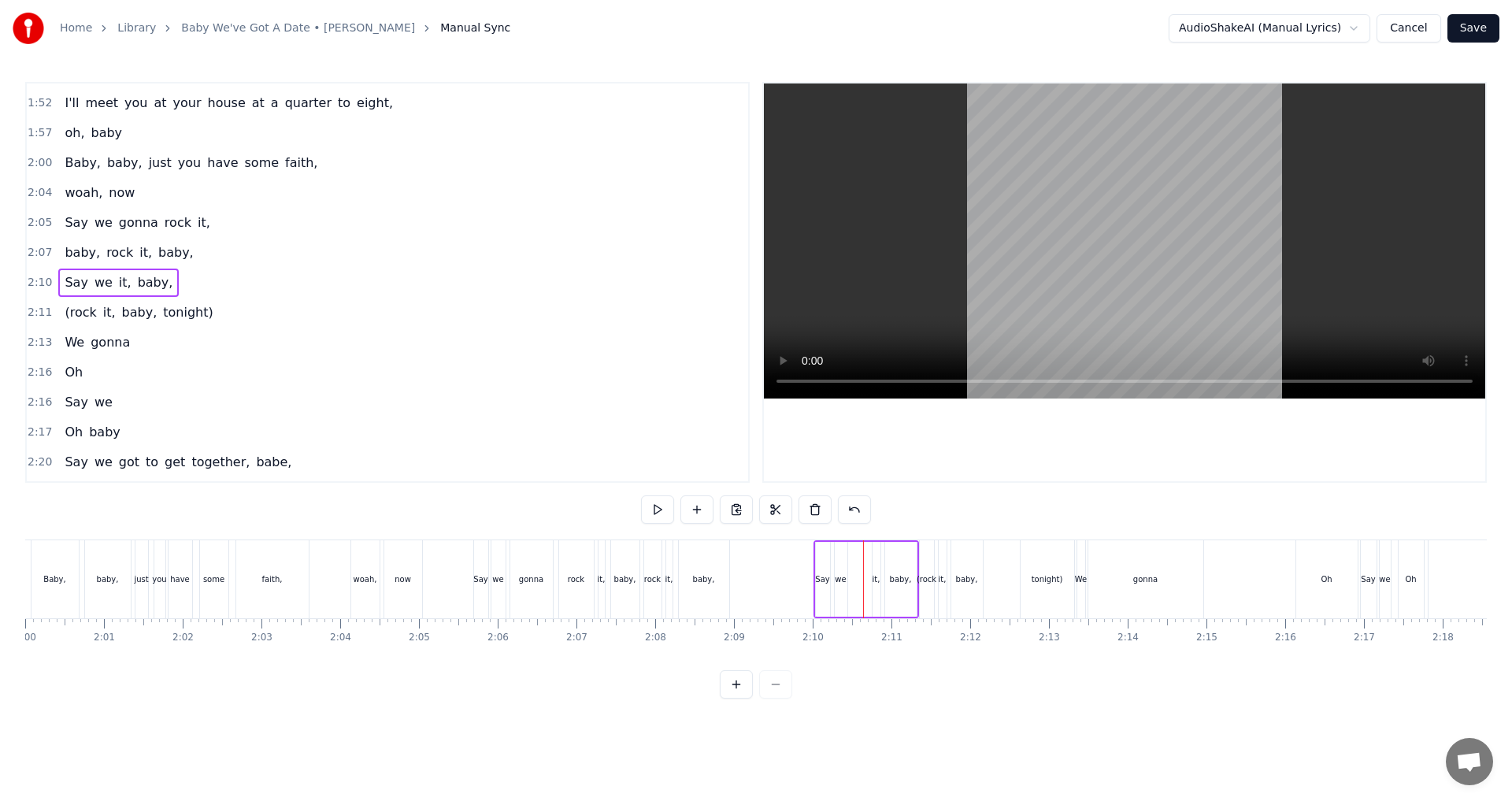
click at [753, 582] on div "it," at bounding box center [876, 578] width 8 height 12
click at [752, 505] on button at bounding box center [760, 509] width 33 height 29
click at [753, 565] on div "baby," at bounding box center [901, 579] width 32 height 75
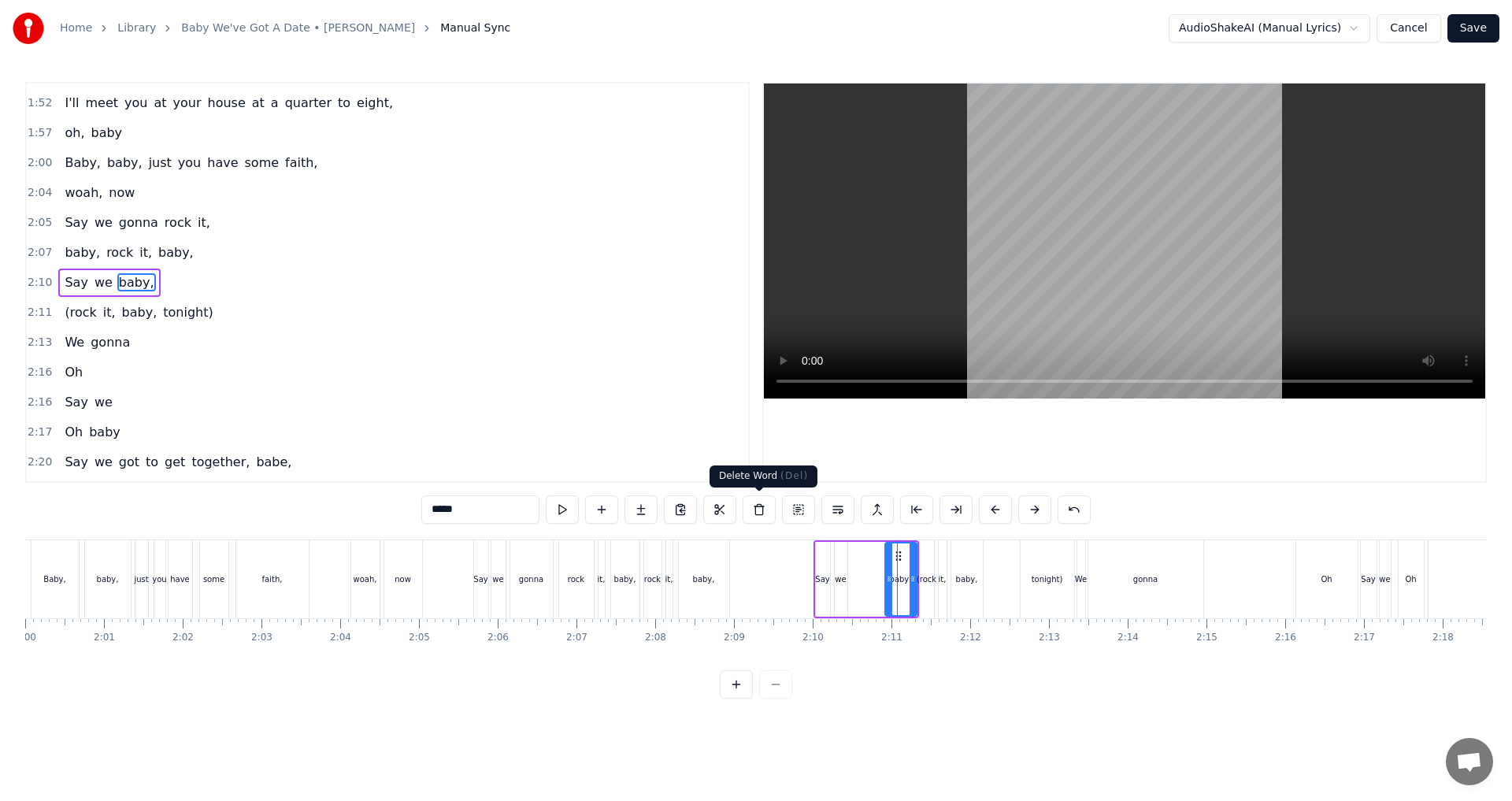
click at [753, 509] on button at bounding box center [760, 509] width 33 height 29
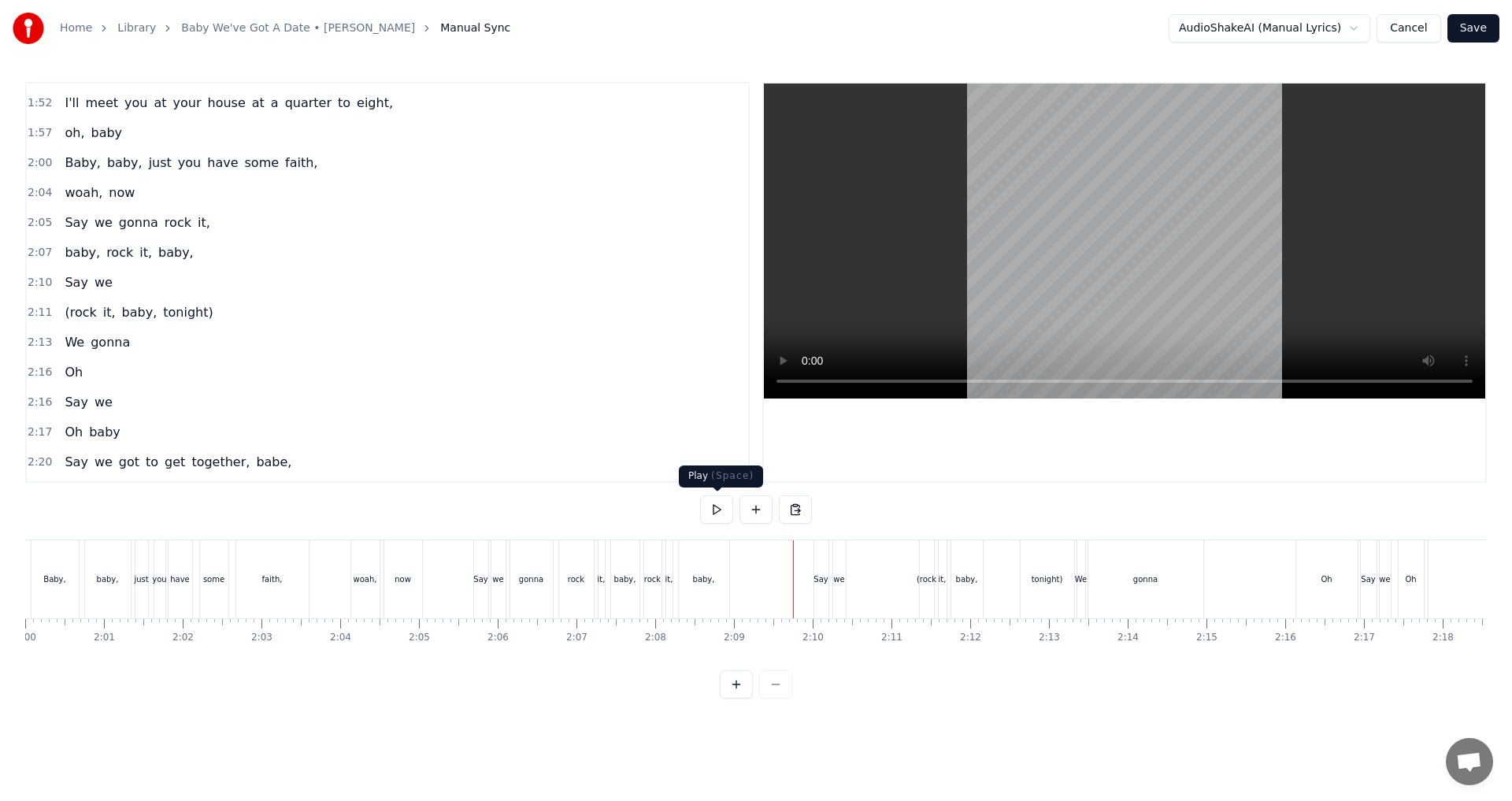
click at [720, 511] on button at bounding box center [717, 509] width 33 height 29
click at [176, 318] on span "tonight)" at bounding box center [188, 312] width 52 height 18
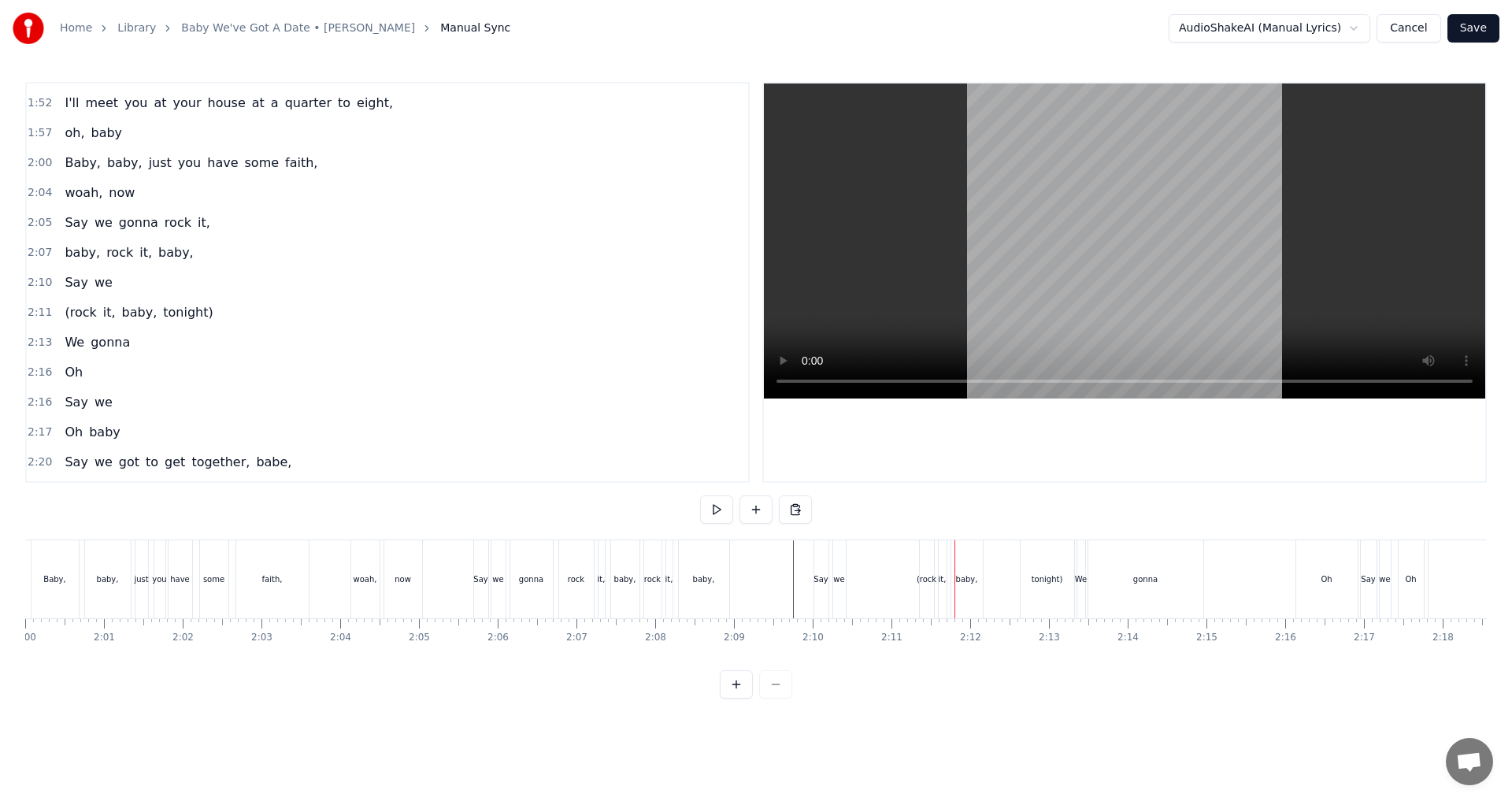
scroll to position [953, 0]
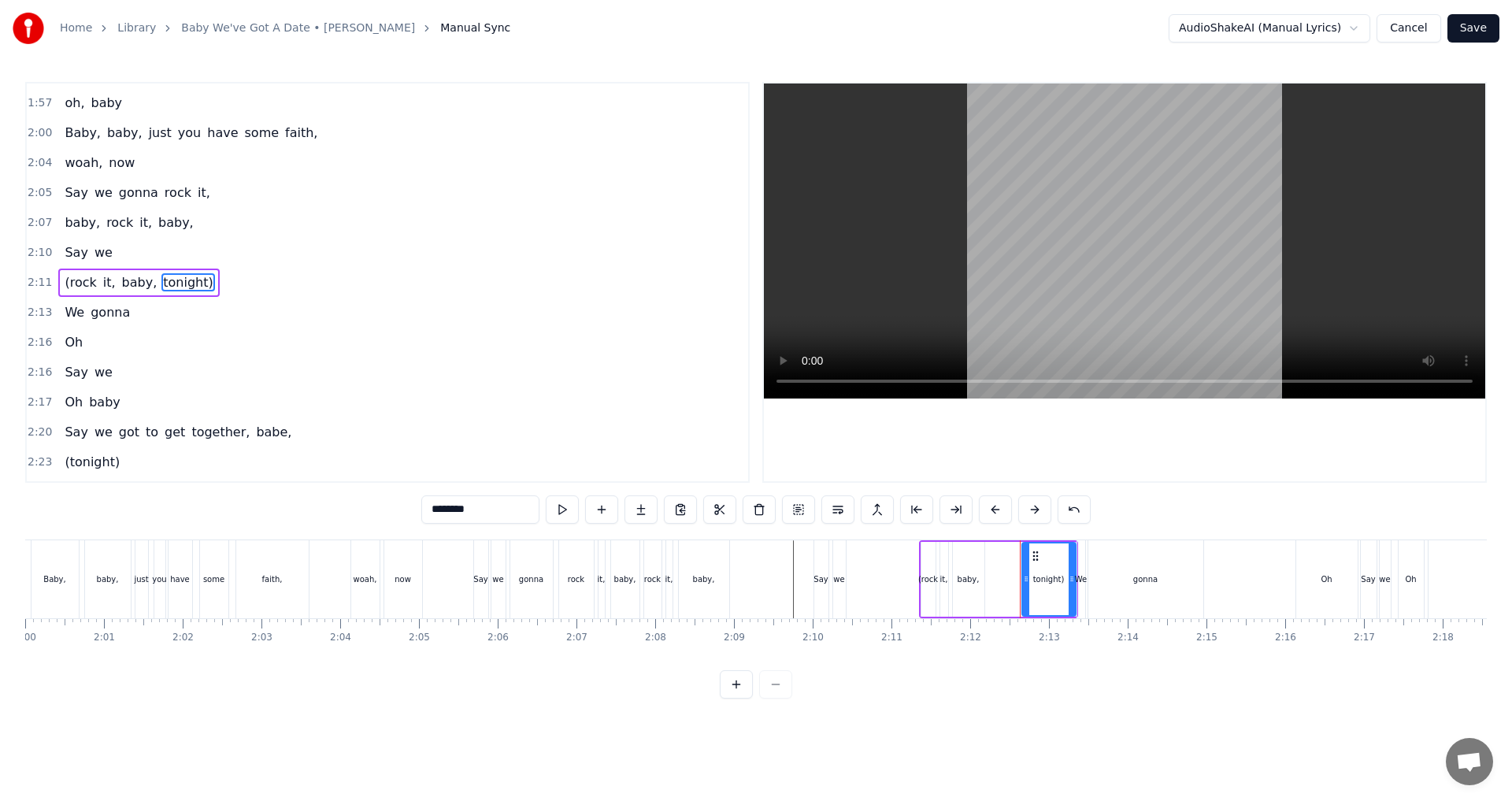
click at [144, 295] on div "(rock it, baby, tonight)" at bounding box center [138, 283] width 160 height 29
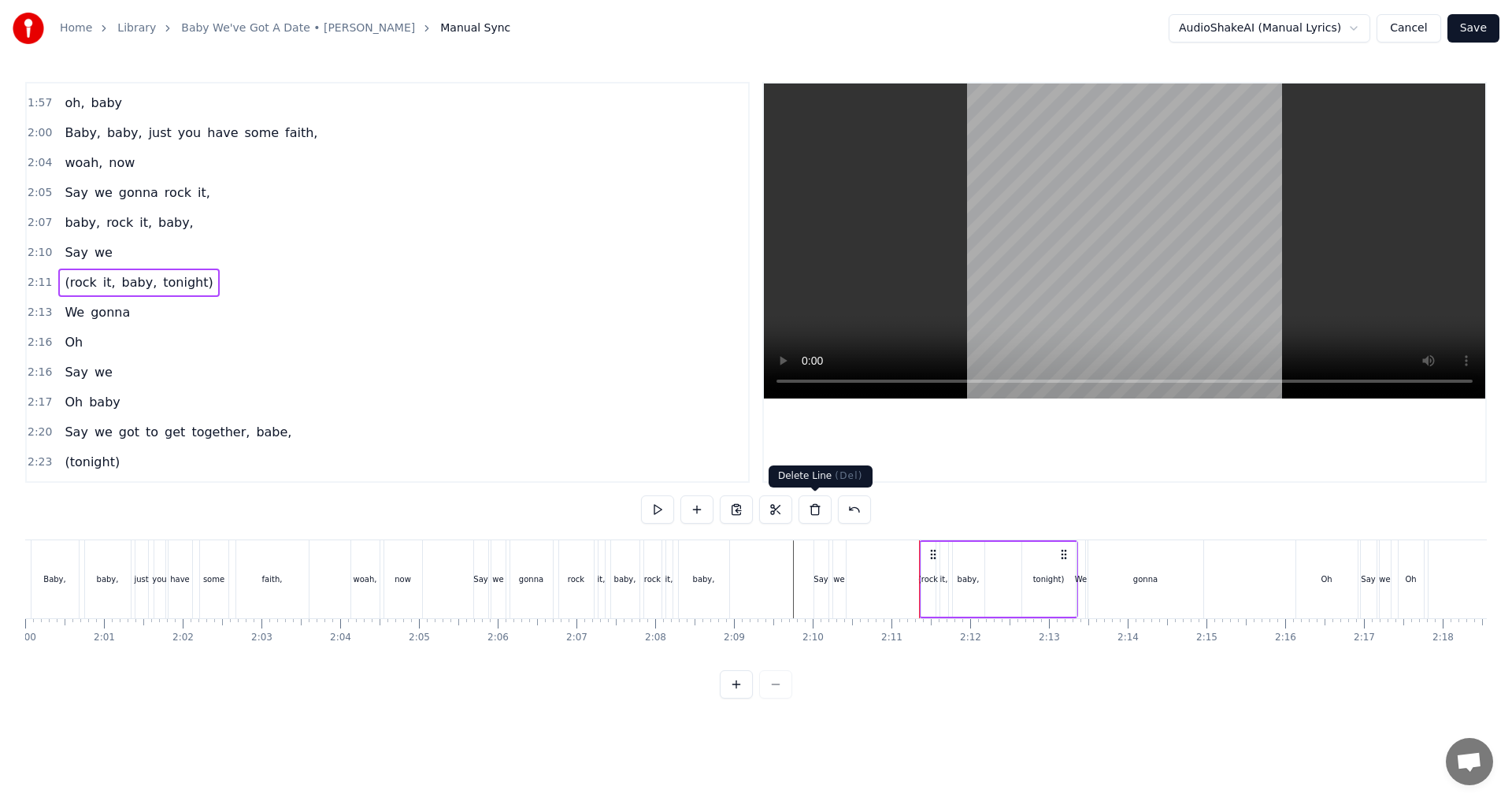
click at [753, 511] on button at bounding box center [815, 509] width 33 height 29
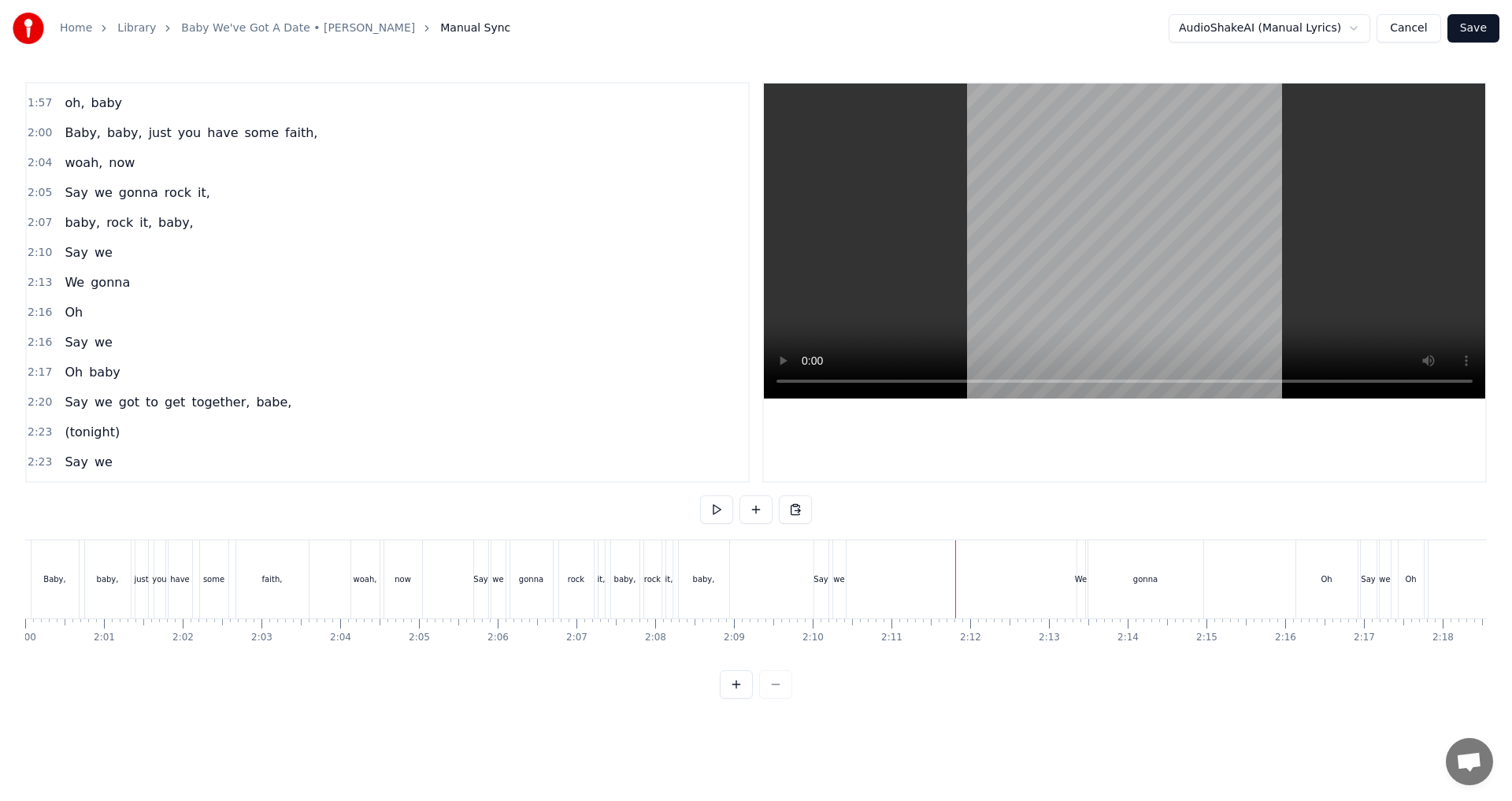
click at [753, 578] on div "We" at bounding box center [1081, 578] width 12 height 12
drag, startPoint x: 1079, startPoint y: 578, endPoint x: 1092, endPoint y: 578, distance: 13.0
click at [753, 578] on icon at bounding box center [1096, 578] width 6 height 13
drag, startPoint x: 1086, startPoint y: 556, endPoint x: 1056, endPoint y: 556, distance: 30.0
click at [753, 556] on icon at bounding box center [1062, 556] width 13 height 13
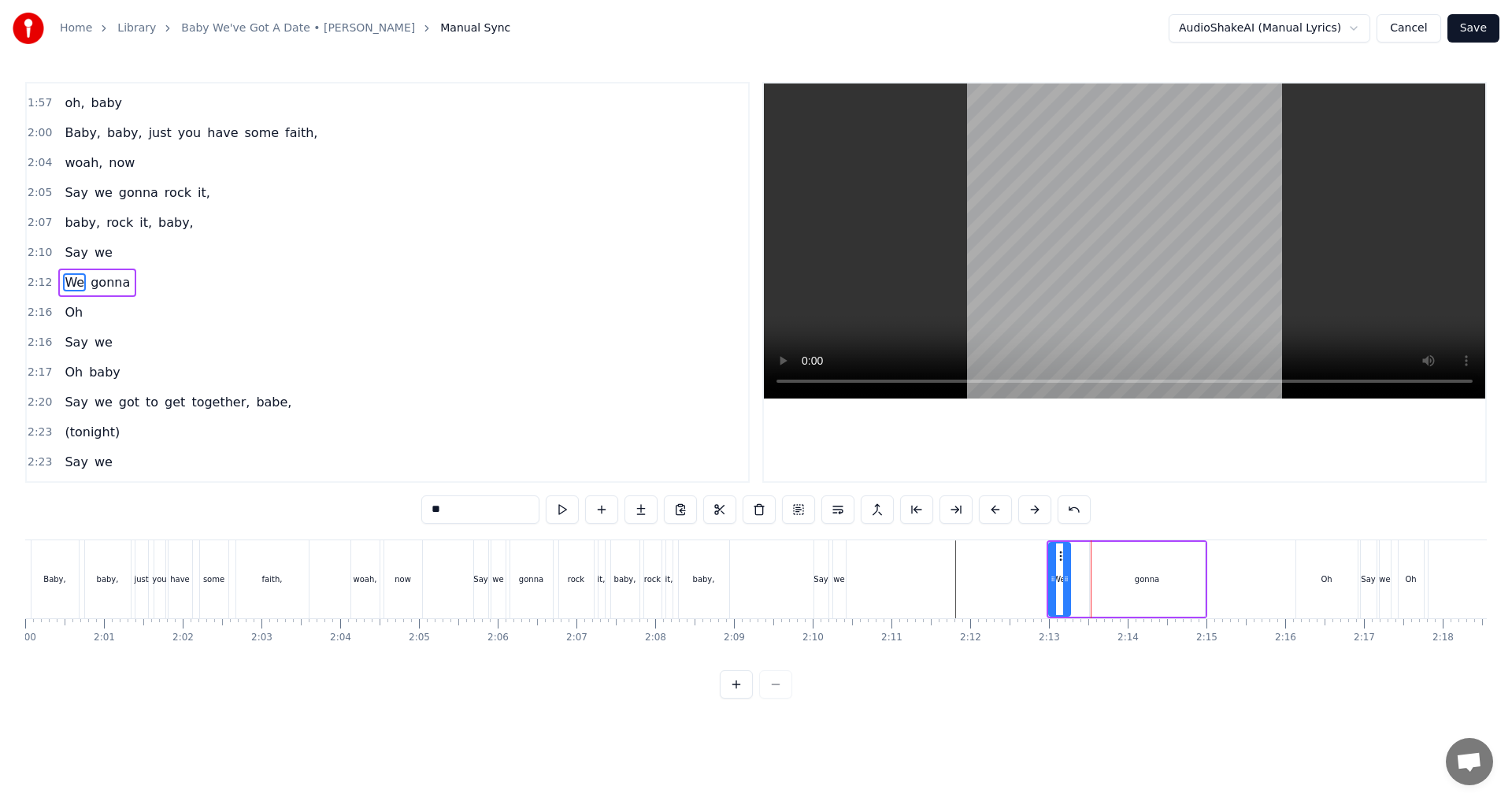
click at [753, 584] on div "gonna" at bounding box center [1147, 579] width 117 height 75
click at [753, 578] on icon at bounding box center [1090, 578] width 6 height 13
drag, startPoint x: 1201, startPoint y: 578, endPoint x: 1118, endPoint y: 578, distance: 83.0
click at [753, 578] on icon at bounding box center [1118, 578] width 6 height 13
click at [753, 578] on div "We" at bounding box center [1058, 578] width 12 height 12
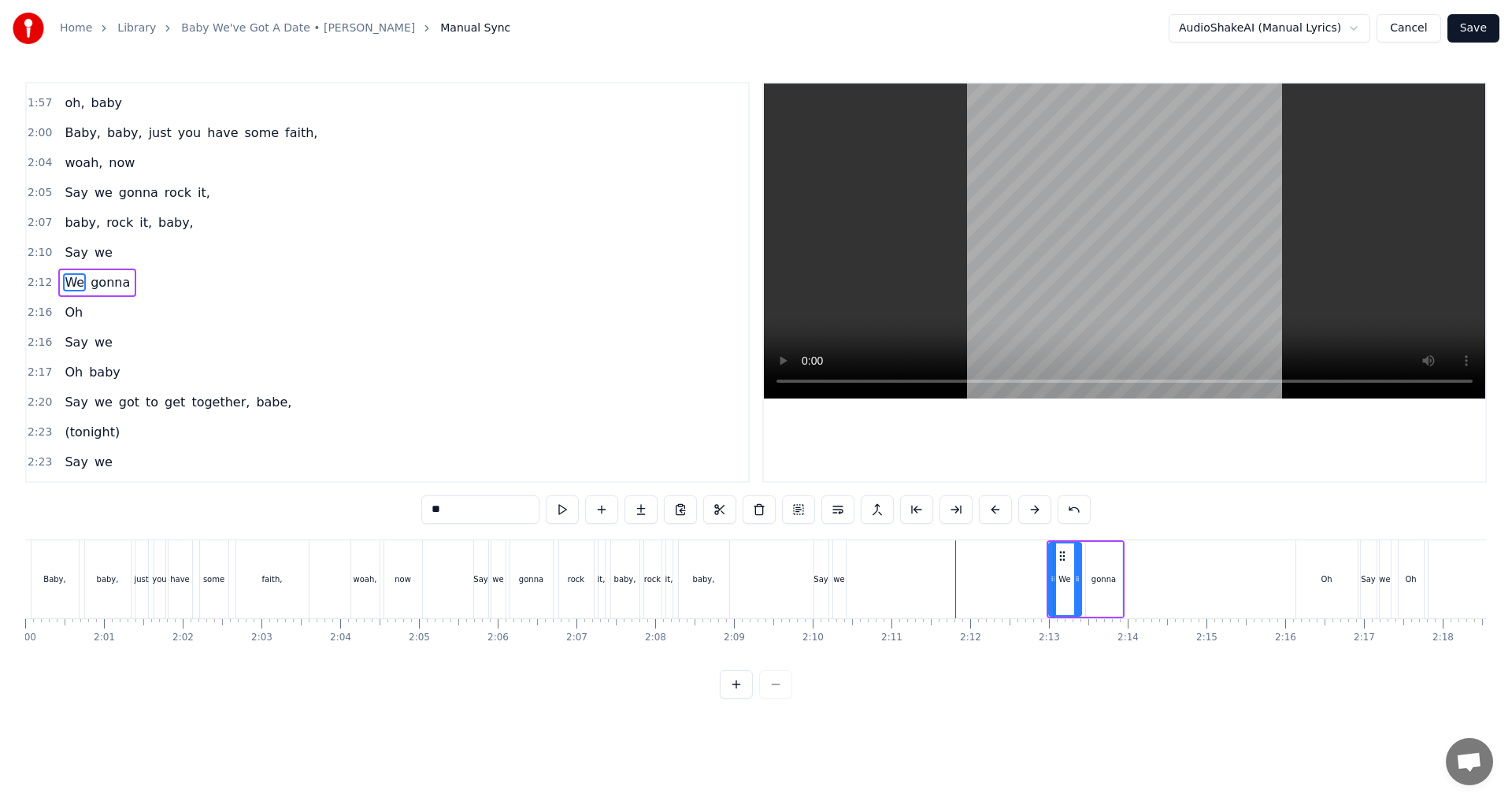
drag, startPoint x: 1067, startPoint y: 562, endPoint x: 1078, endPoint y: 561, distance: 11.0
click at [753, 561] on div at bounding box center [1077, 579] width 6 height 72
drag, startPoint x: 1052, startPoint y: 575, endPoint x: 1064, endPoint y: 577, distance: 12.2
click at [753, 577] on icon at bounding box center [1065, 578] width 6 height 13
click at [753, 575] on div "gonna" at bounding box center [1104, 578] width 25 height 12
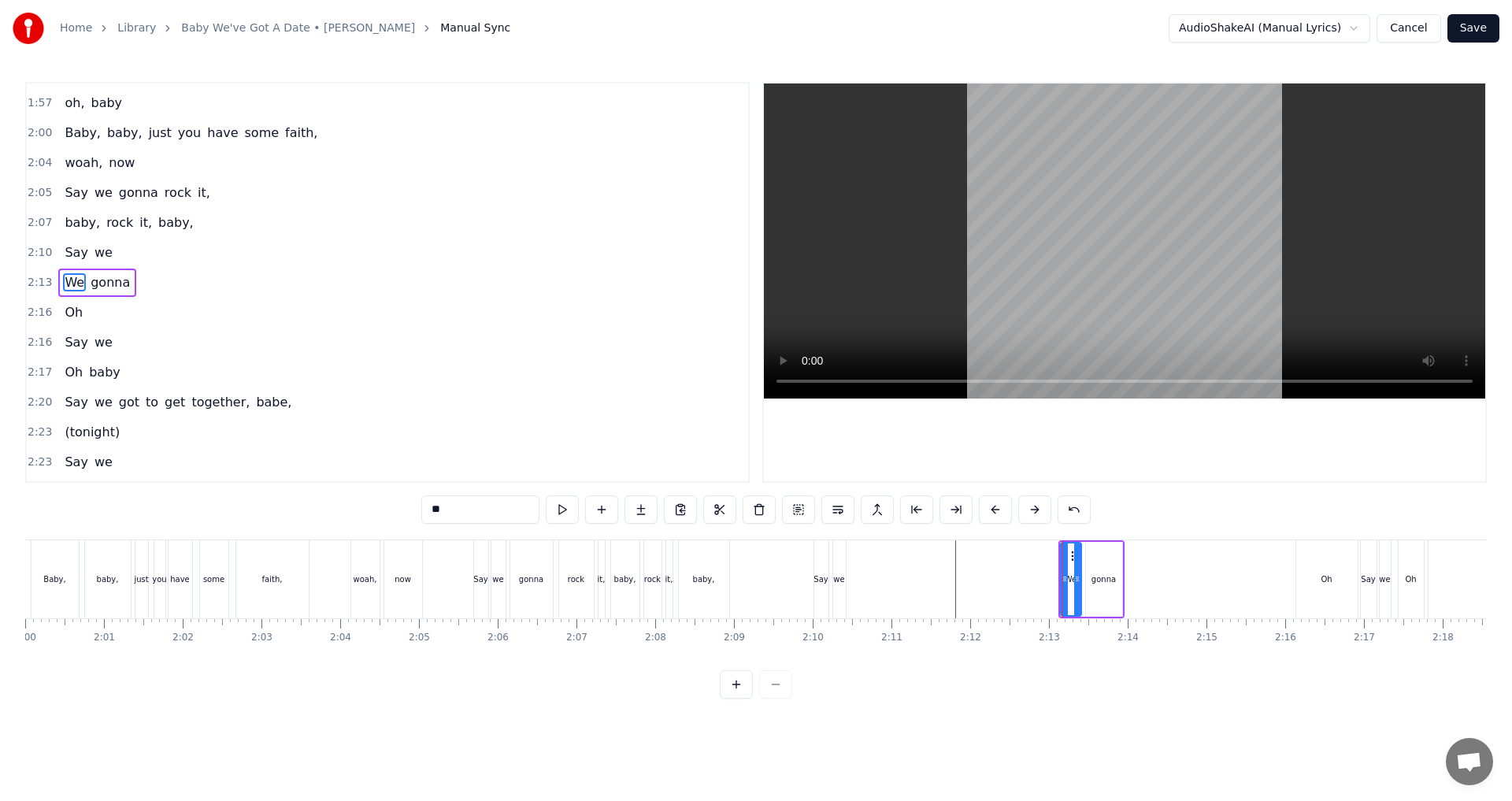
type input "*****"
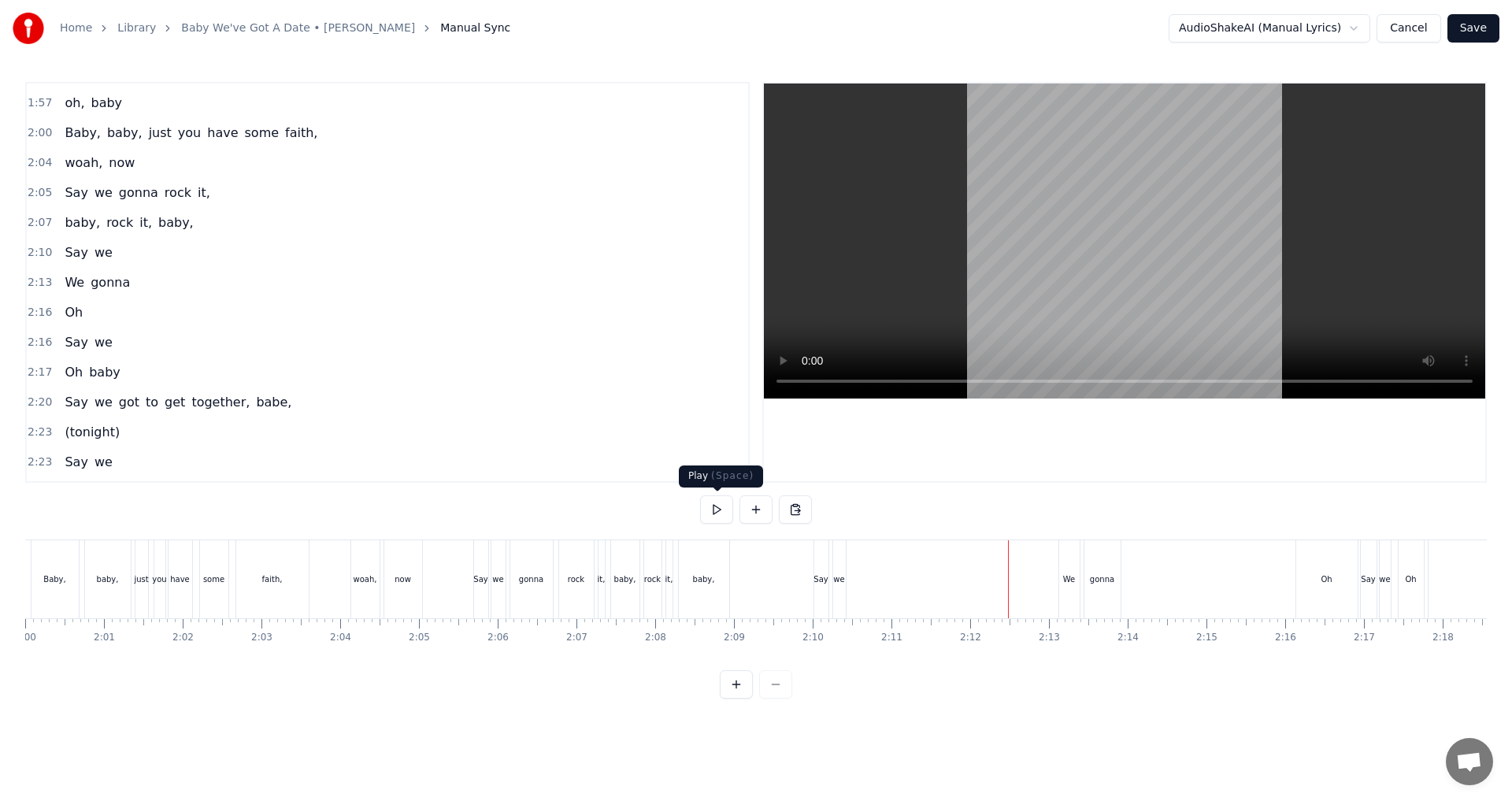
click at [714, 521] on button at bounding box center [717, 509] width 33 height 29
click at [716, 520] on button at bounding box center [717, 509] width 33 height 29
click at [753, 580] on div "Oh" at bounding box center [1326, 578] width 11 height 12
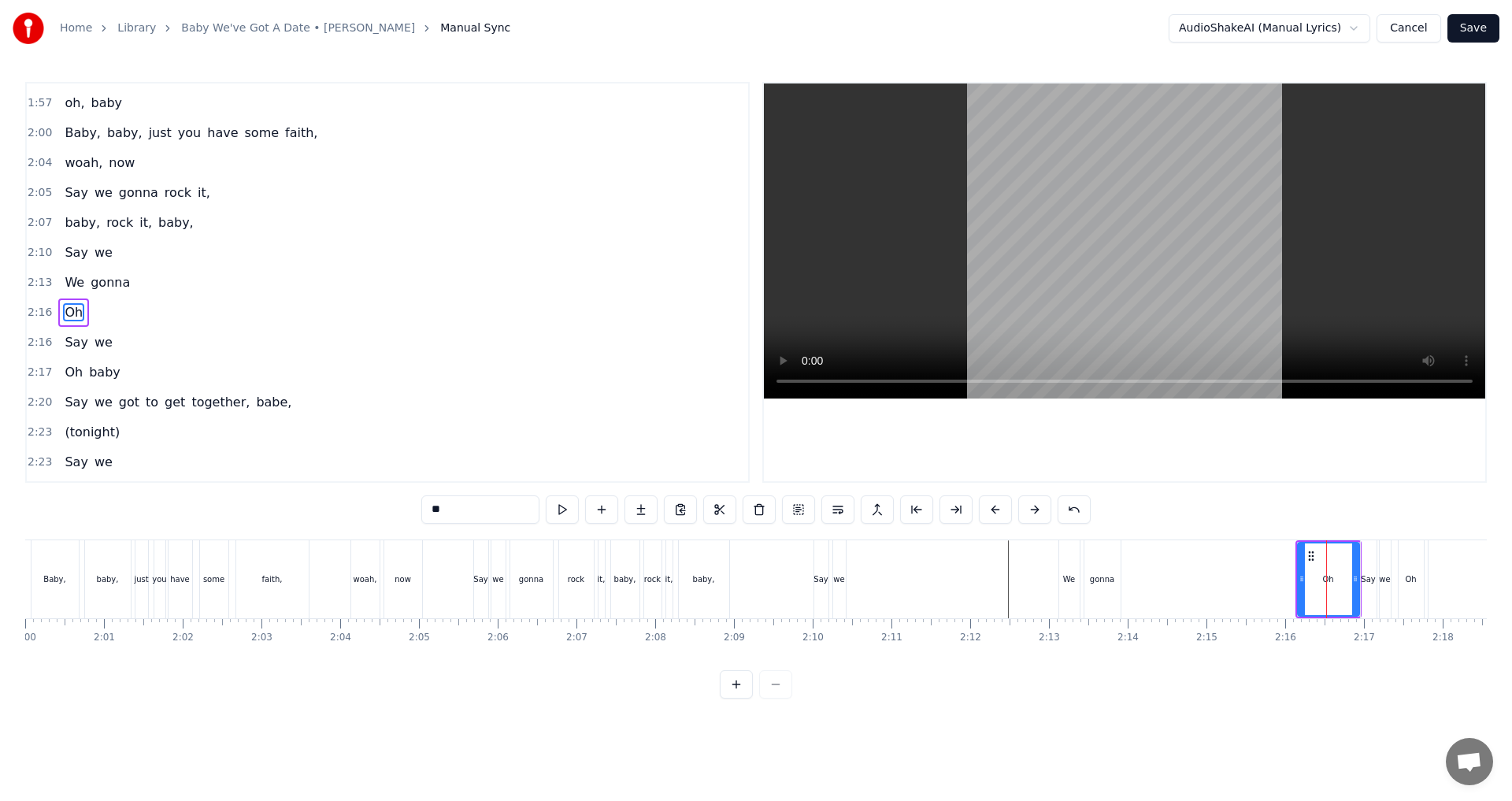
scroll to position [983, 0]
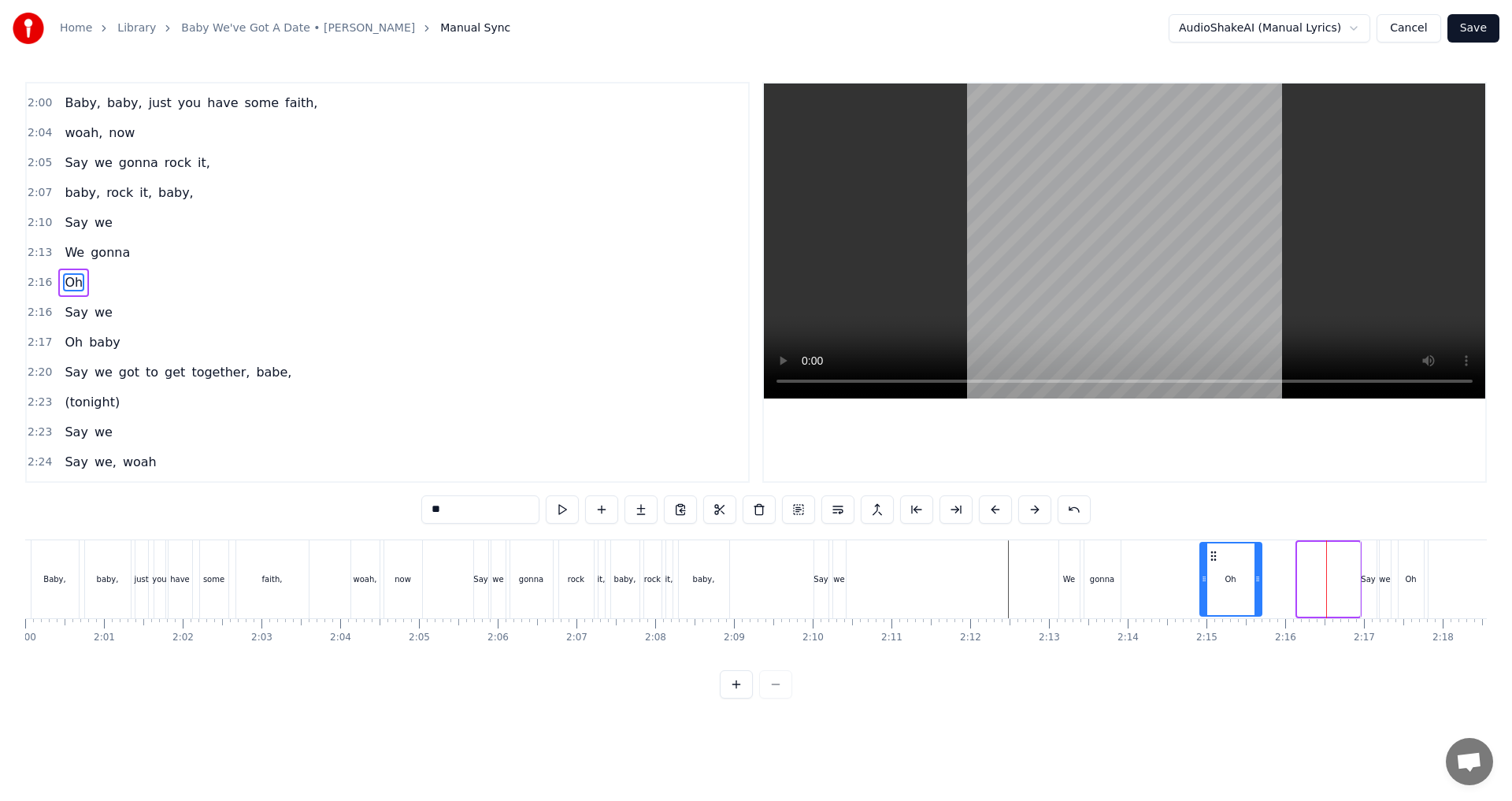
drag, startPoint x: 1308, startPoint y: 551, endPoint x: 1210, endPoint y: 559, distance: 98.3
click at [753, 559] on icon at bounding box center [1213, 556] width 13 height 13
drag, startPoint x: 1255, startPoint y: 574, endPoint x: 1238, endPoint y: 575, distance: 17.0
click at [753, 575] on icon at bounding box center [1240, 578] width 6 height 13
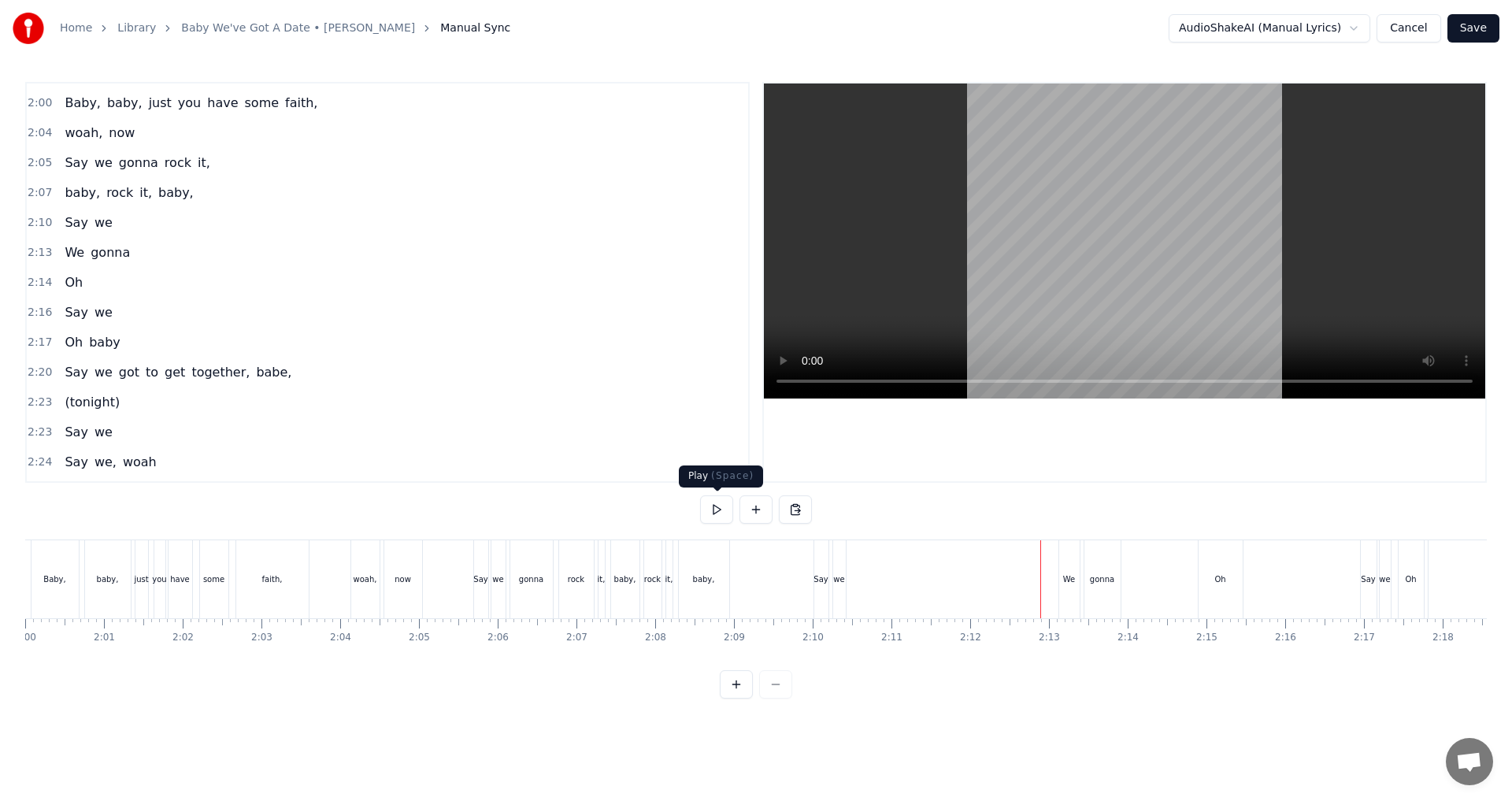
click at [722, 509] on button at bounding box center [717, 509] width 33 height 29
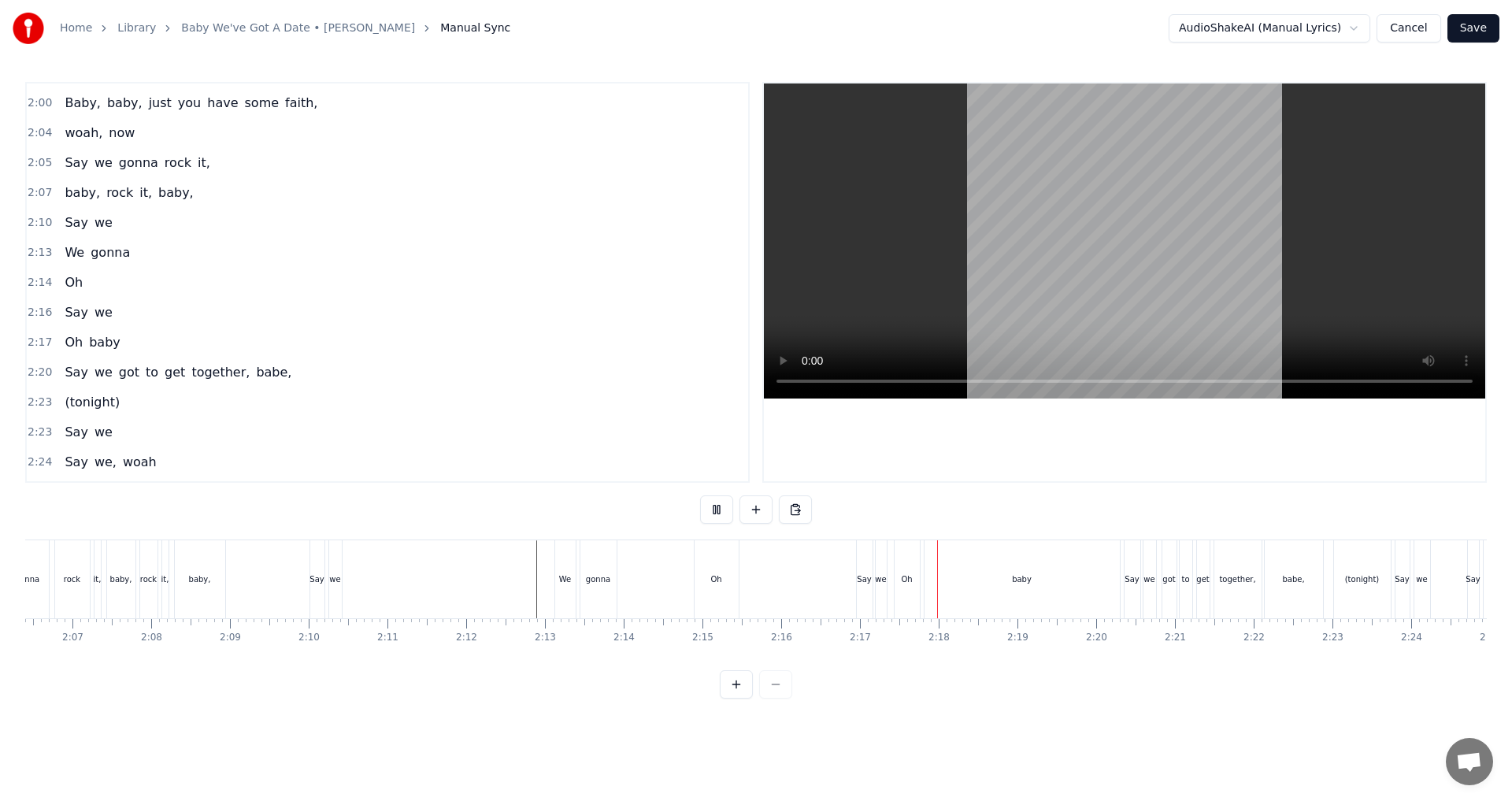
scroll to position [0, 9984]
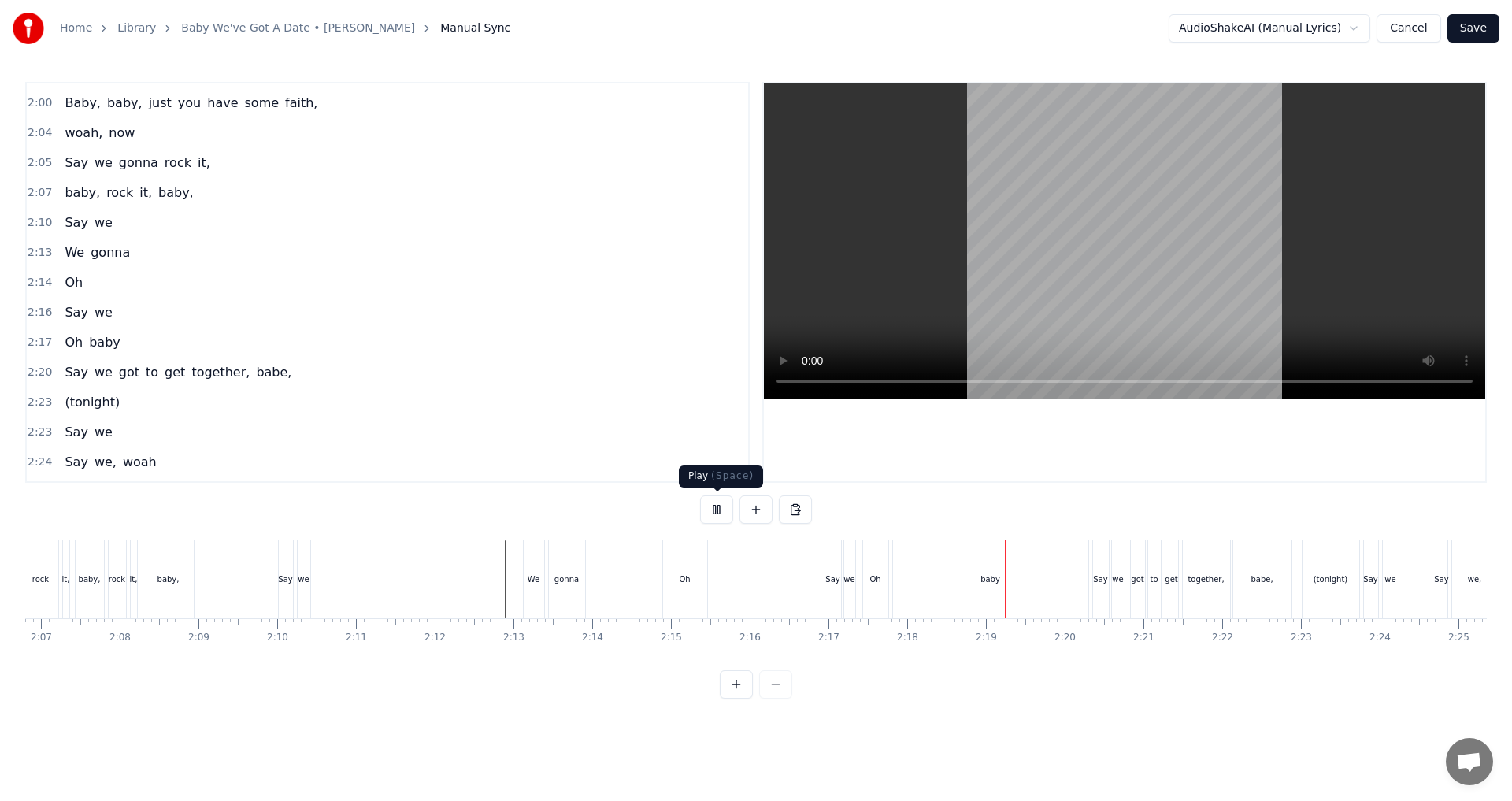
click at [725, 509] on button at bounding box center [717, 509] width 33 height 29
click at [753, 575] on div "baby" at bounding box center [991, 579] width 195 height 78
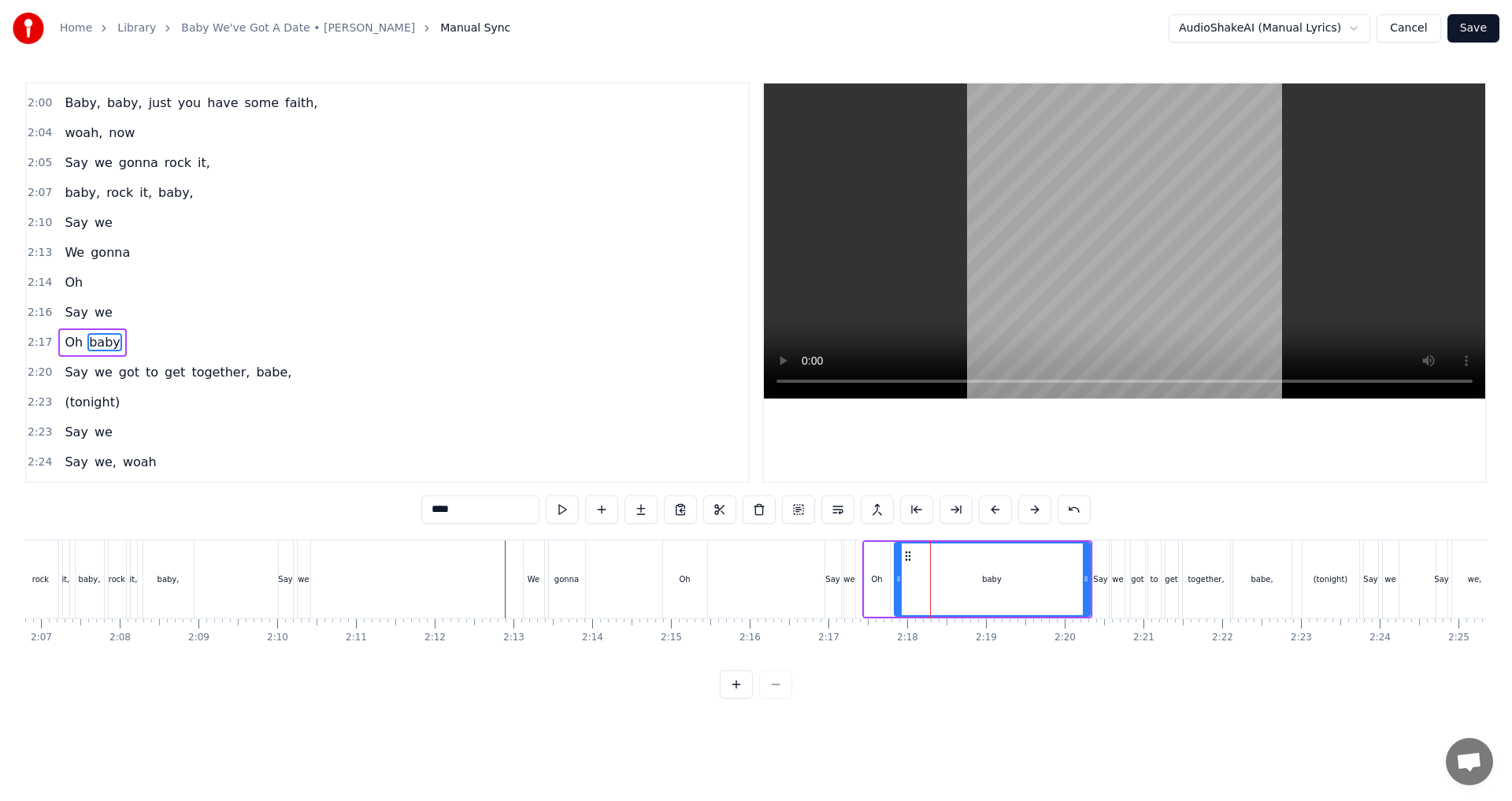
scroll to position [1043, 0]
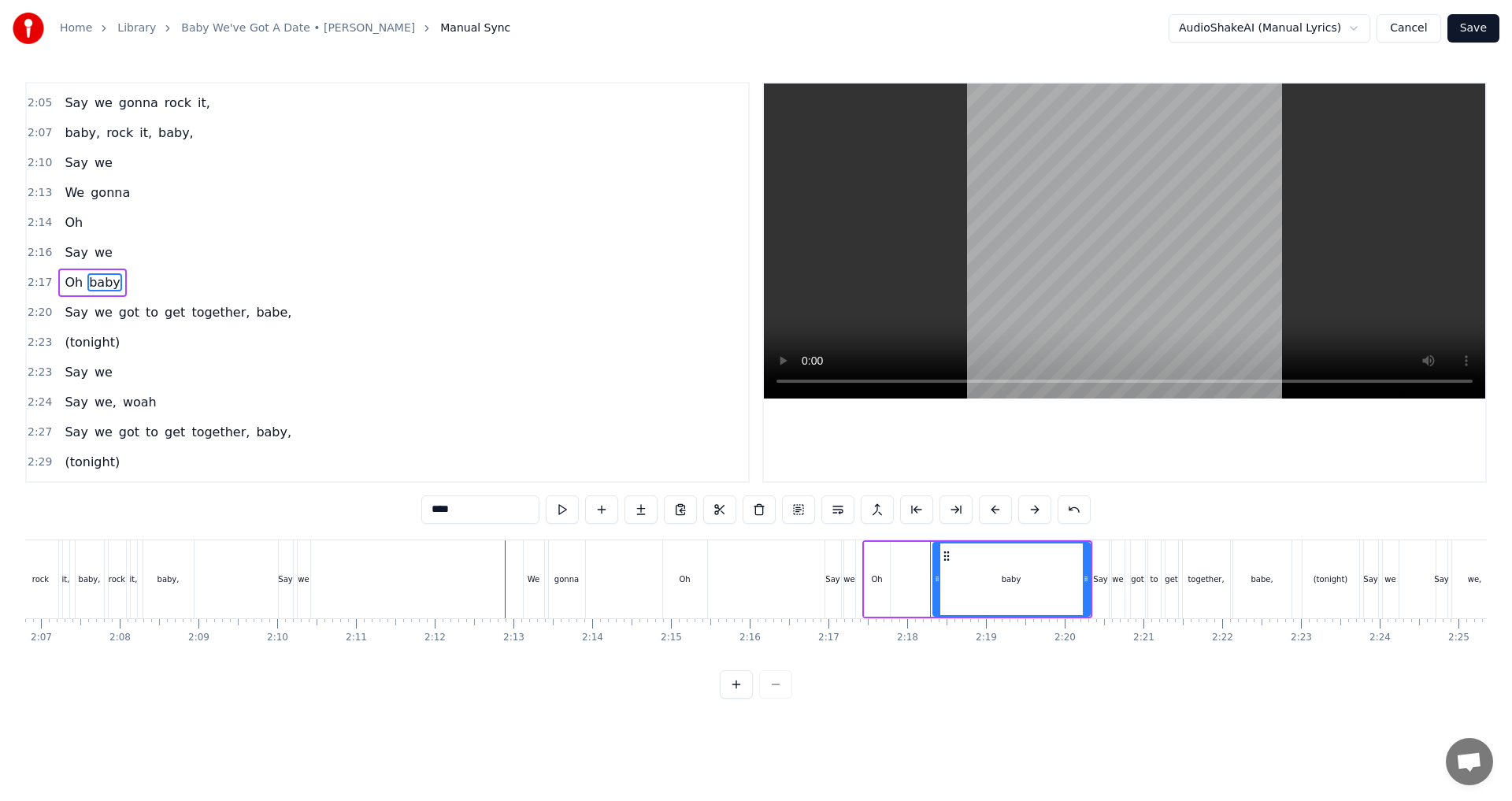
drag, startPoint x: 895, startPoint y: 578, endPoint x: 934, endPoint y: 578, distance: 39.0
click at [753, 578] on icon at bounding box center [937, 578] width 6 height 13
drag, startPoint x: 1087, startPoint y: 581, endPoint x: 980, endPoint y: 583, distance: 107.0
click at [753, 583] on icon at bounding box center [979, 578] width 6 height 13
click at [753, 580] on div "Oh" at bounding box center [876, 578] width 11 height 12
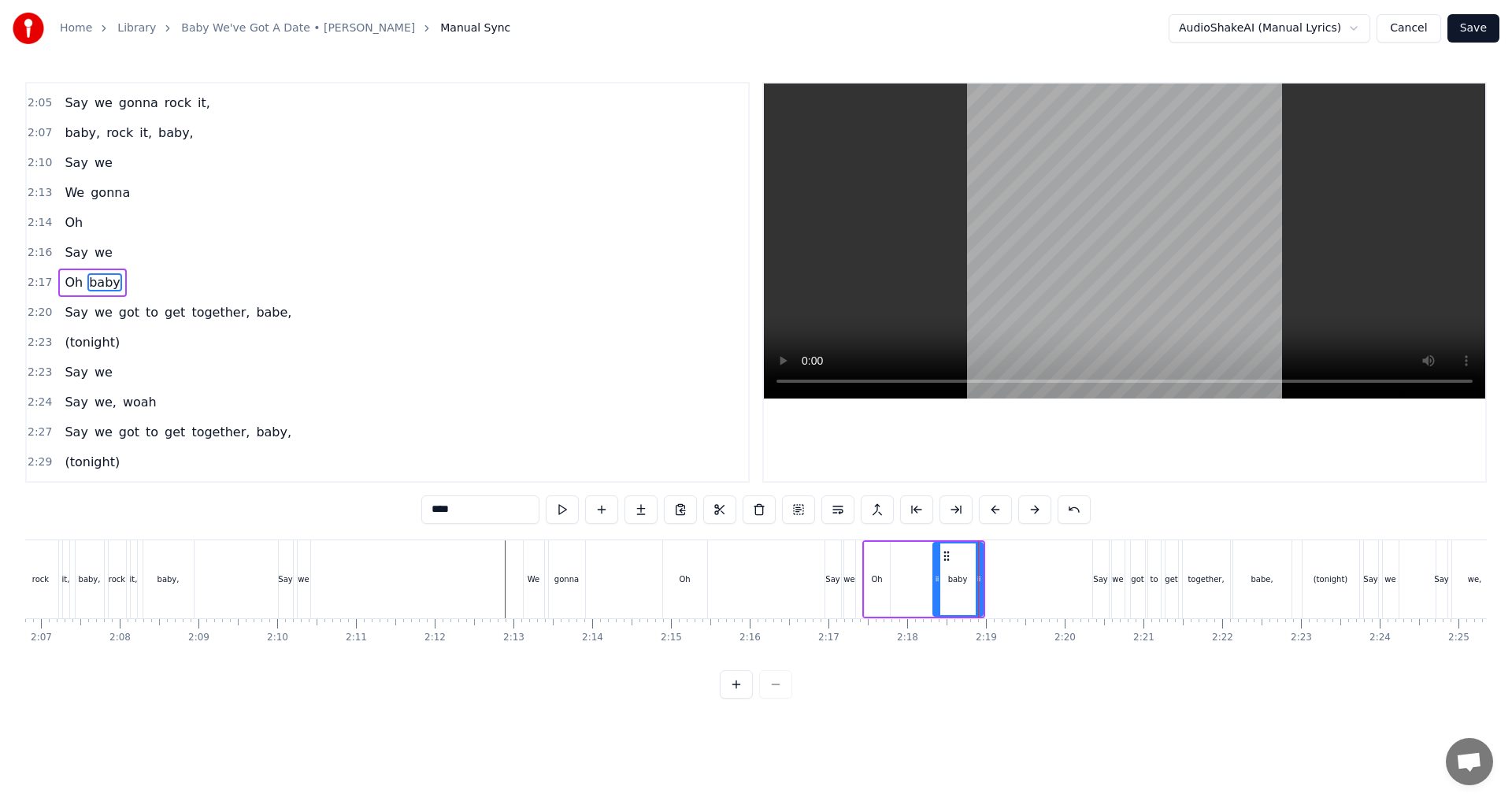
type input "**"
drag, startPoint x: 876, startPoint y: 555, endPoint x: 918, endPoint y: 555, distance: 42.0
click at [753, 555] on icon at bounding box center [920, 556] width 13 height 13
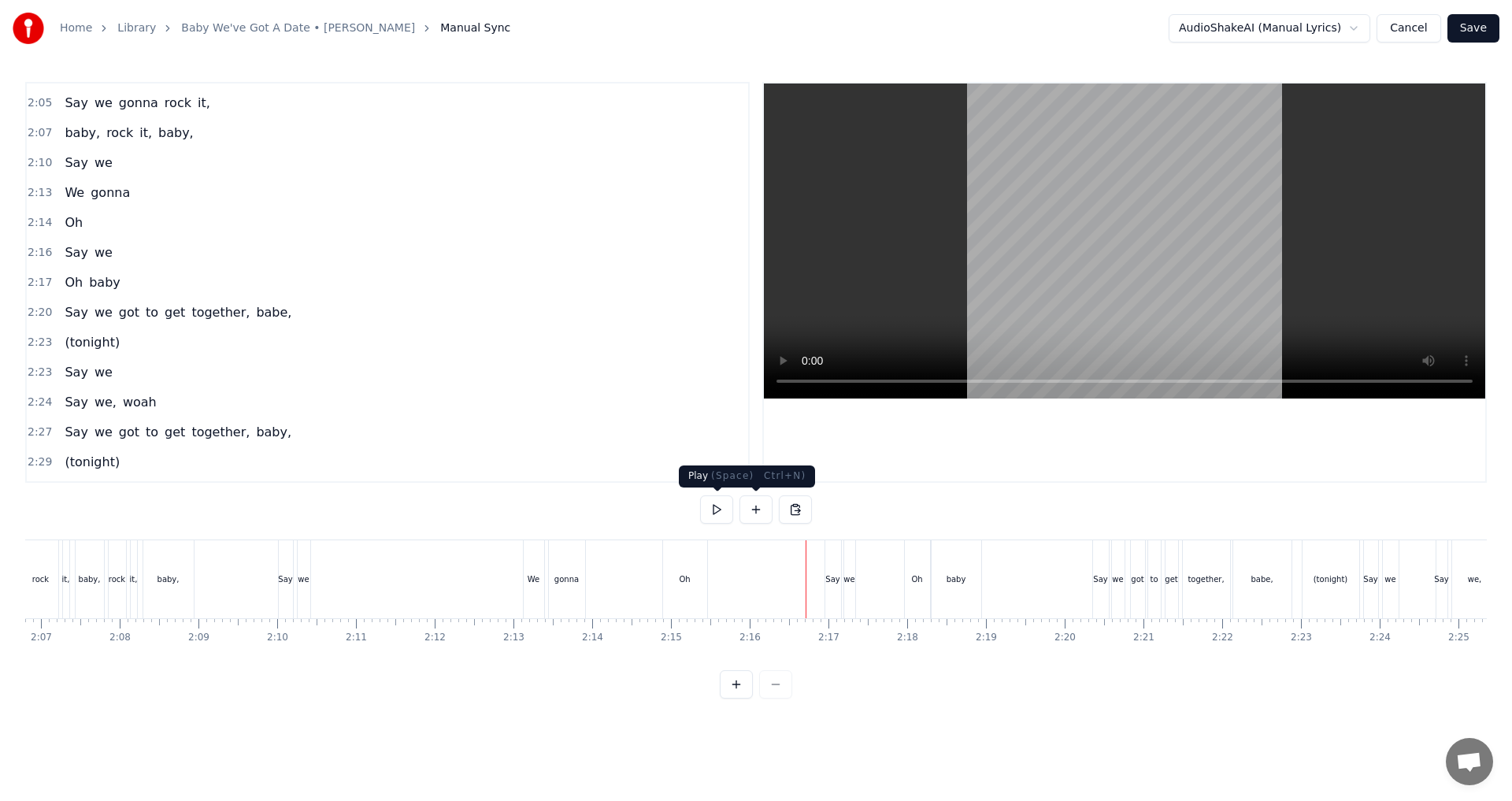
click at [718, 510] on button at bounding box center [717, 509] width 33 height 29
click at [717, 514] on button at bounding box center [717, 509] width 33 height 29
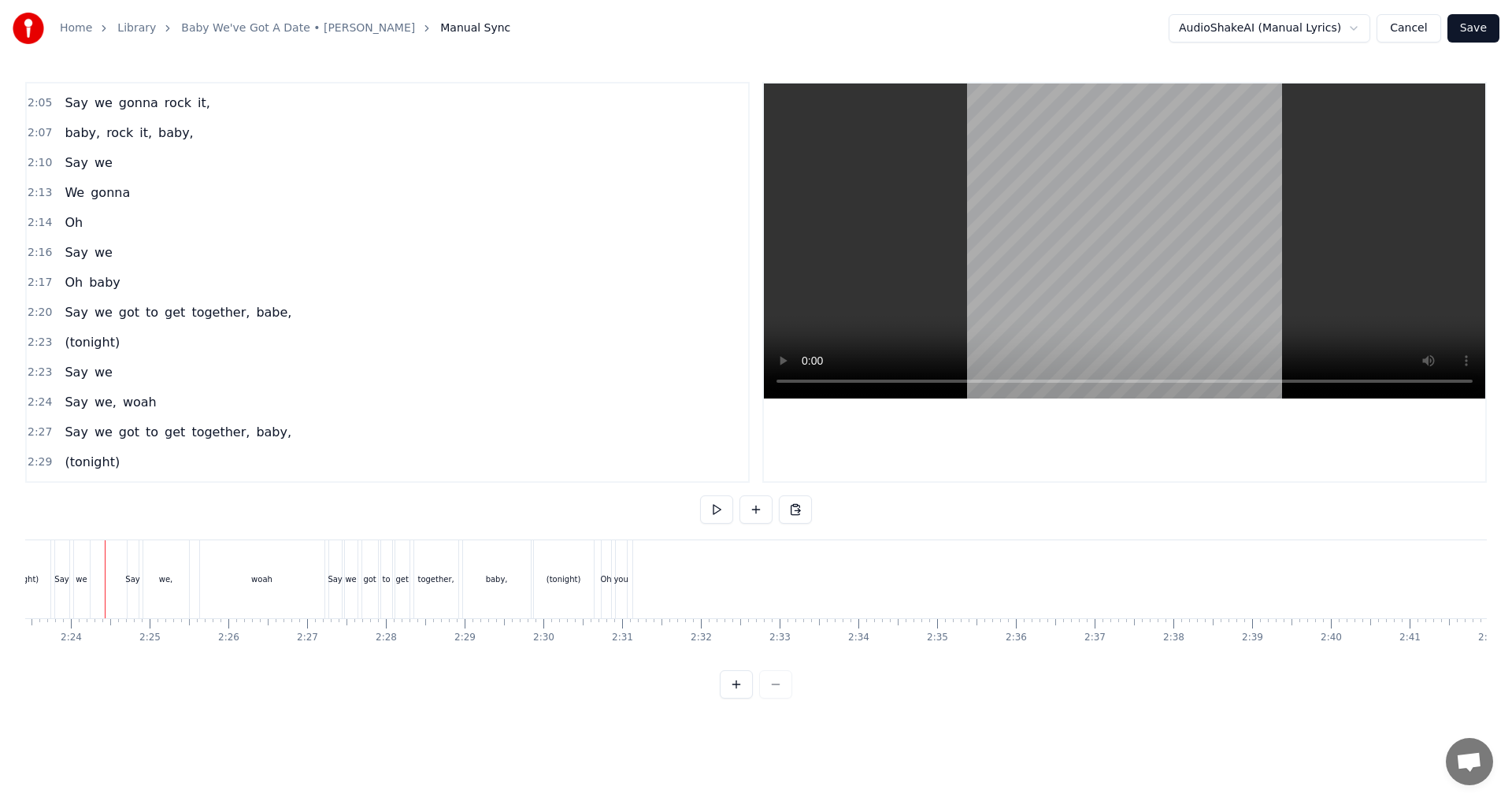
click at [563, 575] on div "(tonight)" at bounding box center [564, 578] width 35 height 12
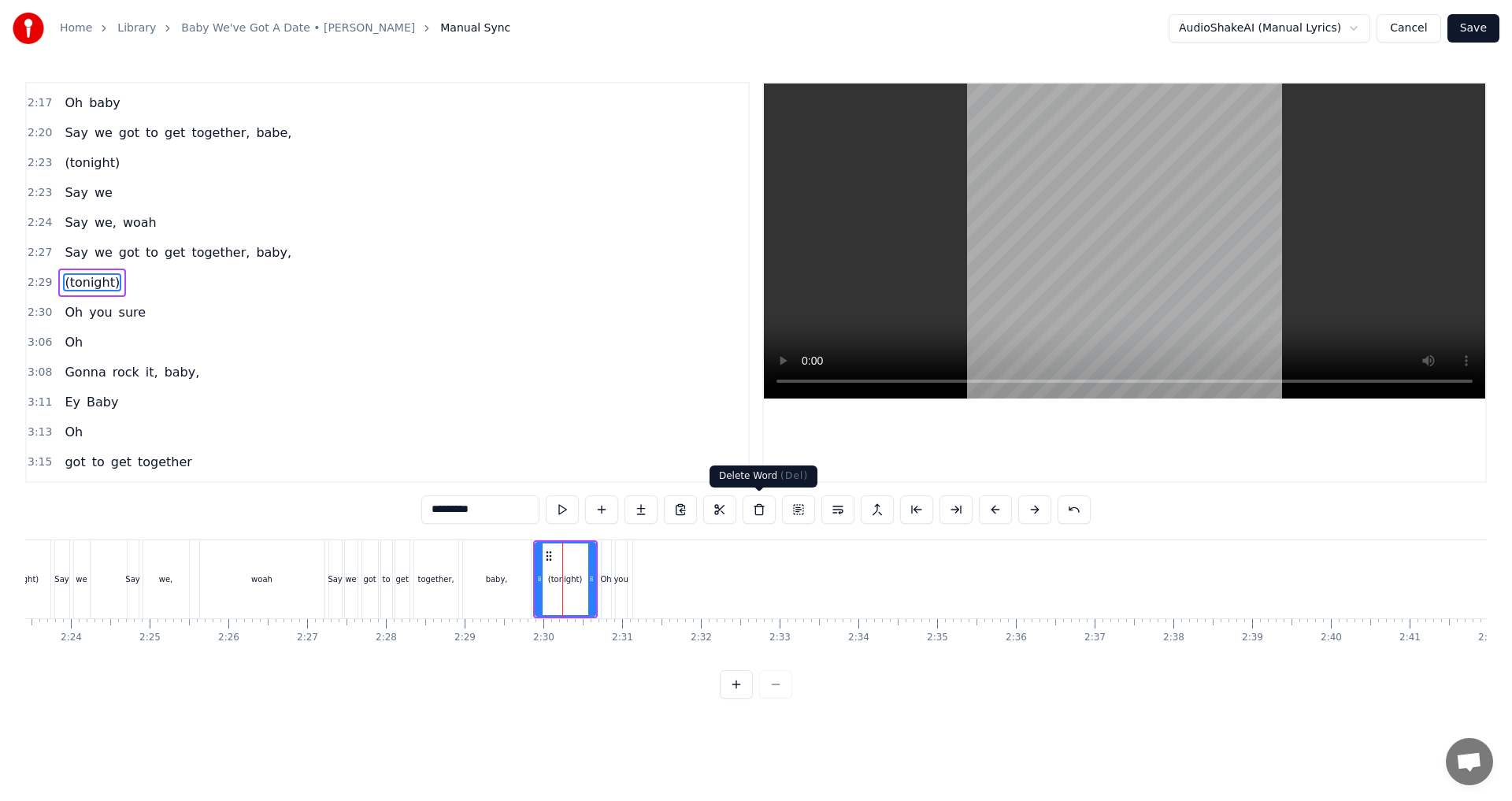
click at [753, 509] on button at bounding box center [760, 509] width 33 height 29
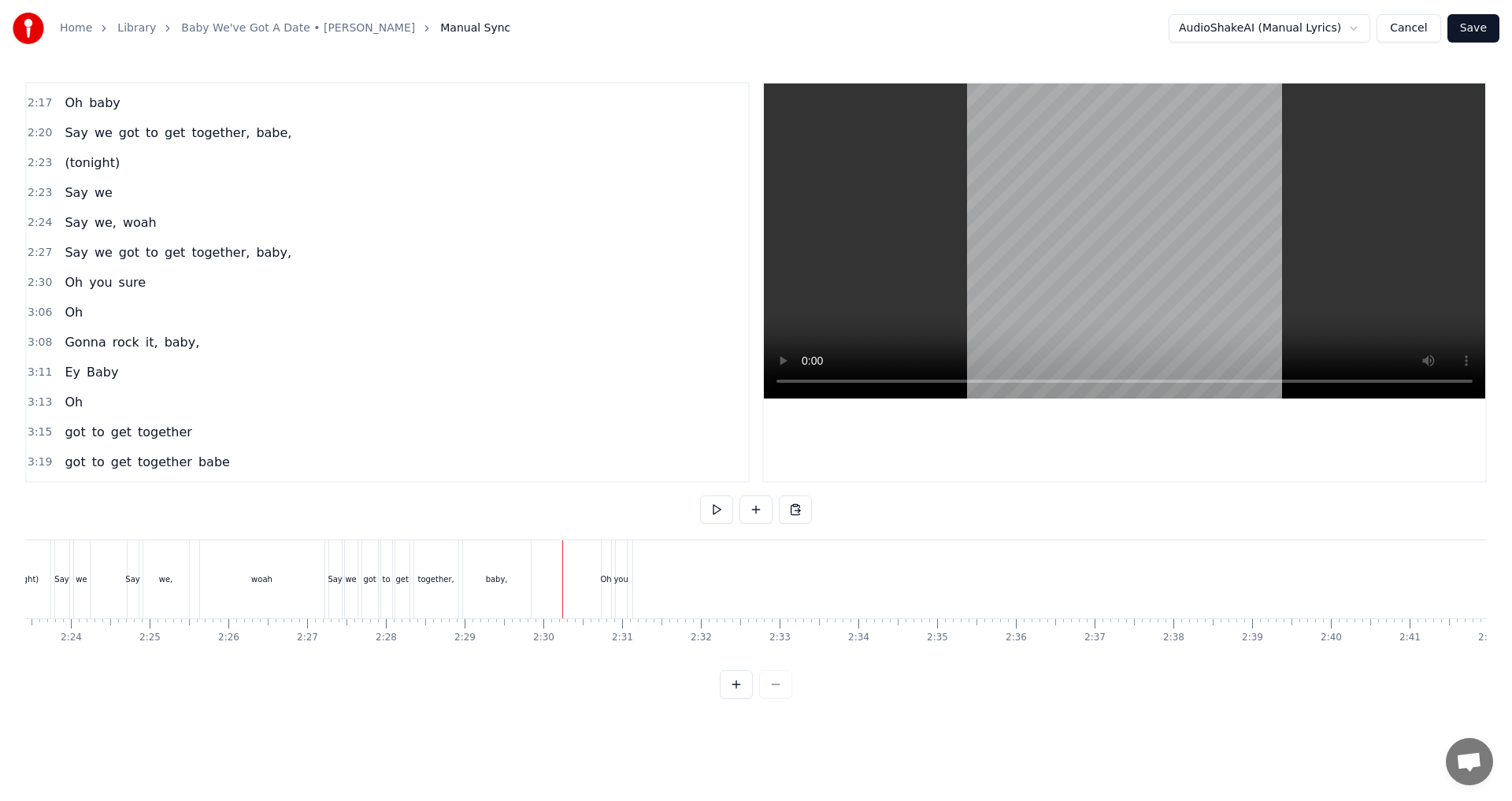
scroll to position [0, 11676]
click at [753, 567] on div "sure" at bounding box center [1541, 579] width 2581 height 78
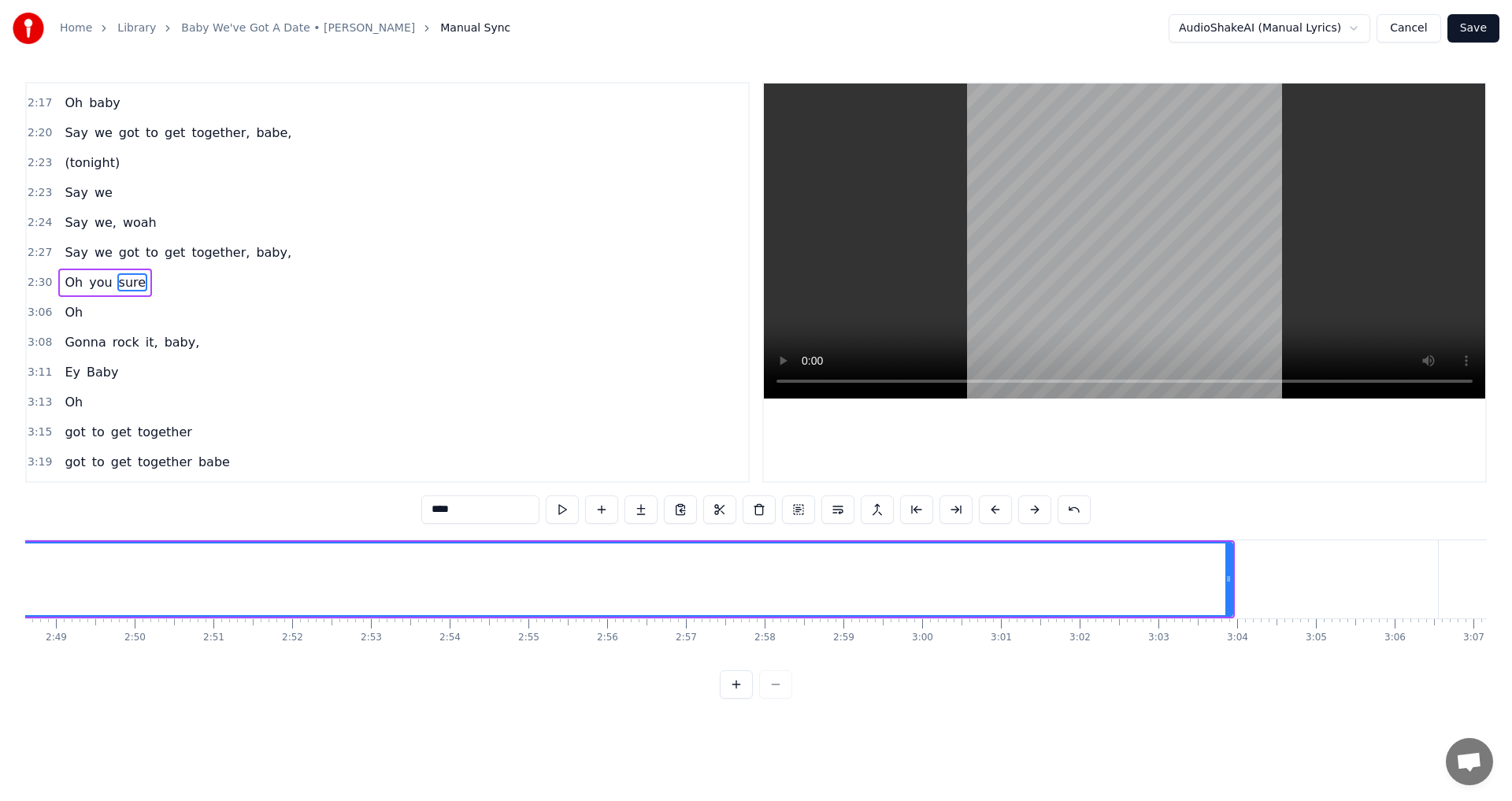
scroll to position [0, 13607]
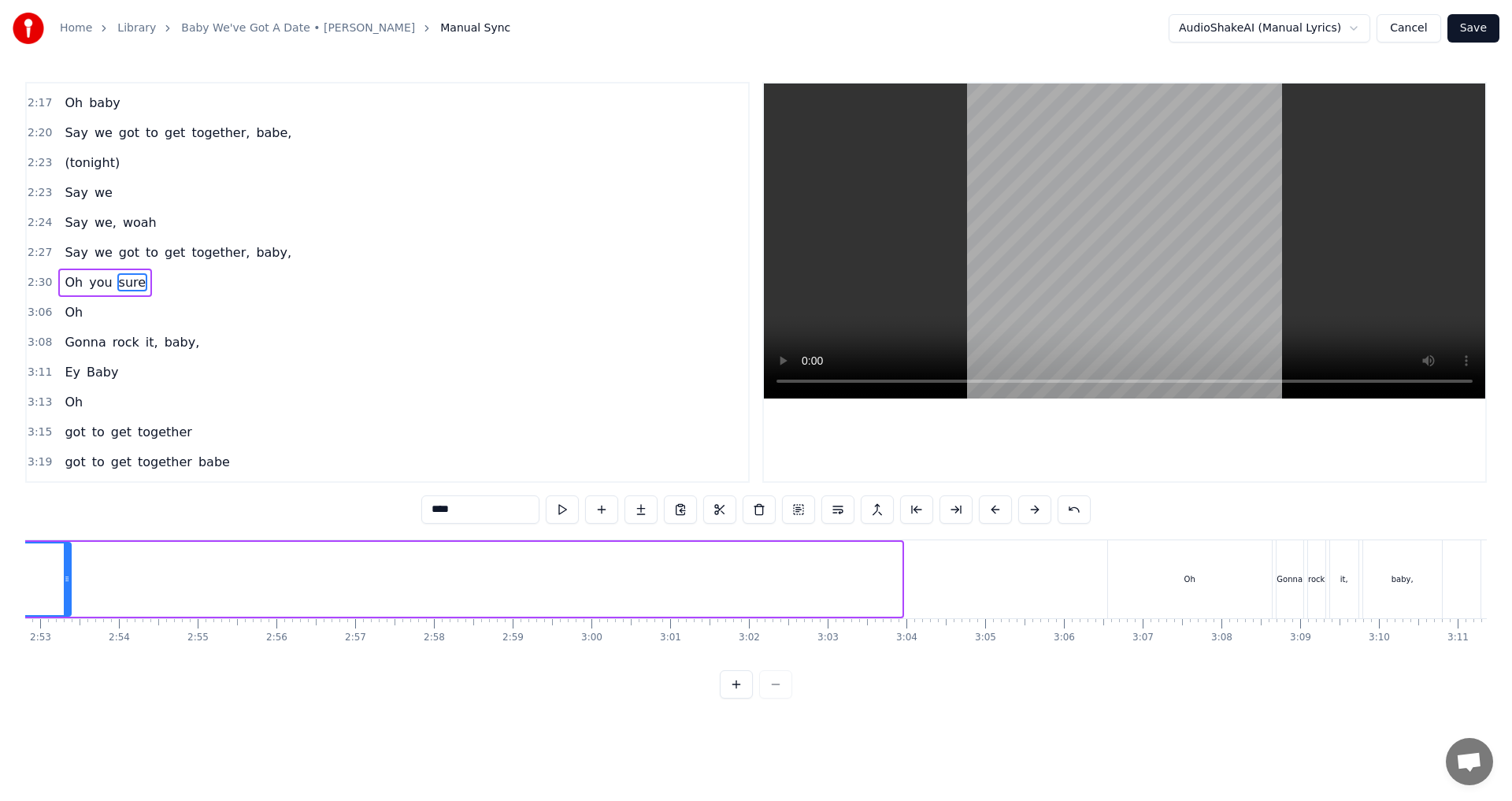
drag, startPoint x: 898, startPoint y: 578, endPoint x: 67, endPoint y: 582, distance: 831.0
click at [67, 582] on icon at bounding box center [67, 578] width 6 height 13
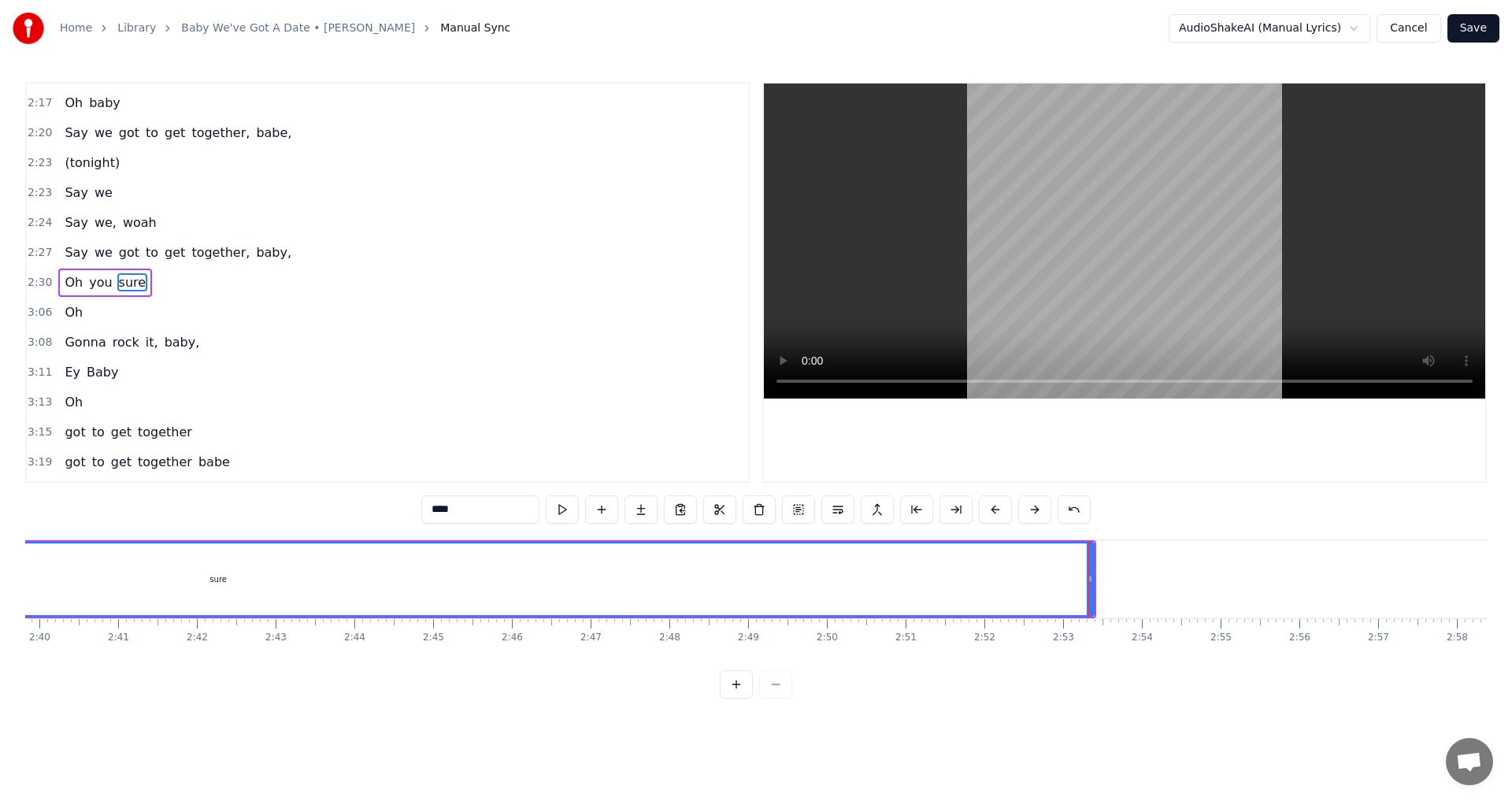
scroll to position [0, 12728]
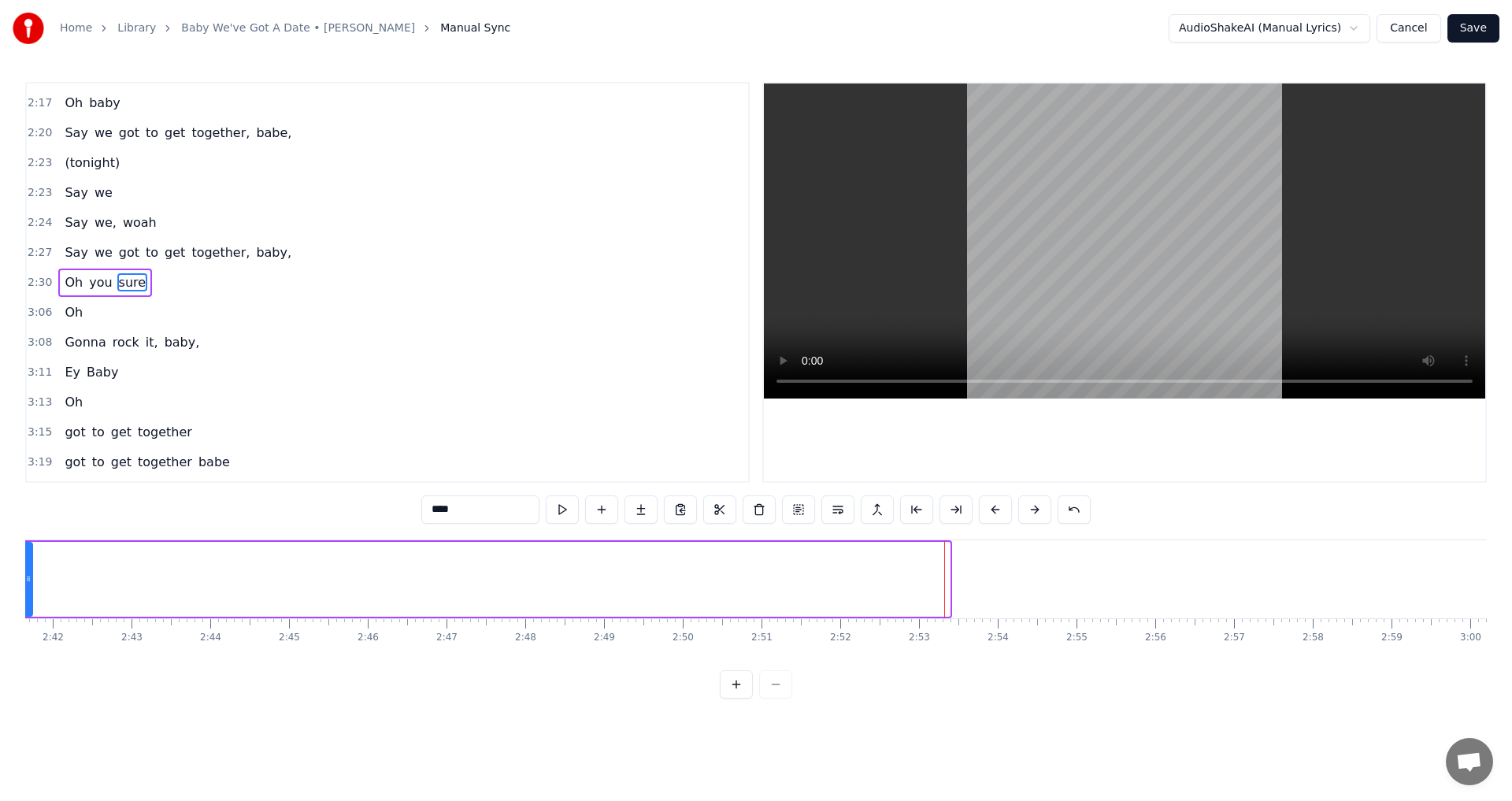
drag, startPoint x: 945, startPoint y: 579, endPoint x: 29, endPoint y: 592, distance: 916.1
click at [29, 592] on div at bounding box center [29, 579] width 6 height 72
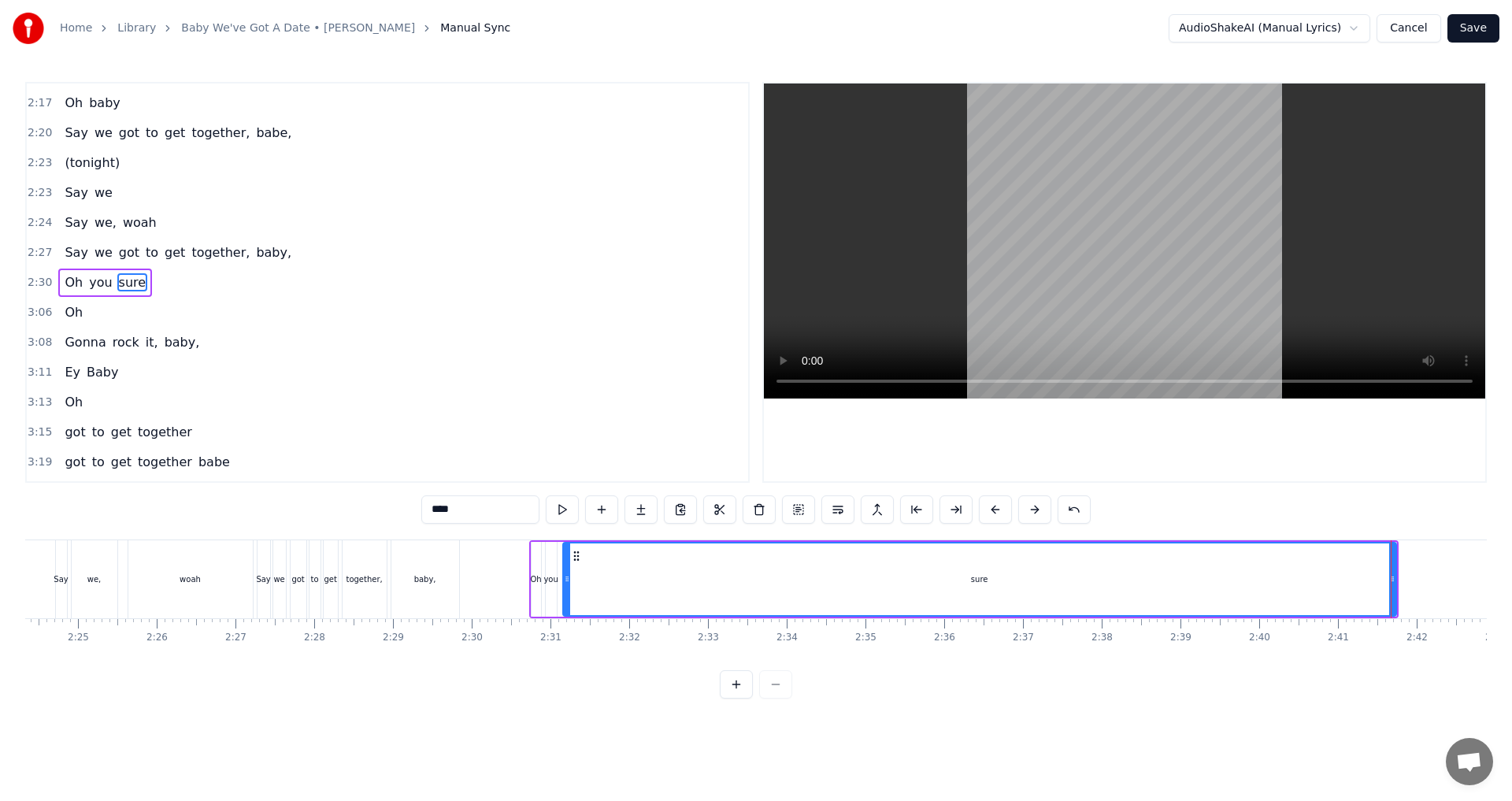
scroll to position [0, 11386]
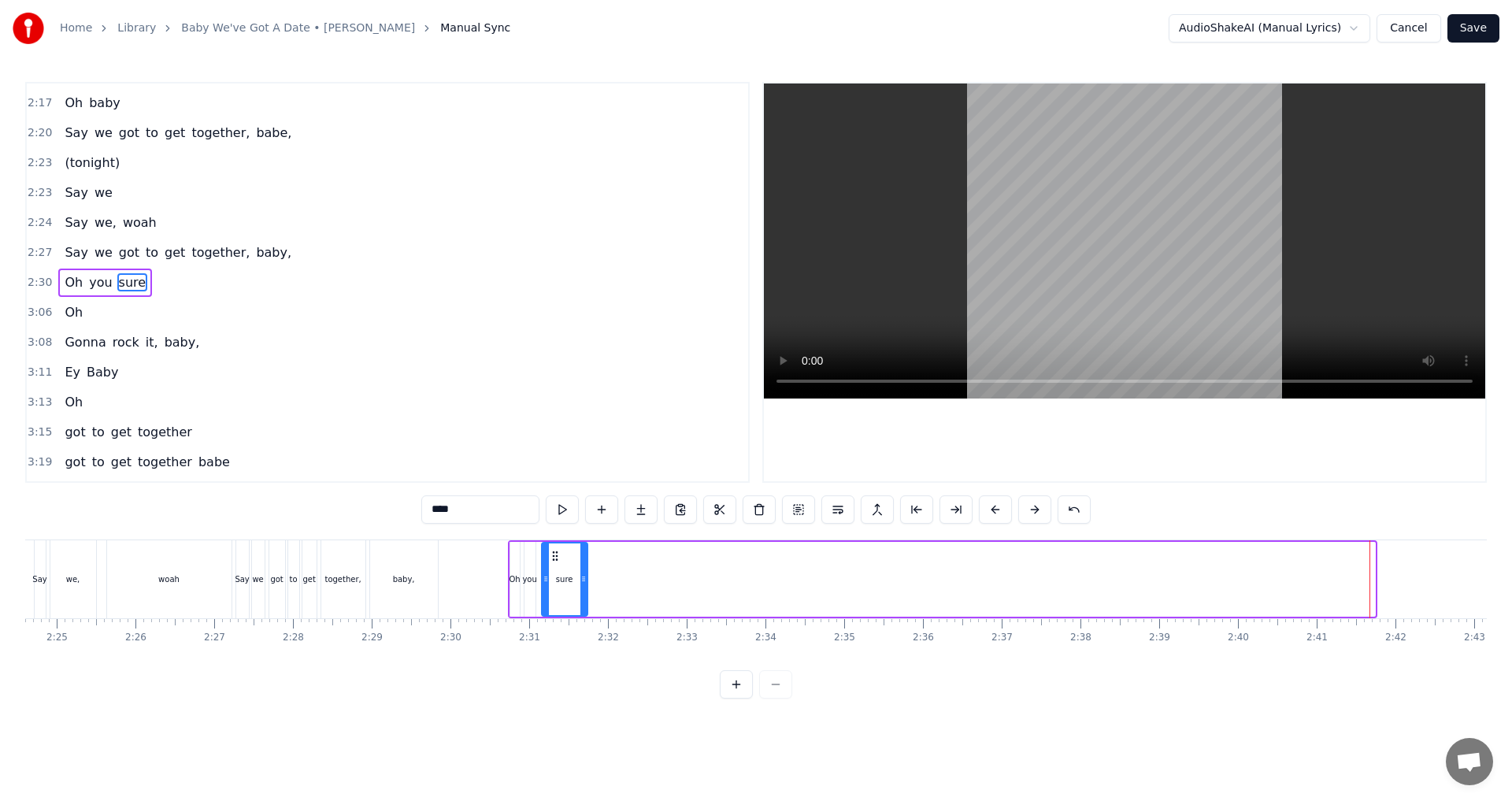
drag, startPoint x: 1370, startPoint y: 579, endPoint x: 582, endPoint y: 597, distance: 788.2
click at [582, 597] on div at bounding box center [583, 579] width 6 height 72
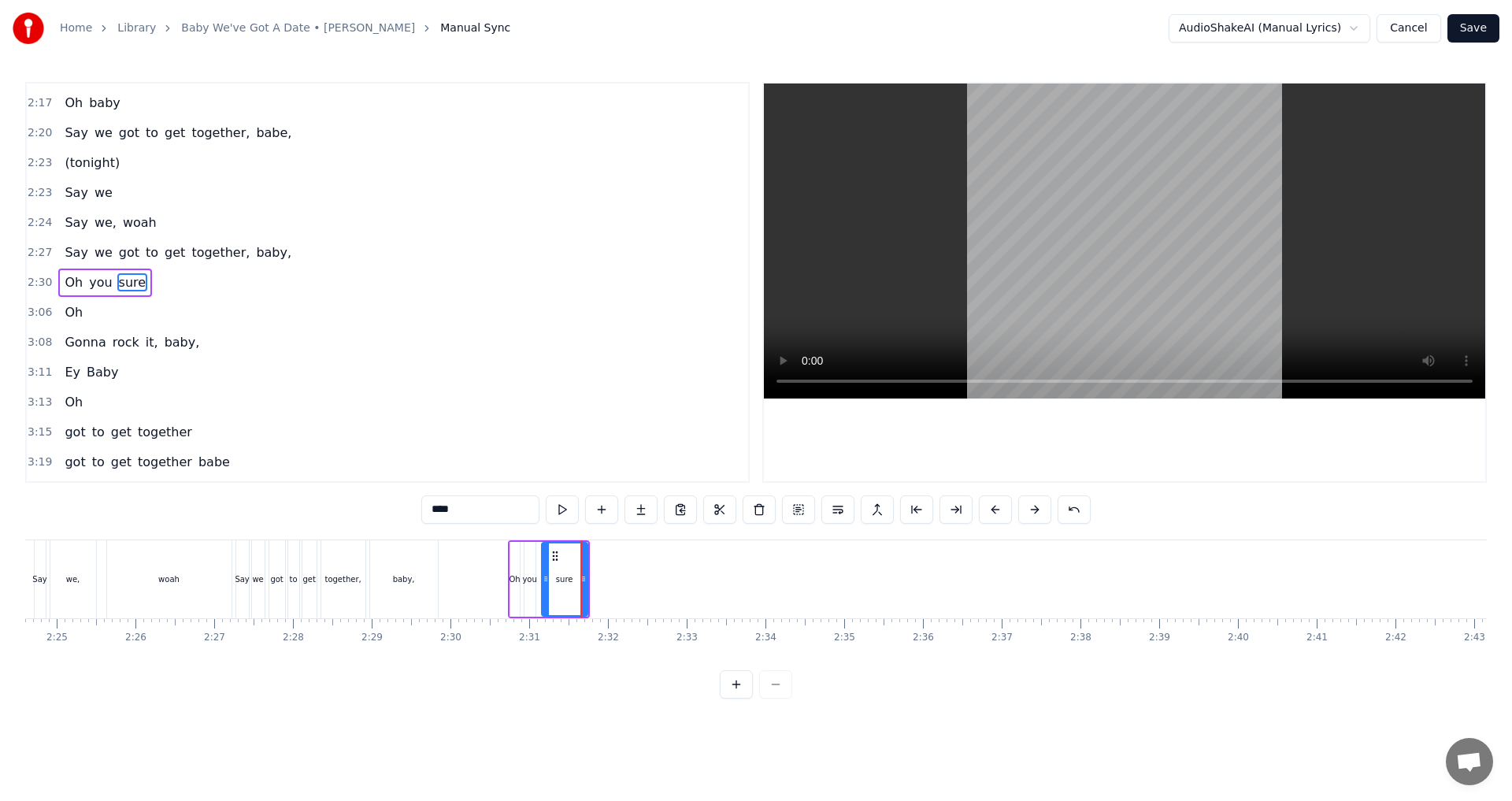
click at [508, 595] on div "Oh you sure" at bounding box center [548, 579] width 82 height 78
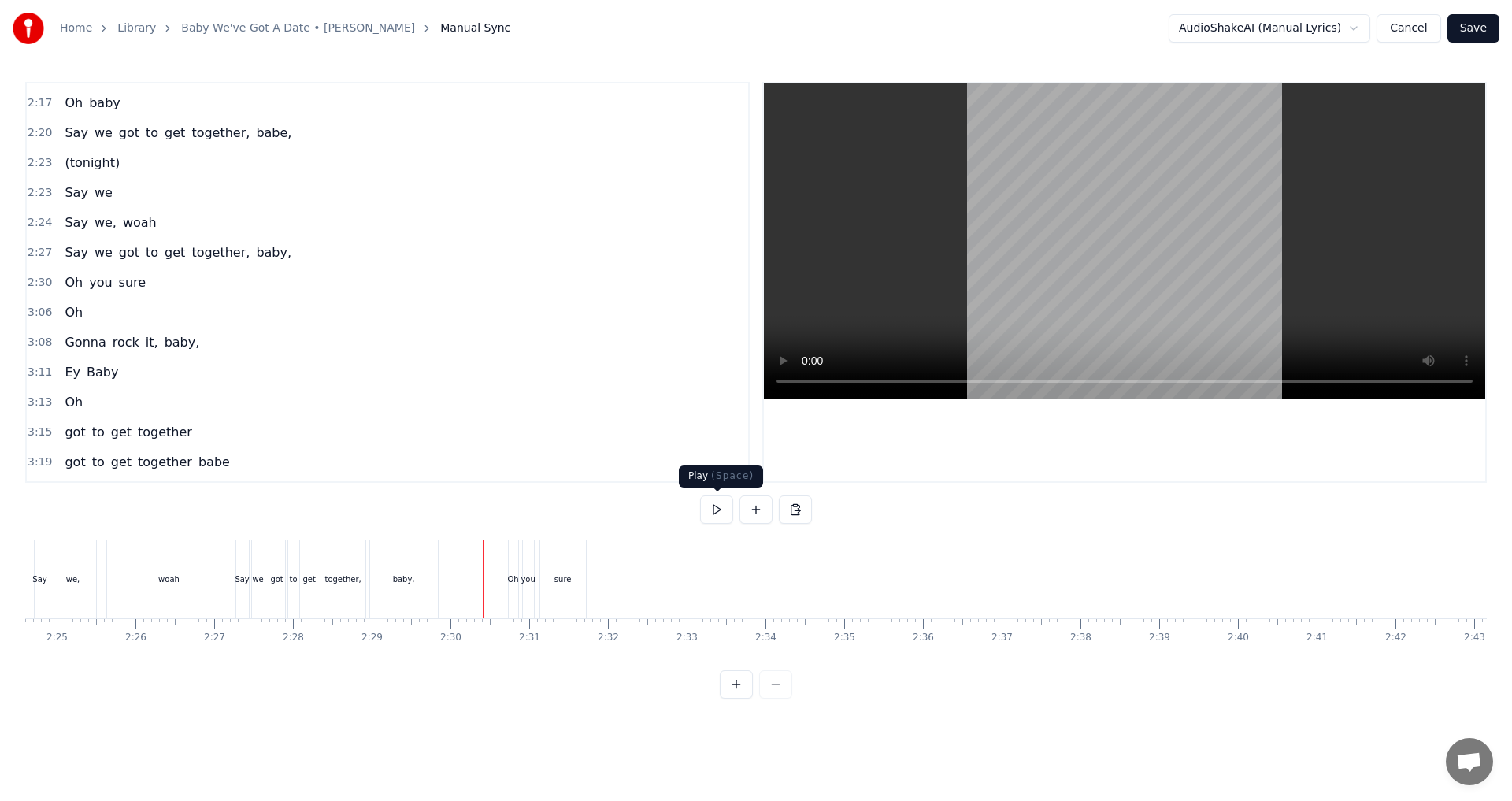
click at [713, 516] on button at bounding box center [717, 509] width 33 height 29
click at [715, 515] on button at bounding box center [717, 509] width 33 height 29
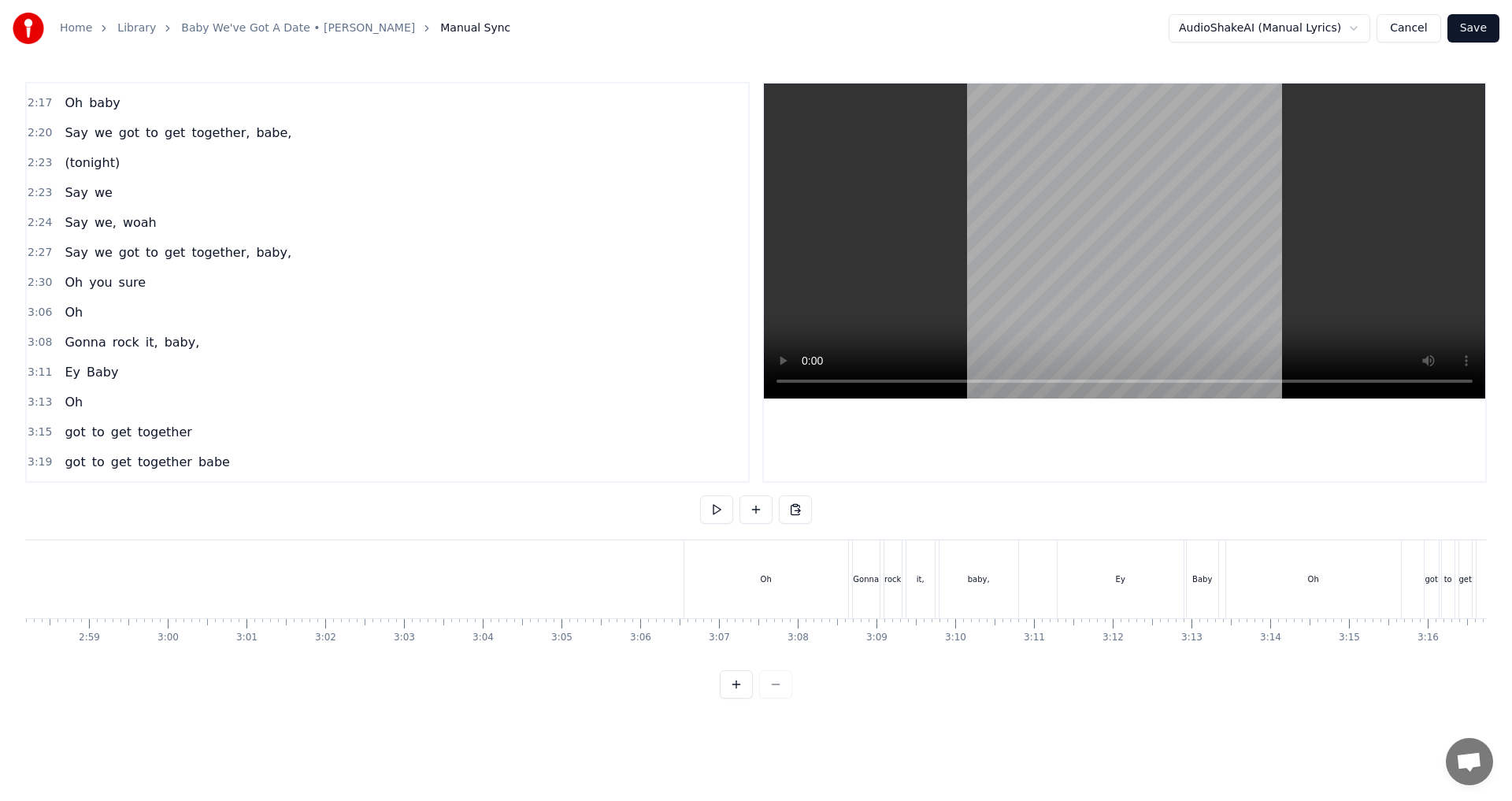
click at [706, 593] on div "Oh" at bounding box center [766, 579] width 164 height 78
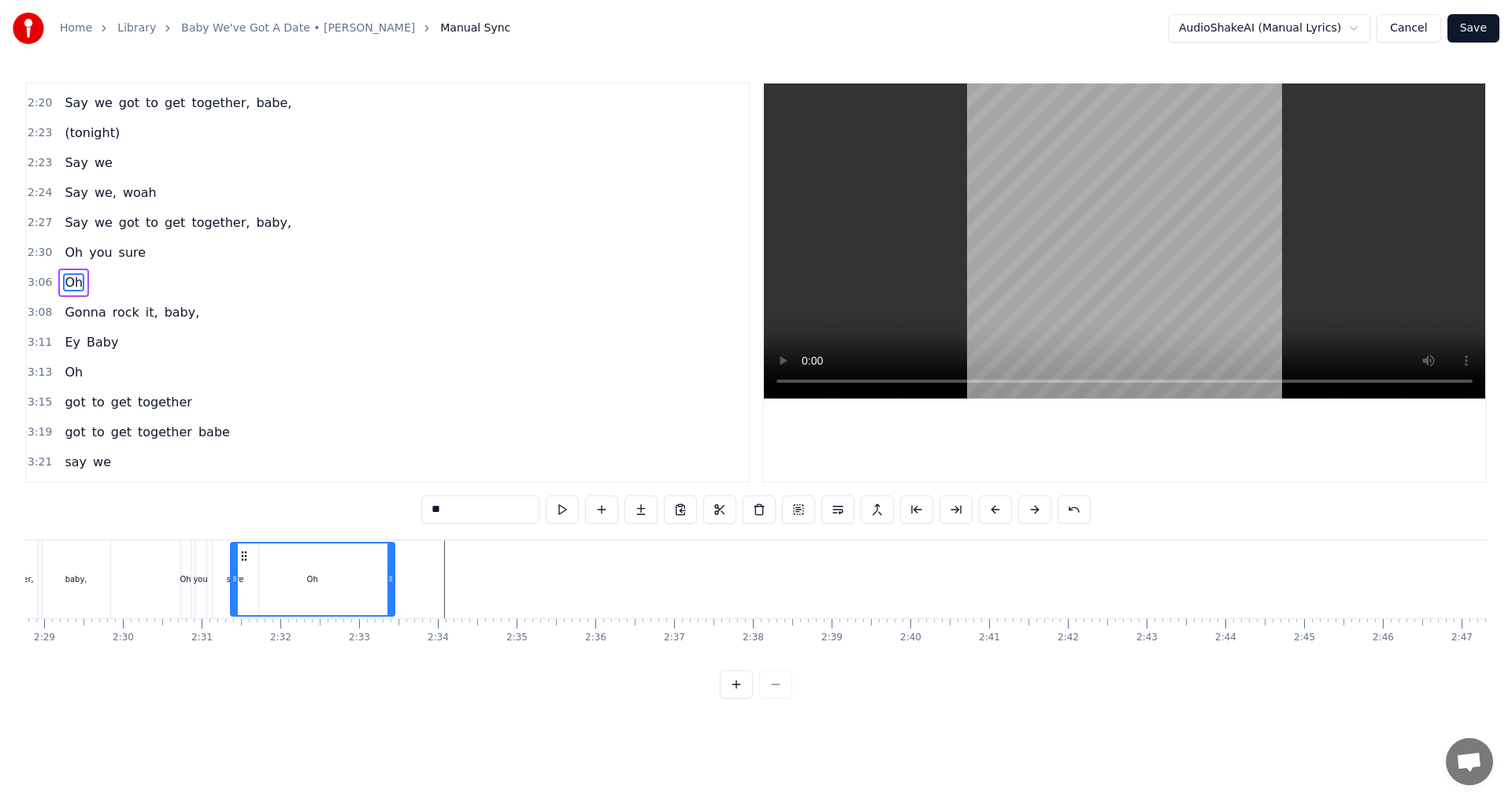
scroll to position [0, 11681]
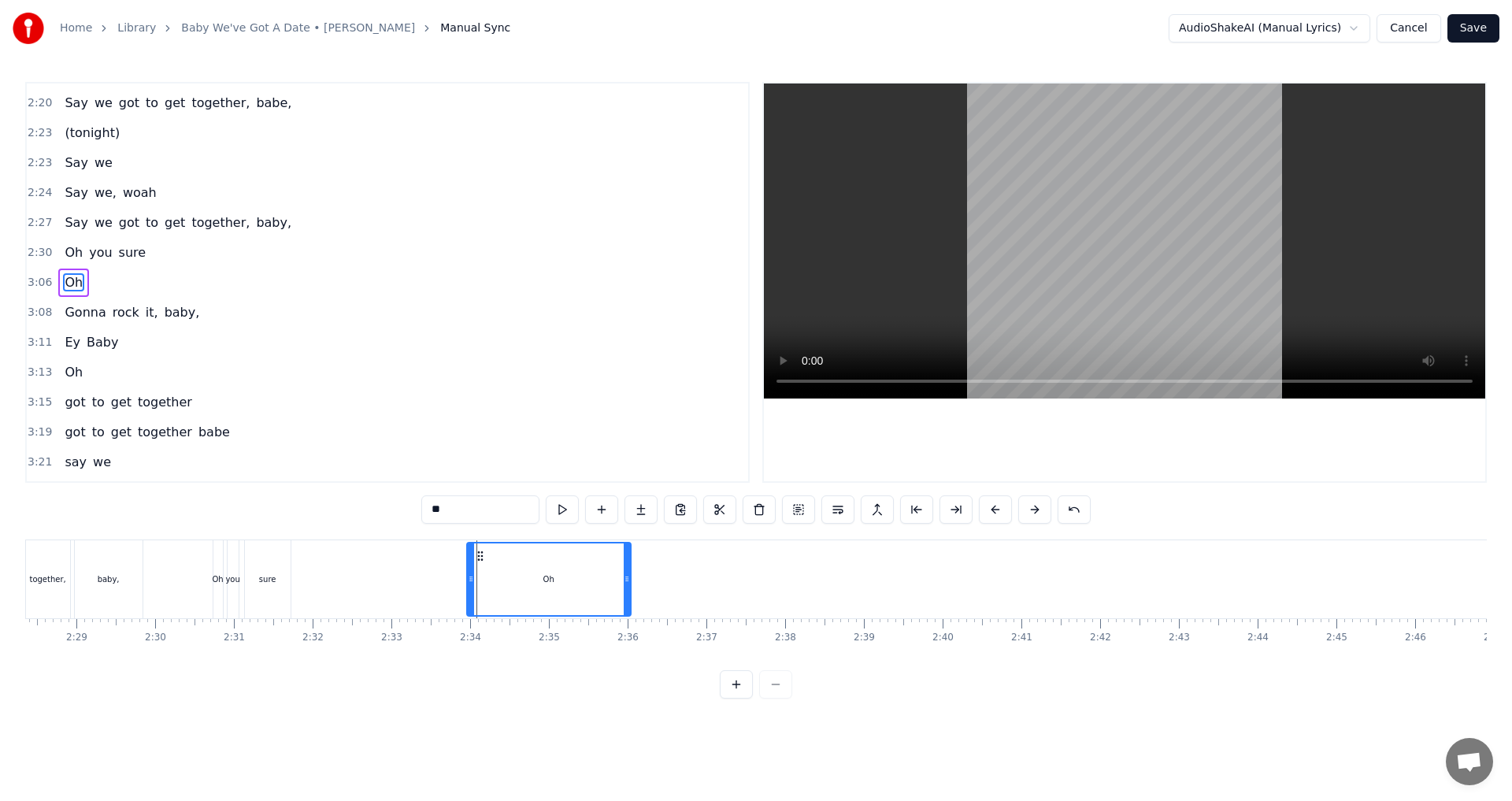
drag, startPoint x: 699, startPoint y: 555, endPoint x: 481, endPoint y: 584, distance: 219.9
click at [481, 584] on div "Oh" at bounding box center [549, 579] width 162 height 72
drag, startPoint x: 627, startPoint y: 582, endPoint x: 505, endPoint y: 581, distance: 122.0
click at [505, 581] on icon at bounding box center [505, 578] width 6 height 13
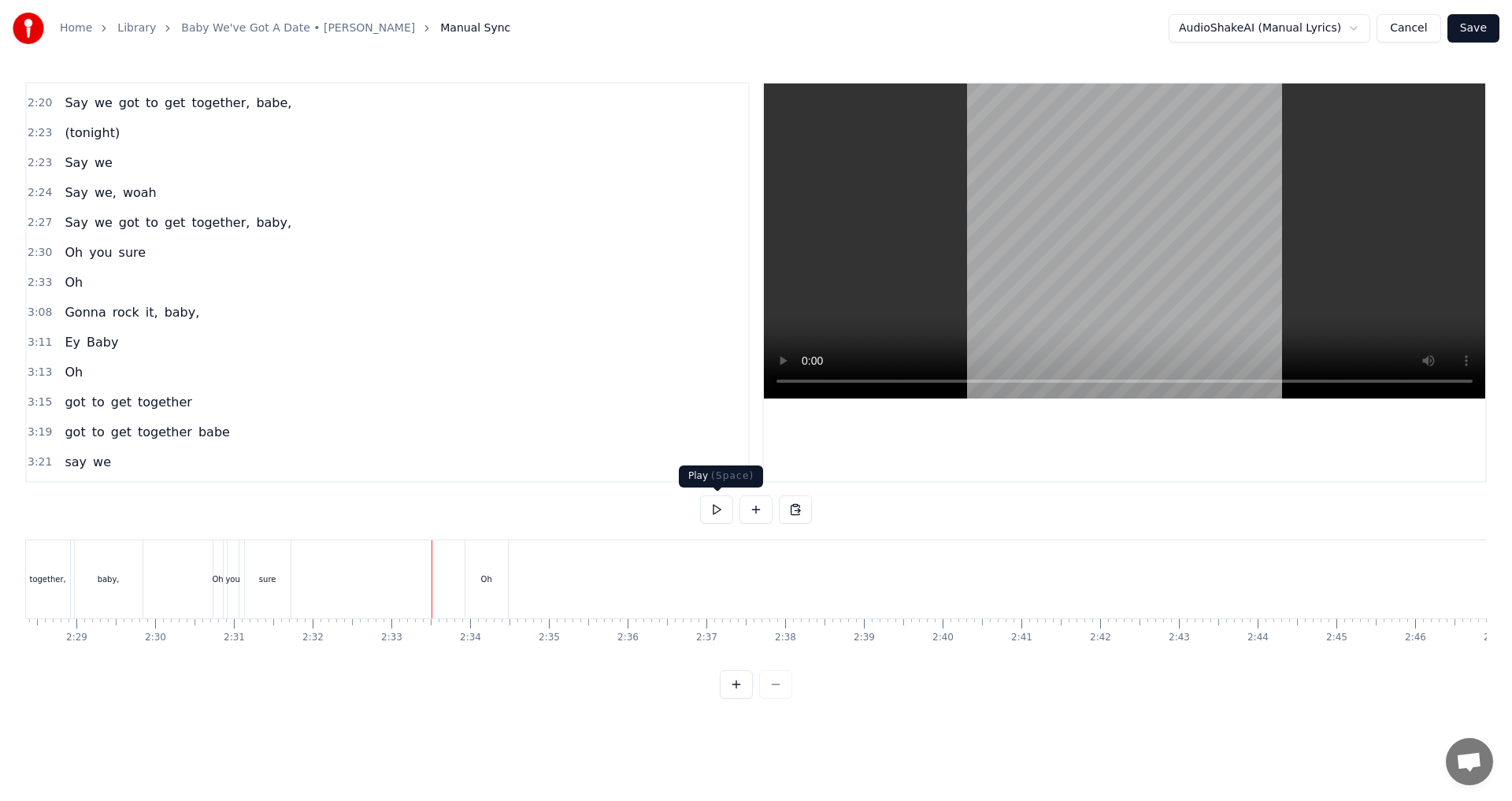
click at [711, 516] on button at bounding box center [717, 509] width 33 height 29
click at [712, 514] on button at bounding box center [717, 509] width 33 height 29
click at [718, 513] on button at bounding box center [717, 509] width 33 height 29
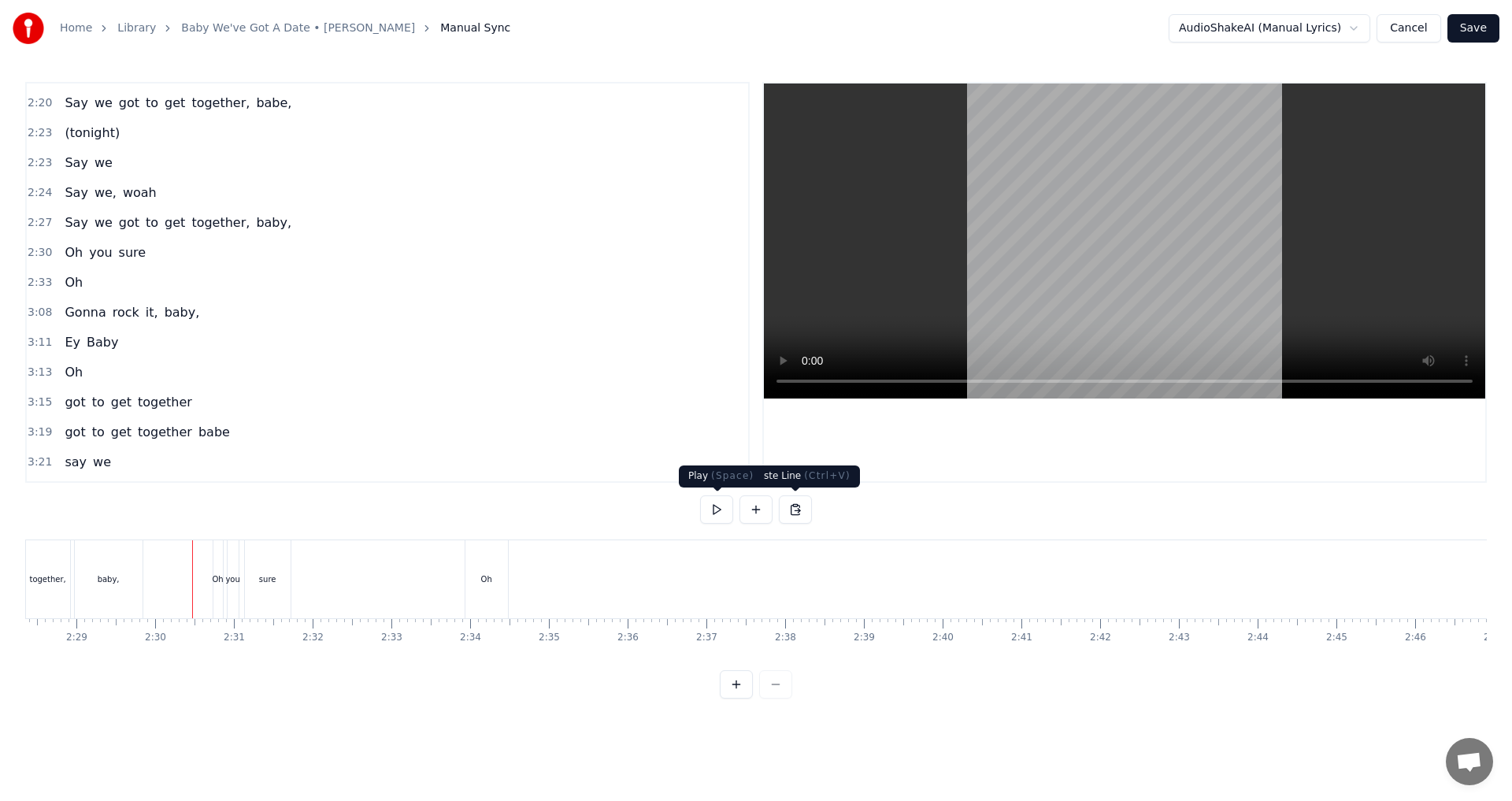
click at [718, 507] on button at bounding box center [717, 509] width 33 height 29
click at [282, 591] on div "sure" at bounding box center [267, 579] width 45 height 78
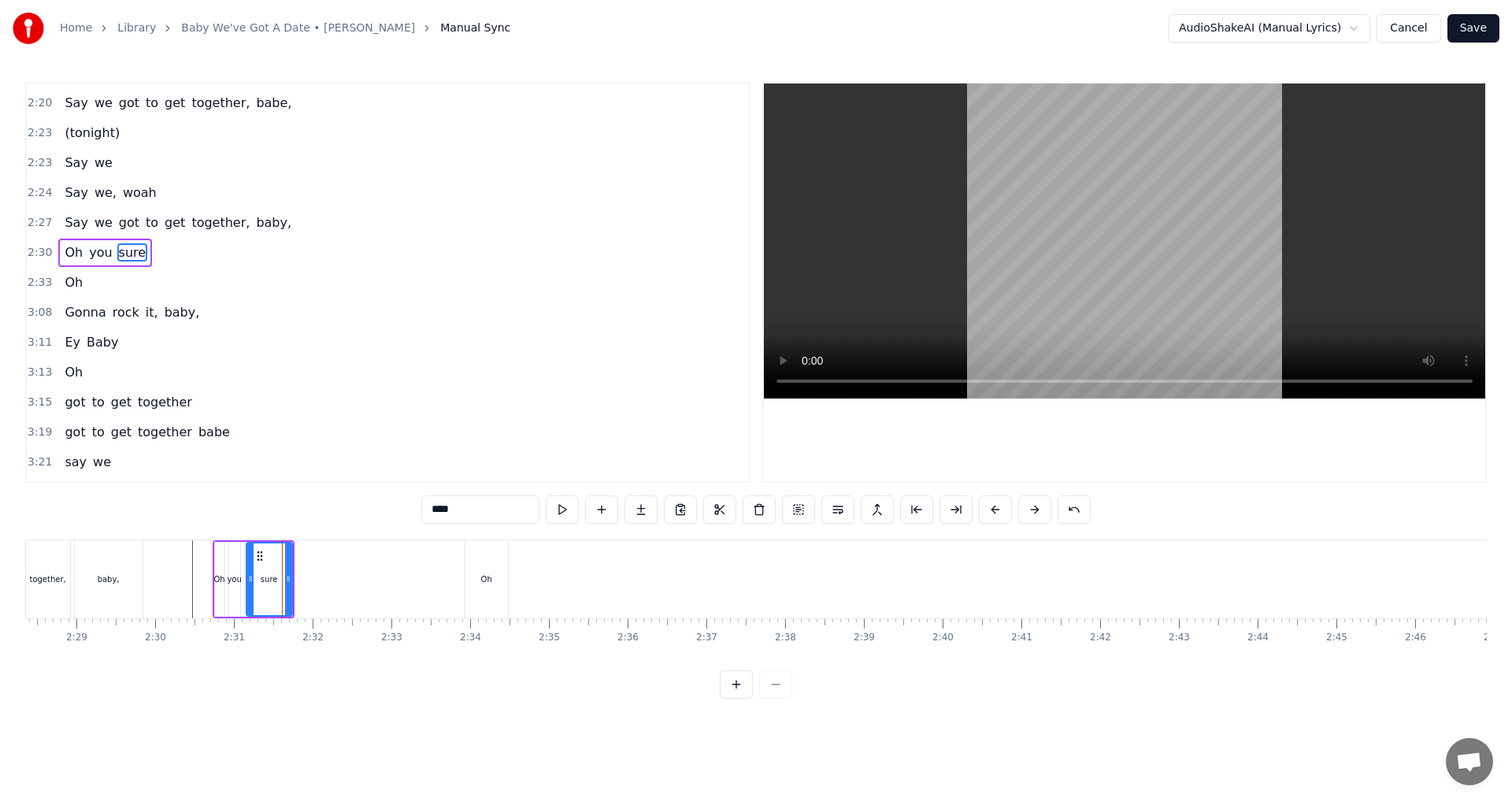
scroll to position [1222, 0]
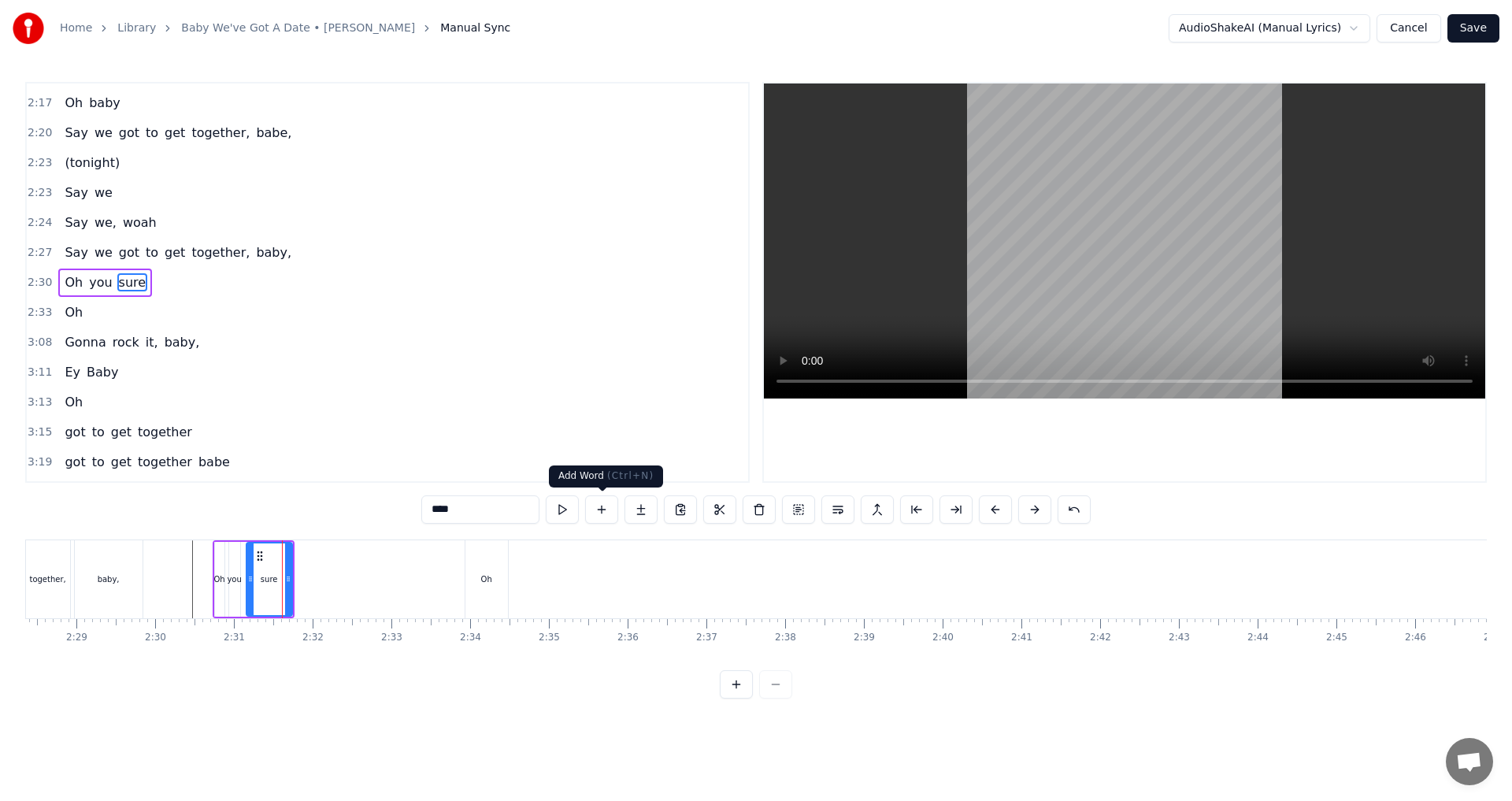
click at [606, 510] on button at bounding box center [601, 509] width 33 height 29
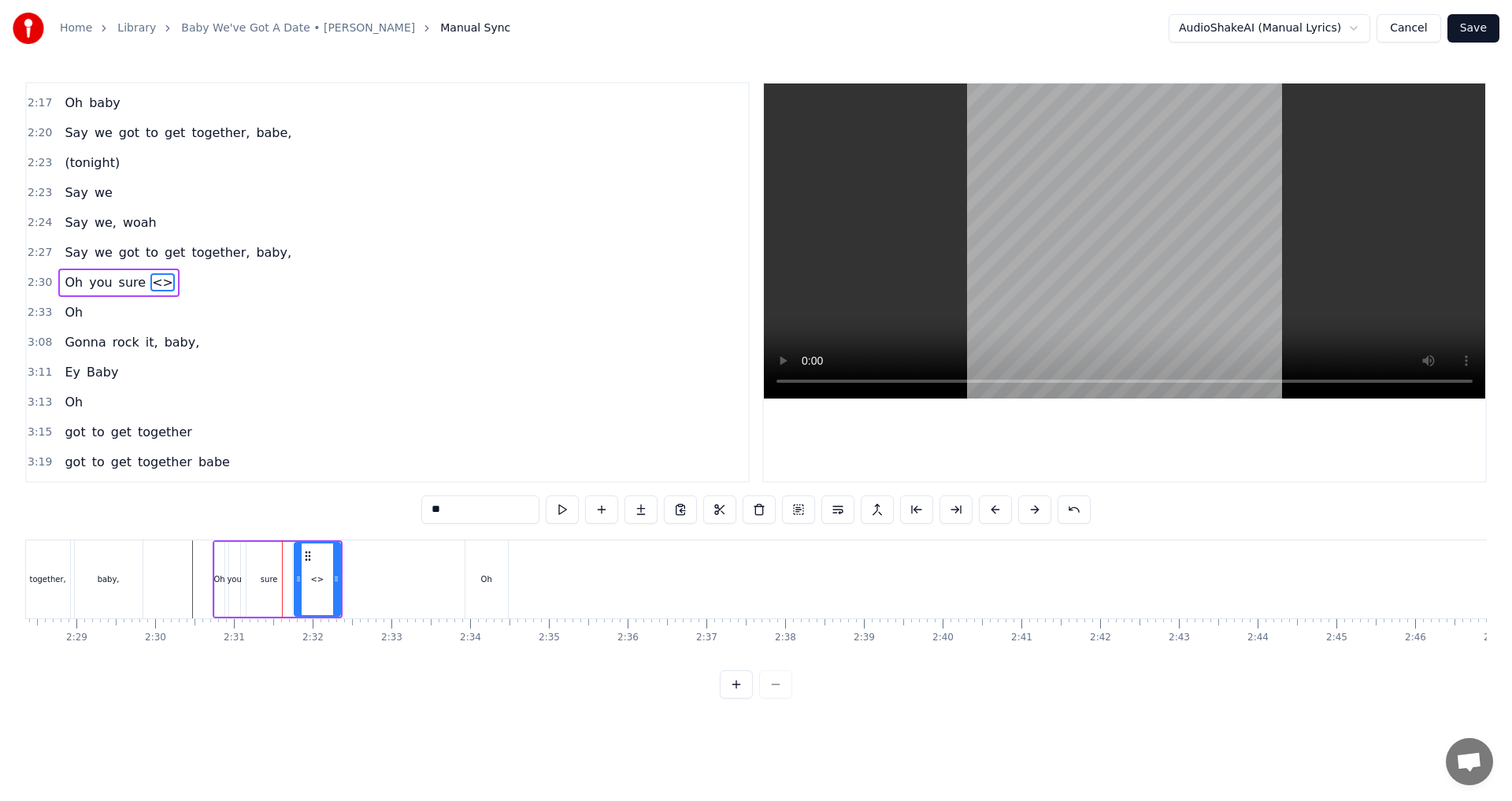
drag, startPoint x: 484, startPoint y: 507, endPoint x: 282, endPoint y: 497, distance: 202.2
click at [325, 497] on div "0:15 Baby, baby, we've got a date 0:21 Oh, baby, baby, [DEMOGRAPHIC_DATA]:24 do…" at bounding box center [756, 390] width 1461 height 617
type input "****"
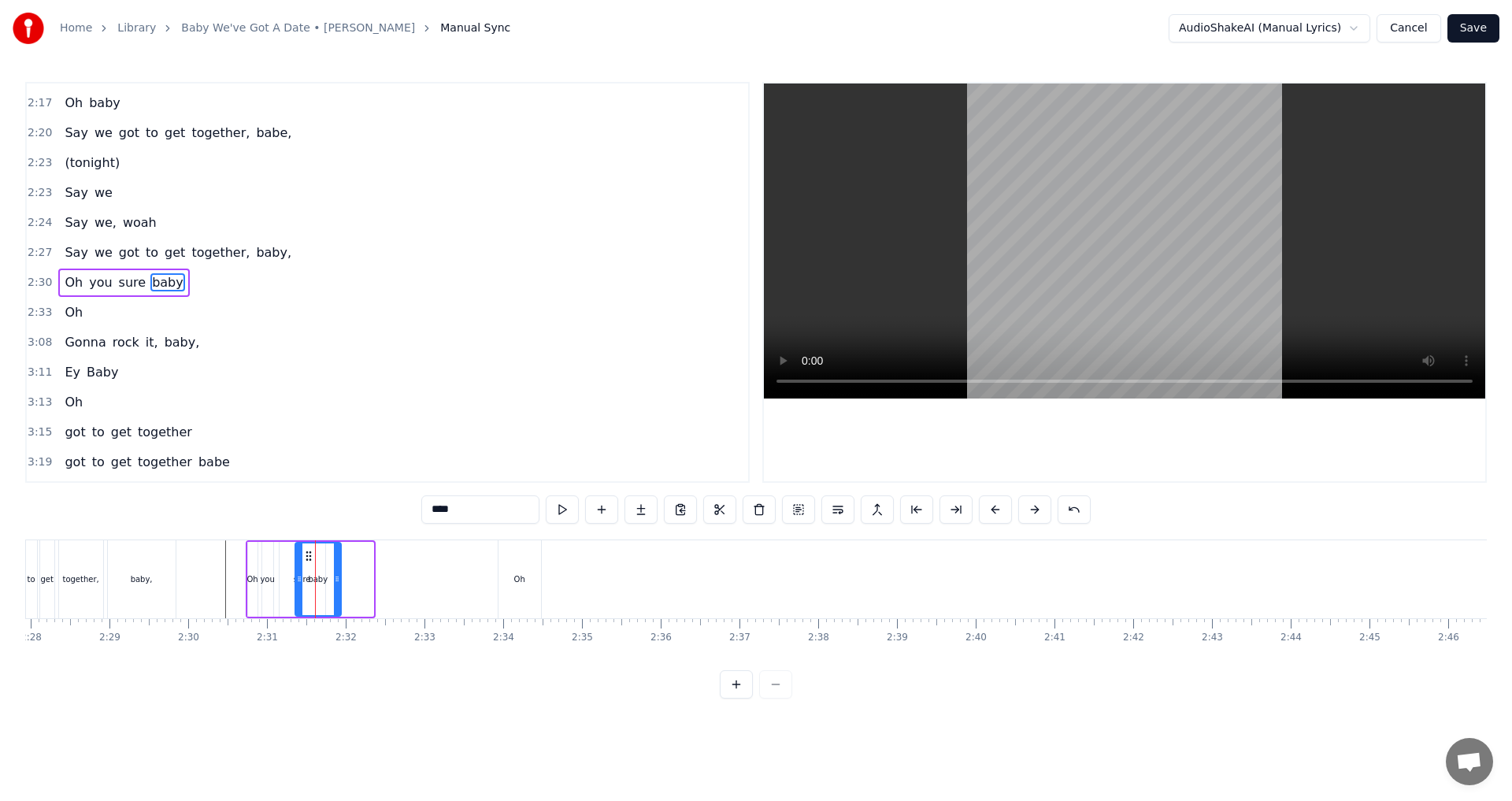
scroll to position [0, 11642]
drag, startPoint x: 306, startPoint y: 555, endPoint x: 345, endPoint y: 561, distance: 39.5
click at [345, 561] on icon at bounding box center [347, 556] width 13 height 13
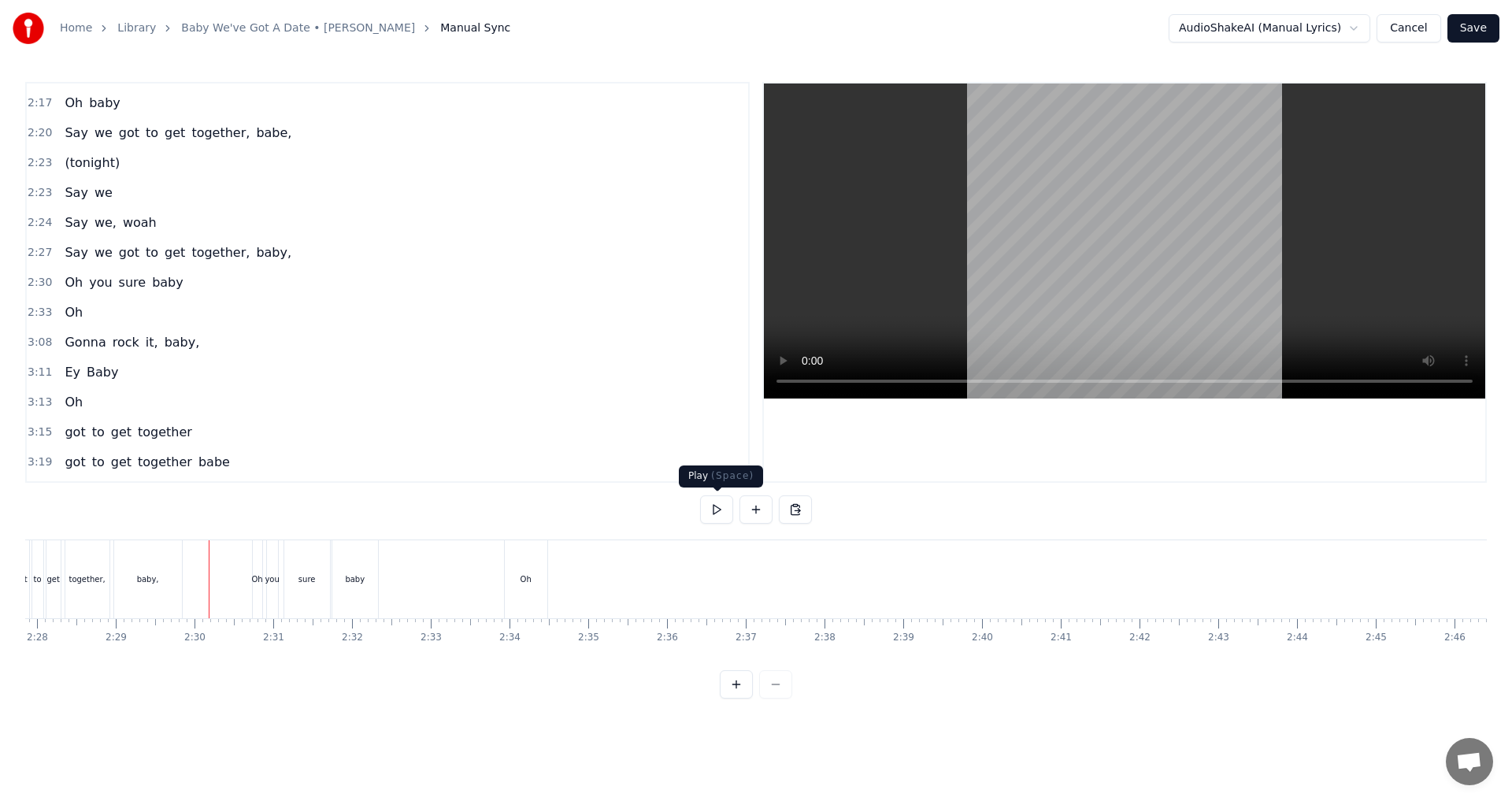
click at [714, 515] on button at bounding box center [717, 509] width 33 height 29
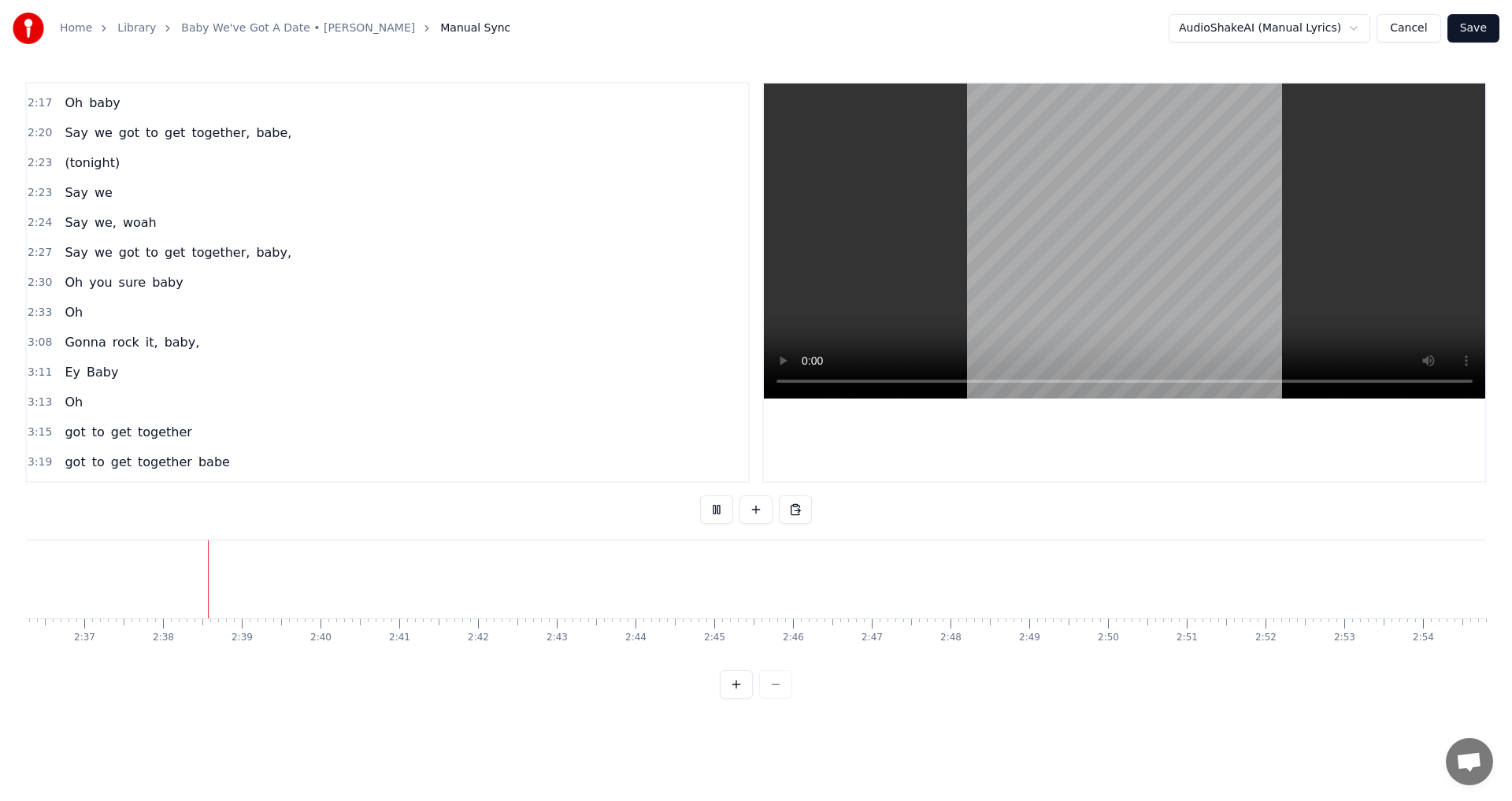
scroll to position [0, 12334]
click at [704, 505] on button at bounding box center [717, 509] width 33 height 29
drag, startPoint x: 726, startPoint y: 514, endPoint x: 717, endPoint y: 513, distance: 9.1
click at [725, 514] on button at bounding box center [717, 509] width 33 height 29
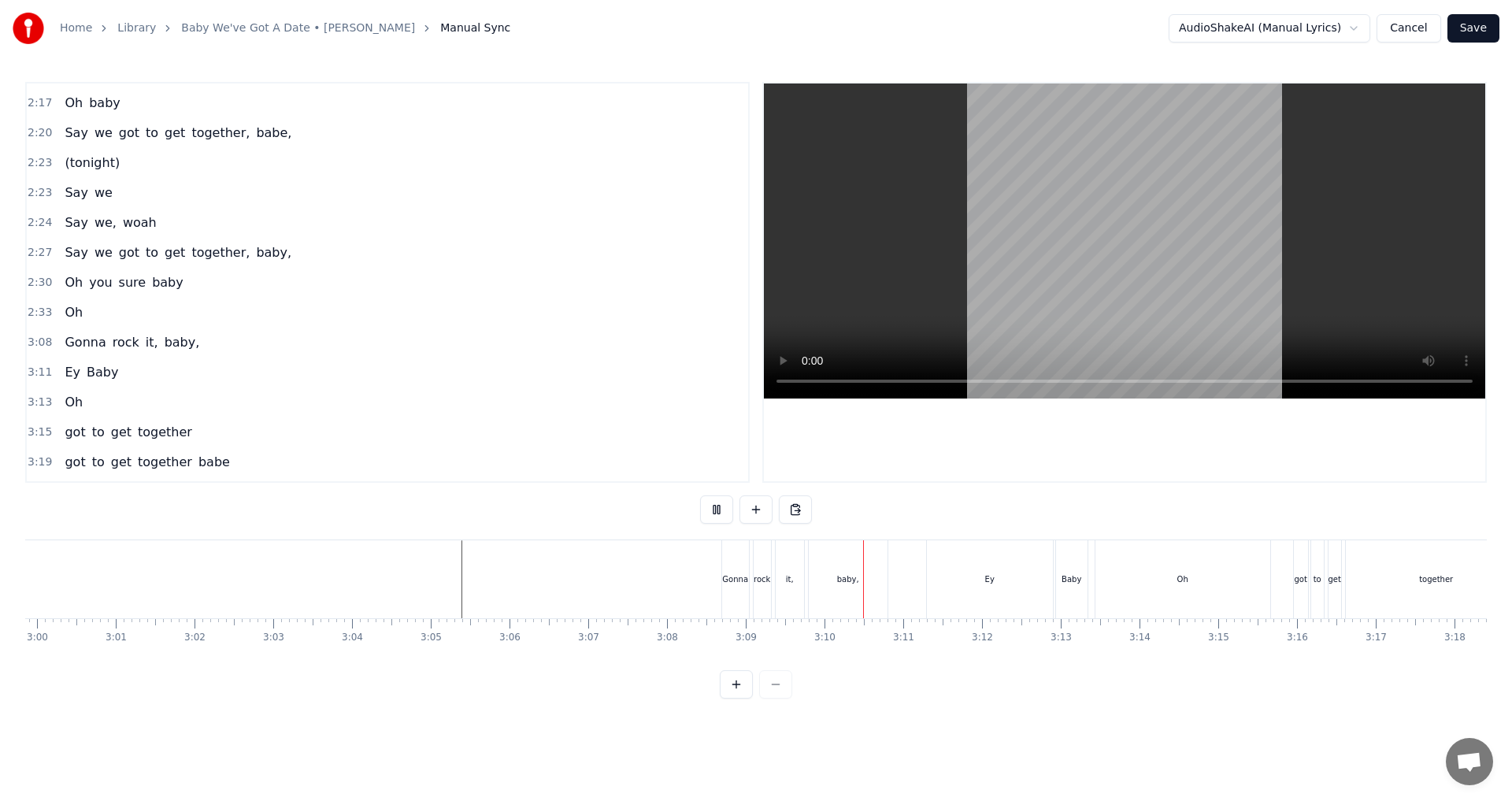
scroll to position [0, 14193]
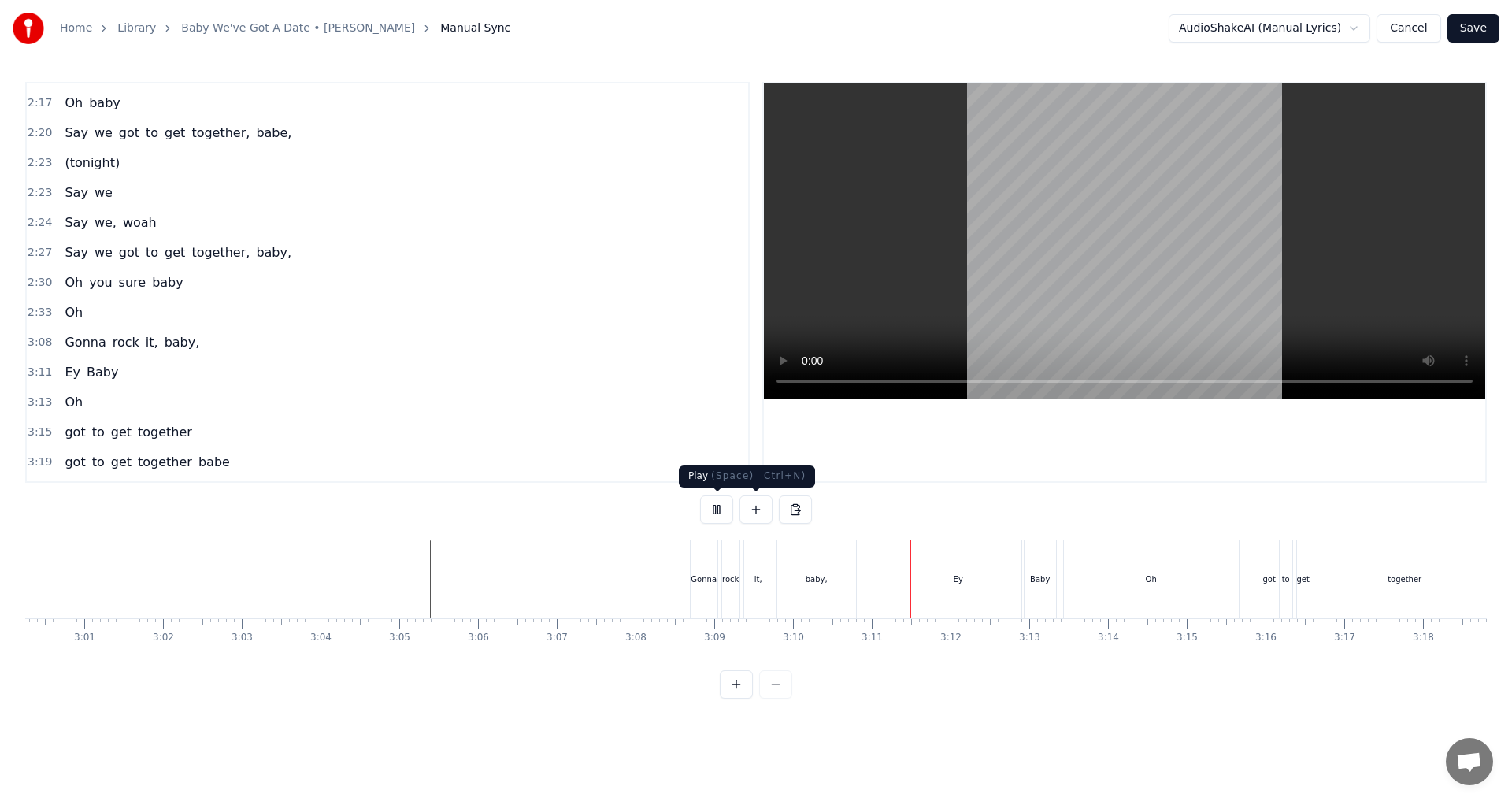
click at [717, 513] on button at bounding box center [717, 509] width 33 height 29
click at [753, 590] on div "it," at bounding box center [758, 579] width 29 height 78
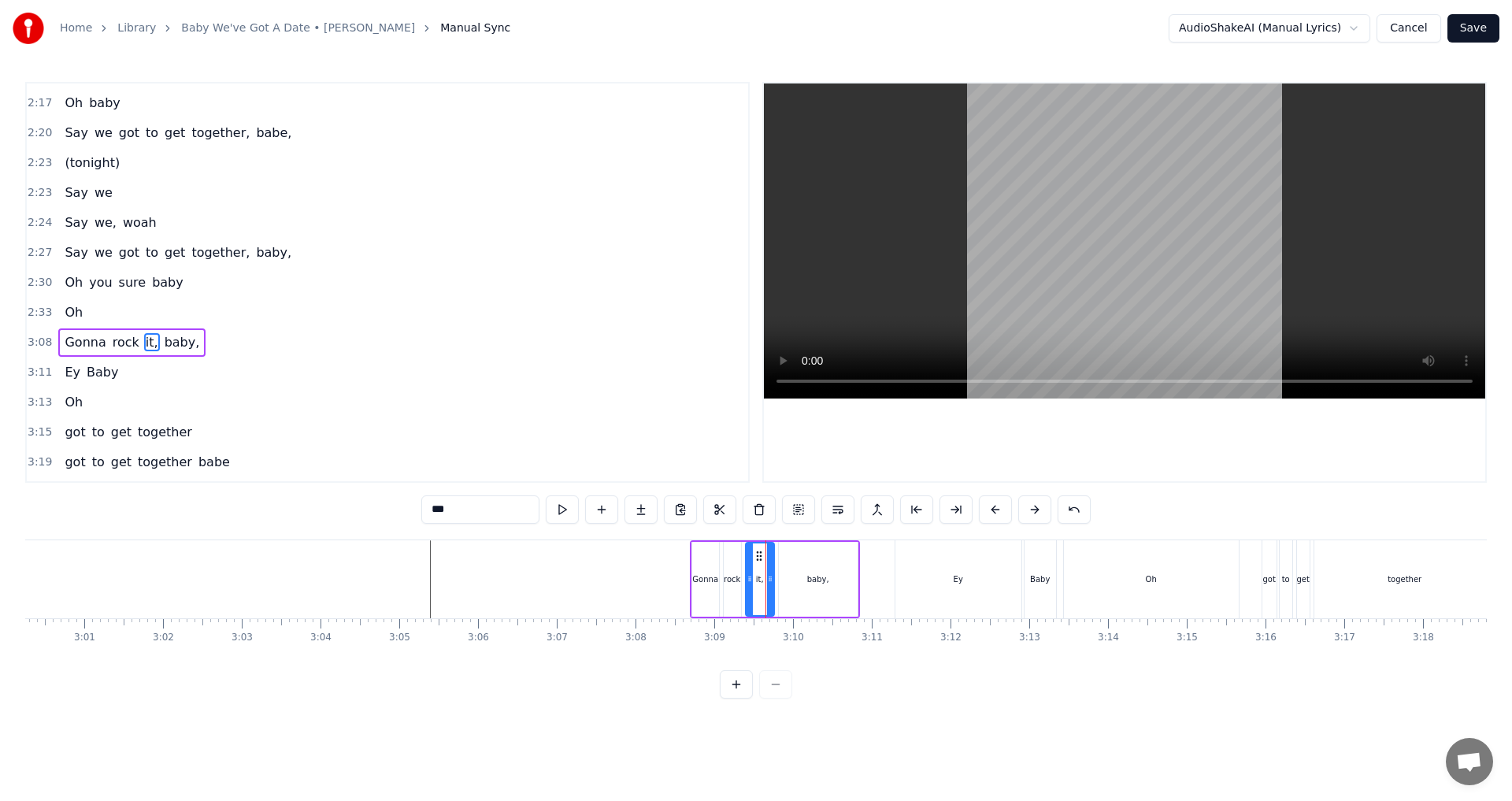
scroll to position [1282, 0]
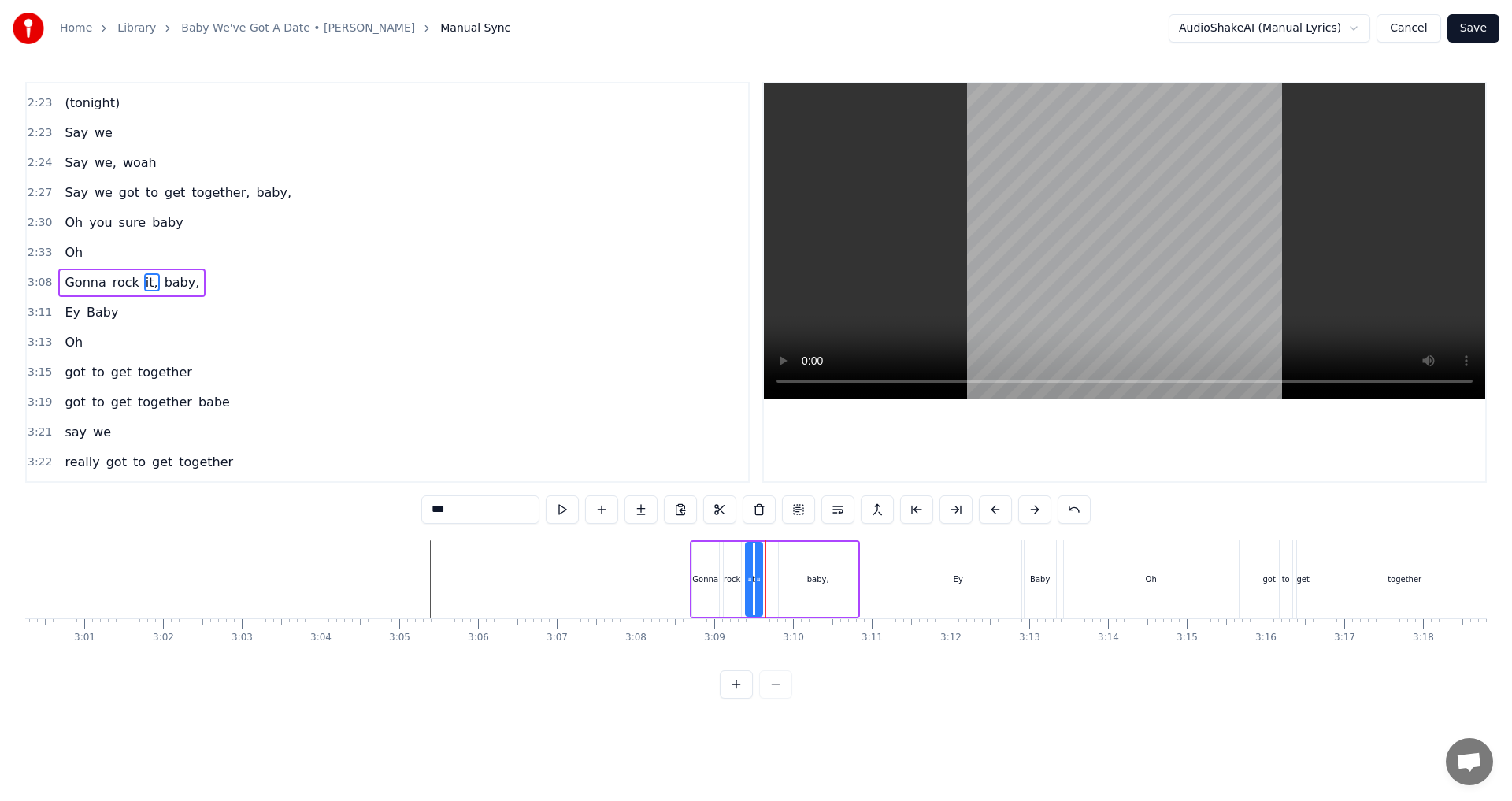
drag, startPoint x: 767, startPoint y: 578, endPoint x: 755, endPoint y: 577, distance: 12.0
click at [753, 577] on icon at bounding box center [758, 578] width 6 height 13
click at [753, 586] on div "baby," at bounding box center [818, 579] width 79 height 75
type input "*****"
click at [753, 556] on icon at bounding box center [785, 556] width 13 height 13
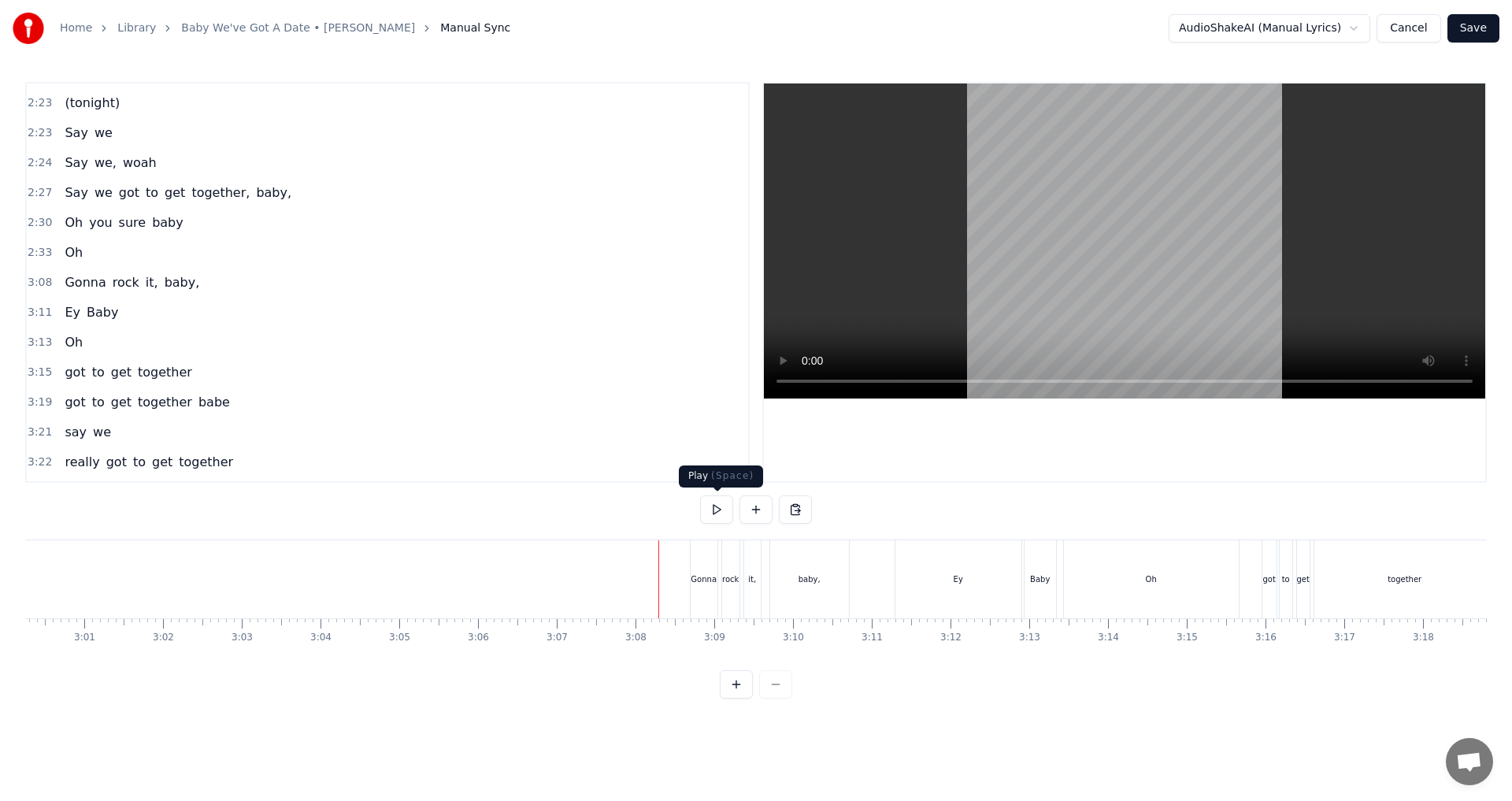
click at [721, 508] on button at bounding box center [717, 509] width 33 height 29
click at [753, 599] on div "Ey" at bounding box center [958, 579] width 126 height 78
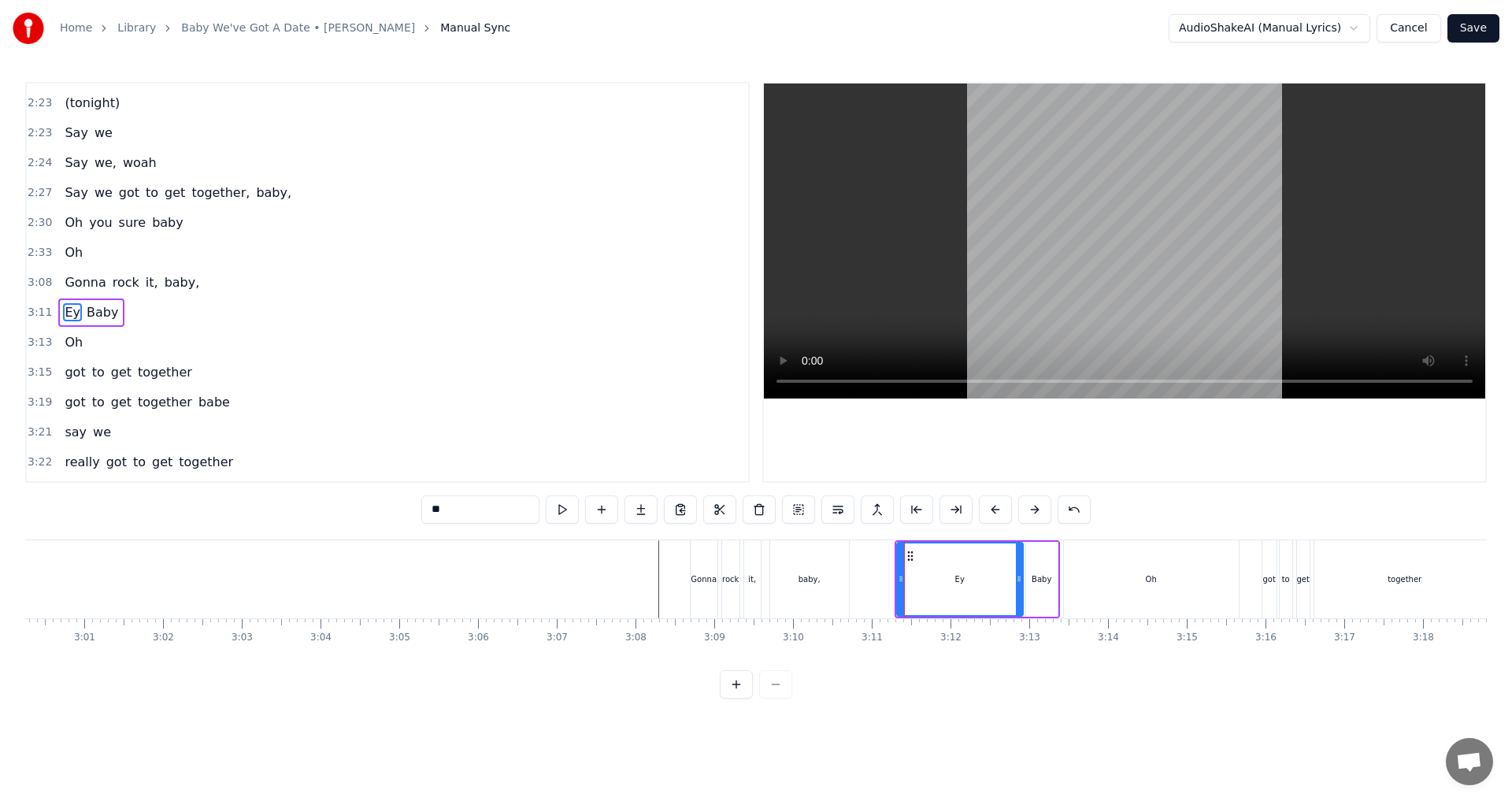
scroll to position [1312, 0]
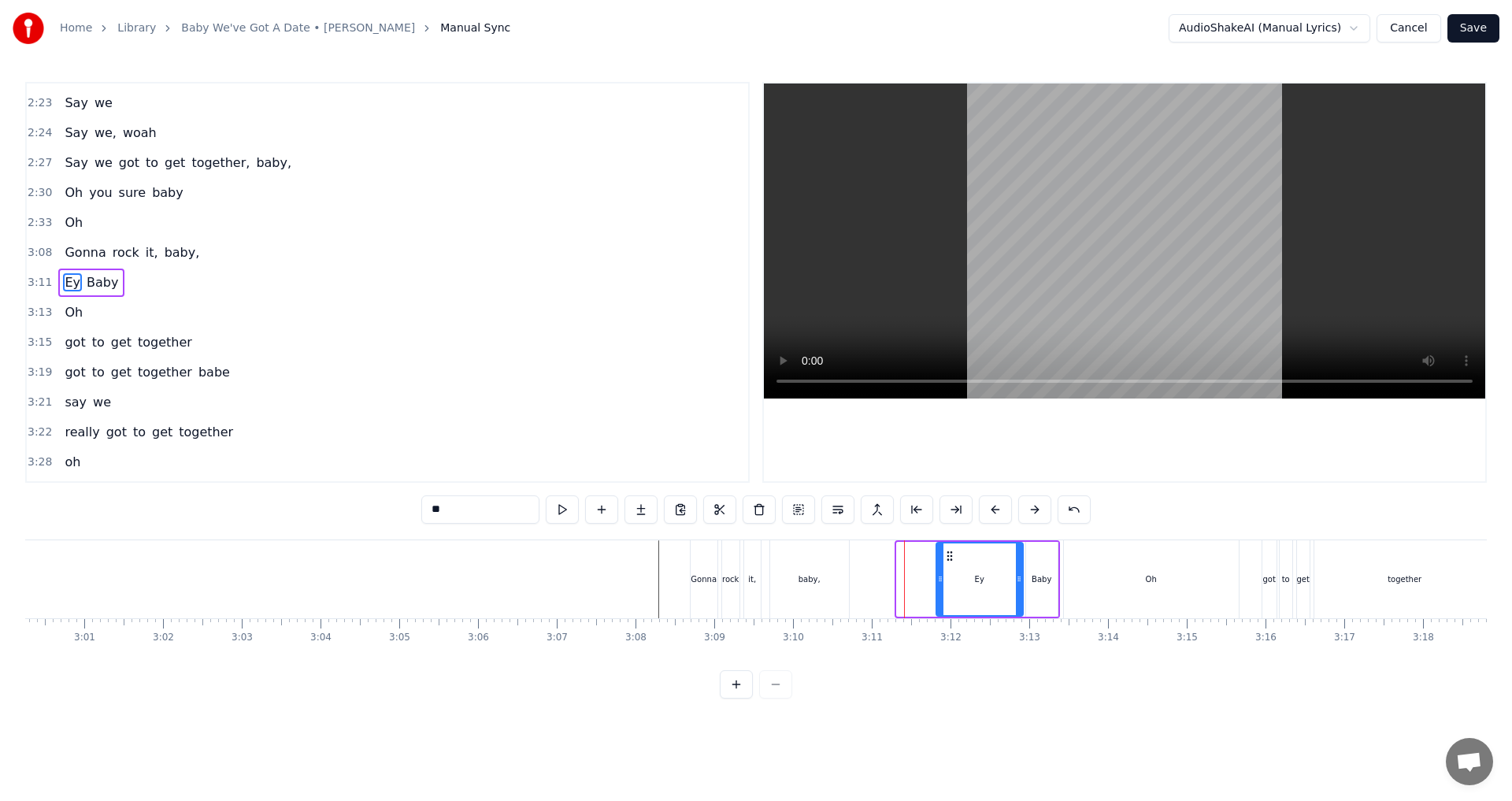
drag, startPoint x: 899, startPoint y: 588, endPoint x: 938, endPoint y: 587, distance: 39.0
click at [753, 587] on div at bounding box center [940, 579] width 6 height 72
drag, startPoint x: 1021, startPoint y: 578, endPoint x: 974, endPoint y: 586, distance: 47.7
click at [753, 586] on div at bounding box center [972, 579] width 6 height 72
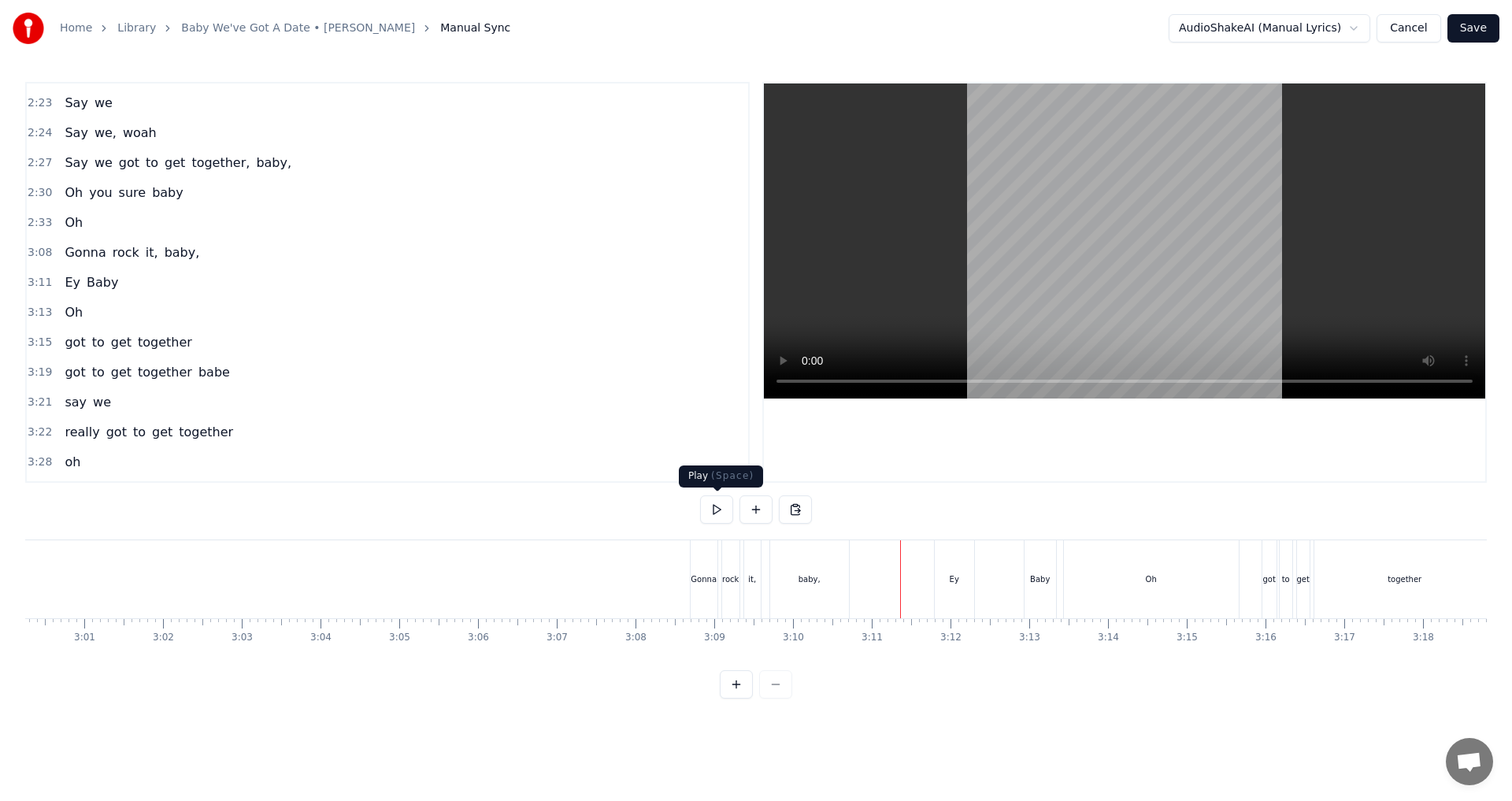
click at [721, 513] on button at bounding box center [717, 509] width 33 height 29
click at [753, 579] on div "Oh" at bounding box center [1151, 579] width 175 height 78
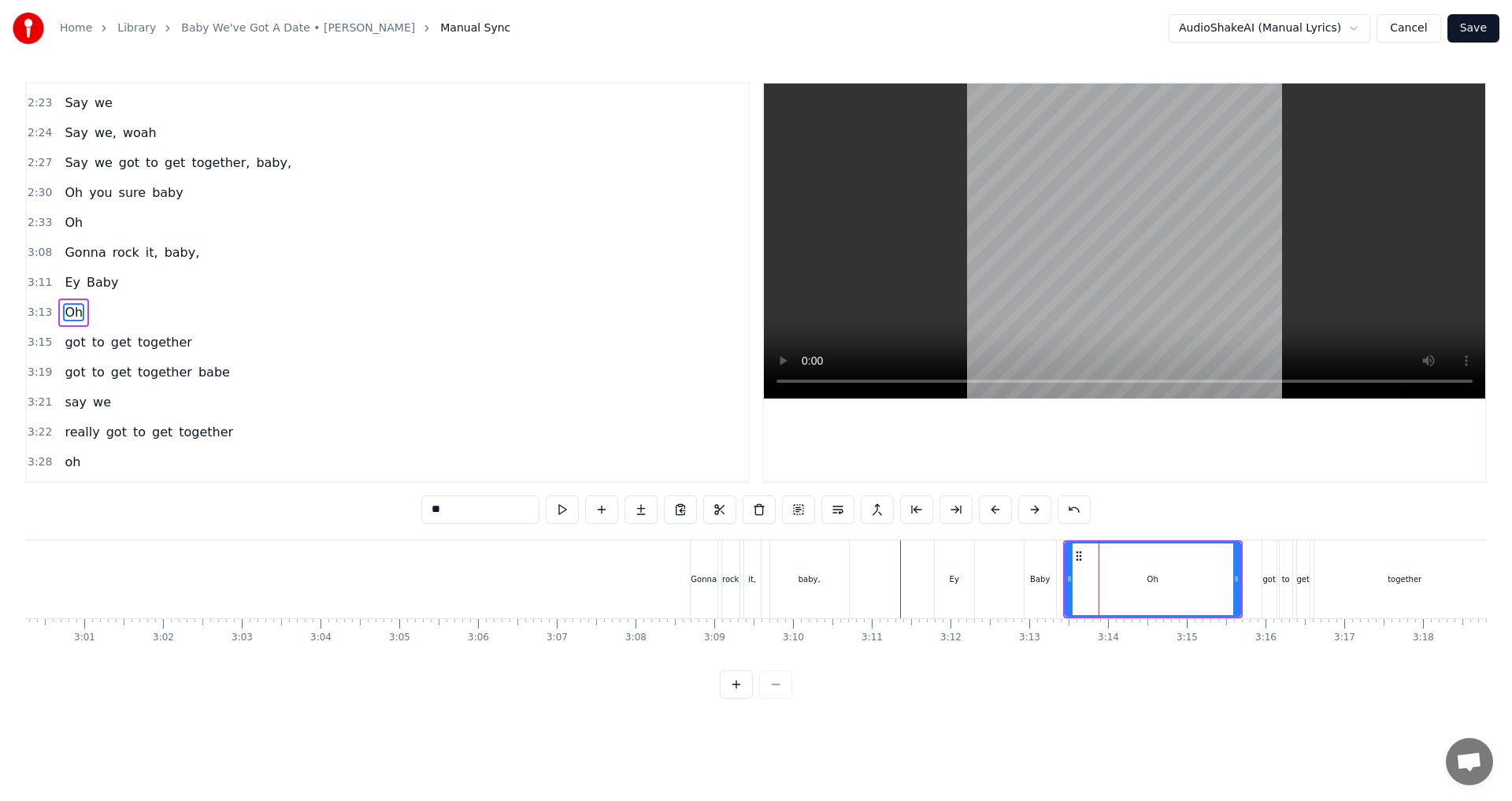
scroll to position [1342, 0]
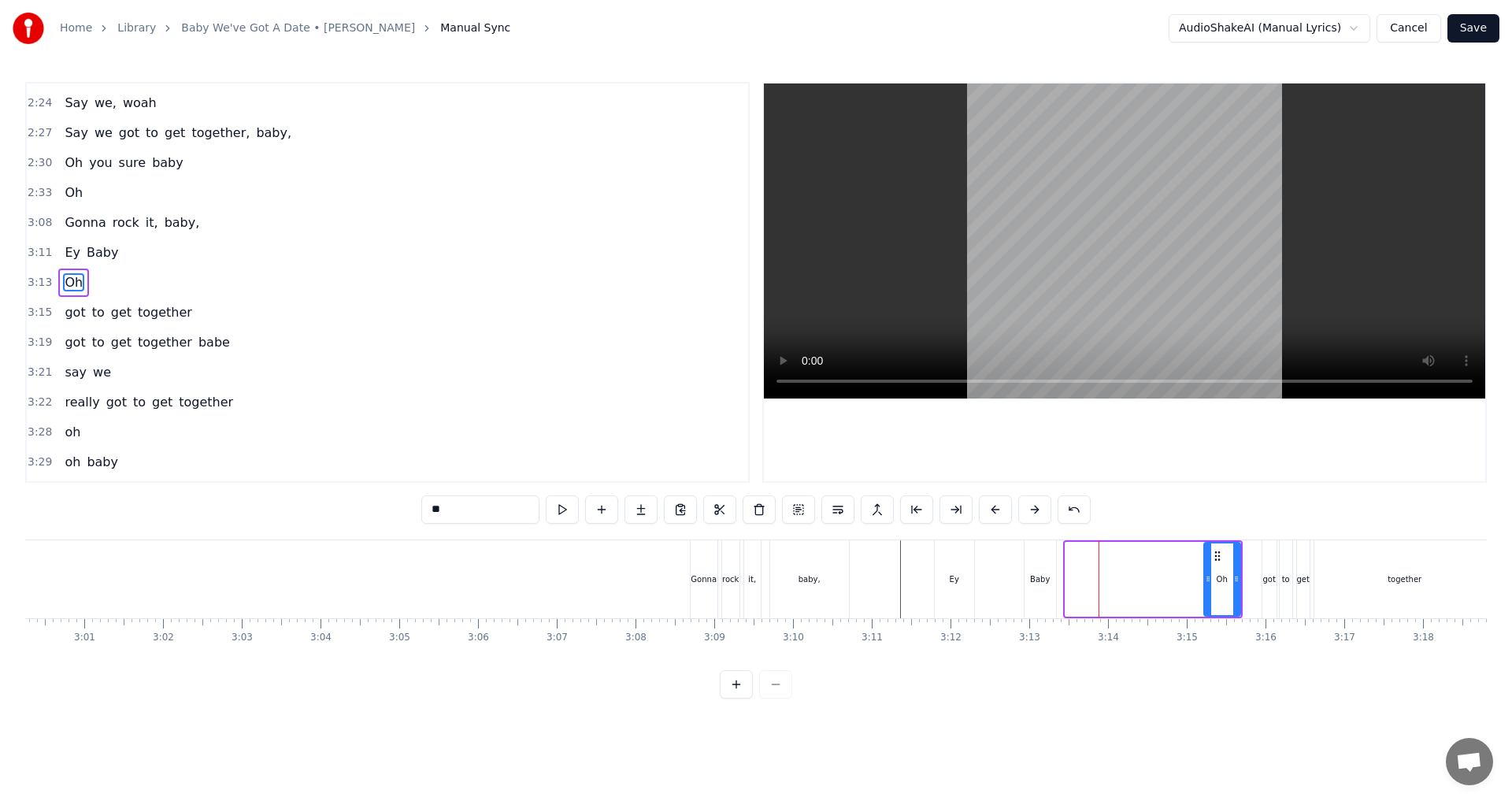
drag, startPoint x: 1065, startPoint y: 578, endPoint x: 1204, endPoint y: 576, distance: 139.0
click at [753, 576] on icon at bounding box center [1208, 578] width 6 height 13
click at [753, 581] on div "Baby" at bounding box center [1039, 578] width 20 height 12
type input "****"
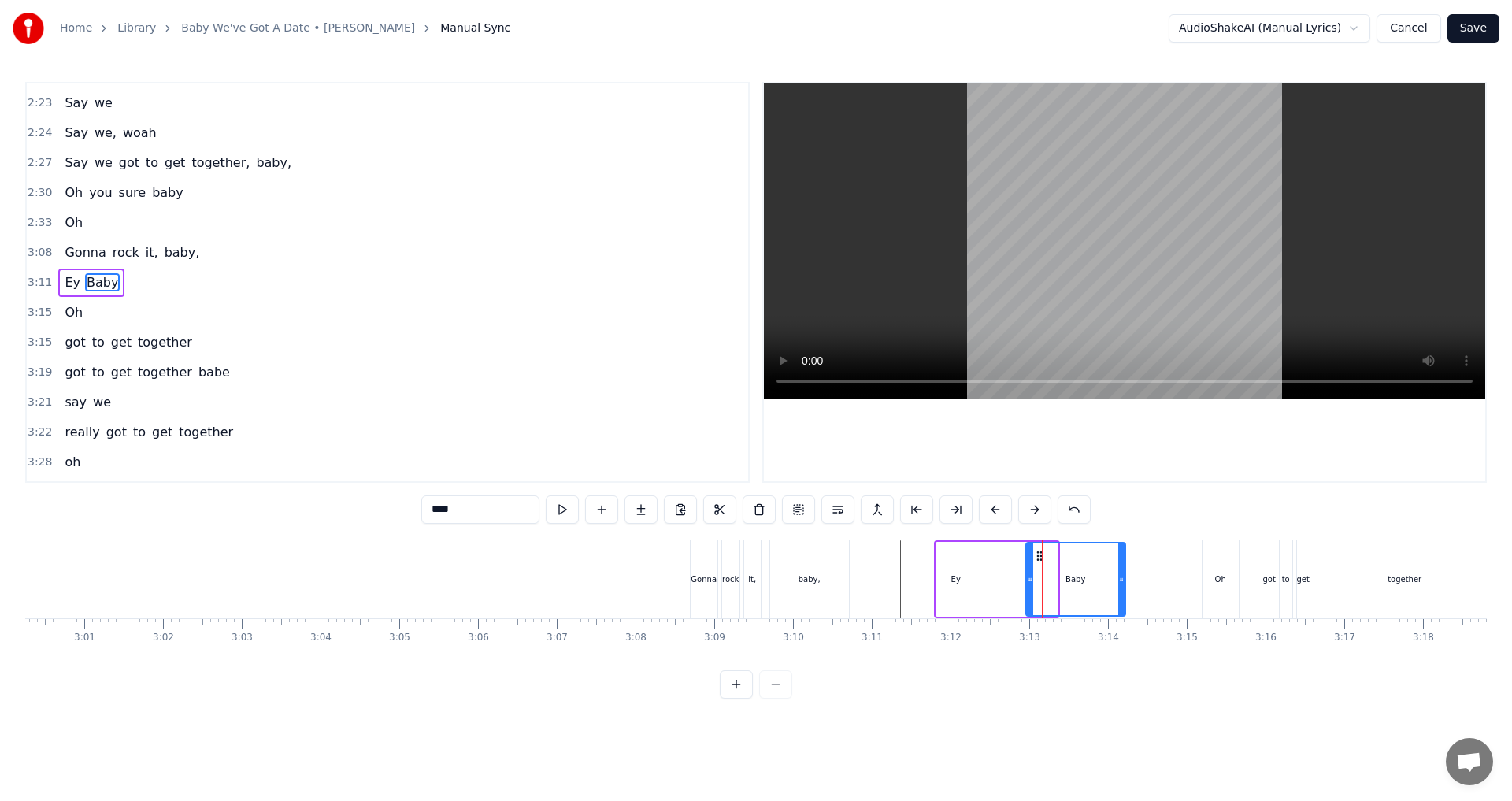
drag, startPoint x: 1054, startPoint y: 577, endPoint x: 1122, endPoint y: 577, distance: 68.0
click at [753, 577] on circle at bounding box center [1121, 576] width 1 height 1
drag, startPoint x: 1032, startPoint y: 575, endPoint x: 1057, endPoint y: 576, distance: 25.0
click at [753, 576] on icon at bounding box center [1054, 578] width 6 height 13
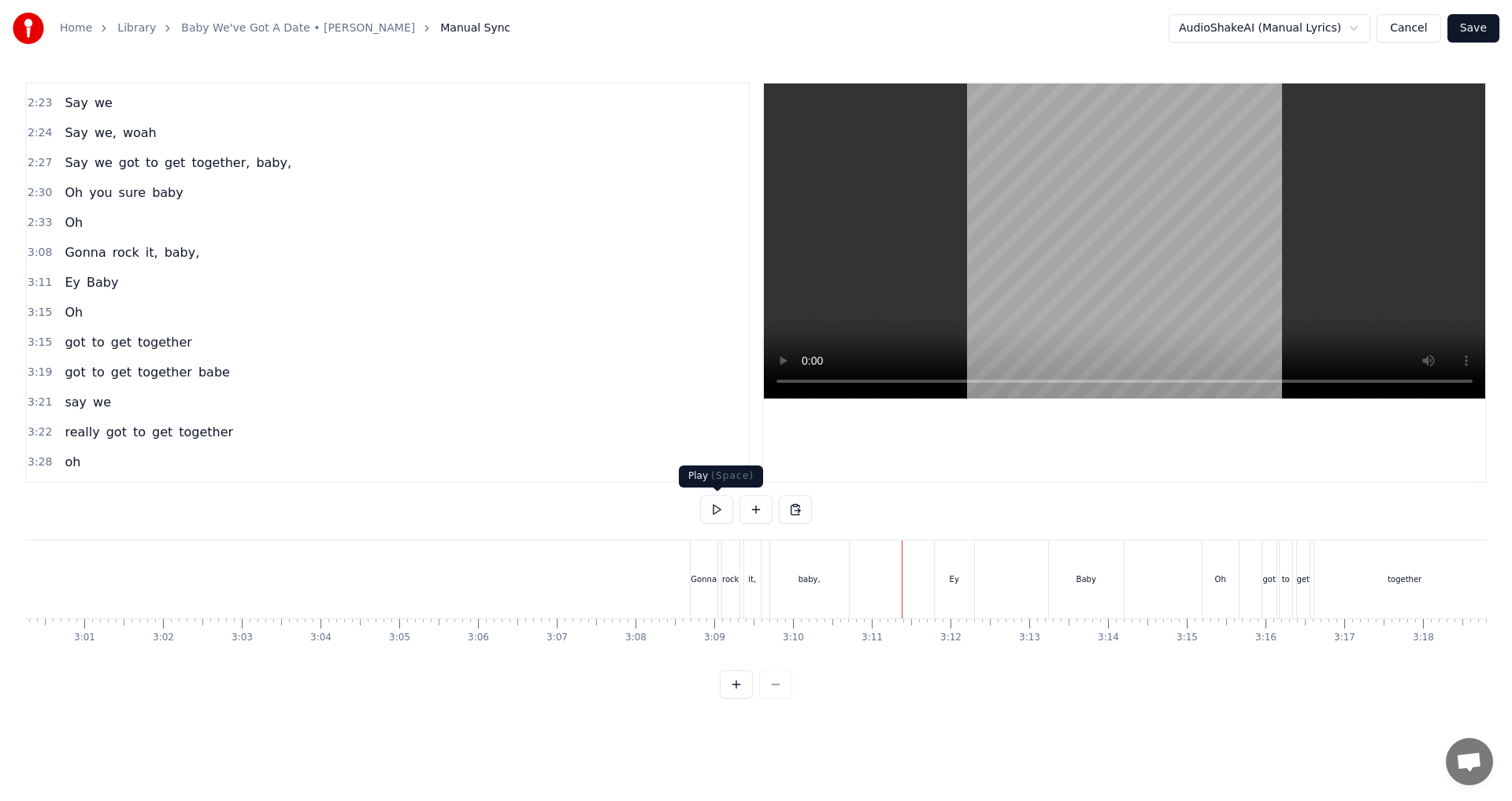
click at [725, 509] on button at bounding box center [717, 509] width 33 height 29
click at [739, 527] on div "0:15 Baby, baby, we've got a date 0:21 Oh, baby, baby, [DEMOGRAPHIC_DATA]:24 do…" at bounding box center [756, 390] width 1461 height 617
click at [710, 506] on button at bounding box center [717, 509] width 33 height 29
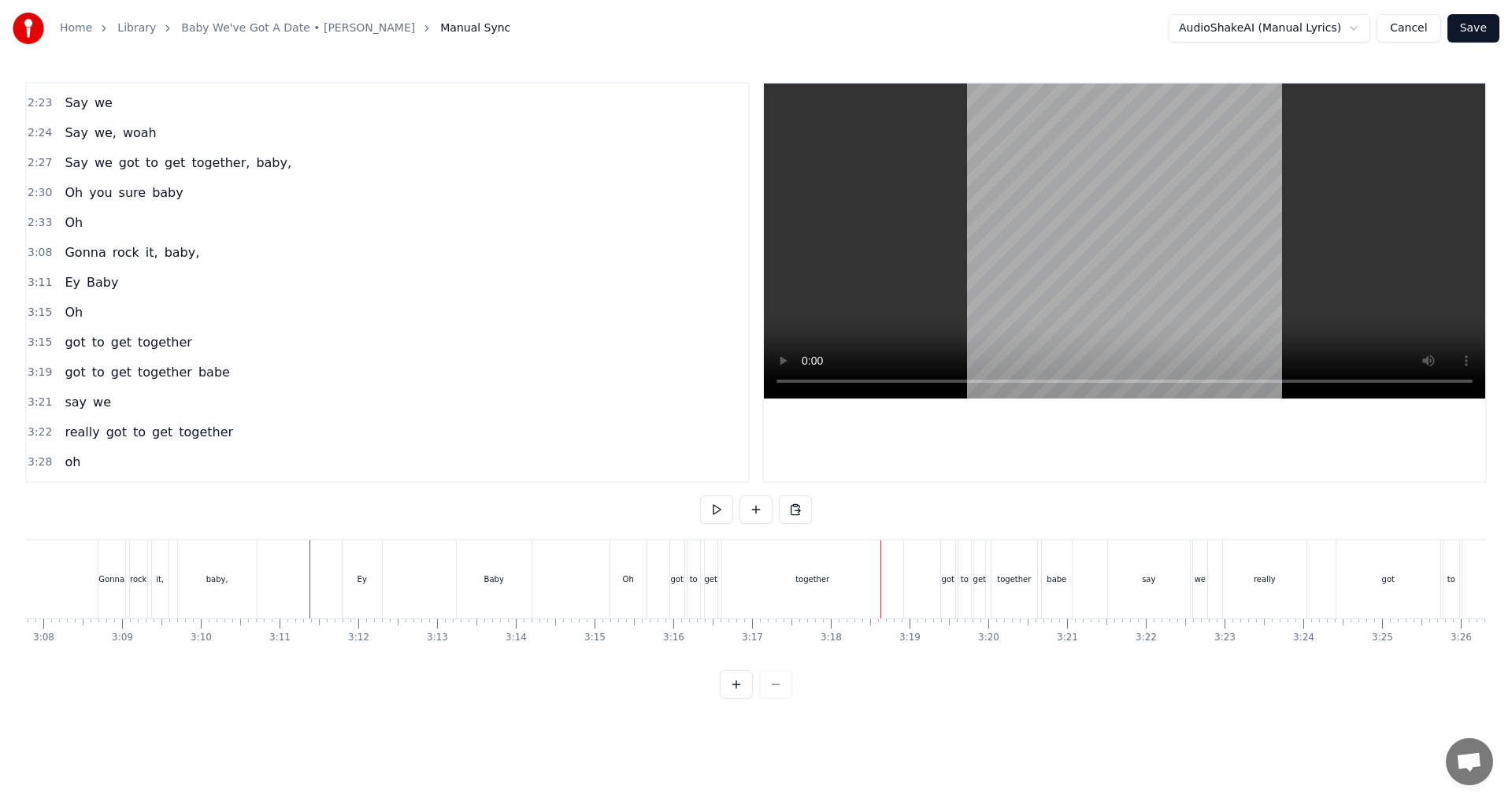
scroll to position [0, 14929]
click at [659, 593] on div "together" at bounding box center [668, 579] width 181 height 78
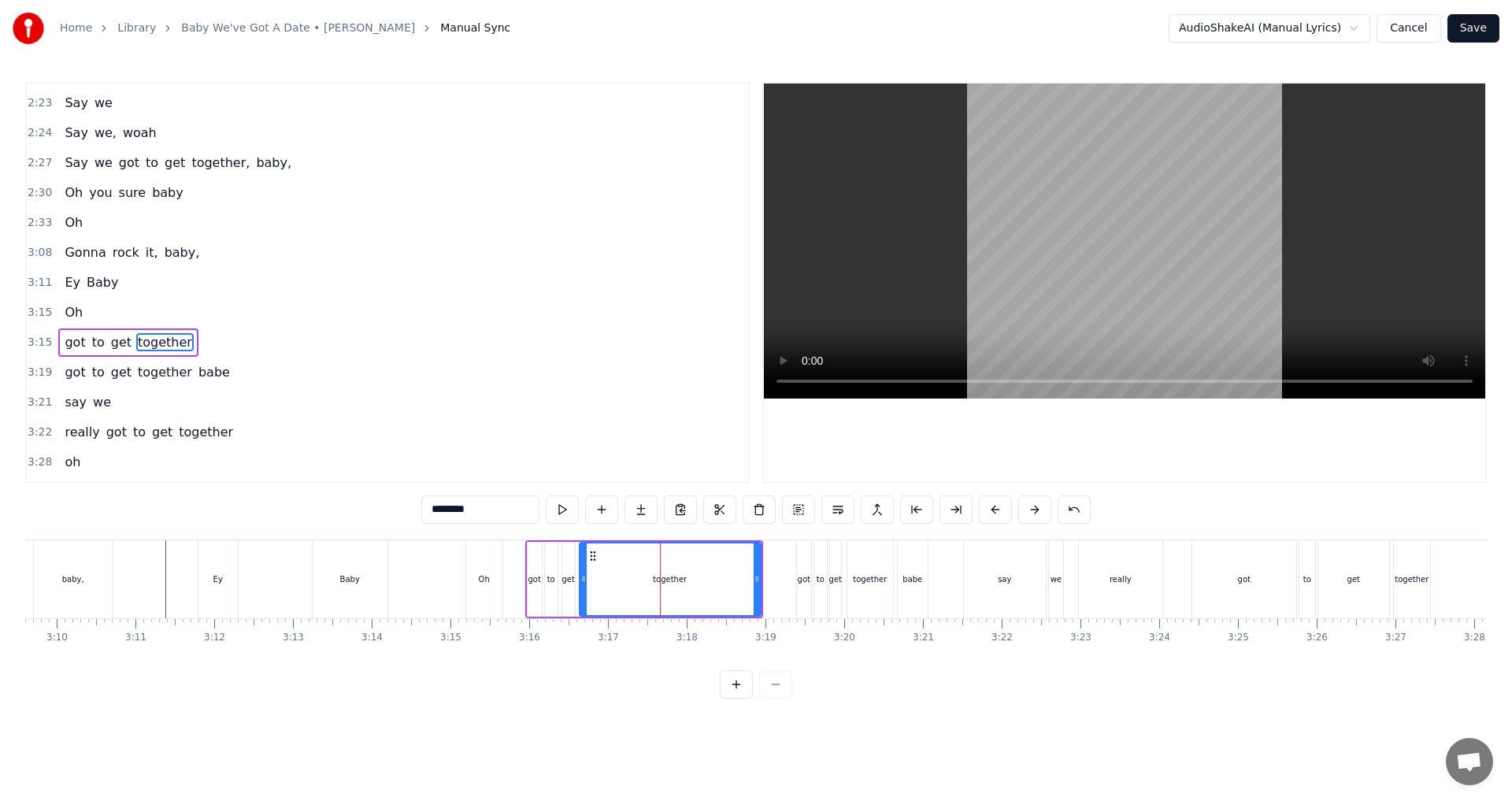
scroll to position [1372, 0]
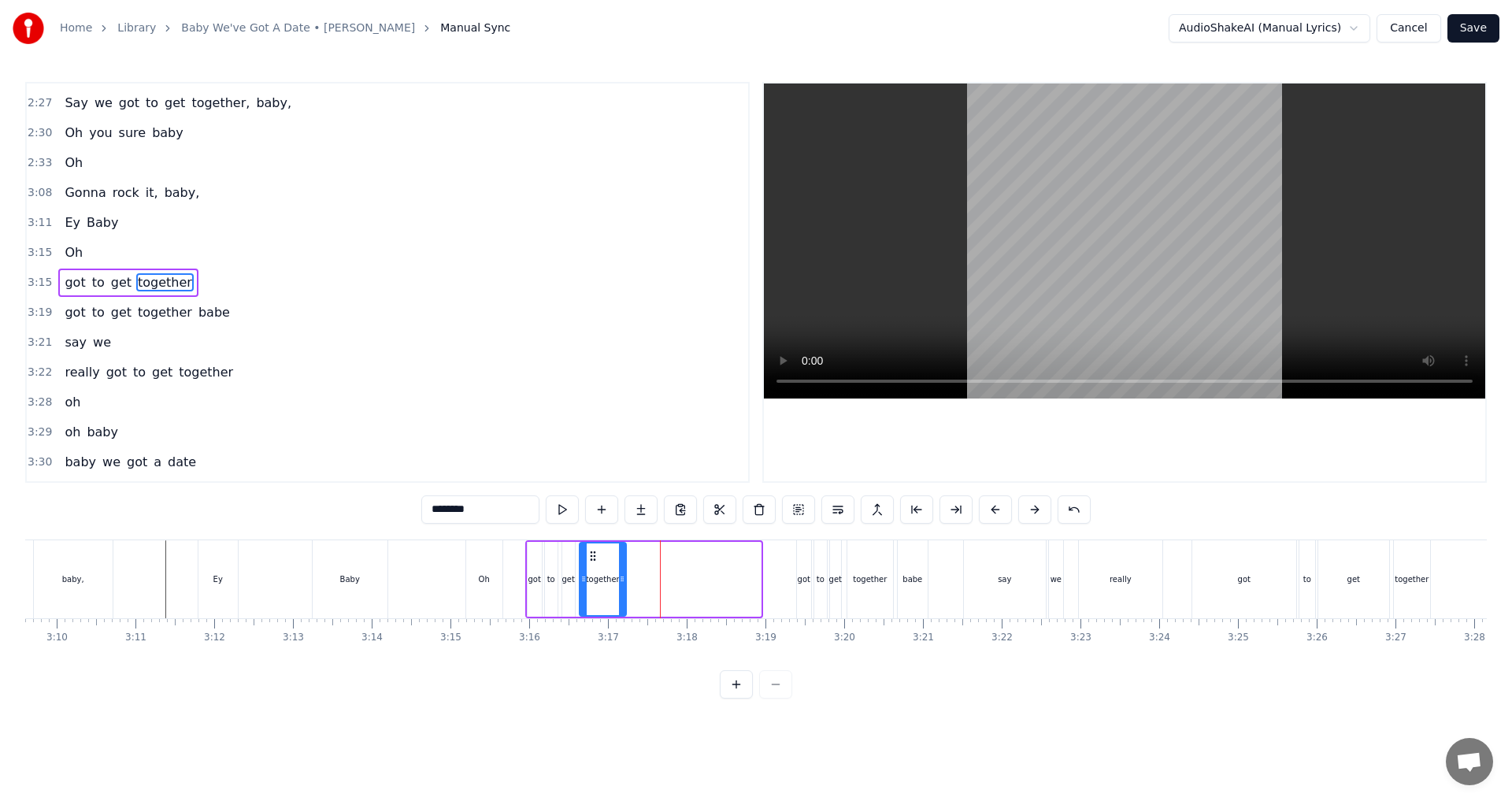
drag, startPoint x: 758, startPoint y: 576, endPoint x: 624, endPoint y: 583, distance: 134.2
click at [624, 583] on icon at bounding box center [622, 578] width 6 height 13
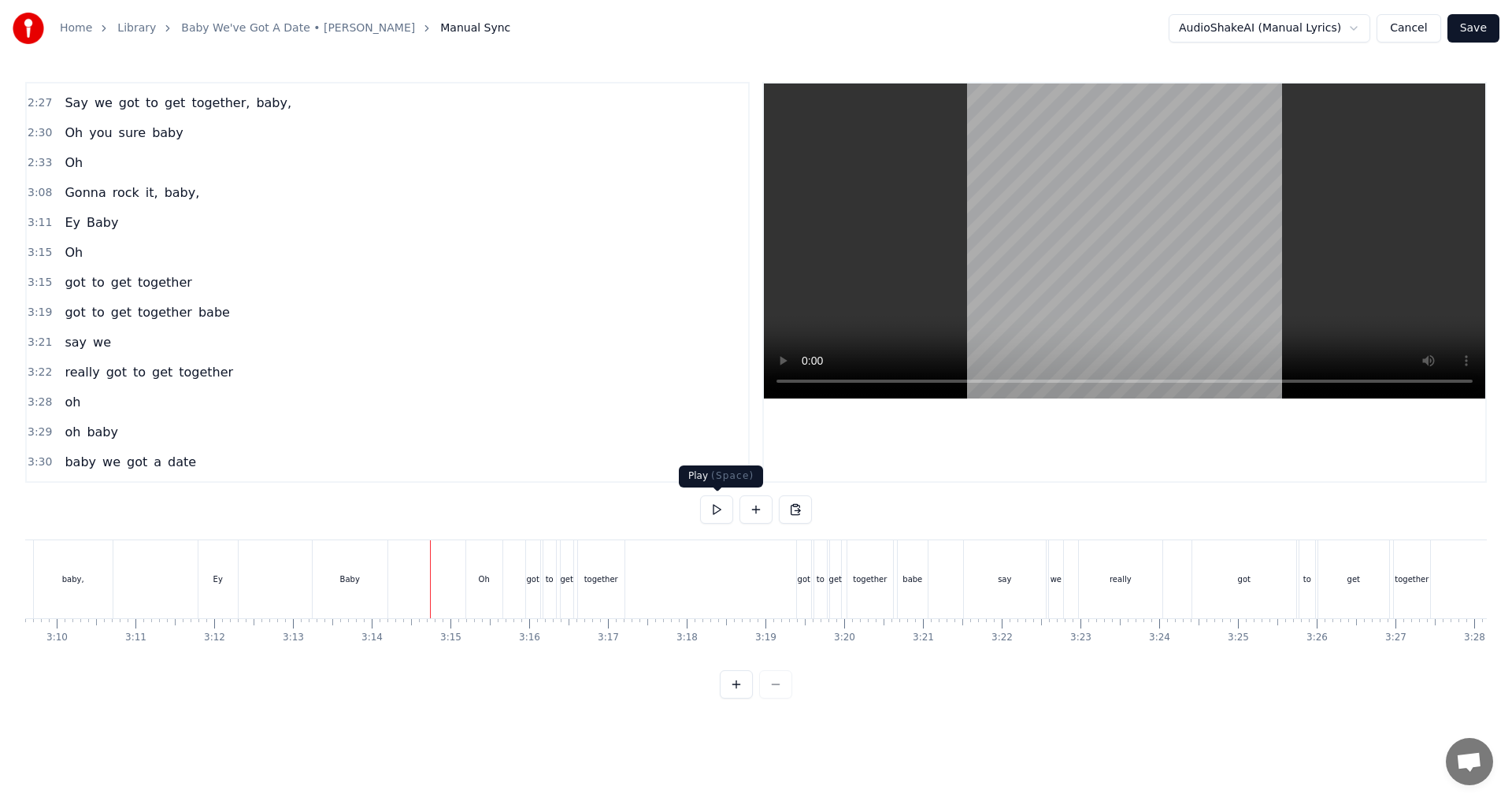
click at [725, 510] on button at bounding box center [717, 509] width 33 height 29
click at [721, 509] on button at bounding box center [717, 509] width 33 height 29
click at [753, 587] on div "say" at bounding box center [1004, 579] width 82 height 78
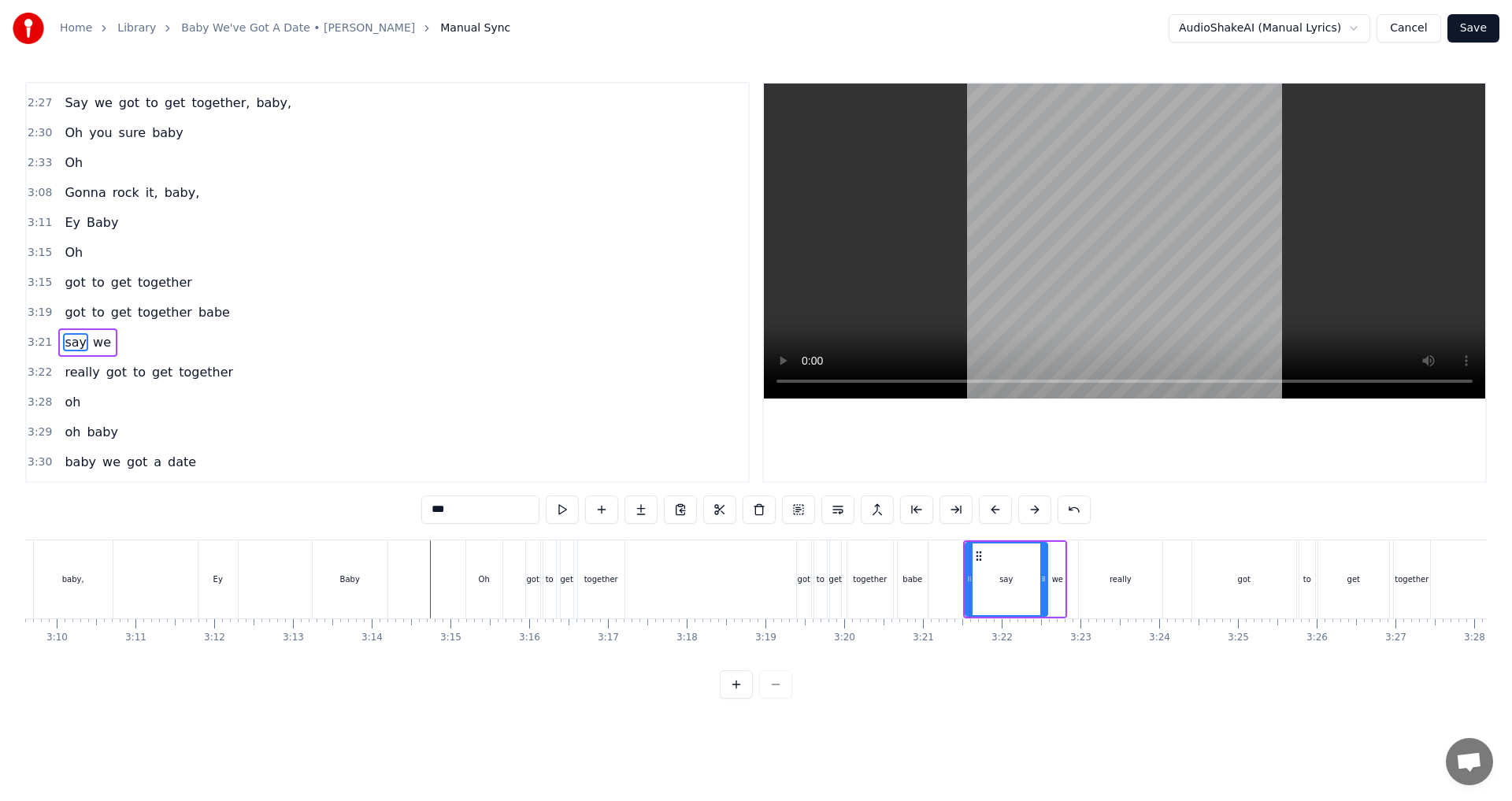
scroll to position [1398, 0]
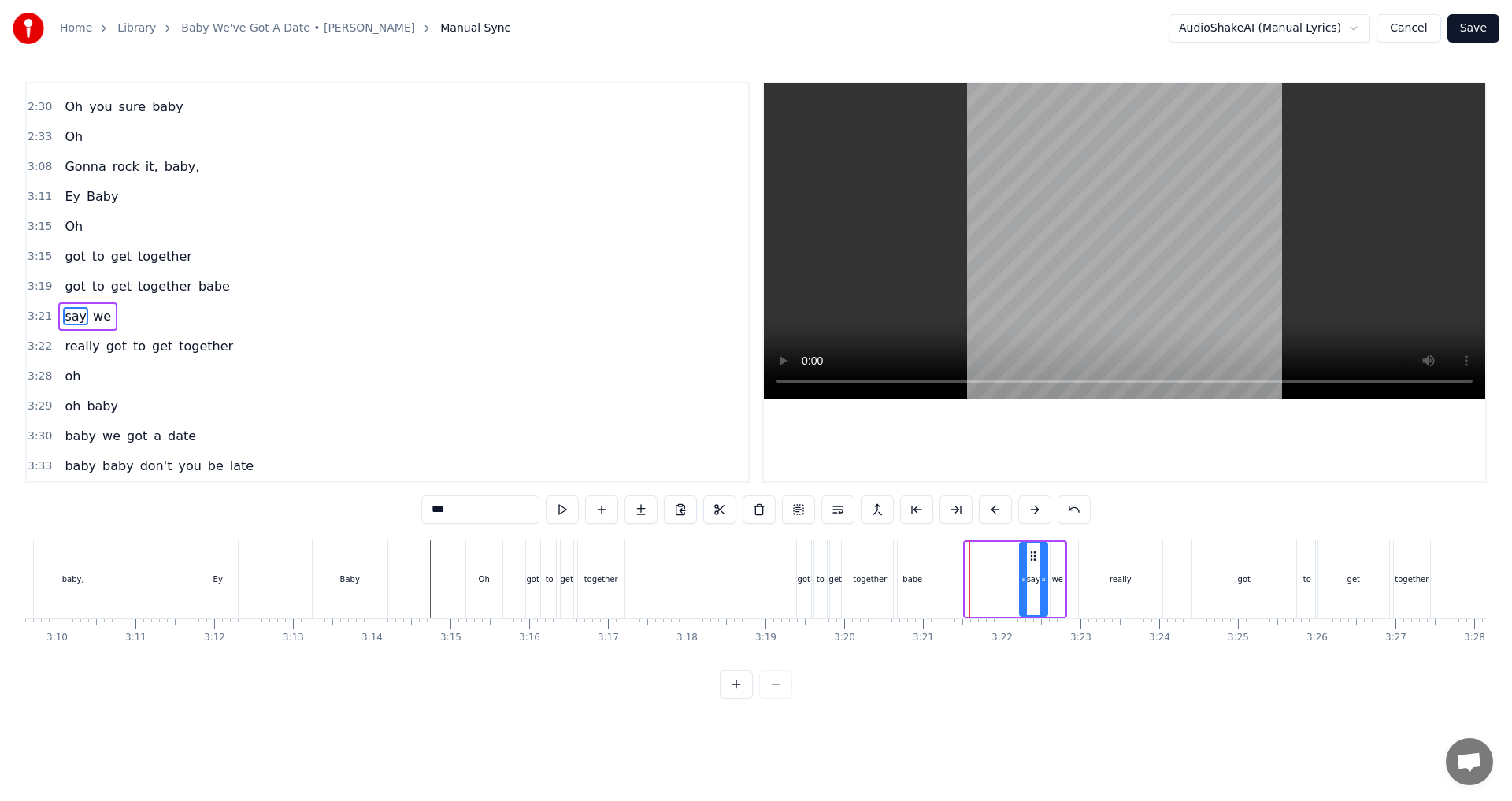
drag, startPoint x: 965, startPoint y: 580, endPoint x: 1019, endPoint y: 579, distance: 54.0
click at [753, 579] on icon at bounding box center [1023, 578] width 6 height 13
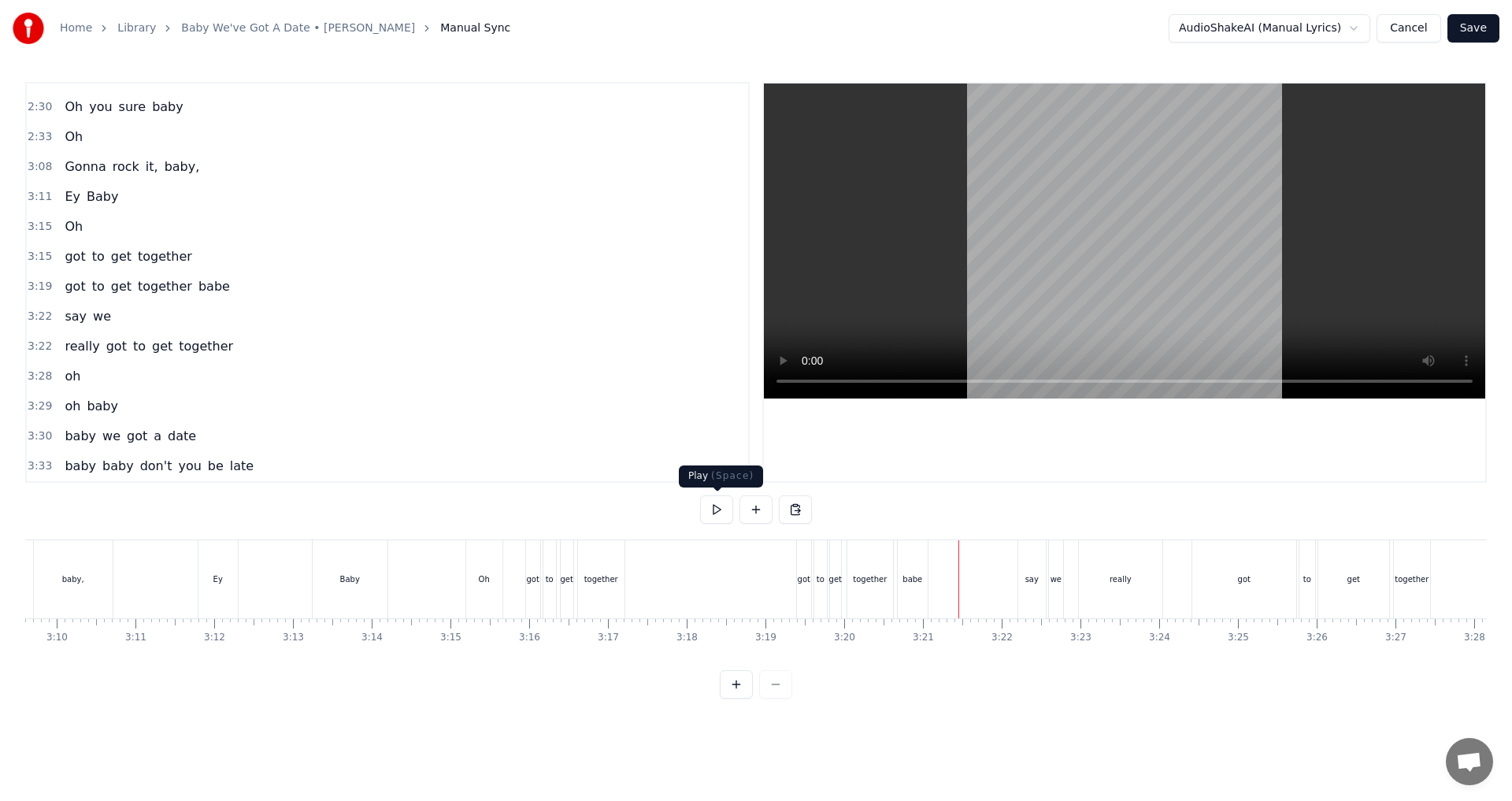
click at [716, 514] on button at bounding box center [717, 509] width 33 height 29
click at [753, 592] on div "really" at bounding box center [1120, 579] width 83 height 78
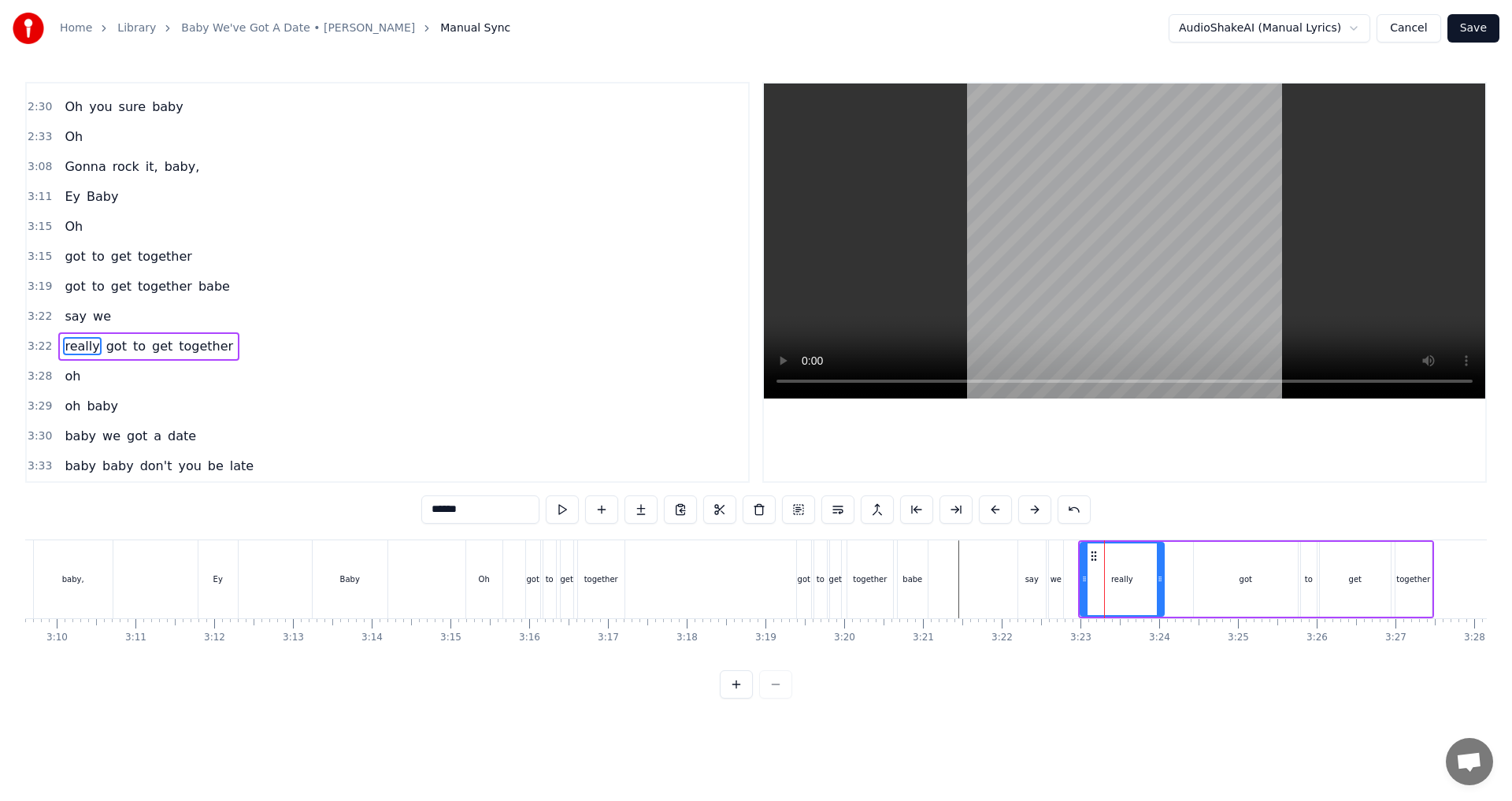
click at [753, 575] on div "really" at bounding box center [1122, 579] width 82 height 72
drag, startPoint x: 1084, startPoint y: 578, endPoint x: 1140, endPoint y: 579, distance: 56.0
click at [753, 579] on icon at bounding box center [1141, 578] width 6 height 13
drag, startPoint x: 1162, startPoint y: 582, endPoint x: 1202, endPoint y: 581, distance: 40.0
click at [753, 581] on icon at bounding box center [1200, 578] width 6 height 13
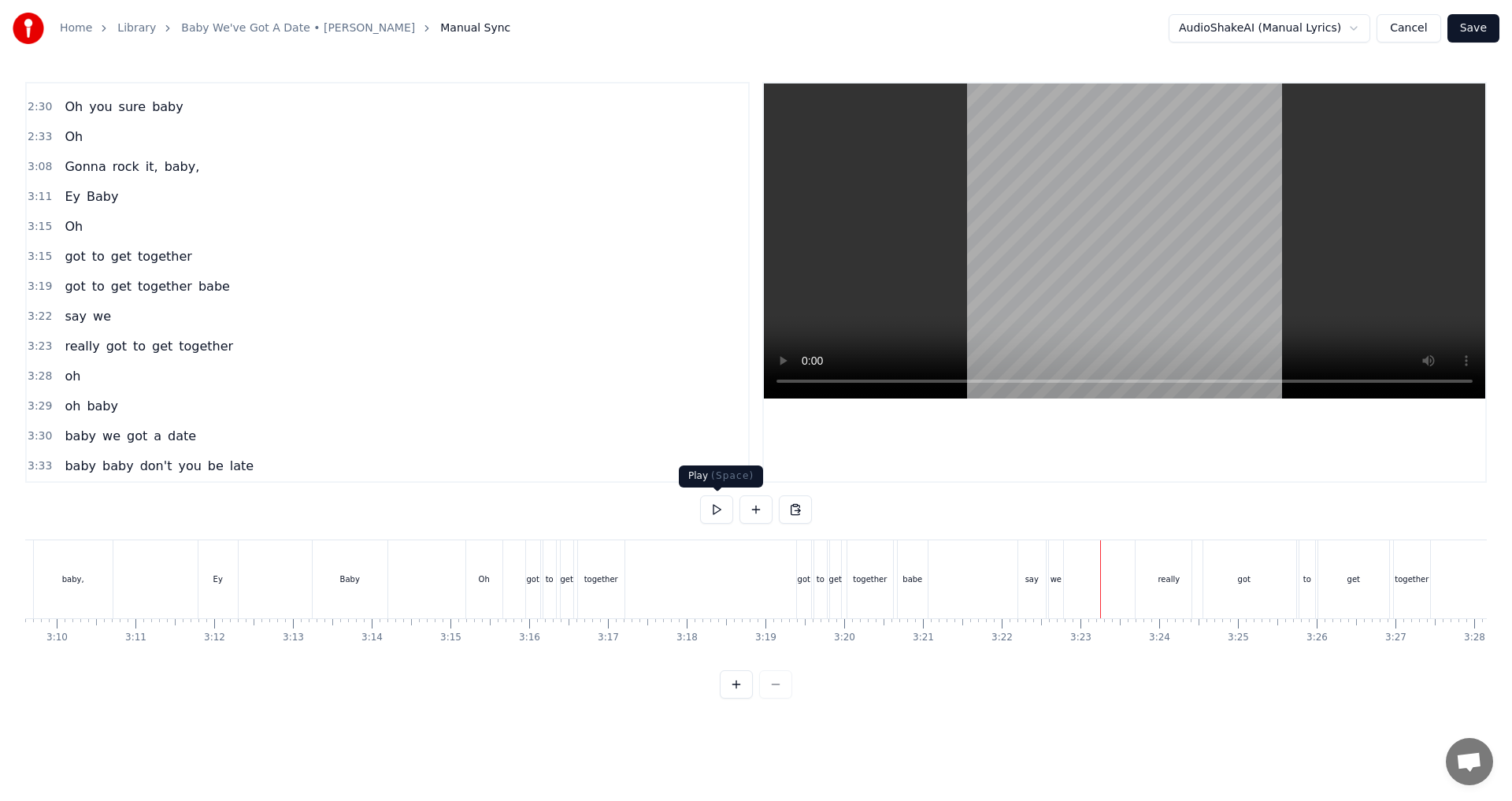
click at [724, 513] on button at bounding box center [717, 509] width 33 height 29
click at [719, 507] on button at bounding box center [717, 509] width 33 height 29
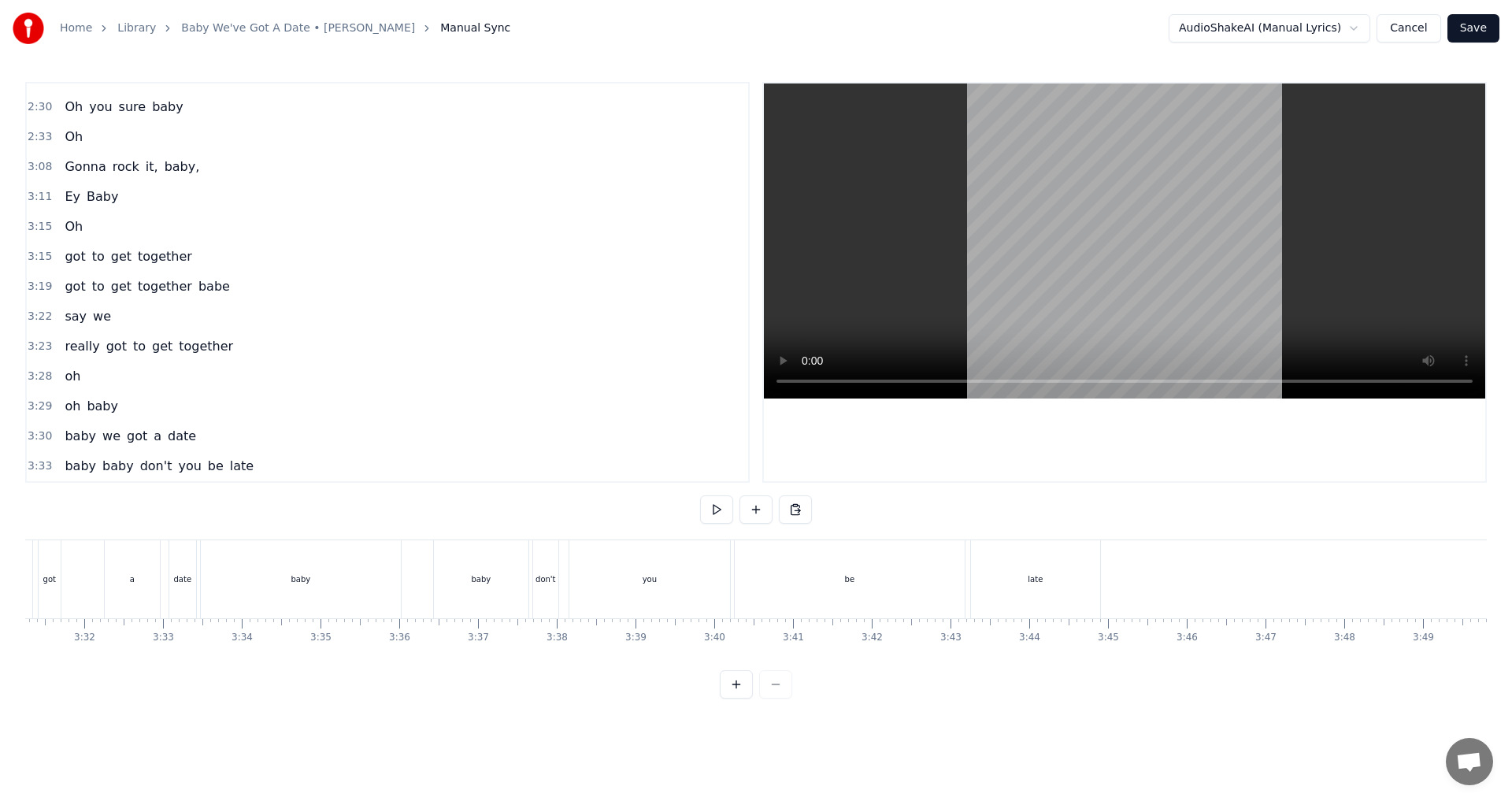
click at [420, 597] on div "baby baby don't you be late" at bounding box center [652, 579] width 904 height 78
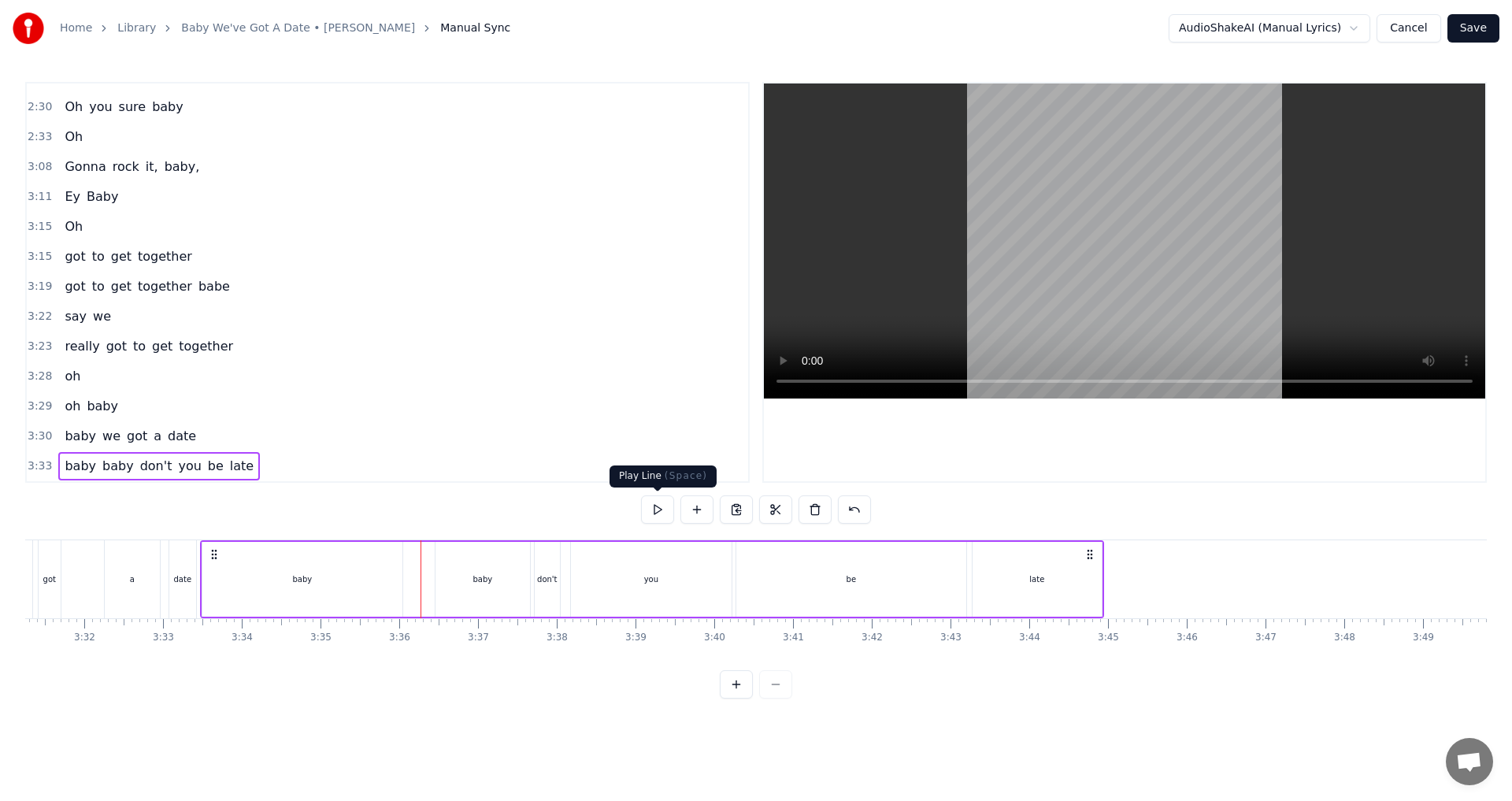
click at [662, 508] on button at bounding box center [658, 509] width 33 height 29
